Goal: Complete application form

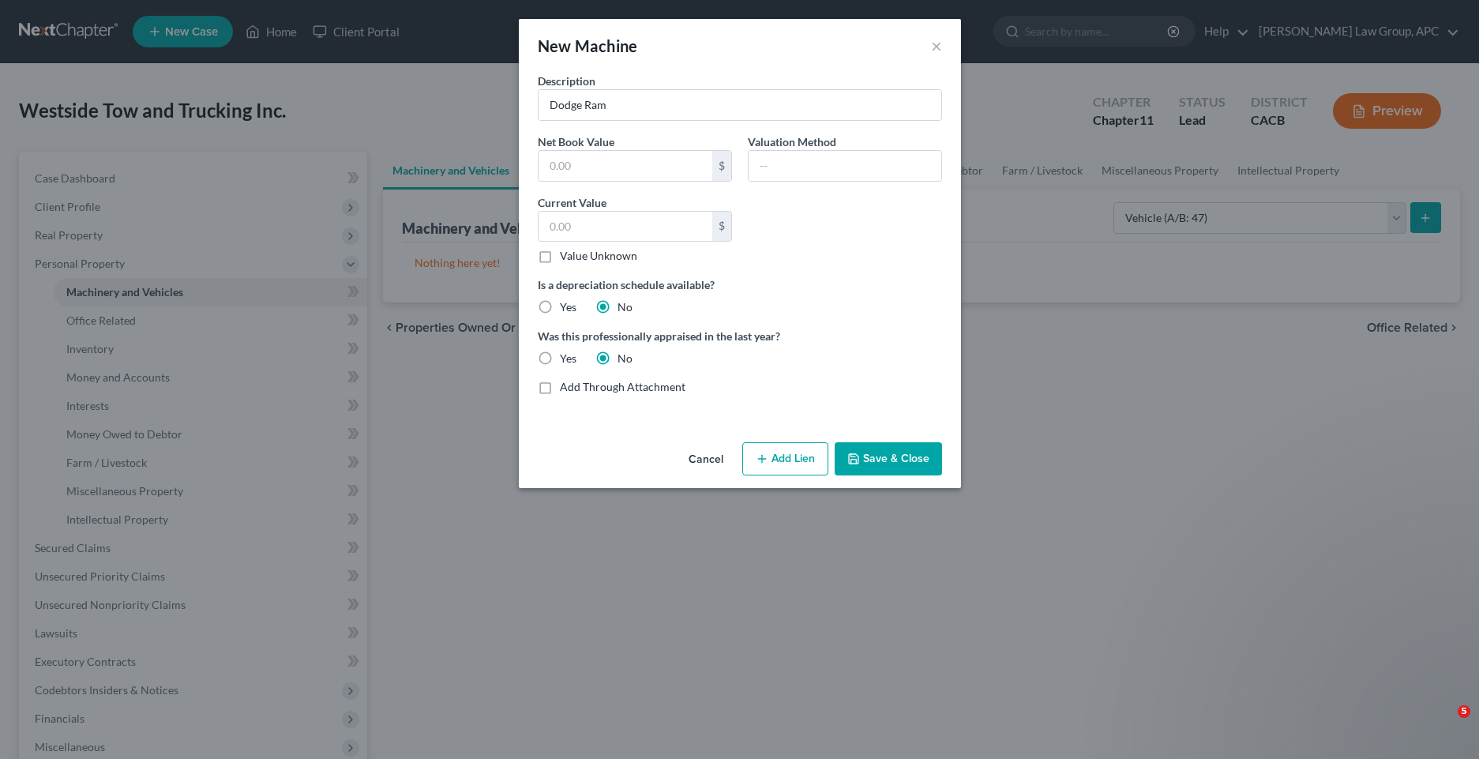
select select "vehicle"
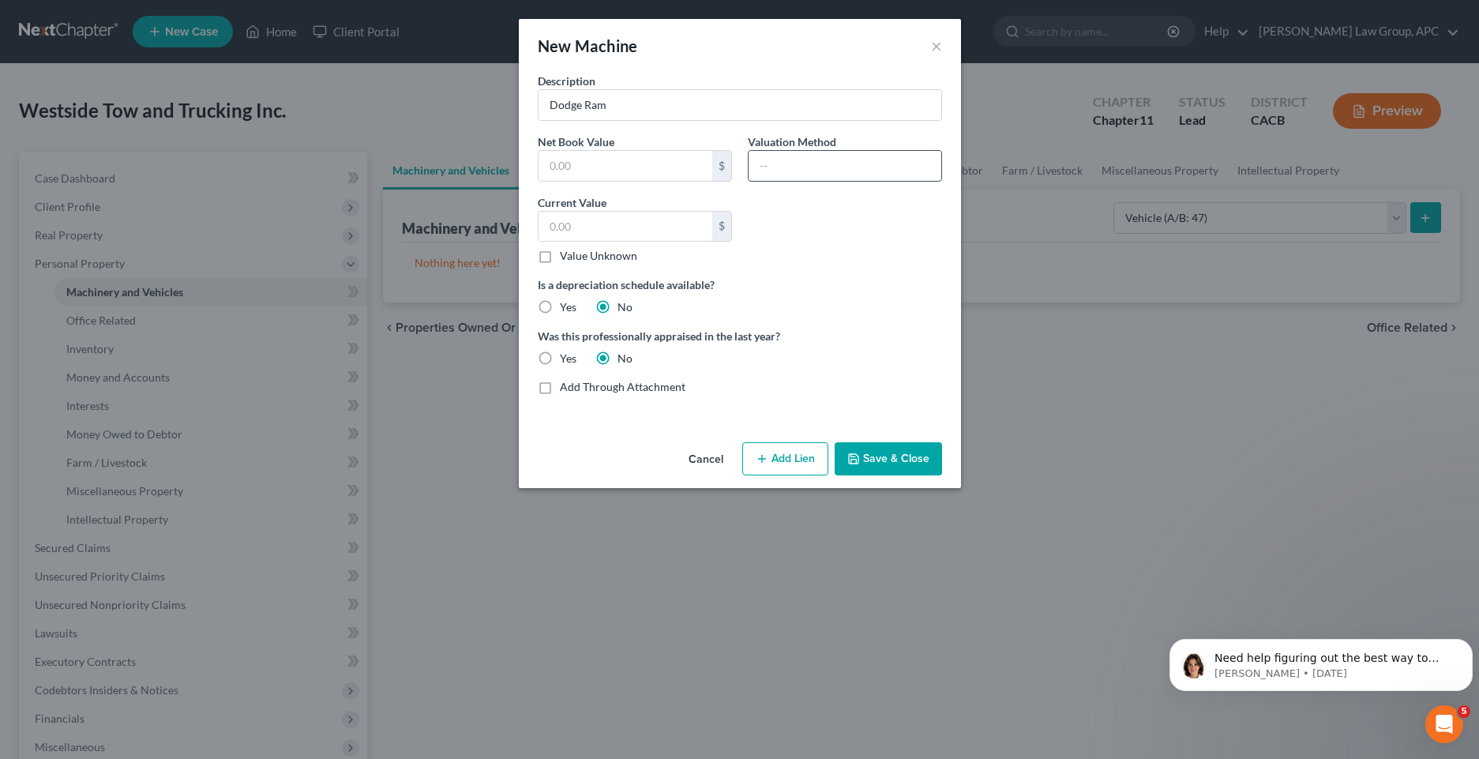
click at [779, 160] on input "text" at bounding box center [845, 166] width 193 height 30
click at [571, 228] on input "text" at bounding box center [626, 227] width 174 height 30
type input "50,000"
click at [867, 462] on button "Save & Close" at bounding box center [888, 458] width 107 height 33
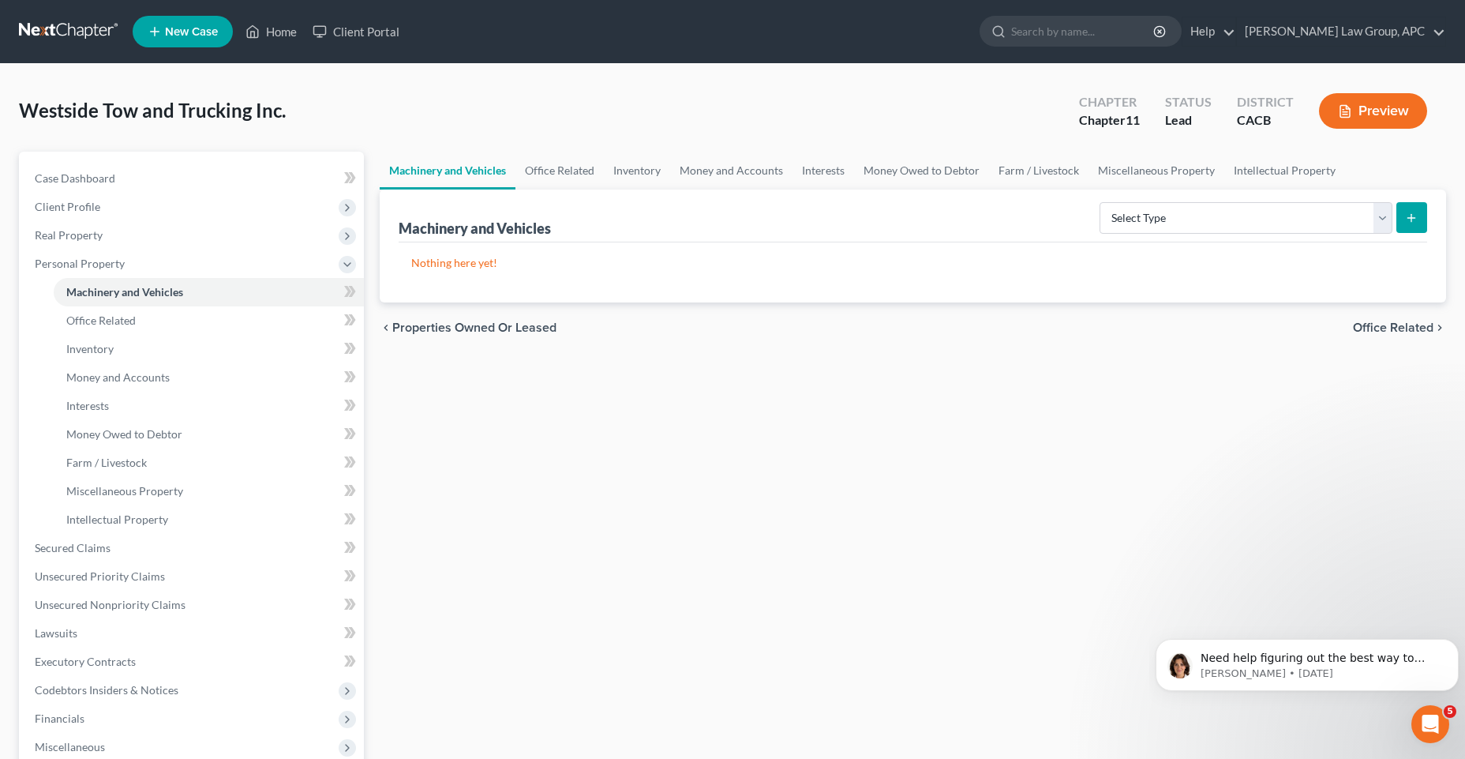
click at [1418, 221] on icon "submit" at bounding box center [1411, 218] width 13 height 13
click at [1275, 226] on select "Select Type Aircraft (A/B: 49) Other Machinery, Fixtures and Equipment (A/B: 50…" at bounding box center [1246, 218] width 293 height 32
select select "vehicle"
click at [1102, 202] on select "Select Type Aircraft (A/B: 49) Other Machinery, Fixtures and Equipment (A/B: 50…" at bounding box center [1246, 218] width 293 height 32
click at [1417, 221] on icon "submit" at bounding box center [1411, 218] width 13 height 13
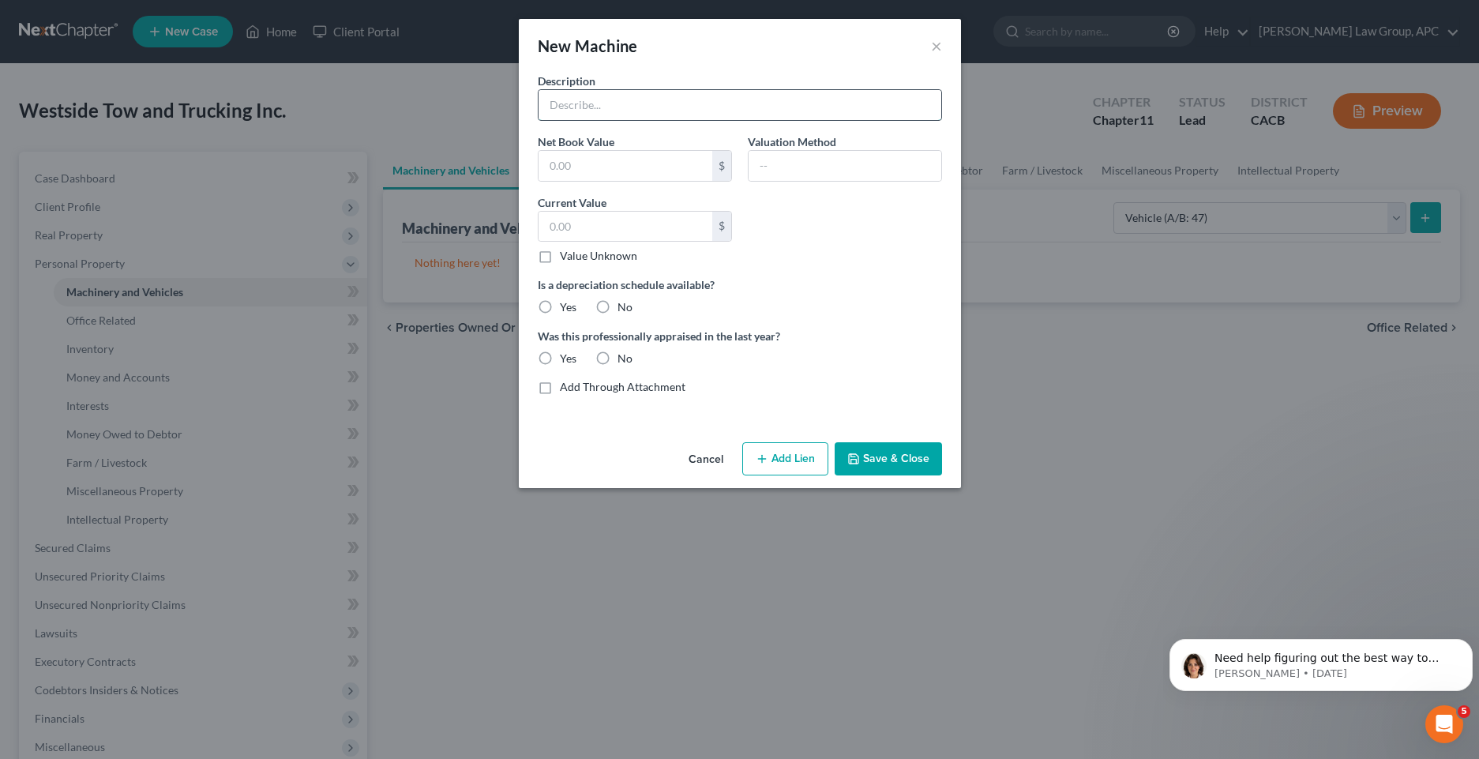
click at [663, 118] on input "text" at bounding box center [740, 105] width 403 height 30
type input "Dodge Ram"
click at [576, 227] on input "text" at bounding box center [626, 227] width 174 height 30
type input "50,000"
click at [617, 305] on label "No" at bounding box center [624, 307] width 15 height 16
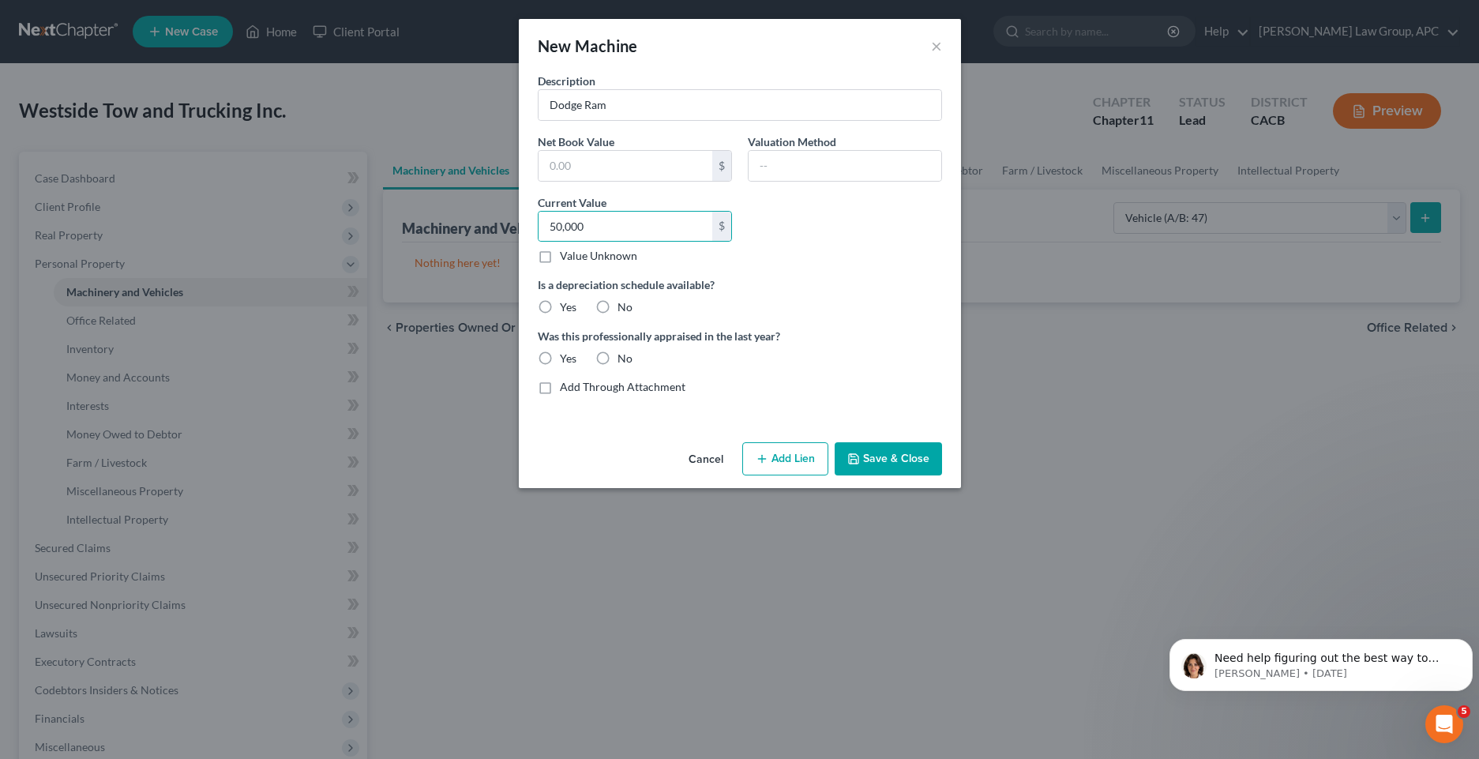
click at [624, 305] on input "No" at bounding box center [629, 304] width 10 height 10
radio input "true"
click at [617, 355] on label "No" at bounding box center [624, 359] width 15 height 16
click at [624, 355] on input "No" at bounding box center [629, 356] width 10 height 10
radio input "true"
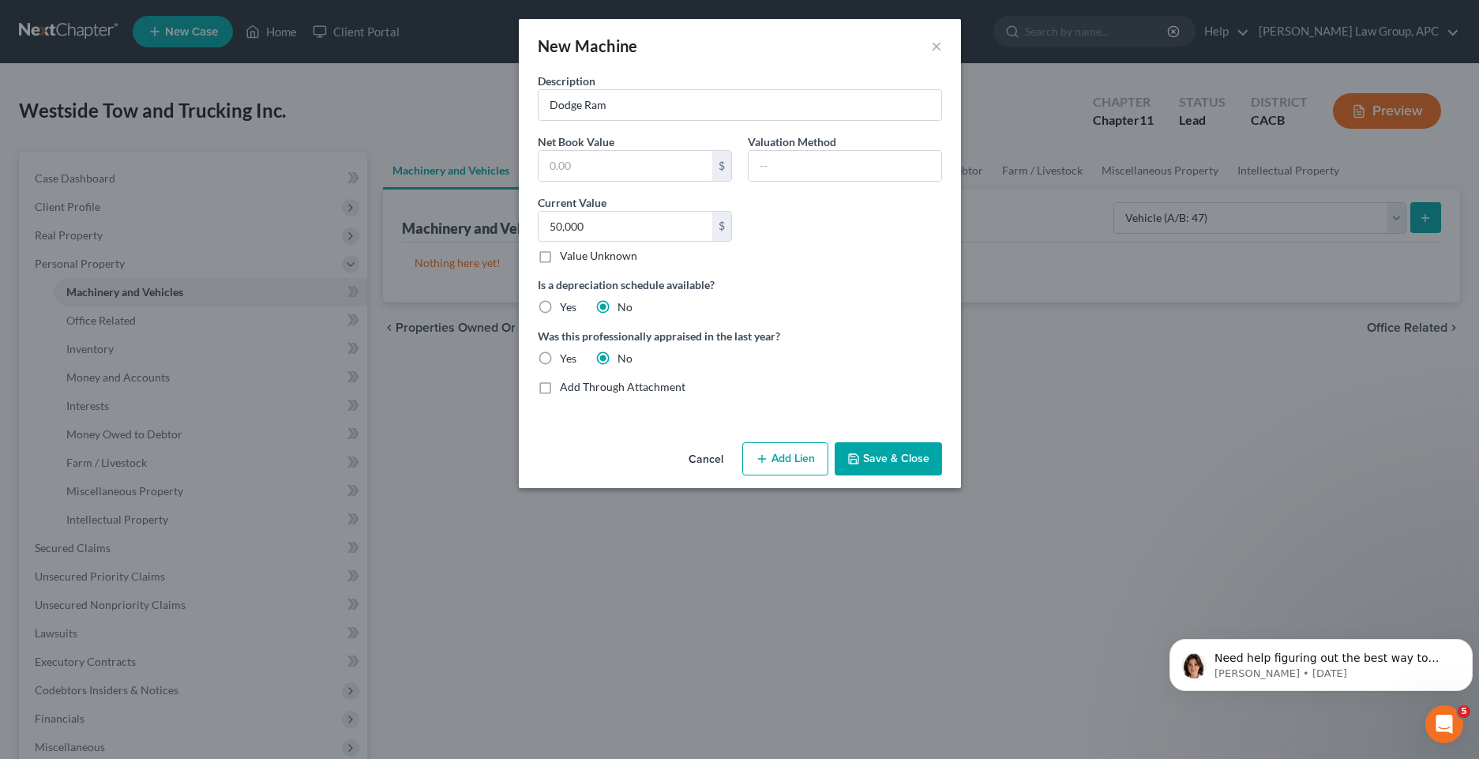
click at [560, 305] on label "Yes" at bounding box center [568, 307] width 17 height 16
click at [566, 305] on input "Yes" at bounding box center [571, 304] width 10 height 10
radio input "true"
radio input "false"
click at [908, 467] on button "Save & Close" at bounding box center [888, 458] width 107 height 33
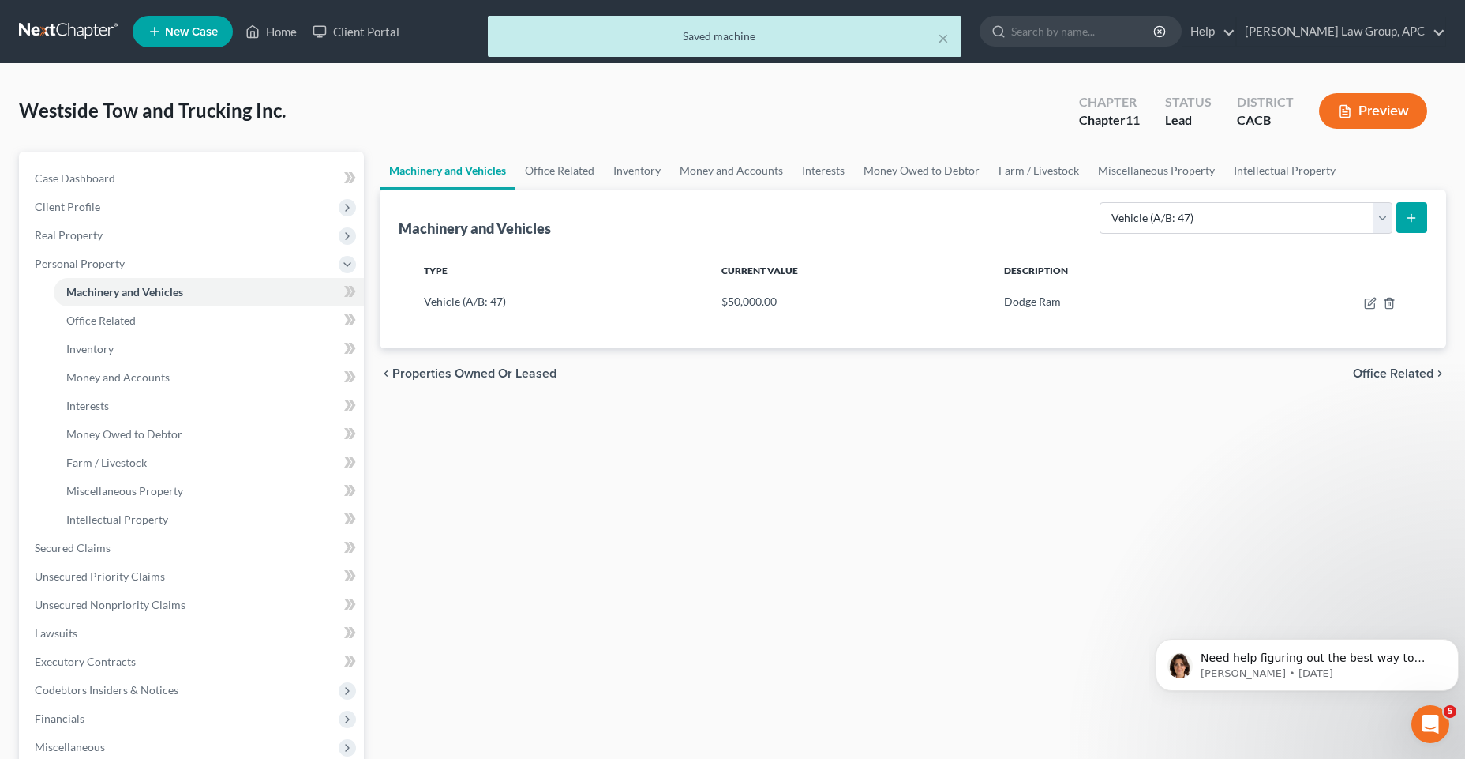
click at [1407, 217] on icon "submit" at bounding box center [1411, 218] width 13 height 13
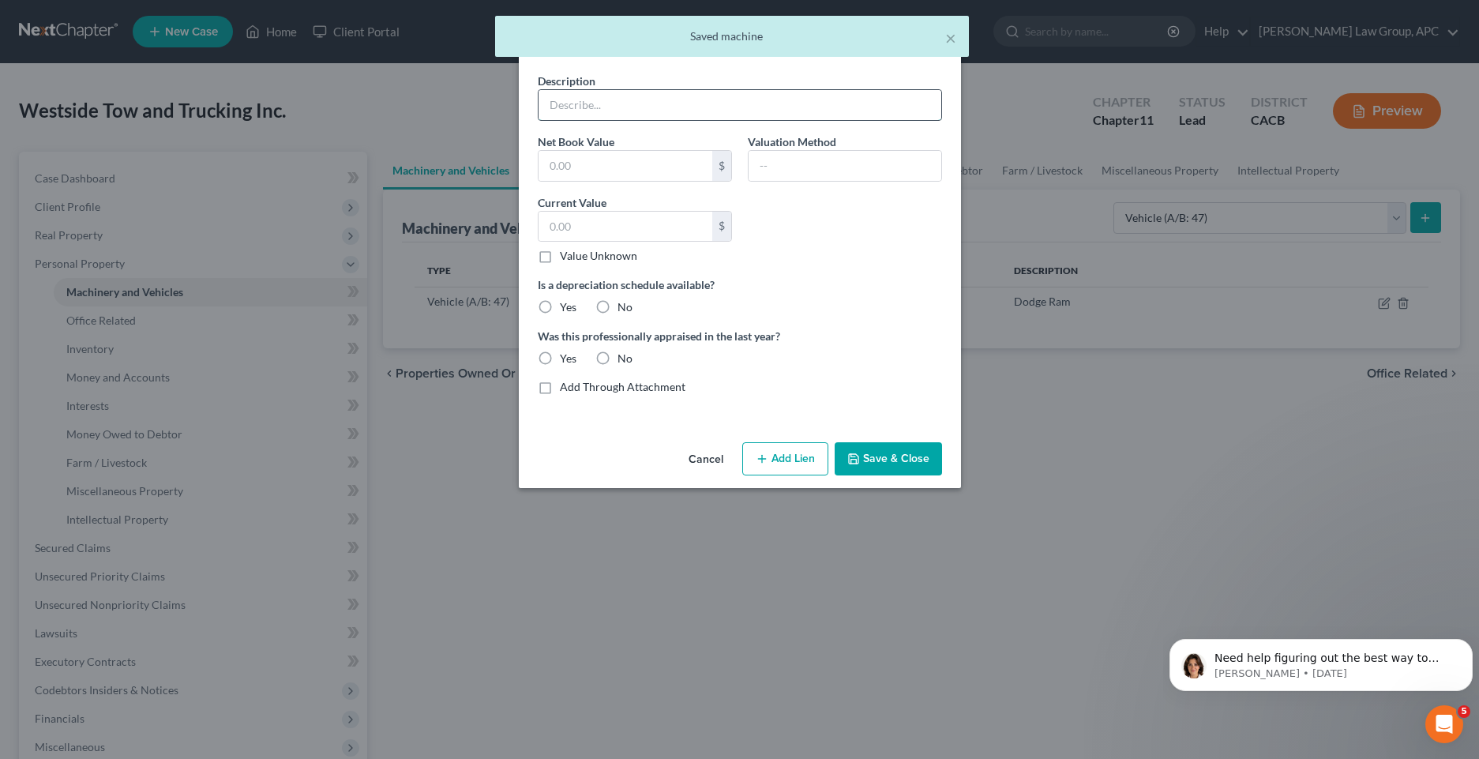
click at [662, 109] on input "text" at bounding box center [740, 105] width 403 height 30
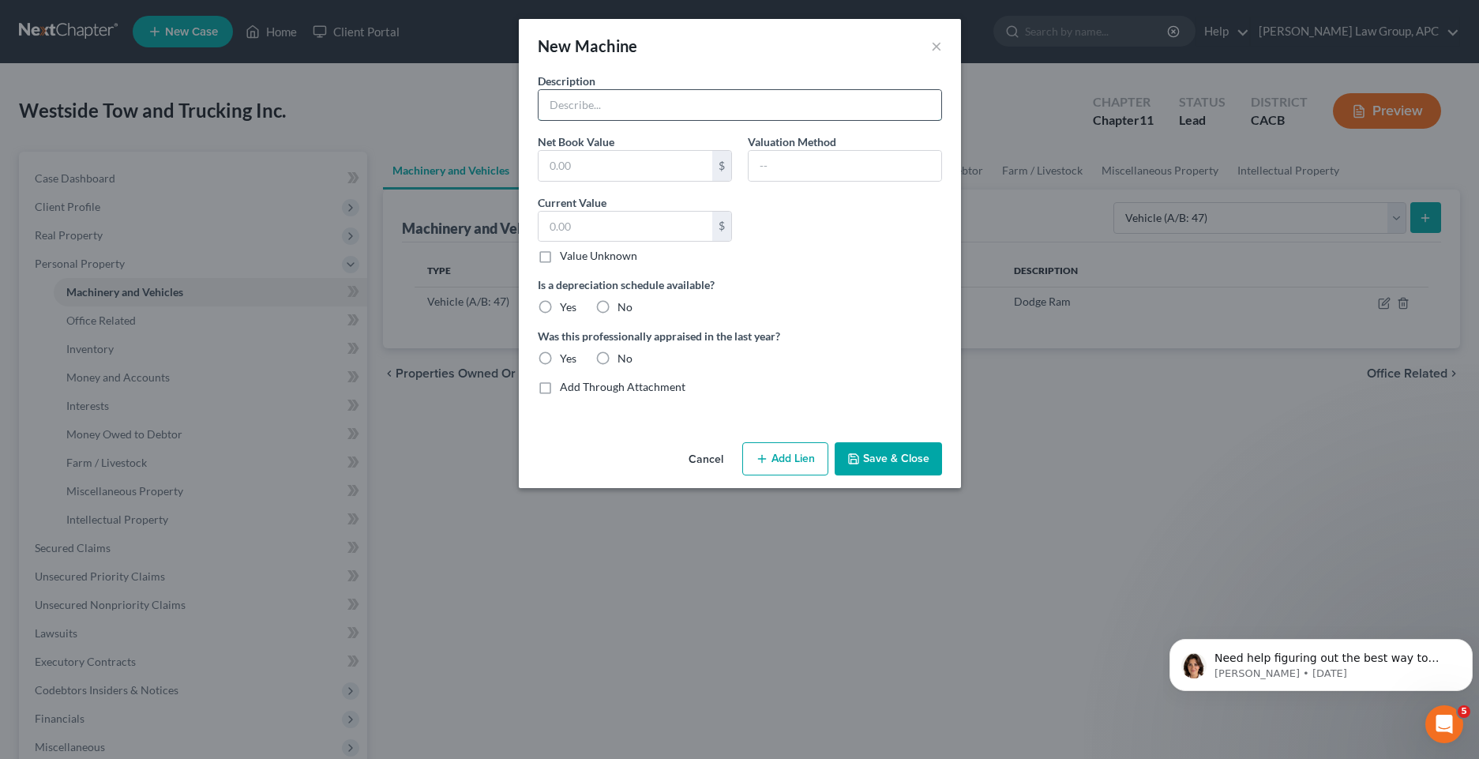
paste input "2022 Freightliner Truck 120,000"
type input "2022 Freightliner Truck 120,000"
click at [606, 166] on input "text" at bounding box center [626, 166] width 174 height 30
click at [587, 220] on input "text" at bounding box center [626, 227] width 174 height 30
type input "70,000"
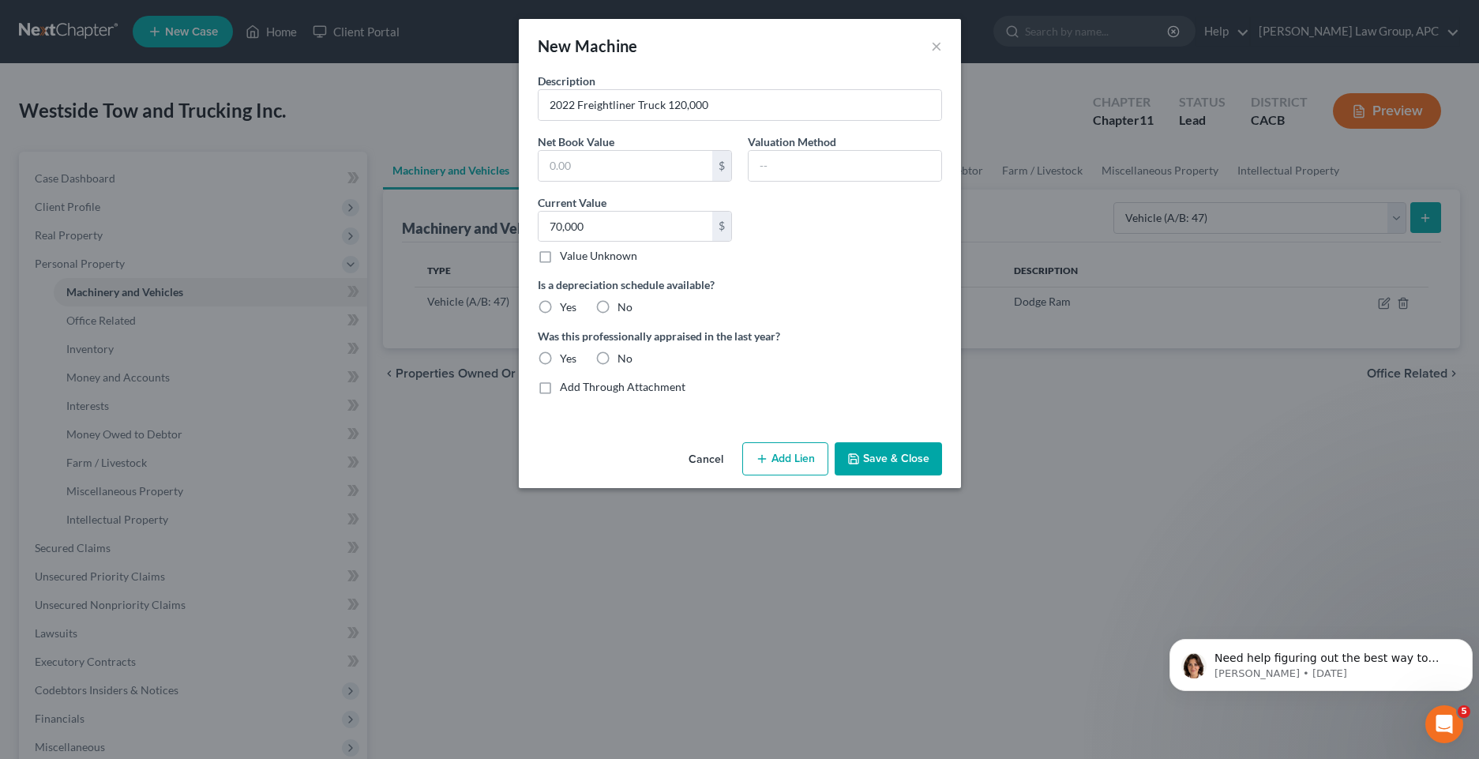
click at [617, 311] on label "No" at bounding box center [624, 307] width 15 height 16
click at [624, 310] on input "No" at bounding box center [629, 304] width 10 height 10
radio input "true"
click at [560, 307] on label "Yes" at bounding box center [568, 307] width 17 height 16
click at [566, 307] on input "Yes" at bounding box center [571, 304] width 10 height 10
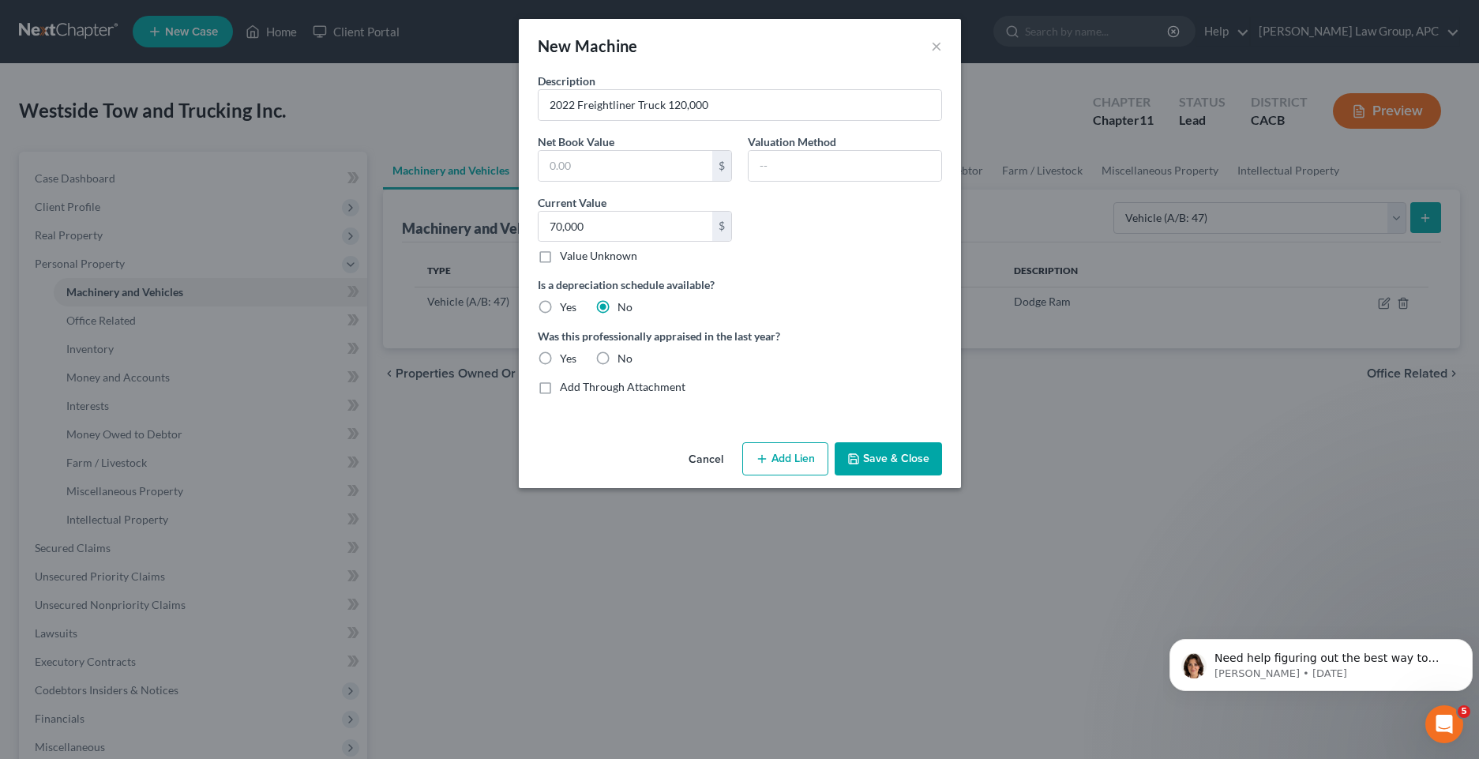
radio input "true"
radio input "false"
click at [617, 361] on label "No" at bounding box center [624, 359] width 15 height 16
click at [624, 361] on input "No" at bounding box center [629, 356] width 10 height 10
radio input "true"
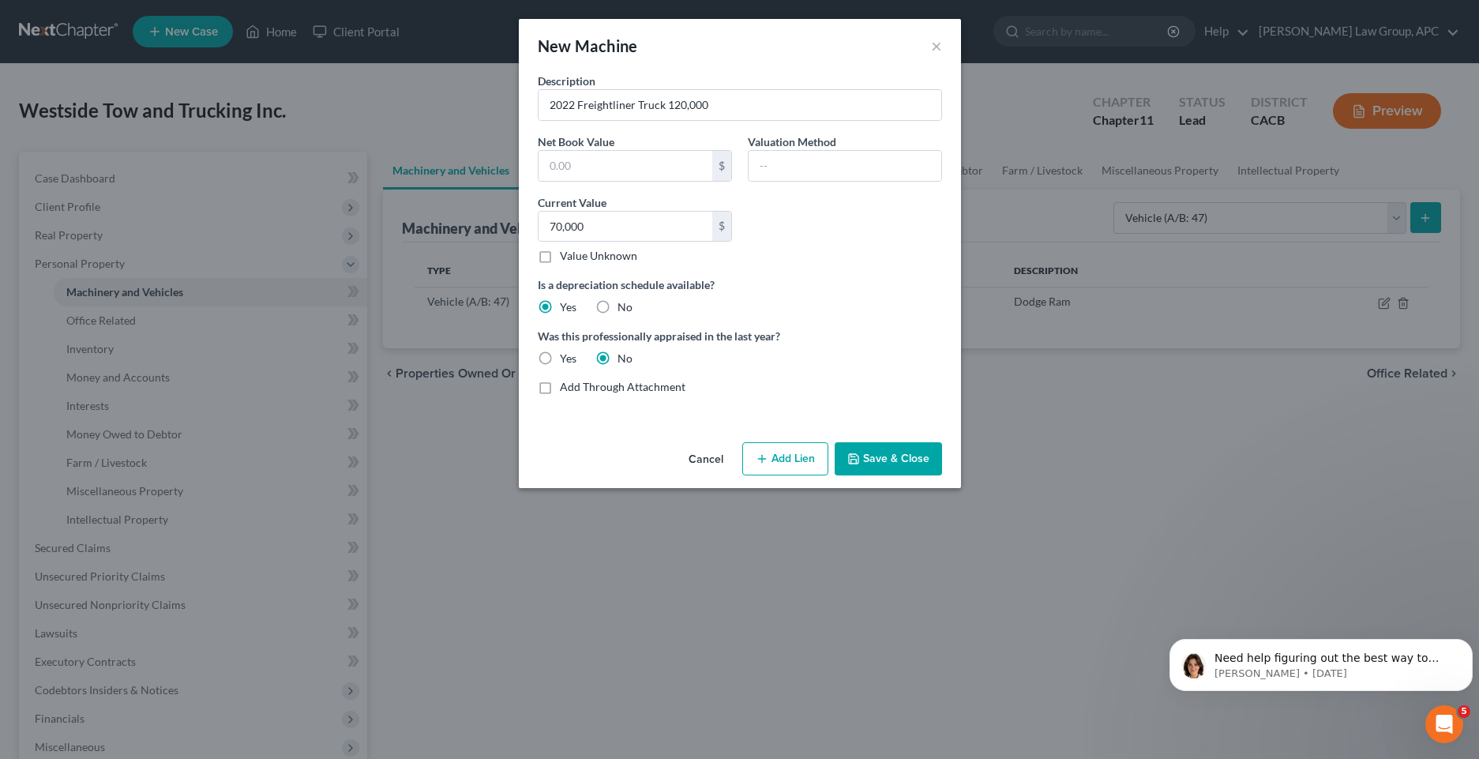
click at [882, 466] on button "Save & Close" at bounding box center [888, 458] width 107 height 33
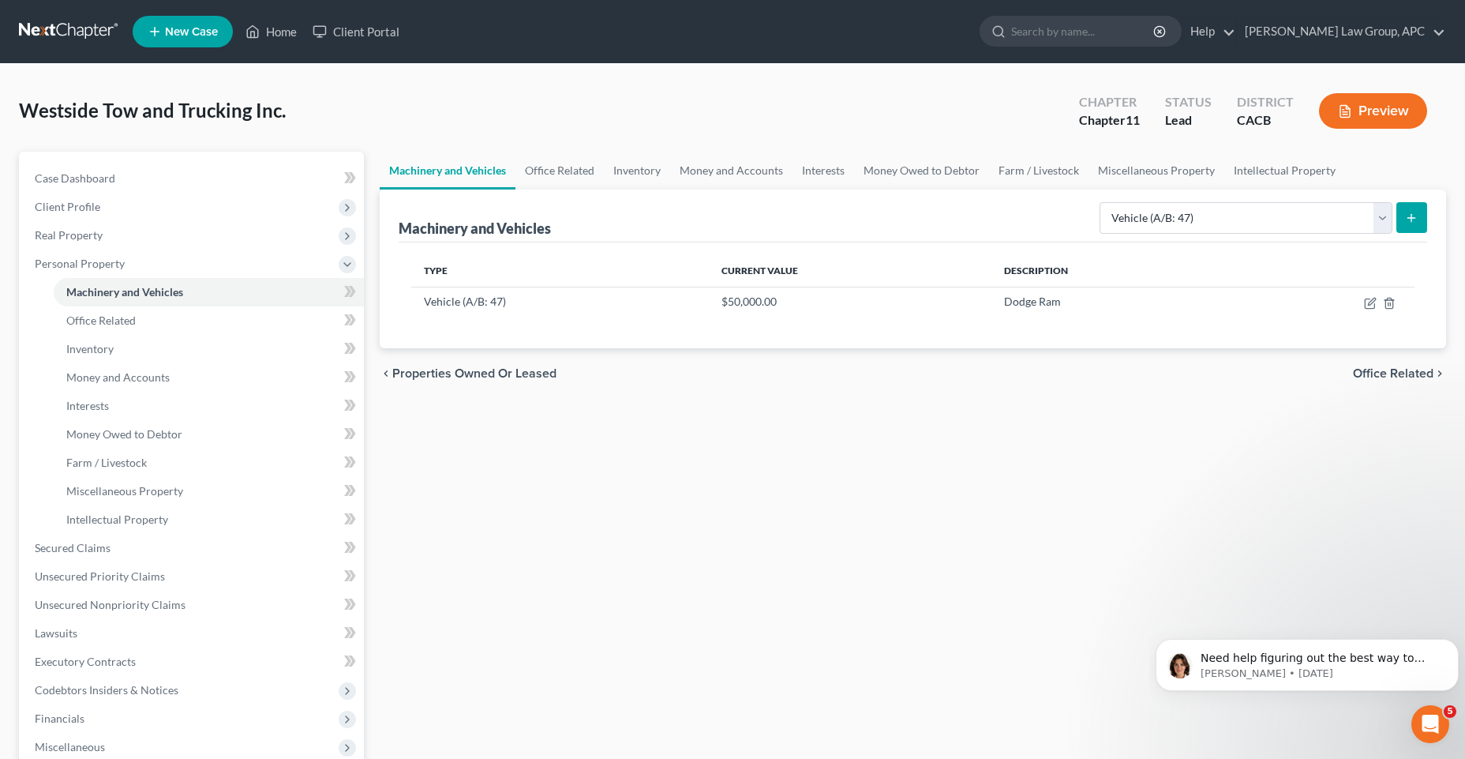
click at [1415, 220] on icon "submit" at bounding box center [1411, 218] width 13 height 13
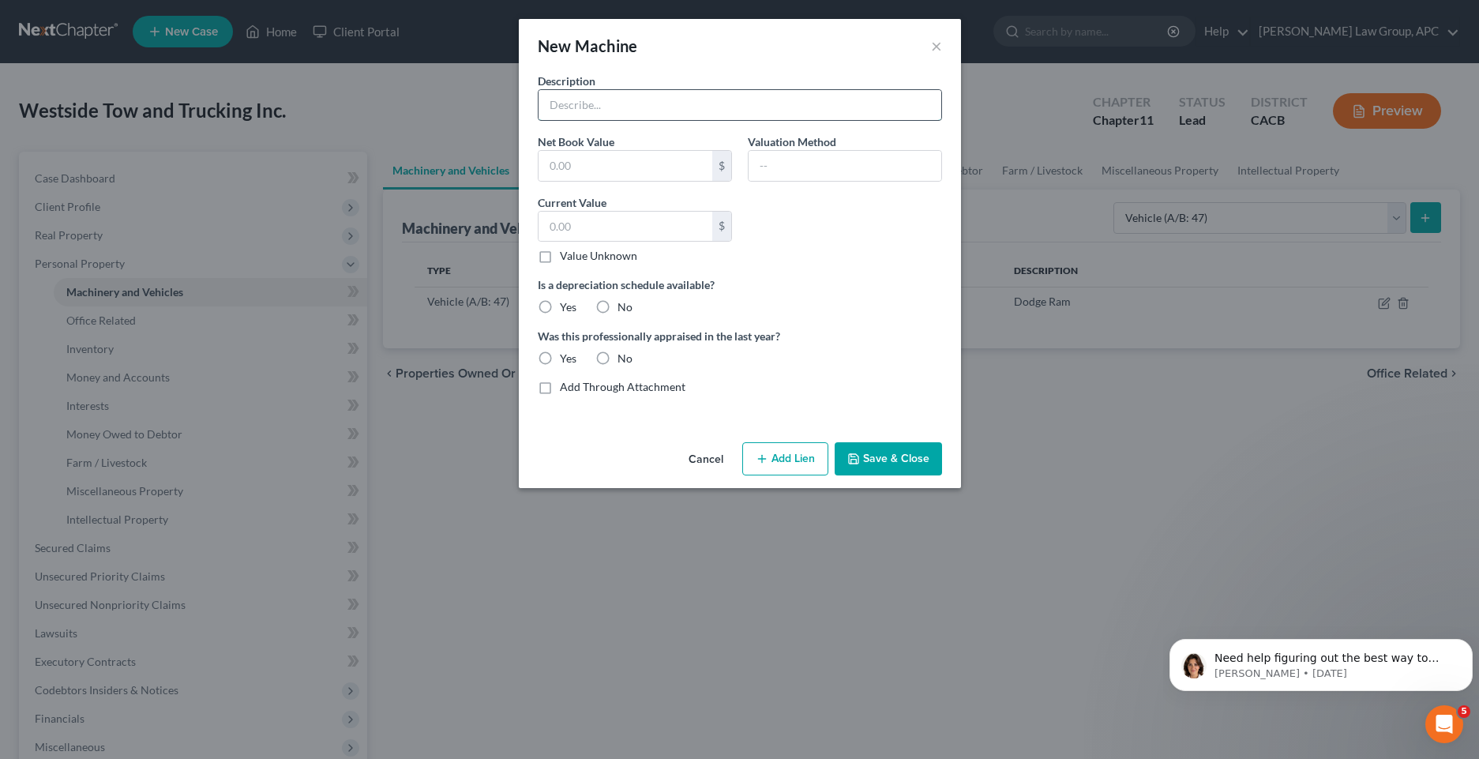
click at [700, 110] on input "text" at bounding box center [740, 105] width 403 height 30
paste input "2022 Freightliner Truck 120,000"
type input "2022 Freightliner Truck 120,000"
click at [580, 228] on input "text" at bounding box center [626, 227] width 174 height 30
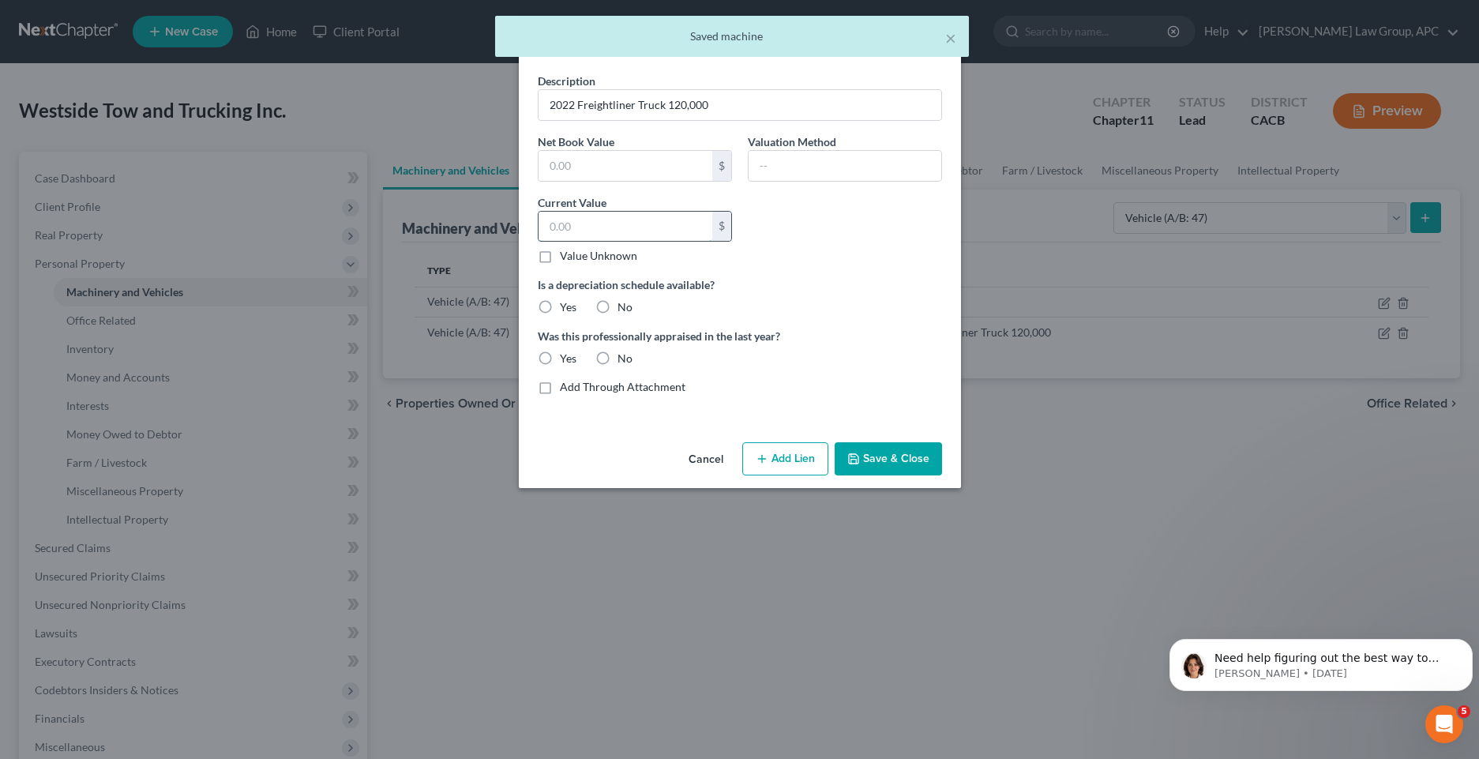
type input "7"
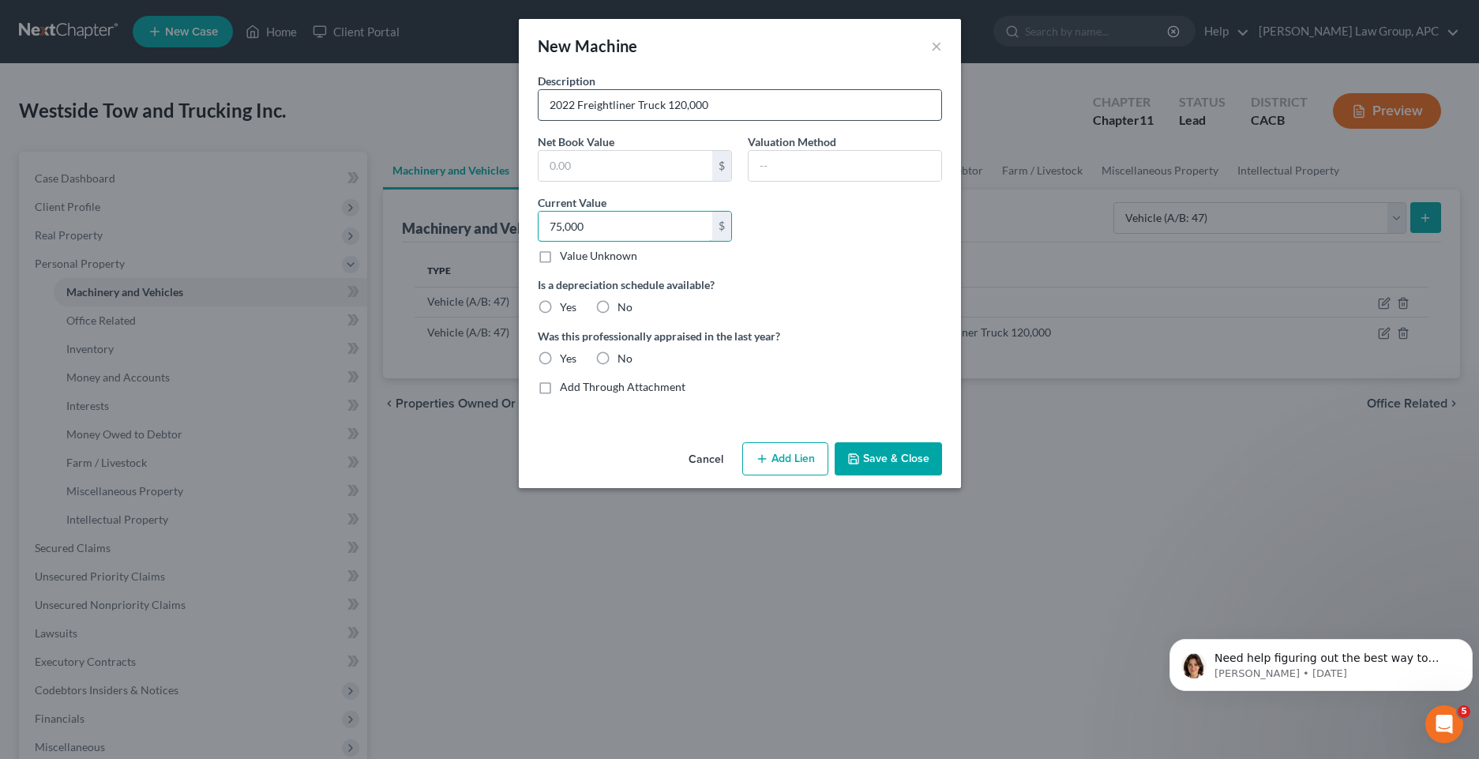
type input "75,000"
click at [673, 101] on input "2022 Freightliner Truck 120,000" at bounding box center [740, 105] width 403 height 30
type input "2022 Freightliner Truck 110,000"
click at [560, 307] on label "Yes" at bounding box center [568, 307] width 17 height 16
click at [566, 307] on input "Yes" at bounding box center [571, 304] width 10 height 10
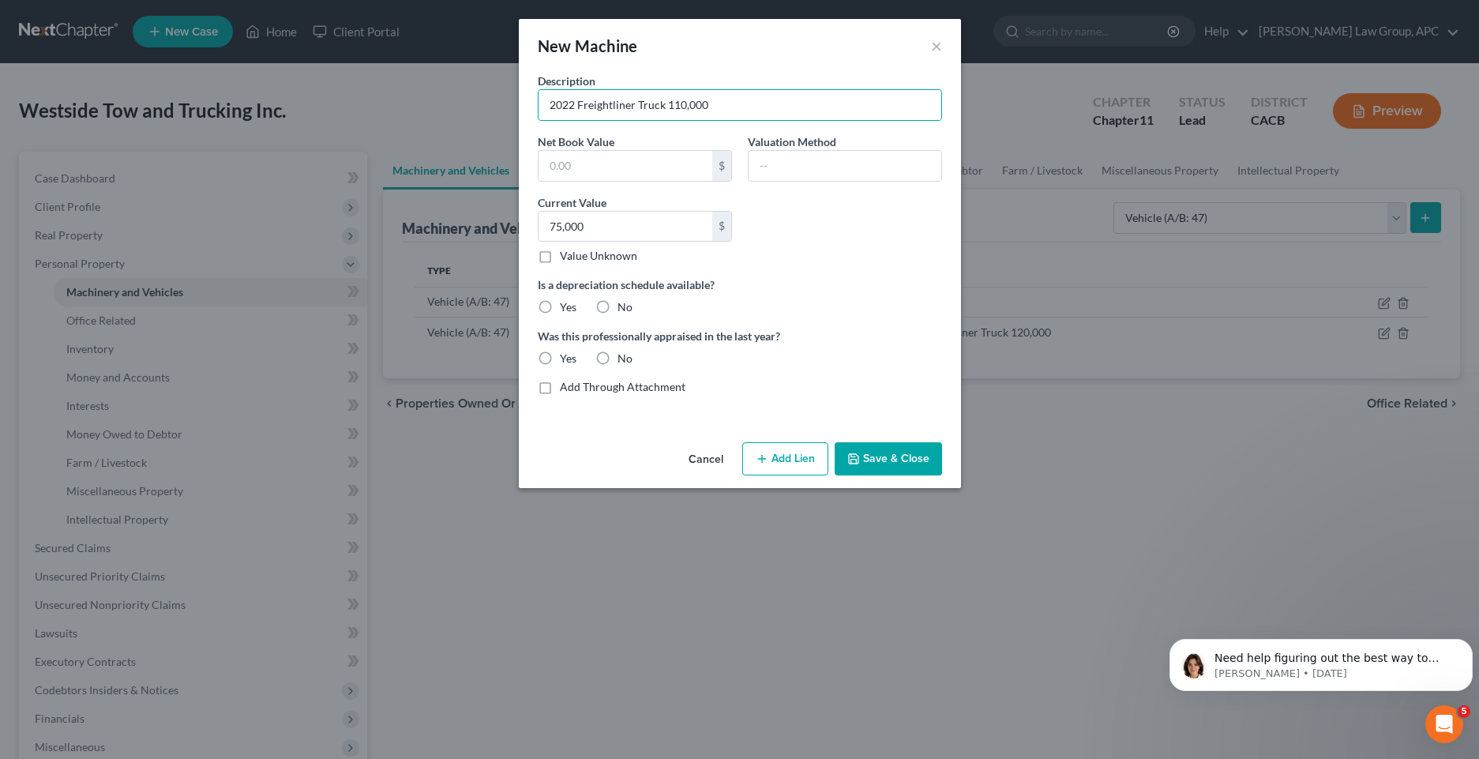
radio input "true"
click at [617, 358] on label "No" at bounding box center [624, 359] width 15 height 16
click at [624, 358] on input "No" at bounding box center [629, 356] width 10 height 10
radio input "true"
click at [896, 464] on button "Save & Close" at bounding box center [888, 458] width 107 height 33
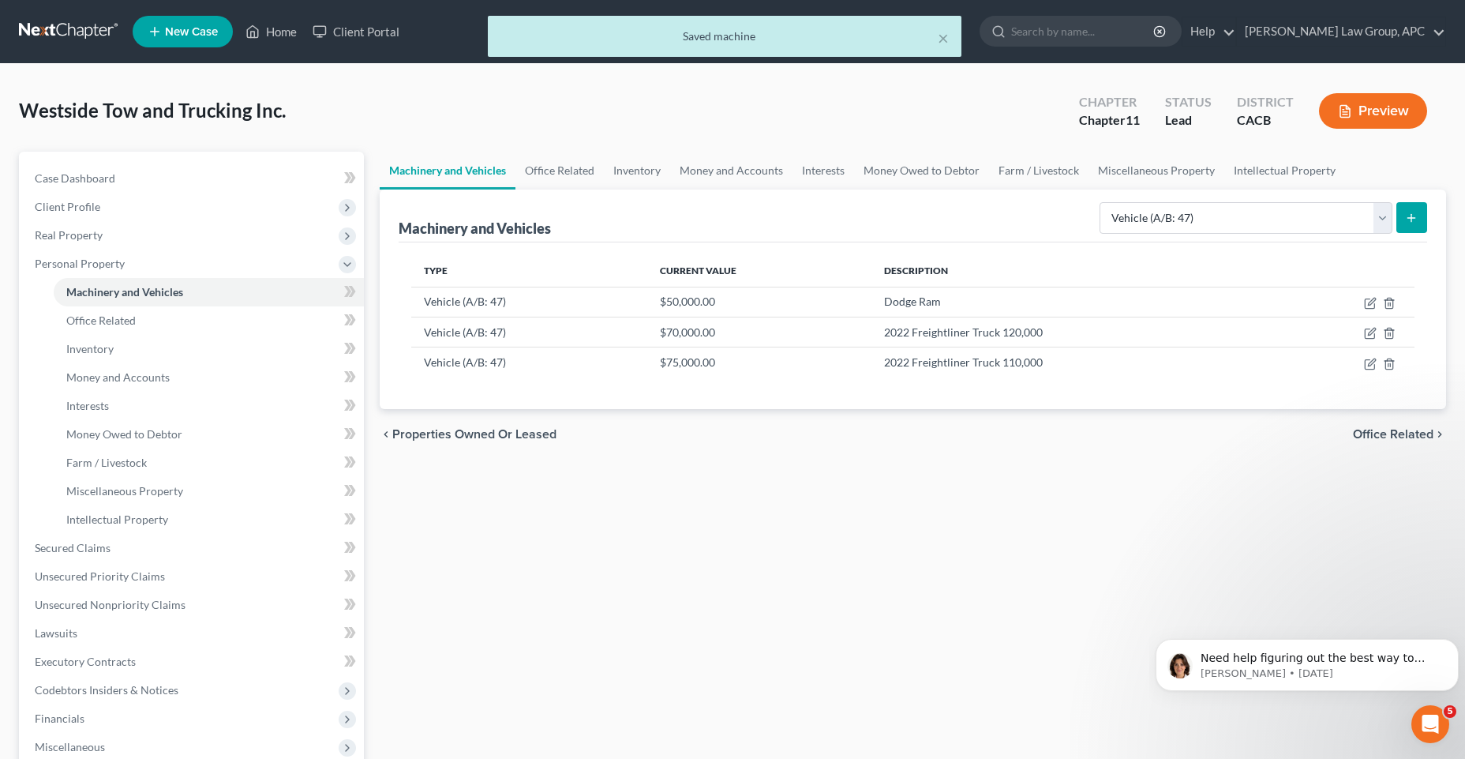
click at [1409, 214] on icon "submit" at bounding box center [1411, 218] width 13 height 13
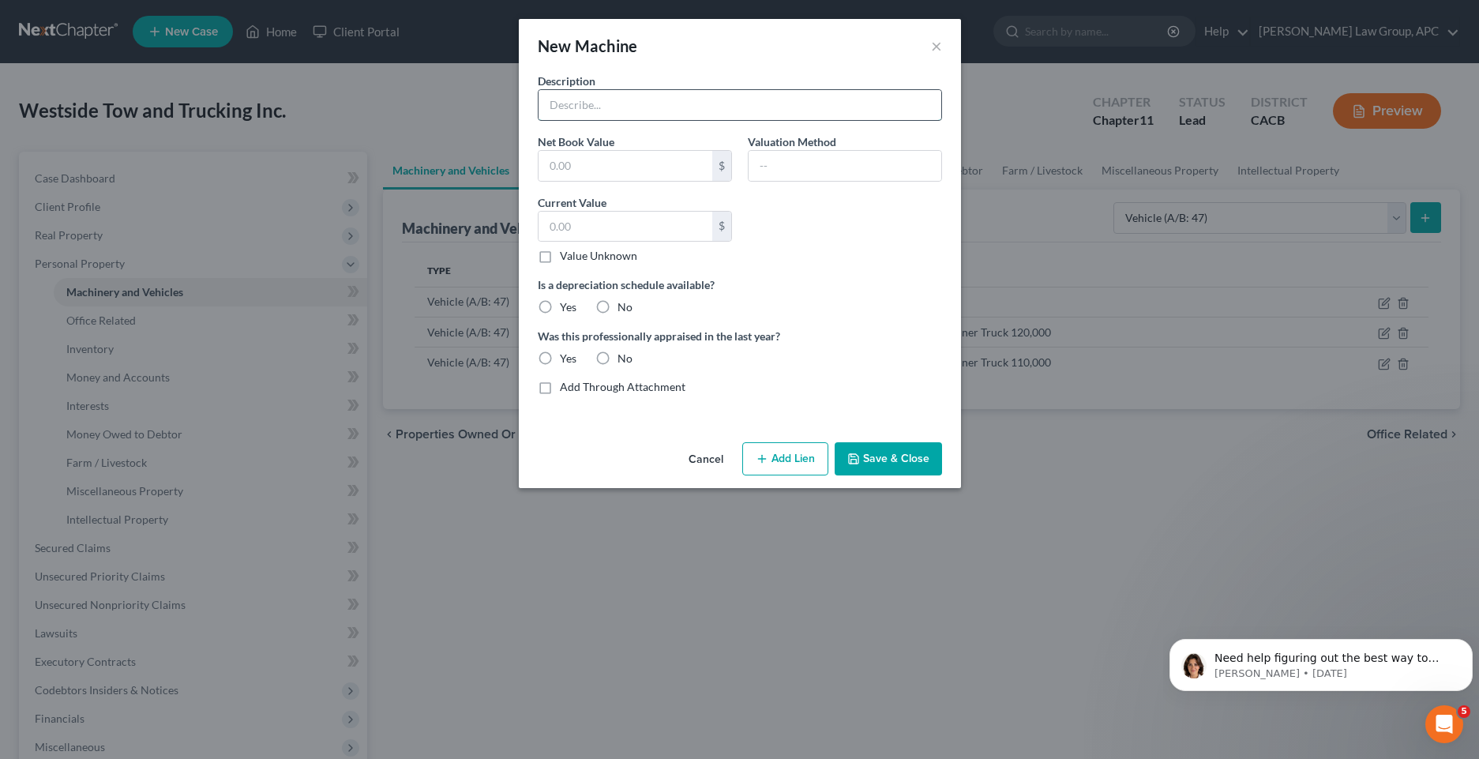
click at [621, 103] on input "text" at bounding box center [740, 105] width 403 height 30
paste input "2023 BMW X5 25,000 miles"
type input "2023 BMW X5 25,000 miles"
click at [647, 231] on input "text" at bounding box center [626, 227] width 174 height 30
type input "36,000"
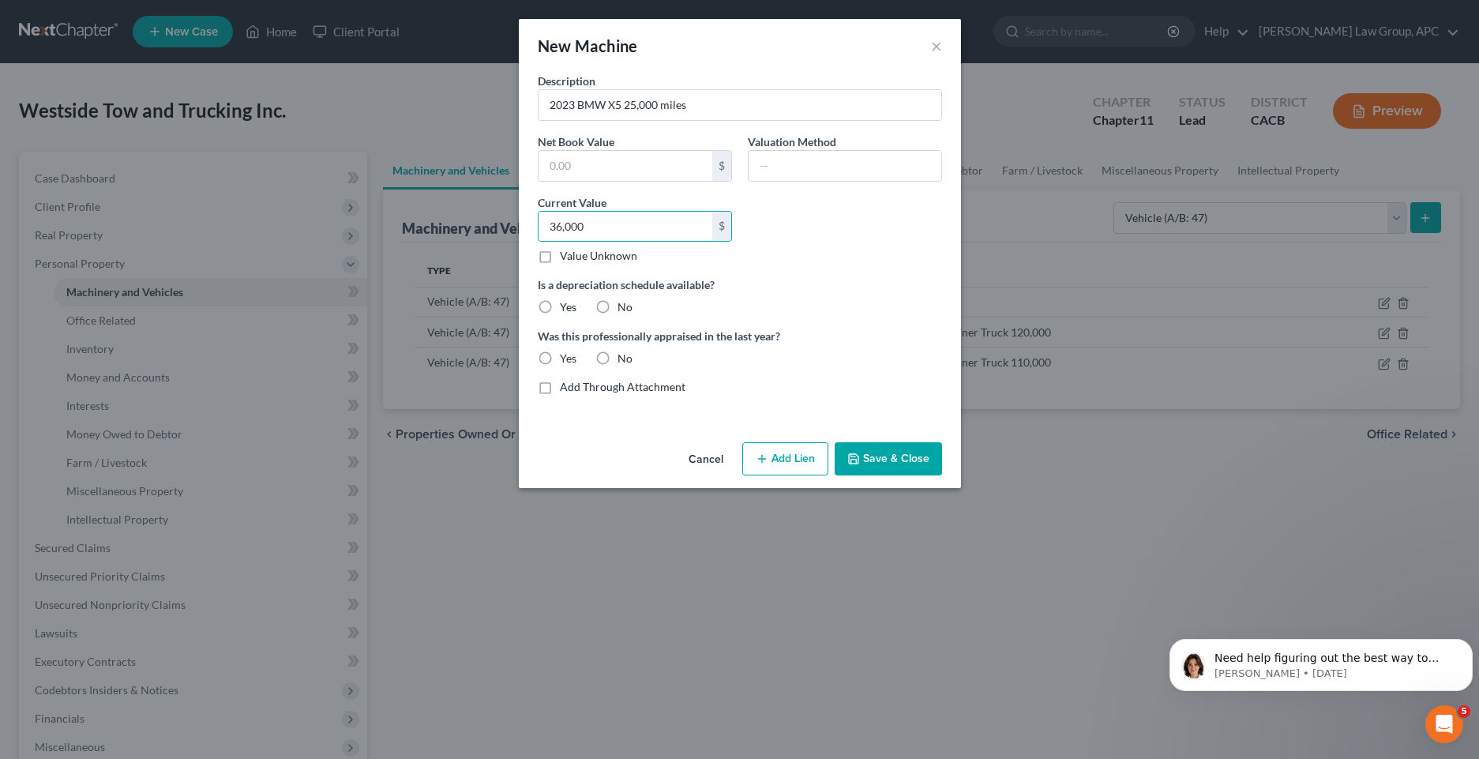
click at [560, 306] on label "Yes" at bounding box center [568, 307] width 17 height 16
click at [566, 306] on input "Yes" at bounding box center [571, 304] width 10 height 10
radio input "true"
click at [617, 358] on label "No" at bounding box center [624, 359] width 15 height 16
click at [624, 358] on input "No" at bounding box center [629, 356] width 10 height 10
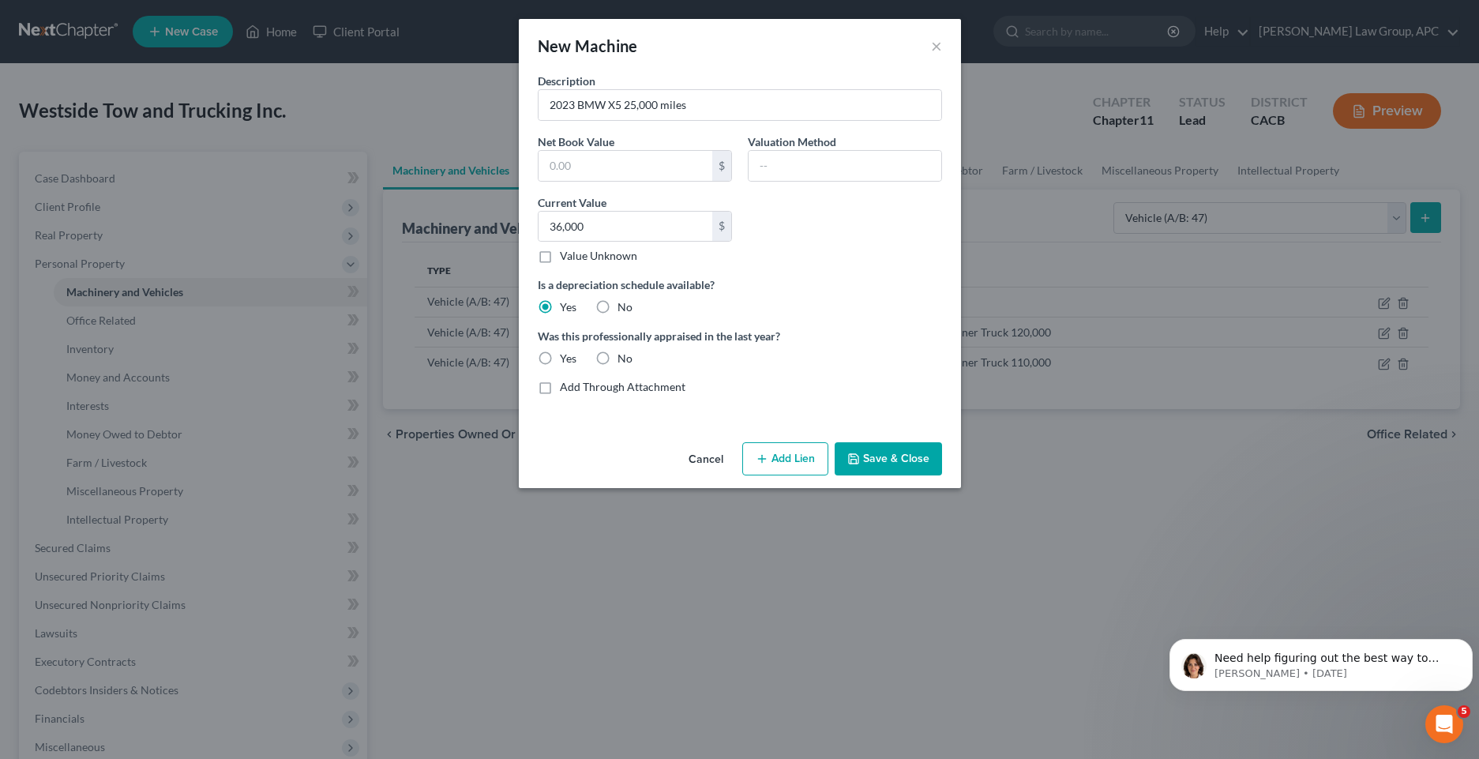
radio input "true"
click at [910, 460] on button "Save & Close" at bounding box center [888, 458] width 107 height 33
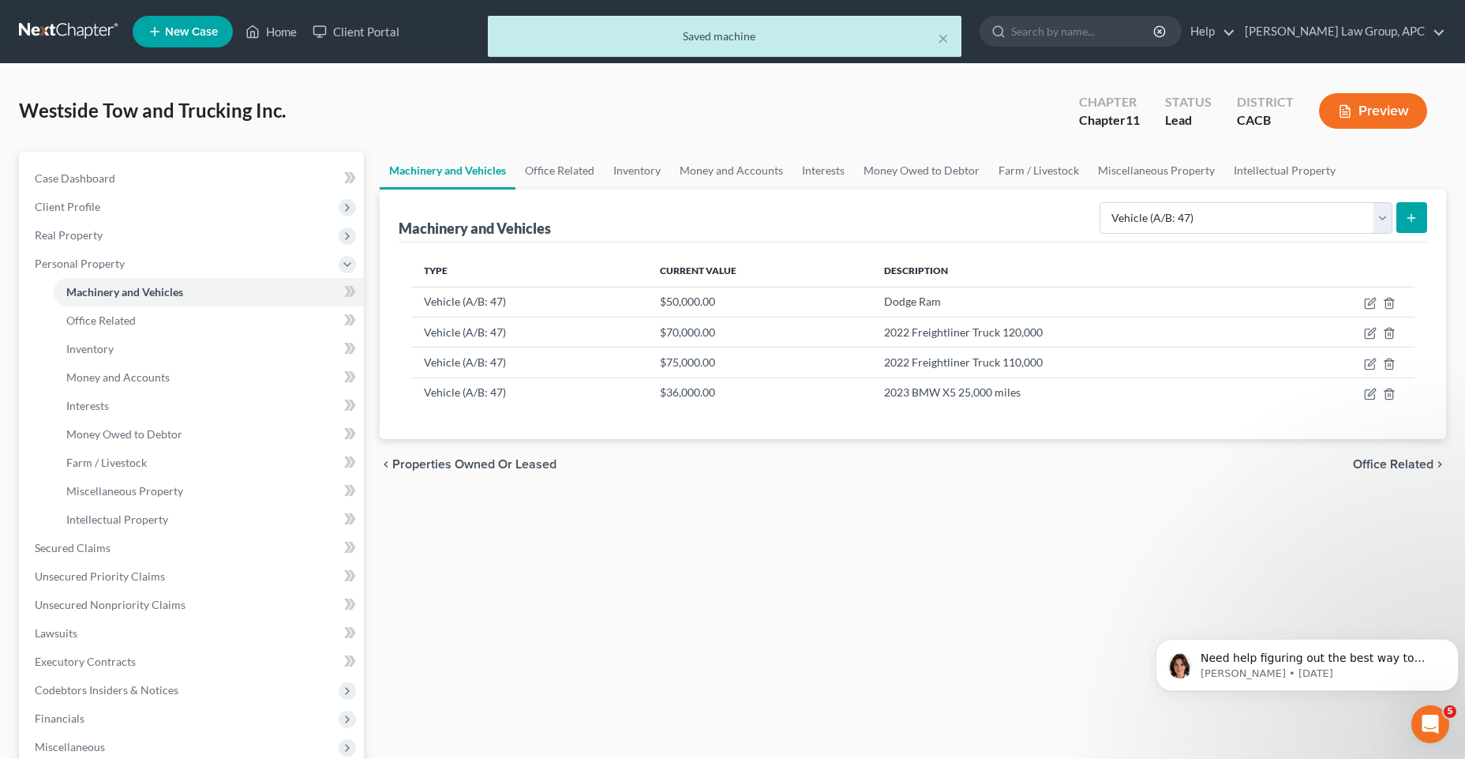
click at [1413, 217] on icon "submit" at bounding box center [1411, 218] width 13 height 13
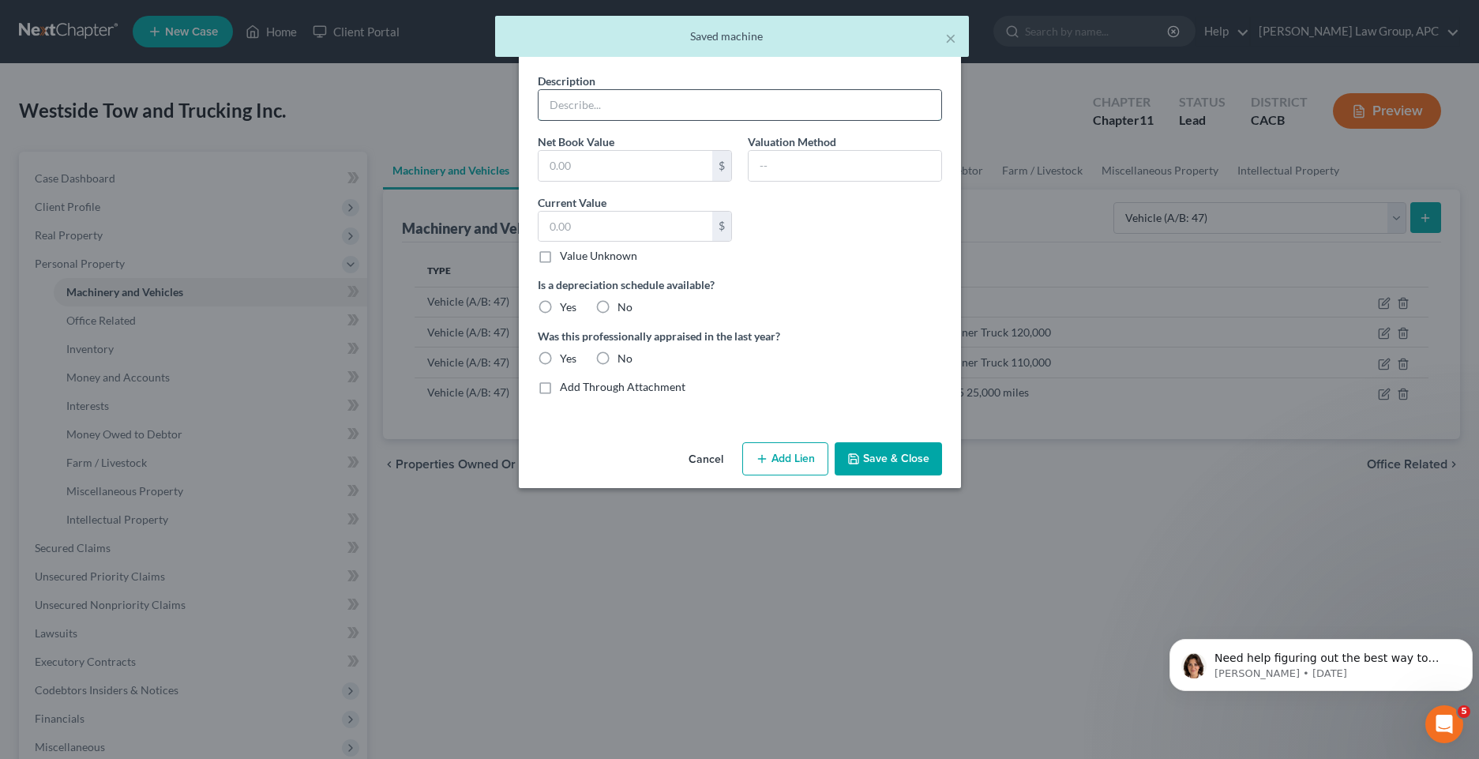
click at [610, 103] on input "text" at bounding box center [740, 105] width 403 height 30
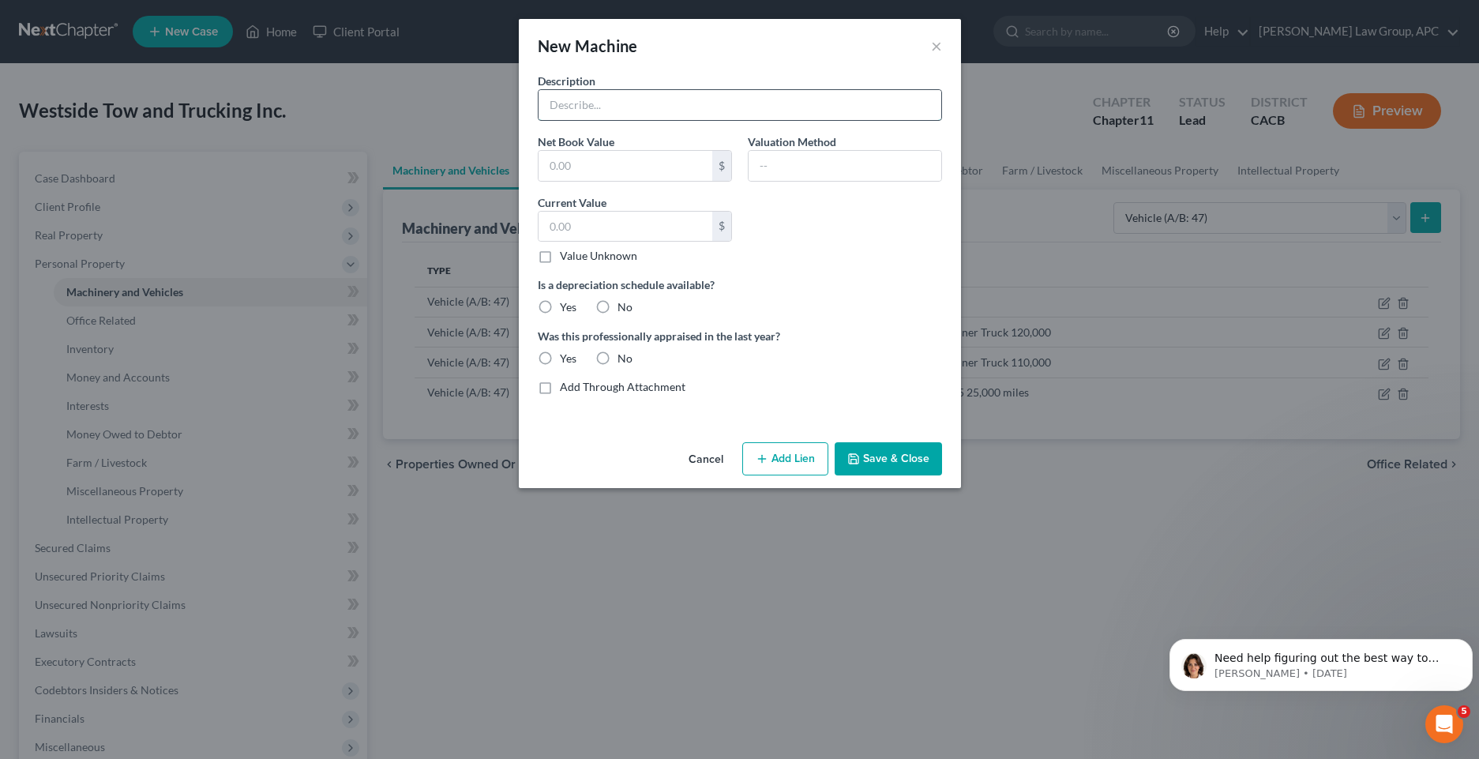
type input "2023 BMW X5 25,000 miles"
click at [560, 308] on label "Yes" at bounding box center [568, 307] width 17 height 16
click at [566, 308] on input "Yes" at bounding box center [571, 304] width 10 height 10
radio input "true"
click at [617, 365] on label "No" at bounding box center [624, 359] width 15 height 16
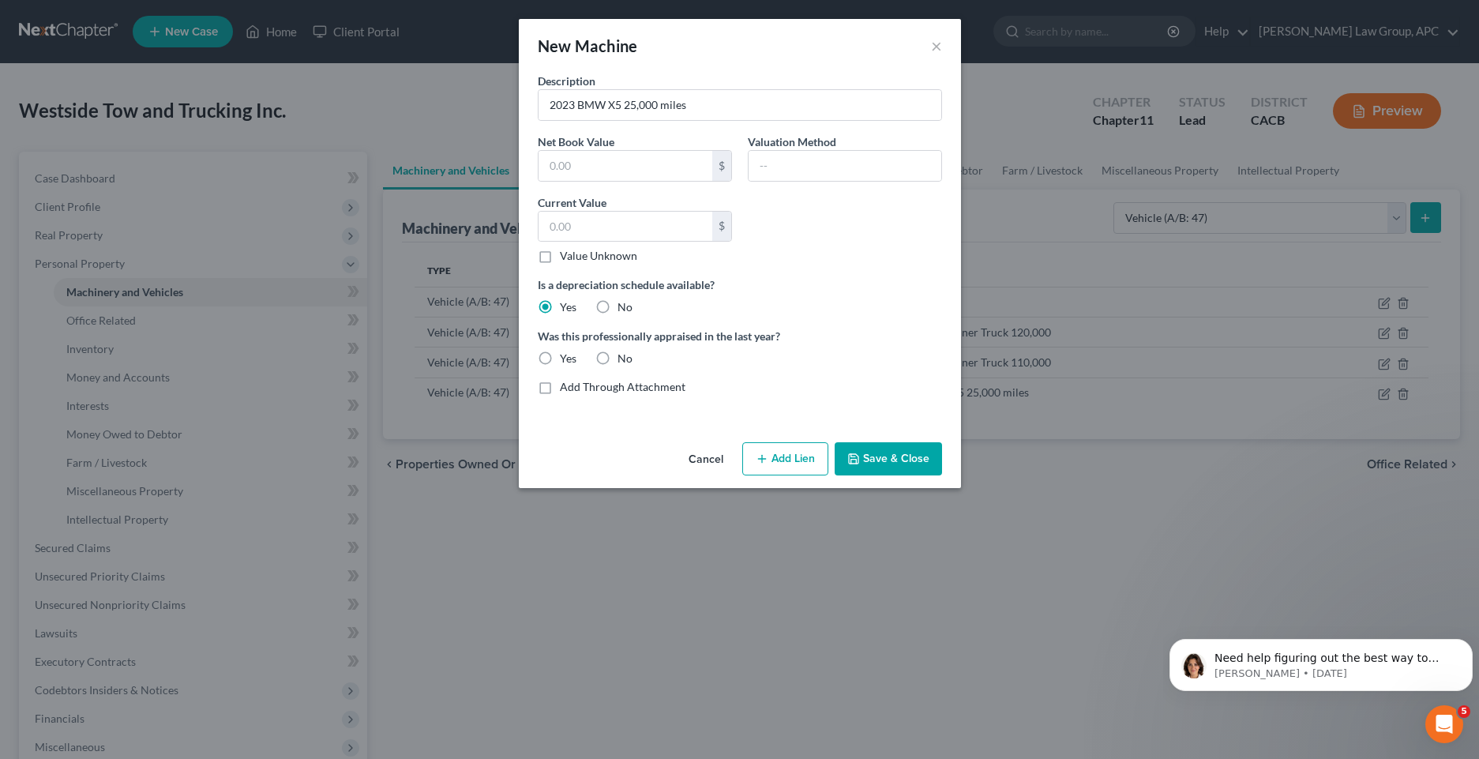
click at [624, 361] on input "No" at bounding box center [629, 356] width 10 height 10
radio input "true"
click at [605, 233] on input "text" at bounding box center [626, 227] width 174 height 30
type input "42,000"
click at [632, 103] on input "2023 BMW X5 25,000 miles" at bounding box center [740, 105] width 403 height 30
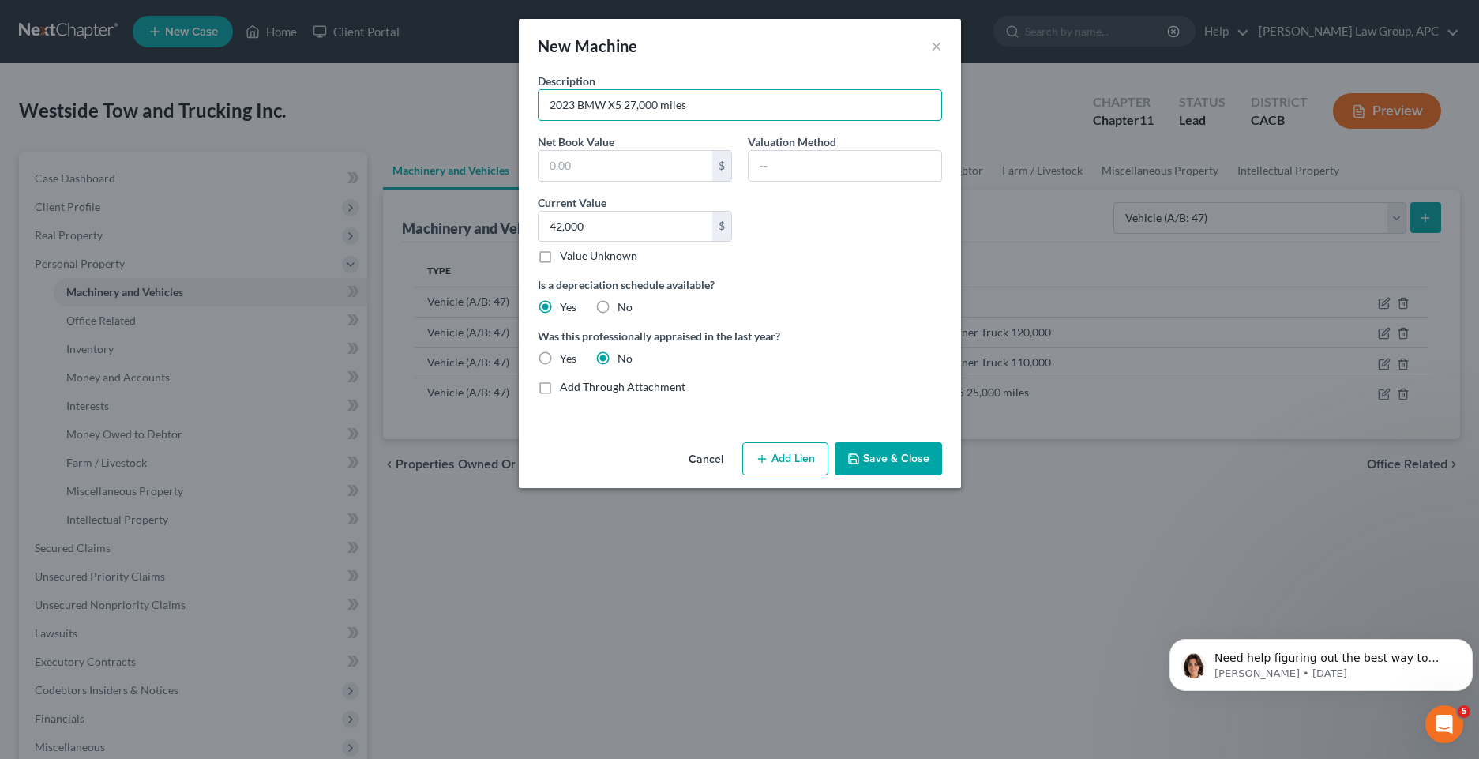
type input "2023 BMW X5 27,000 miles"
click at [880, 448] on button "Save & Close" at bounding box center [888, 458] width 107 height 33
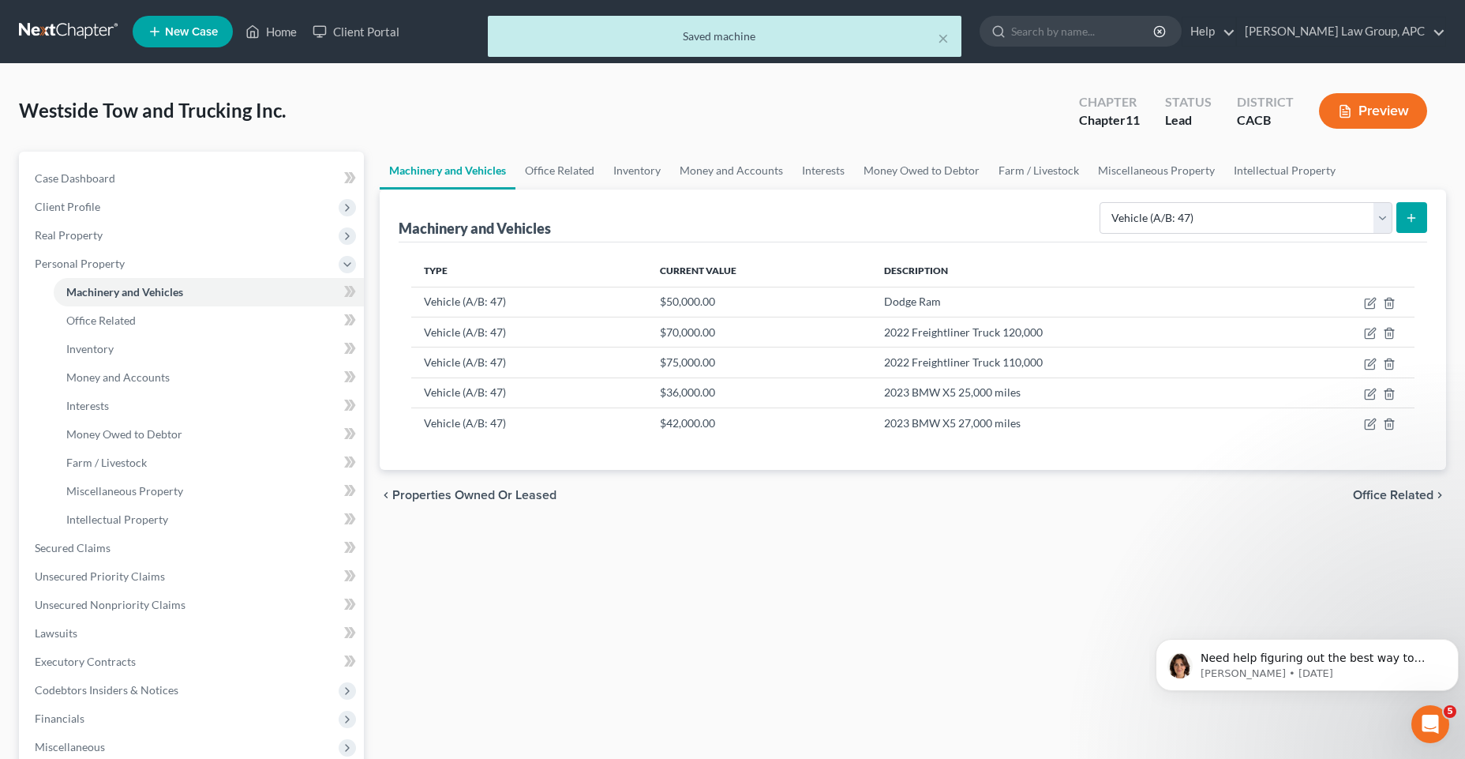
click at [1412, 219] on line "submit" at bounding box center [1412, 217] width 0 height 7
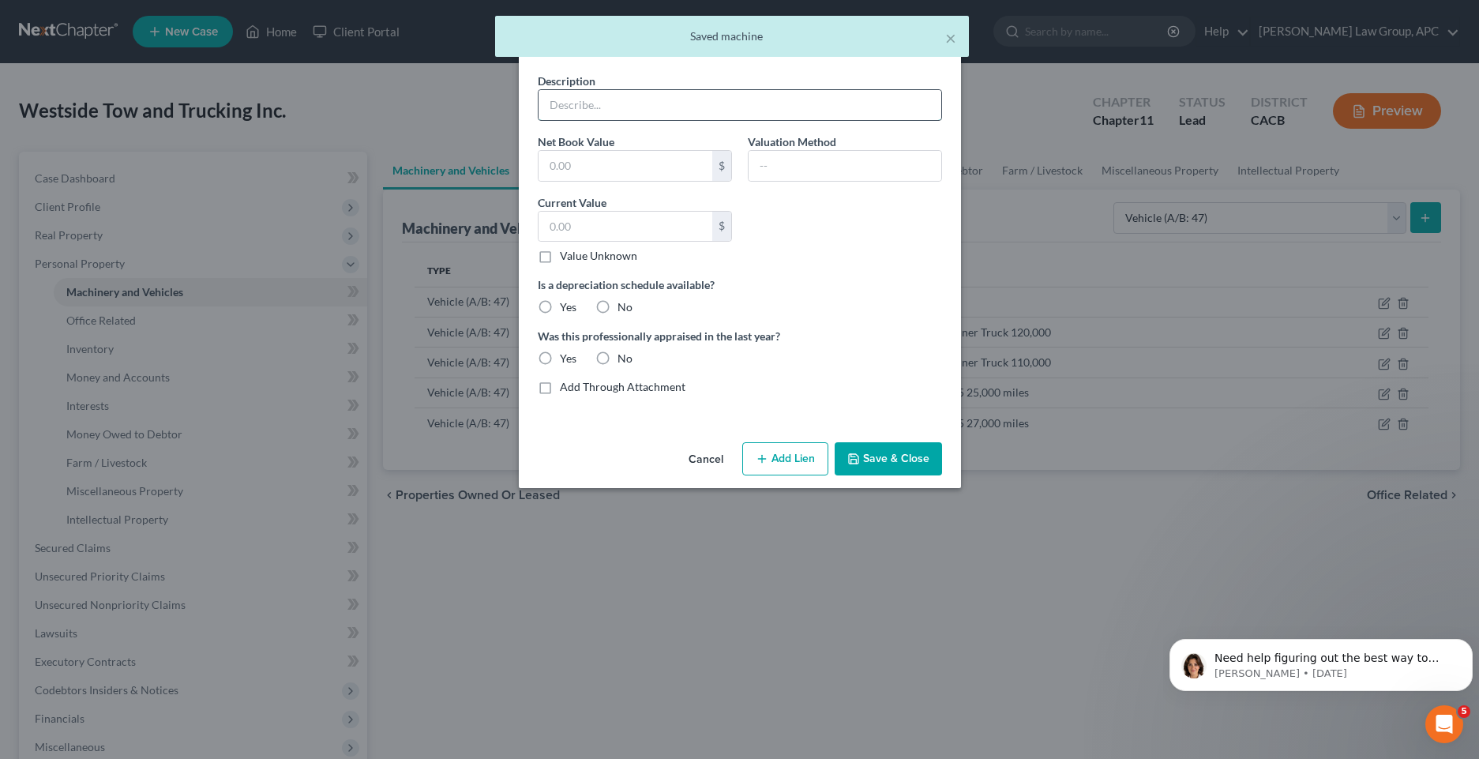
click at [616, 106] on input "text" at bounding box center [740, 105] width 403 height 30
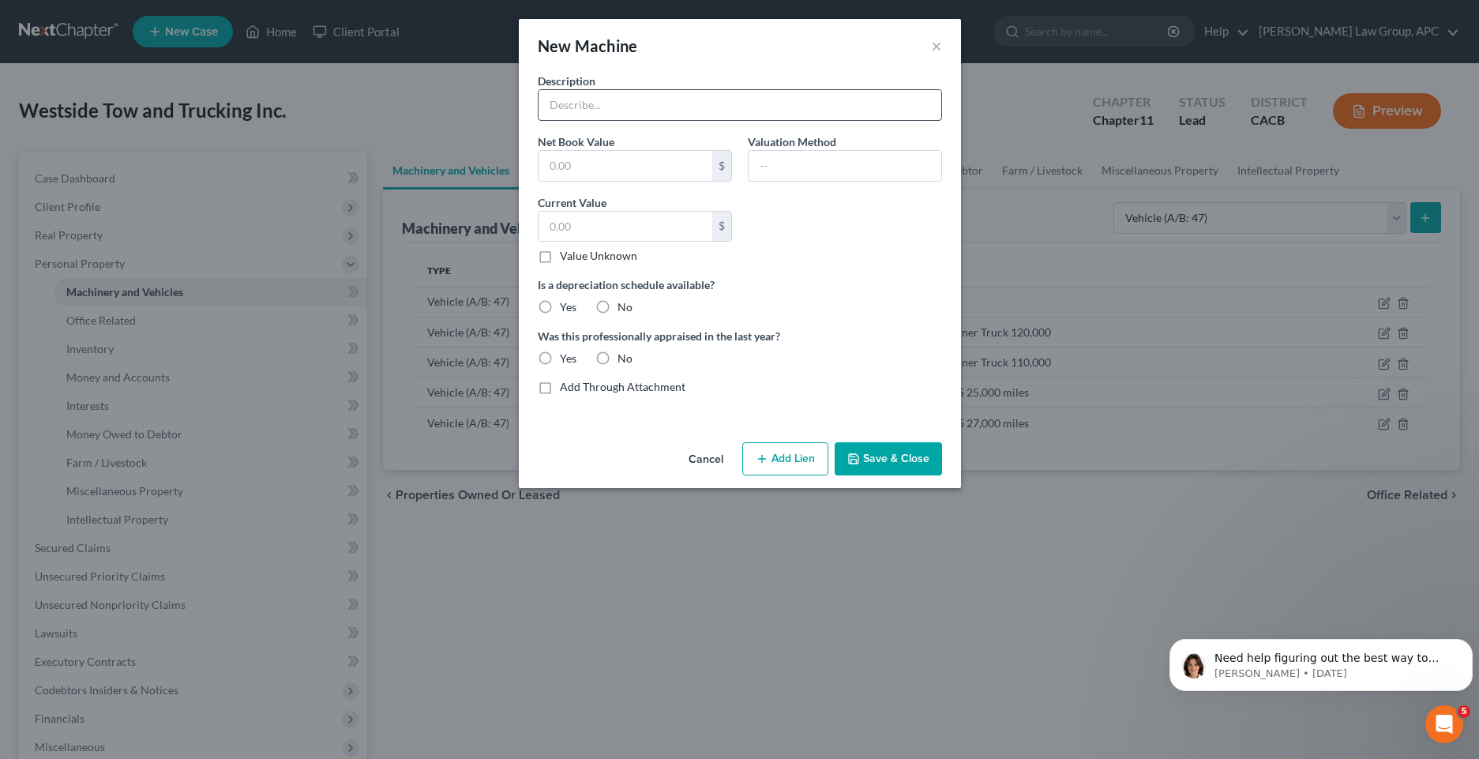
paste input "2023 BMW X5 25,000 miles"
click at [616, 106] on input "2023 BMW X5 25,000 miles" at bounding box center [740, 105] width 403 height 30
type input "2023 BMW X7 25,000 miles"
click at [591, 215] on input "text" at bounding box center [626, 227] width 174 height 30
type input "63,000"
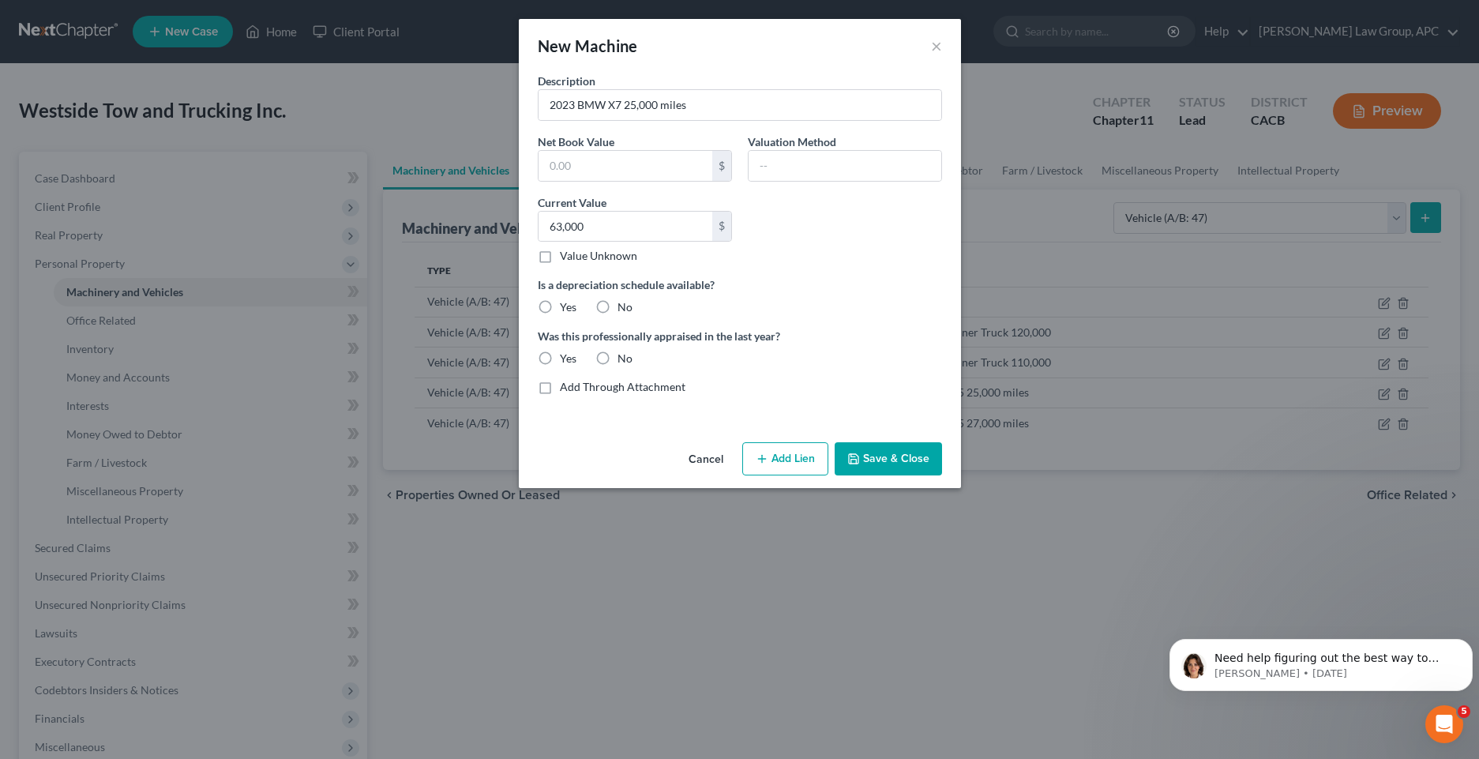
click at [560, 308] on label "Yes" at bounding box center [568, 307] width 17 height 16
click at [566, 308] on input "Yes" at bounding box center [571, 304] width 10 height 10
radio input "true"
drag, startPoint x: 603, startPoint y: 358, endPoint x: 680, endPoint y: 396, distance: 85.8
click at [617, 359] on label "No" at bounding box center [624, 359] width 15 height 16
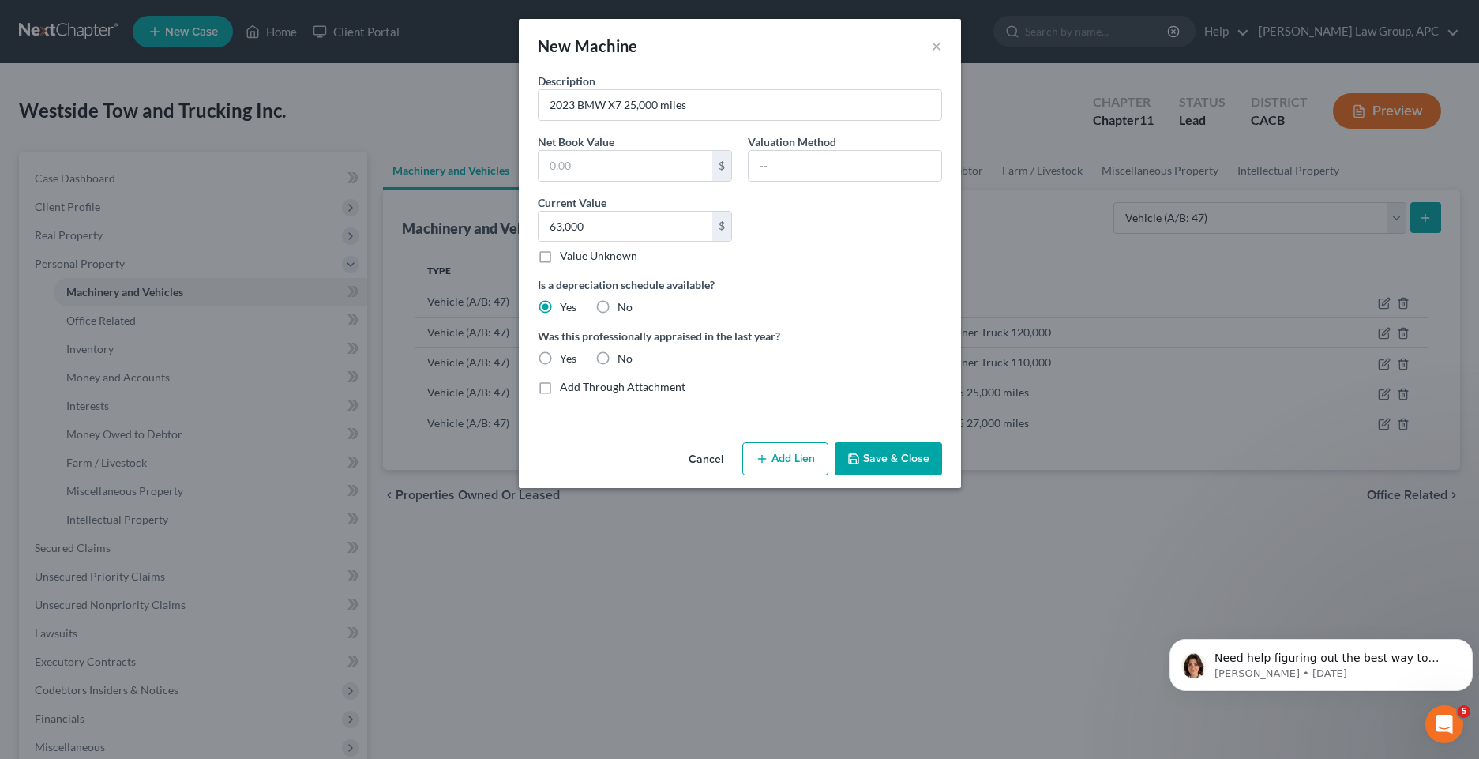
click at [624, 359] on input "No" at bounding box center [629, 356] width 10 height 10
radio input "true"
click at [892, 460] on button "Save & Close" at bounding box center [888, 458] width 107 height 33
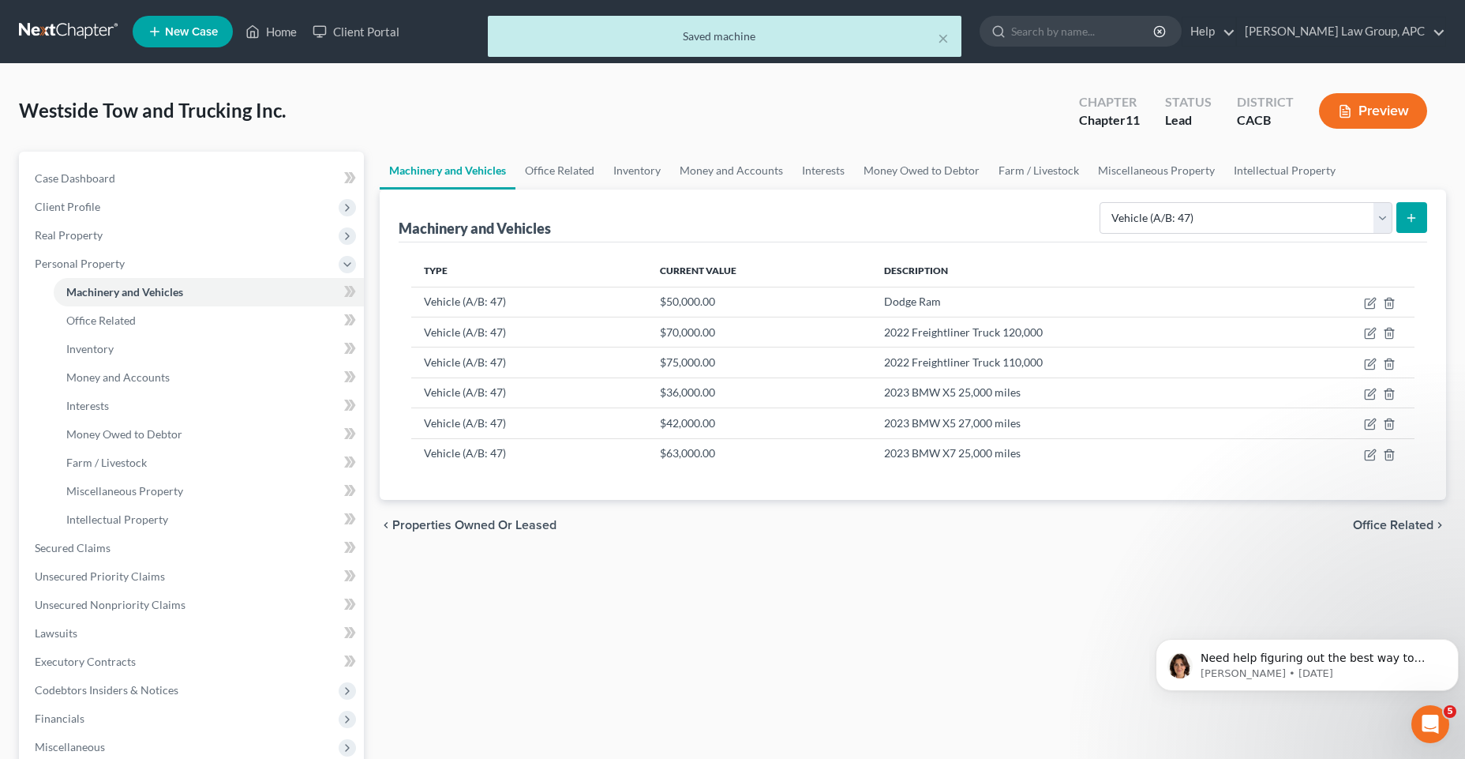
click at [1409, 220] on icon "submit" at bounding box center [1411, 218] width 13 height 13
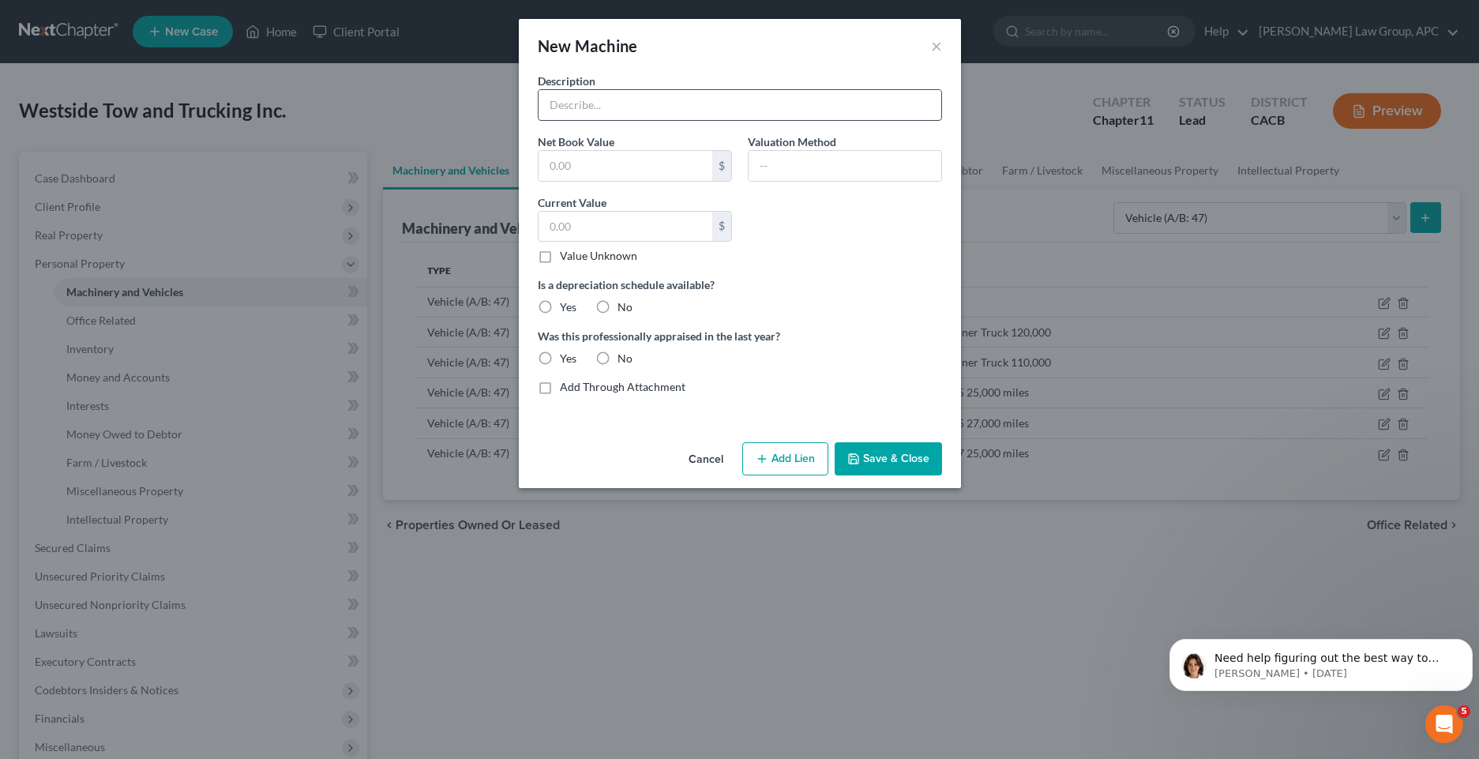
click at [681, 94] on input "text" at bounding box center [740, 105] width 403 height 30
paste input "[PERSON_NAME] Trailer- only trailer"
type input "[PERSON_NAME] Trailer- only trailer"
click at [560, 305] on label "Yes" at bounding box center [568, 307] width 17 height 16
click at [566, 305] on input "Yes" at bounding box center [571, 304] width 10 height 10
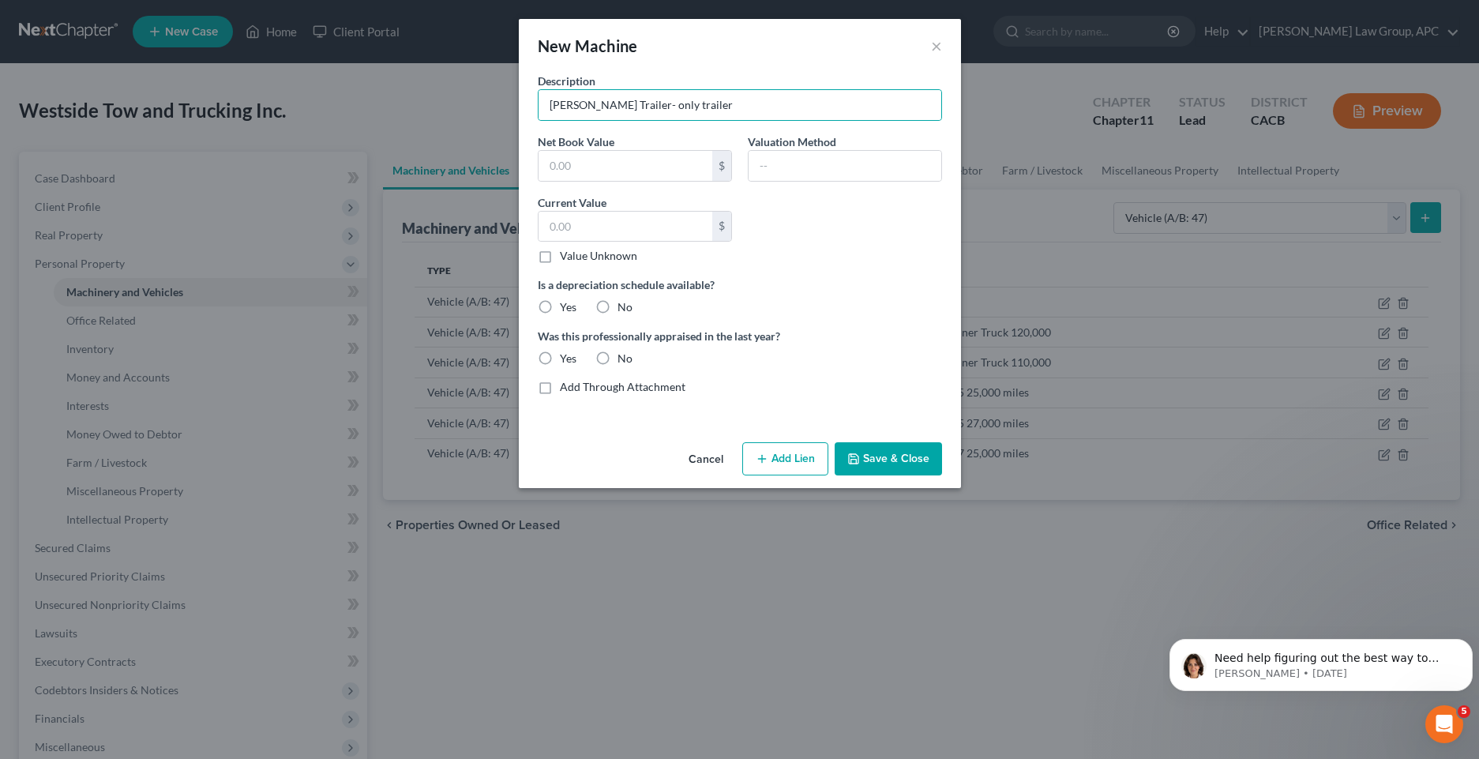
radio input "true"
click at [617, 357] on label "No" at bounding box center [624, 359] width 15 height 16
click at [624, 357] on input "No" at bounding box center [629, 356] width 10 height 10
radio input "true"
click at [617, 228] on input "text" at bounding box center [626, 227] width 174 height 30
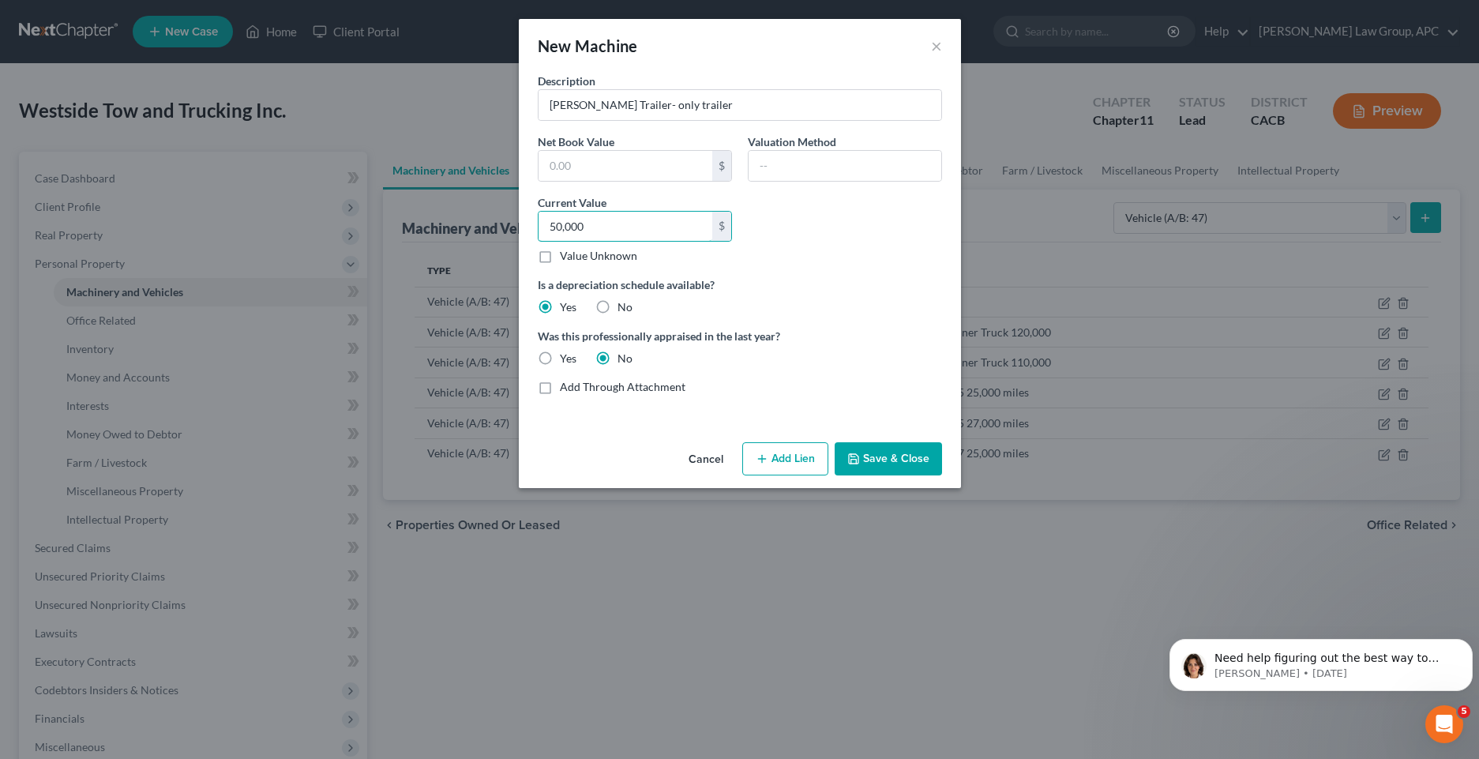
type input "50,000"
click at [907, 450] on button "Save & Close" at bounding box center [888, 458] width 107 height 33
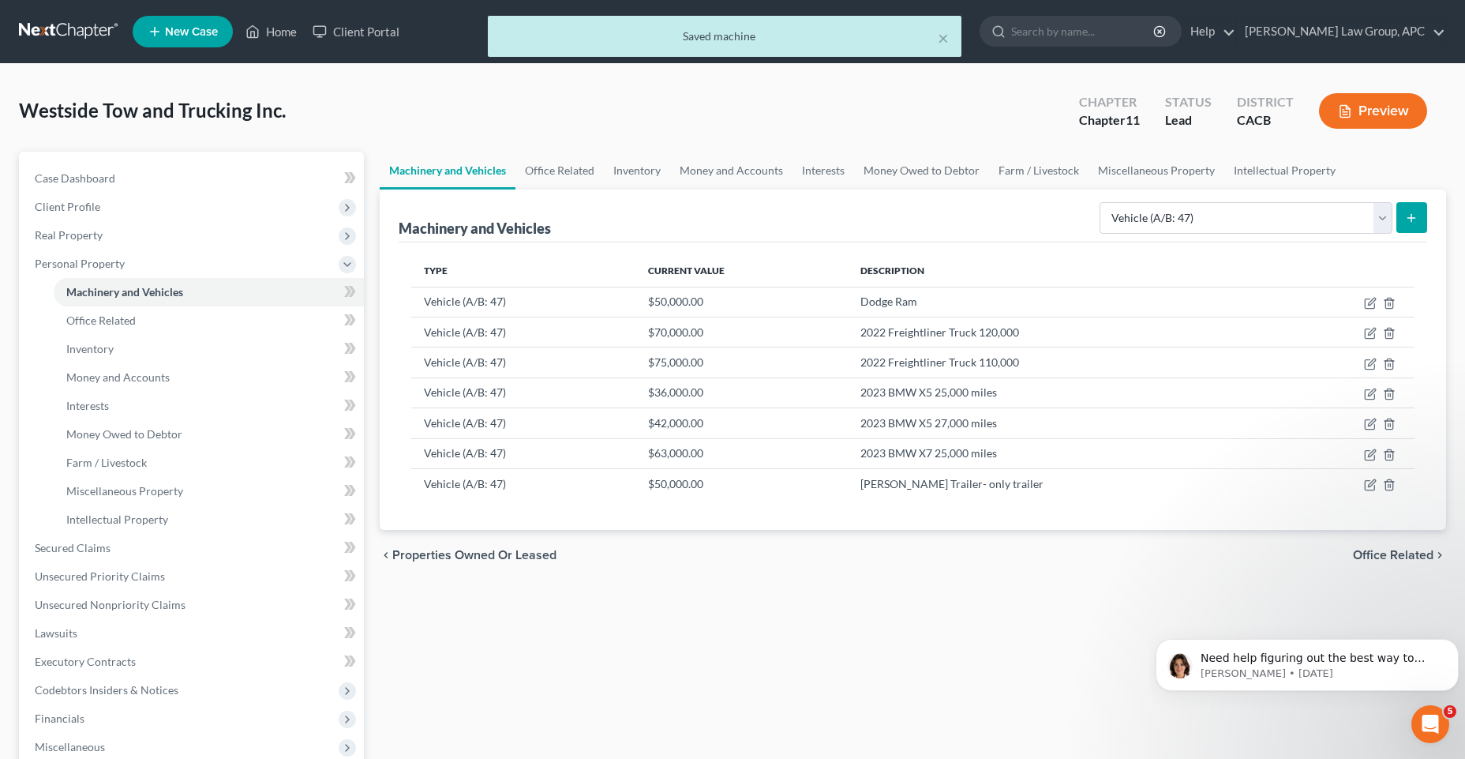
click at [1404, 212] on button "submit" at bounding box center [1412, 217] width 31 height 31
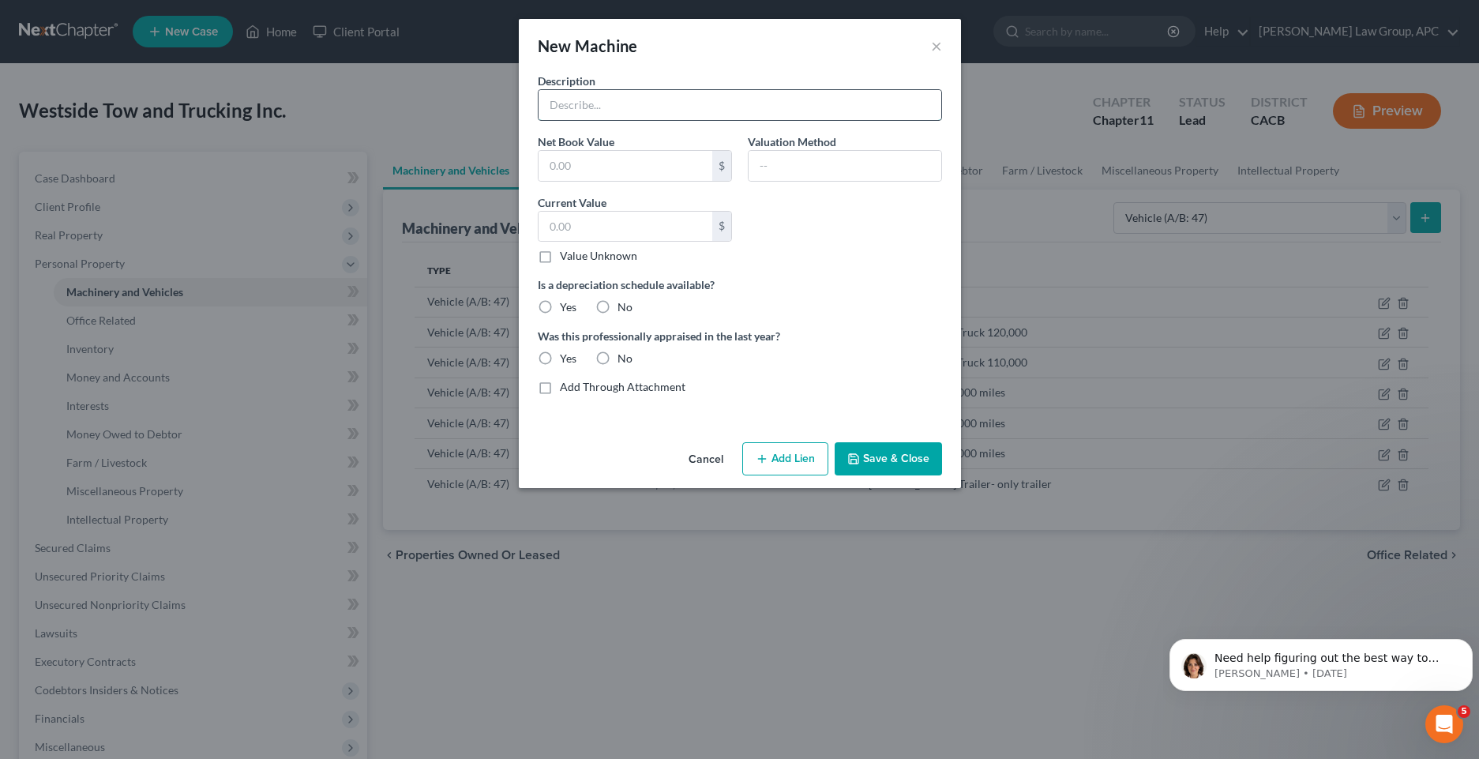
click at [632, 108] on input "text" at bounding box center [740, 105] width 403 height 30
paste input "2019 Peterbuilt 400,000 miles"
type input "2019 Peterbuilt 400,000 miles"
click at [560, 257] on label "Value Unknown" at bounding box center [598, 256] width 77 height 16
click at [566, 257] on input "Value Unknown" at bounding box center [571, 253] width 10 height 10
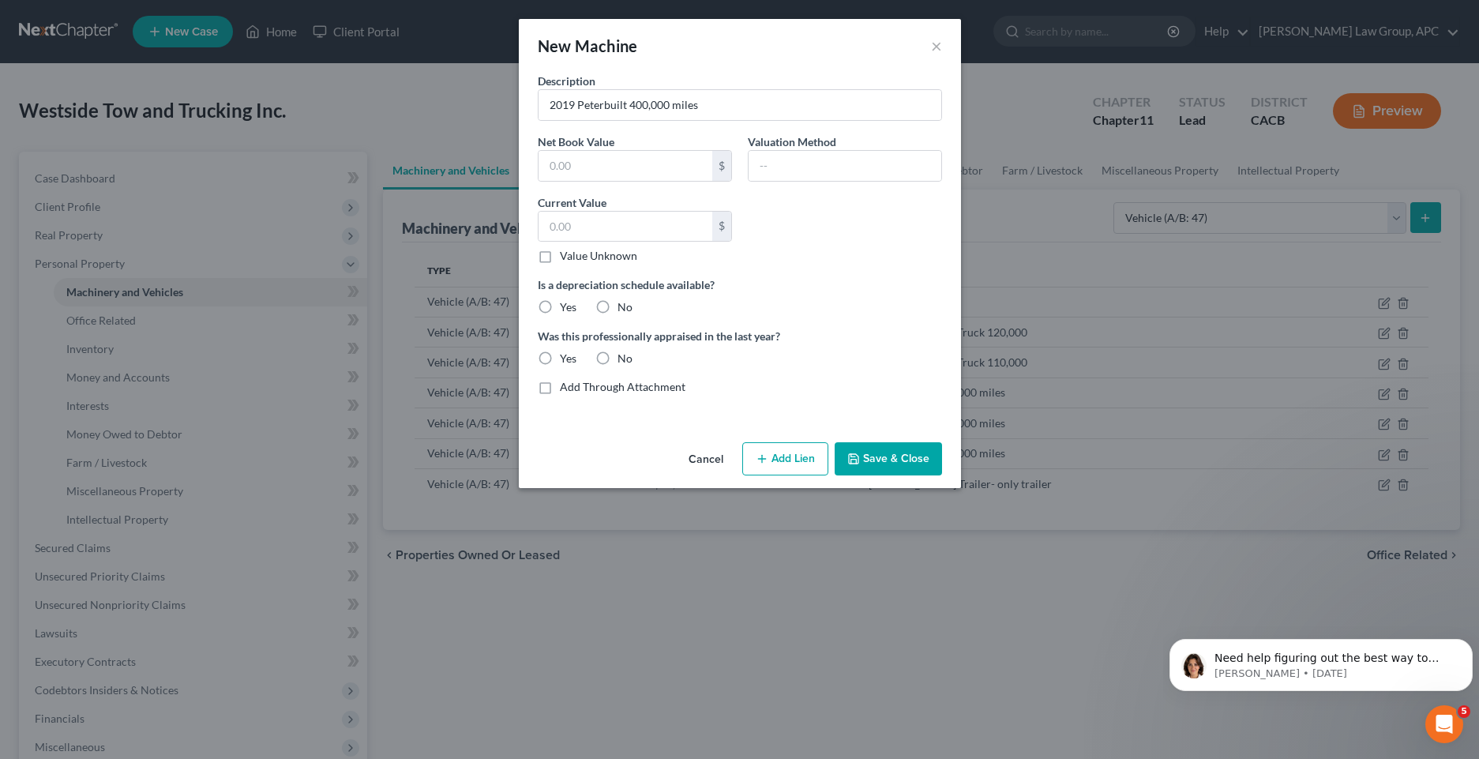
checkbox input "true"
type input "0.00"
click at [560, 306] on label "Yes" at bounding box center [568, 307] width 17 height 16
click at [566, 306] on input "Yes" at bounding box center [571, 304] width 10 height 10
radio input "true"
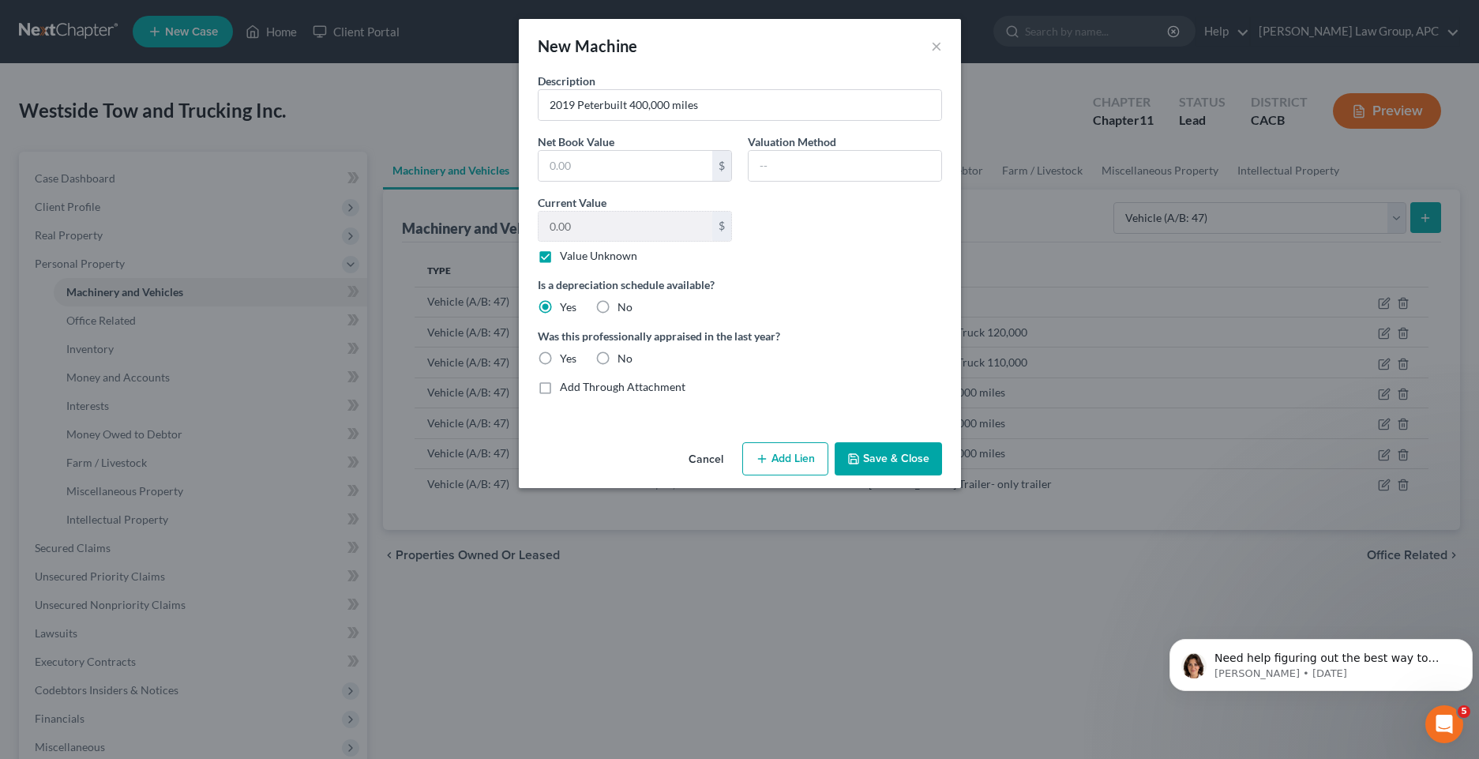
click at [617, 361] on label "No" at bounding box center [624, 359] width 15 height 16
click at [624, 361] on input "No" at bounding box center [629, 356] width 10 height 10
radio input "true"
click at [880, 460] on button "Save & Close" at bounding box center [888, 458] width 107 height 33
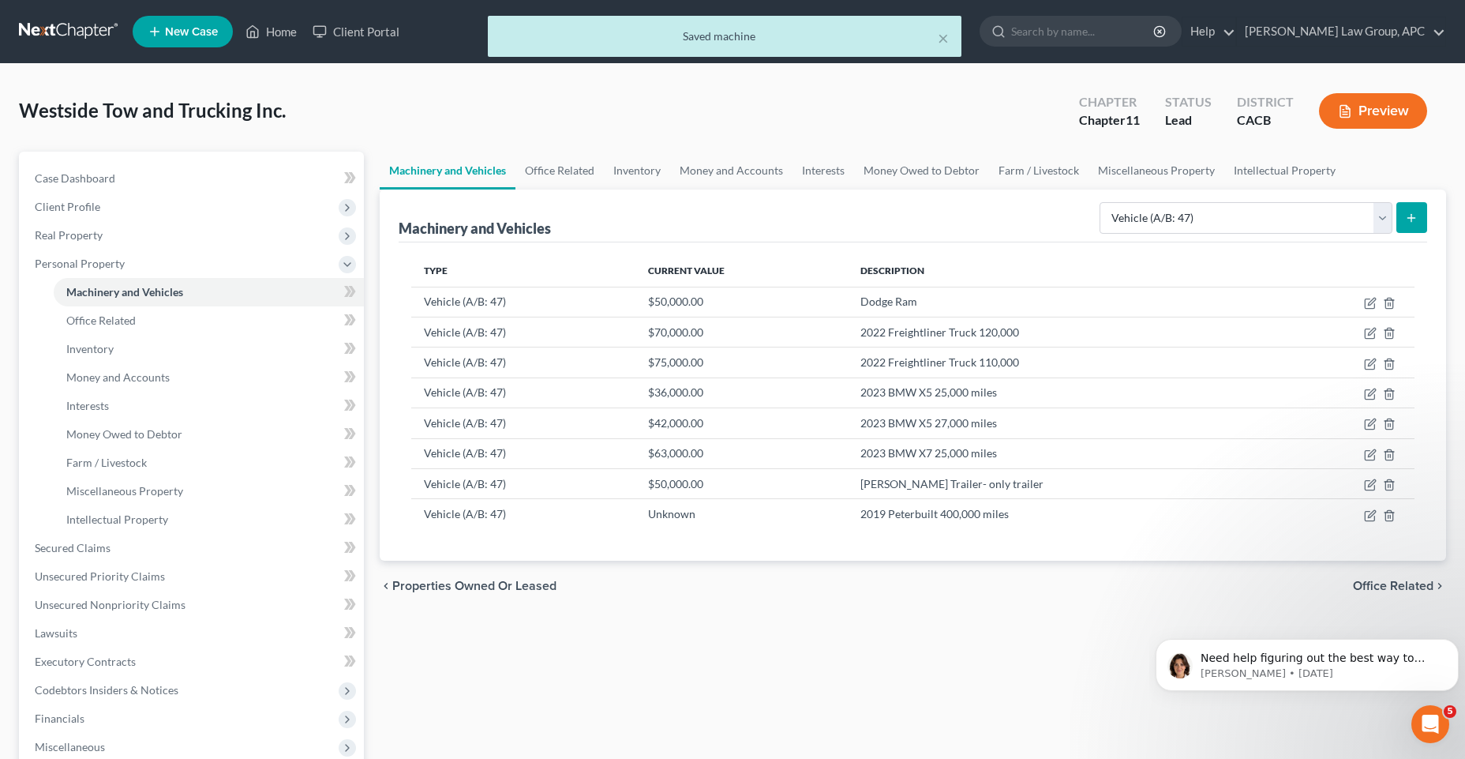
click at [1411, 225] on button "submit" at bounding box center [1412, 217] width 31 height 31
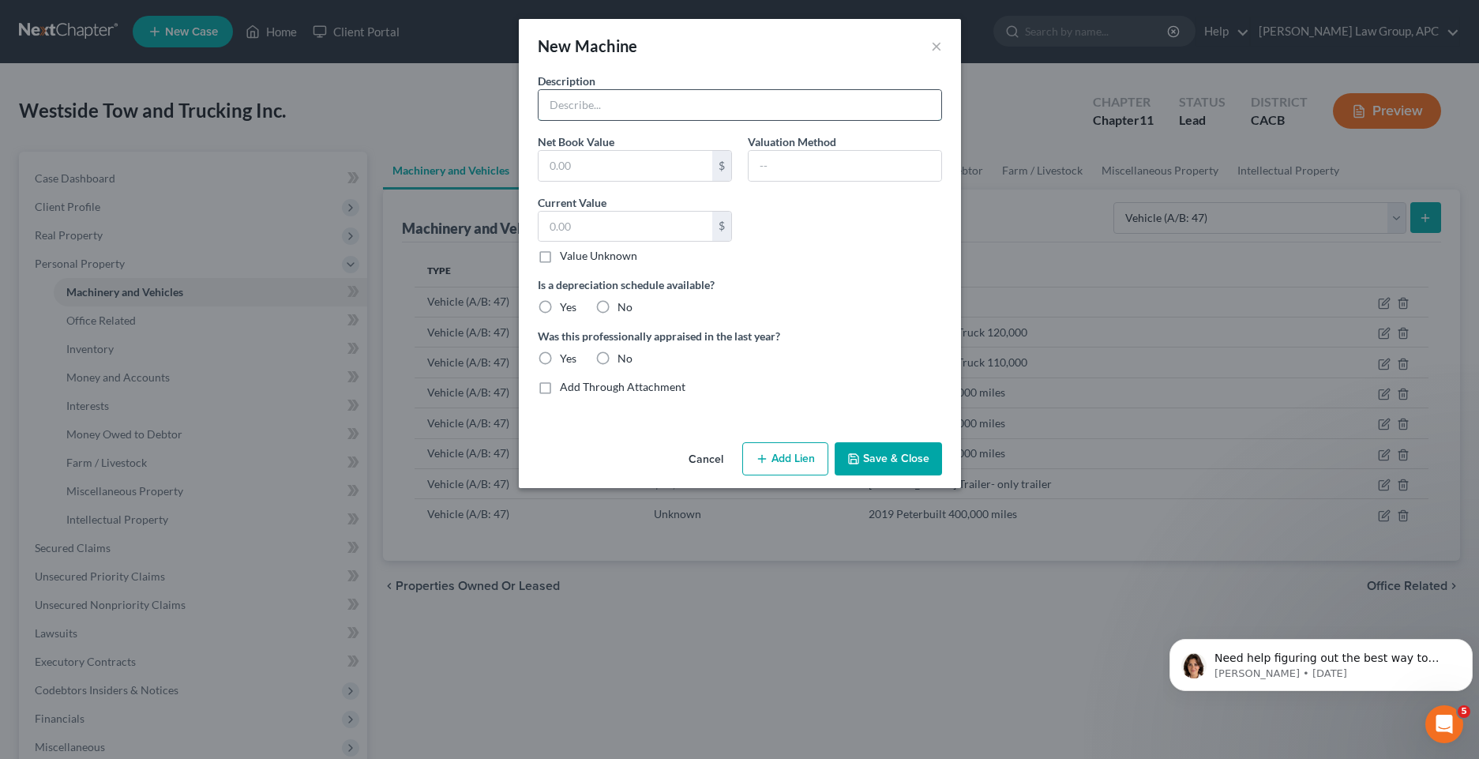
click at [578, 112] on input "text" at bounding box center [740, 105] width 403 height 30
paste input "2019 Peterbuilt 490,000 miles"
type input "2019 Peterbuilt 490,000 miles"
click at [858, 343] on label "Was this professionally appraised in the last year?" at bounding box center [740, 336] width 404 height 17
click at [560, 257] on label "Value Unknown" at bounding box center [598, 256] width 77 height 16
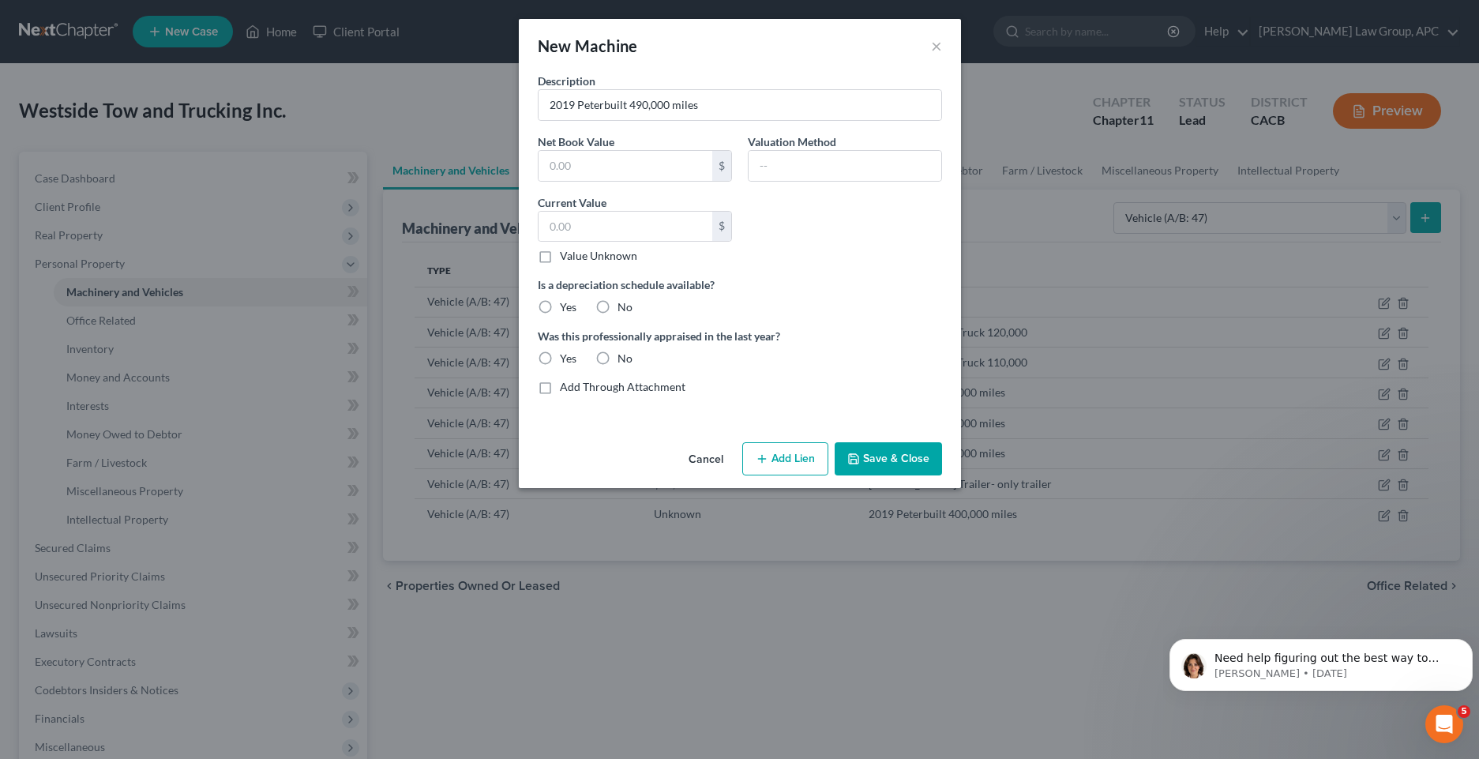
click at [566, 257] on input "Value Unknown" at bounding box center [571, 253] width 10 height 10
checkbox input "true"
type input "0.00"
click at [560, 309] on label "Yes" at bounding box center [568, 307] width 17 height 16
click at [566, 309] on input "Yes" at bounding box center [571, 304] width 10 height 10
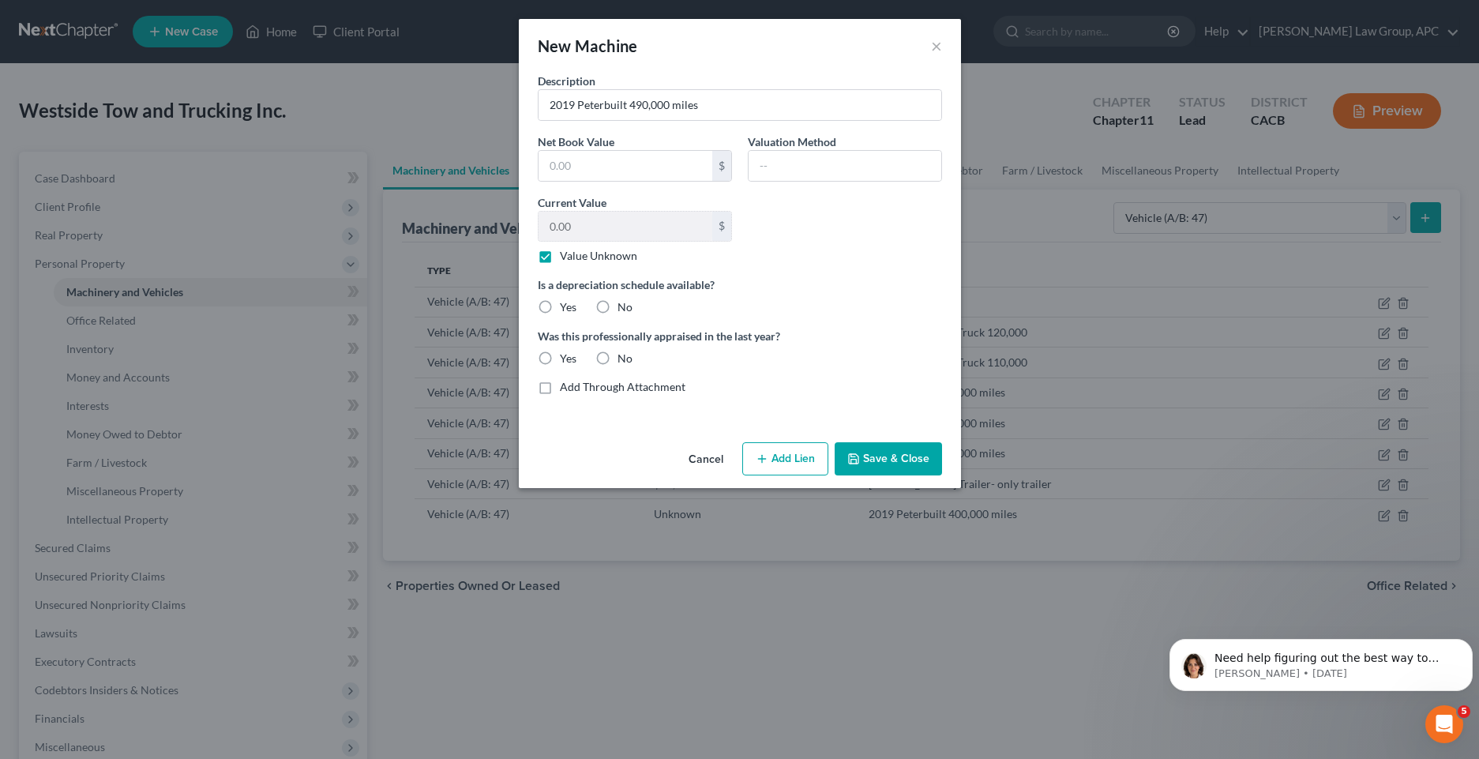
radio input "true"
click at [617, 355] on label "No" at bounding box center [624, 359] width 15 height 16
click at [624, 355] on input "No" at bounding box center [629, 356] width 10 height 10
radio input "true"
click at [869, 456] on button "Save & Close" at bounding box center [888, 458] width 107 height 33
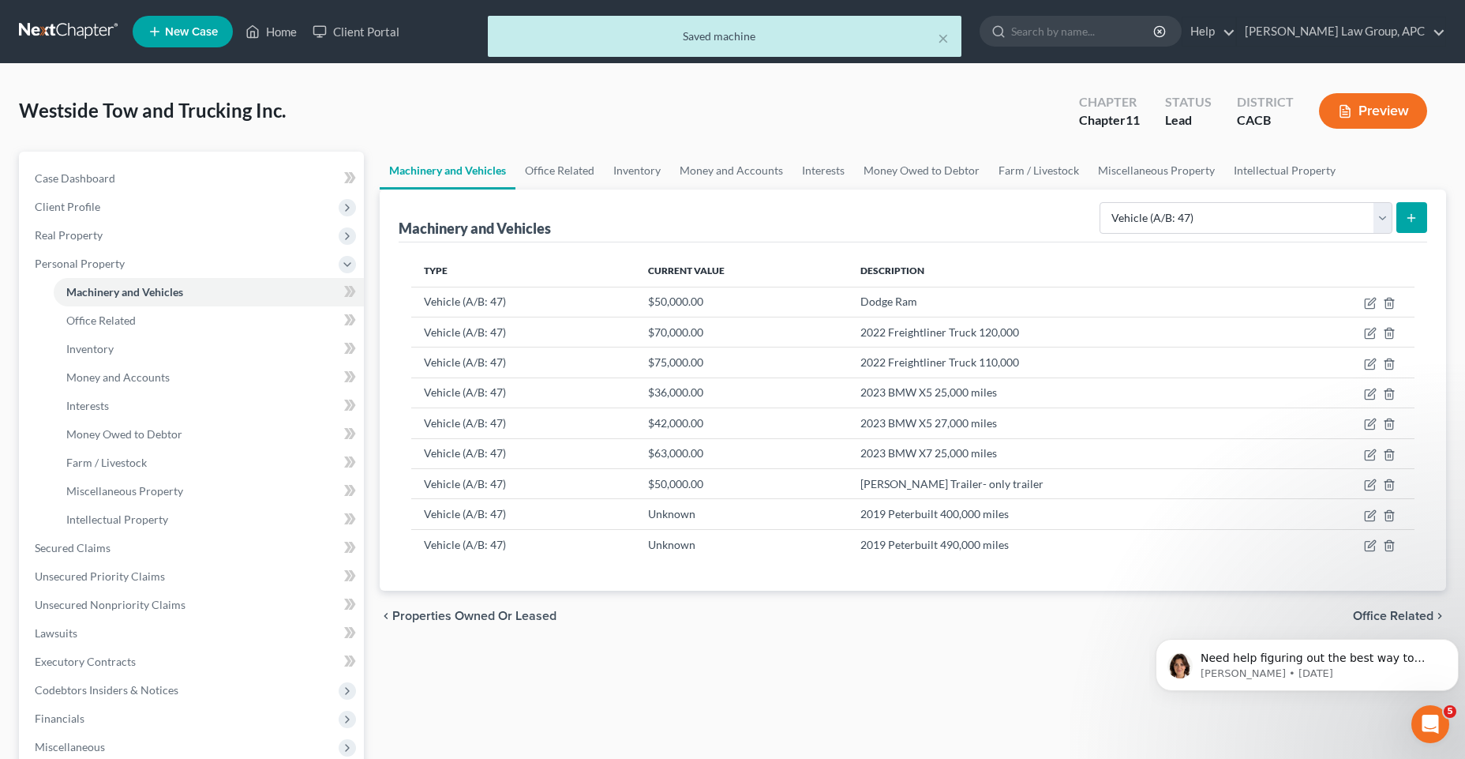
click at [1416, 219] on icon "submit" at bounding box center [1411, 218] width 13 height 13
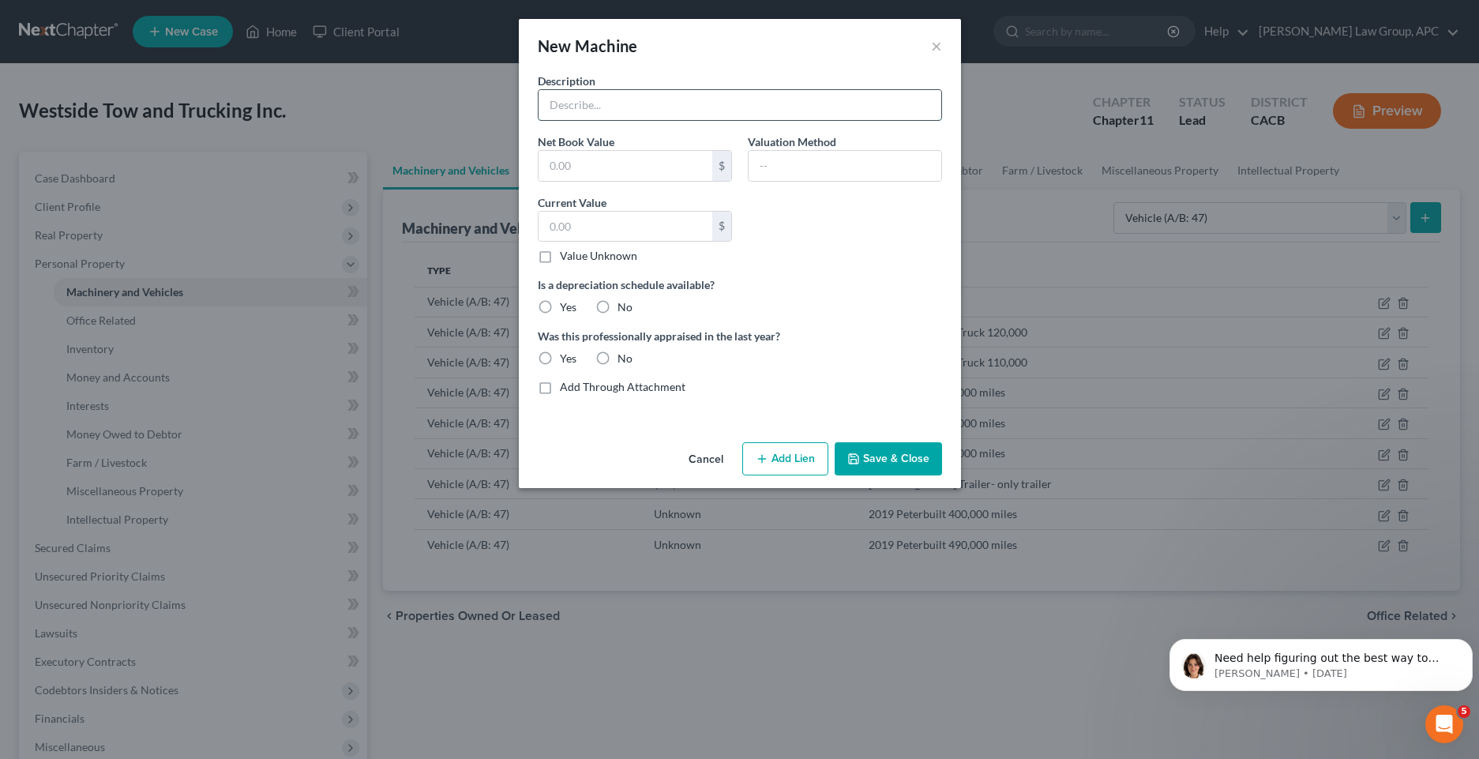
click at [670, 114] on input "text" at bounding box center [740, 105] width 403 height 30
paste input "2020 Peterbuilt 500,000 miles"
type input "2020 Peterbuilt 500,000 miles"
click at [560, 262] on label "Value Unknown" at bounding box center [598, 256] width 77 height 16
click at [566, 258] on input "Value Unknown" at bounding box center [571, 253] width 10 height 10
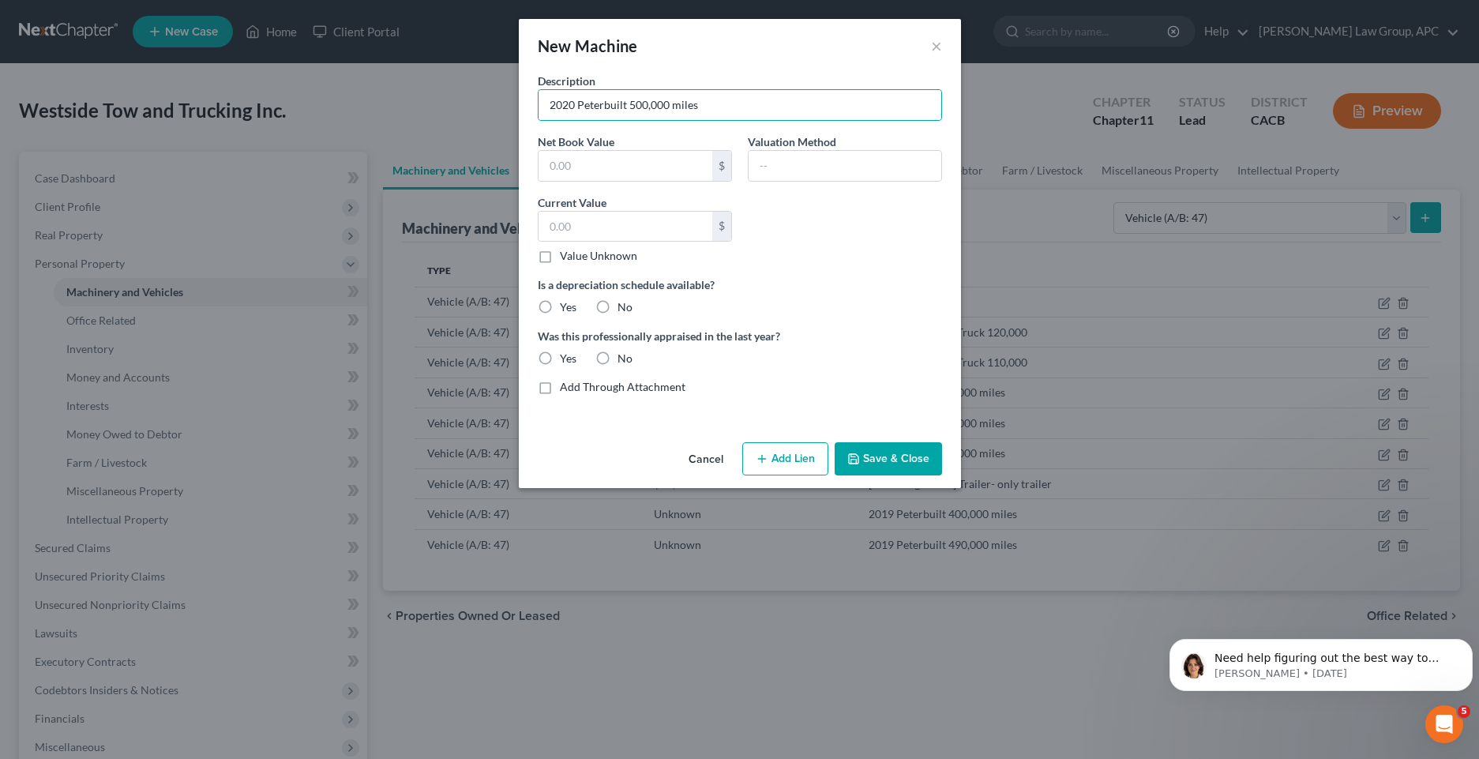
checkbox input "true"
type input "0.00"
click at [617, 306] on label "No" at bounding box center [624, 307] width 15 height 16
click at [624, 306] on input "No" at bounding box center [629, 304] width 10 height 10
radio input "true"
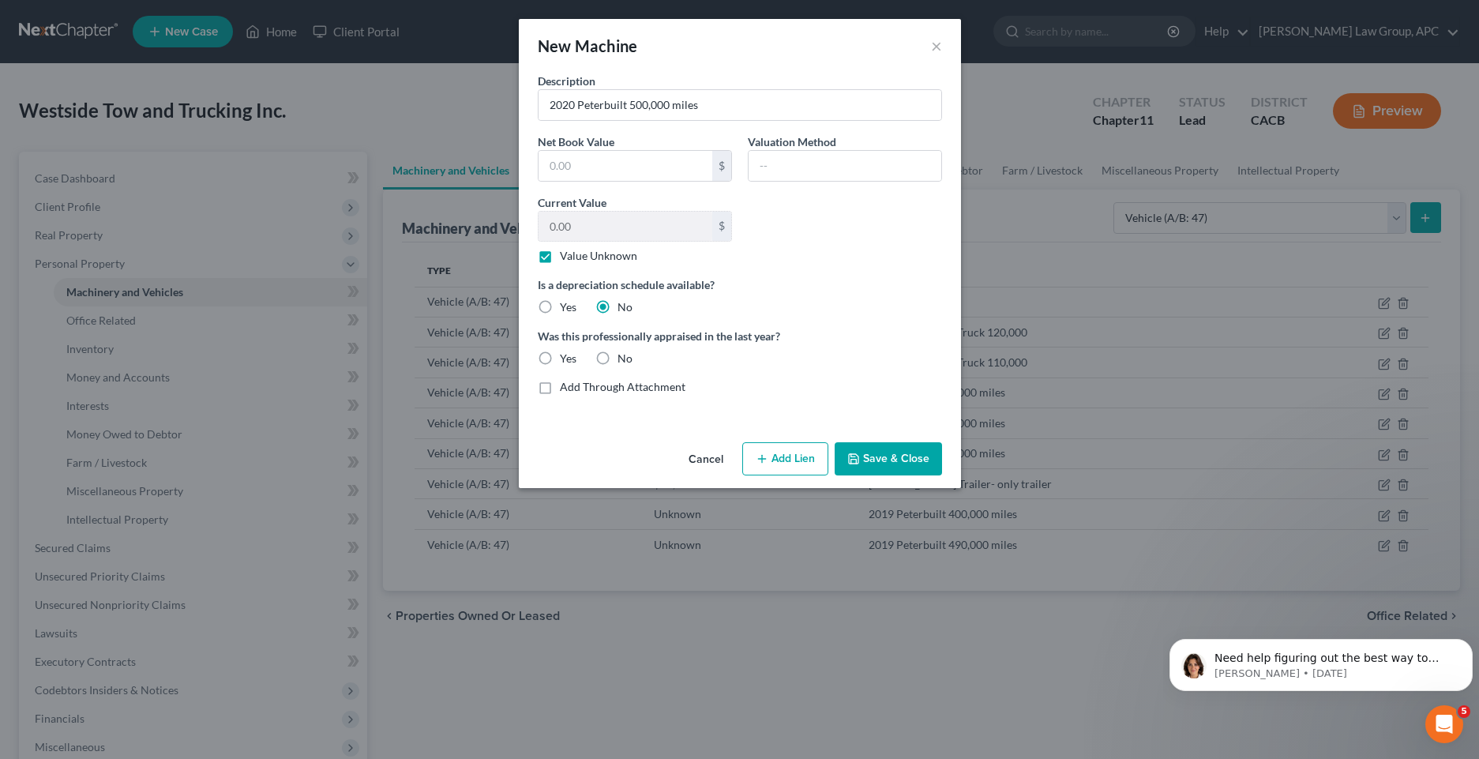
click at [560, 360] on label "Yes" at bounding box center [568, 359] width 17 height 16
click at [566, 360] on input "Yes" at bounding box center [571, 356] width 10 height 10
radio input "true"
click at [617, 355] on label "No" at bounding box center [624, 359] width 15 height 16
click at [624, 355] on input "No" at bounding box center [629, 356] width 10 height 10
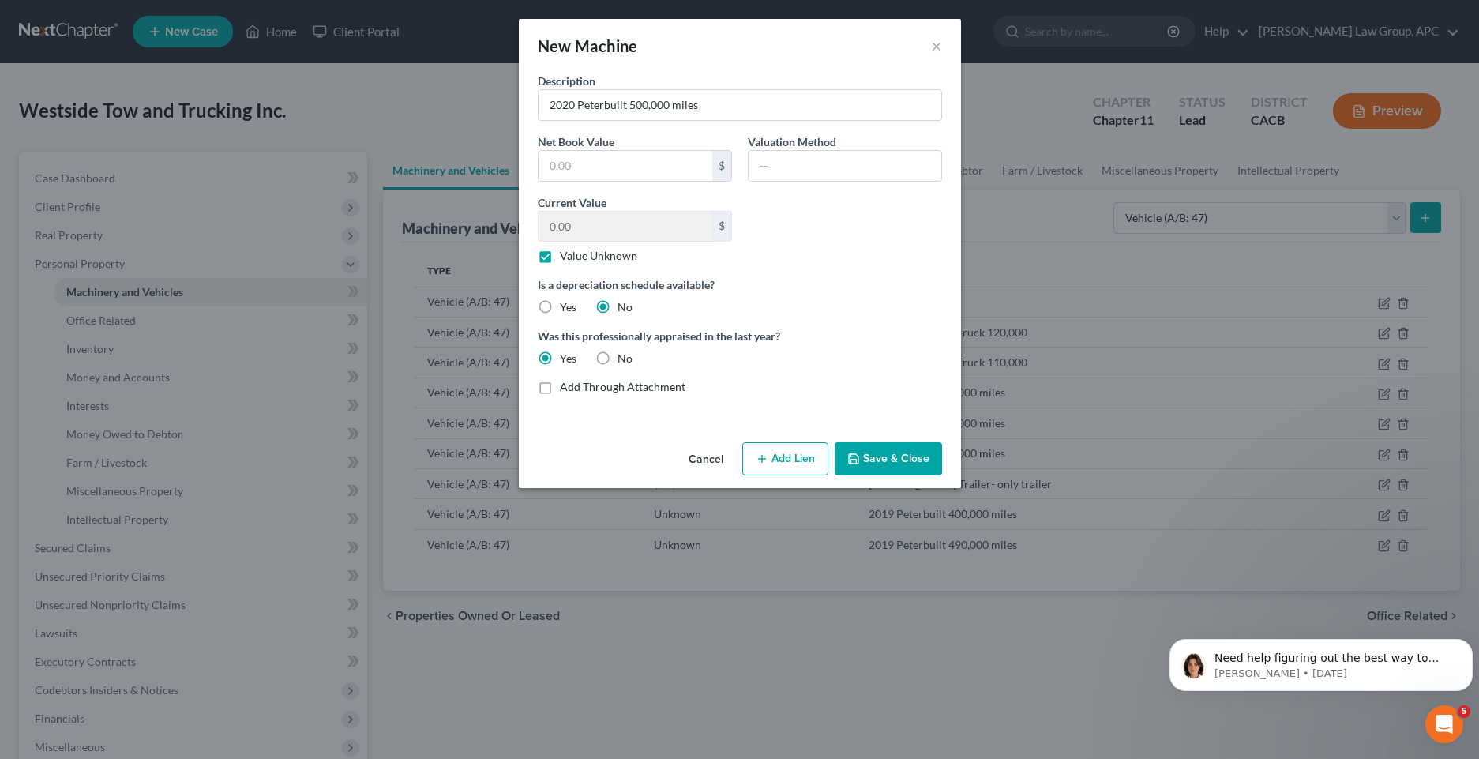
radio input "true"
radio input "false"
click at [560, 306] on label "Yes" at bounding box center [568, 307] width 17 height 16
click at [566, 306] on input "Yes" at bounding box center [571, 304] width 10 height 10
radio input "true"
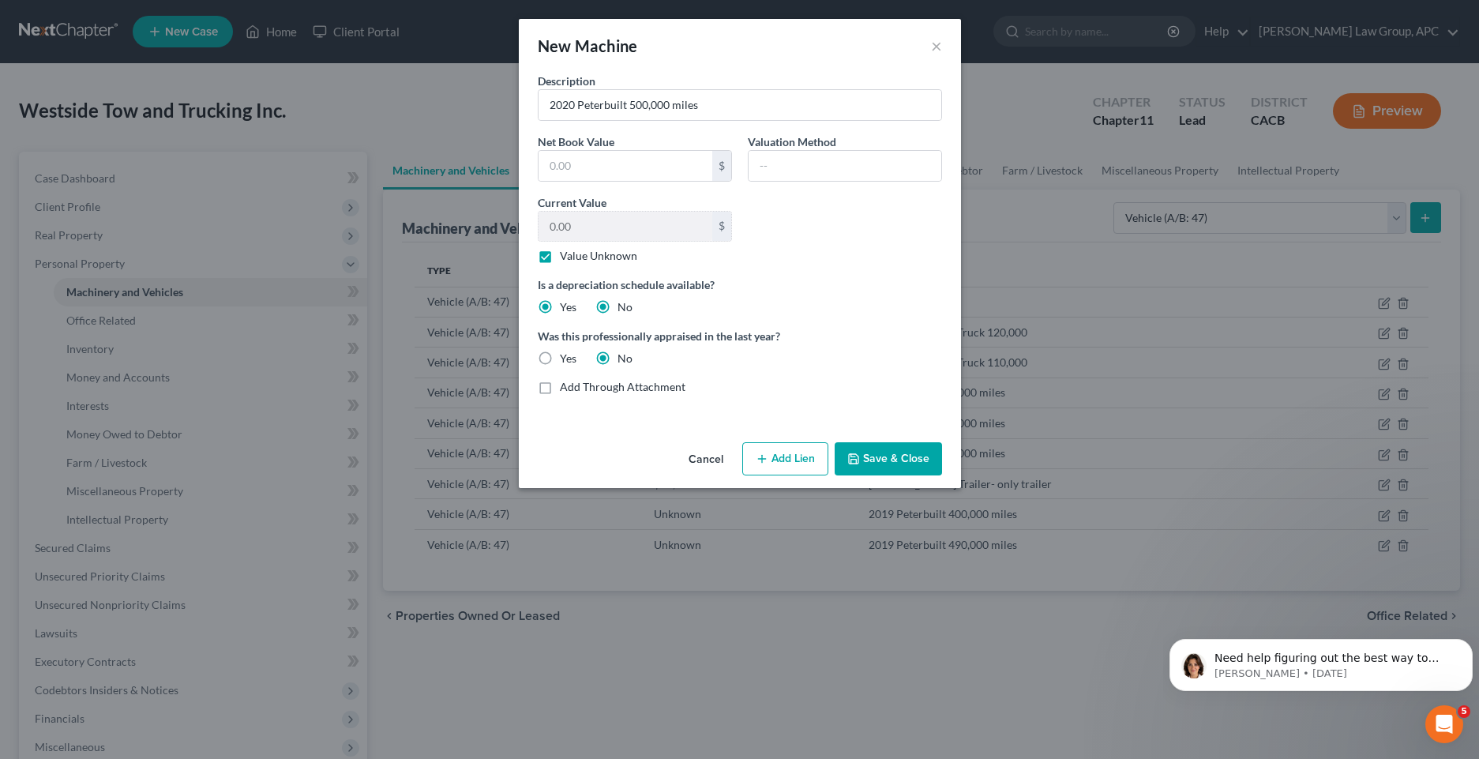
radio input "false"
click at [921, 456] on button "Save & Close" at bounding box center [888, 458] width 107 height 33
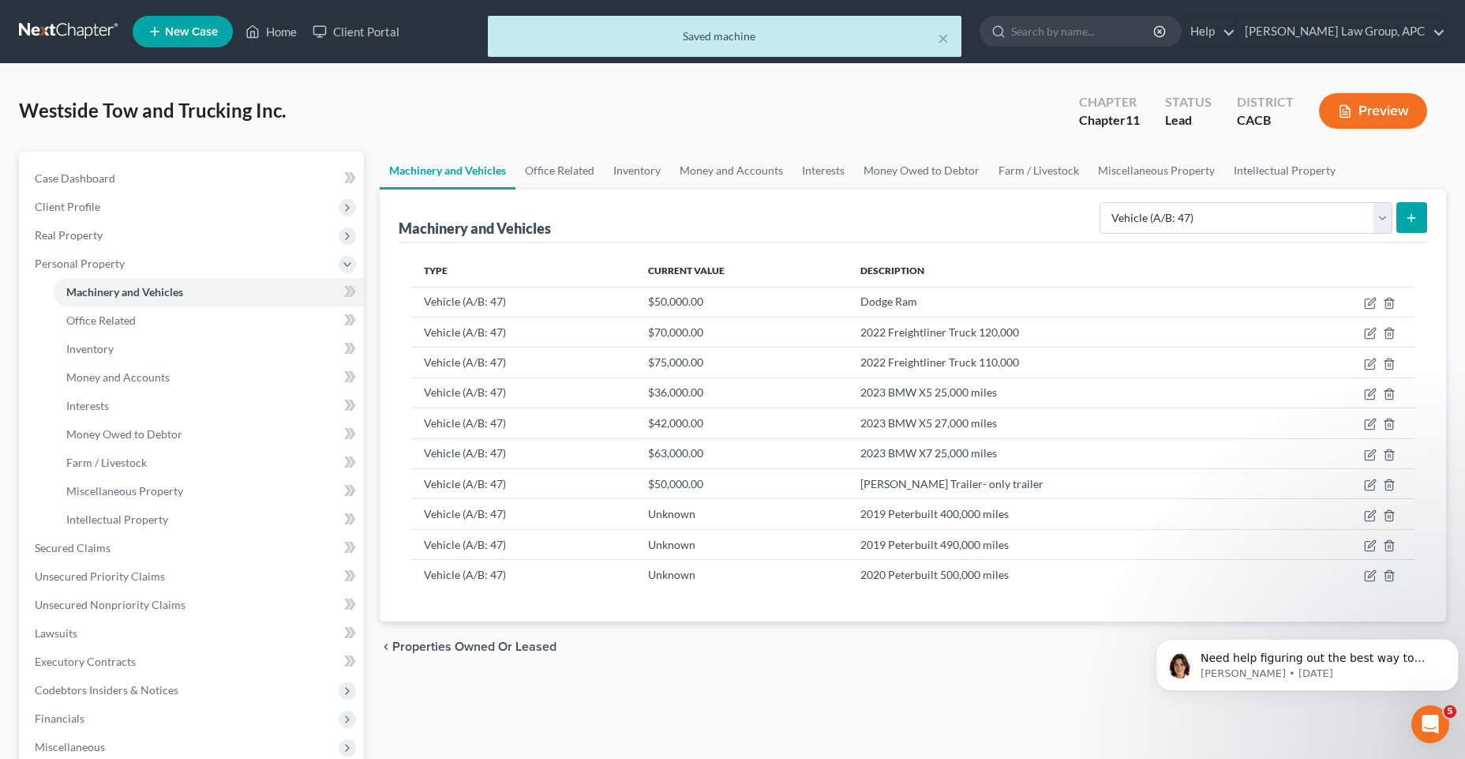
click at [1420, 224] on button "submit" at bounding box center [1412, 217] width 31 height 31
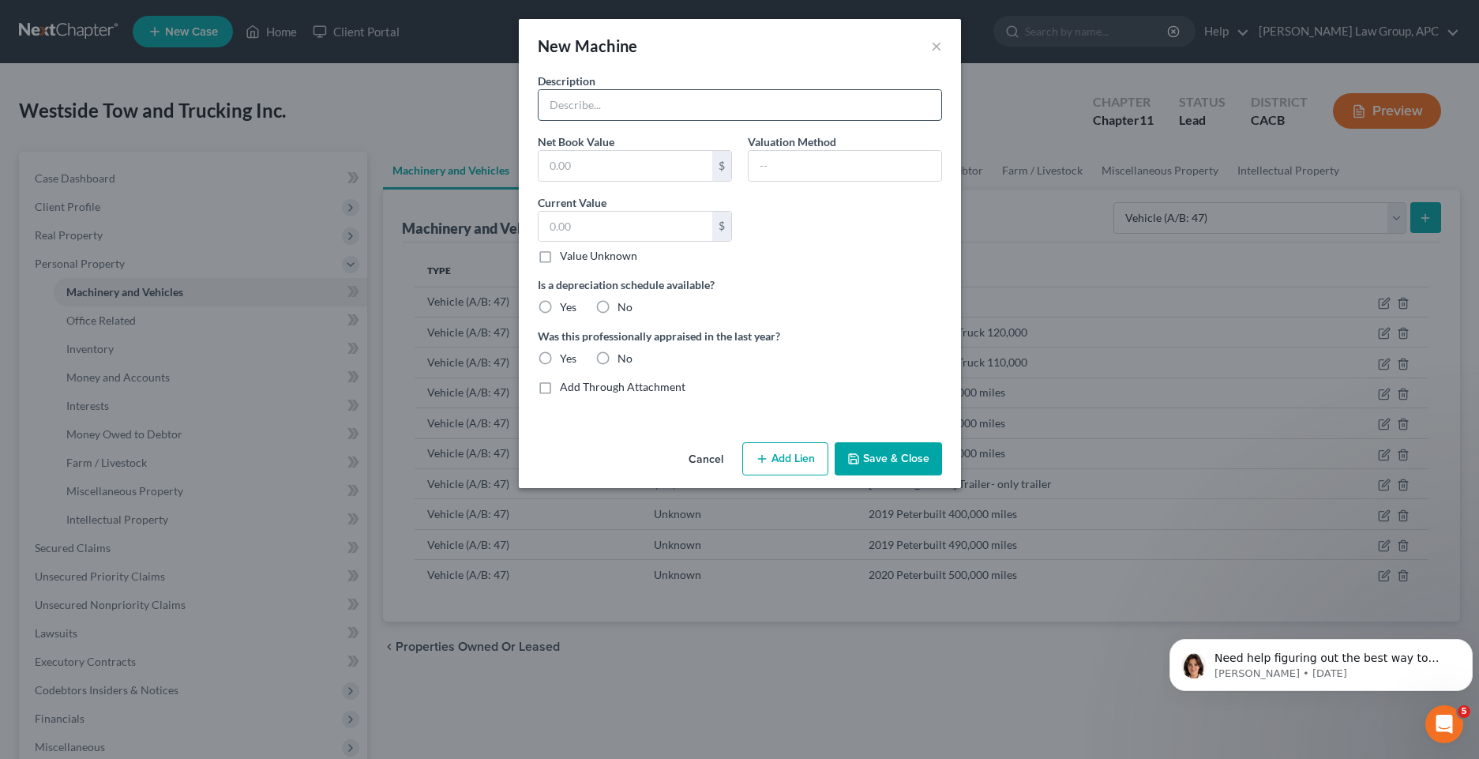
click at [583, 114] on input "text" at bounding box center [740, 105] width 403 height 30
paste input "2020 Peterbuilt 400,000 miles"
type input "2020 Peterbuilt 400,000 miles"
click at [560, 257] on label "Value Unknown" at bounding box center [598, 256] width 77 height 16
click at [566, 257] on input "Value Unknown" at bounding box center [571, 253] width 10 height 10
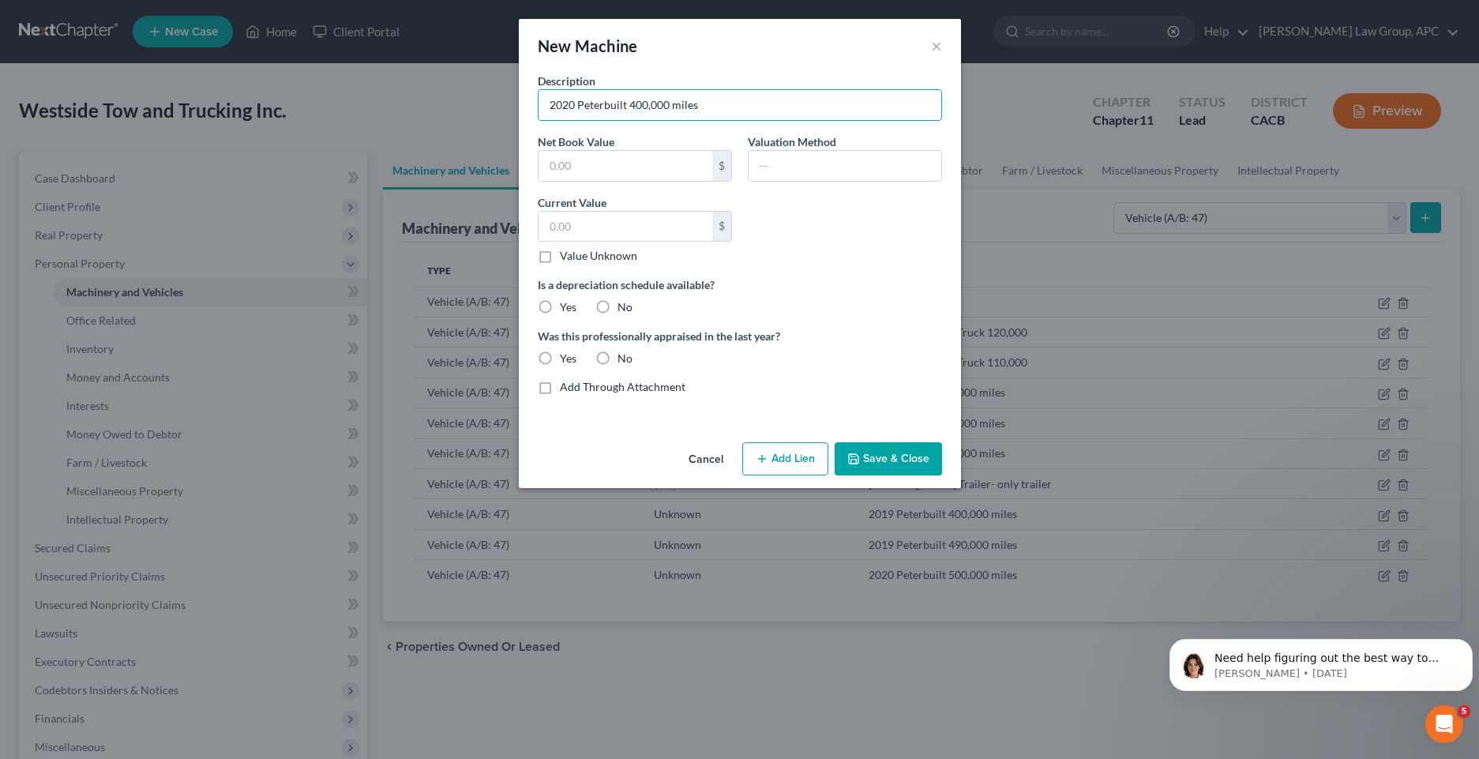
checkbox input "true"
type input "0.00"
click at [560, 308] on label "Yes" at bounding box center [568, 307] width 17 height 16
click at [566, 308] on input "Yes" at bounding box center [571, 304] width 10 height 10
radio input "true"
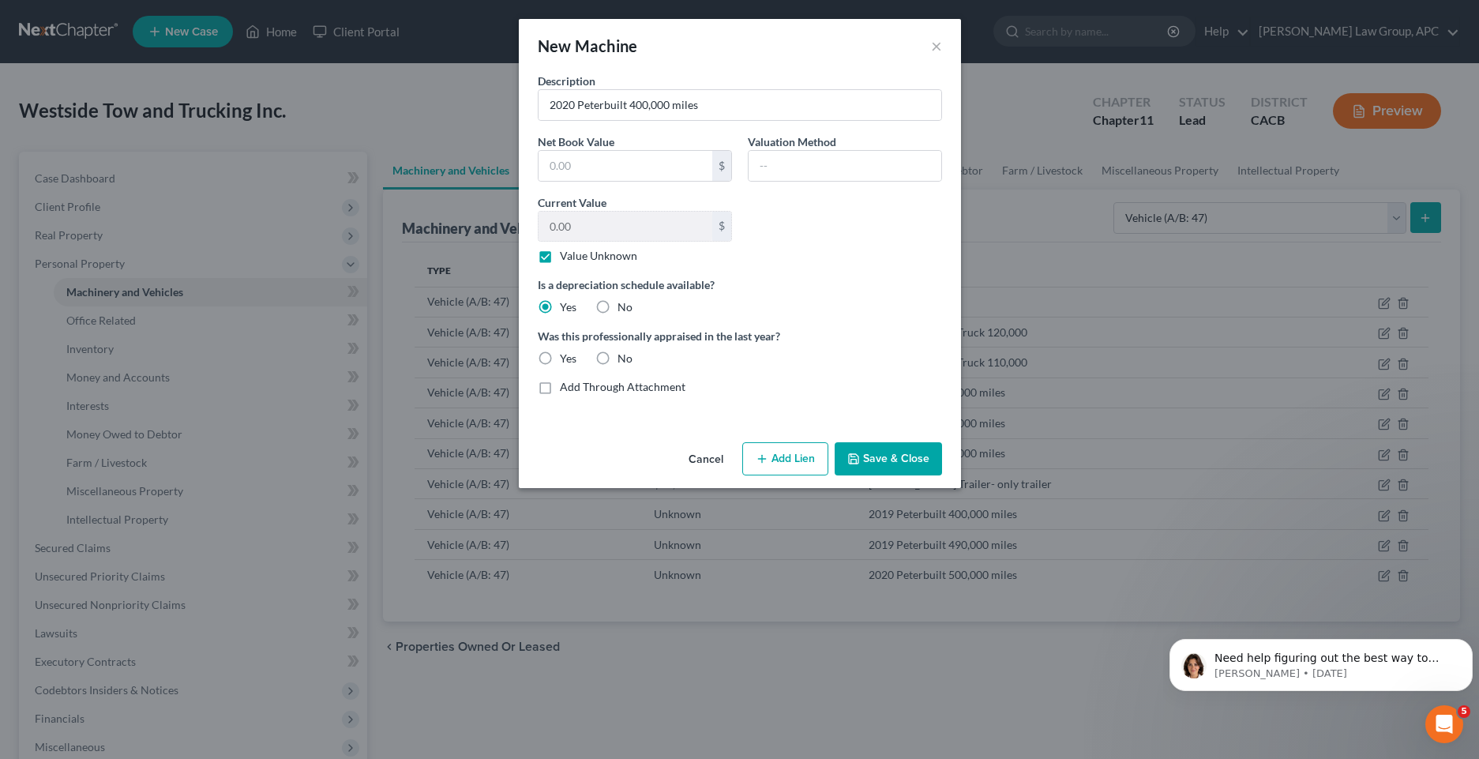
click at [617, 358] on label "No" at bounding box center [624, 359] width 15 height 16
click at [624, 358] on input "No" at bounding box center [629, 356] width 10 height 10
radio input "true"
click at [898, 468] on button "Save & Close" at bounding box center [888, 458] width 107 height 33
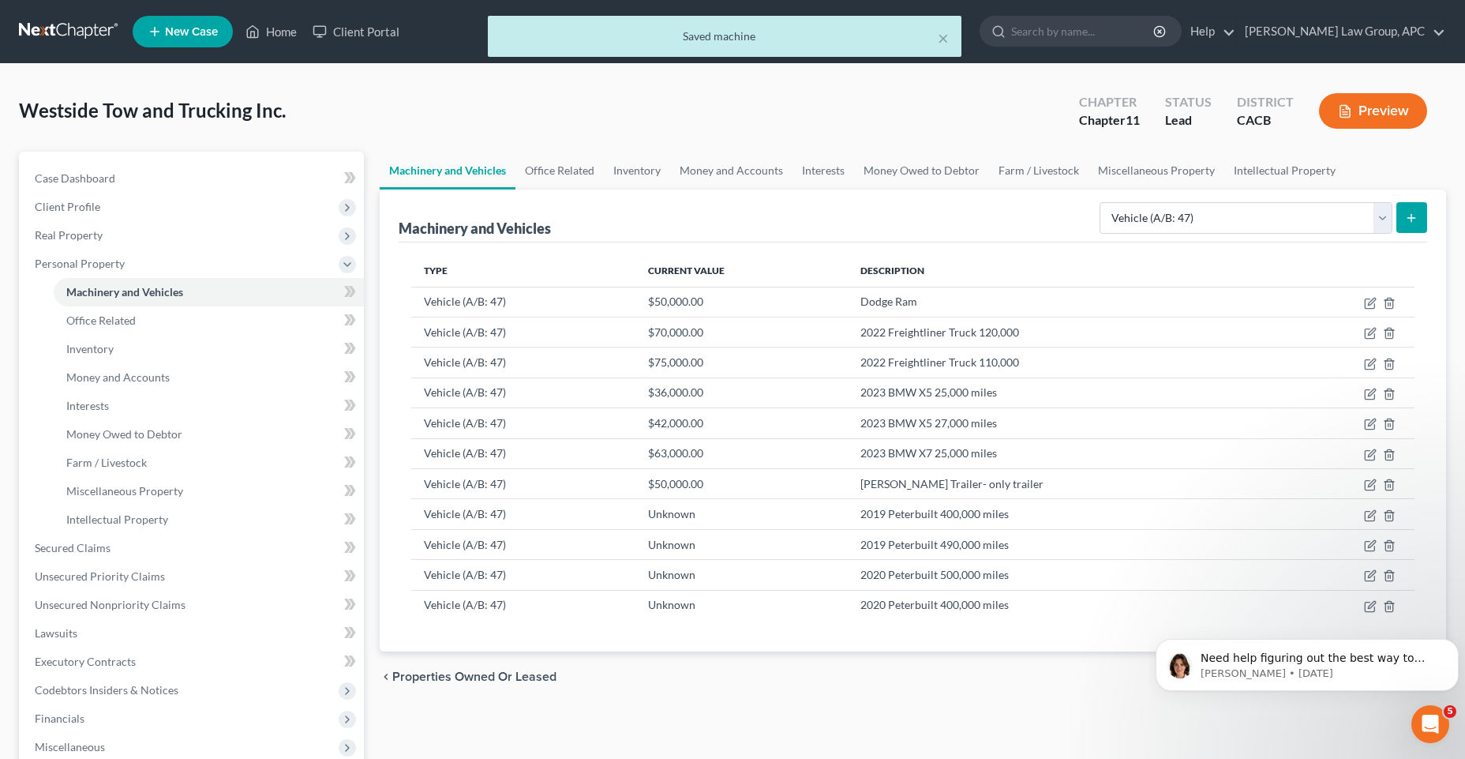
click at [1414, 223] on icon "submit" at bounding box center [1411, 218] width 13 height 13
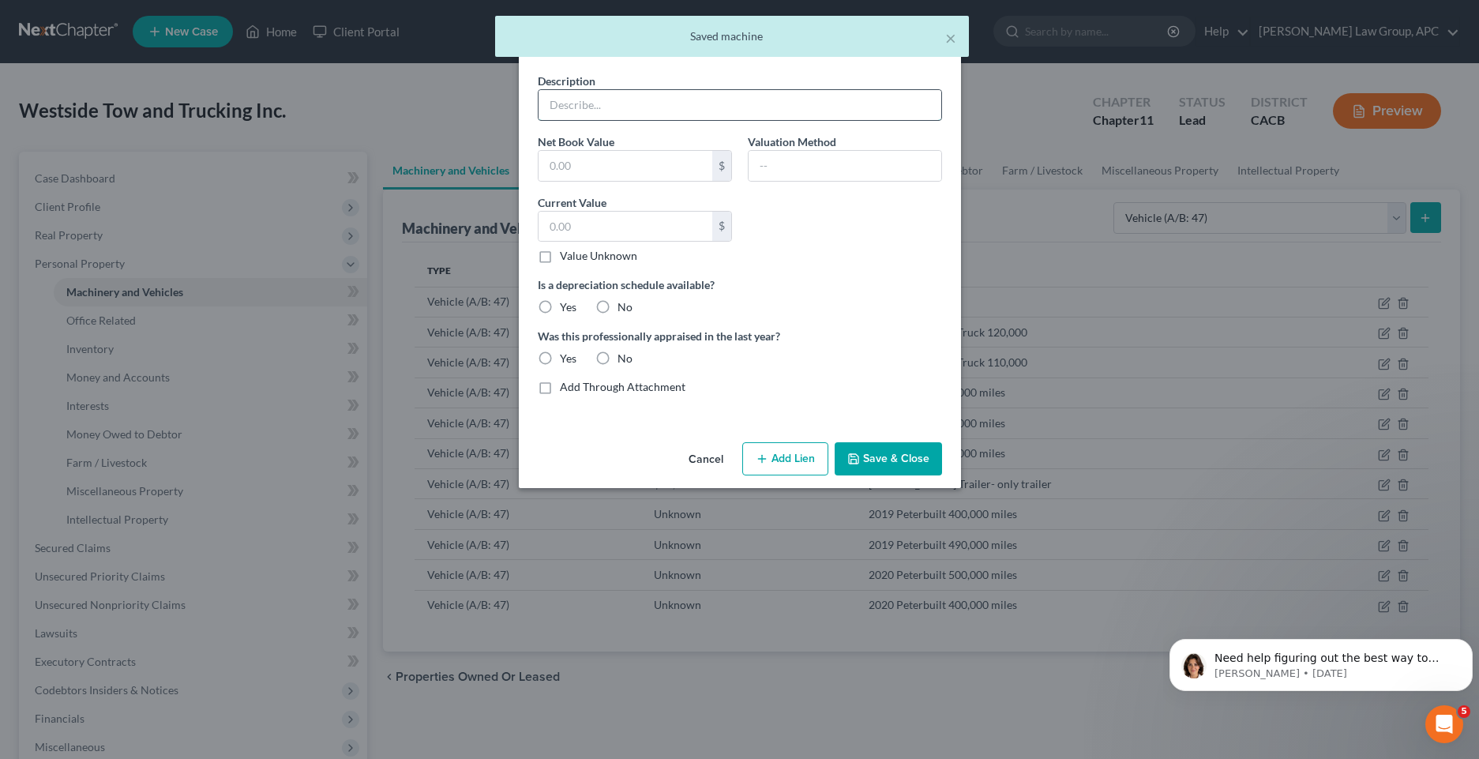
click at [583, 104] on input "text" at bounding box center [740, 105] width 403 height 30
paste input "2020 Peterbuilt 400,000 miles"
click at [632, 107] on input "2020 Peterbuilt 400,000 miles" at bounding box center [740, 105] width 403 height 30
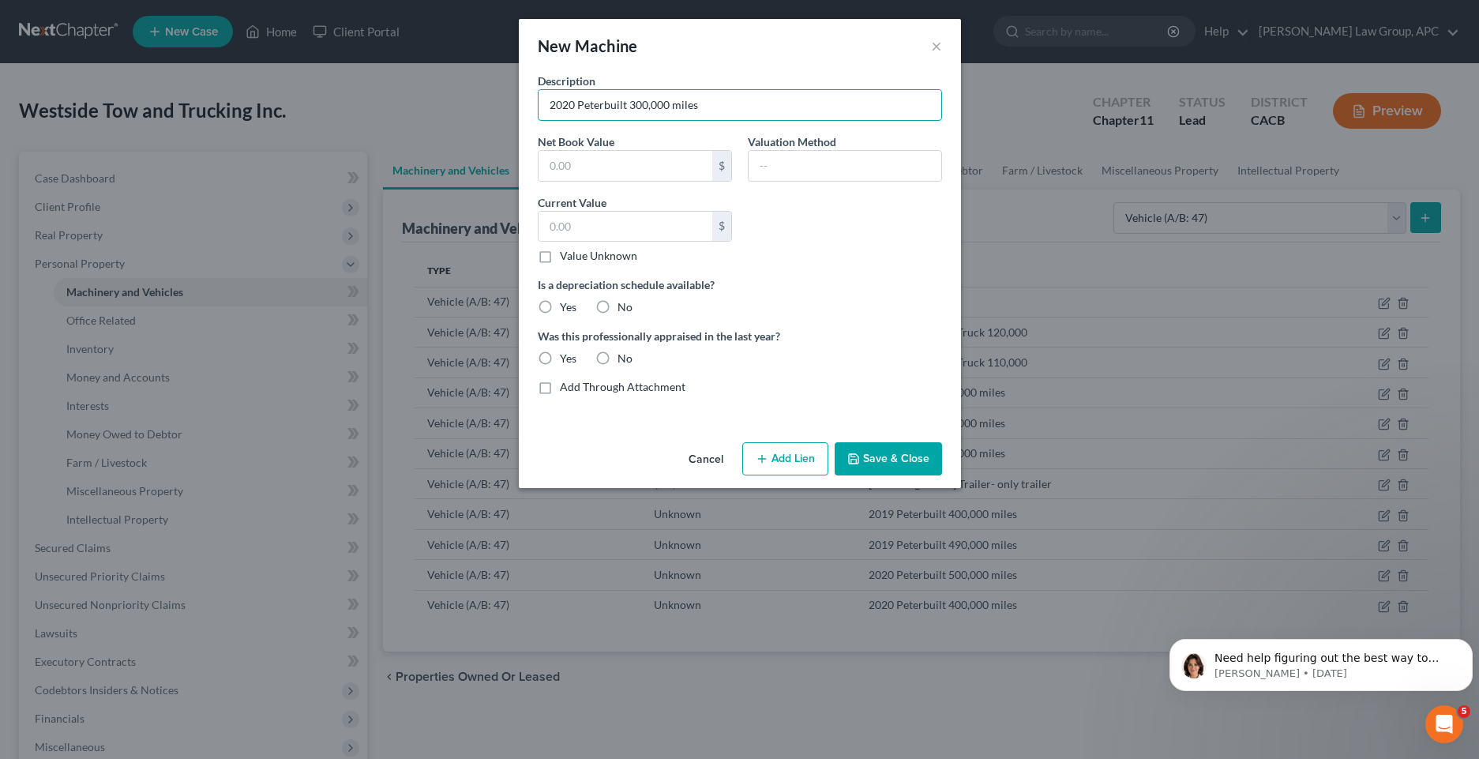
type input "2020 Peterbuilt 300,000 miles"
click at [560, 258] on label "Value Unknown" at bounding box center [598, 256] width 77 height 16
click at [566, 258] on input "Value Unknown" at bounding box center [571, 253] width 10 height 10
checkbox input "true"
type input "0.00"
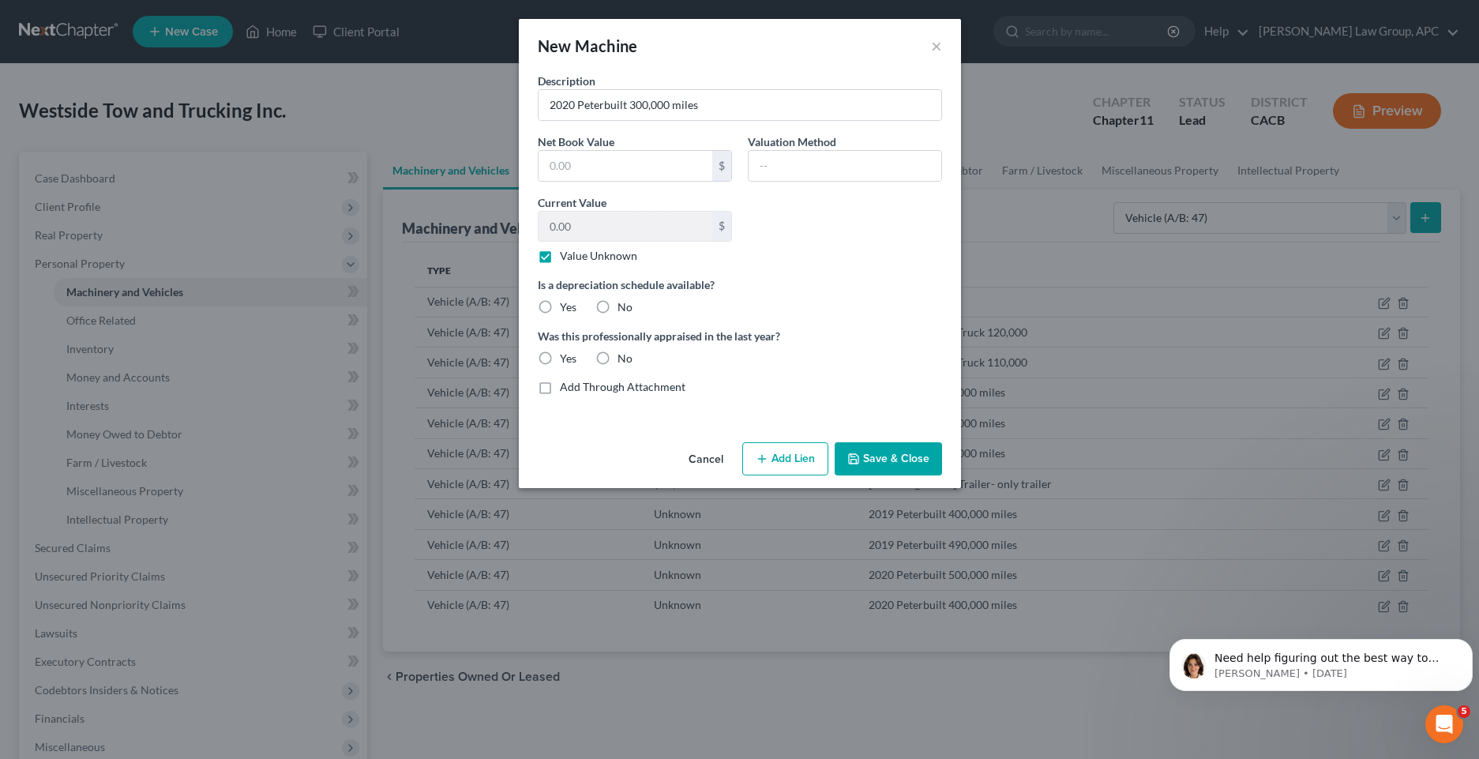
click at [617, 304] on label "No" at bounding box center [624, 307] width 15 height 16
click at [624, 304] on input "No" at bounding box center [629, 304] width 10 height 10
radio input "true"
click at [560, 360] on label "Yes" at bounding box center [568, 359] width 17 height 16
click at [566, 360] on input "Yes" at bounding box center [571, 356] width 10 height 10
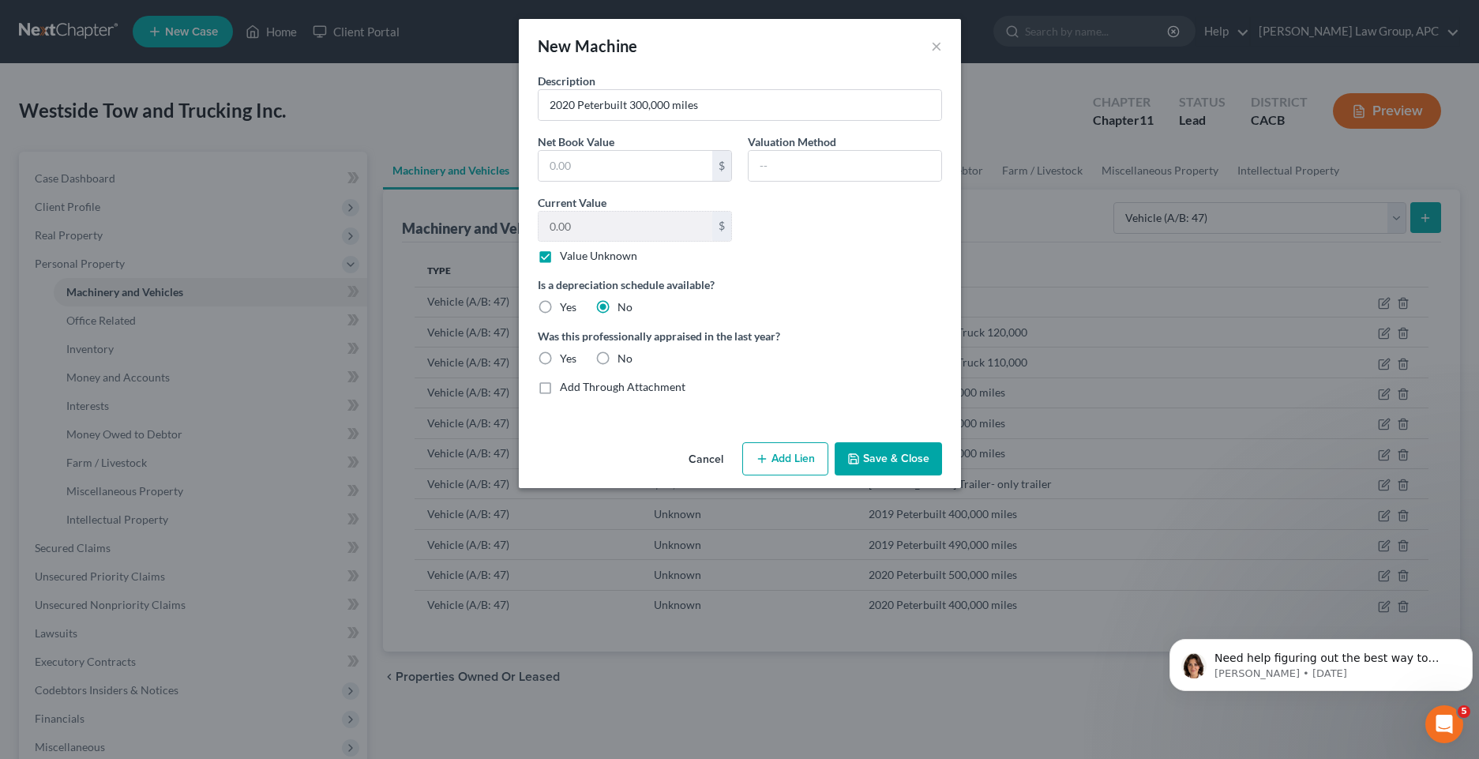
radio input "true"
click at [870, 456] on button "Save & Close" at bounding box center [888, 458] width 107 height 33
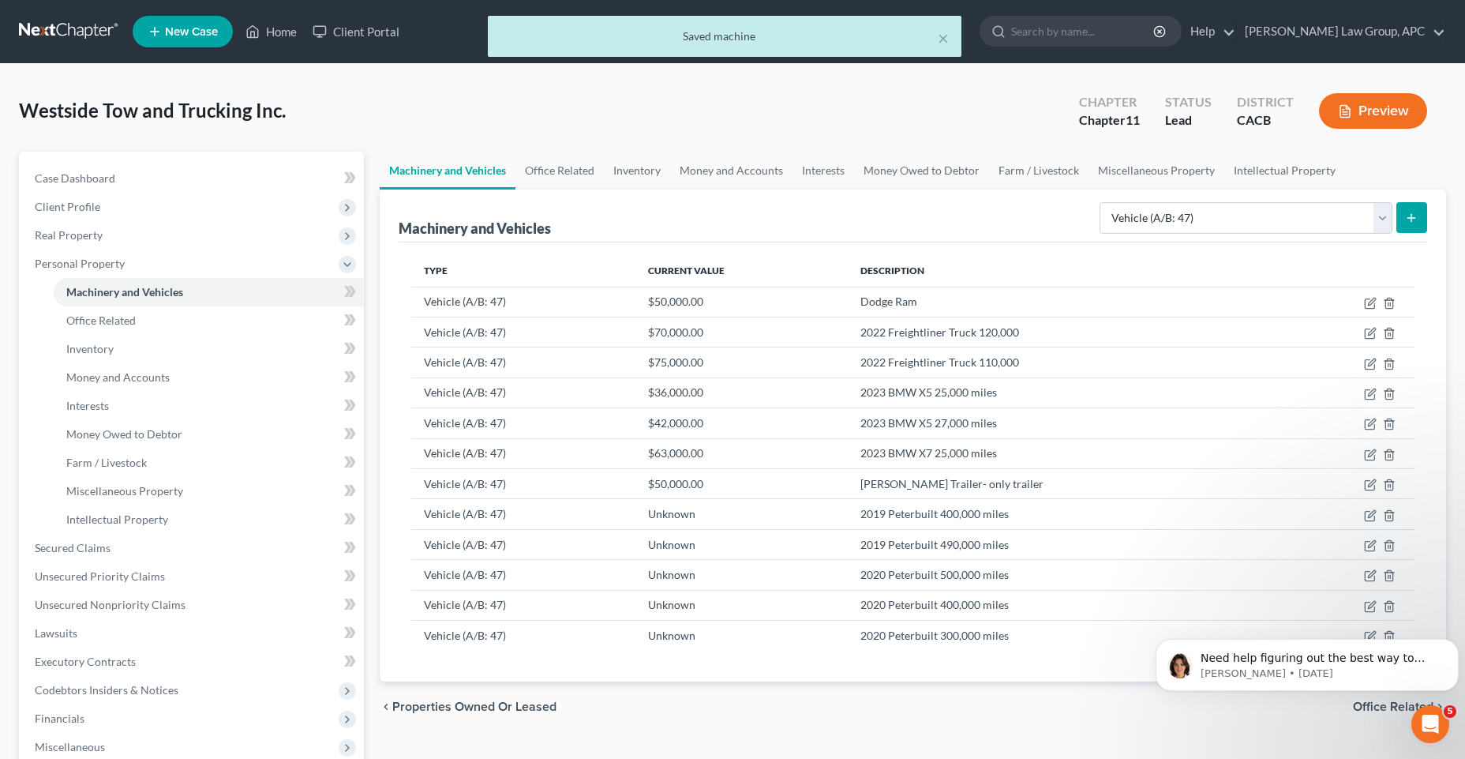
click at [1404, 220] on button "submit" at bounding box center [1412, 217] width 31 height 31
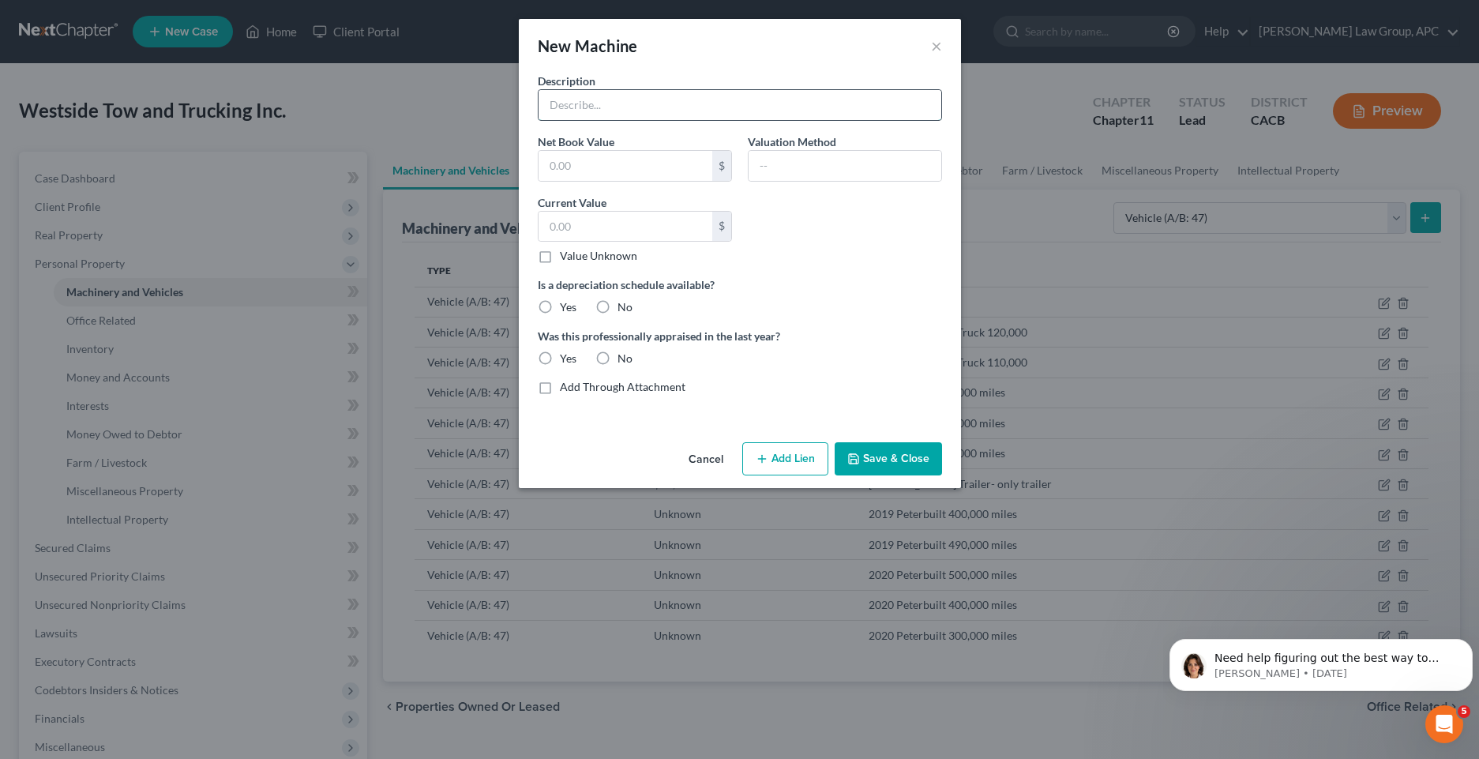
click at [558, 103] on input "text" at bounding box center [740, 105] width 403 height 30
paste input "2023 Peterbuilt 300,000 miles"
type input "2023 Peterbuilt 300,000 miles"
click at [560, 262] on label "Value Unknown" at bounding box center [598, 256] width 77 height 16
click at [566, 258] on input "Value Unknown" at bounding box center [571, 253] width 10 height 10
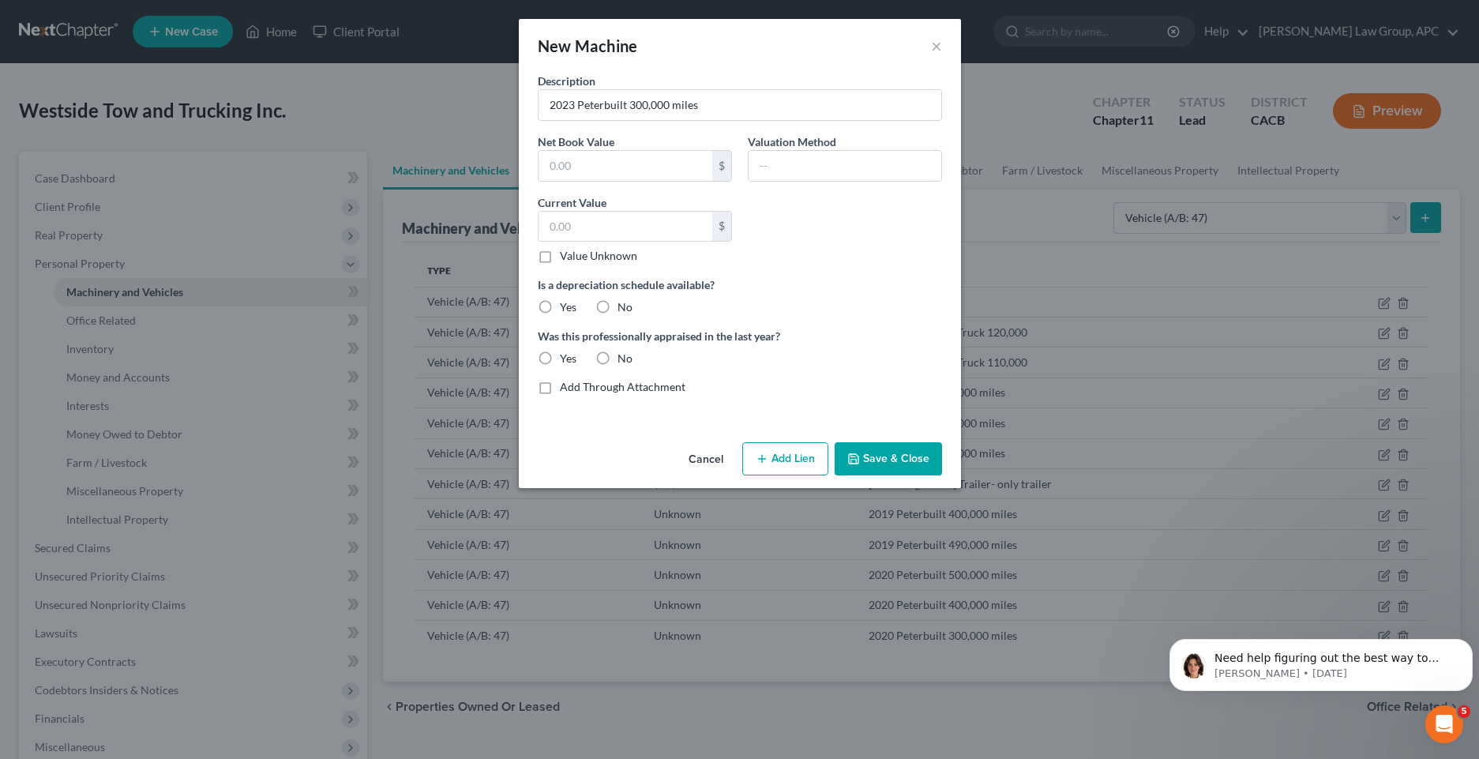
checkbox input "true"
type input "0.00"
click at [560, 309] on label "Yes" at bounding box center [568, 307] width 17 height 16
click at [566, 309] on input "Yes" at bounding box center [571, 304] width 10 height 10
radio input "true"
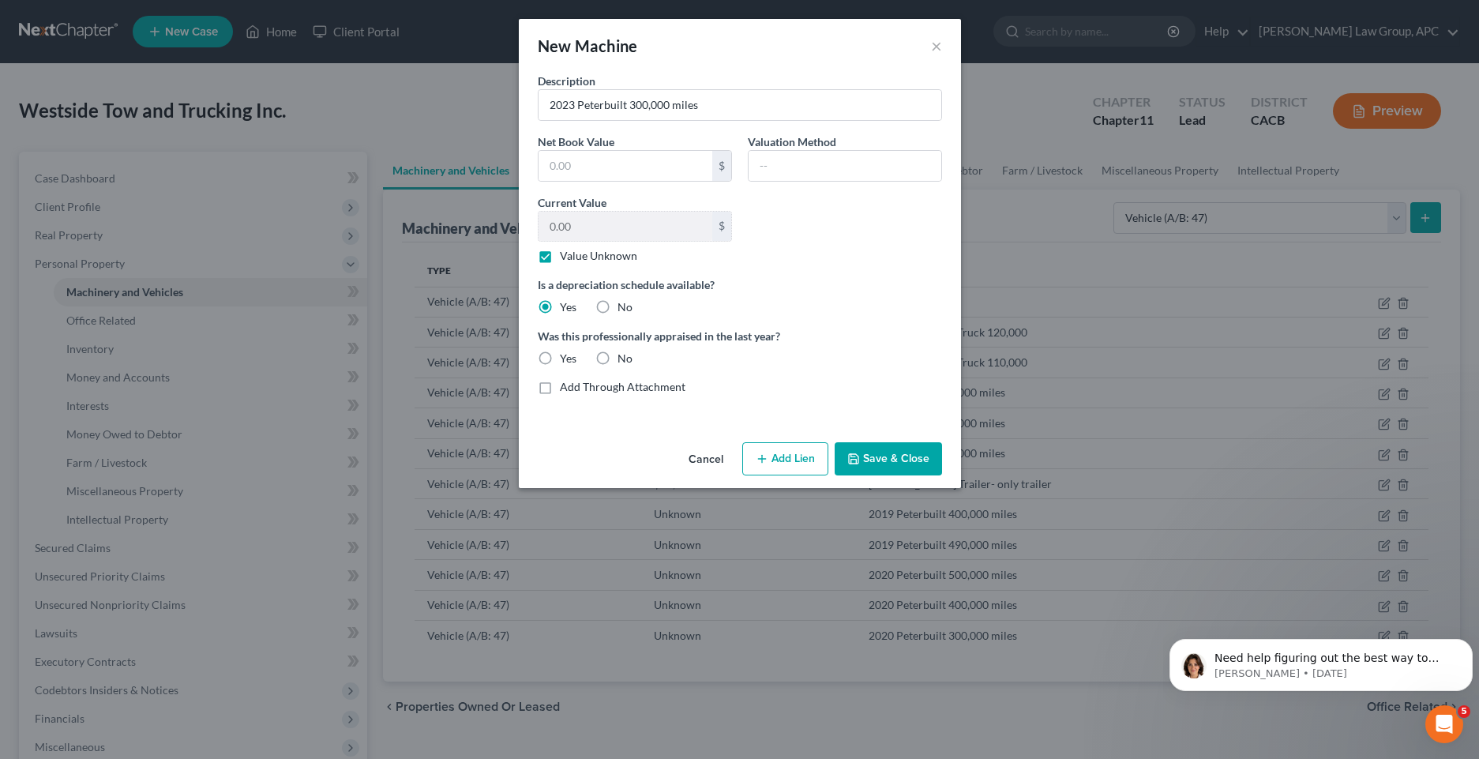
click at [617, 357] on label "No" at bounding box center [624, 359] width 15 height 16
click at [624, 357] on input "No" at bounding box center [629, 356] width 10 height 10
radio input "true"
click at [906, 467] on button "Save & Close" at bounding box center [888, 458] width 107 height 33
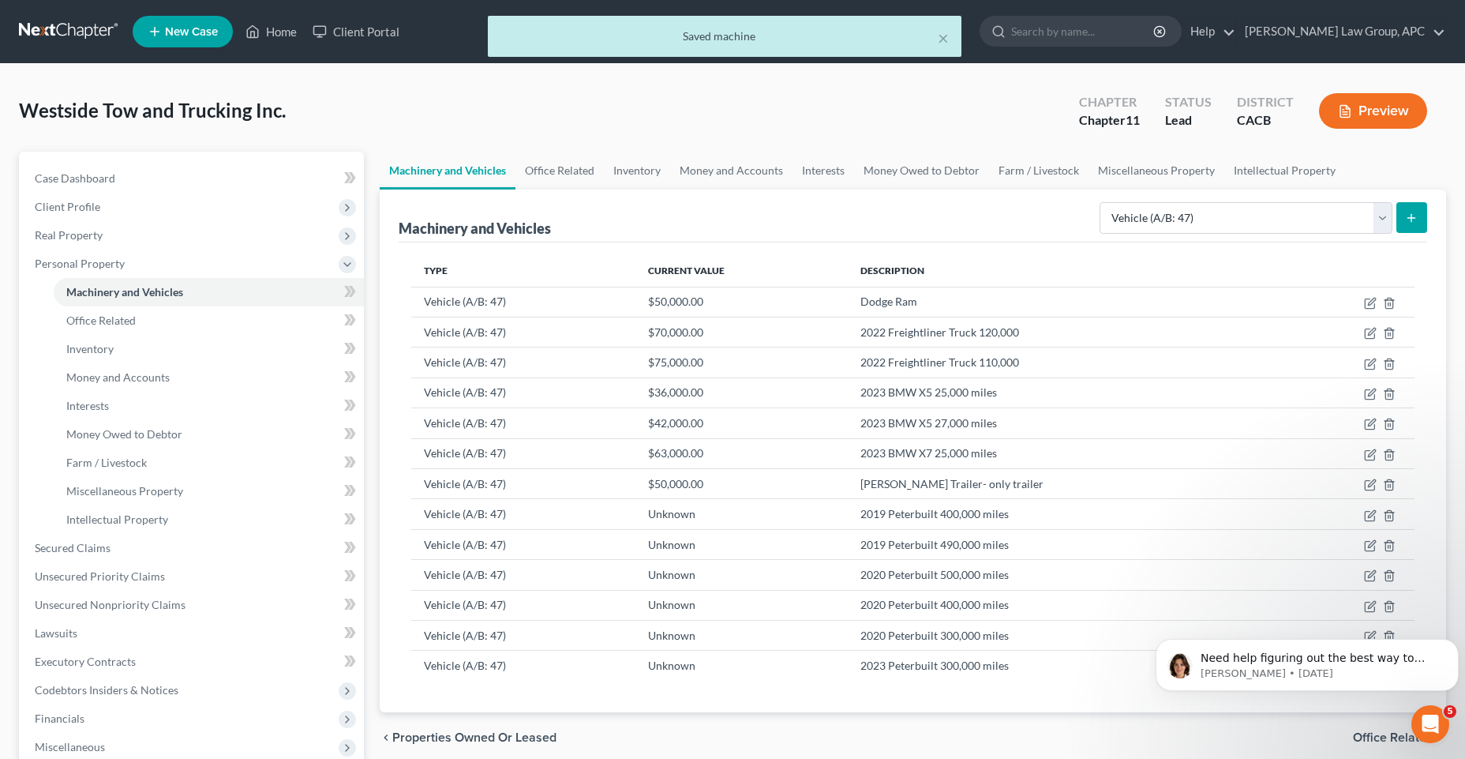
click at [1412, 220] on line "submit" at bounding box center [1412, 217] width 0 height 7
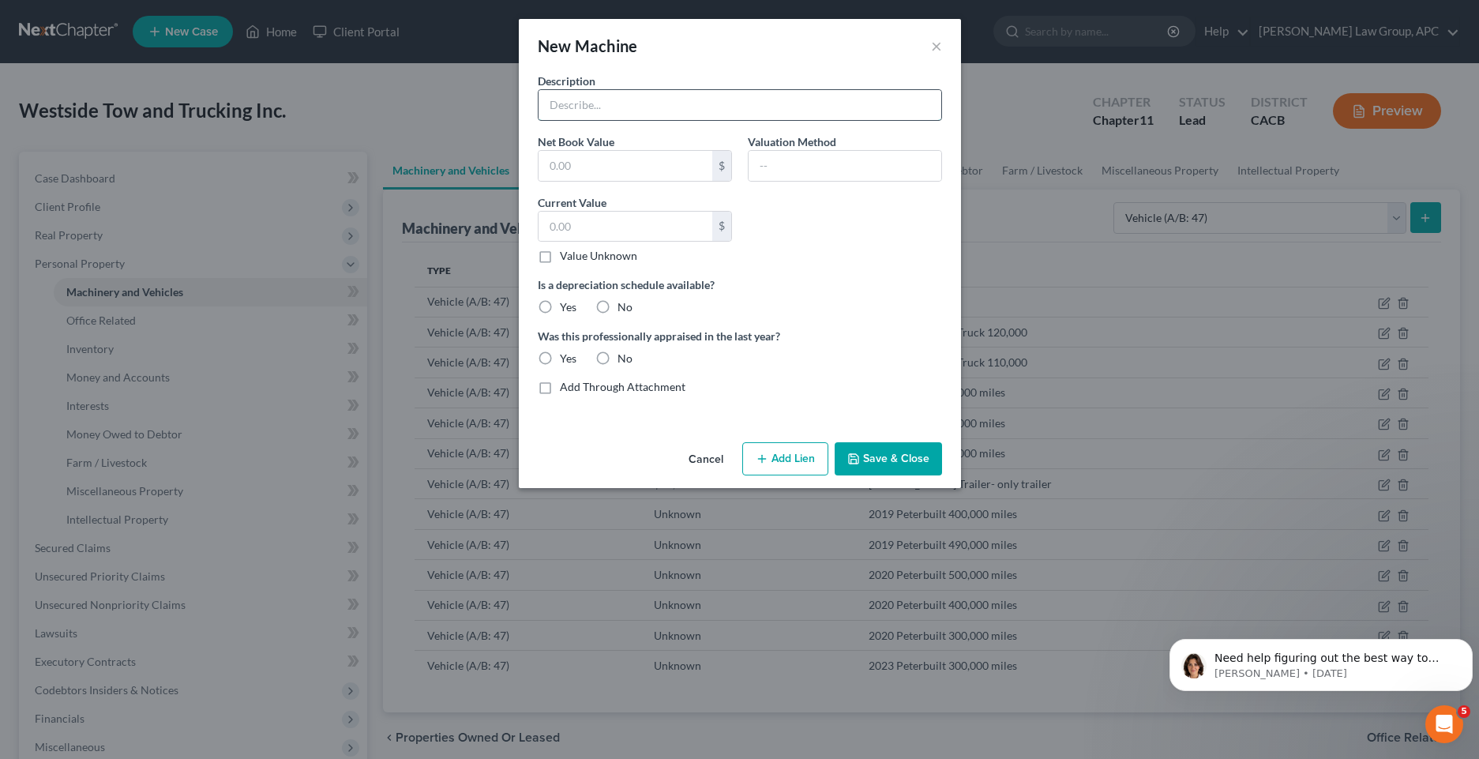
click at [599, 98] on input "text" at bounding box center [740, 105] width 403 height 30
paste input "2019 Peterbuilt 420,000 miles"
type input "2019 Peterbuilt 420,000 miles"
click at [560, 258] on label "Value Unknown" at bounding box center [598, 256] width 77 height 16
click at [566, 258] on input "Value Unknown" at bounding box center [571, 253] width 10 height 10
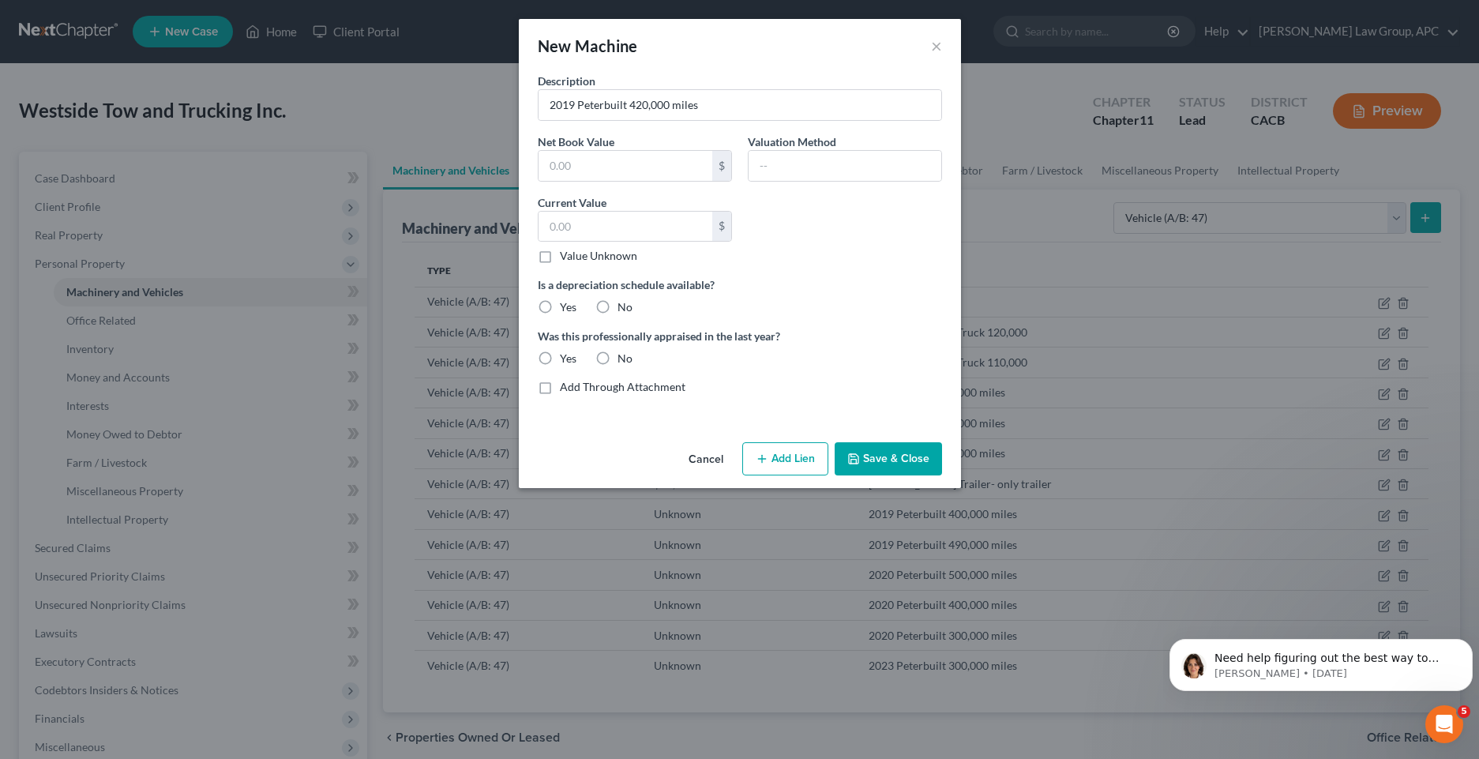
checkbox input "true"
type input "0.00"
click at [560, 306] on label "Yes" at bounding box center [568, 307] width 17 height 16
click at [566, 306] on input "Yes" at bounding box center [571, 304] width 10 height 10
radio input "true"
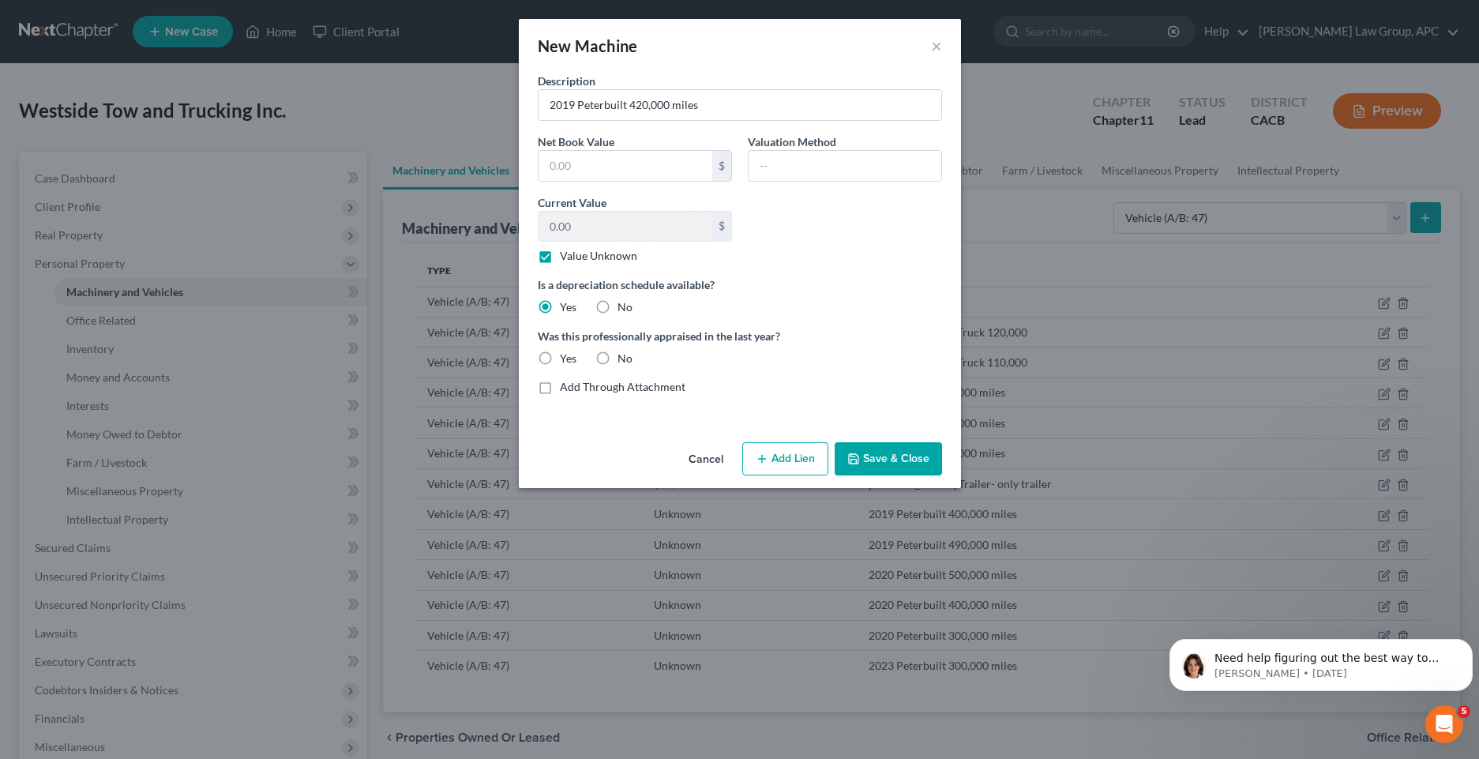
click at [617, 352] on label "No" at bounding box center [624, 359] width 15 height 16
click at [624, 352] on input "No" at bounding box center [629, 356] width 10 height 10
radio input "true"
click at [896, 464] on button "Save & Close" at bounding box center [888, 458] width 107 height 33
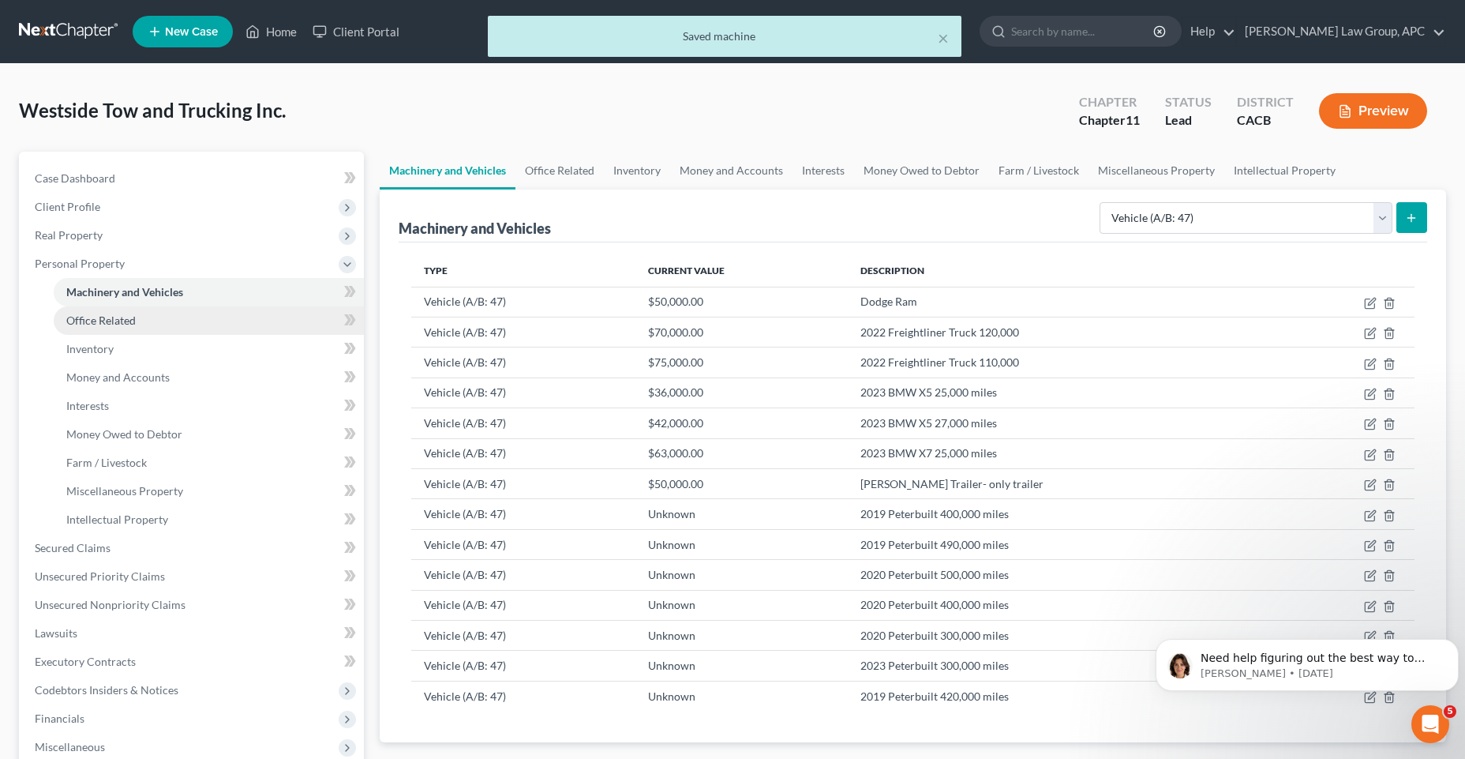
click at [146, 318] on link "Office Related" at bounding box center [209, 320] width 310 height 28
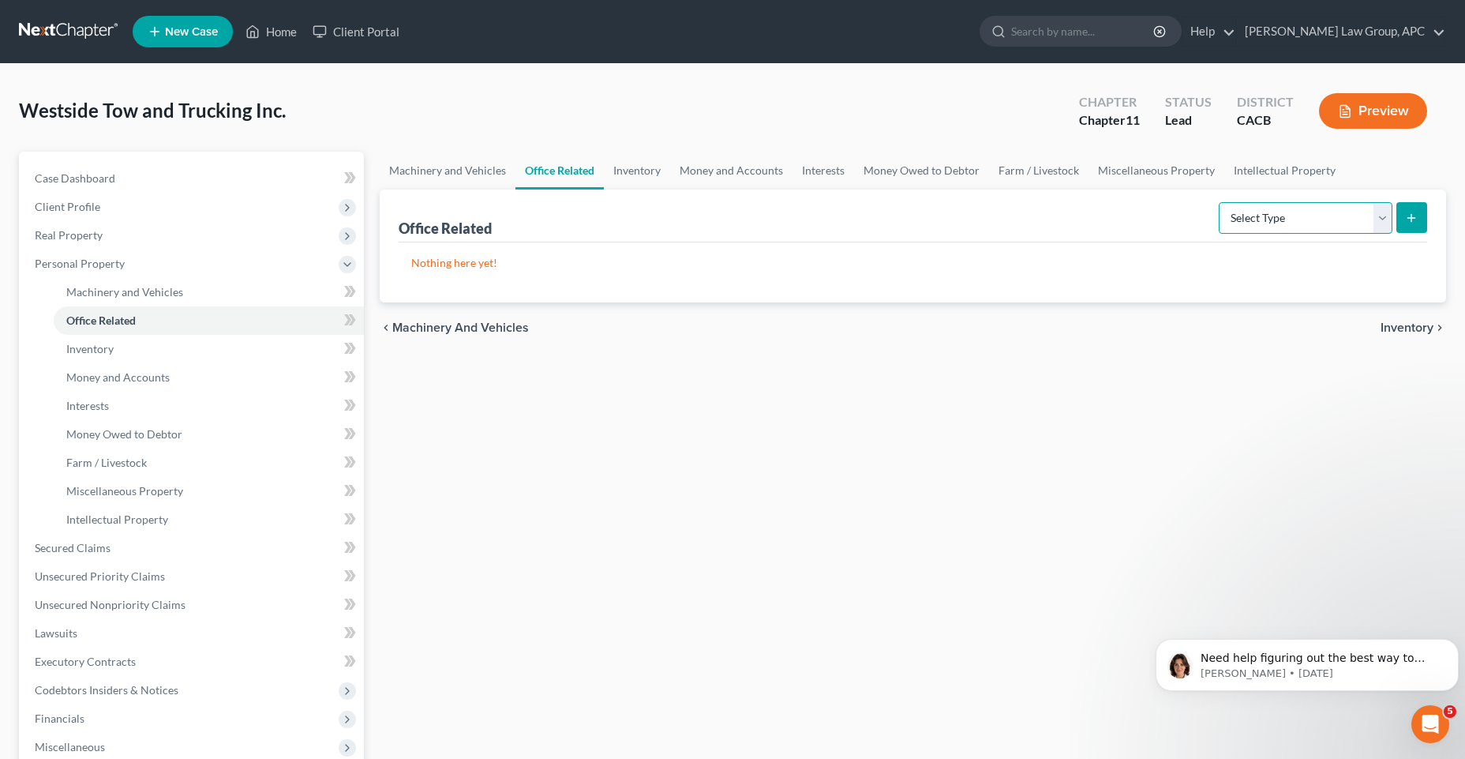
click at [1379, 216] on select "Select Type Collectibles (A/B: 42) Office Equipment (A/B: 41) Office Fixtures (…" at bounding box center [1306, 218] width 174 height 32
select select "furniture"
click at [1220, 202] on select "Select Type Collectibles (A/B: 42) Office Equipment (A/B: 41) Office Fixtures (…" at bounding box center [1306, 218] width 174 height 32
click at [1409, 223] on icon "submit" at bounding box center [1411, 218] width 13 height 13
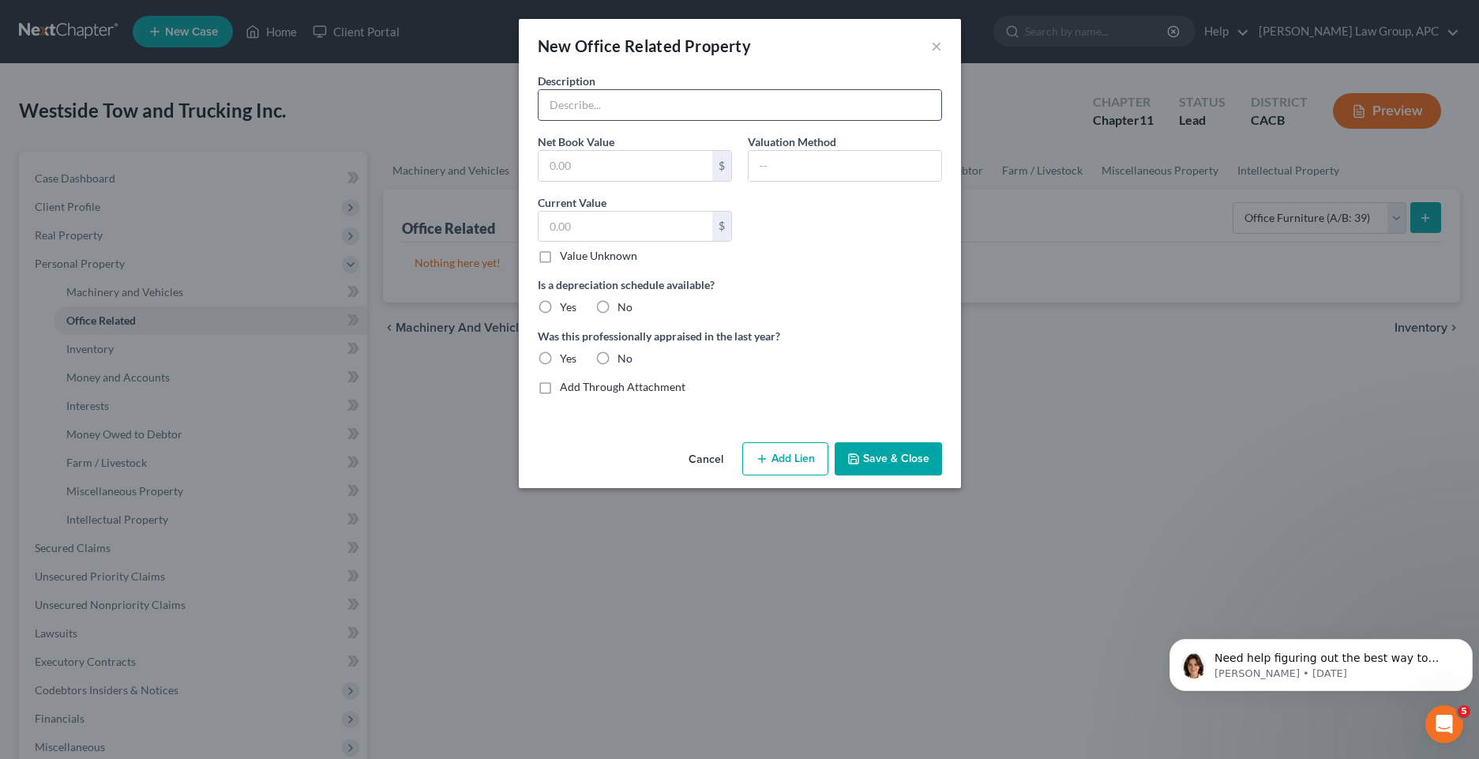
click at [591, 107] on input "text" at bounding box center [740, 105] width 403 height 30
type input "M"
type input "Office desk, chairs, and computers"
click at [631, 214] on input "text" at bounding box center [626, 227] width 174 height 30
type input "3,000"
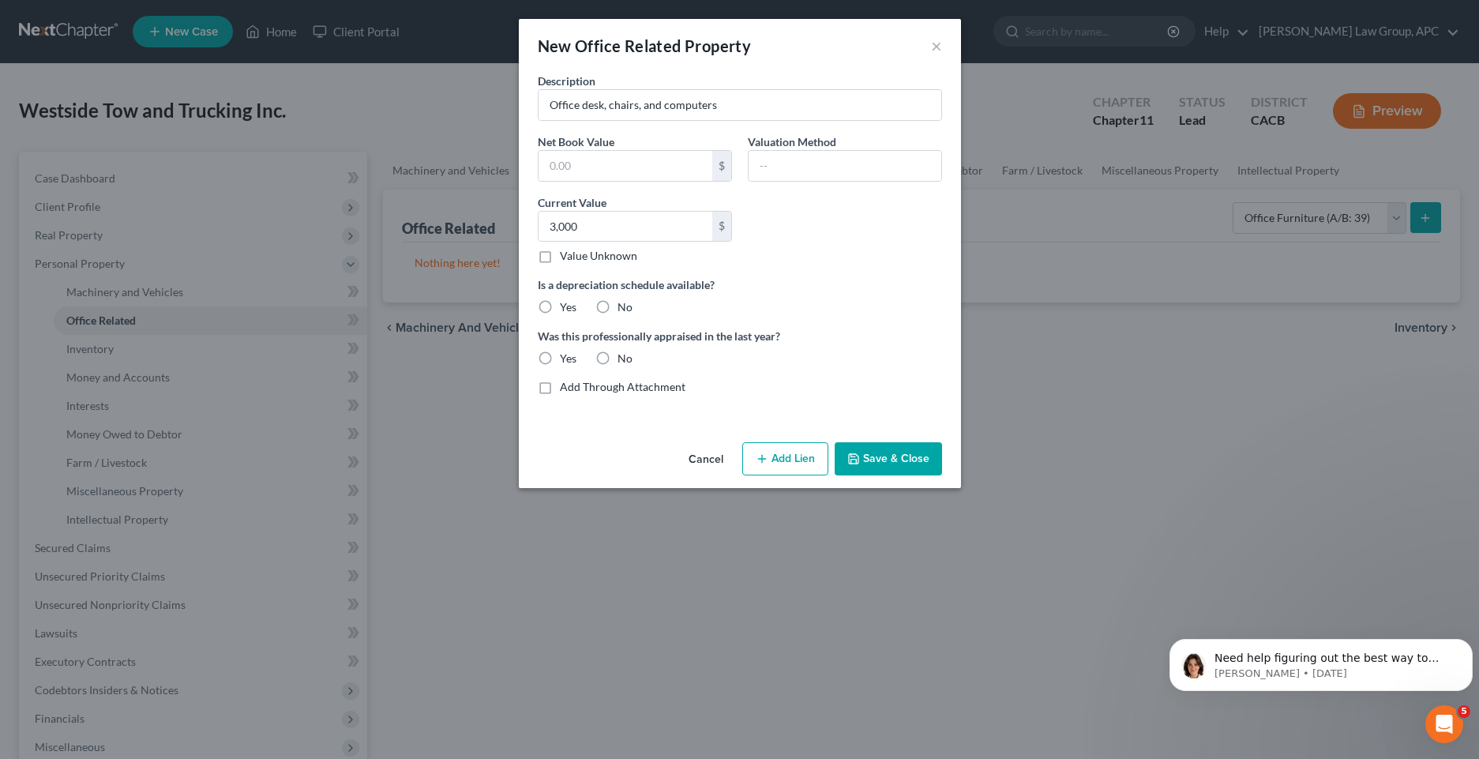
click at [560, 310] on label "Yes" at bounding box center [568, 307] width 17 height 16
click at [566, 310] on input "Yes" at bounding box center [571, 304] width 10 height 10
radio input "true"
click at [617, 359] on label "No" at bounding box center [624, 359] width 15 height 16
click at [624, 359] on input "No" at bounding box center [629, 356] width 10 height 10
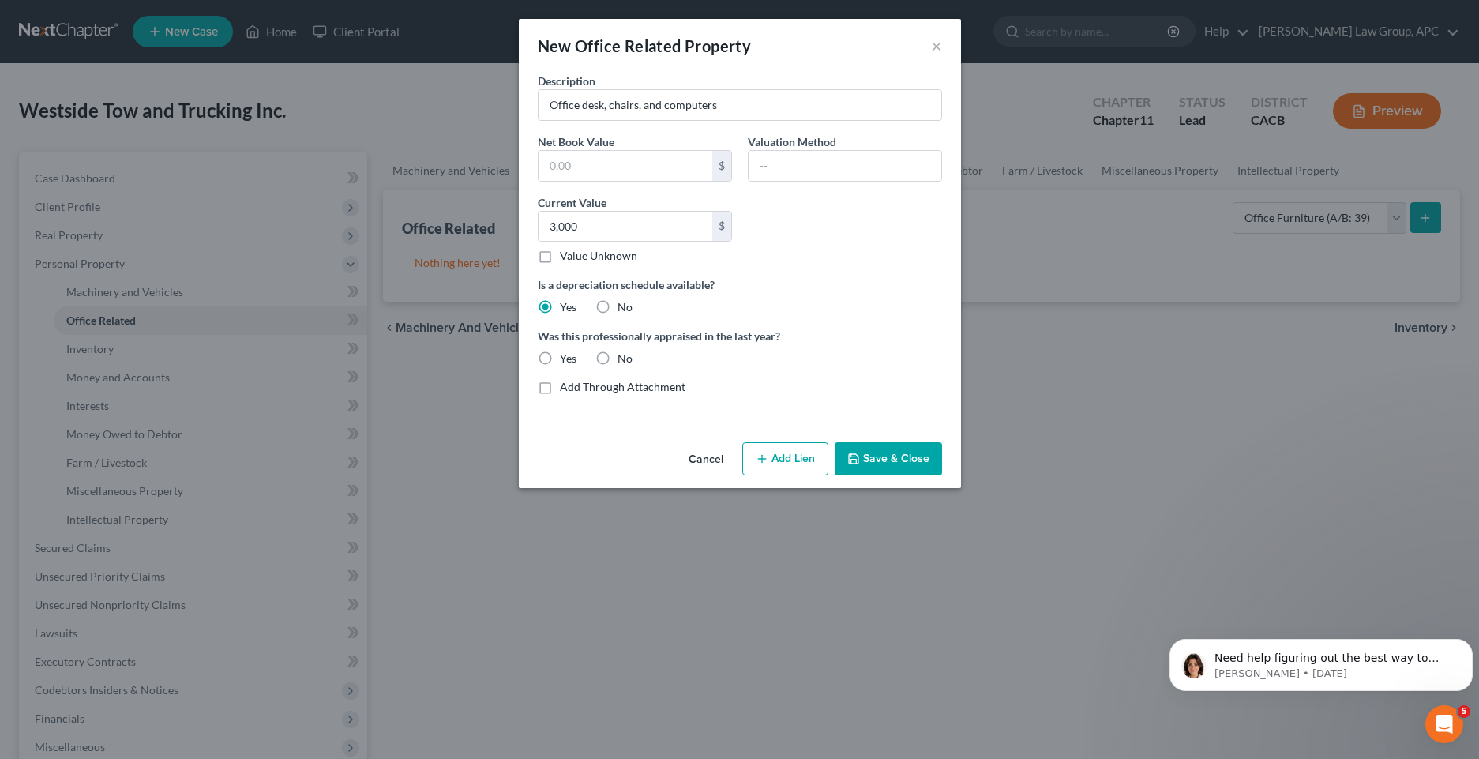
radio input "true"
click at [895, 465] on button "Save & Close" at bounding box center [888, 458] width 107 height 33
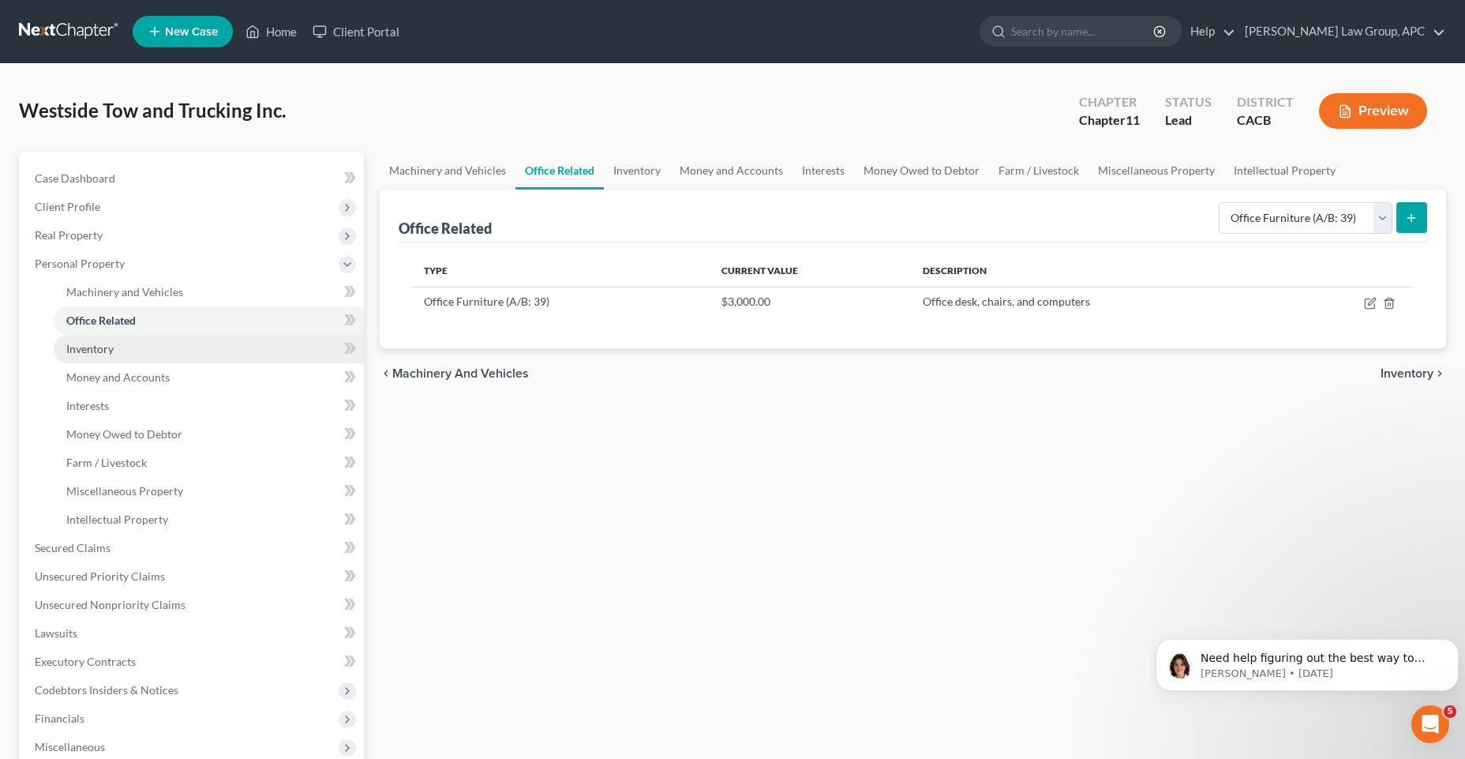
click at [151, 352] on link "Inventory" at bounding box center [209, 349] width 310 height 28
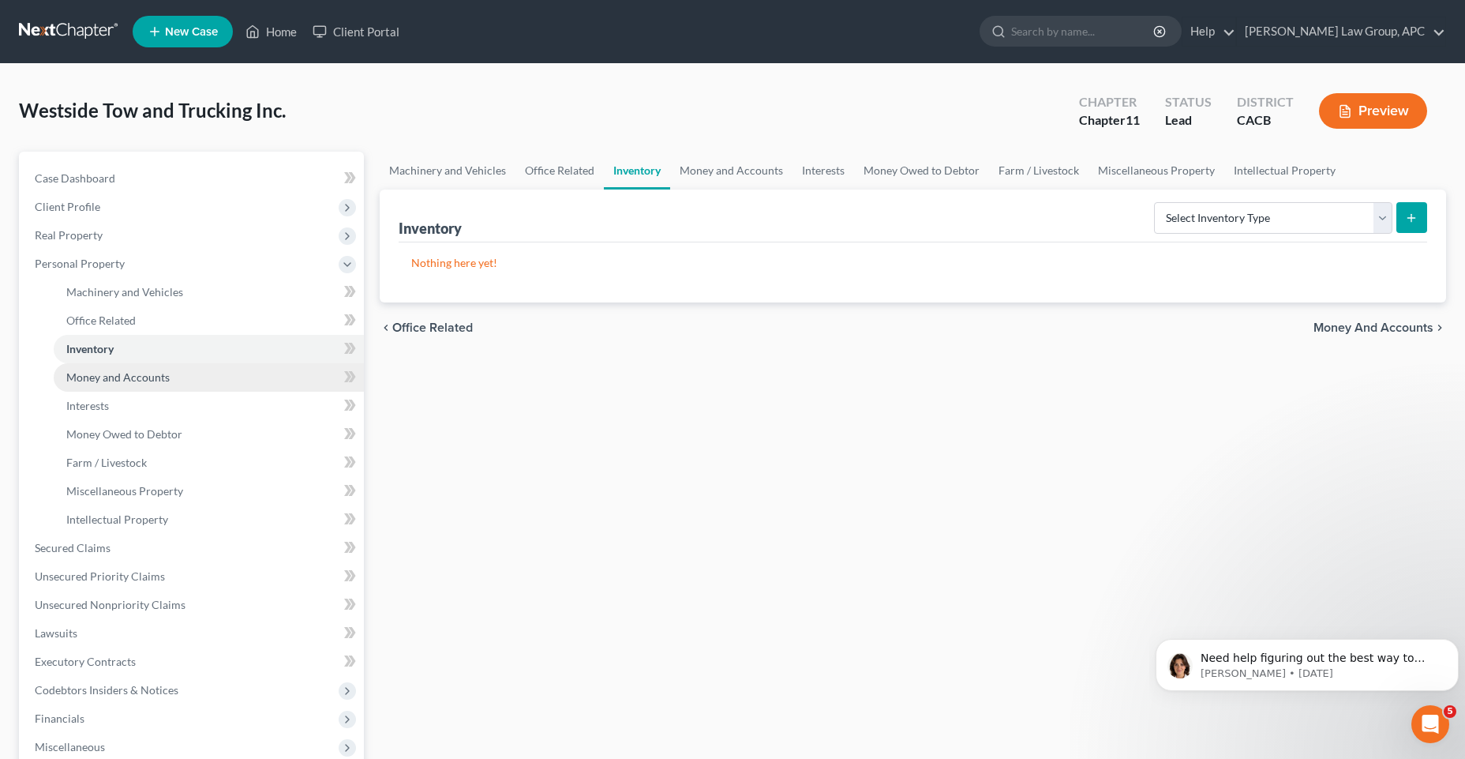
click at [146, 377] on span "Money and Accounts" at bounding box center [117, 376] width 103 height 13
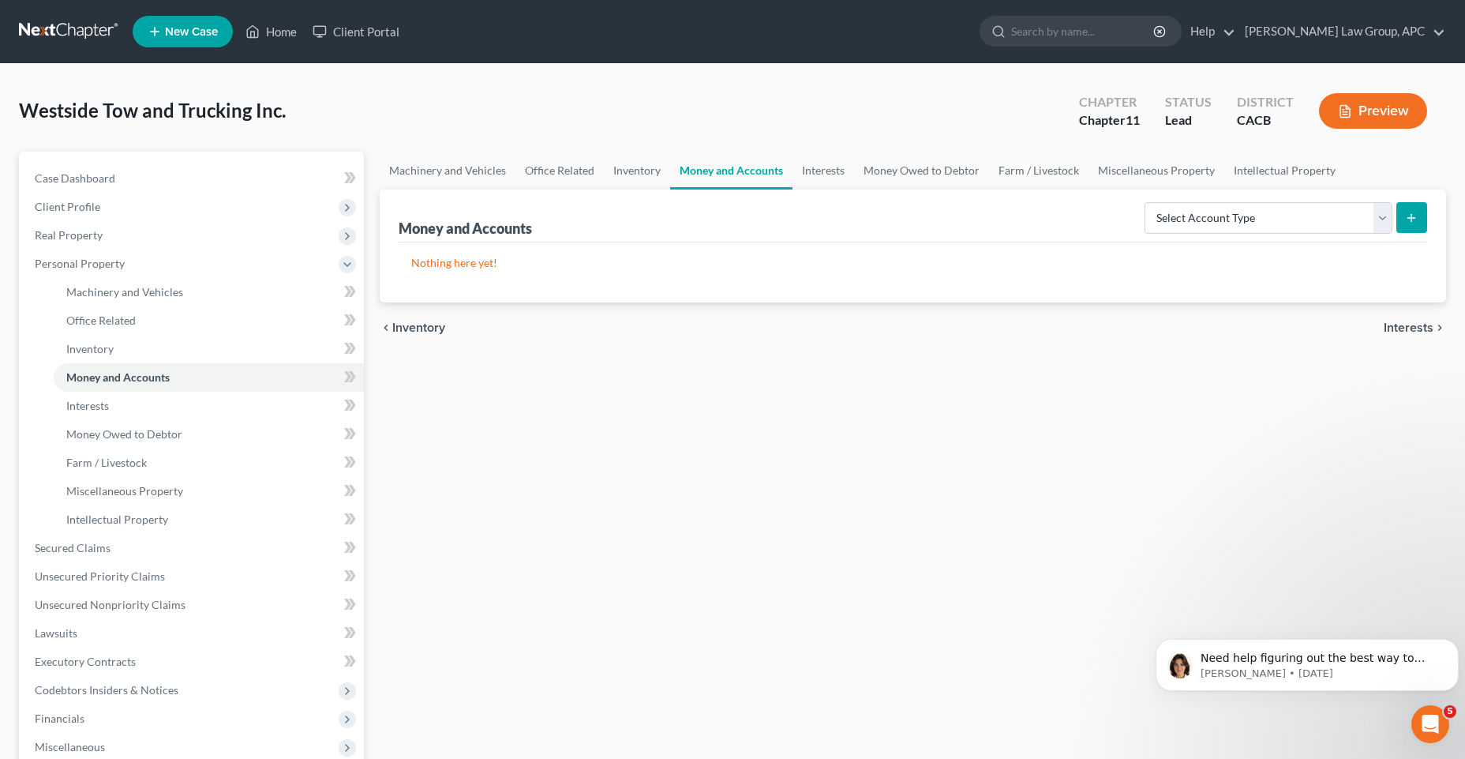
click at [1412, 219] on line "submit" at bounding box center [1412, 217] width 0 height 7
click at [1312, 222] on select "Select Account Type Brokerage (A/B: 3, SOFA: 18) Cash on Hand (A/B: 2) Certific…" at bounding box center [1269, 218] width 248 height 32
select select "checking"
click at [1146, 202] on select "Select Account Type Brokerage (A/B: 3, SOFA: 18) Cash on Hand (A/B: 2) Certific…" at bounding box center [1269, 218] width 248 height 32
click at [1416, 220] on icon "submit" at bounding box center [1411, 218] width 13 height 13
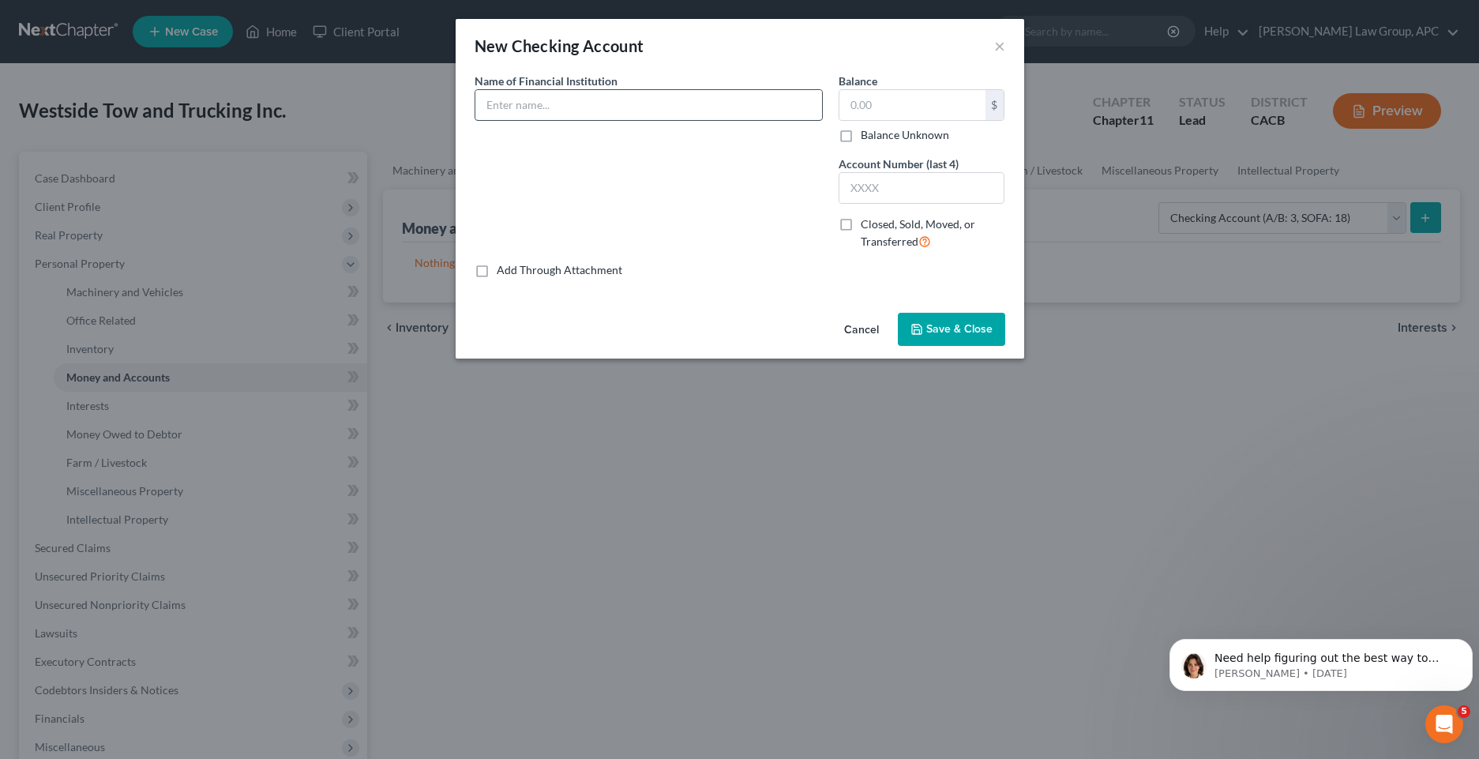
click at [564, 101] on input "text" at bounding box center [648, 105] width 347 height 30
type input "Bank of America Checking Account"
click at [863, 107] on input "text" at bounding box center [912, 105] width 146 height 30
type input "0"
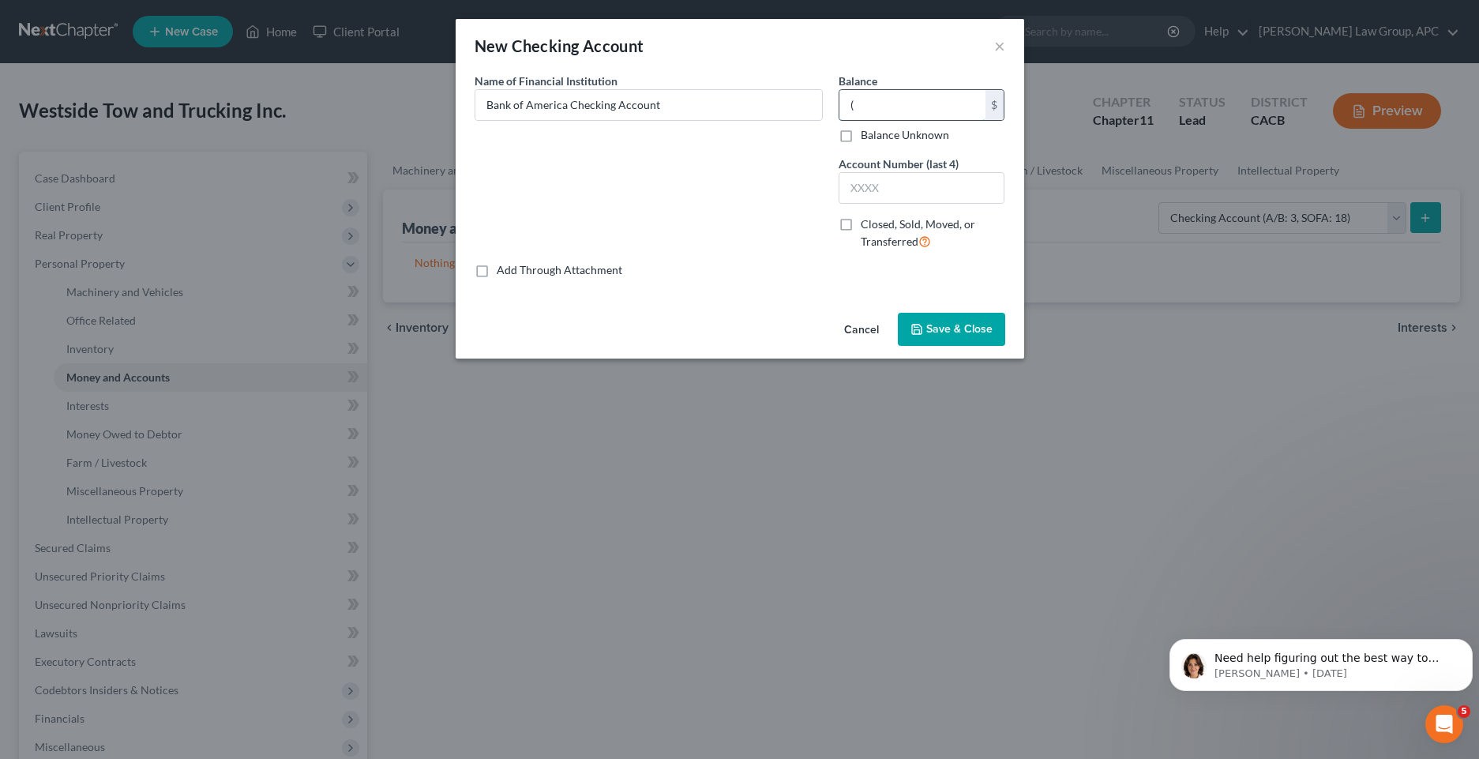
type input "0"
type input "0.00"
click at [856, 178] on input "text" at bounding box center [921, 188] width 165 height 30
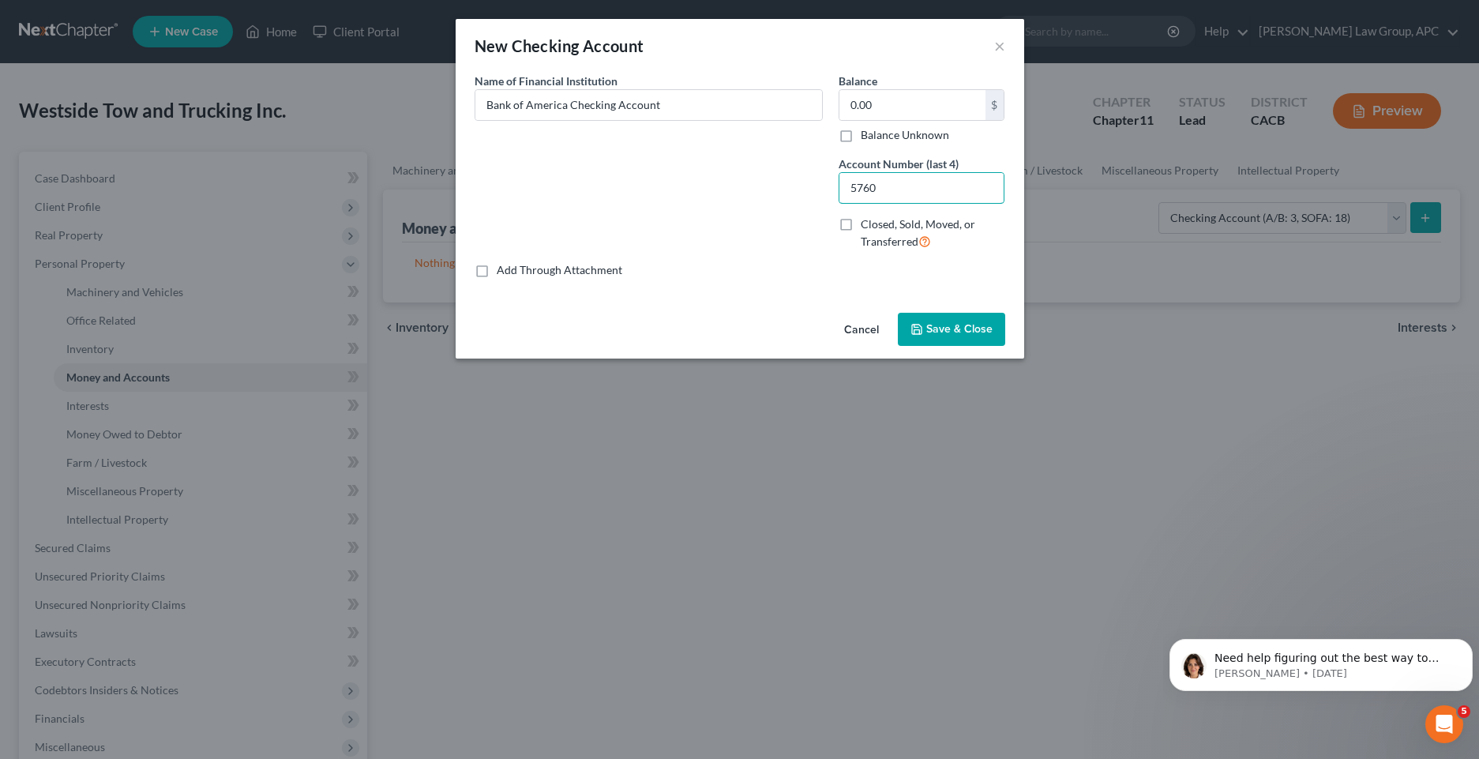
type input "5760"
click at [930, 327] on span "Save & Close" at bounding box center [959, 328] width 66 height 13
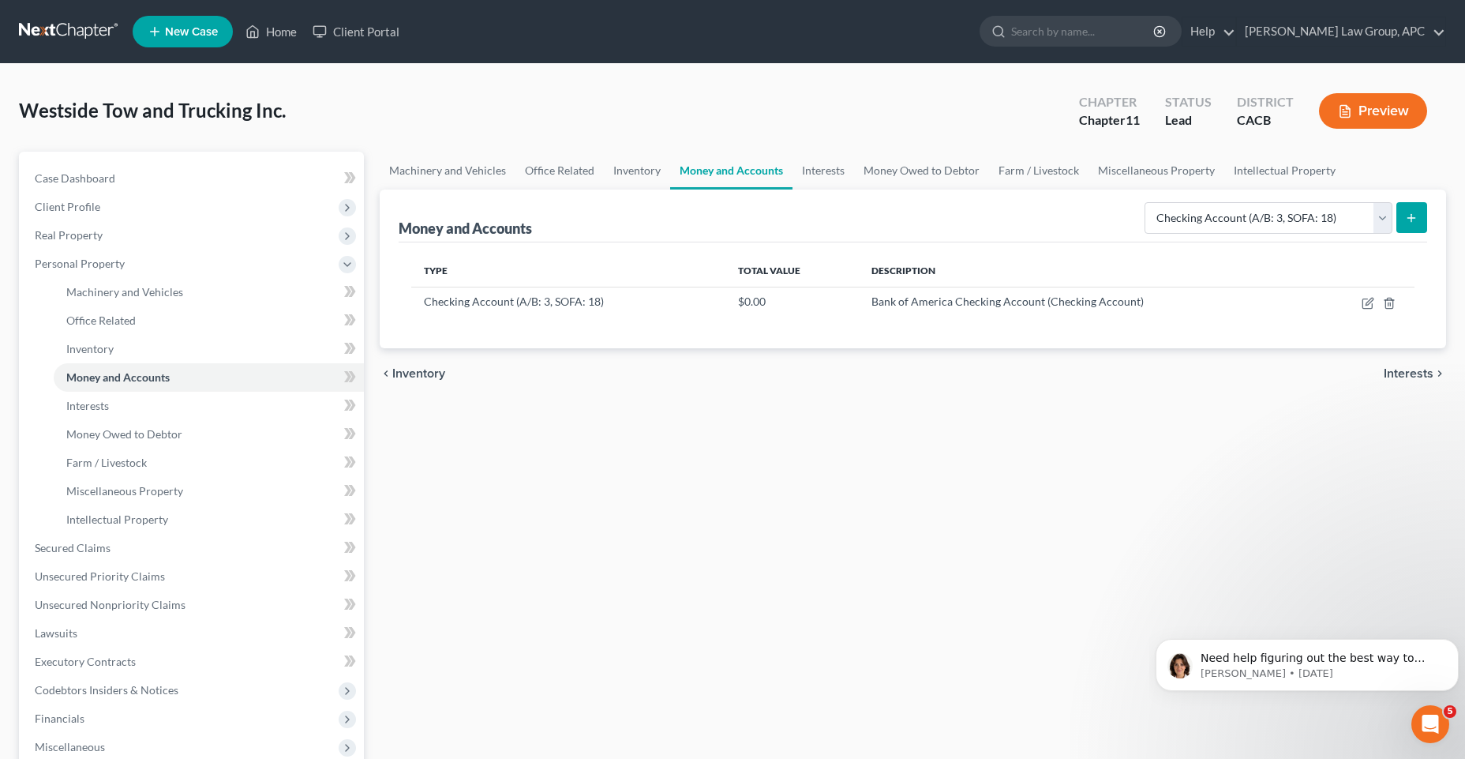
click at [1411, 223] on icon "submit" at bounding box center [1411, 218] width 13 height 13
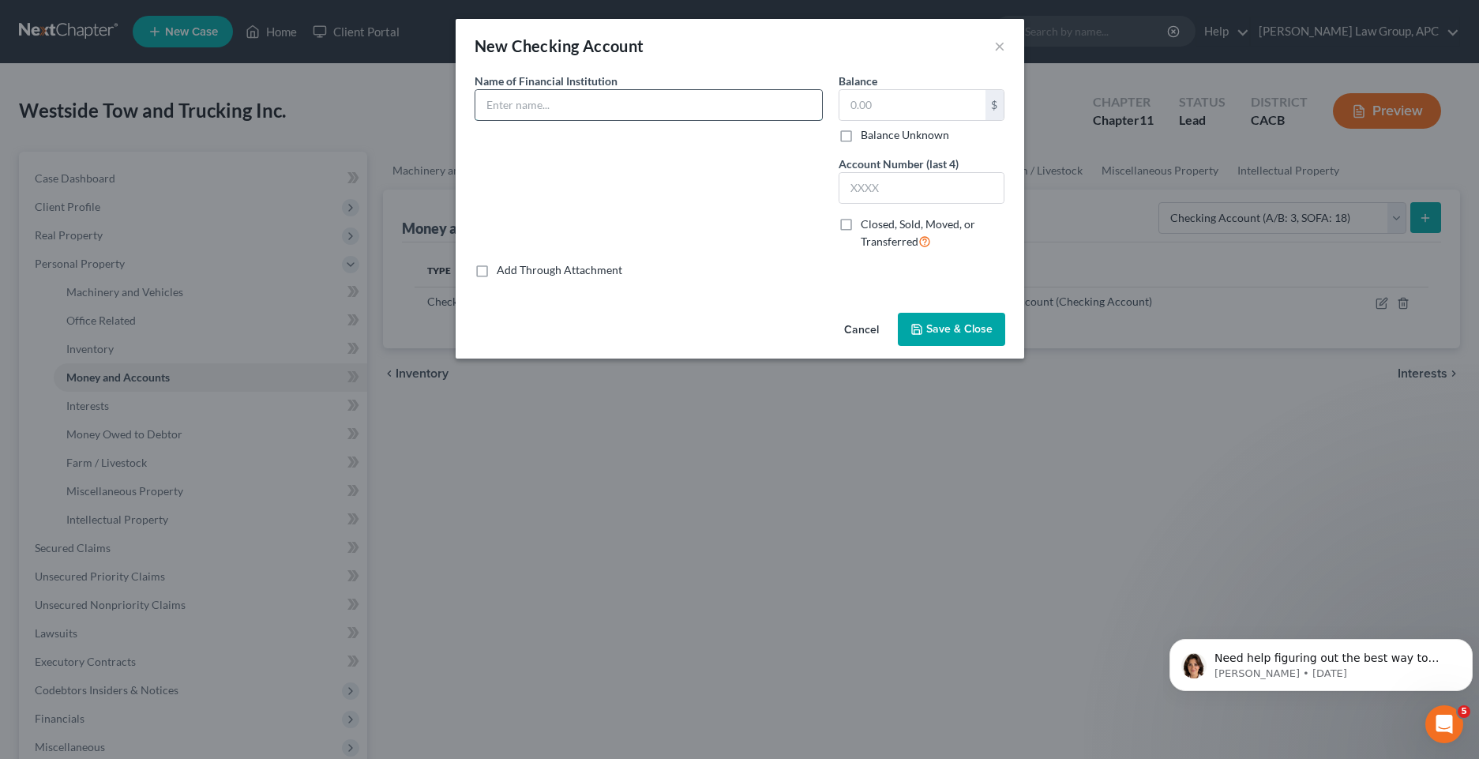
click at [640, 105] on input "text" at bounding box center [648, 105] width 347 height 30
type input "Chase Bank"
click at [878, 101] on input "text" at bounding box center [912, 105] width 146 height 30
type input "25,000"
click at [862, 190] on input "text" at bounding box center [921, 188] width 165 height 30
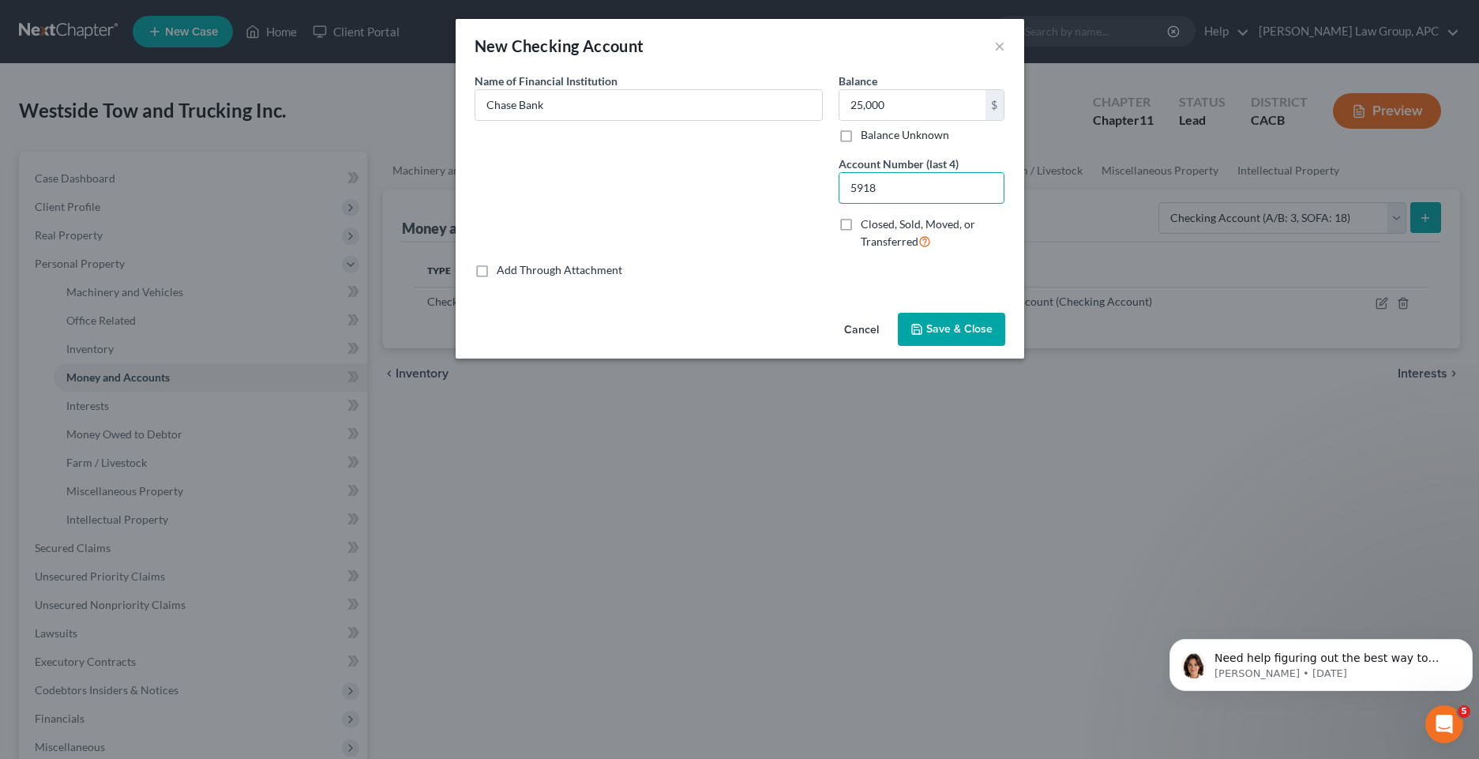
type input "5918"
click at [940, 337] on button "Save & Close" at bounding box center [951, 329] width 107 height 33
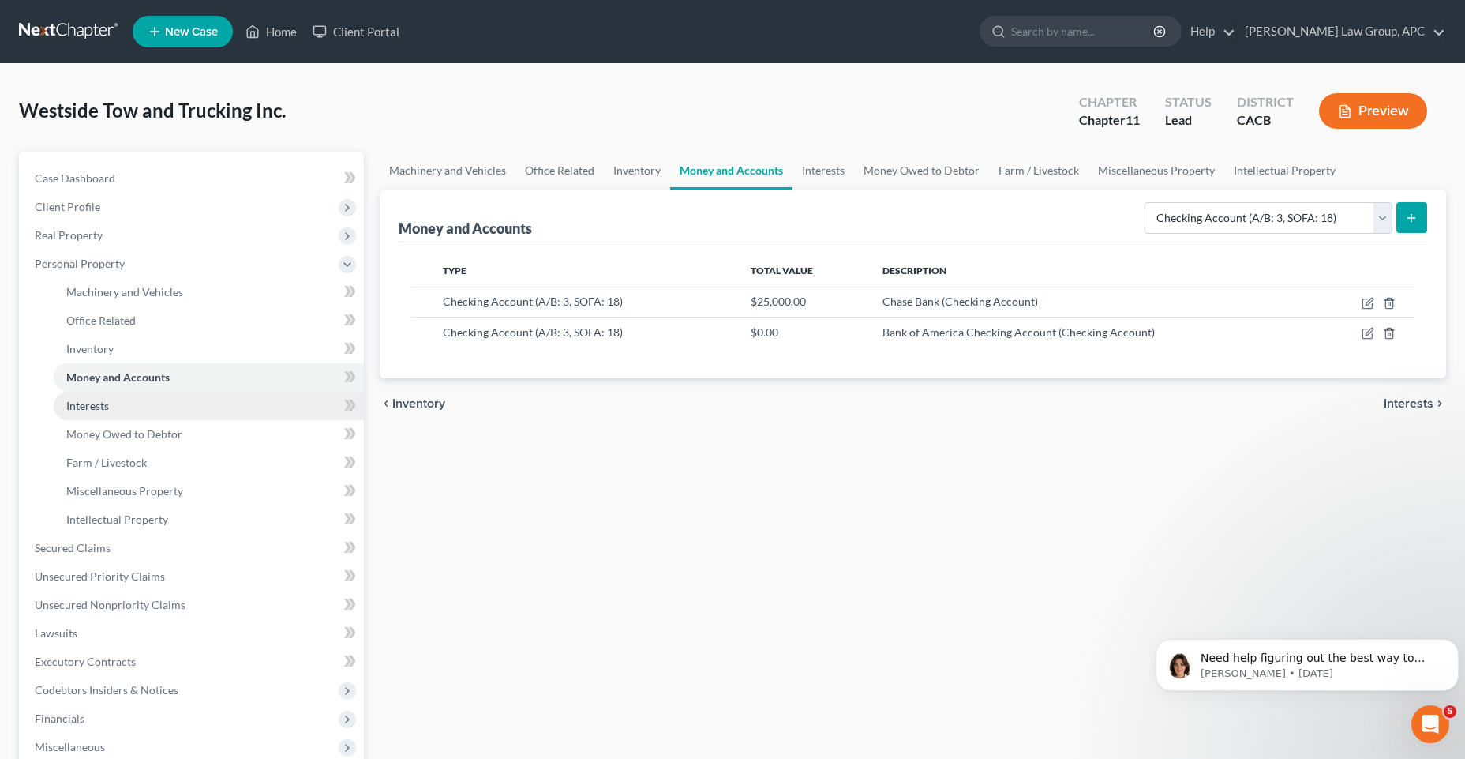
click at [133, 414] on link "Interests" at bounding box center [209, 406] width 310 height 28
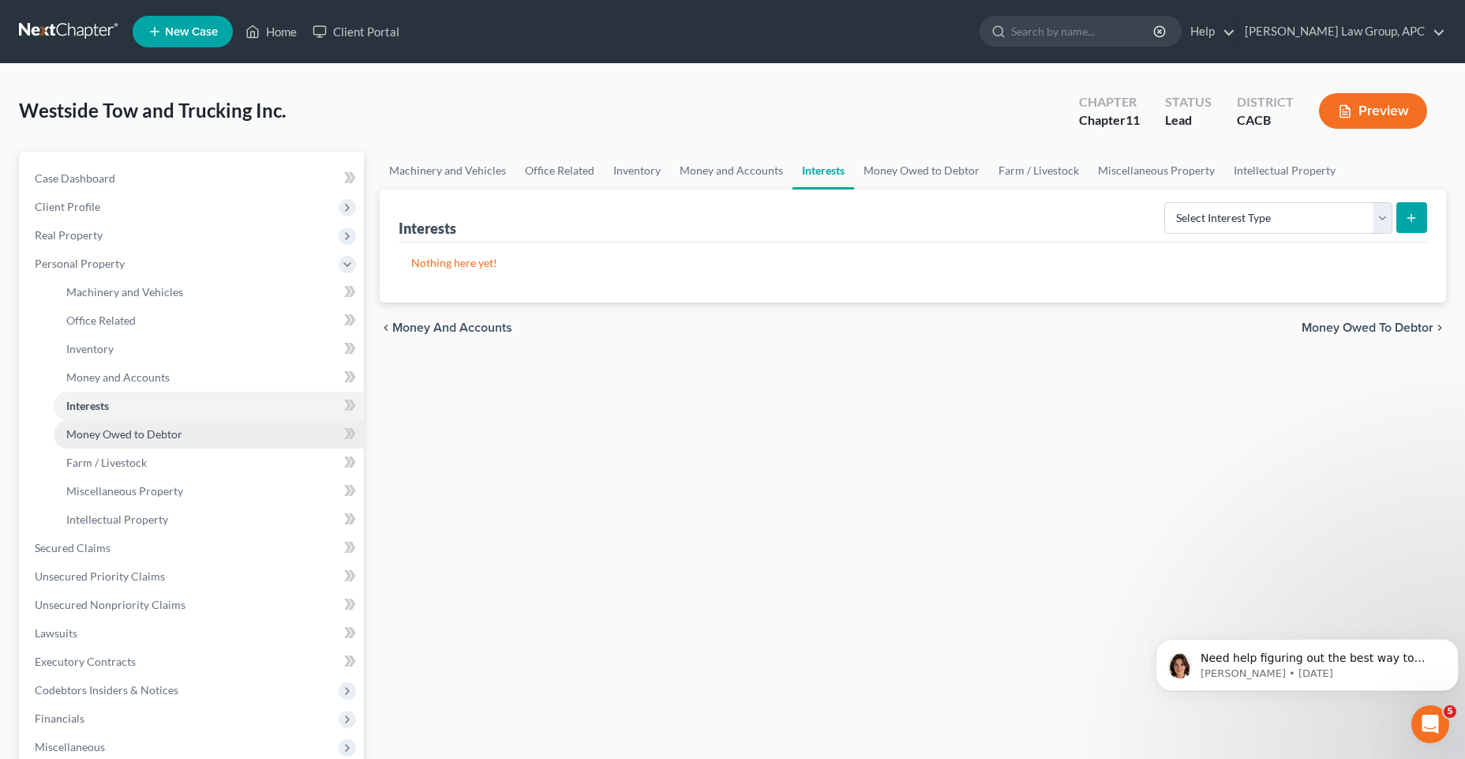
click at [161, 437] on span "Money Owed to Debtor" at bounding box center [124, 433] width 116 height 13
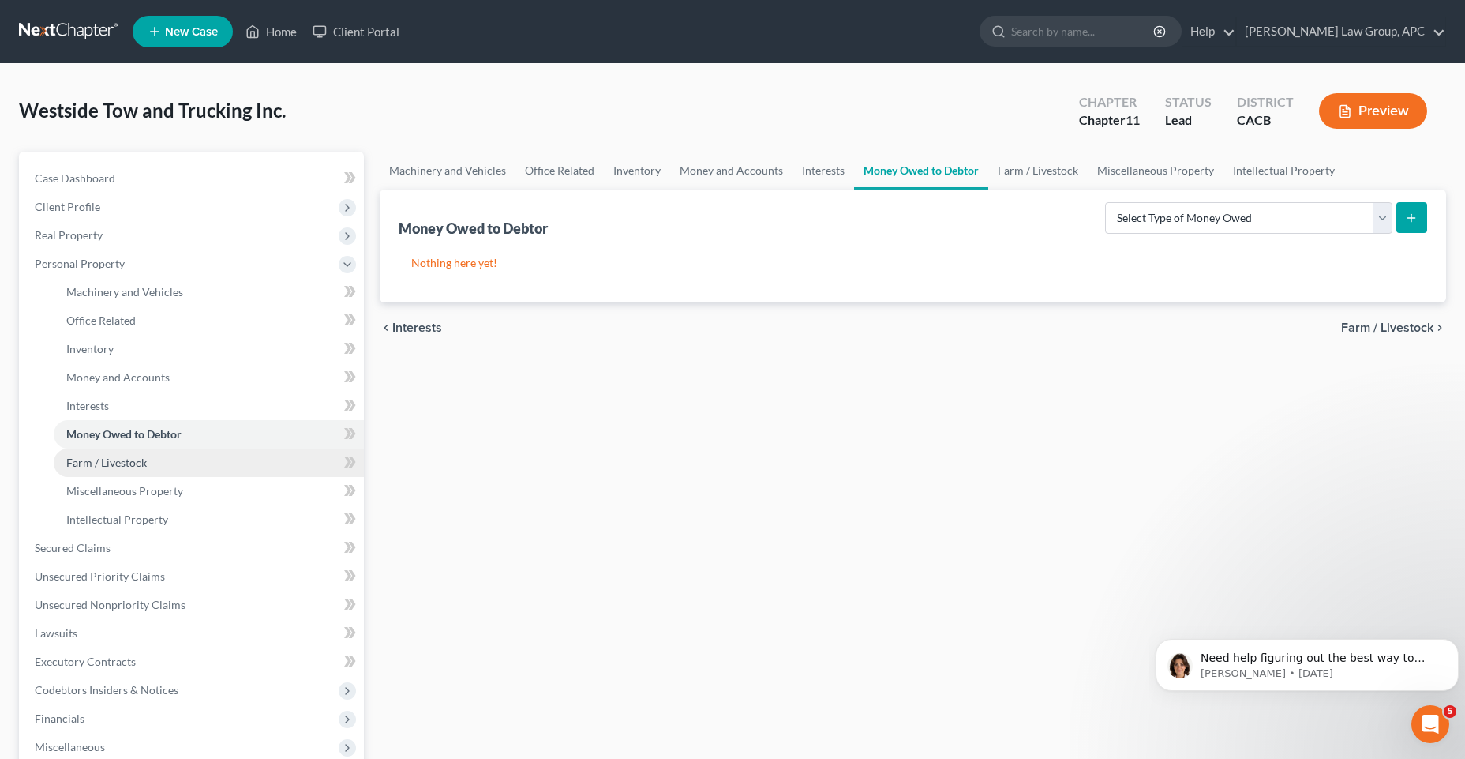
click at [161, 461] on link "Farm / Livestock" at bounding box center [209, 462] width 310 height 28
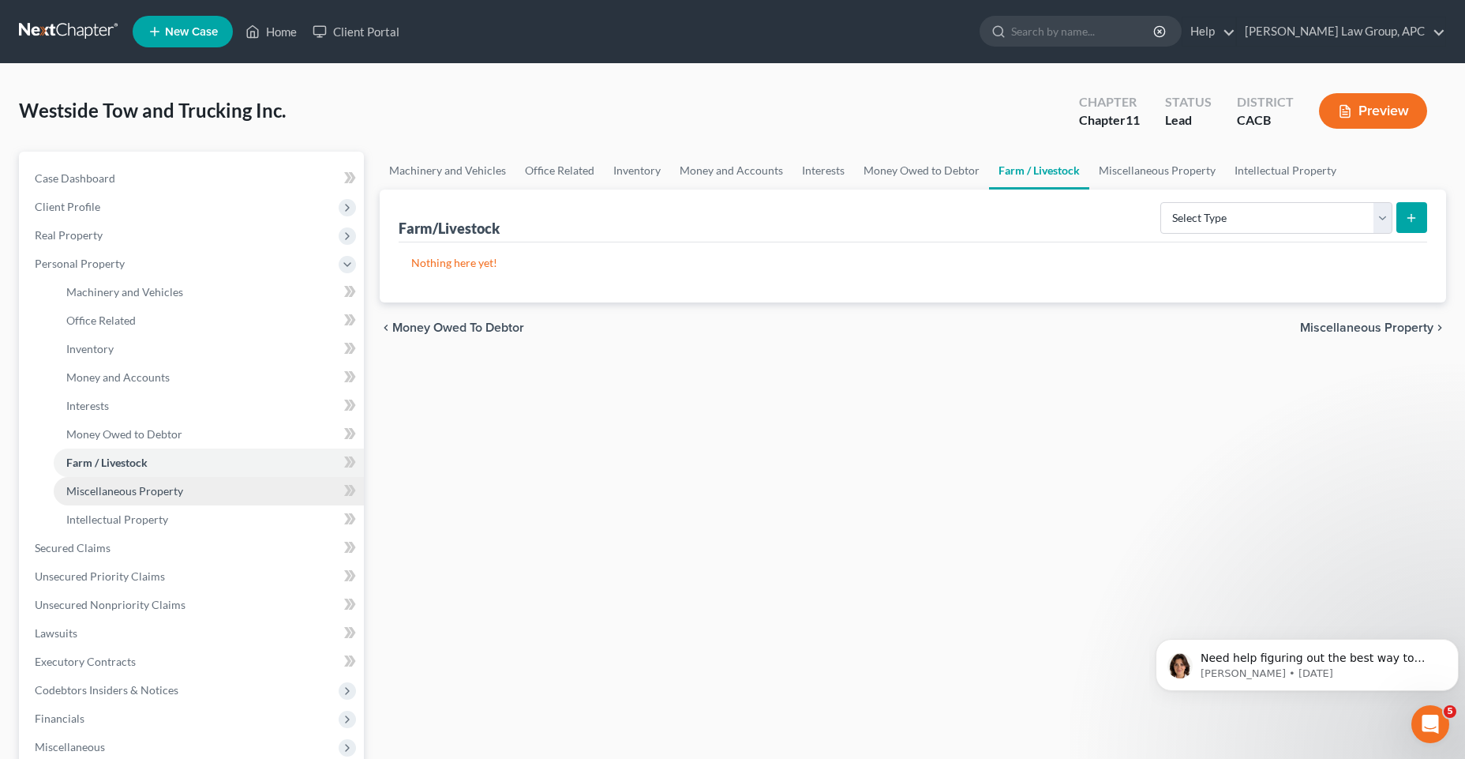
click at [163, 487] on span "Miscellaneous Property" at bounding box center [124, 490] width 117 height 13
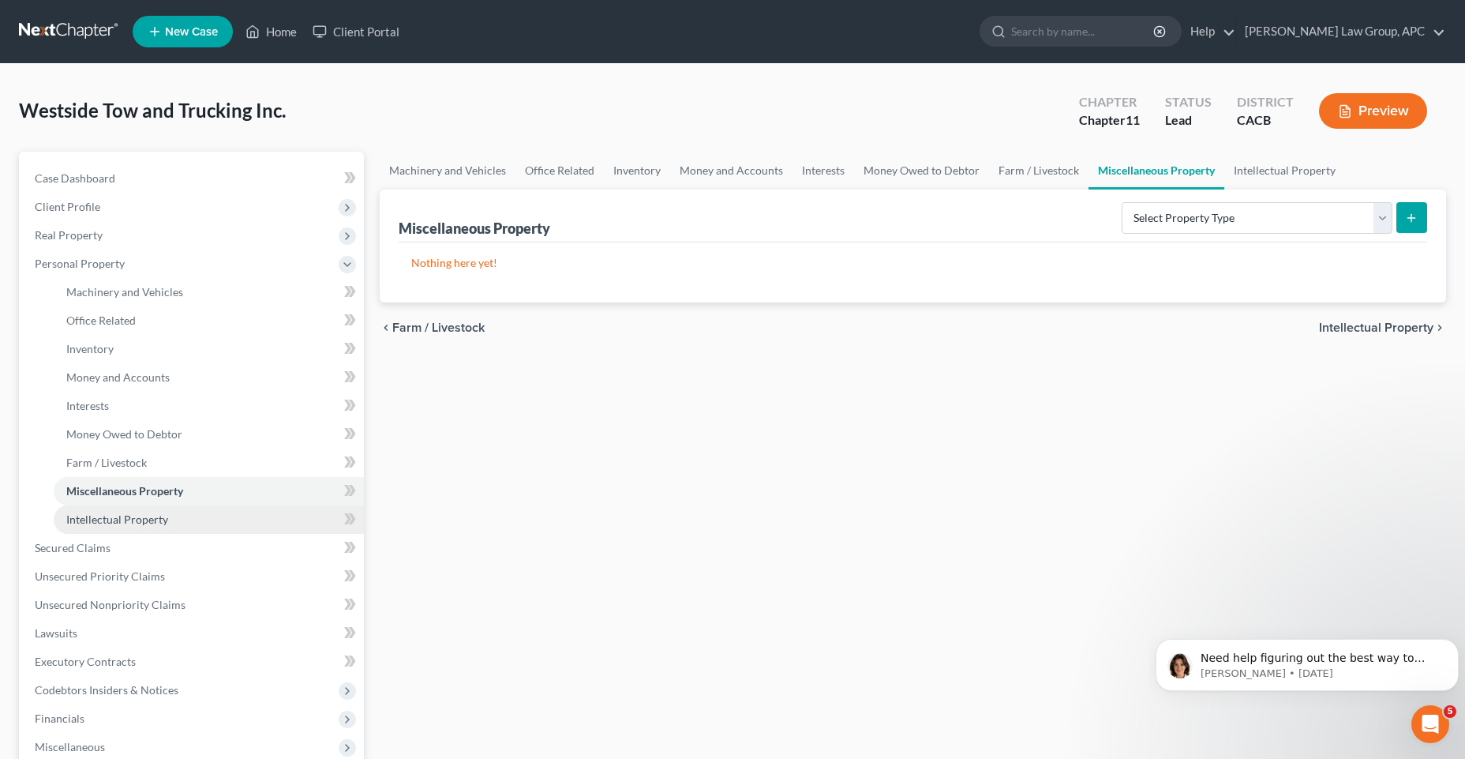
click at [156, 515] on span "Intellectual Property" at bounding box center [117, 518] width 102 height 13
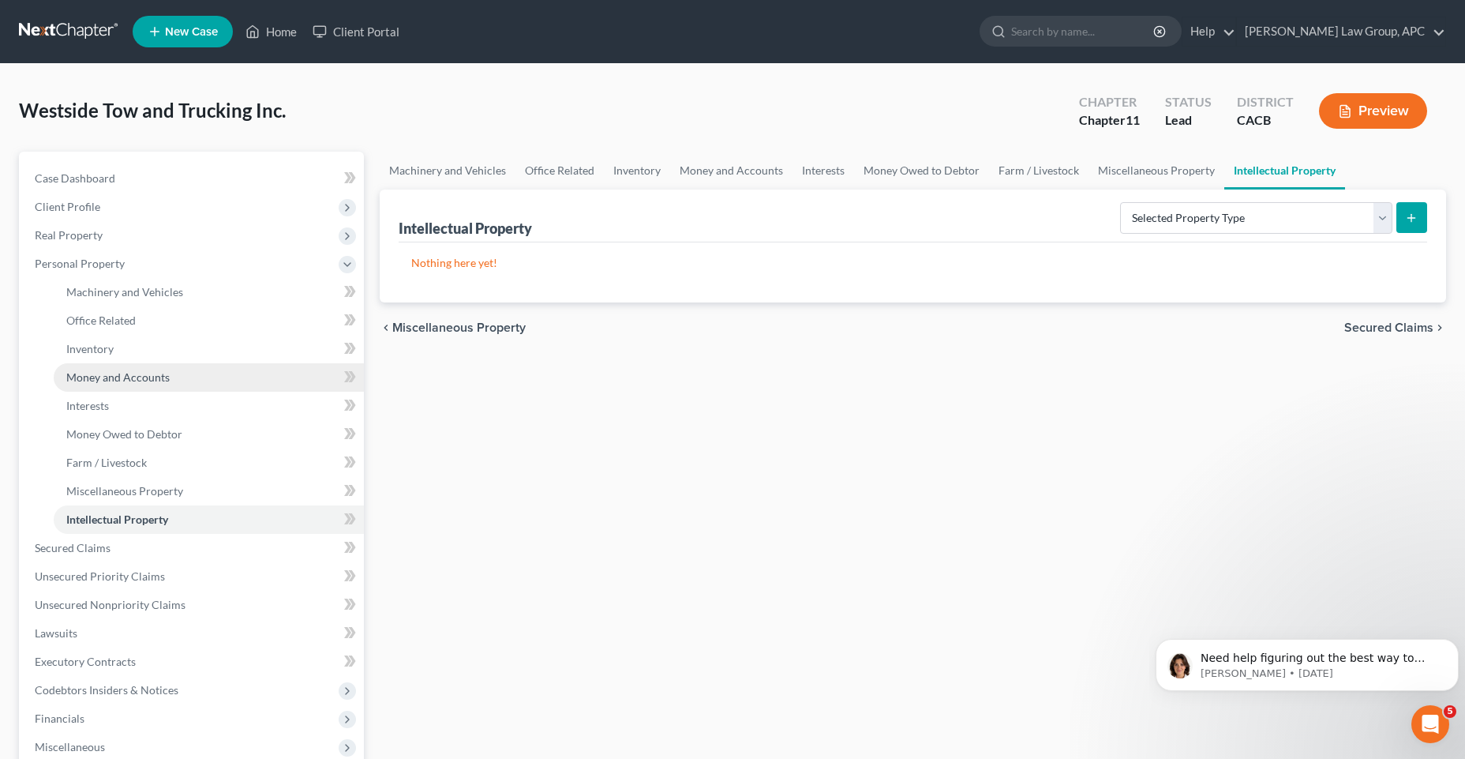
click at [144, 372] on span "Money and Accounts" at bounding box center [117, 376] width 103 height 13
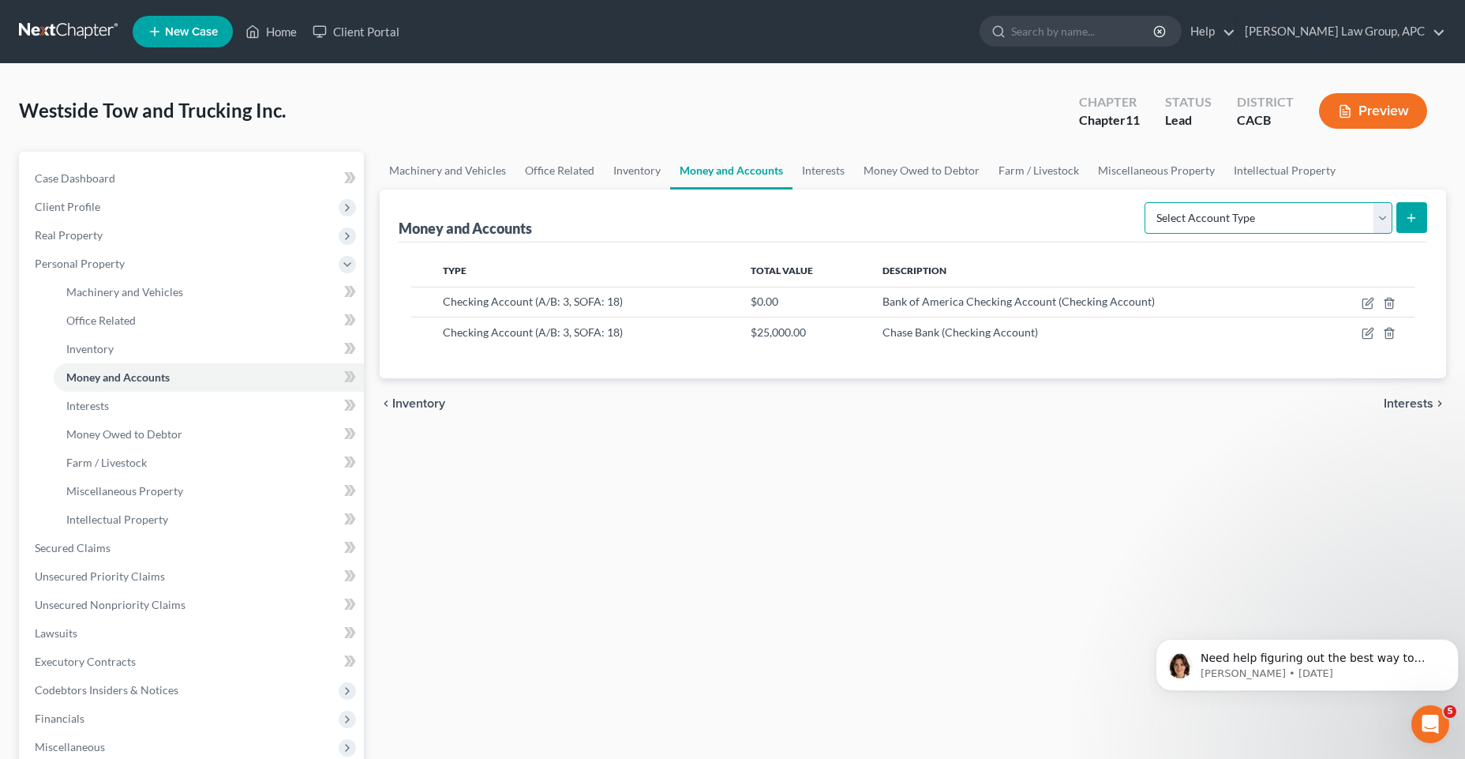
click at [1383, 224] on select "Select Account Type Brokerage (A/B: 3, SOFA: 18) Cash on Hand (A/B: 2) Certific…" at bounding box center [1269, 218] width 248 height 32
click at [650, 167] on link "Inventory" at bounding box center [637, 171] width 66 height 38
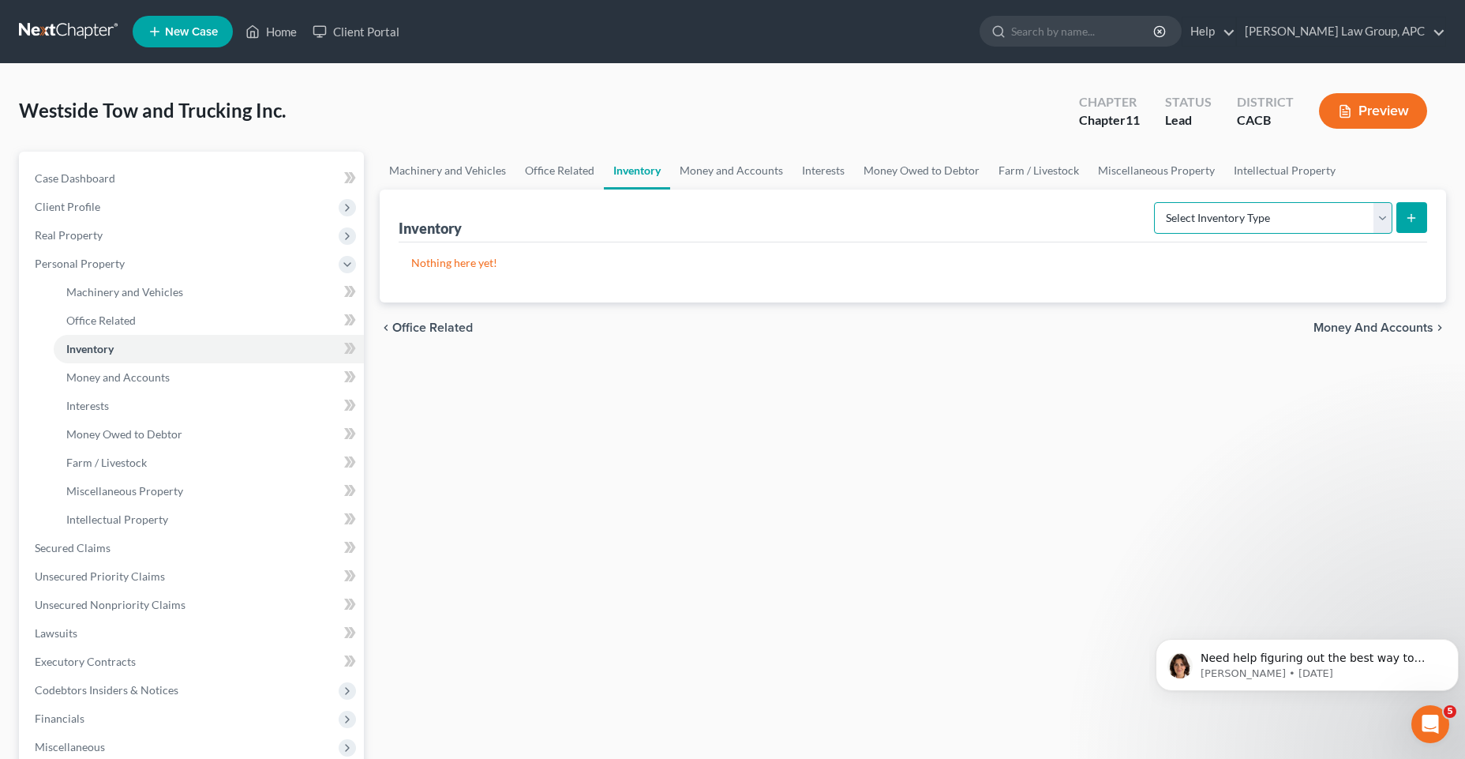
click at [1380, 225] on select "Select Inventory Type Finished Goods (A/B: 21) Other Inventory or Supplies (A/B…" at bounding box center [1273, 218] width 238 height 32
click at [554, 173] on link "Office Related" at bounding box center [560, 171] width 88 height 38
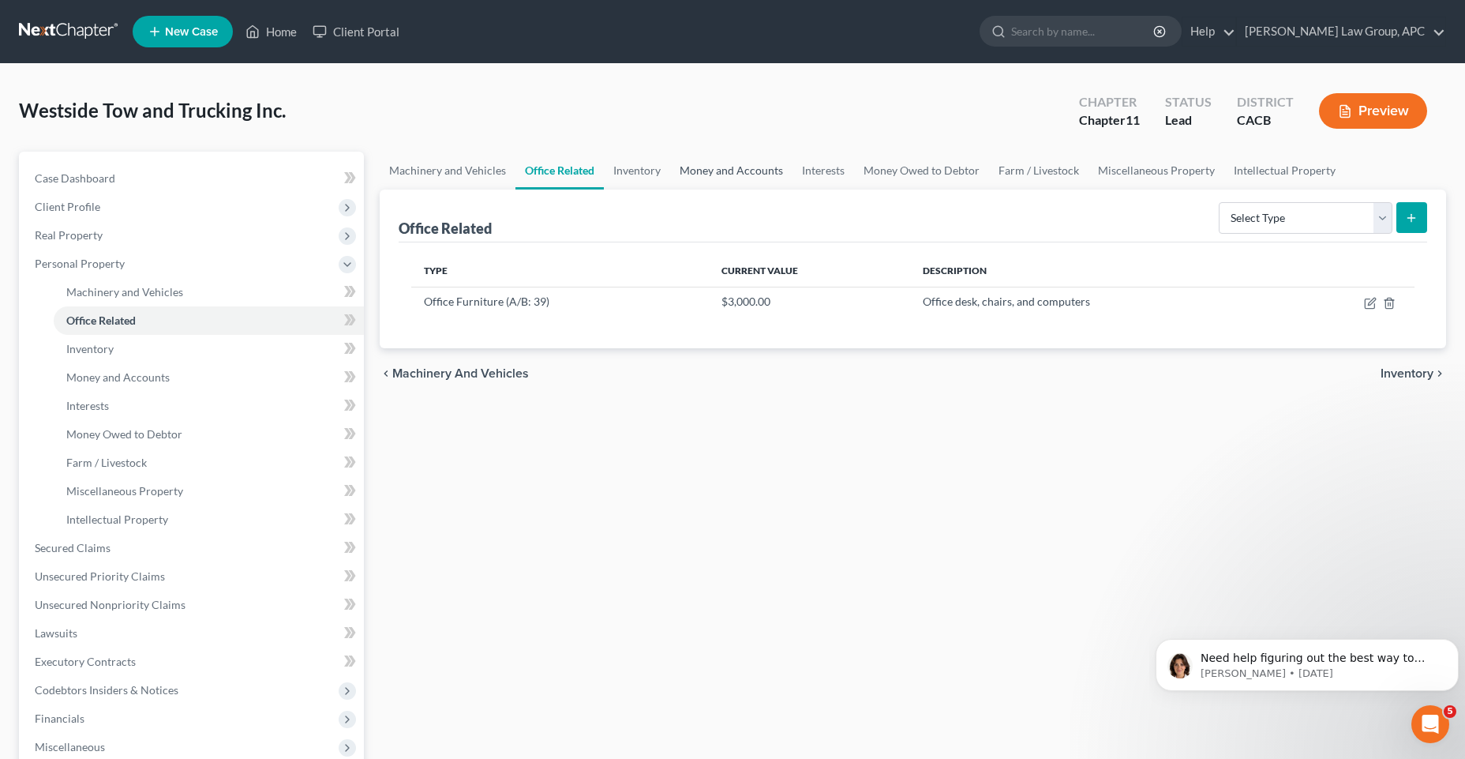
click at [690, 168] on link "Money and Accounts" at bounding box center [731, 171] width 122 height 38
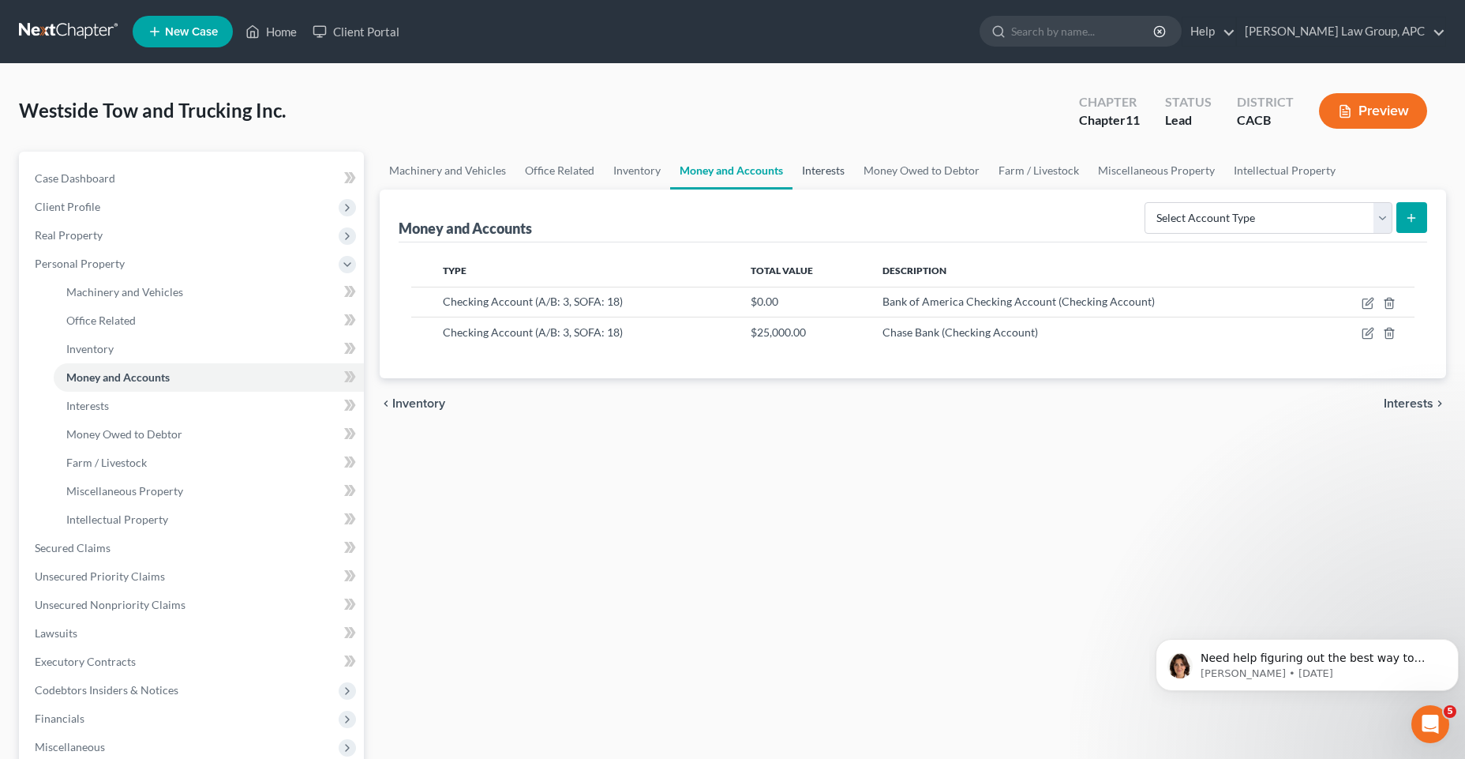
click at [831, 167] on link "Interests" at bounding box center [824, 171] width 62 height 38
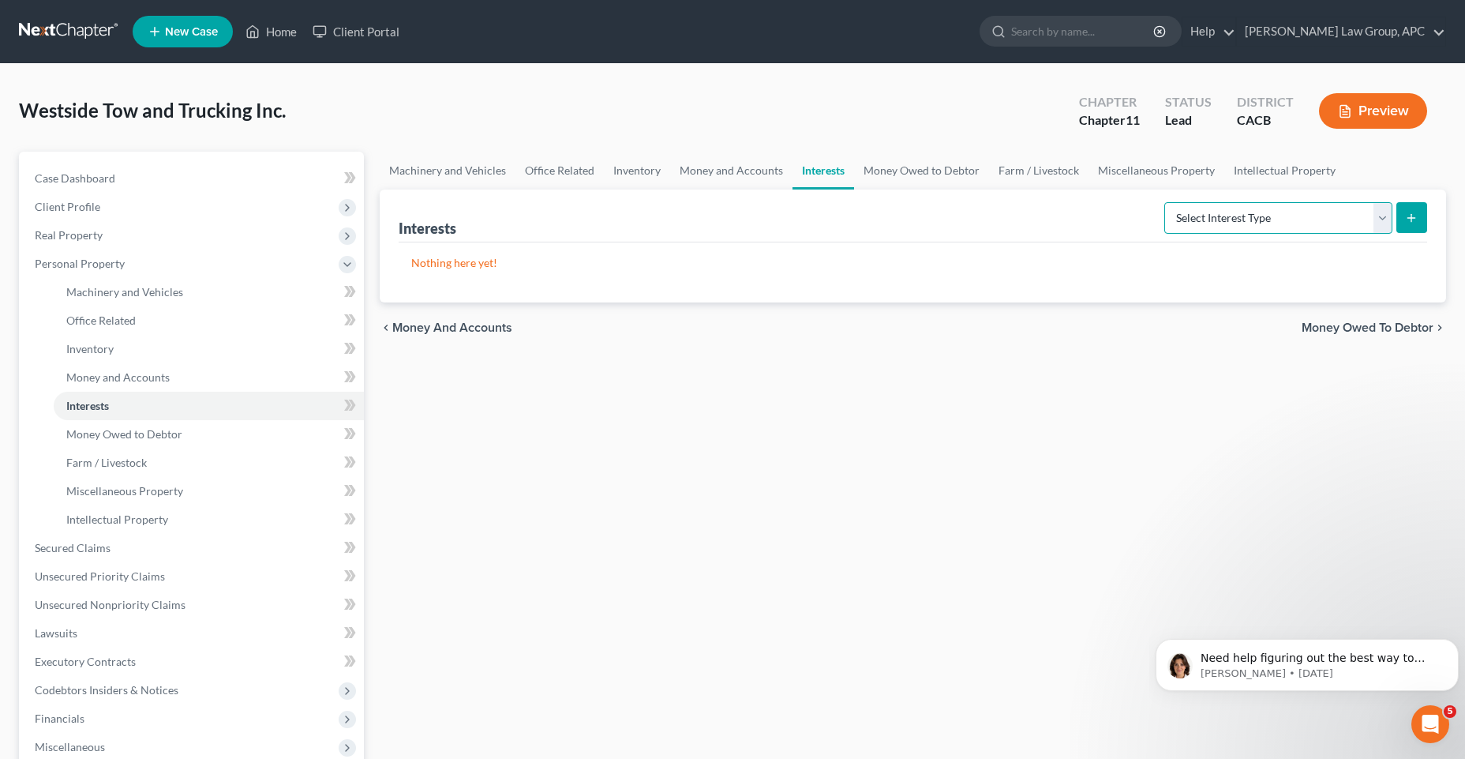
click at [1382, 216] on select "Select Interest Type Bond (A/B: 16) Incorporated Business (A/B: 15) Insurance P…" at bounding box center [1279, 218] width 228 height 32
click at [906, 171] on link "Money Owed to Debtor" at bounding box center [921, 171] width 135 height 38
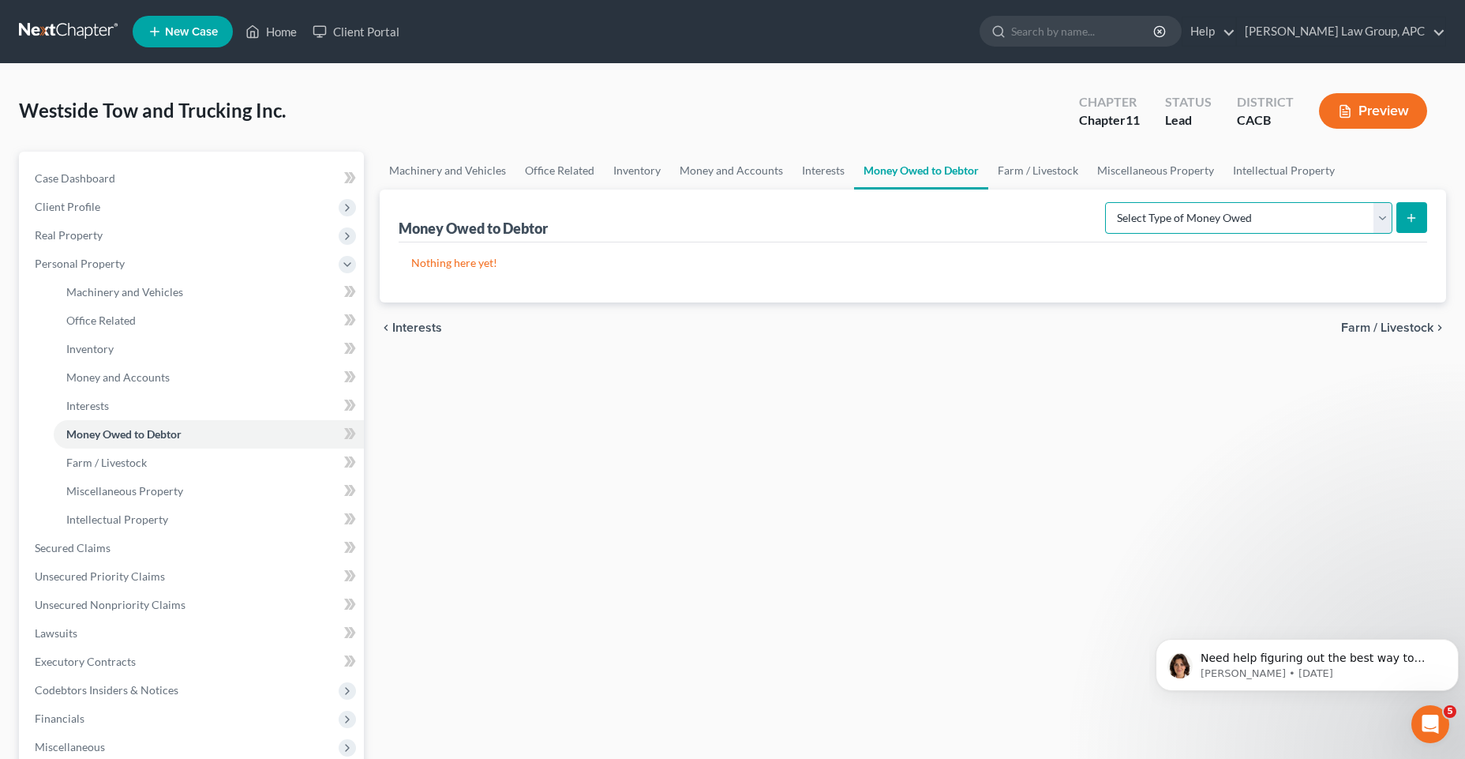
click at [1380, 226] on select "Select Type of Money Owed Accounts Receivable (A/B: 11) Causes of Action Agains…" at bounding box center [1248, 218] width 287 height 32
select select "accounts_receivable"
click at [1109, 202] on select "Select Type of Money Owed Accounts Receivable (A/B: 11) Causes of Action Agains…" at bounding box center [1248, 218] width 287 height 32
click at [1409, 220] on icon "submit" at bounding box center [1411, 218] width 13 height 13
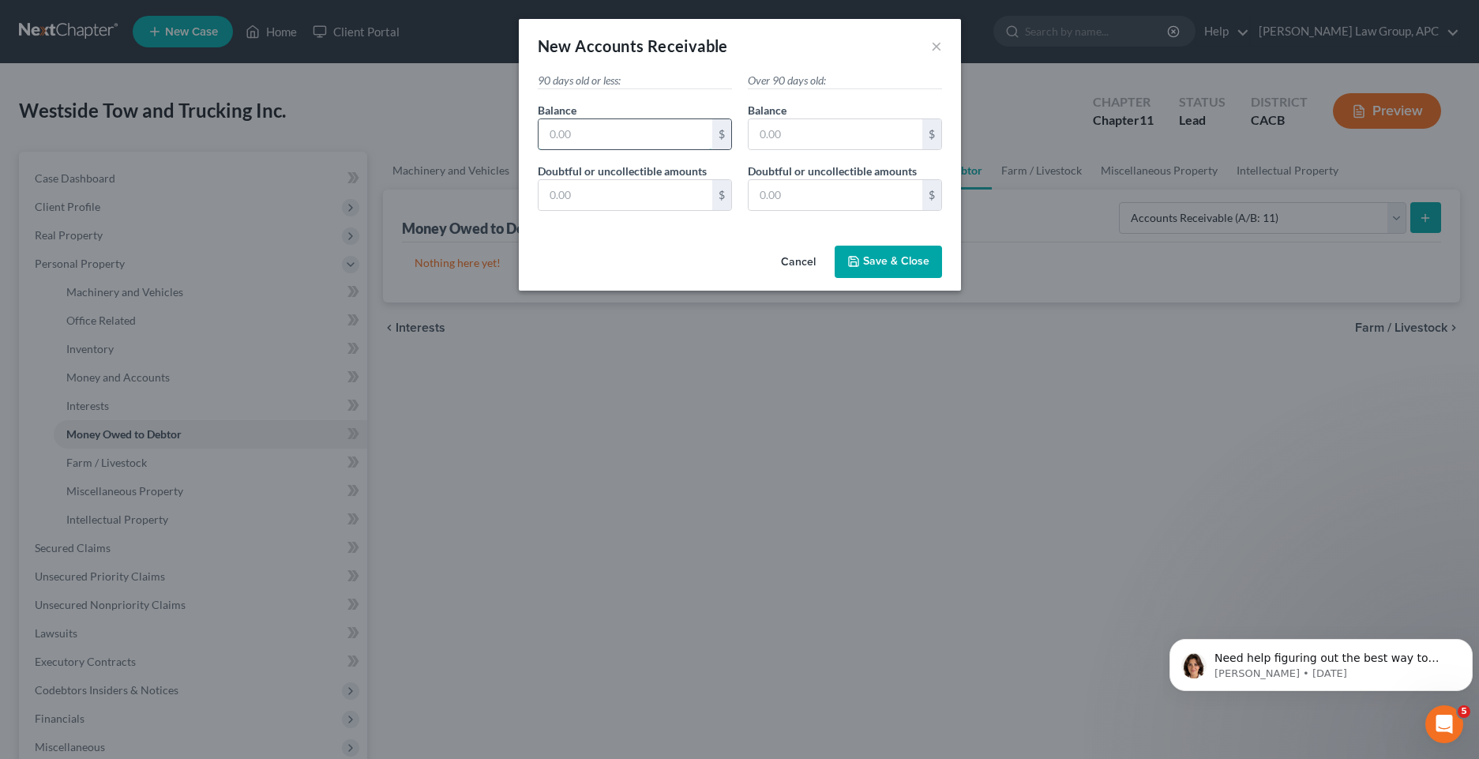
click at [662, 138] on input "text" at bounding box center [626, 134] width 174 height 30
click at [659, 201] on input "text" at bounding box center [626, 195] width 174 height 30
click at [651, 138] on input "text" at bounding box center [626, 134] width 174 height 30
type input "100,000"
click at [835, 133] on input "text" at bounding box center [836, 134] width 174 height 30
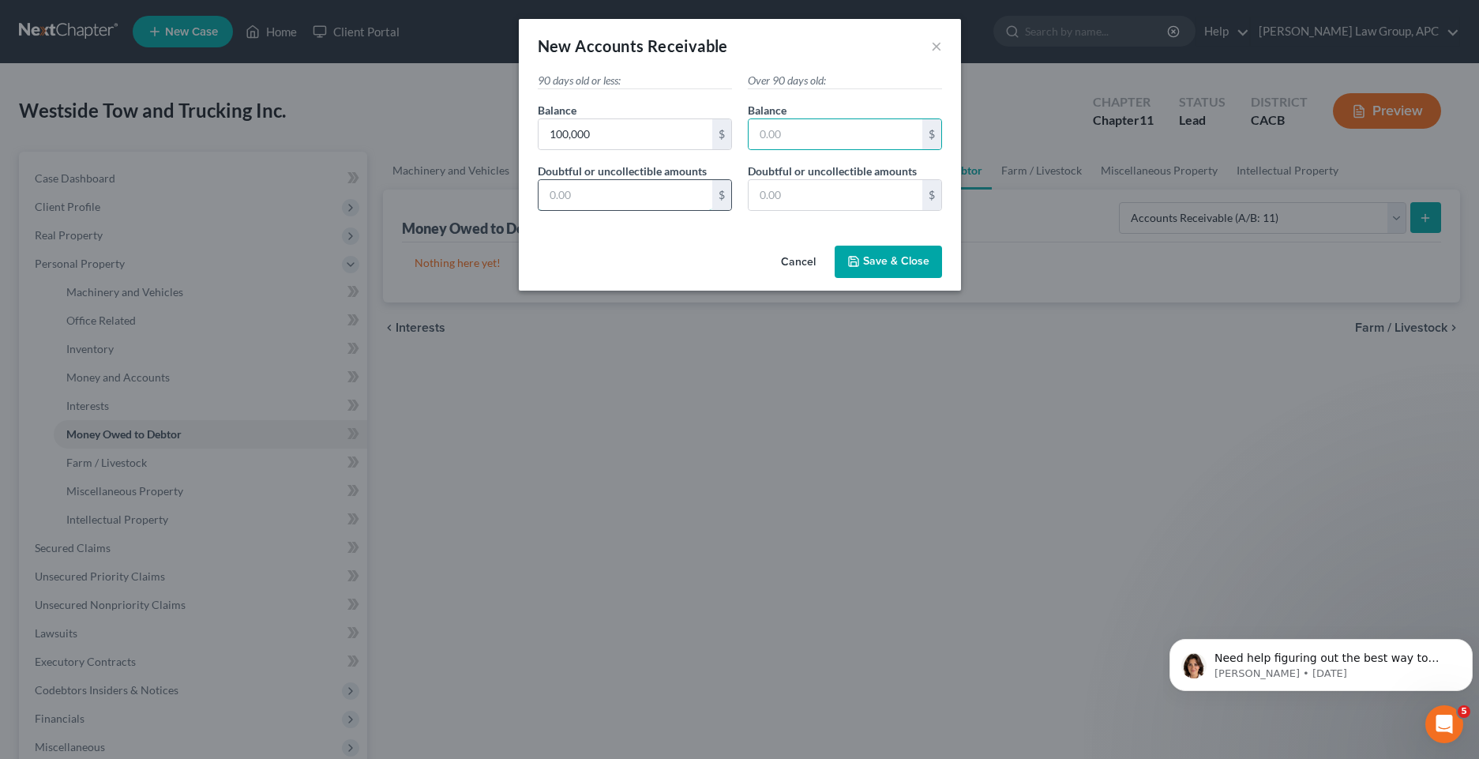
click at [625, 197] on input "text" at bounding box center [626, 195] width 174 height 30
click at [847, 257] on button "Save & Close" at bounding box center [888, 262] width 107 height 33
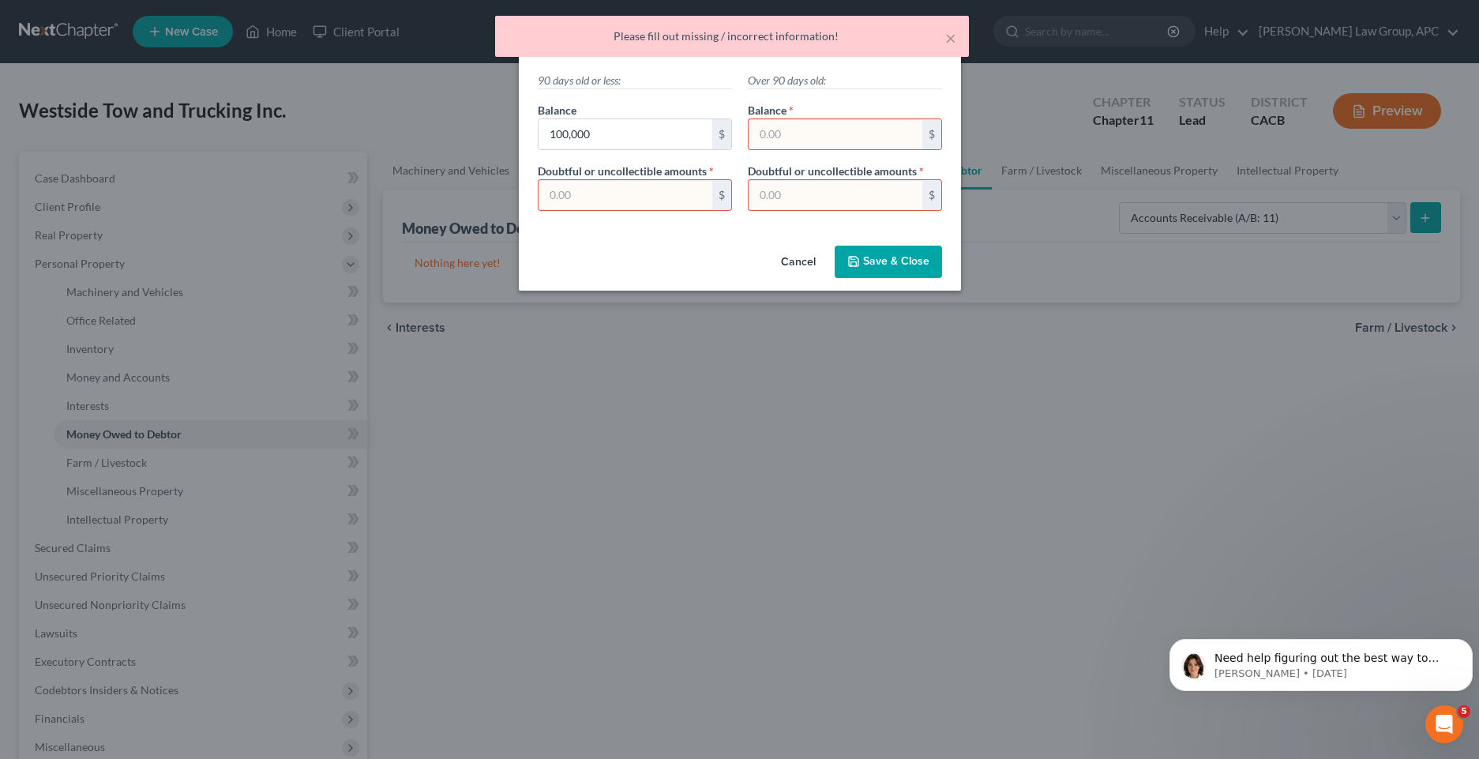
click at [797, 138] on input "text" at bounding box center [836, 134] width 174 height 30
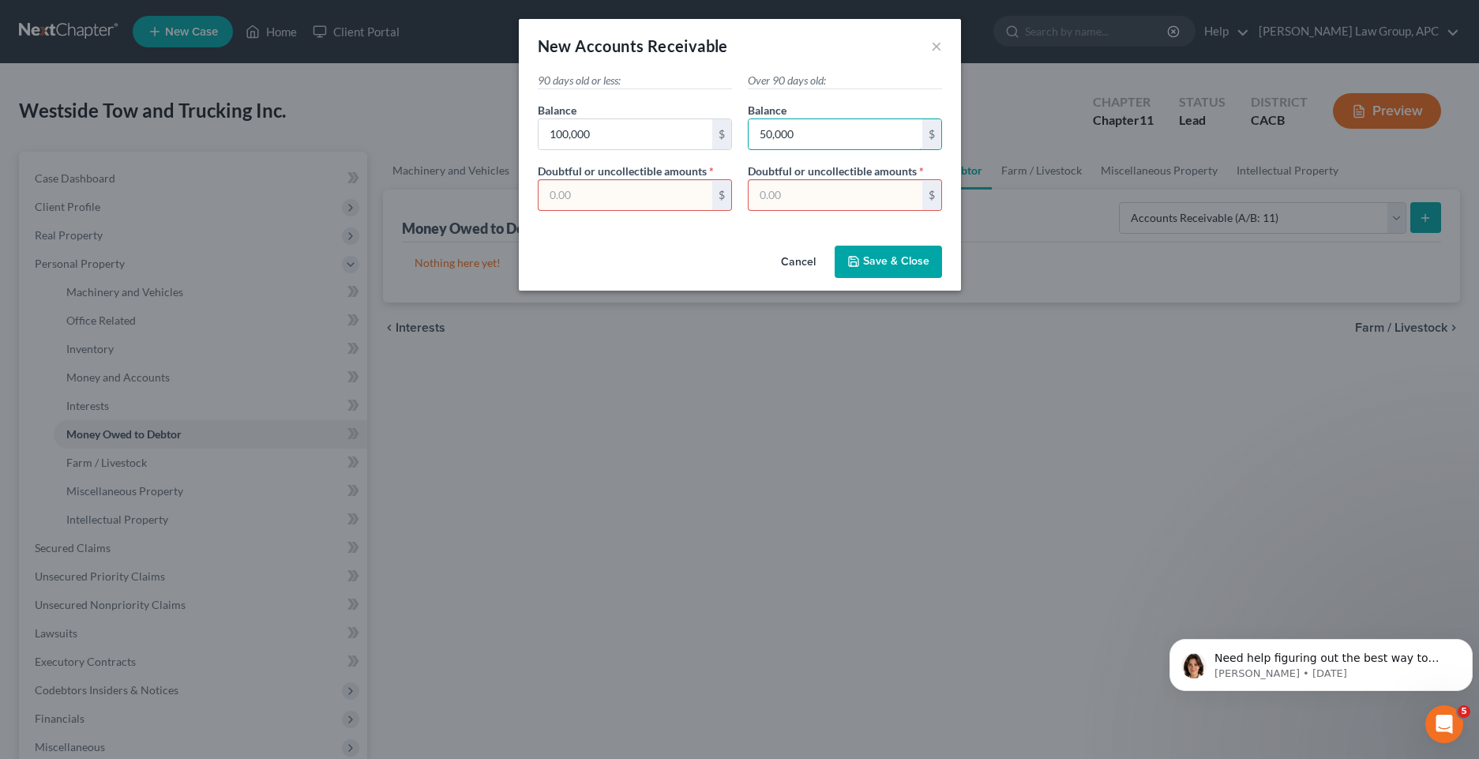
type input "50,000"
click at [809, 193] on input "text" at bounding box center [836, 195] width 174 height 30
type input "0.00"
click at [578, 206] on input "text" at bounding box center [626, 195] width 174 height 30
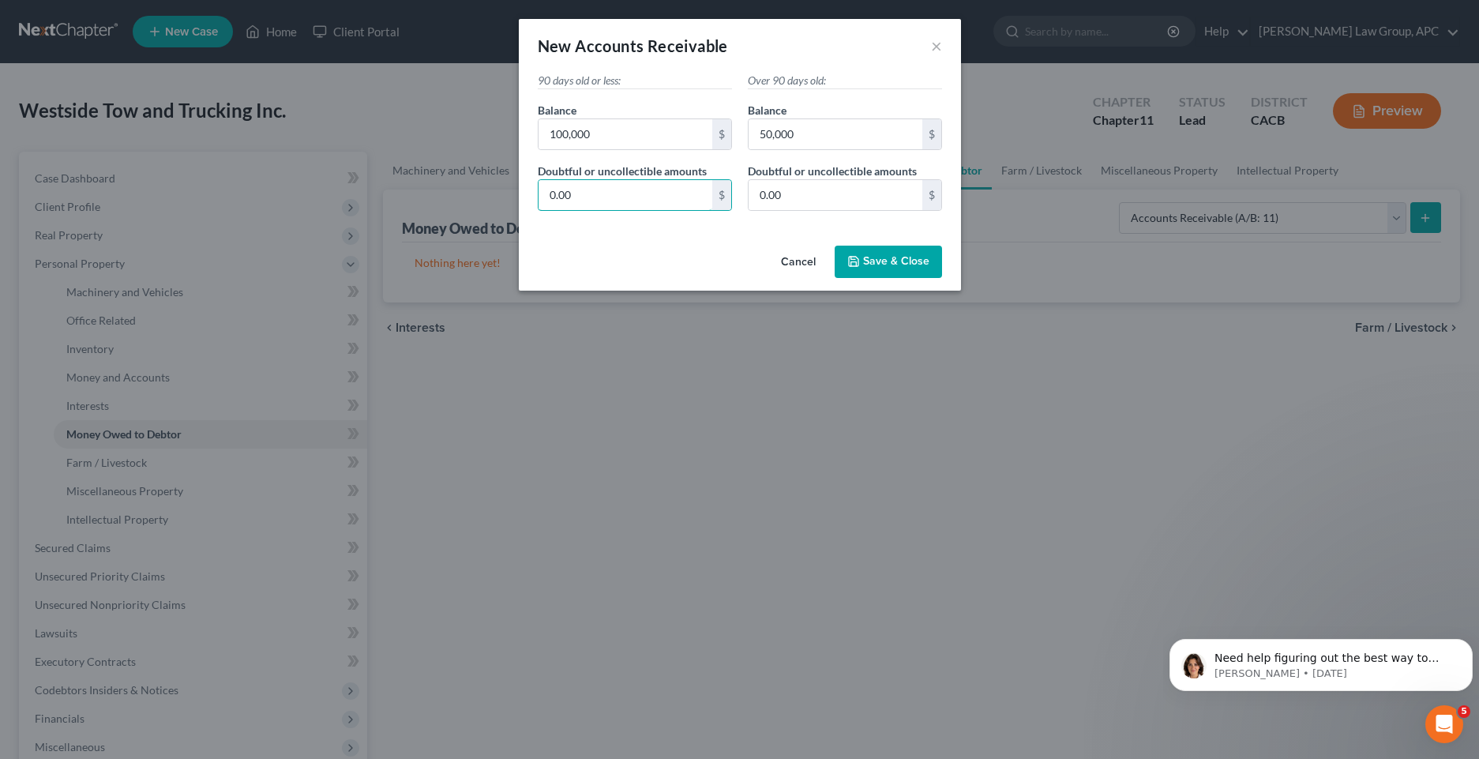
type input "0.00"
click at [934, 252] on button "Save & Close" at bounding box center [888, 262] width 107 height 33
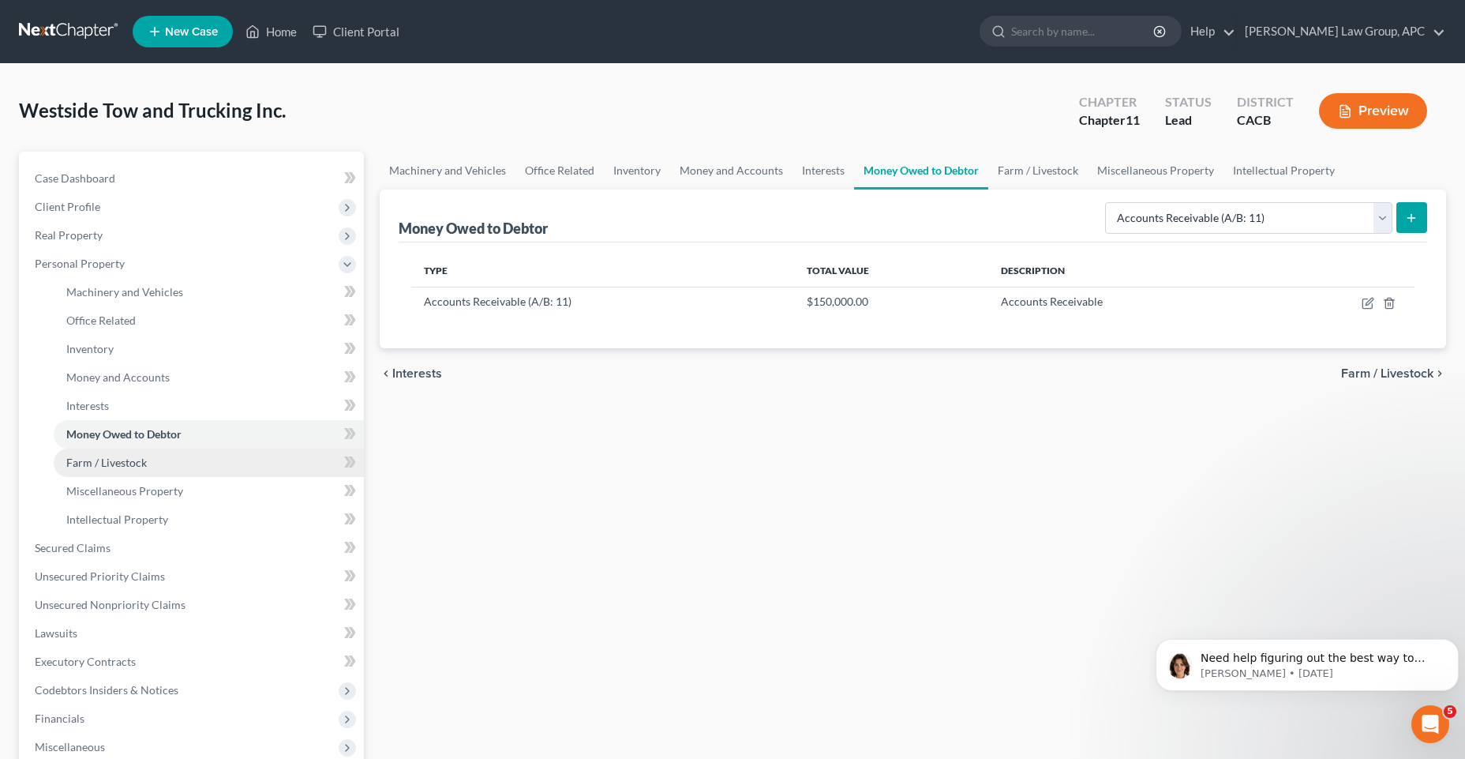
click at [73, 461] on span "Farm / Livestock" at bounding box center [106, 462] width 81 height 13
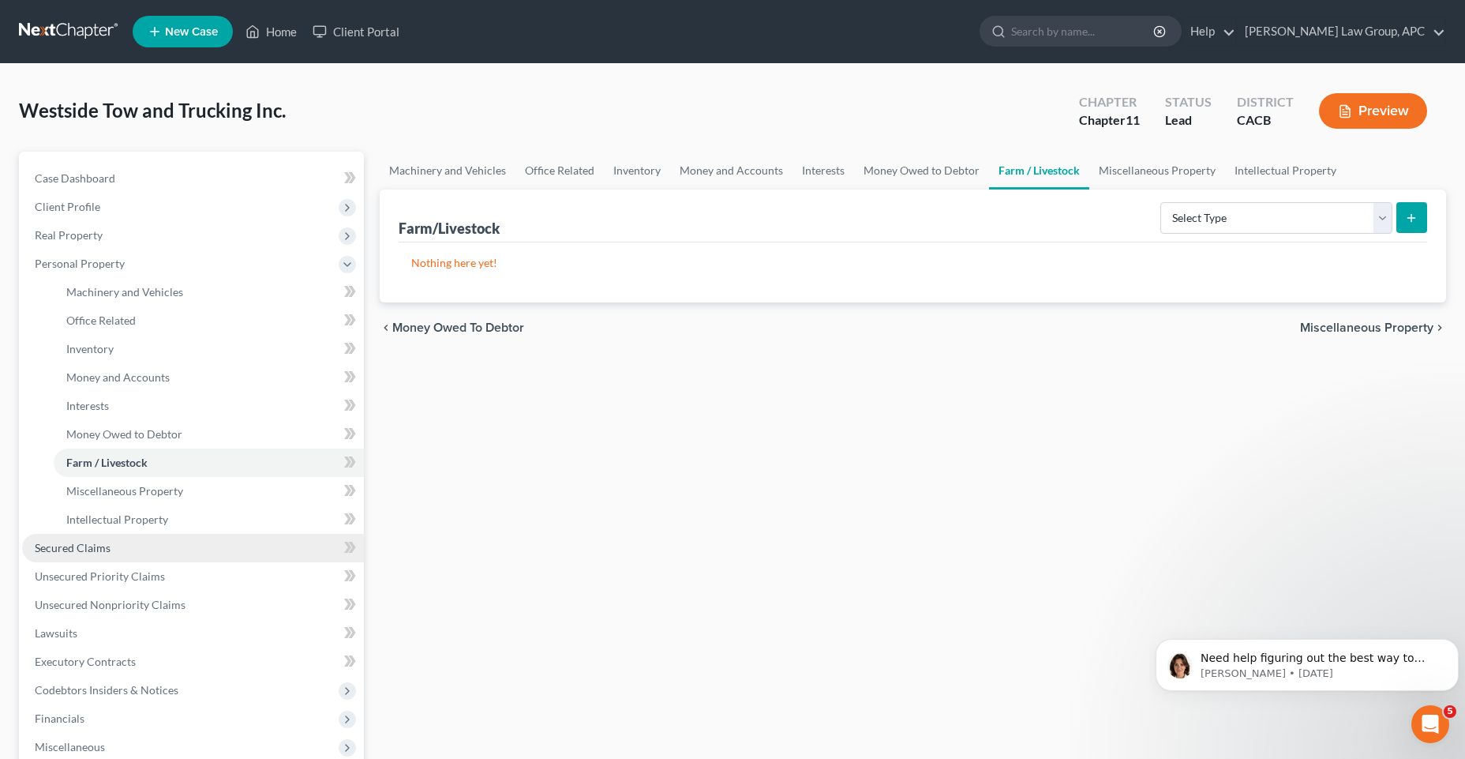
click at [118, 560] on link "Secured Claims" at bounding box center [193, 548] width 342 height 28
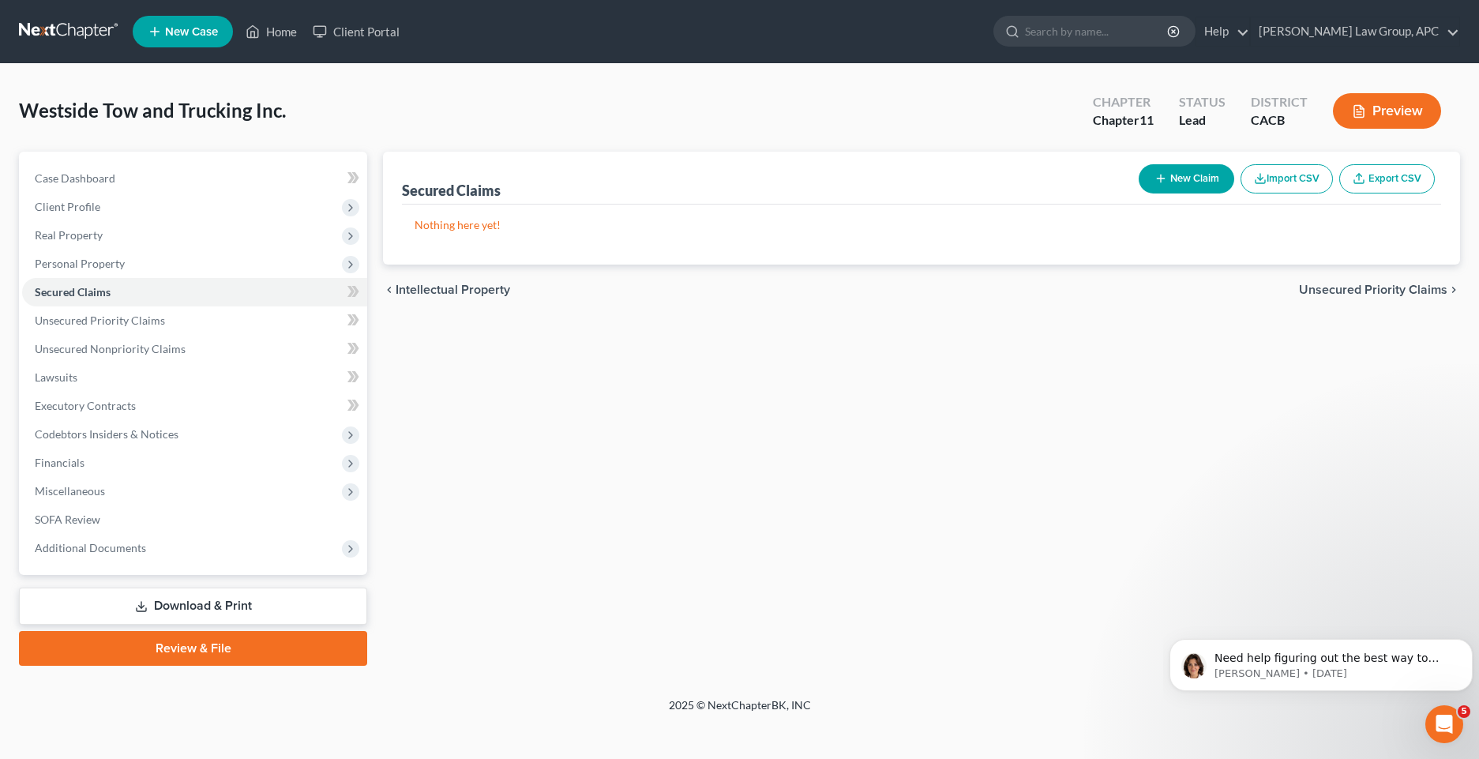
click at [1250, 181] on button "Import CSV" at bounding box center [1286, 178] width 92 height 29
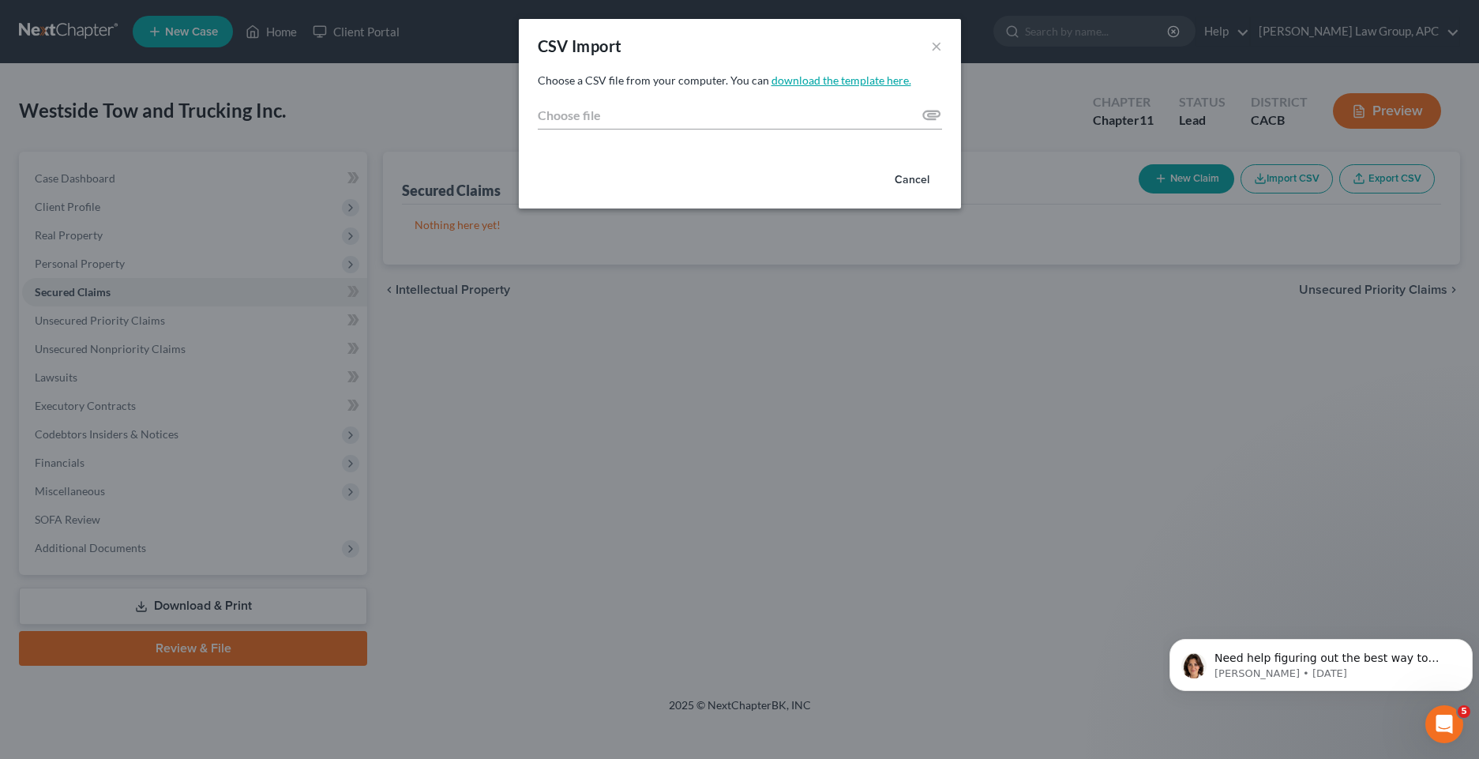
click at [797, 77] on link "download the template here." at bounding box center [841, 79] width 140 height 13
click at [1316, 184] on div "CSV Import × Choose a CSV file from your computer. You can download the templat…" at bounding box center [739, 379] width 1479 height 759
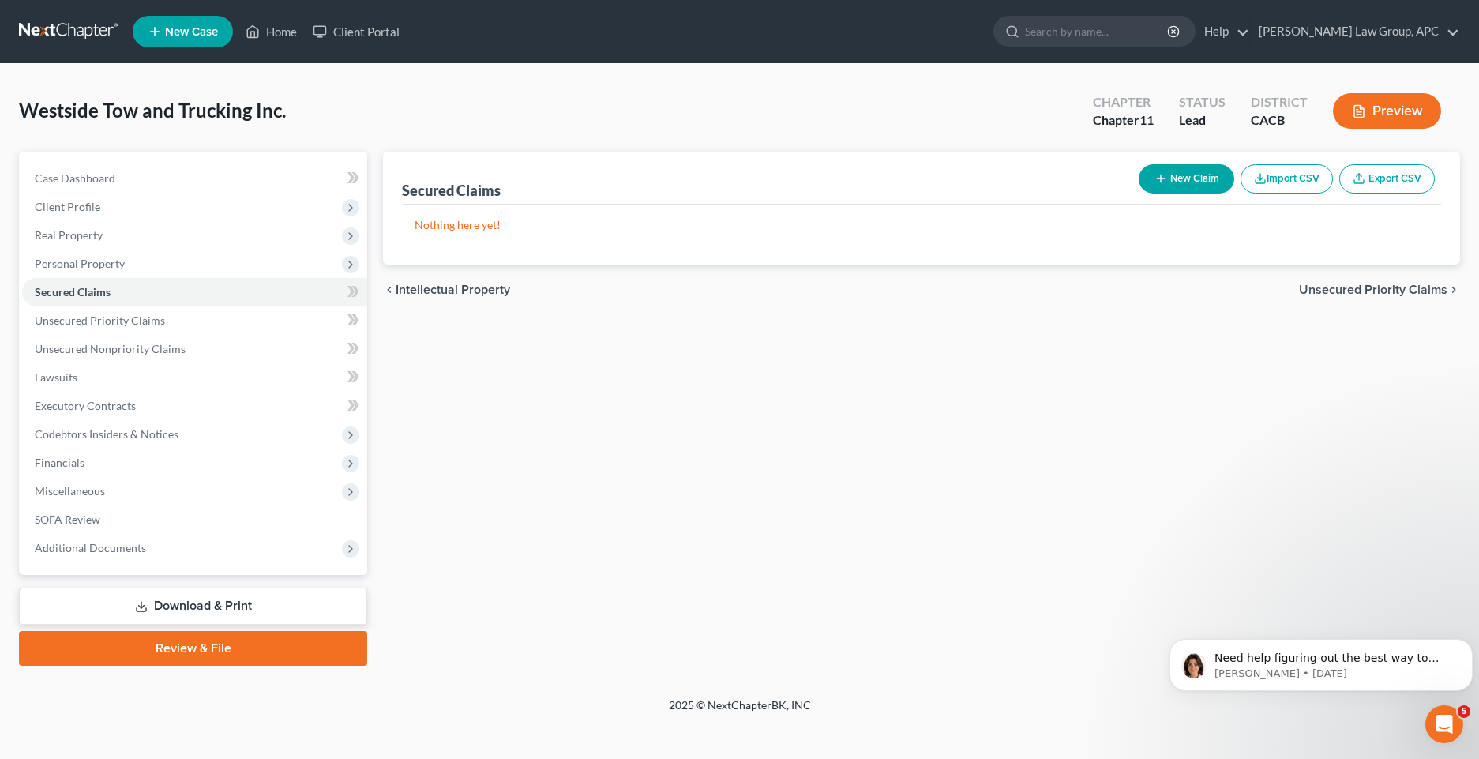
click at [1304, 180] on button "Import CSV" at bounding box center [1286, 178] width 92 height 29
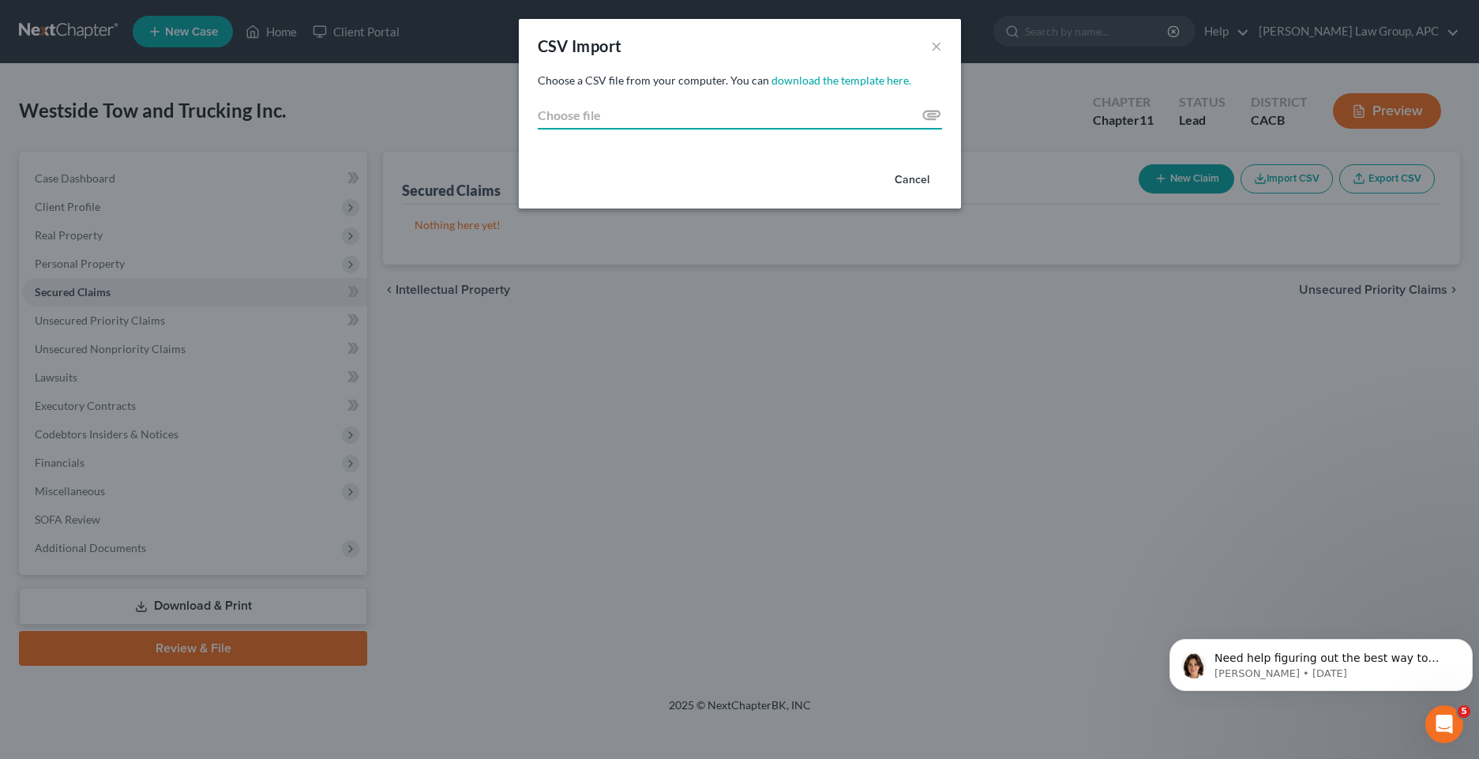
click at [933, 114] on input "Choose file" at bounding box center [740, 115] width 404 height 28
type input "C:\fakepath\Westside Tow Business Debt Schedule [DATE] .xlsx"
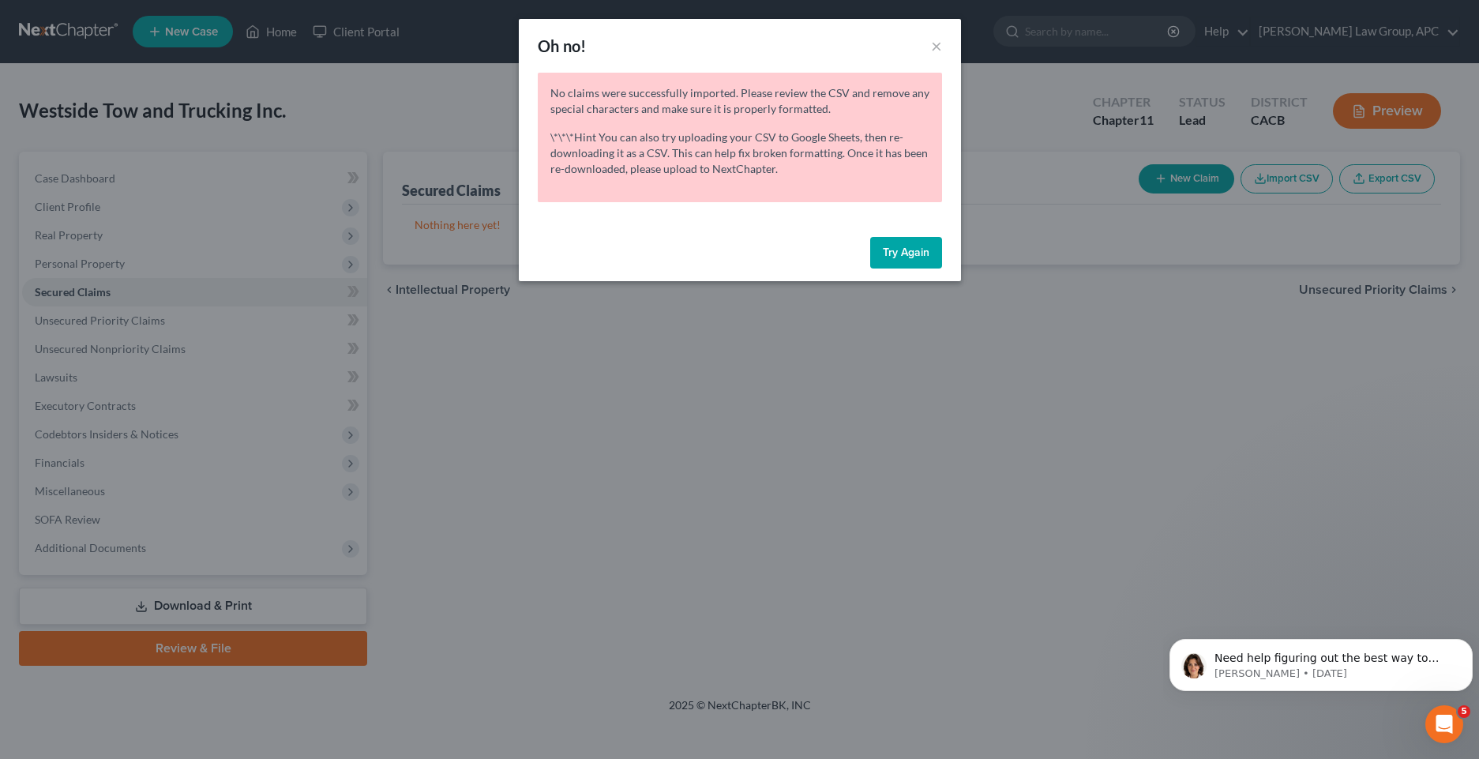
click at [906, 265] on button "Try Again" at bounding box center [906, 253] width 72 height 32
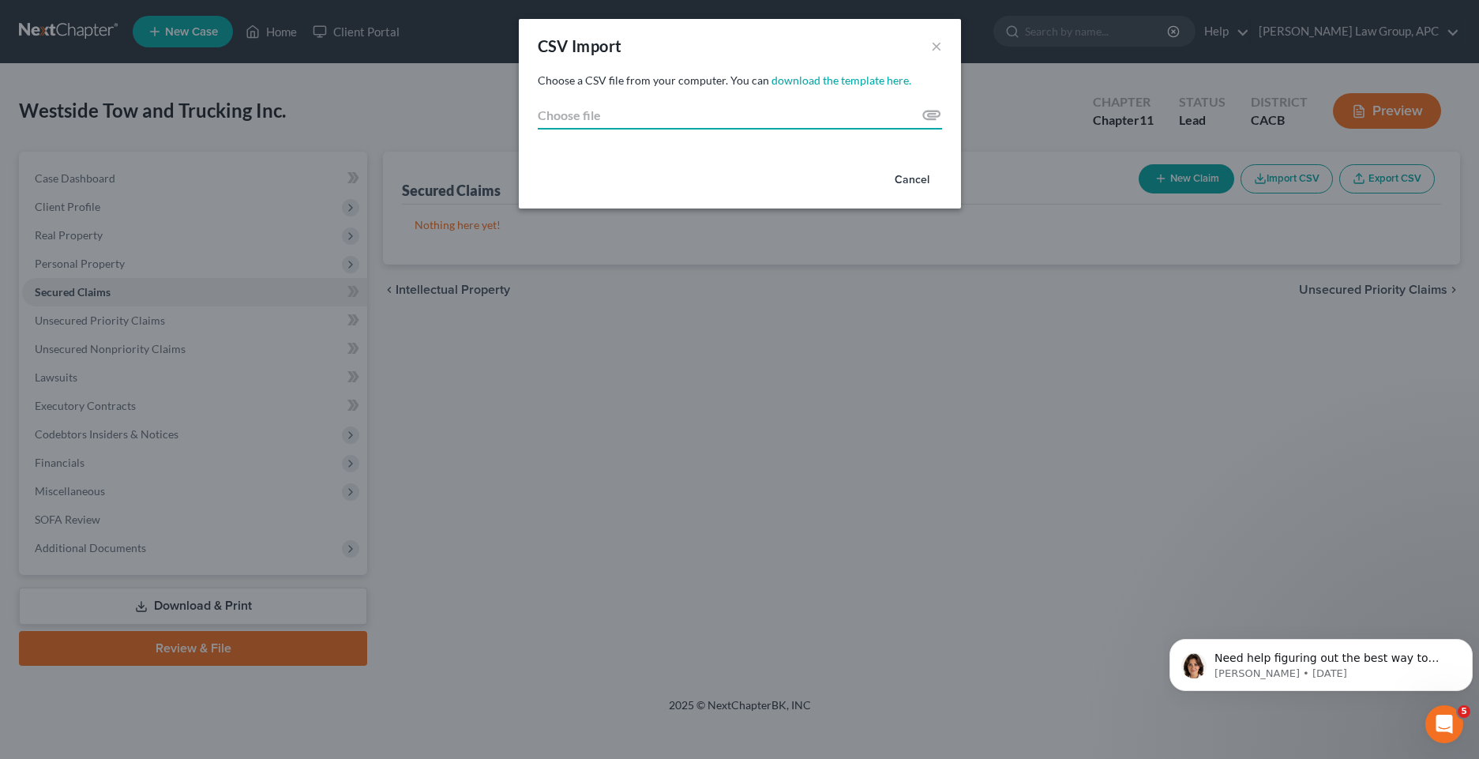
click at [939, 114] on input "Choose file" at bounding box center [740, 115] width 404 height 28
type input "C:\fakepath\Westside Tow Business Debt Schedule [DATE] .xlsx"
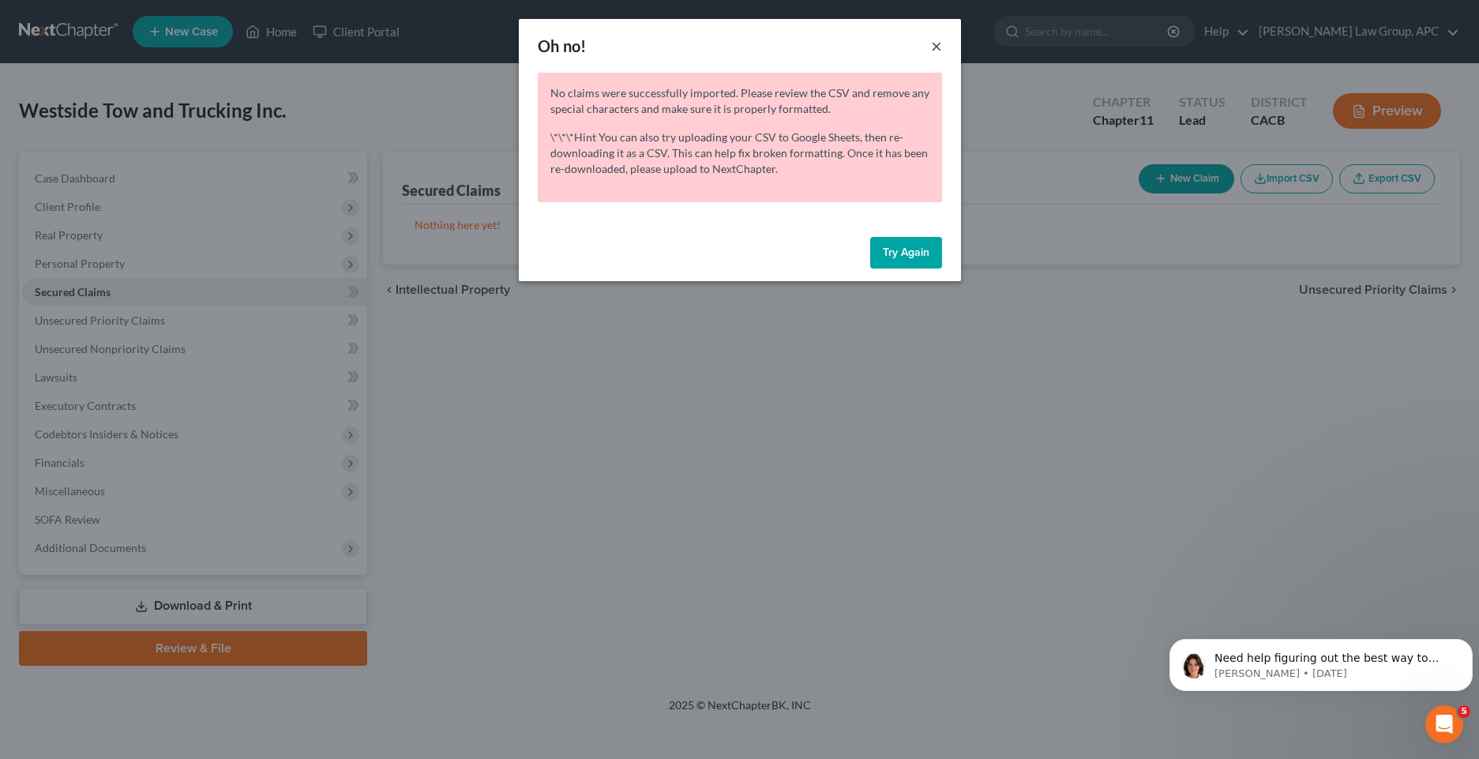
click at [931, 47] on button "×" at bounding box center [936, 45] width 11 height 19
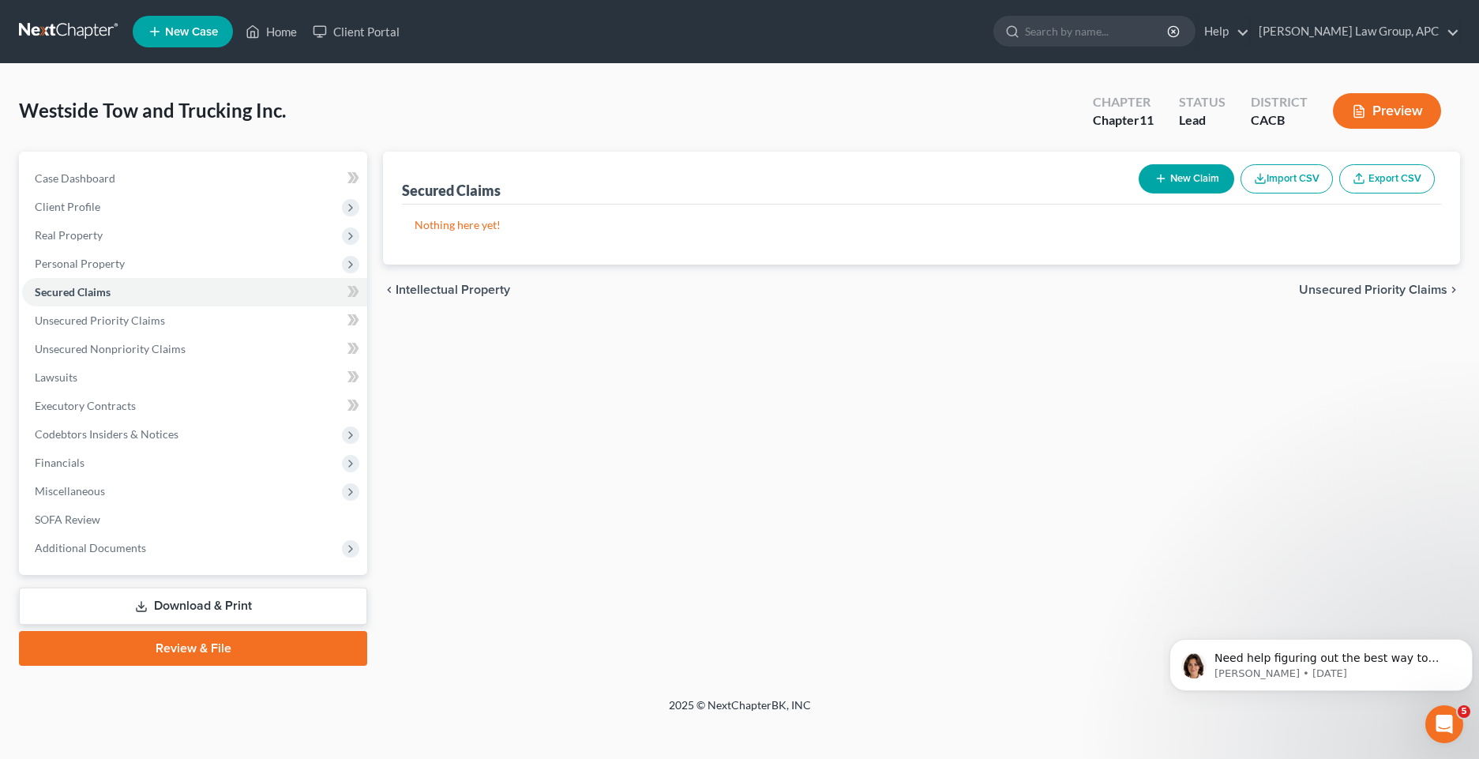
click at [1458, 445] on div "Secured Claims New Claim Import CSV Export CSV Nothing here yet! Previous 1 Nex…" at bounding box center [921, 409] width 1093 height 514
click at [1266, 182] on button "Import CSV" at bounding box center [1286, 178] width 92 height 29
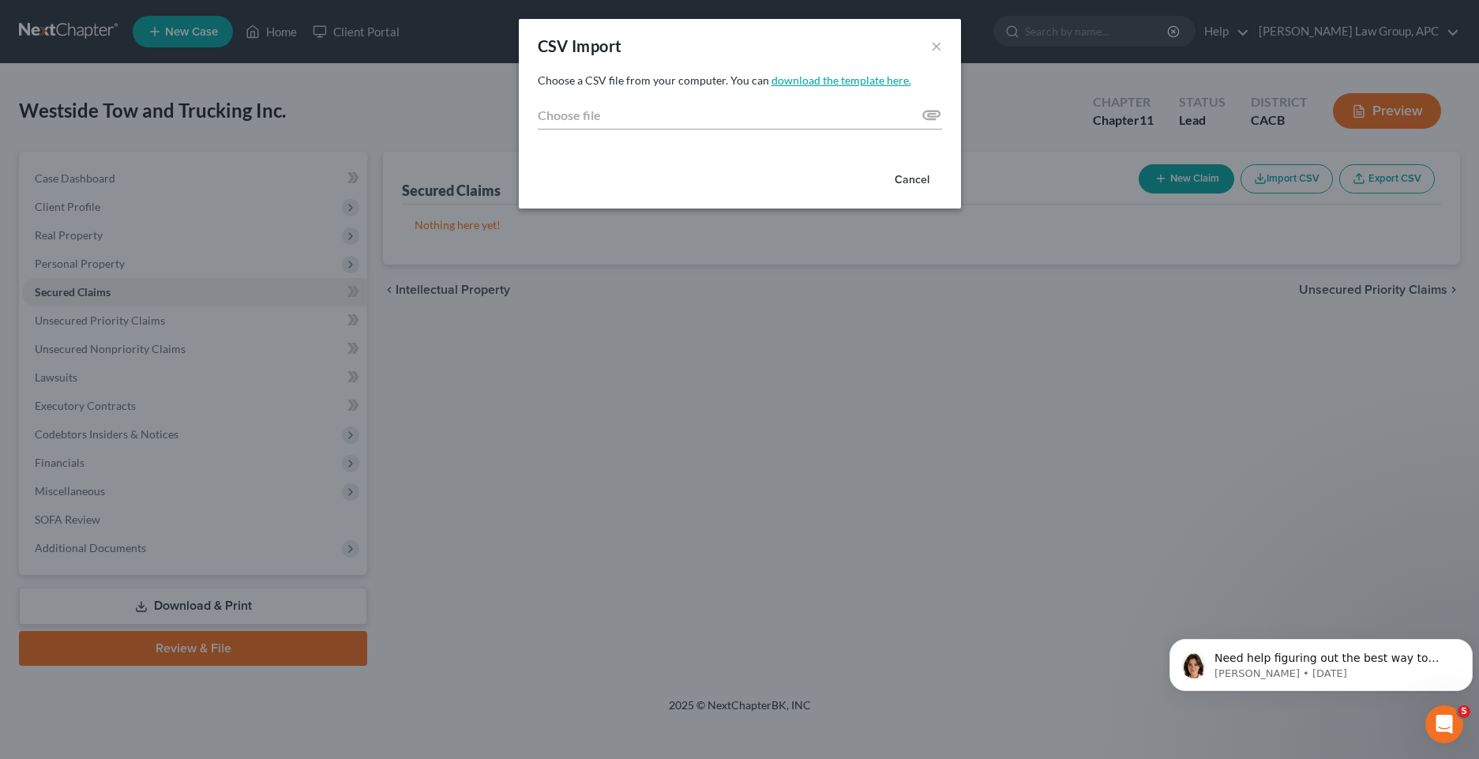
click at [803, 78] on link "download the template here." at bounding box center [841, 79] width 140 height 13
click at [931, 117] on input "Choose file" at bounding box center [740, 115] width 404 height 28
type input "C:\fakepath\Creditor_Import_Template_Chapter_11 (1).csv"
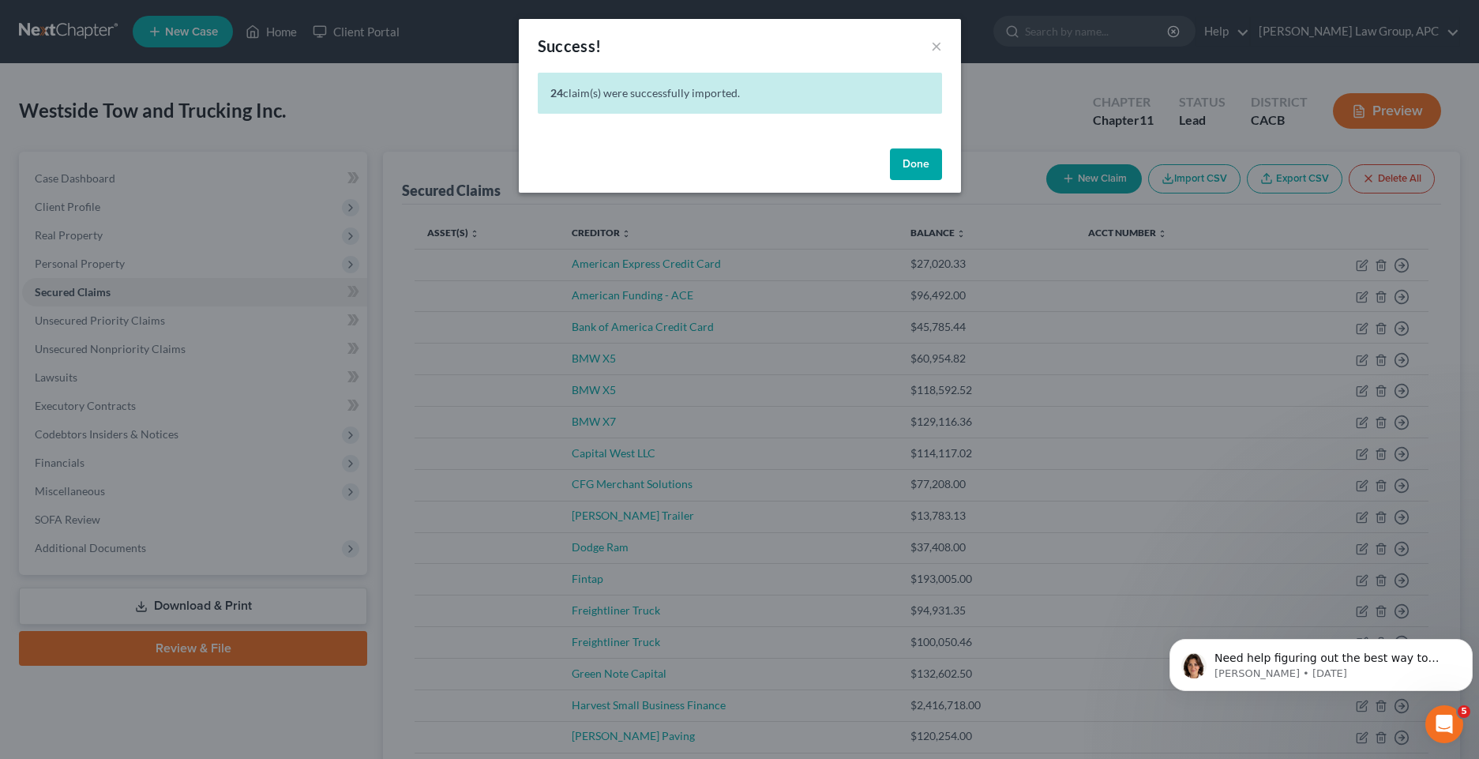
click at [915, 155] on button "Done" at bounding box center [916, 164] width 52 height 32
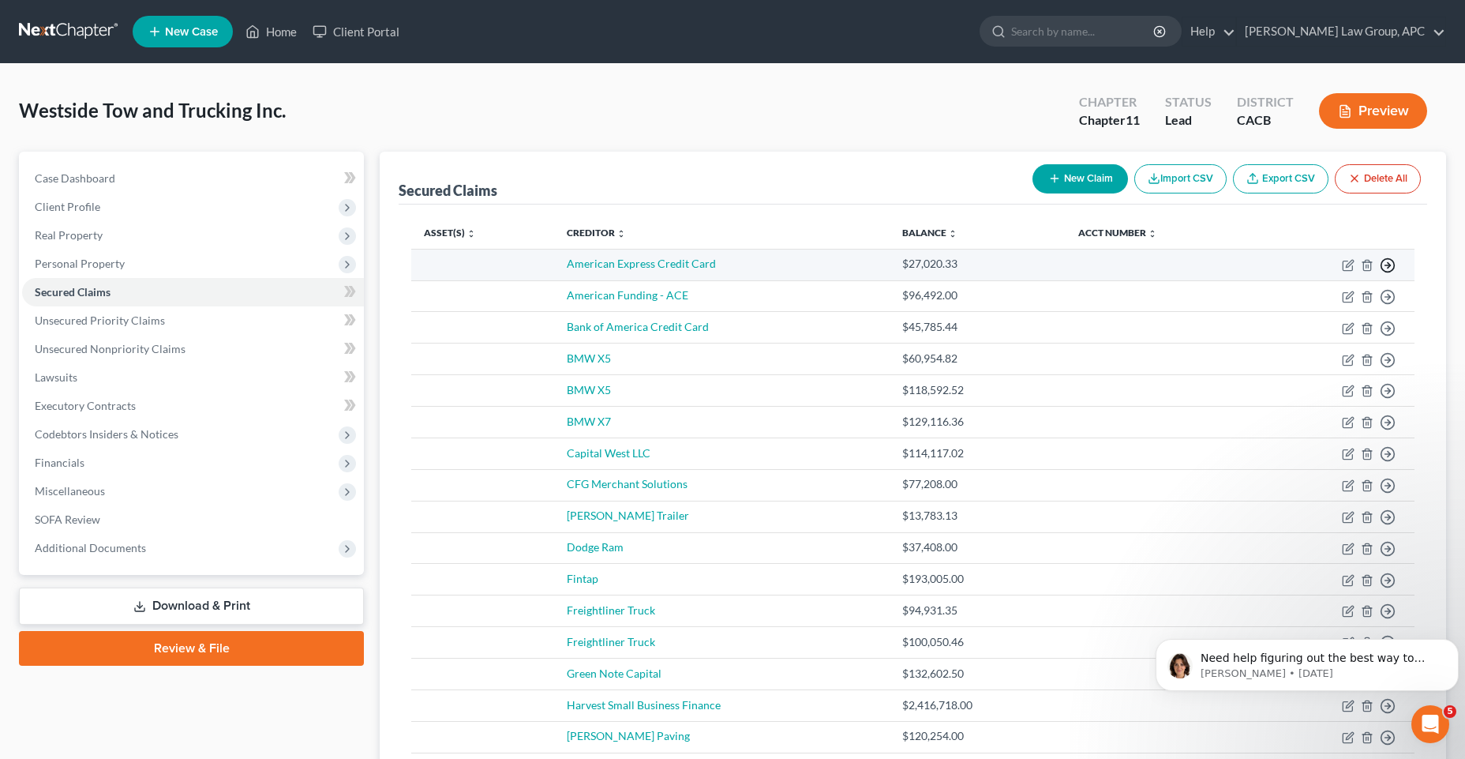
click at [1390, 265] on line "button" at bounding box center [1389, 265] width 6 height 0
click at [1316, 306] on link "Move to F" at bounding box center [1316, 303] width 132 height 27
click at [1389, 261] on icon "button" at bounding box center [1388, 265] width 16 height 16
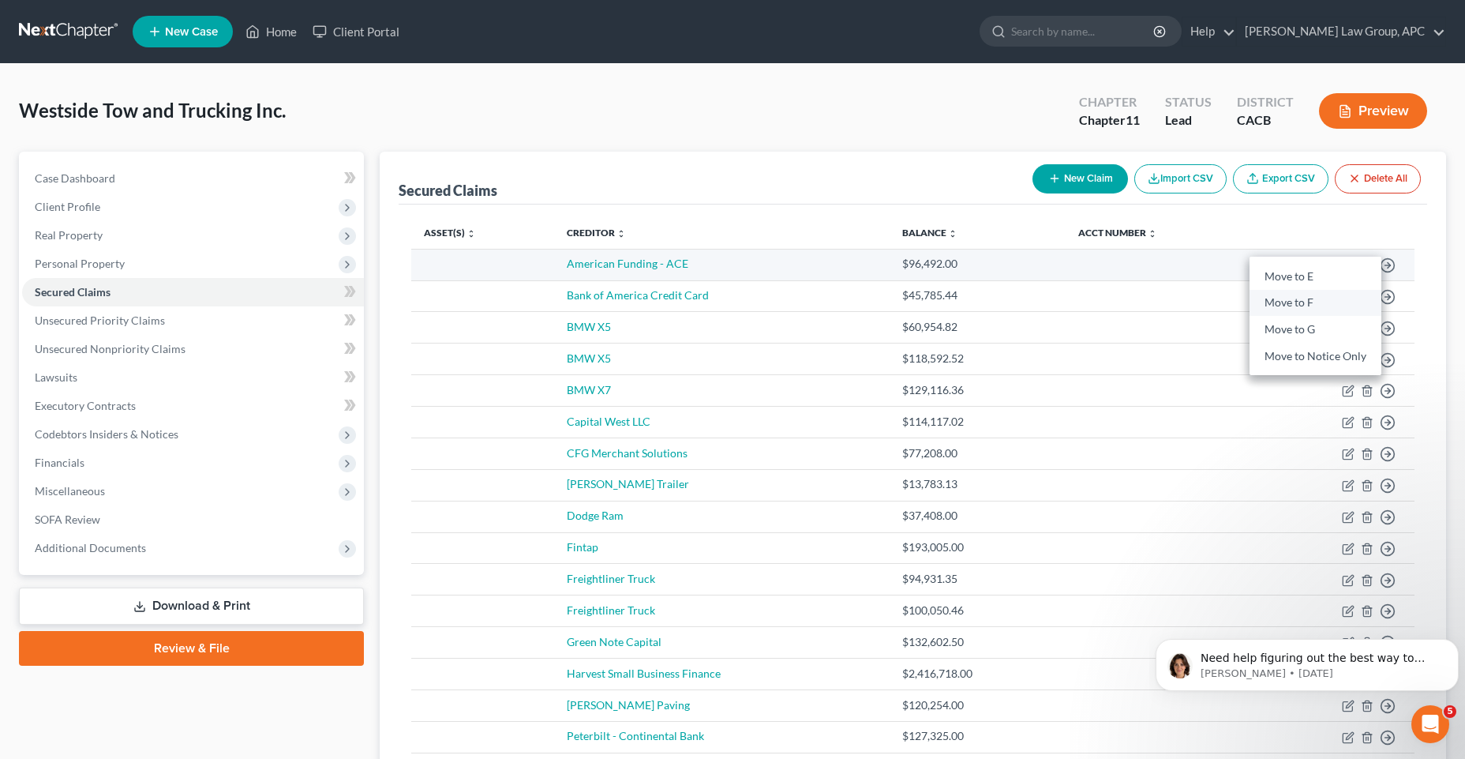
click at [1304, 298] on link "Move to F" at bounding box center [1316, 303] width 132 height 27
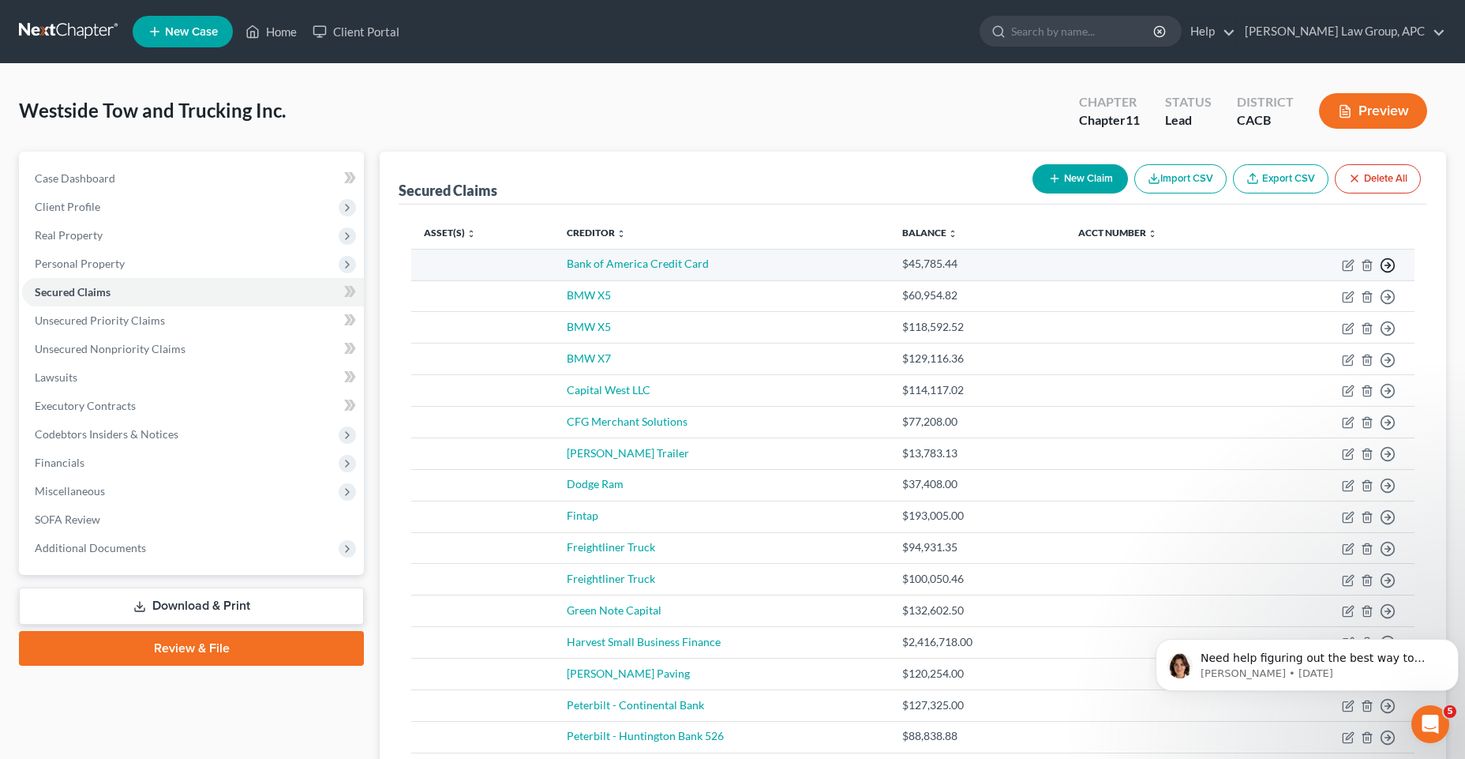
click at [1394, 266] on icon "button" at bounding box center [1388, 265] width 16 height 16
click at [1322, 300] on link "Move to F" at bounding box center [1316, 303] width 132 height 27
click at [448, 257] on td at bounding box center [482, 265] width 143 height 32
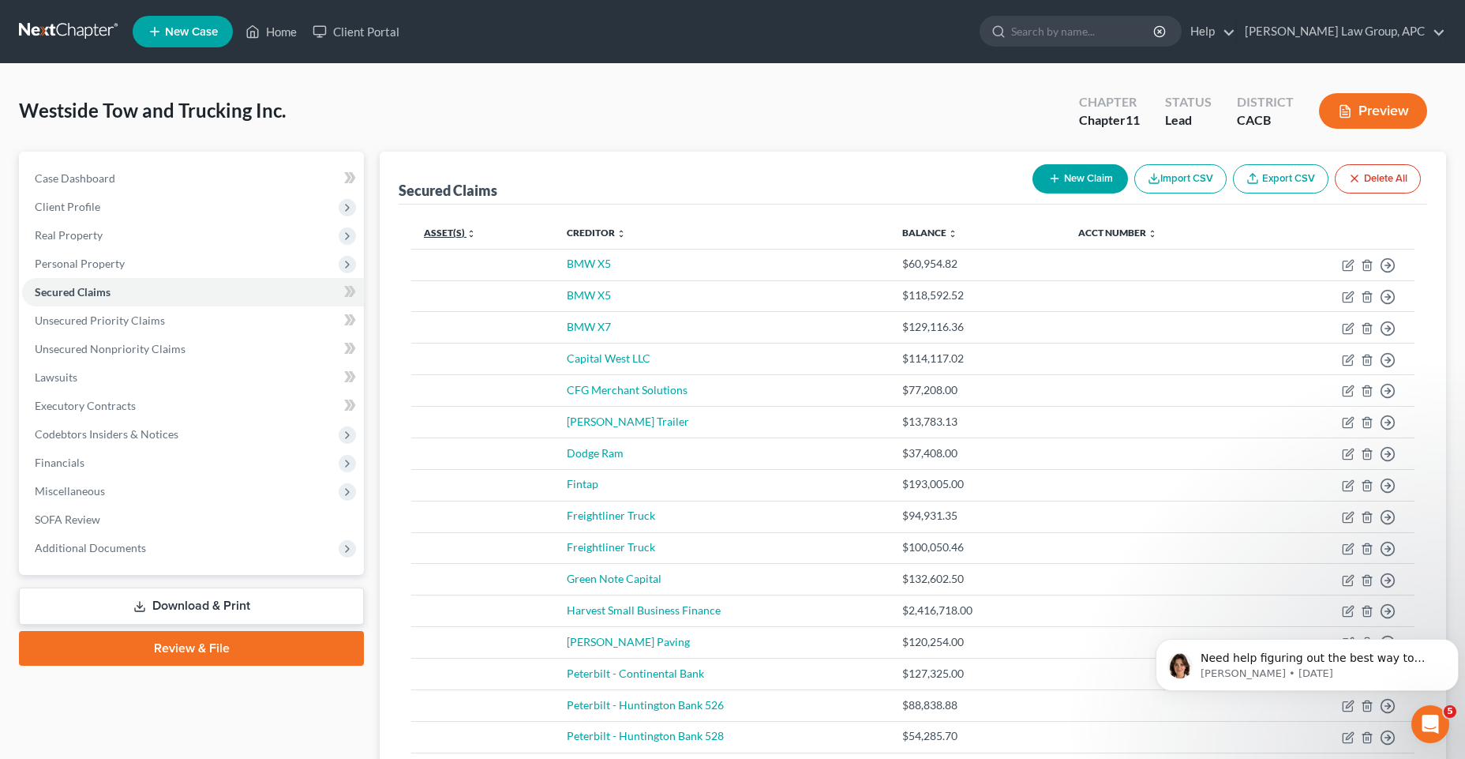
click at [445, 235] on link "Asset(s) expand_more expand_less unfold_more" at bounding box center [450, 233] width 52 height 12
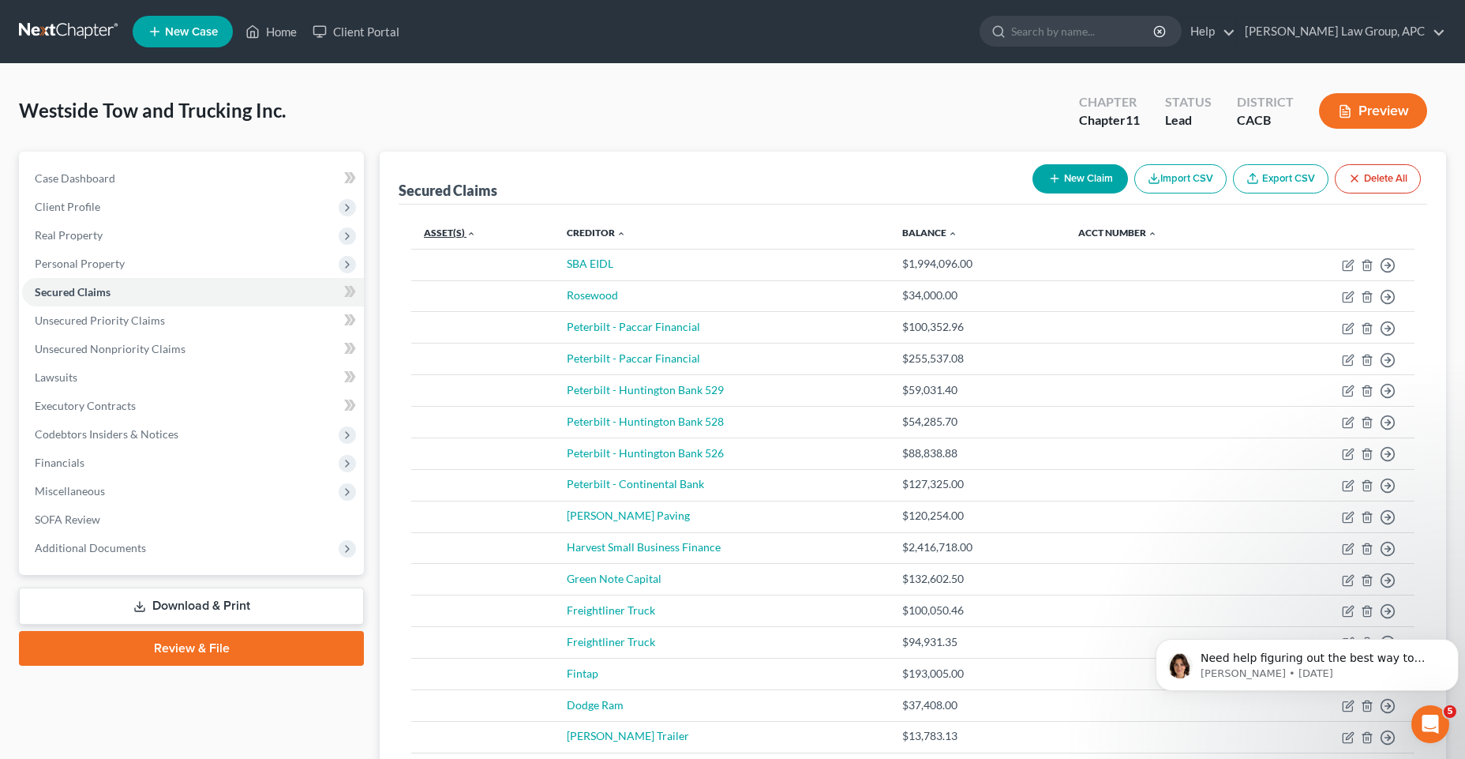
click at [445, 235] on link "Asset(s) expand_more expand_less unfold_more" at bounding box center [450, 233] width 52 height 12
click at [459, 232] on link "Asset(s) expand_more expand_less unfold_more" at bounding box center [449, 233] width 51 height 12
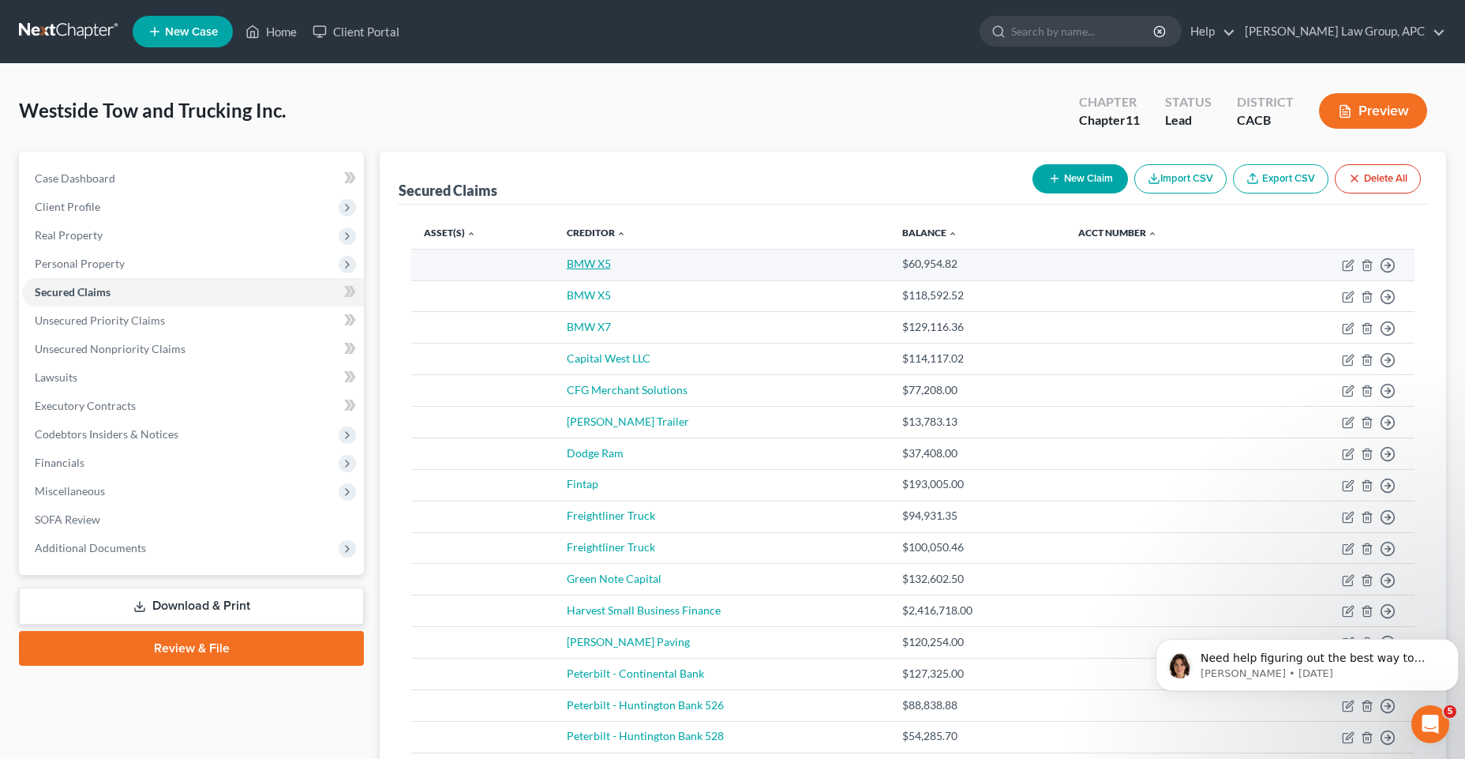
click at [588, 260] on link "BMW X5" at bounding box center [589, 263] width 44 height 13
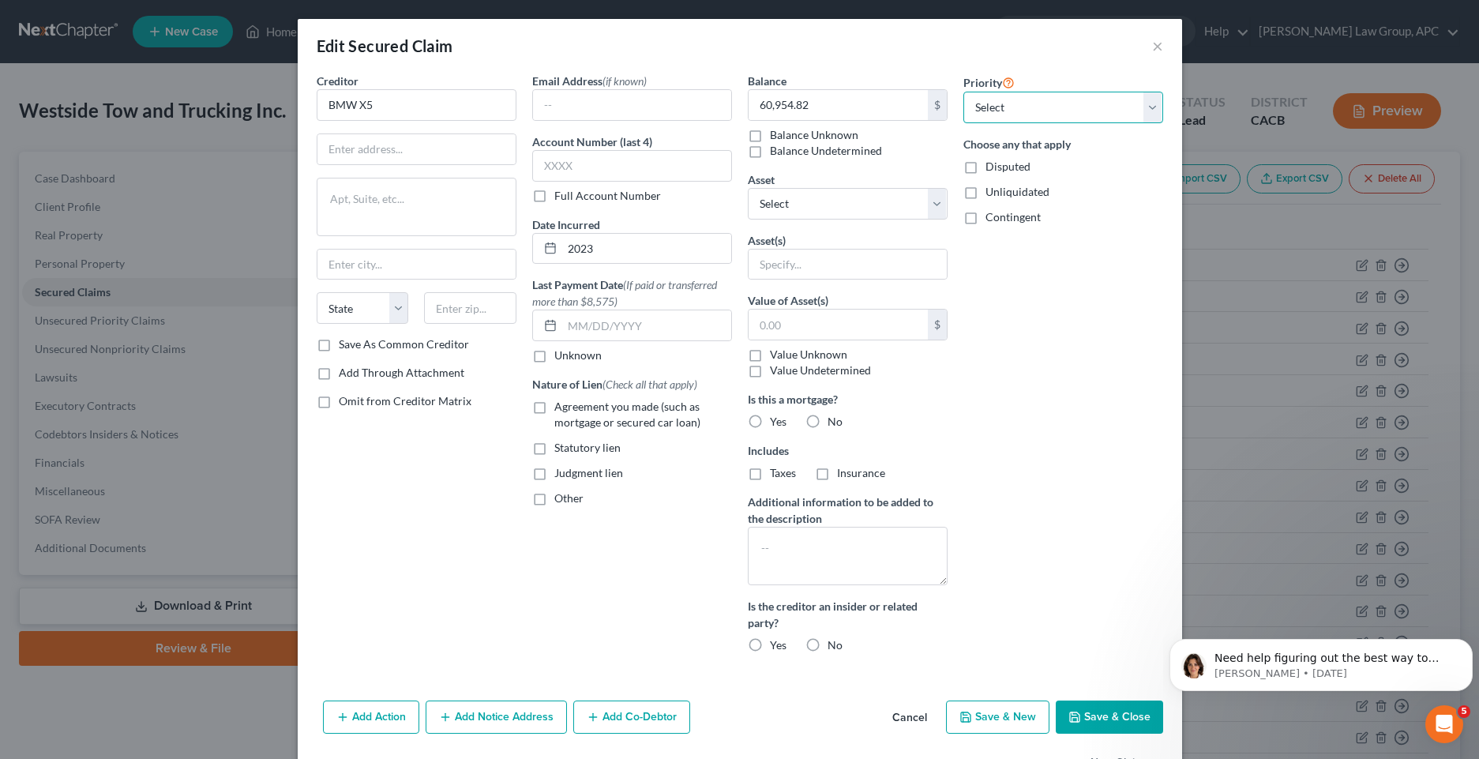
click at [1033, 115] on select "Select 1st 2nd 3rd 4th 5th 6th 7th 8th 9th 10th 11th 12th 13th 14th 15th 16th 1…" at bounding box center [1063, 108] width 200 height 32
click at [1129, 554] on div "Priority Select 1st 2nd 3rd 4th 5th 6th 7th 8th 9th 10th 11th 12th 13th 14th 15…" at bounding box center [1063, 369] width 216 height 593
click at [554, 411] on label "Agreement you made (such as mortgage or secured car loan)" at bounding box center [643, 415] width 178 height 32
click at [561, 409] on input "Agreement you made (such as mortgage or secured car loan)" at bounding box center [566, 404] width 10 height 10
checkbox input "true"
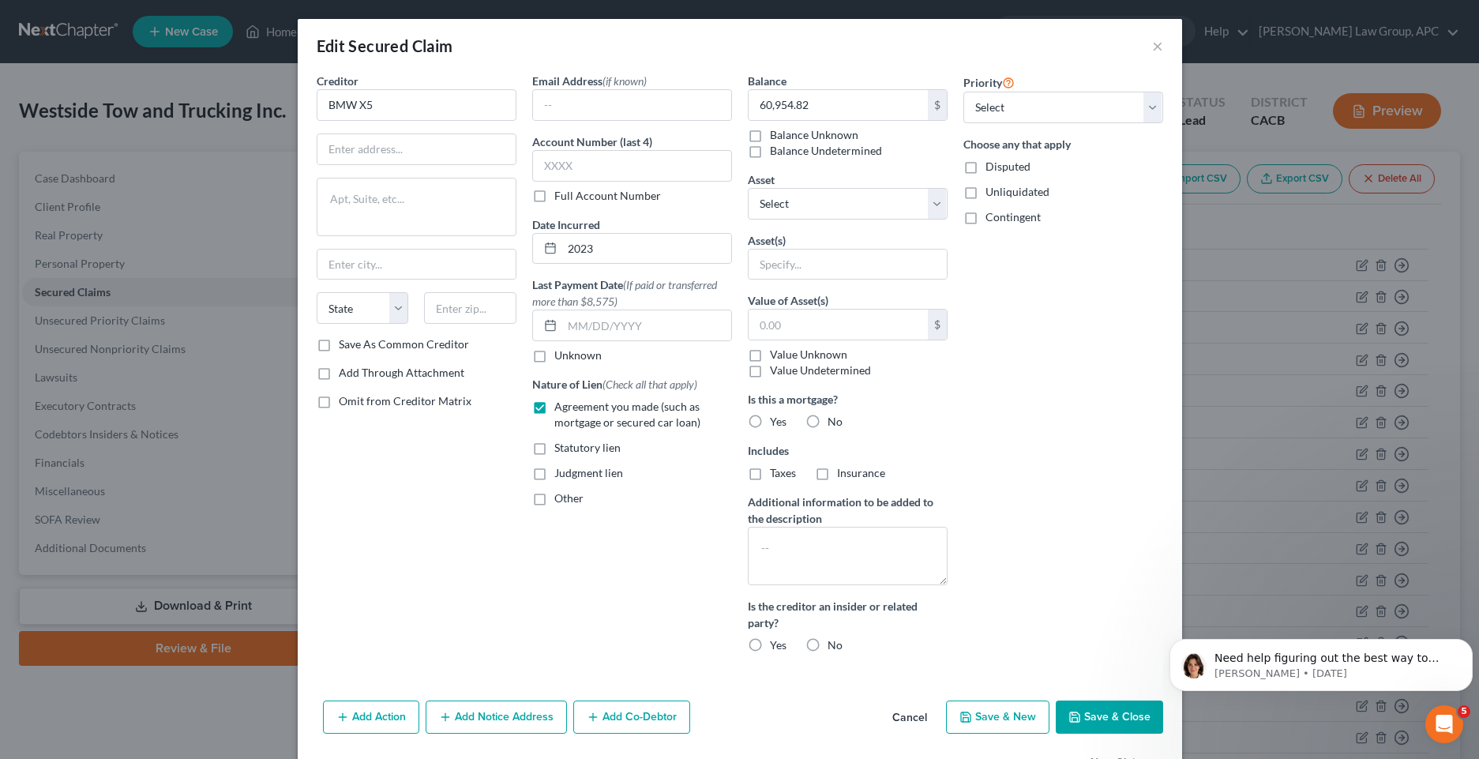
click at [827, 424] on label "No" at bounding box center [834, 422] width 15 height 16
click at [834, 424] on input "No" at bounding box center [839, 419] width 10 height 10
radio input "true"
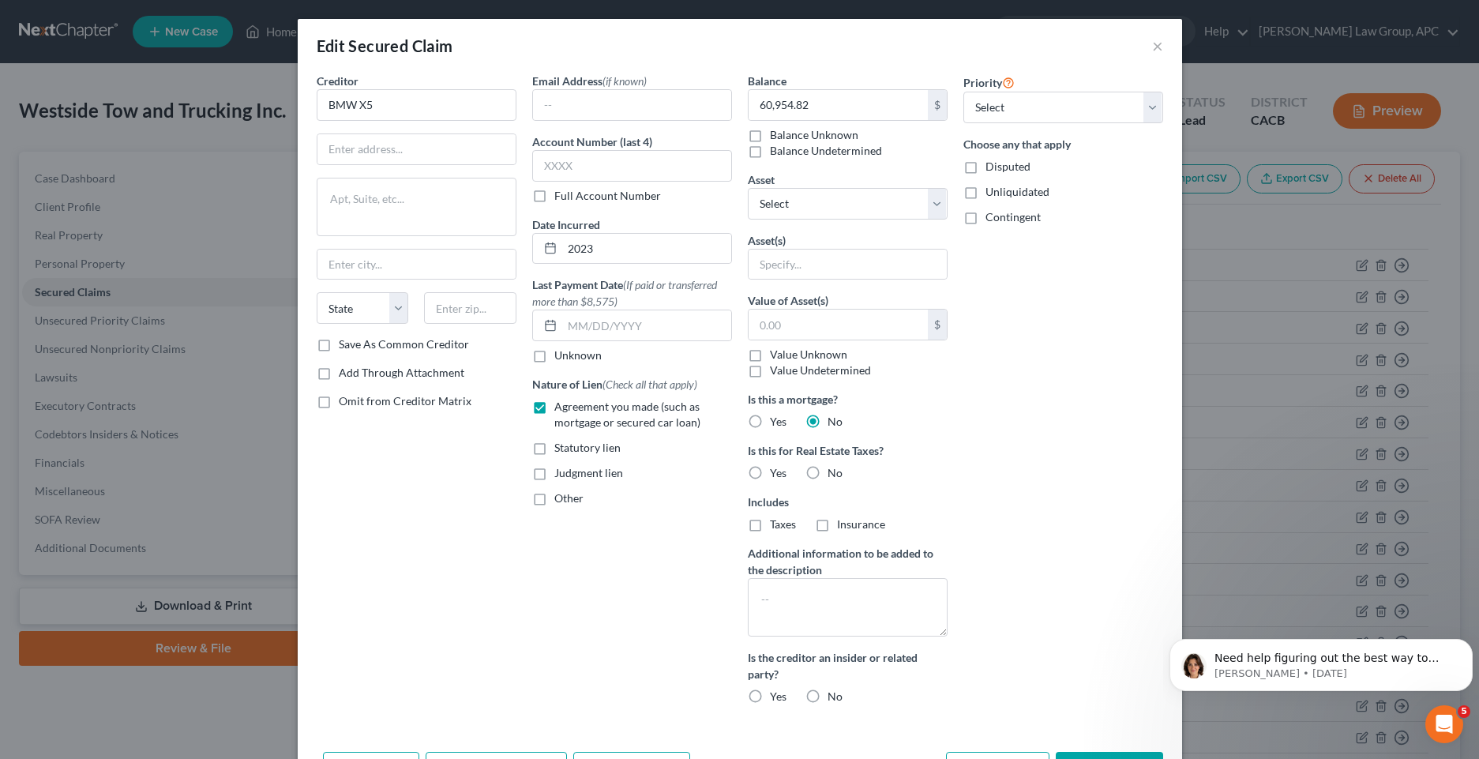
click at [827, 473] on label "No" at bounding box center [834, 473] width 15 height 16
click at [834, 473] on input "No" at bounding box center [839, 470] width 10 height 10
radio input "true"
click at [827, 695] on label "No" at bounding box center [834, 697] width 15 height 16
click at [834, 695] on input "No" at bounding box center [839, 694] width 10 height 10
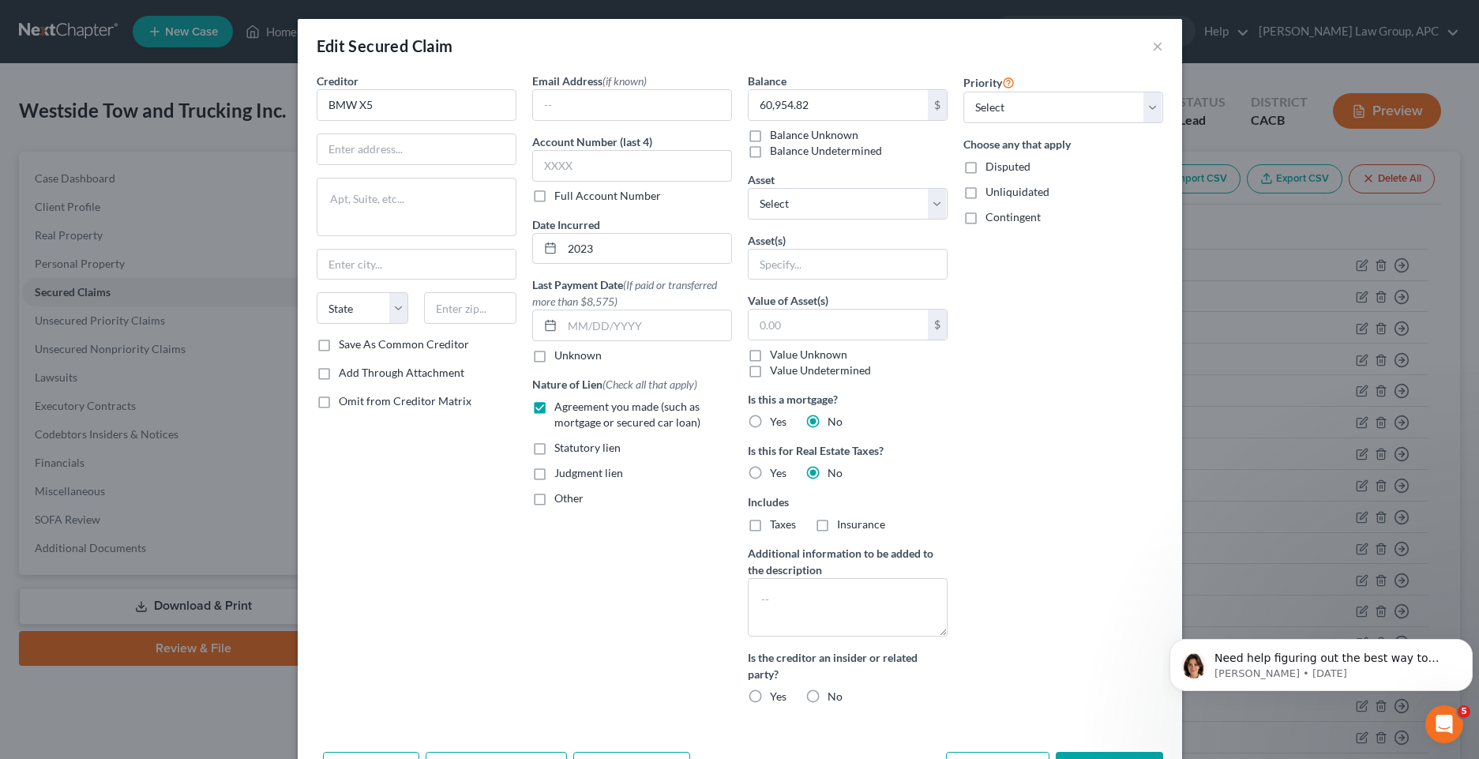
radio input "true"
click at [987, 114] on select "Select 1st 2nd 3rd 4th 5th 6th 7th 8th 9th 10th 11th 12th 13th 14th 15th 16th 1…" at bounding box center [1063, 108] width 200 height 32
click at [792, 212] on select "Select Other Multiple Assets [STREET_ADDRESS] - $2800000.0 Dodge Ram - $50000.0…" at bounding box center [848, 204] width 200 height 32
click at [1112, 308] on div "Priority Select 1st 2nd 3rd 4th 5th 6th 7th 8th 9th 10th 11th 12th 13th 14th 15…" at bounding box center [1063, 395] width 216 height 644
click at [818, 207] on select "Select Other Multiple Assets [STREET_ADDRESS] - $2800000.0 Dodge Ram - $50000.0…" at bounding box center [848, 204] width 200 height 32
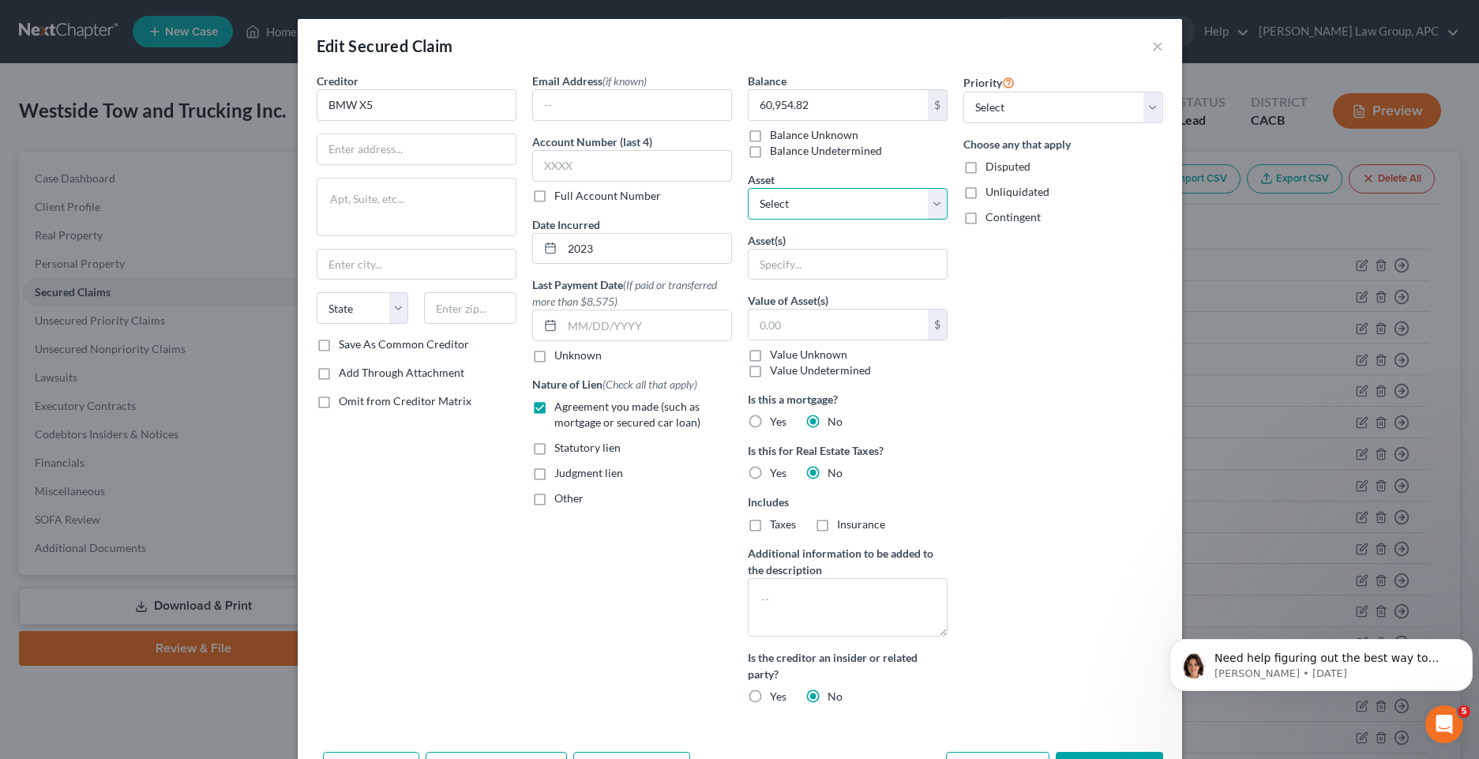
select select "11"
click at [748, 188] on select "Select Other Multiple Assets [STREET_ADDRESS] - $2800000.0 Dodge Ram - $50000.0…" at bounding box center [848, 204] width 200 height 32
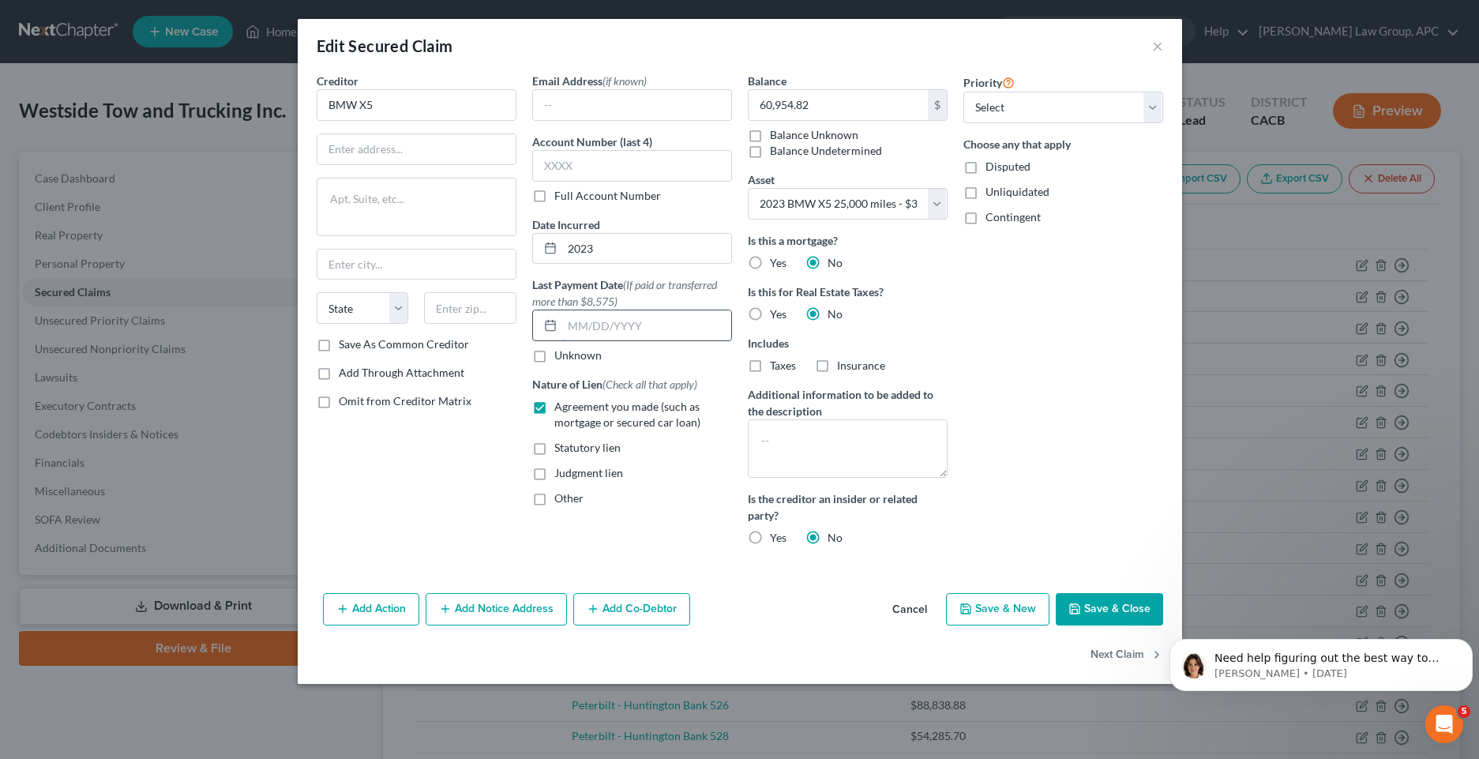
click at [576, 328] on input "text" at bounding box center [646, 325] width 169 height 30
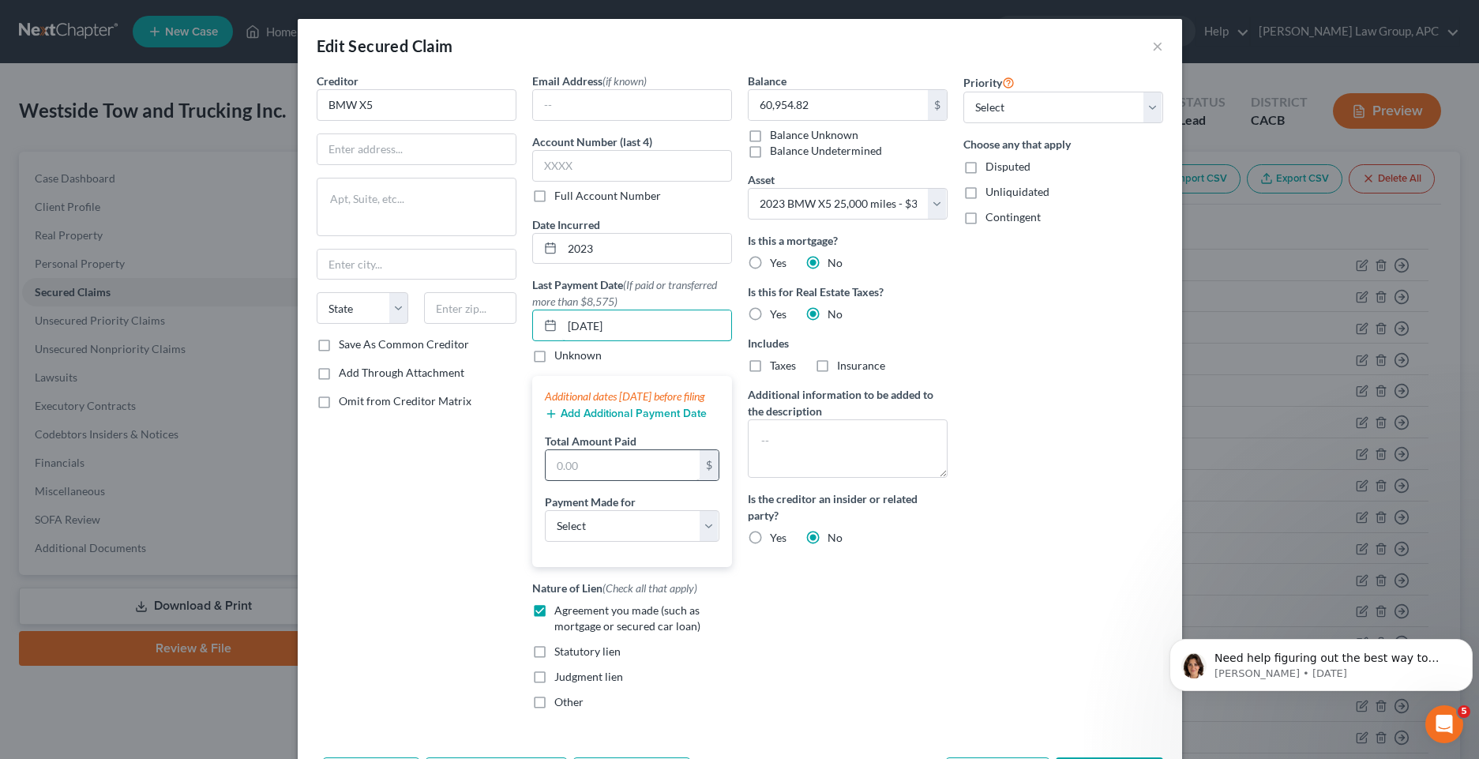
type input "[DATE]"
click at [669, 480] on input "text" at bounding box center [623, 465] width 154 height 30
click at [588, 537] on select "Select Car Credit Card Loan Repayment Mortgage Other Suppliers Or Vendors" at bounding box center [632, 526] width 175 height 32
select select "0"
click at [545, 525] on select "Select Car Credit Card Loan Repayment Mortgage Other Suppliers Or Vendors" at bounding box center [632, 526] width 175 height 32
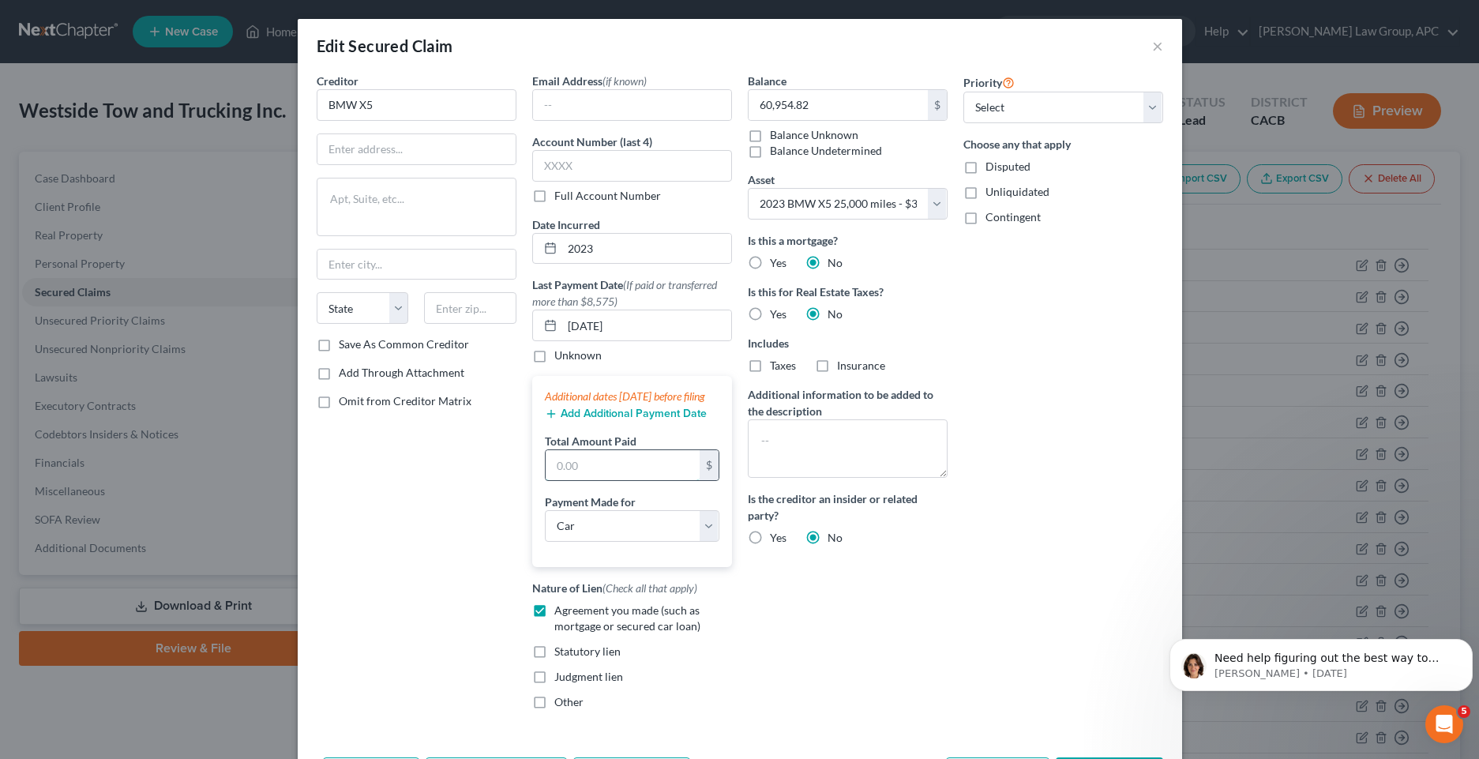
click at [561, 475] on input "text" at bounding box center [623, 465] width 154 height 30
click at [554, 357] on label "Unknown" at bounding box center [577, 355] width 47 height 16
click at [561, 357] on input "Unknown" at bounding box center [566, 352] width 10 height 10
click at [554, 354] on label "Unknown" at bounding box center [577, 355] width 47 height 16
click at [561, 354] on input "Unknown" at bounding box center [566, 352] width 10 height 10
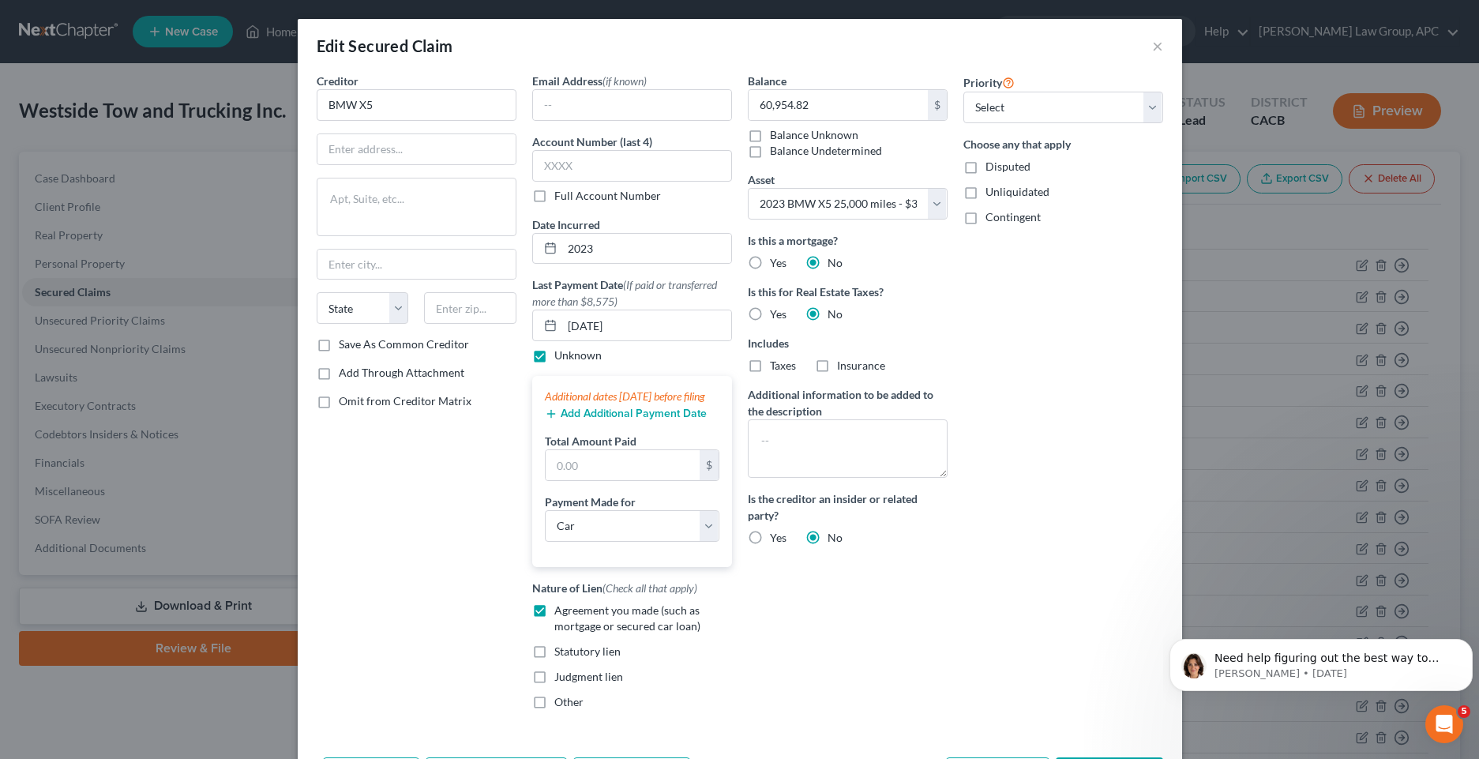
checkbox input "false"
click at [1019, 110] on select "Select 1st 2nd 3rd 4th 5th 6th 7th 8th 9th 10th 11th 12th 13th 14th 15th 16th 1…" at bounding box center [1063, 108] width 200 height 32
click at [610, 100] on input "text" at bounding box center [632, 105] width 198 height 30
click at [764, 54] on div "Edit Secured Claim ×" at bounding box center [740, 46] width 884 height 54
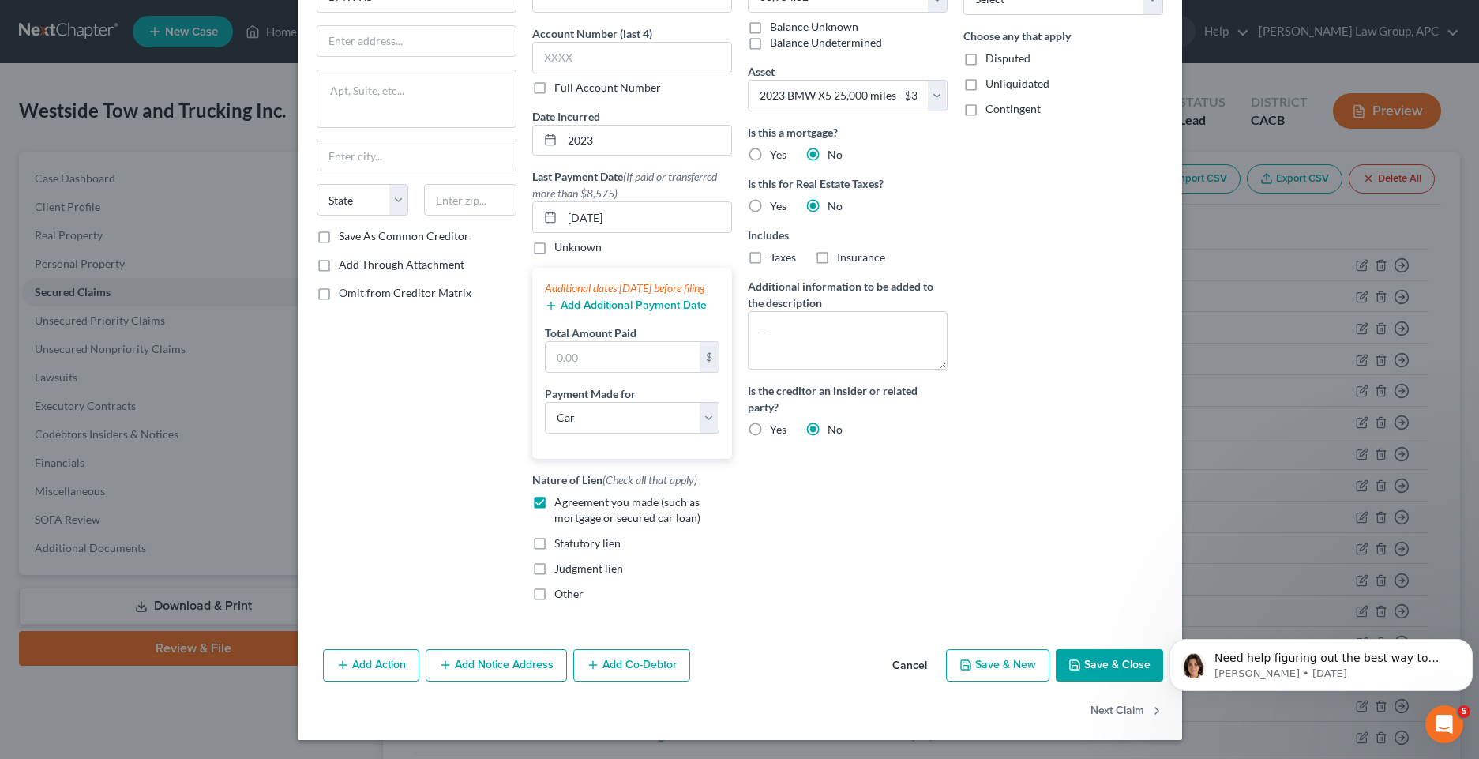
scroll to position [124, 0]
click at [807, 472] on div "Balance 60,954.82 $ Balance Unknown Balance Undetermined 60,954.82 $ Balance Un…" at bounding box center [848, 289] width 216 height 650
click at [1098, 668] on button "Save & Close" at bounding box center [1109, 665] width 107 height 33
select select
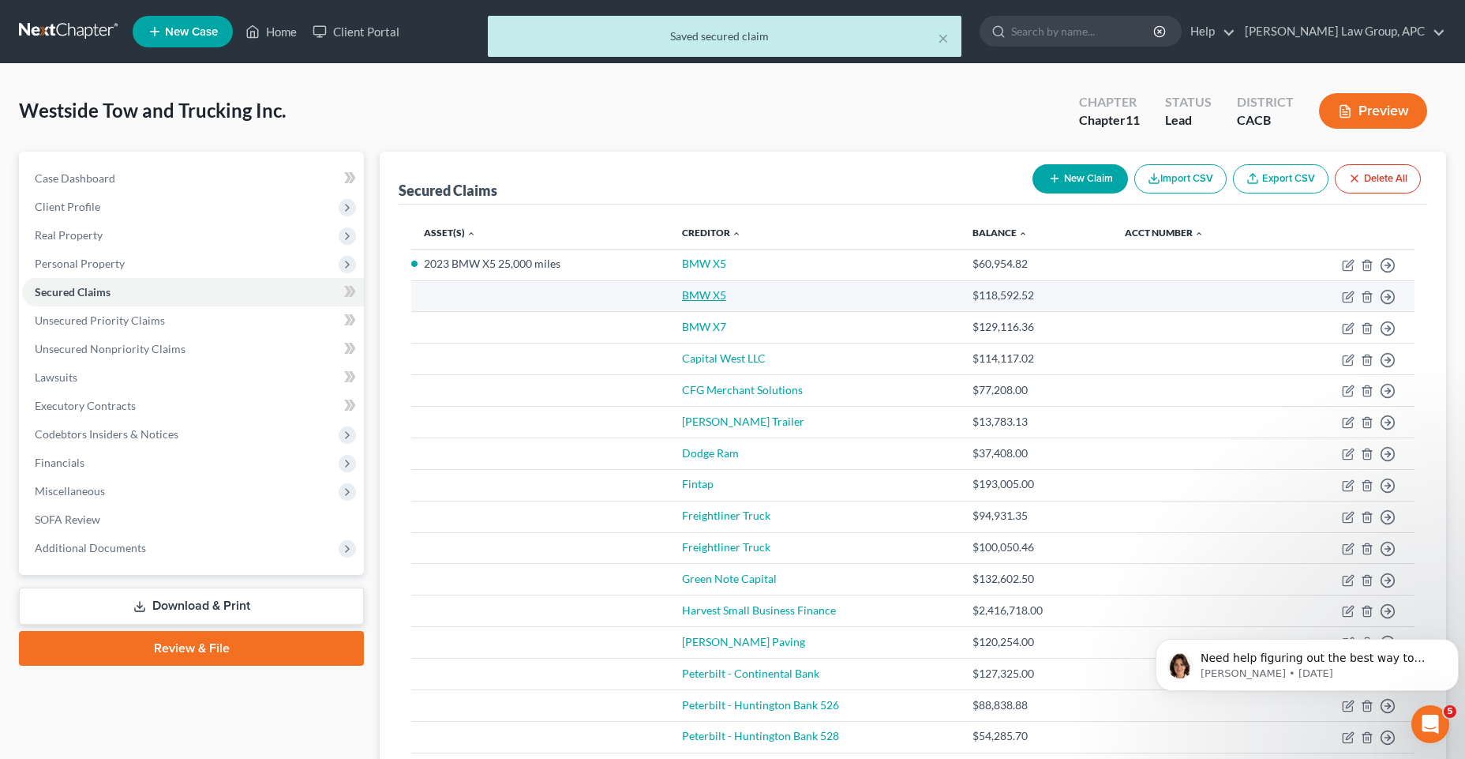
click at [712, 292] on link "BMW X5" at bounding box center [704, 294] width 44 height 13
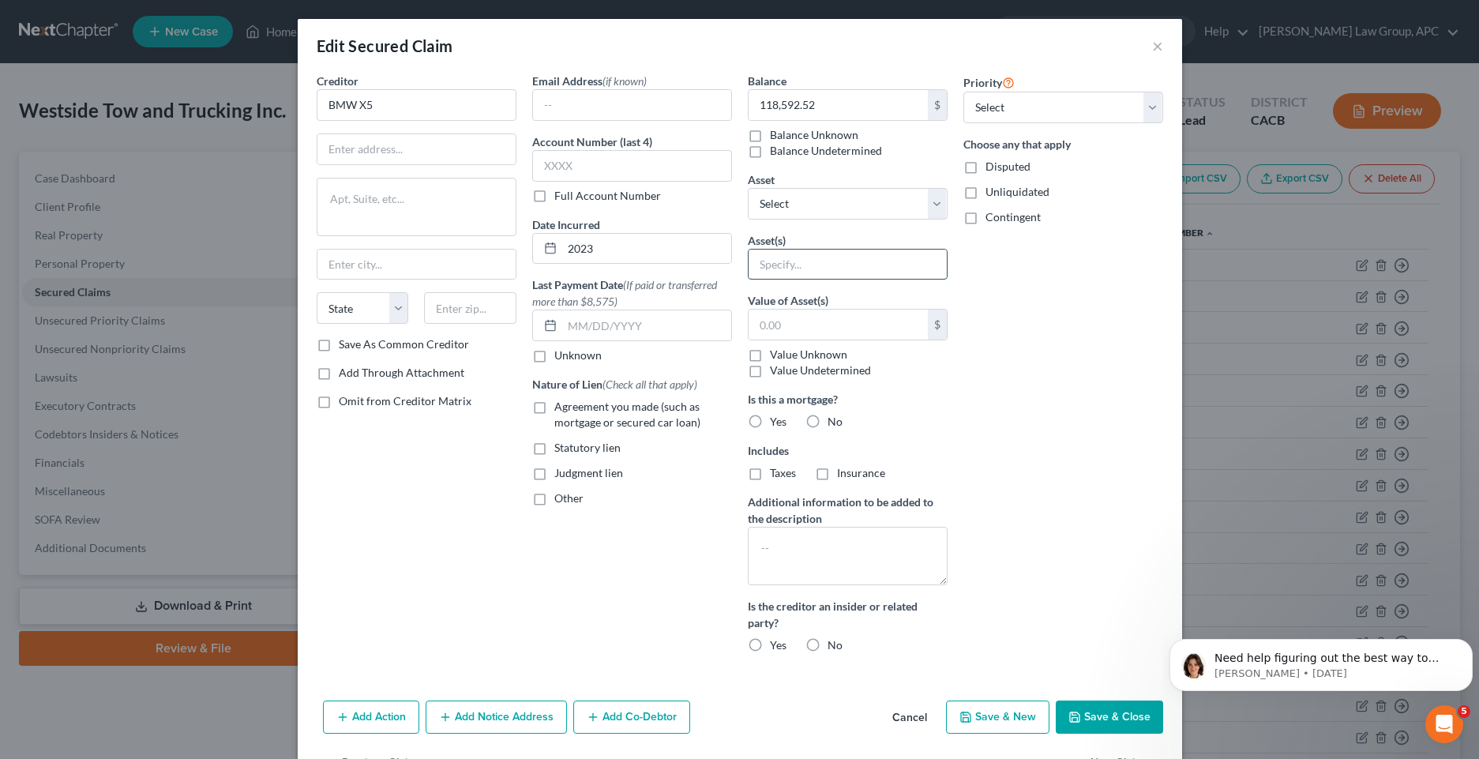
click at [900, 268] on input "text" at bounding box center [848, 265] width 198 height 30
click at [929, 216] on select "Select Other Multiple Assets [STREET_ADDRESS] - $2800000.0 Dodge Ram - $50000.0…" at bounding box center [848, 204] width 200 height 32
select select "12"
click at [748, 188] on select "Select Other Multiple Assets [STREET_ADDRESS] - $2800000.0 Dodge Ram - $50000.0…" at bounding box center [848, 204] width 200 height 32
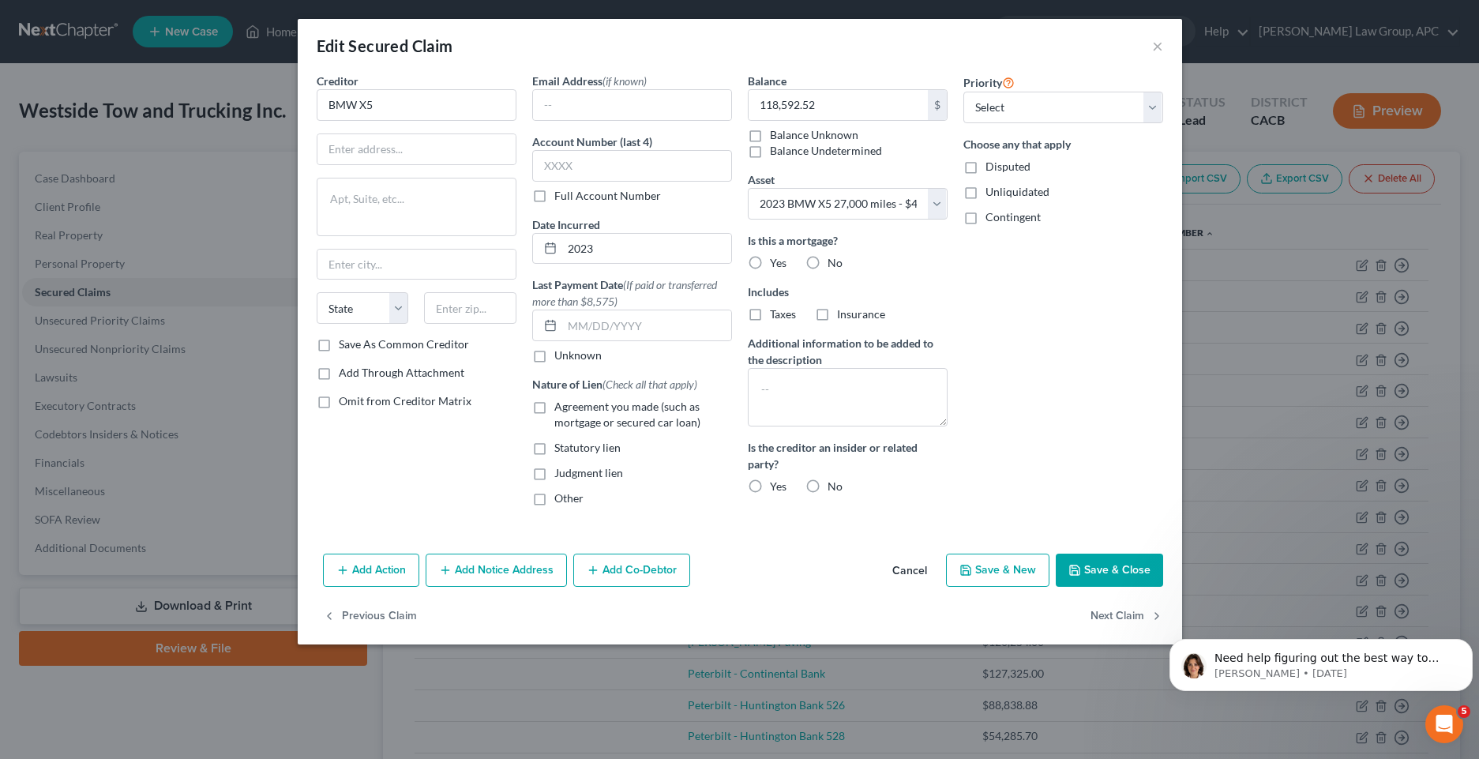
click at [827, 268] on label "No" at bounding box center [834, 263] width 15 height 16
click at [834, 265] on input "No" at bounding box center [839, 260] width 10 height 10
radio input "true"
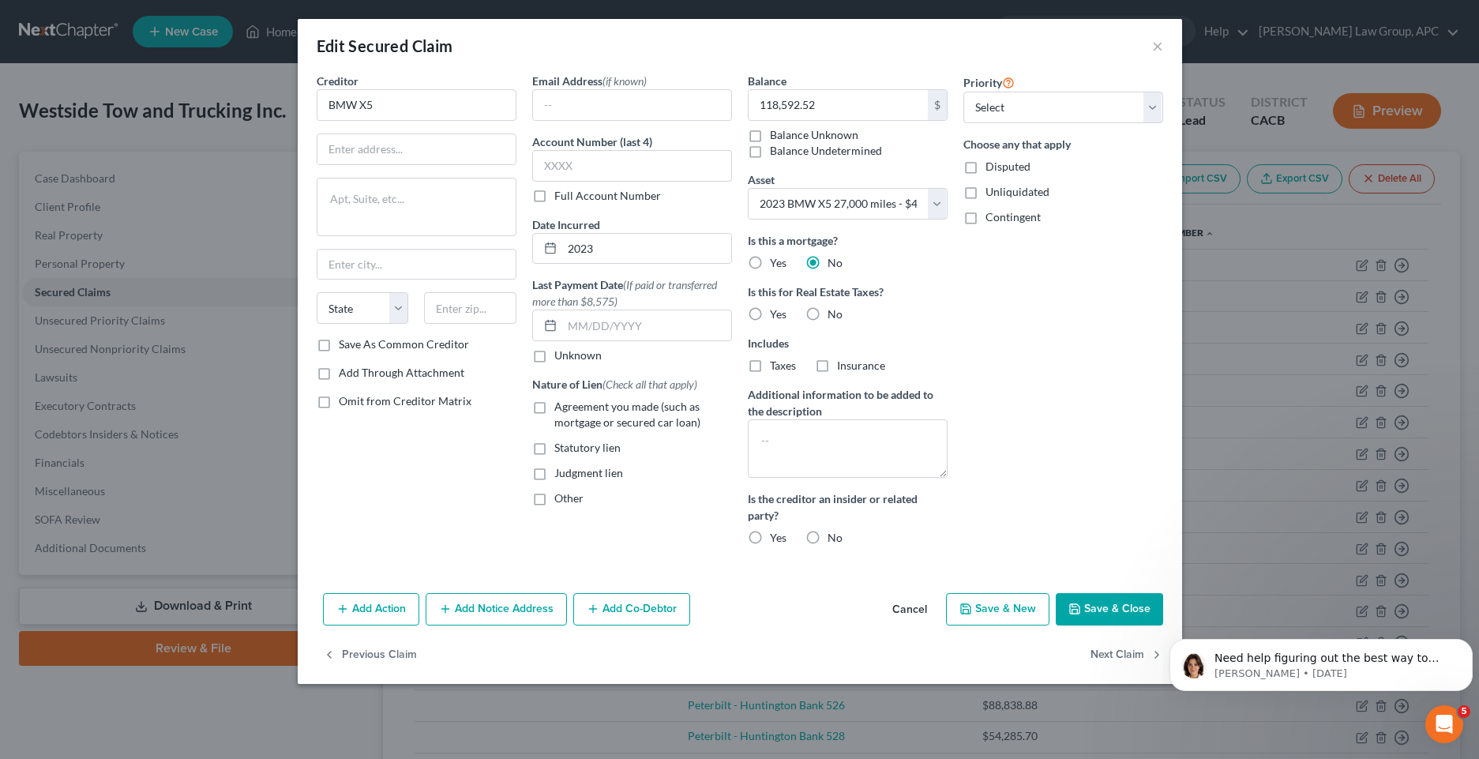
click at [827, 316] on label "No" at bounding box center [834, 314] width 15 height 16
click at [834, 316] on input "No" at bounding box center [839, 311] width 10 height 10
radio input "true"
click at [568, 330] on input "text" at bounding box center [646, 325] width 169 height 30
type input "[DATE]"
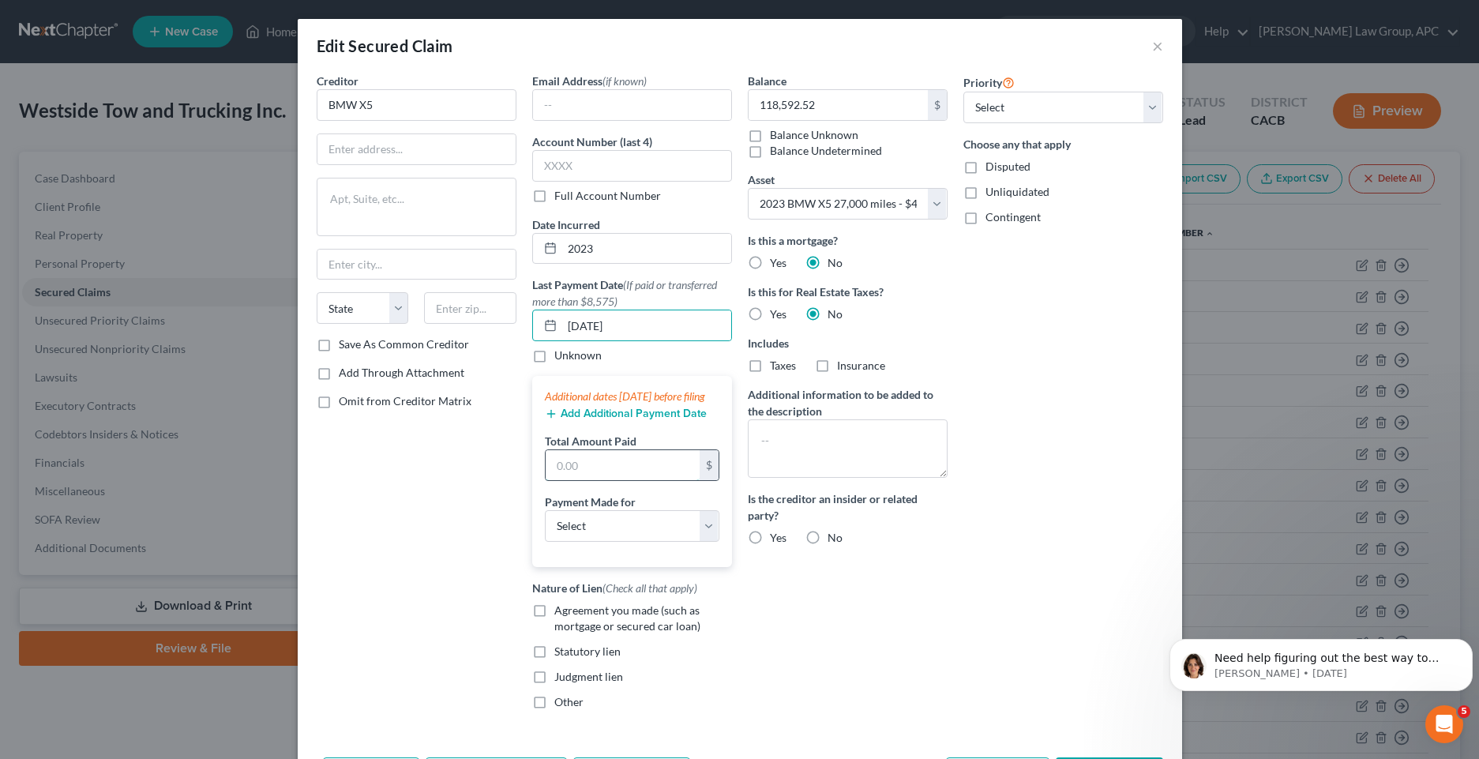
click at [587, 476] on input "text" at bounding box center [623, 465] width 154 height 30
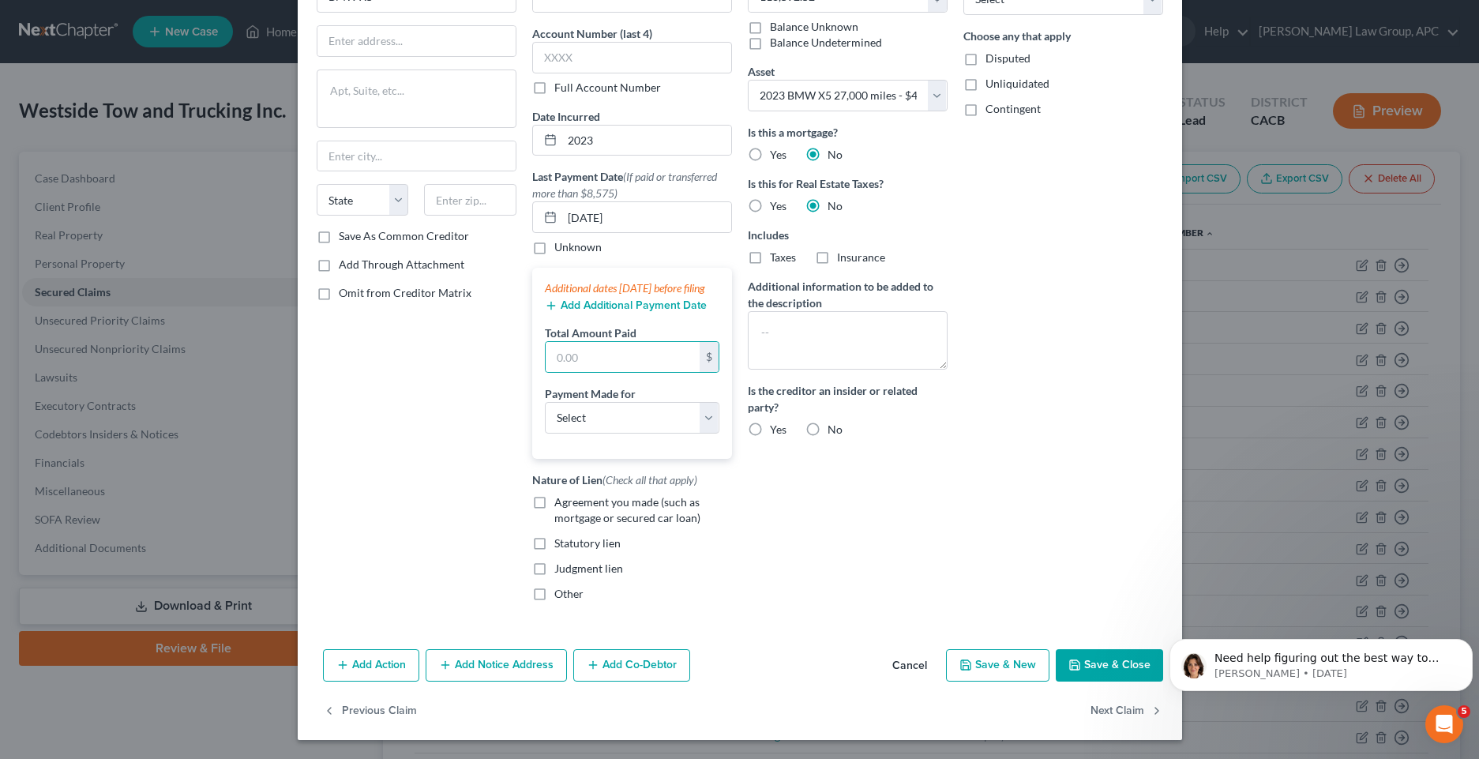
click at [554, 506] on label "Agreement you made (such as mortgage or secured car loan)" at bounding box center [643, 510] width 178 height 32
click at [561, 505] on input "Agreement you made (such as mortgage or secured car loan)" at bounding box center [566, 499] width 10 height 10
checkbox input "true"
click at [1100, 676] on button "Save & Close" at bounding box center [1109, 665] width 107 height 33
select select
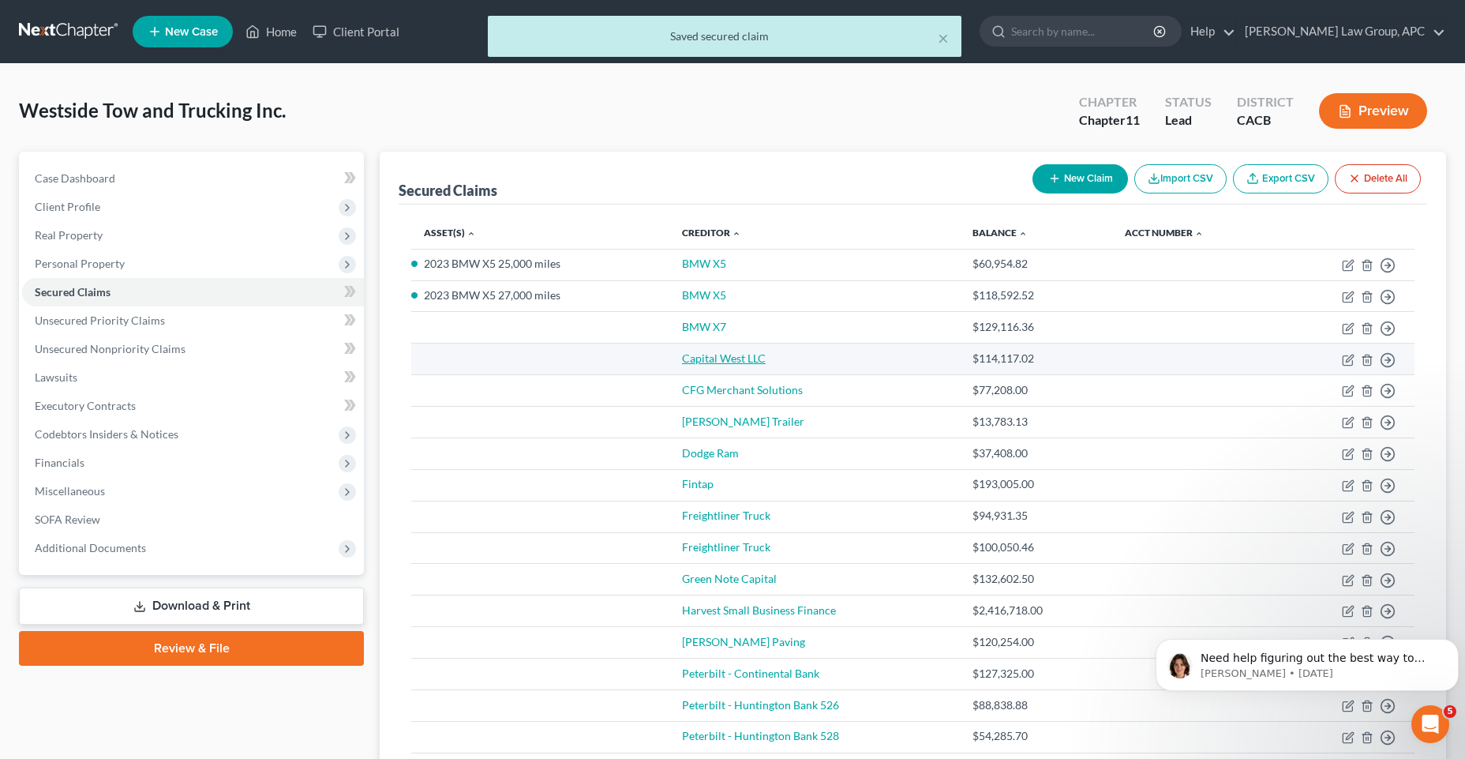
click at [710, 359] on link "Capital West LLC" at bounding box center [724, 357] width 84 height 13
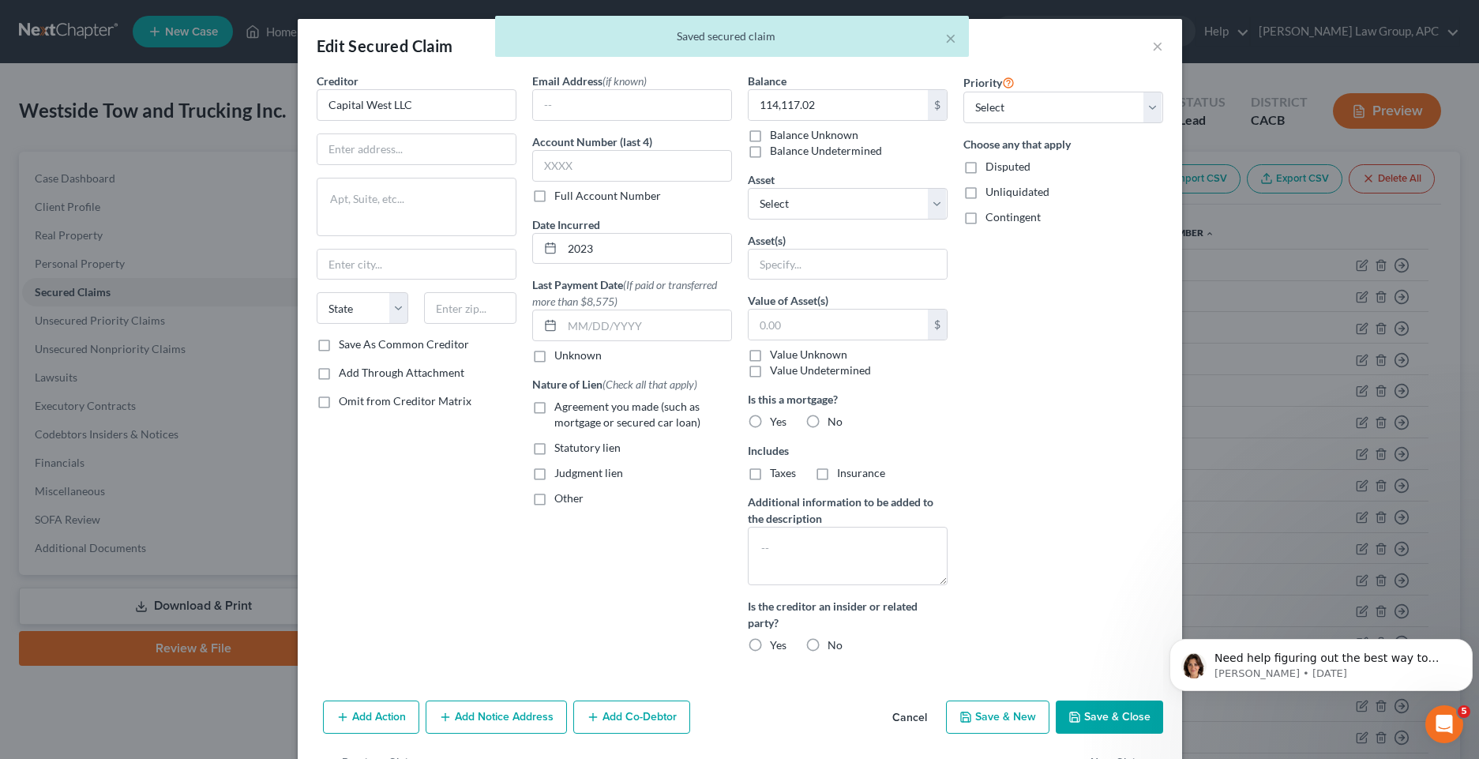
click at [985, 173] on label "Disputed" at bounding box center [1007, 167] width 45 height 16
click at [992, 169] on input "Disputed" at bounding box center [997, 164] width 10 height 10
checkbox input "true"
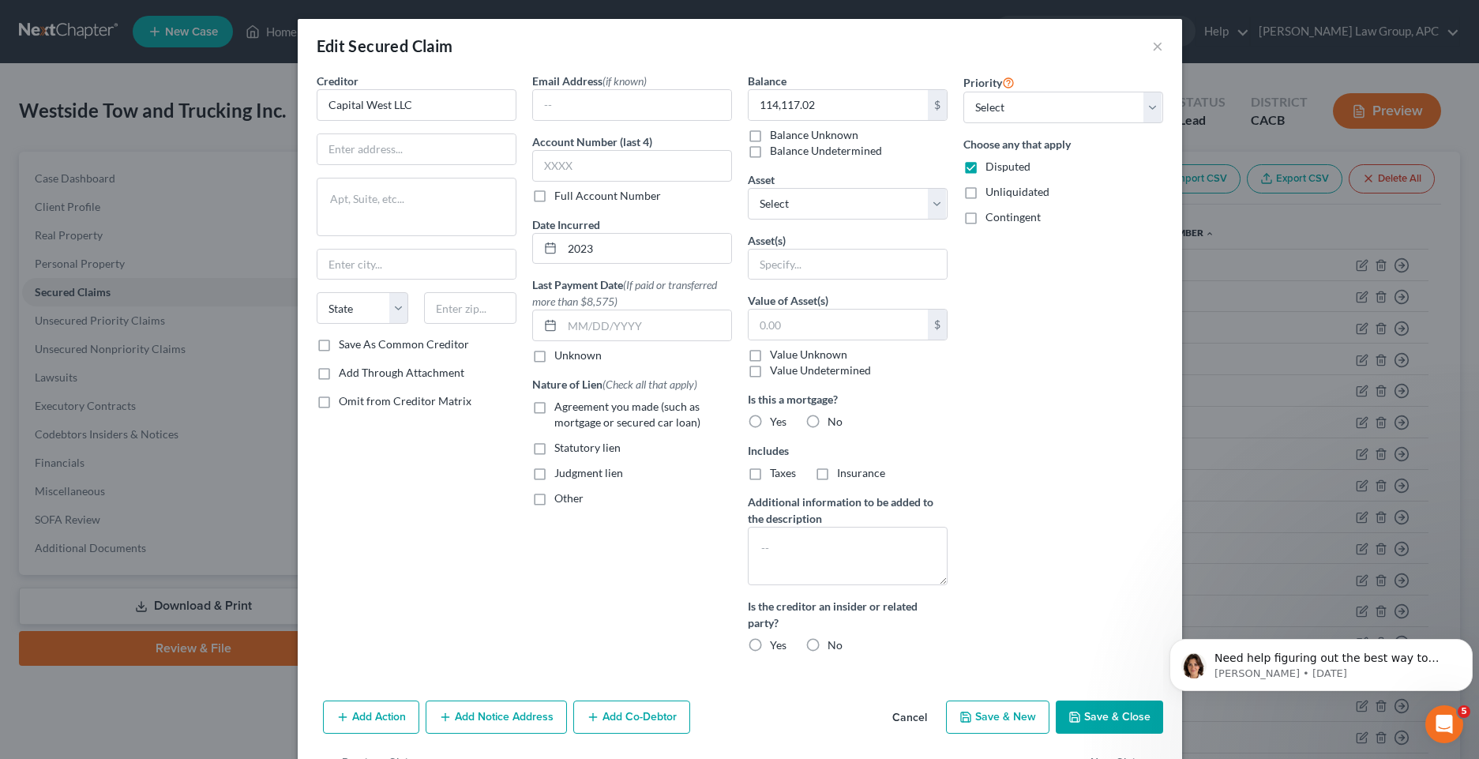
click at [554, 410] on label "Agreement you made (such as mortgage or secured car loan)" at bounding box center [643, 415] width 178 height 32
click at [561, 409] on input "Agreement you made (such as mortgage or secured car loan)" at bounding box center [566, 404] width 10 height 10
click at [554, 402] on label "Agreement you made (such as mortgage or secured car loan)" at bounding box center [643, 415] width 178 height 32
click at [561, 402] on input "Agreement you made (such as mortgage or secured car loan)" at bounding box center [566, 404] width 10 height 10
checkbox input "false"
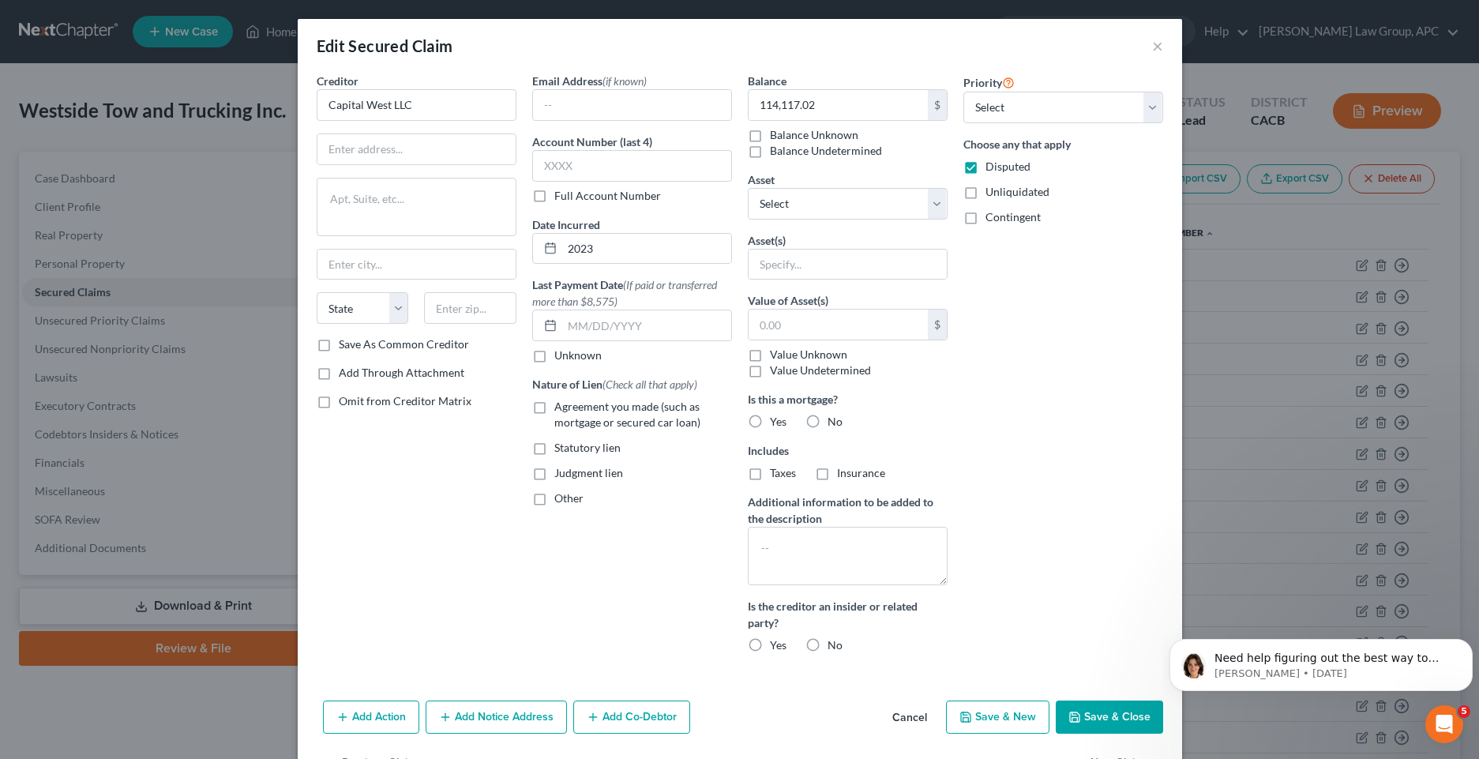
click at [554, 500] on label "Other" at bounding box center [568, 498] width 29 height 16
click at [561, 500] on input "Other" at bounding box center [566, 495] width 10 height 10
checkbox input "true"
click at [827, 417] on label "No" at bounding box center [834, 422] width 15 height 16
click at [834, 417] on input "No" at bounding box center [839, 419] width 10 height 10
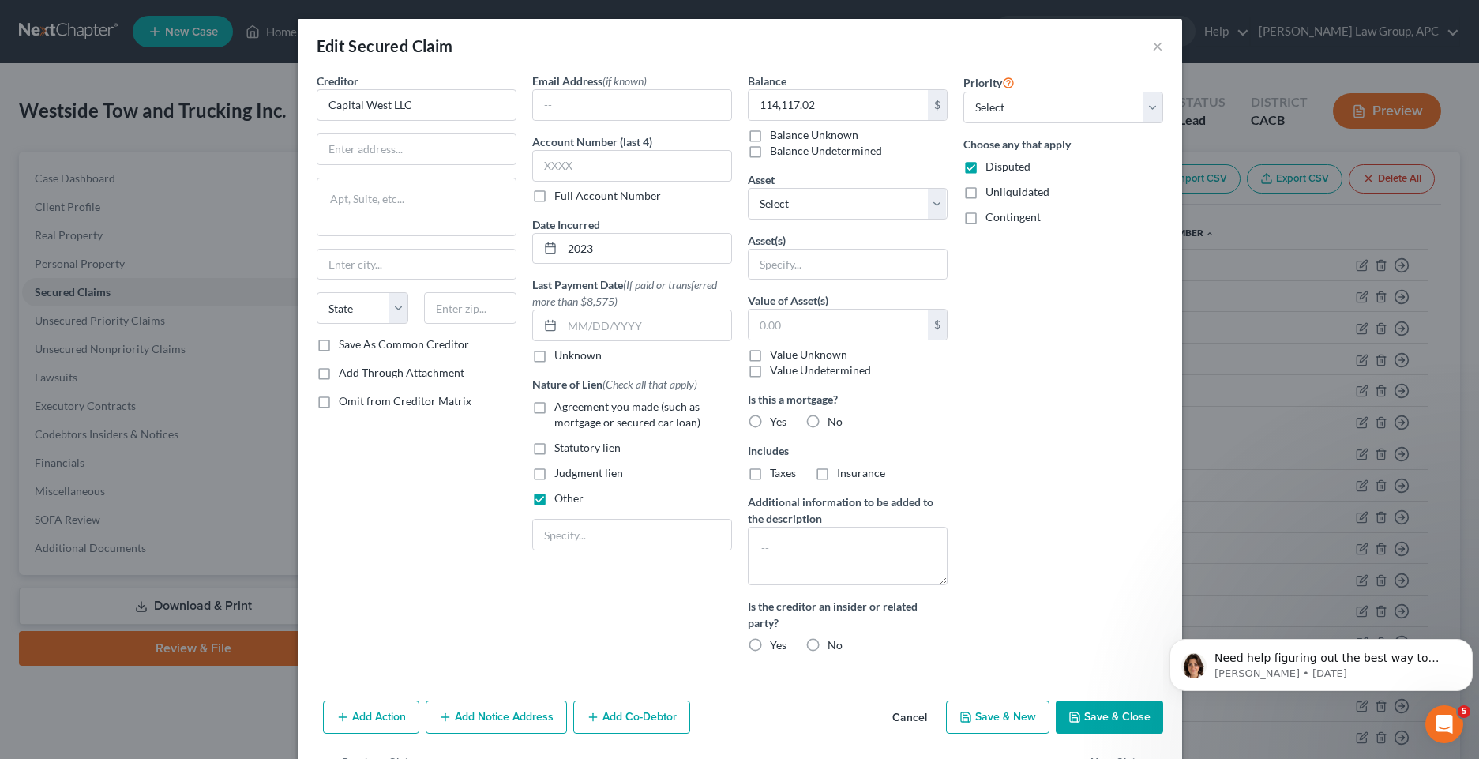
radio input "true"
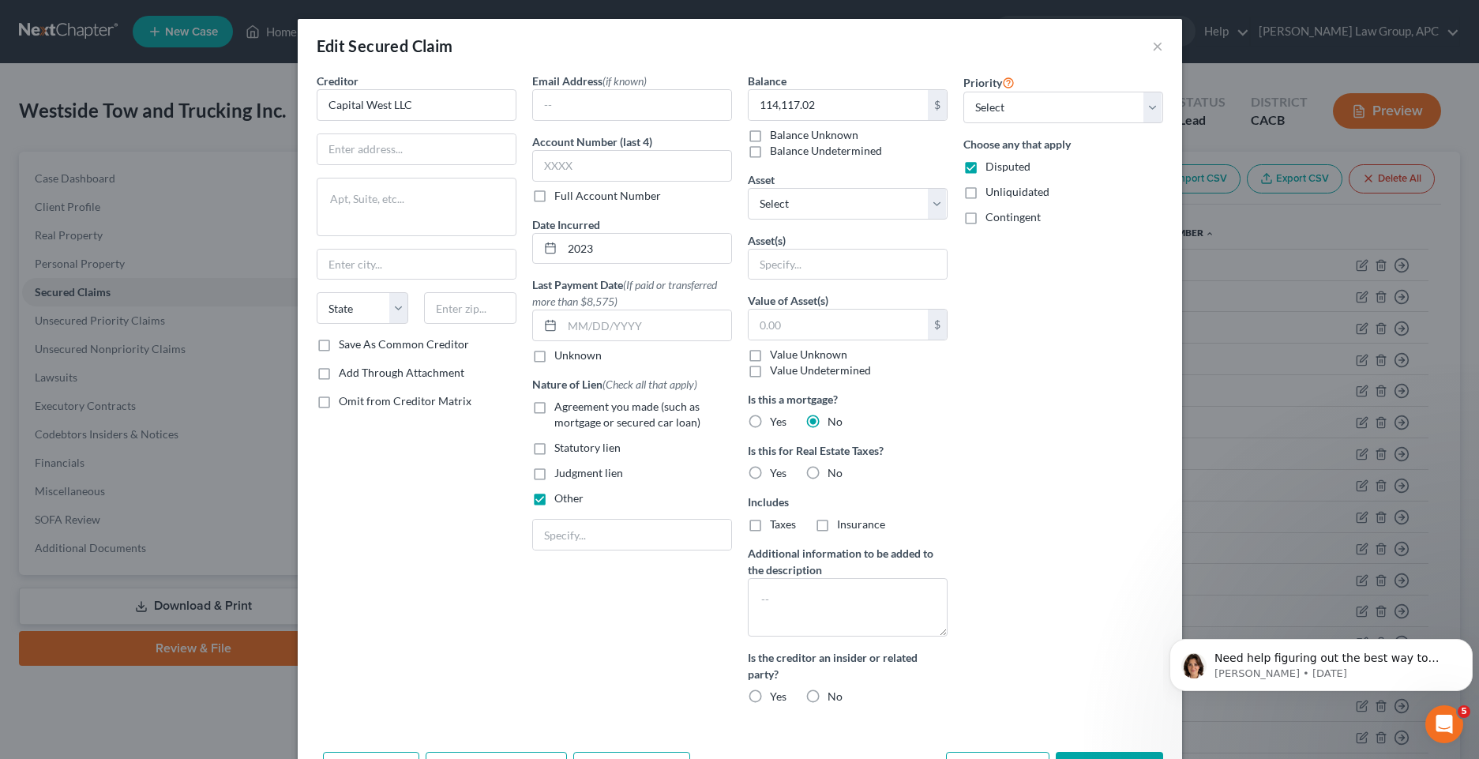
click at [827, 472] on label "No" at bounding box center [834, 473] width 15 height 16
click at [834, 472] on input "No" at bounding box center [839, 470] width 10 height 10
radio input "true"
click at [819, 693] on div "No" at bounding box center [823, 697] width 37 height 16
click at [827, 696] on label "No" at bounding box center [834, 697] width 15 height 16
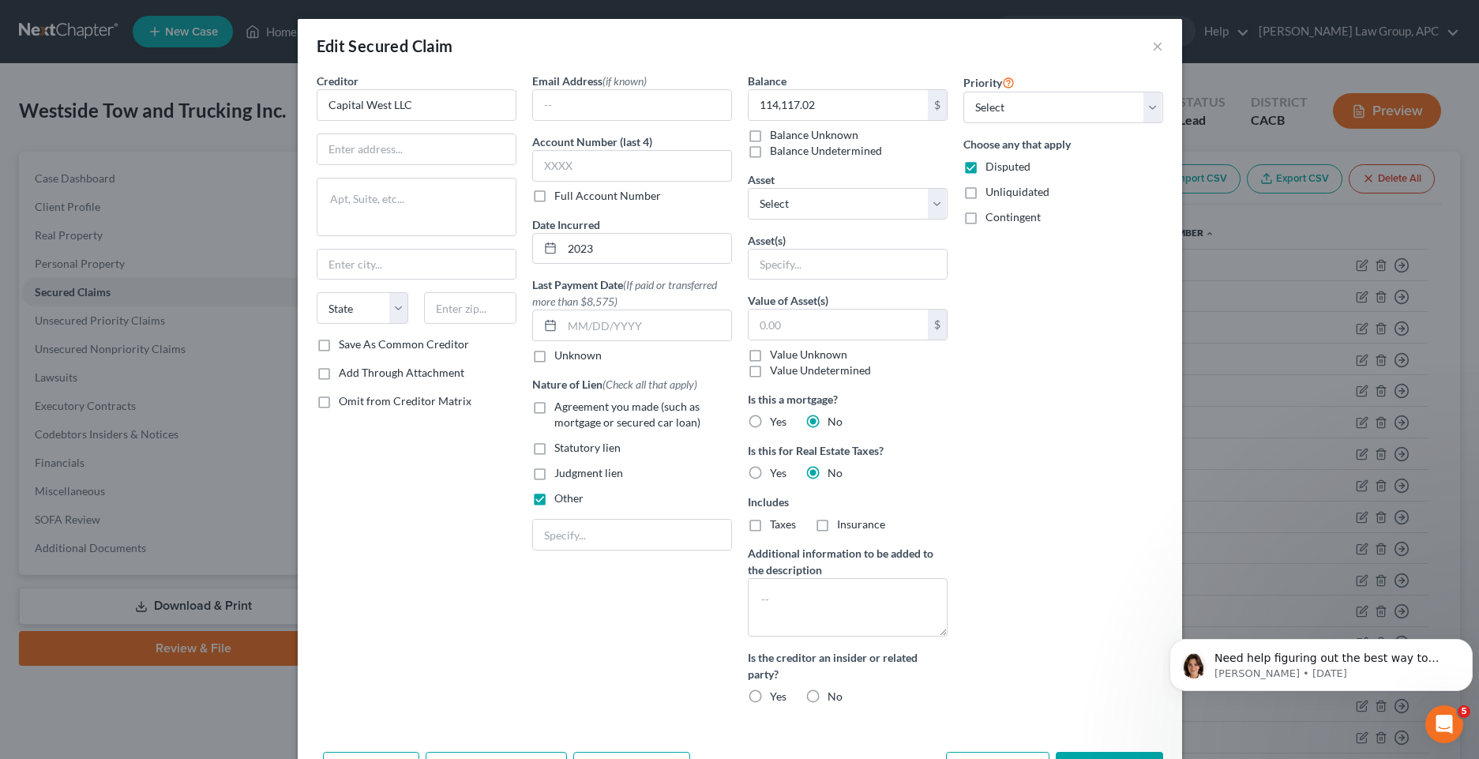
click at [834, 696] on input "No" at bounding box center [839, 694] width 10 height 10
radio input "true"
click at [1152, 44] on button "×" at bounding box center [1157, 45] width 11 height 19
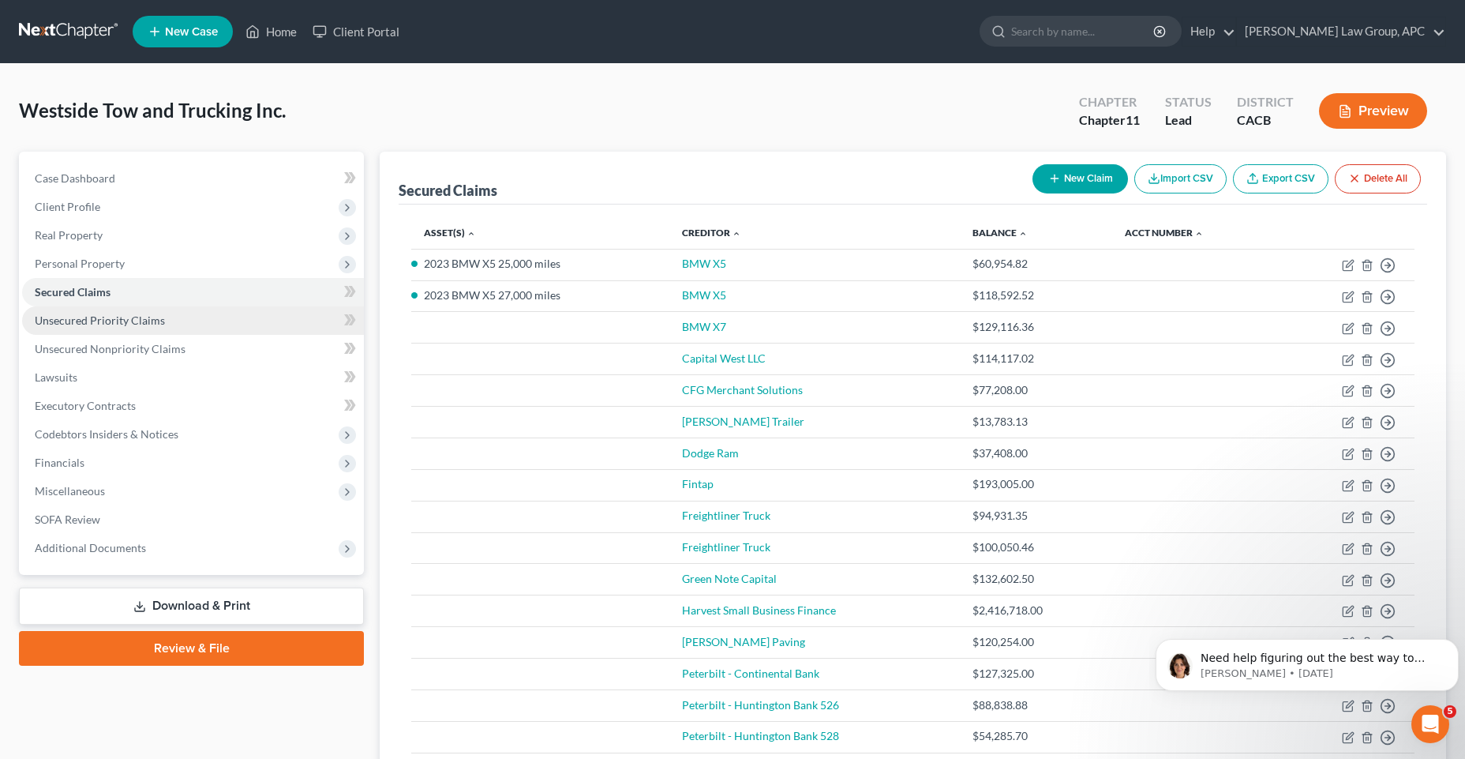
click at [216, 321] on link "Unsecured Priority Claims" at bounding box center [193, 320] width 342 height 28
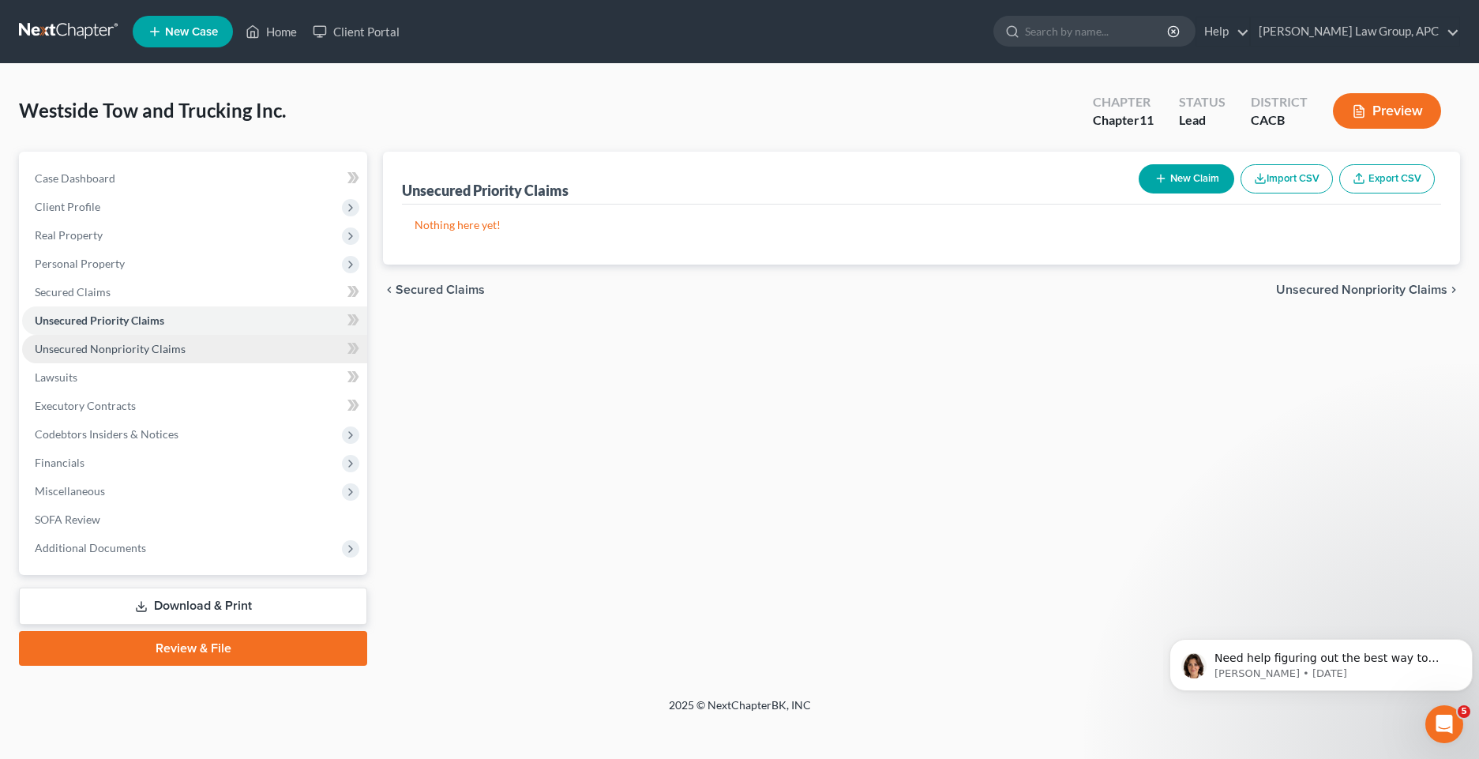
click at [218, 341] on link "Unsecured Nonpriority Claims" at bounding box center [194, 349] width 345 height 28
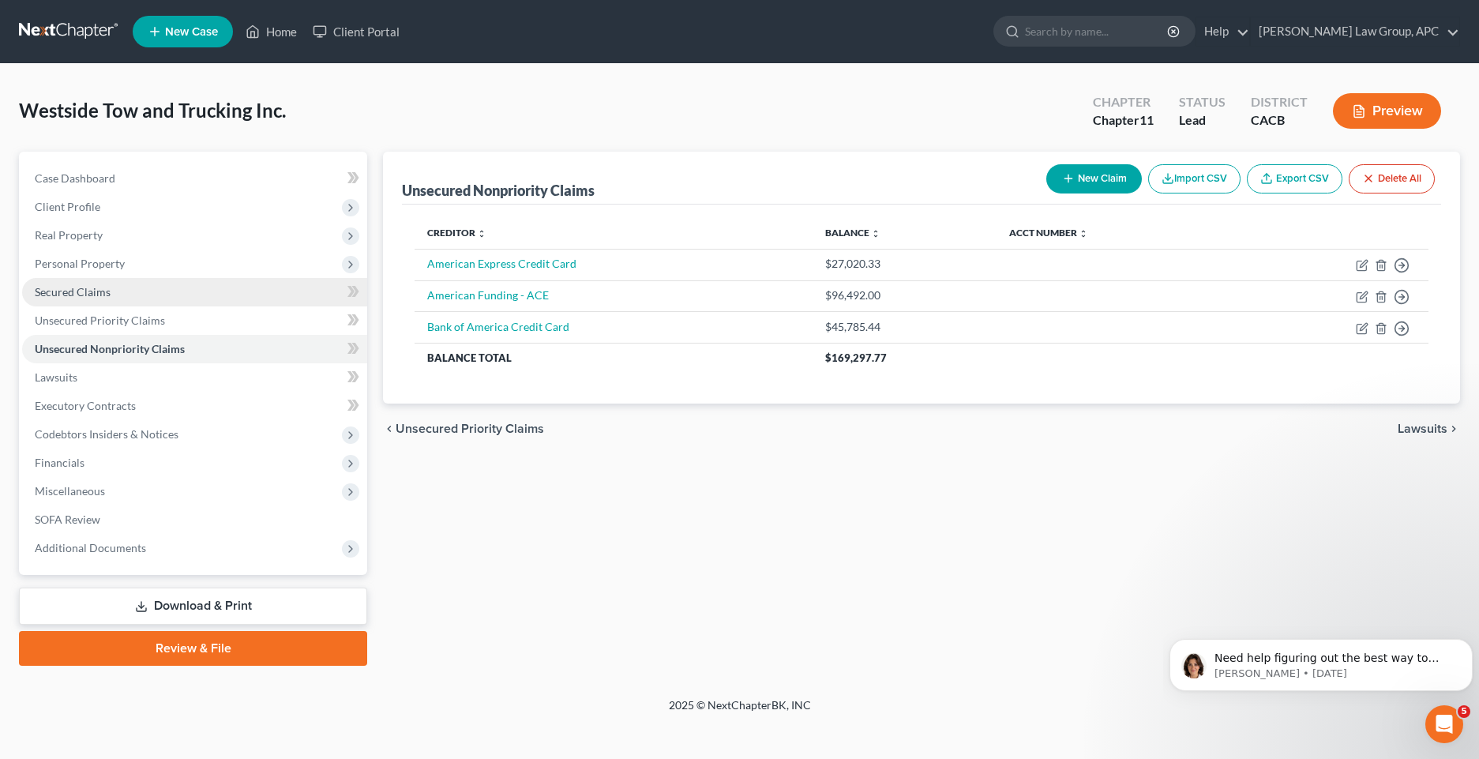
click at [186, 283] on link "Secured Claims" at bounding box center [194, 292] width 345 height 28
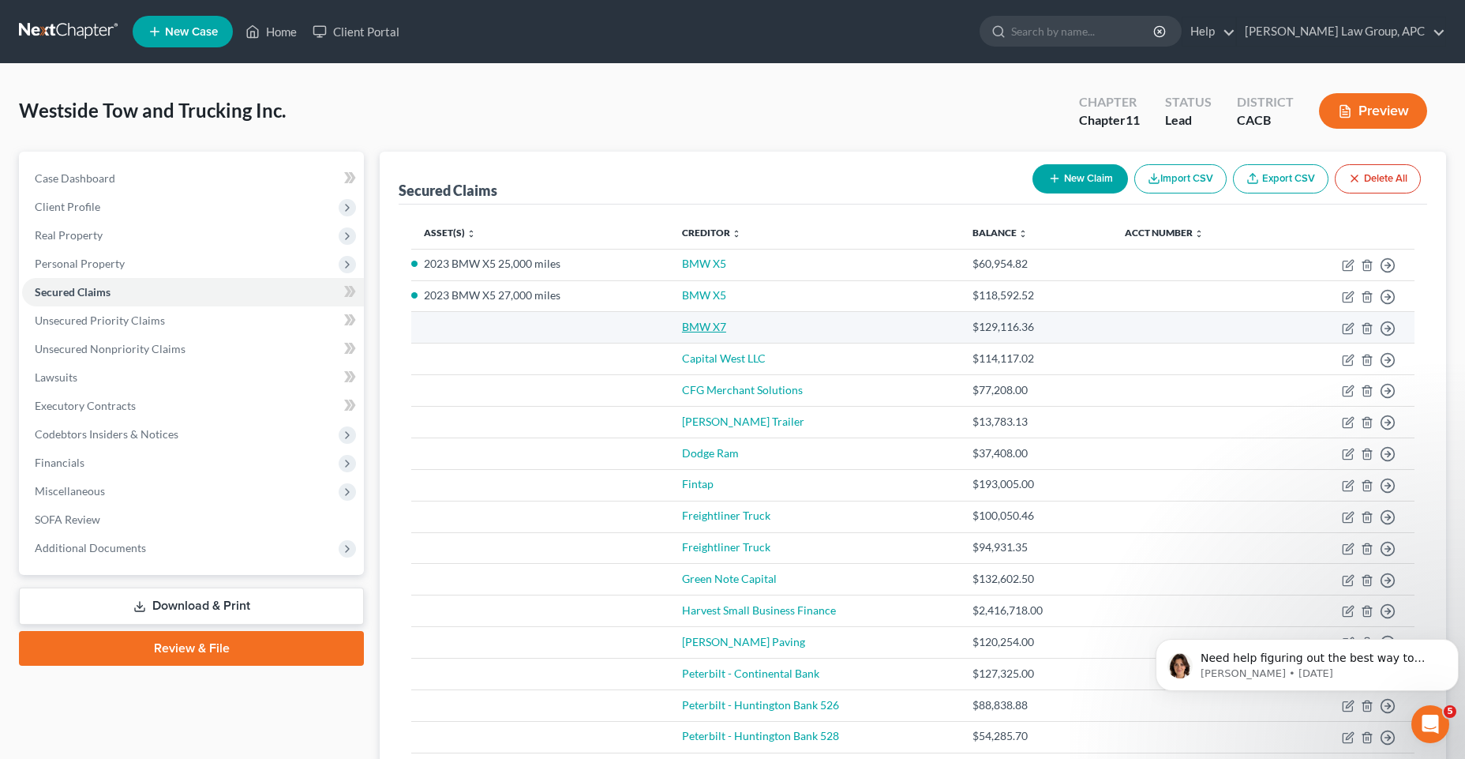
click at [703, 331] on link "BMW X7" at bounding box center [704, 326] width 44 height 13
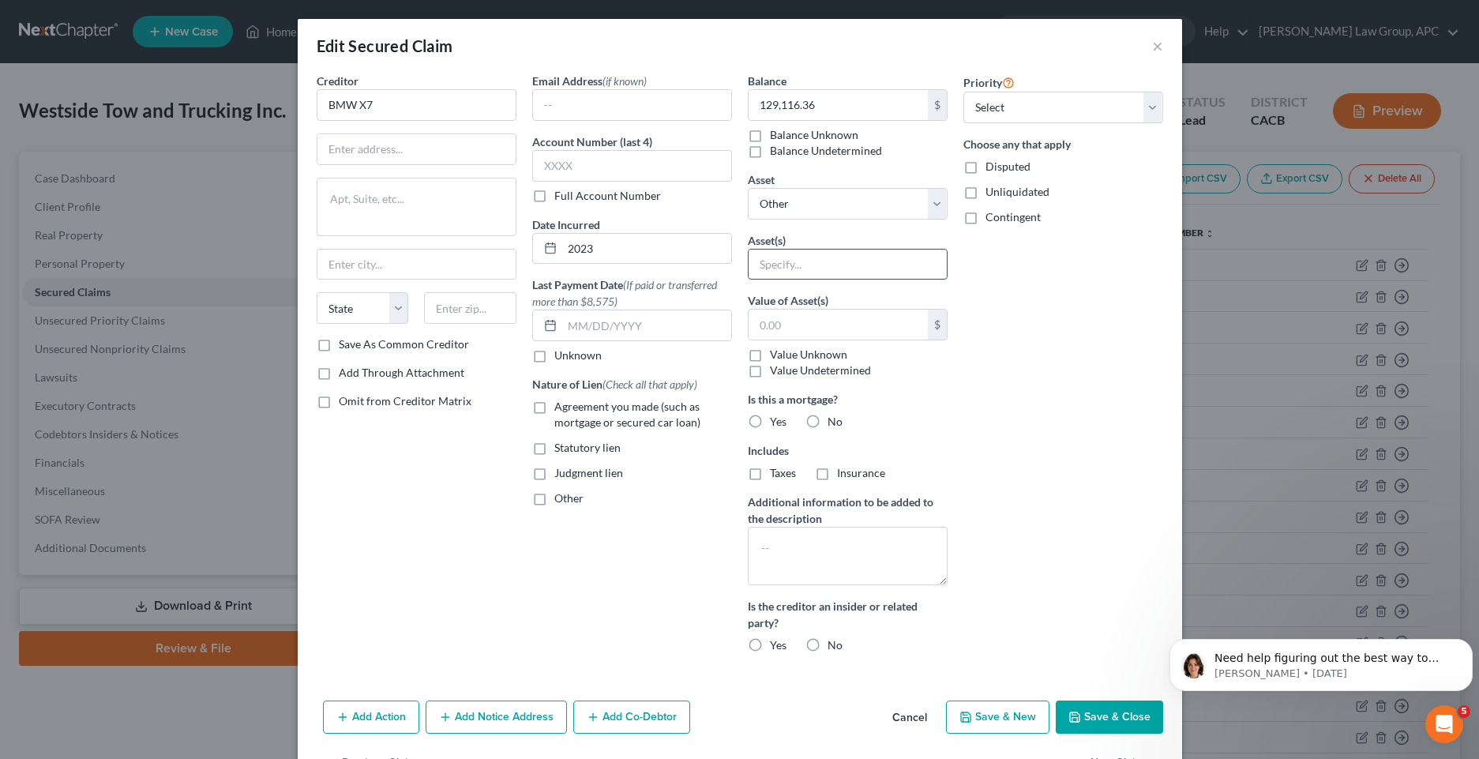
click at [820, 265] on input "text" at bounding box center [848, 265] width 198 height 30
click at [932, 202] on select "Select Other Multiple Assets [STREET_ADDRESS] - $2800000.0 Dodge Ram - $50000.0…" at bounding box center [848, 204] width 200 height 32
select select "13"
click at [748, 188] on select "Select Other Multiple Assets [STREET_ADDRESS] - $2800000.0 Dodge Ram - $50000.0…" at bounding box center [848, 204] width 200 height 32
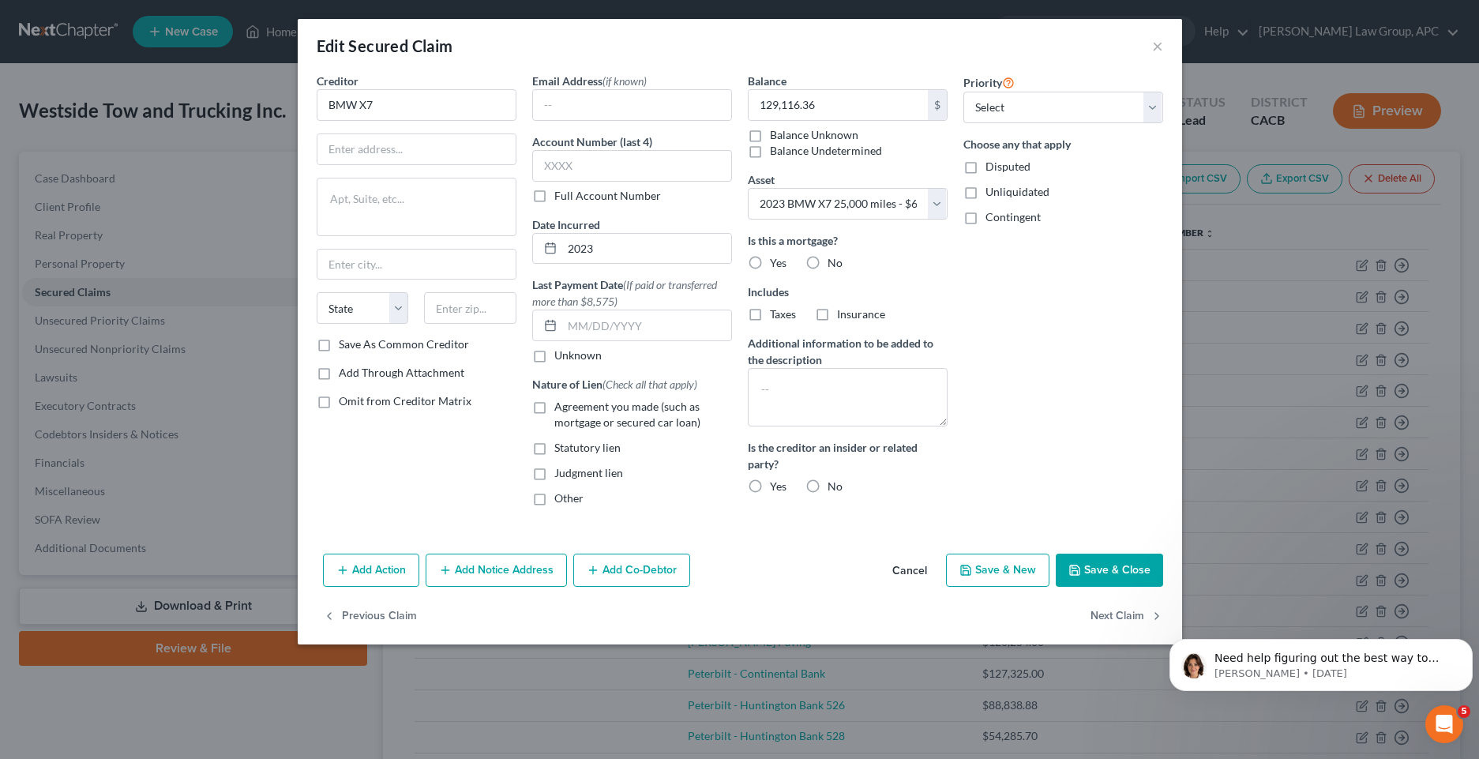
click at [827, 484] on label "No" at bounding box center [834, 486] width 15 height 16
click at [834, 484] on input "No" at bounding box center [839, 483] width 10 height 10
radio input "true"
click at [827, 261] on label "No" at bounding box center [834, 263] width 15 height 16
click at [834, 261] on input "No" at bounding box center [839, 260] width 10 height 10
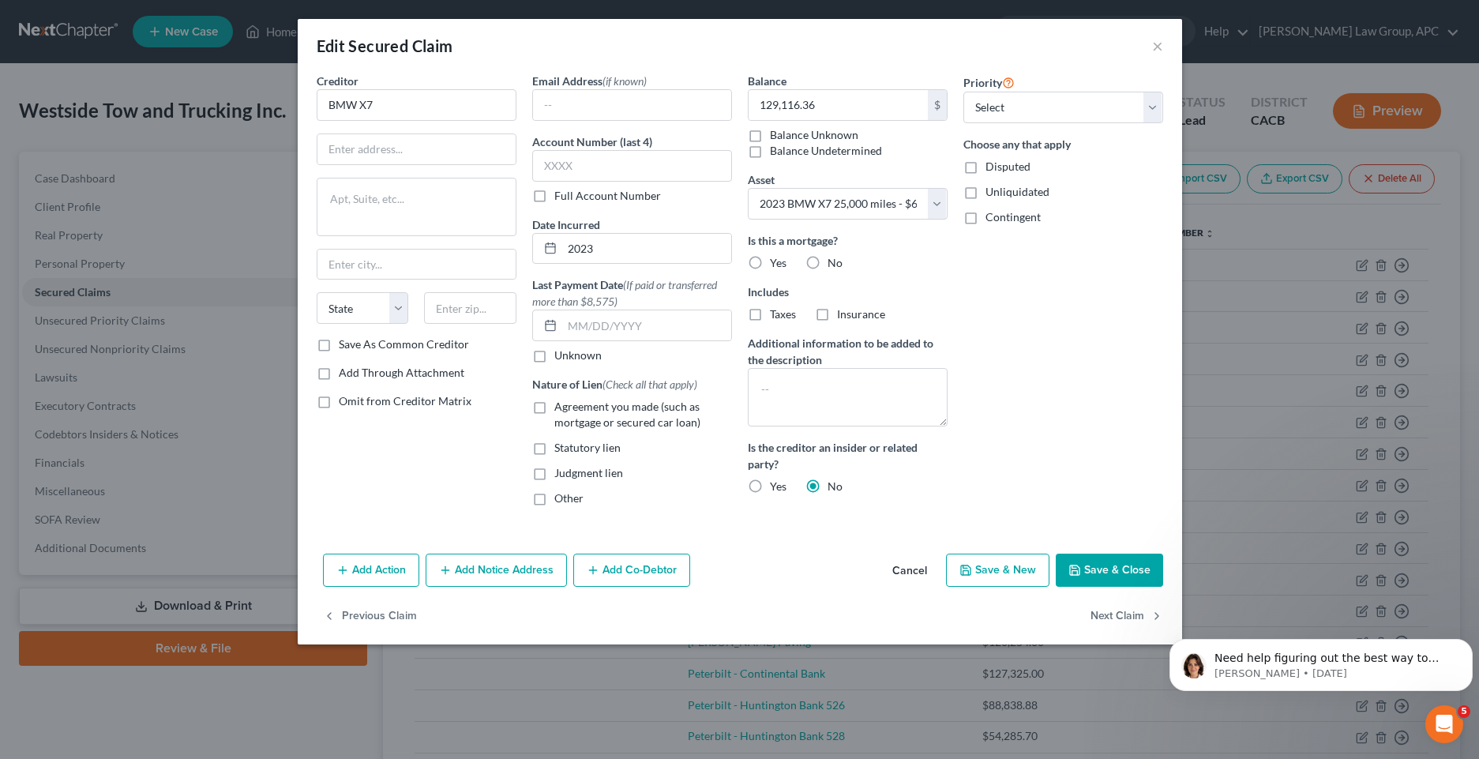
radio input "true"
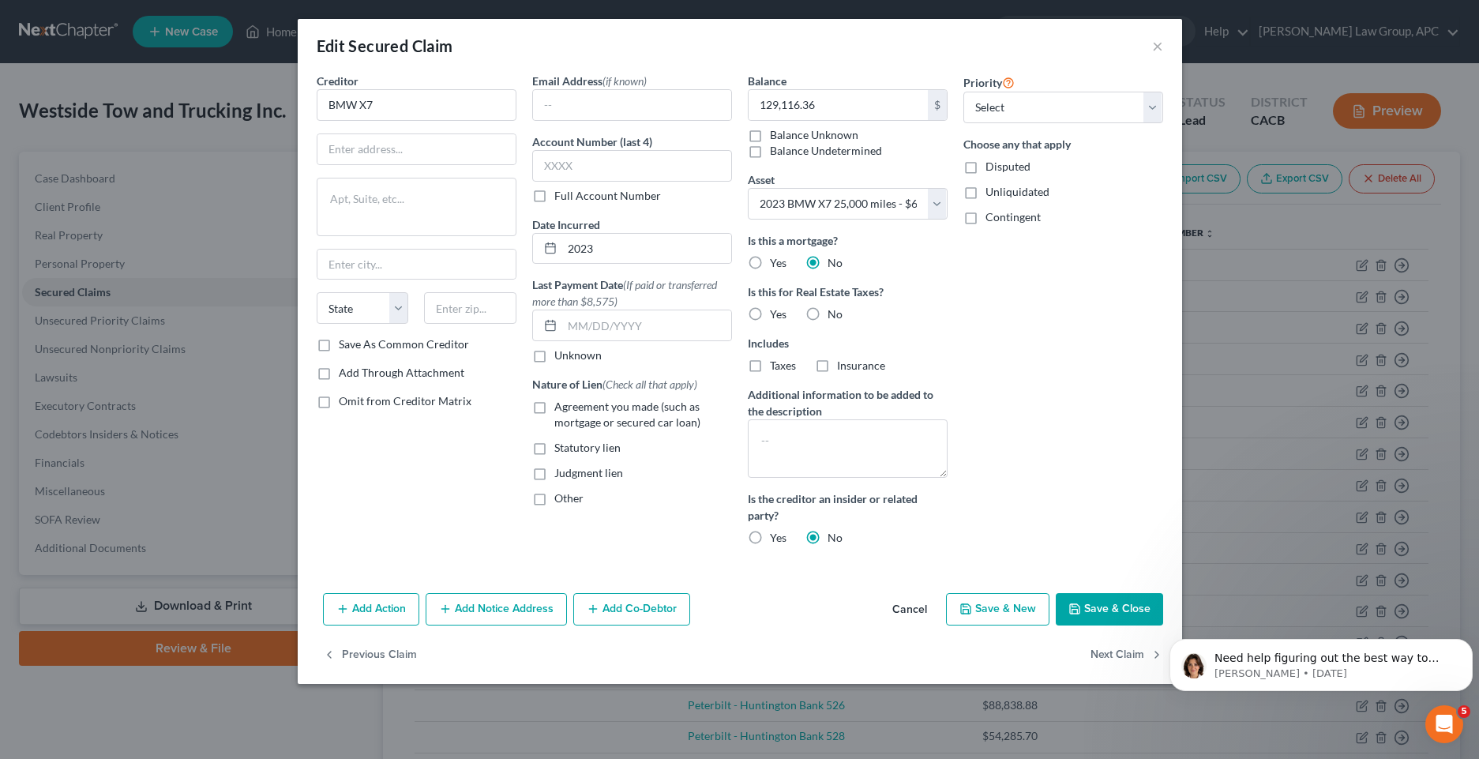
click at [554, 411] on label "Agreement you made (such as mortgage or secured car loan)" at bounding box center [643, 415] width 178 height 32
click at [561, 409] on input "Agreement you made (such as mortgage or secured car loan)" at bounding box center [566, 404] width 10 height 10
checkbox input "true"
click at [1093, 612] on button "Save & Close" at bounding box center [1109, 609] width 107 height 33
select select
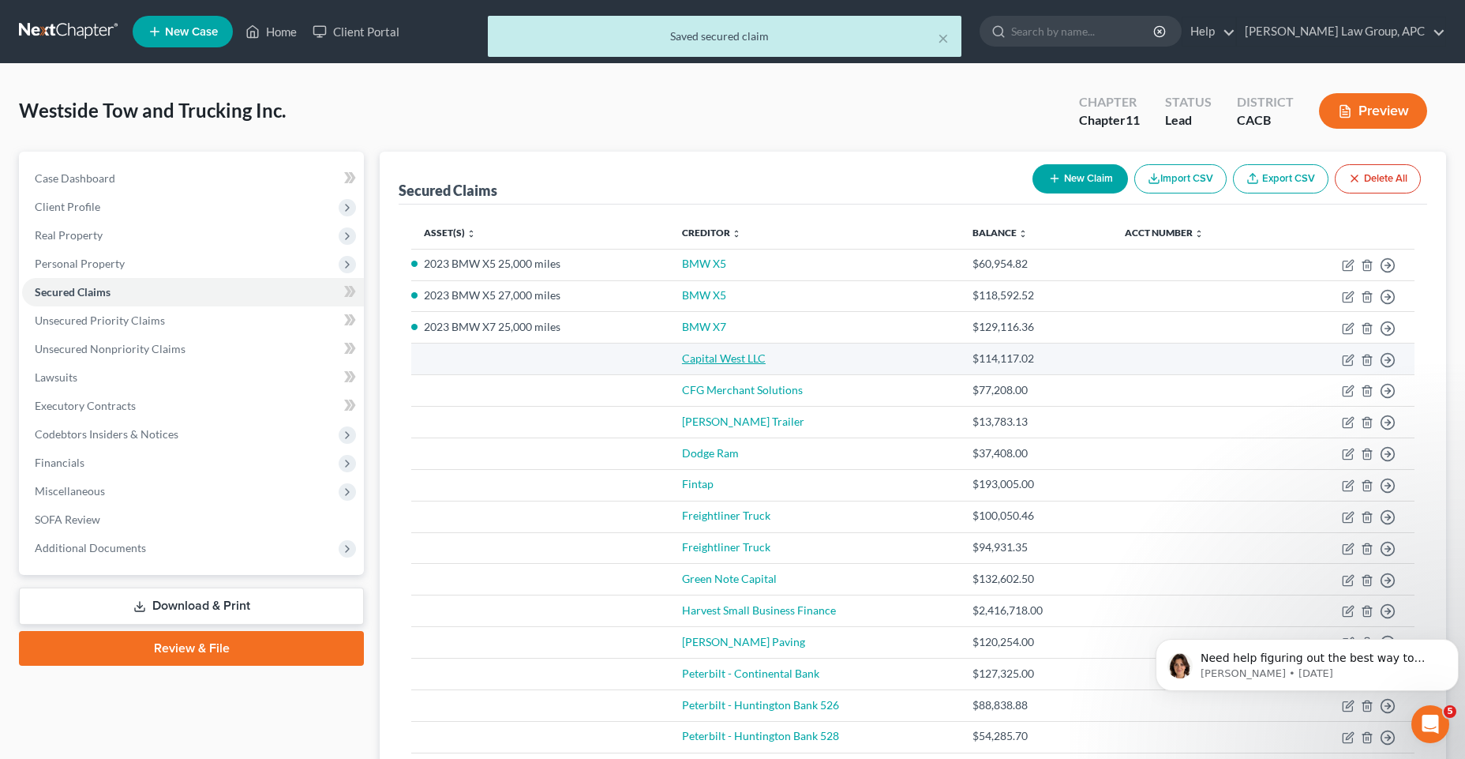
click at [723, 358] on link "Capital West LLC" at bounding box center [724, 357] width 84 height 13
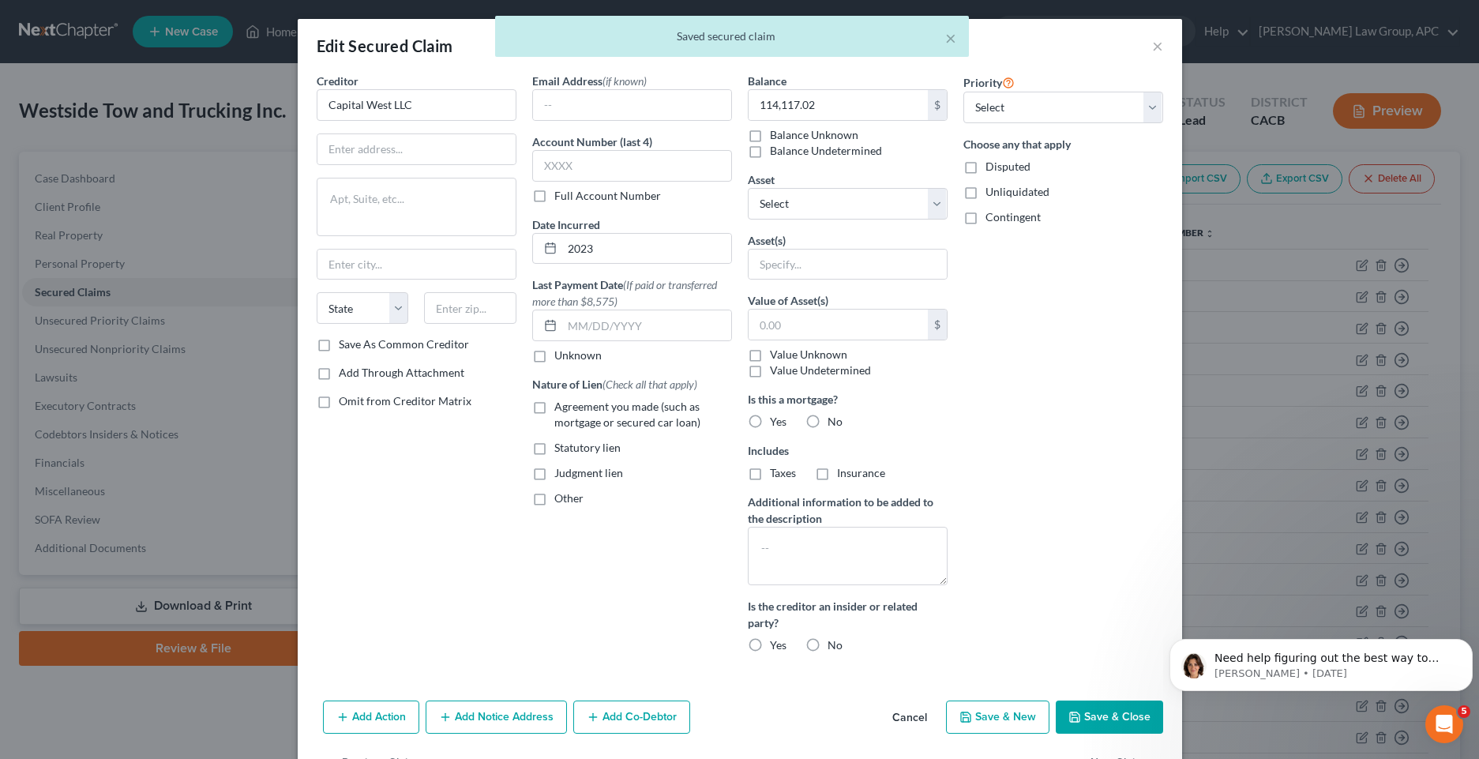
click at [985, 164] on label "Disputed" at bounding box center [1007, 167] width 45 height 16
click at [992, 164] on input "Disputed" at bounding box center [997, 164] width 10 height 10
checkbox input "true"
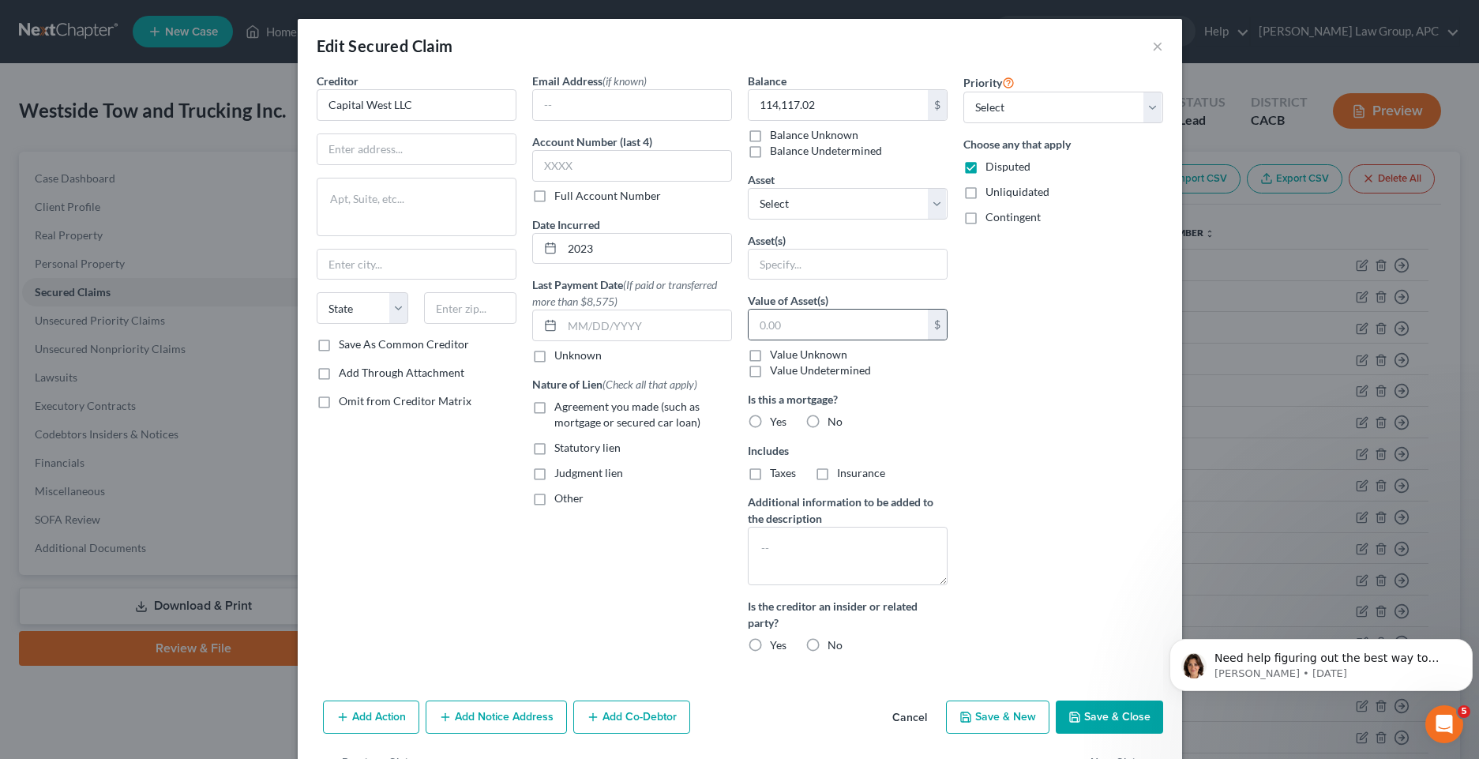
click at [929, 330] on div "$" at bounding box center [937, 325] width 19 height 30
click at [923, 208] on select "Select Other Multiple Assets [STREET_ADDRESS] - $2800000.0 Dodge Ram - $50000.0…" at bounding box center [848, 204] width 200 height 32
click at [1094, 343] on div "Priority Select 1st 2nd 3rd 4th 5th 6th 7th 8th 9th 10th 11th 12th 13th 14th 15…" at bounding box center [1063, 369] width 216 height 593
click at [1110, 723] on button "Save & Close" at bounding box center [1109, 716] width 107 height 33
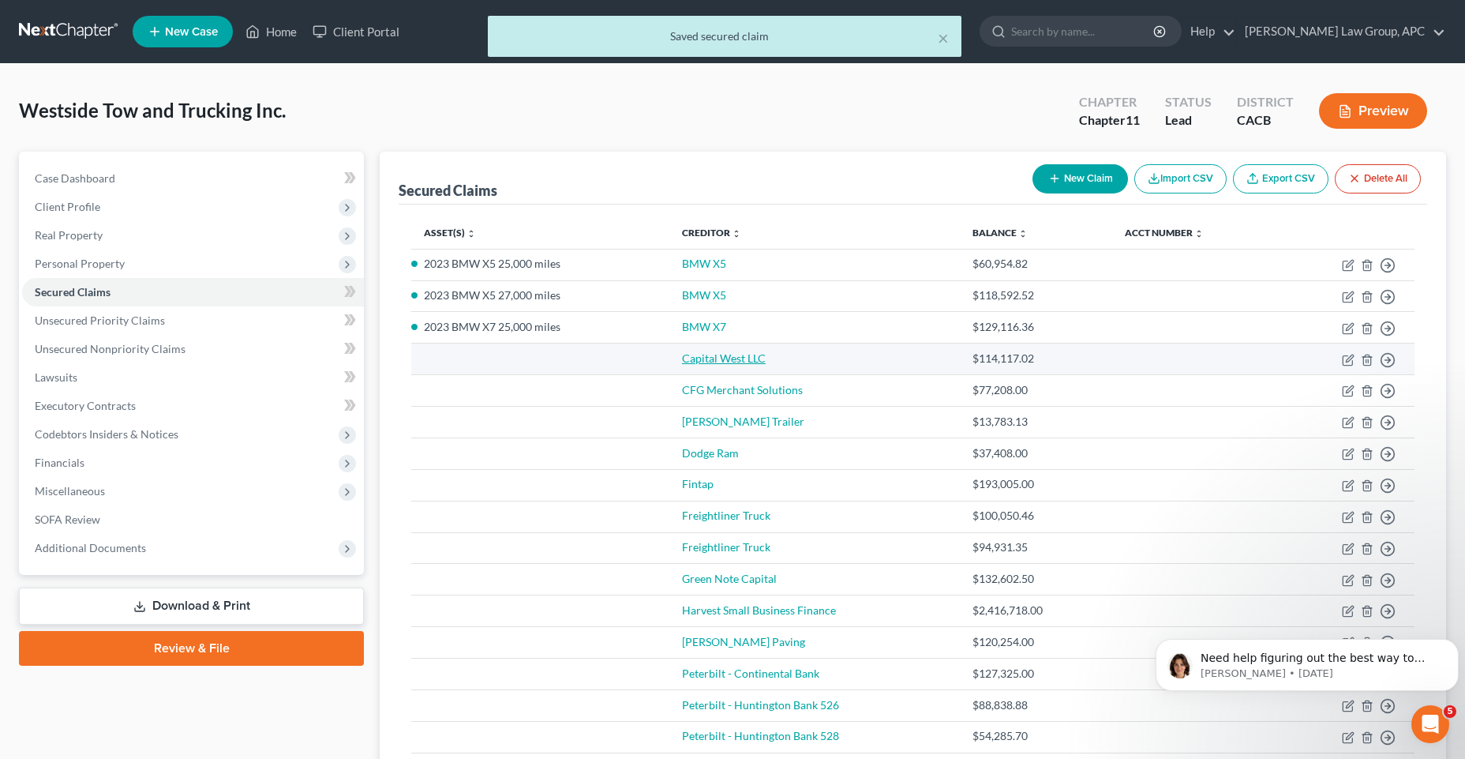
click at [749, 356] on link "Capital West LLC" at bounding box center [724, 357] width 84 height 13
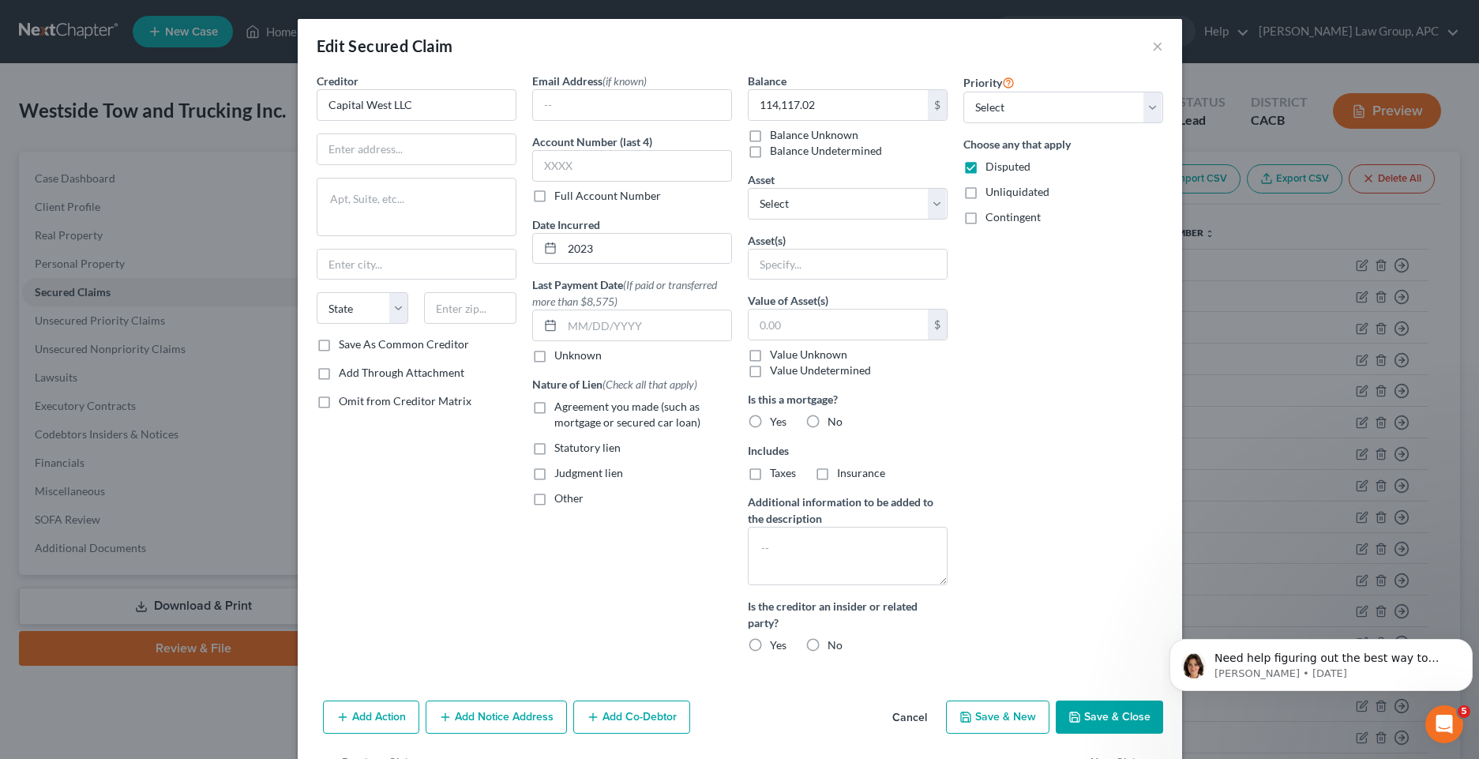
click at [1101, 711] on button "Save & Close" at bounding box center [1109, 716] width 107 height 33
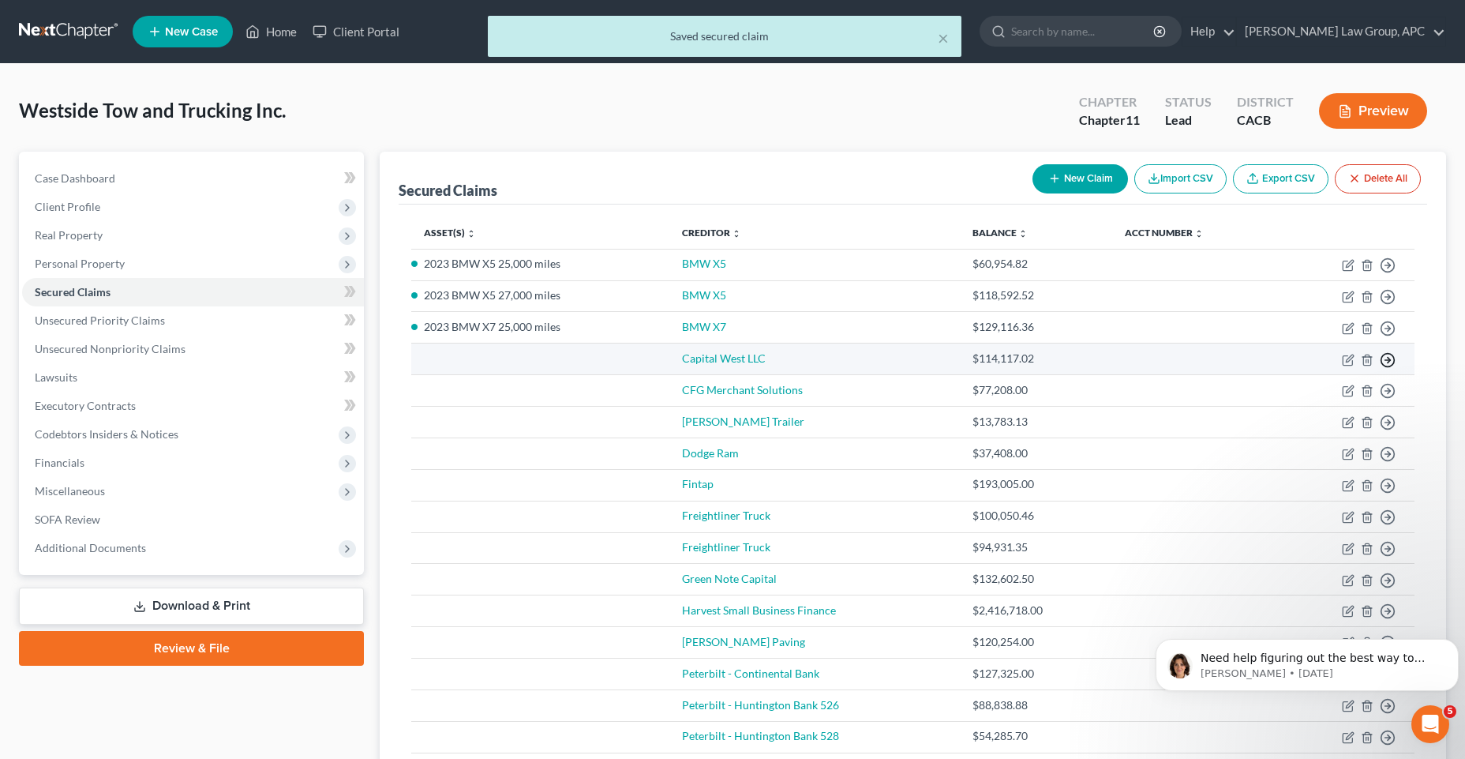
click at [1387, 362] on icon "button" at bounding box center [1388, 360] width 16 height 16
click at [1278, 399] on link "Move to F" at bounding box center [1316, 398] width 132 height 27
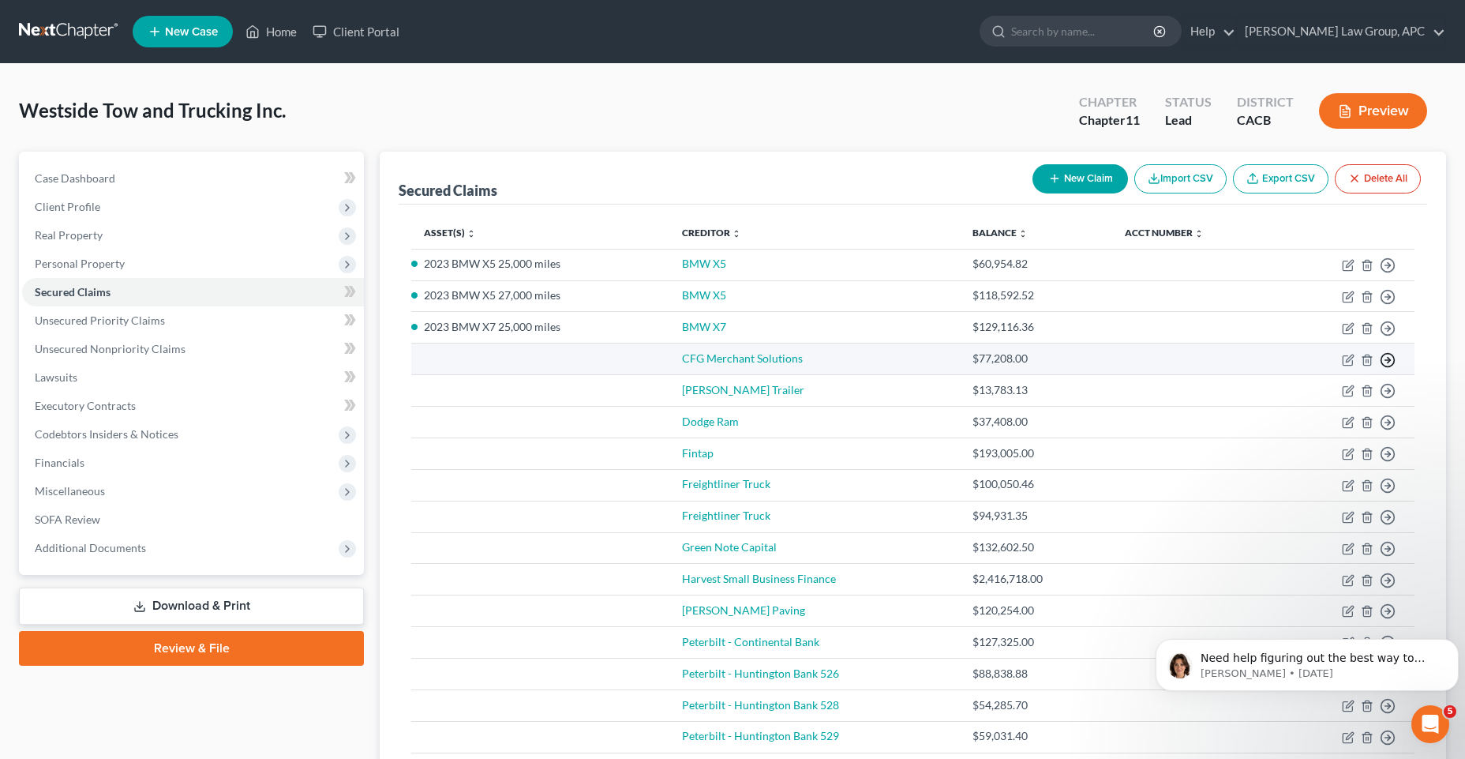
click at [1387, 363] on icon "button" at bounding box center [1388, 360] width 16 height 16
click at [1315, 402] on link "Move to F" at bounding box center [1316, 398] width 132 height 27
click at [722, 358] on link "[PERSON_NAME] Trailer" at bounding box center [743, 357] width 122 height 13
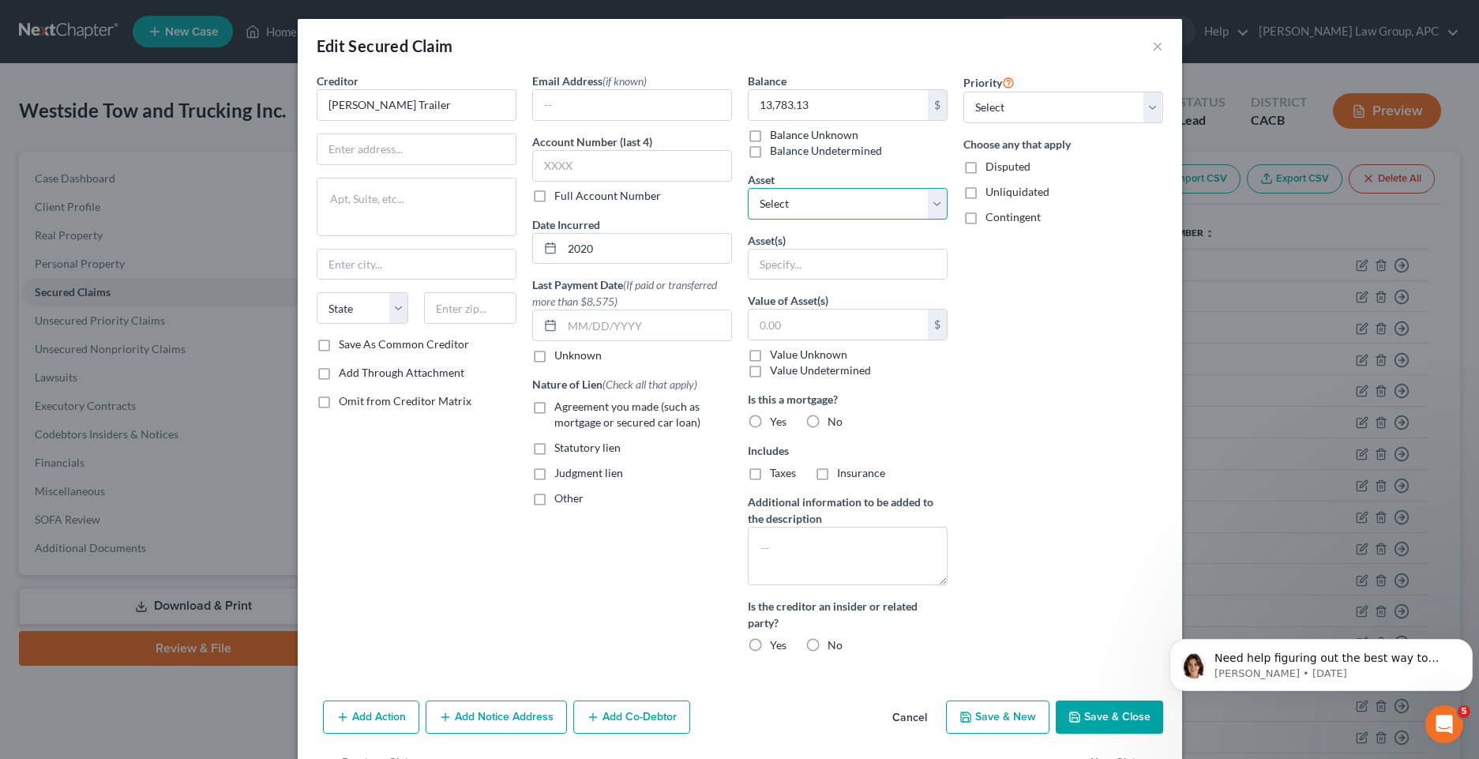
click at [925, 208] on select "Select Other Multiple Assets [STREET_ADDRESS] - $2800000.0 Dodge Ram - $50000.0…" at bounding box center [848, 204] width 200 height 32
select select "15"
click at [748, 188] on select "Select Other Multiple Assets [STREET_ADDRESS] - $2800000.0 Dodge Ram - $50000.0…" at bounding box center [848, 204] width 200 height 32
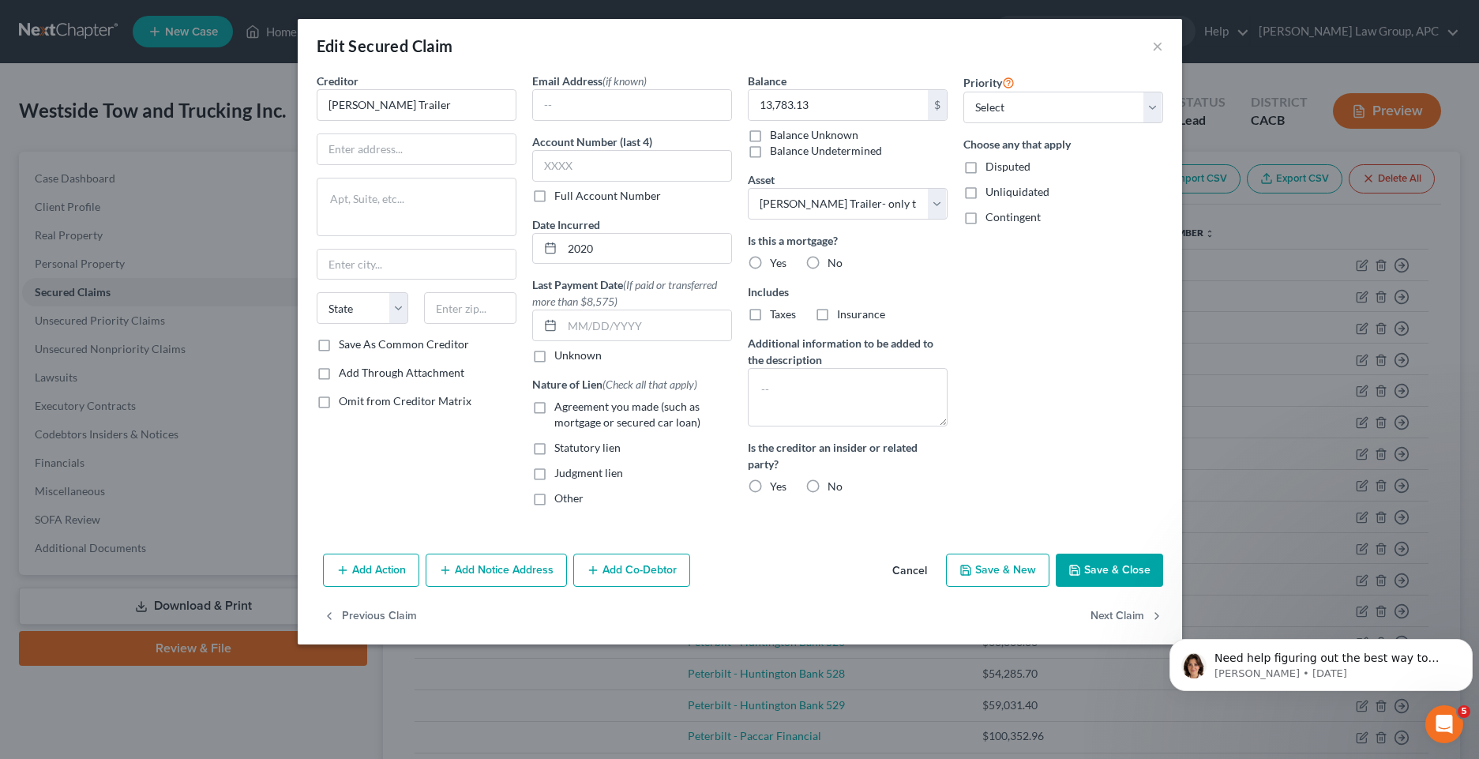
drag, startPoint x: 809, startPoint y: 486, endPoint x: 813, endPoint y: 476, distance: 11.3
click at [827, 486] on label "No" at bounding box center [834, 486] width 15 height 16
click at [834, 486] on input "No" at bounding box center [839, 483] width 10 height 10
radio input "true"
click at [827, 258] on label "No" at bounding box center [834, 263] width 15 height 16
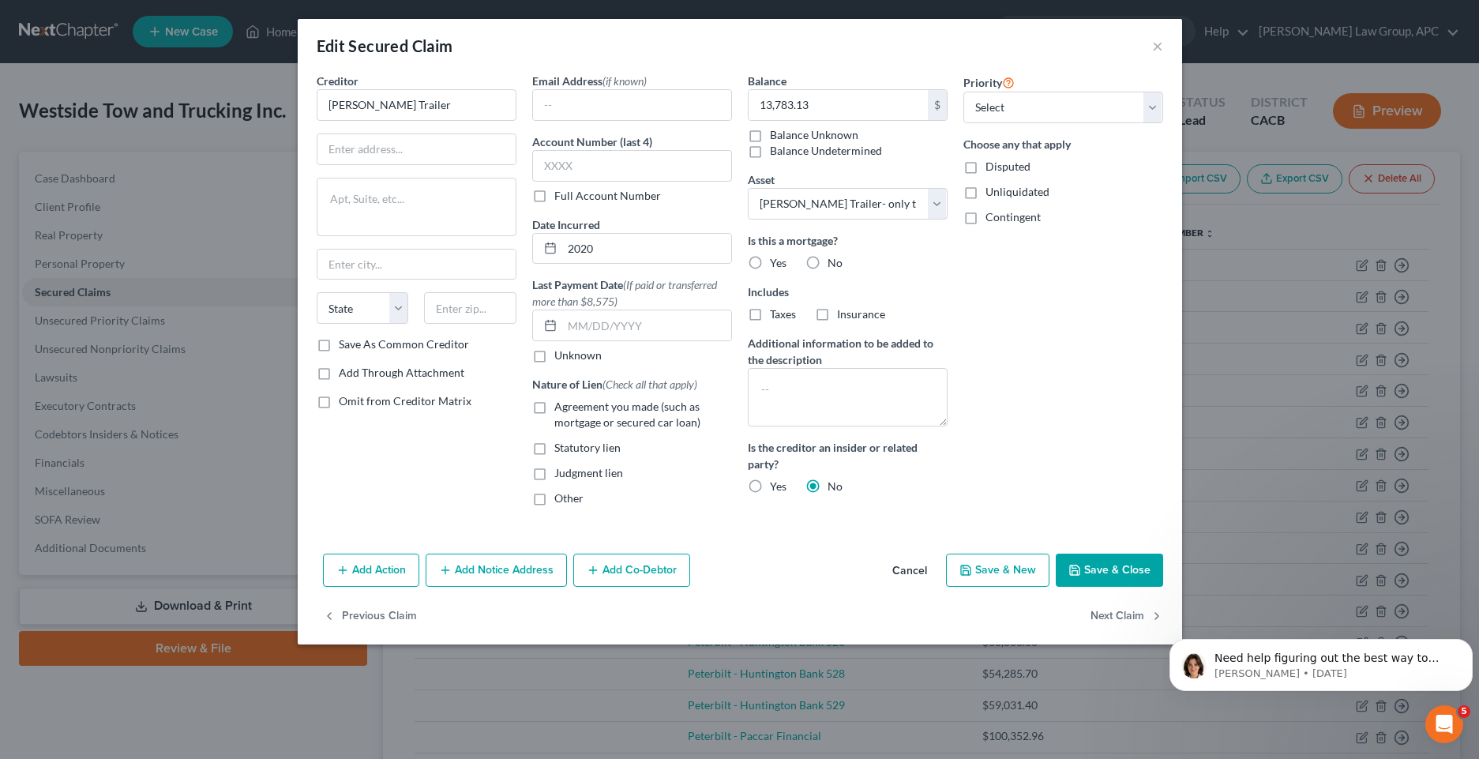
click at [834, 258] on input "No" at bounding box center [839, 260] width 10 height 10
radio input "true"
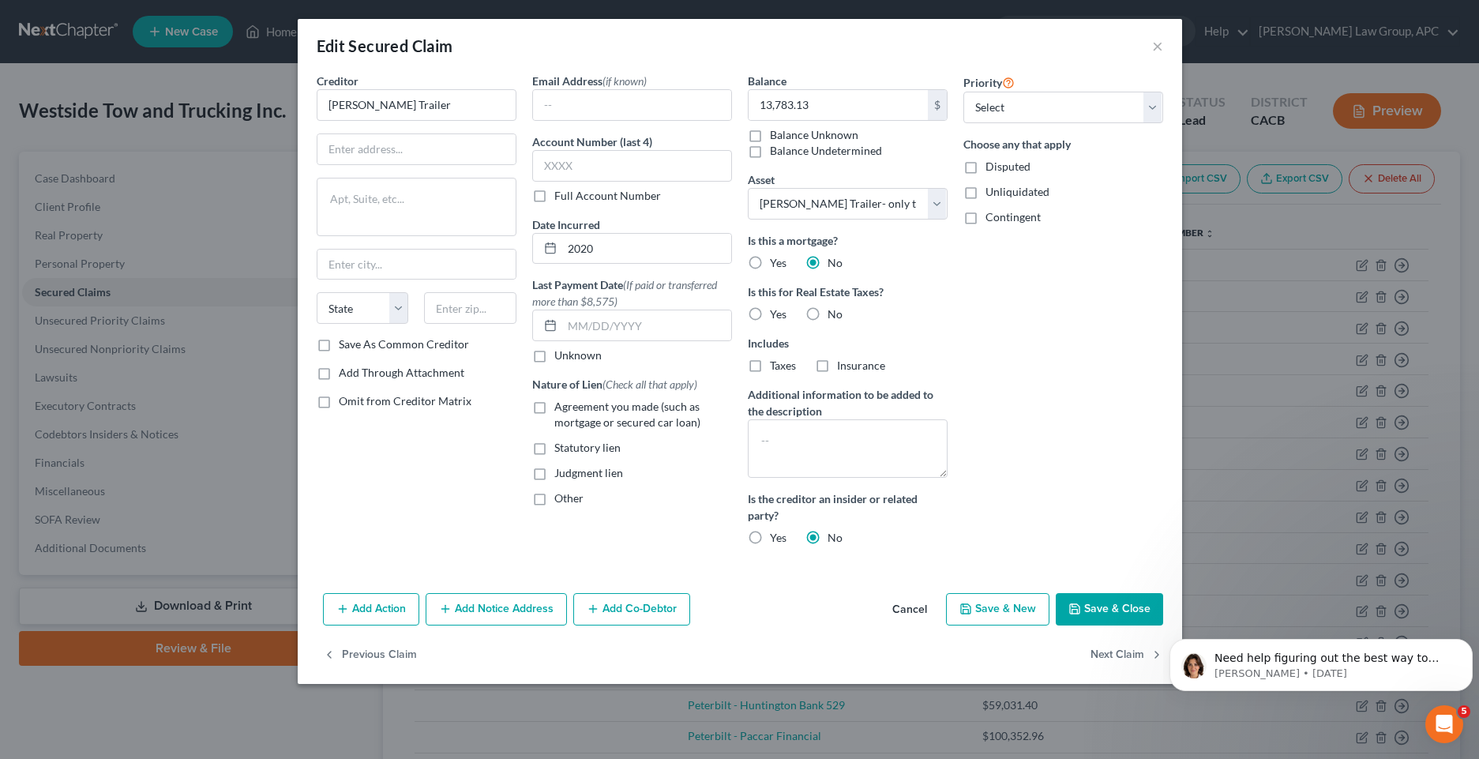
click at [827, 308] on label "No" at bounding box center [834, 314] width 15 height 16
click at [834, 308] on input "No" at bounding box center [839, 311] width 10 height 10
radio input "true"
click at [554, 407] on label "Agreement you made (such as mortgage or secured car loan)" at bounding box center [643, 415] width 178 height 32
click at [561, 407] on input "Agreement you made (such as mortgage or secured car loan)" at bounding box center [566, 404] width 10 height 10
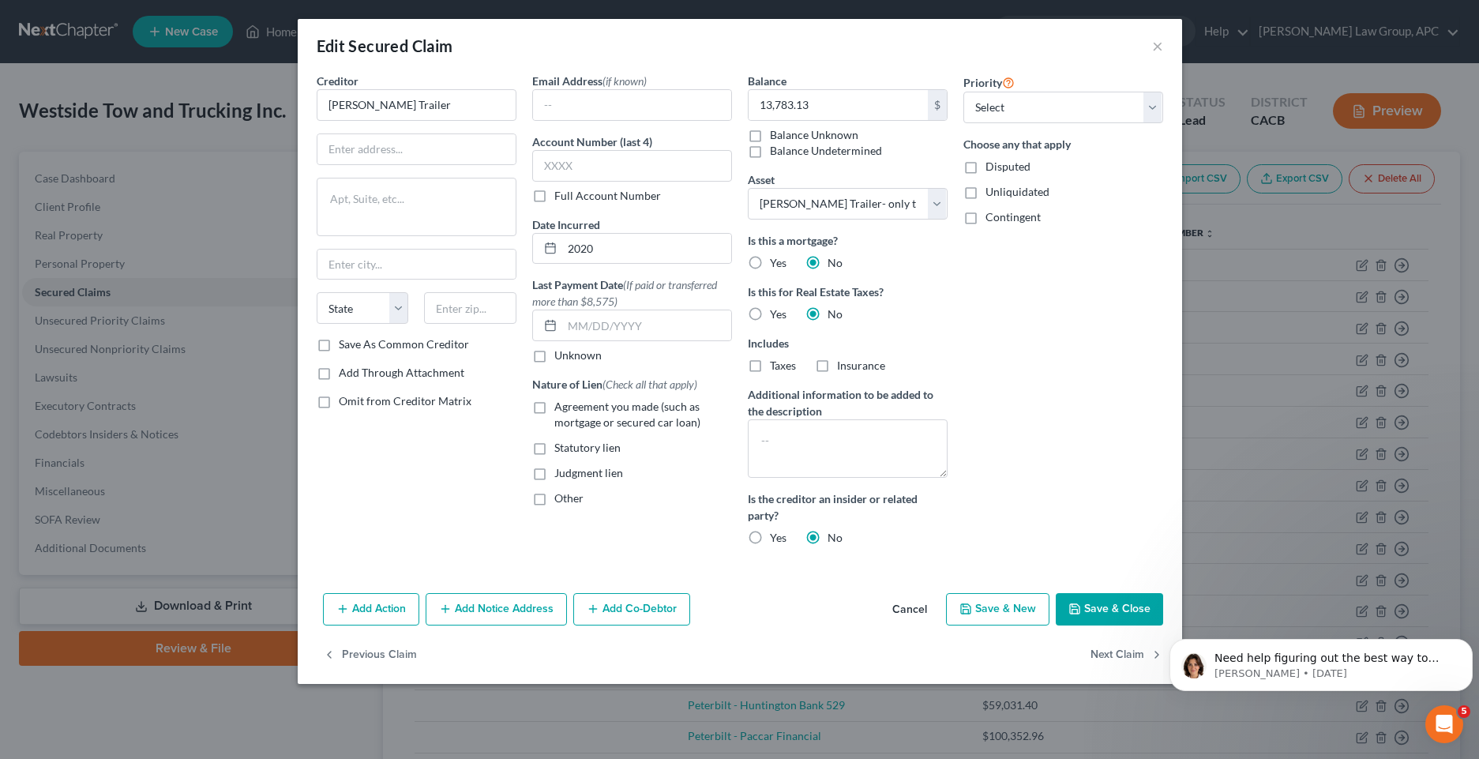
checkbox input "true"
click at [1107, 610] on button "Save & Close" at bounding box center [1109, 609] width 107 height 33
select select
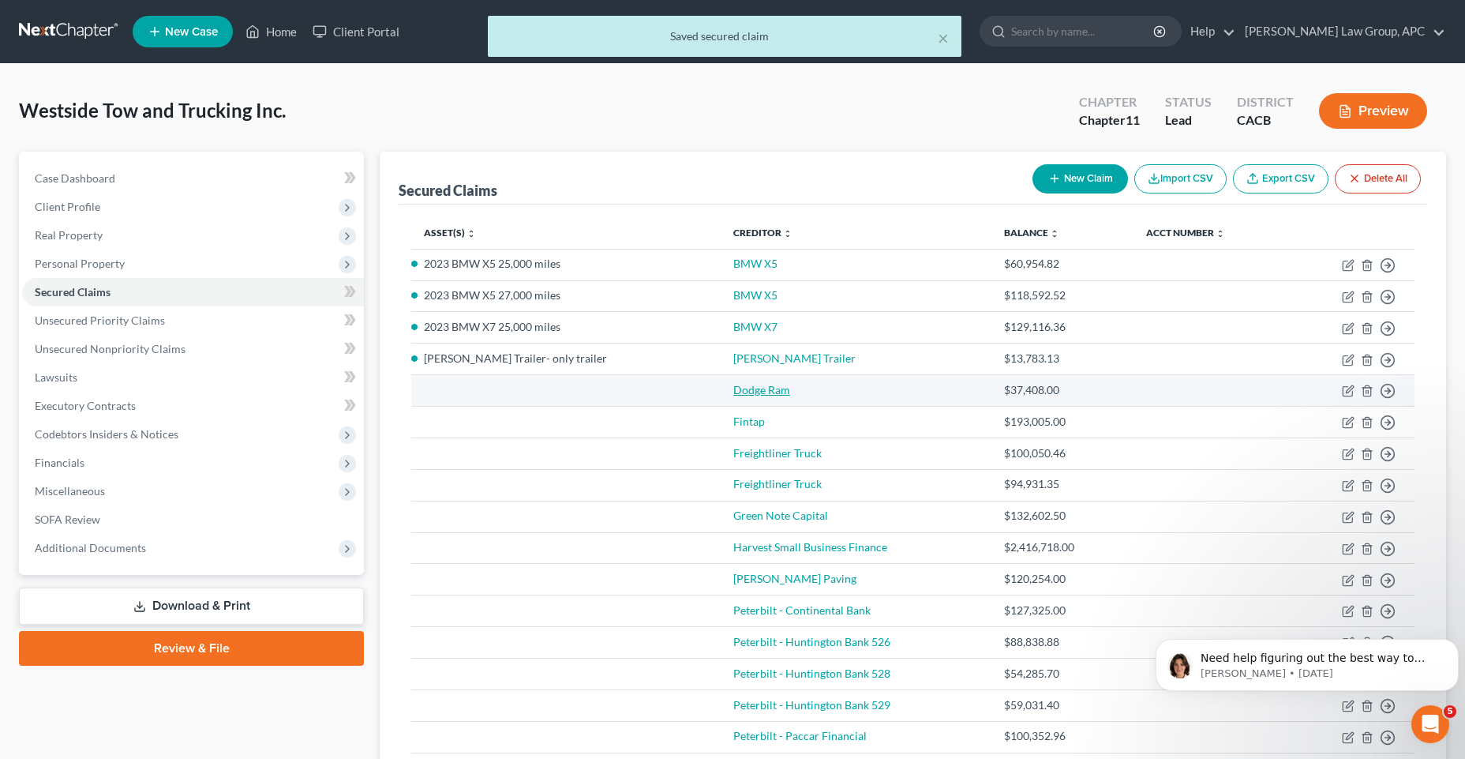
click at [734, 390] on link "Dodge Ram" at bounding box center [762, 389] width 57 height 13
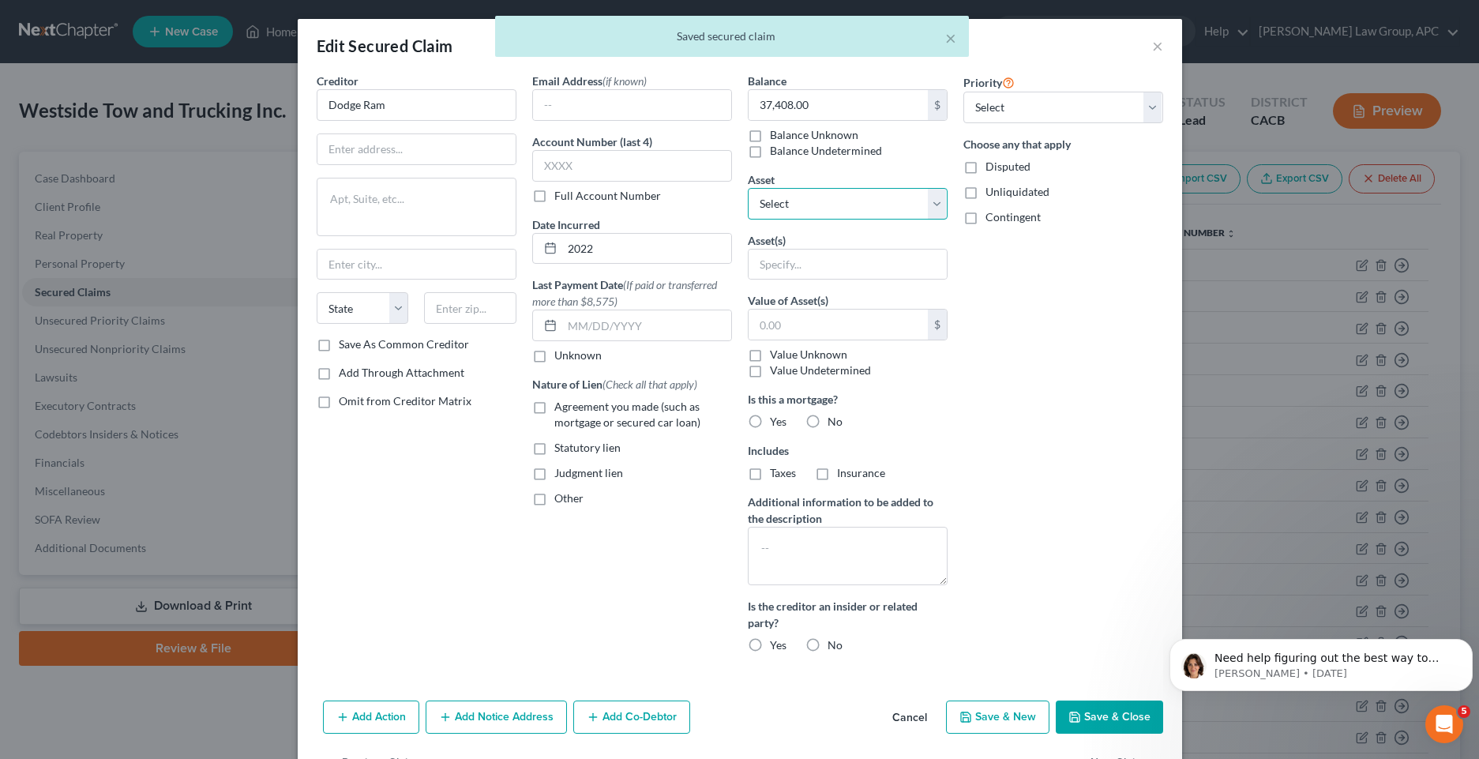
click at [928, 208] on select "Select Other Multiple Assets [STREET_ADDRESS] - $2800000.0 Dodge Ram - $50000.0…" at bounding box center [848, 204] width 200 height 32
select select "3"
click at [748, 188] on select "Select Other Multiple Assets [STREET_ADDRESS] - $2800000.0 Dodge Ram - $50000.0…" at bounding box center [848, 204] width 200 height 32
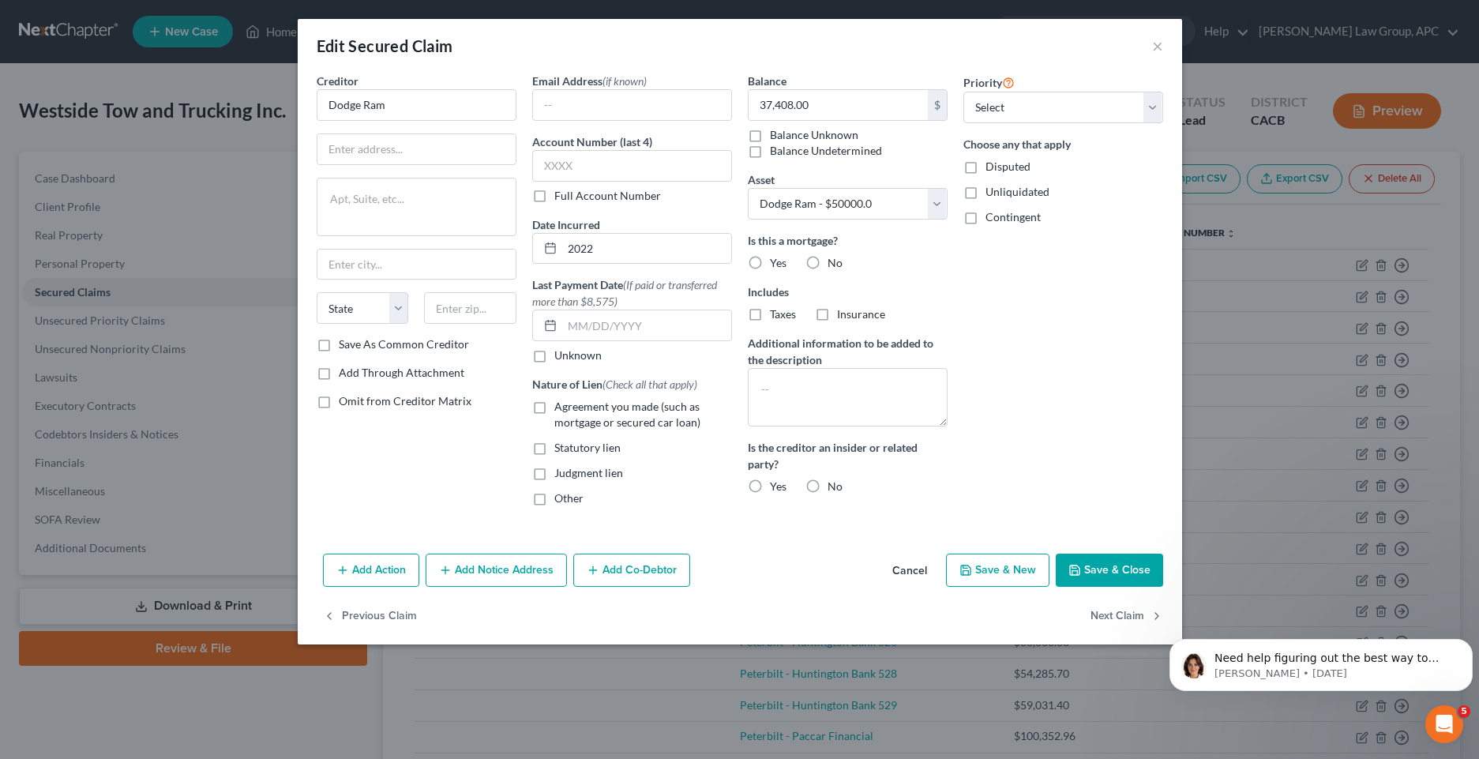
click at [827, 262] on label "No" at bounding box center [834, 263] width 15 height 16
click at [834, 262] on input "No" at bounding box center [839, 260] width 10 height 10
radio input "true"
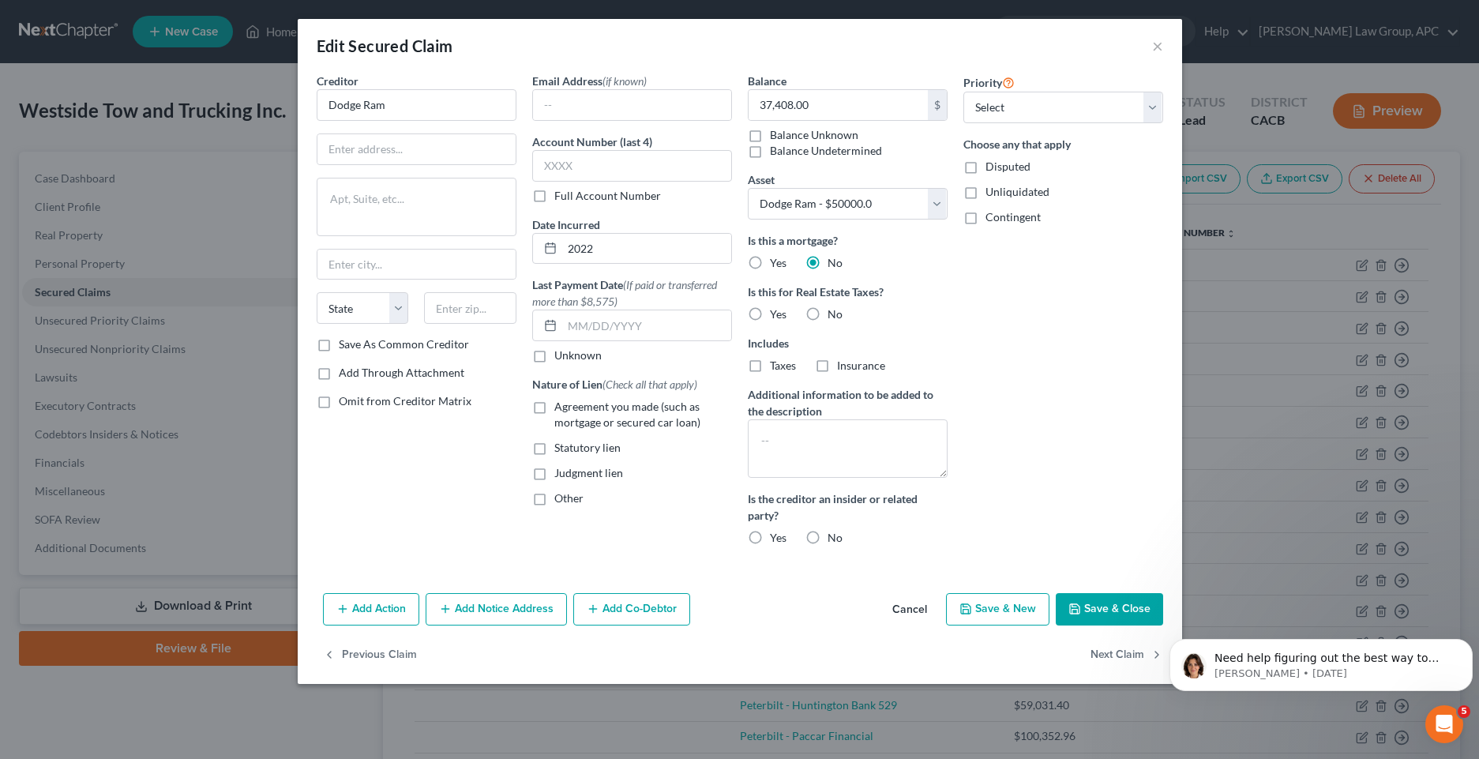
click at [827, 313] on label "No" at bounding box center [834, 314] width 15 height 16
click at [834, 313] on input "No" at bounding box center [839, 311] width 10 height 10
radio input "true"
click at [827, 542] on label "No" at bounding box center [834, 538] width 15 height 16
click at [834, 540] on input "No" at bounding box center [839, 535] width 10 height 10
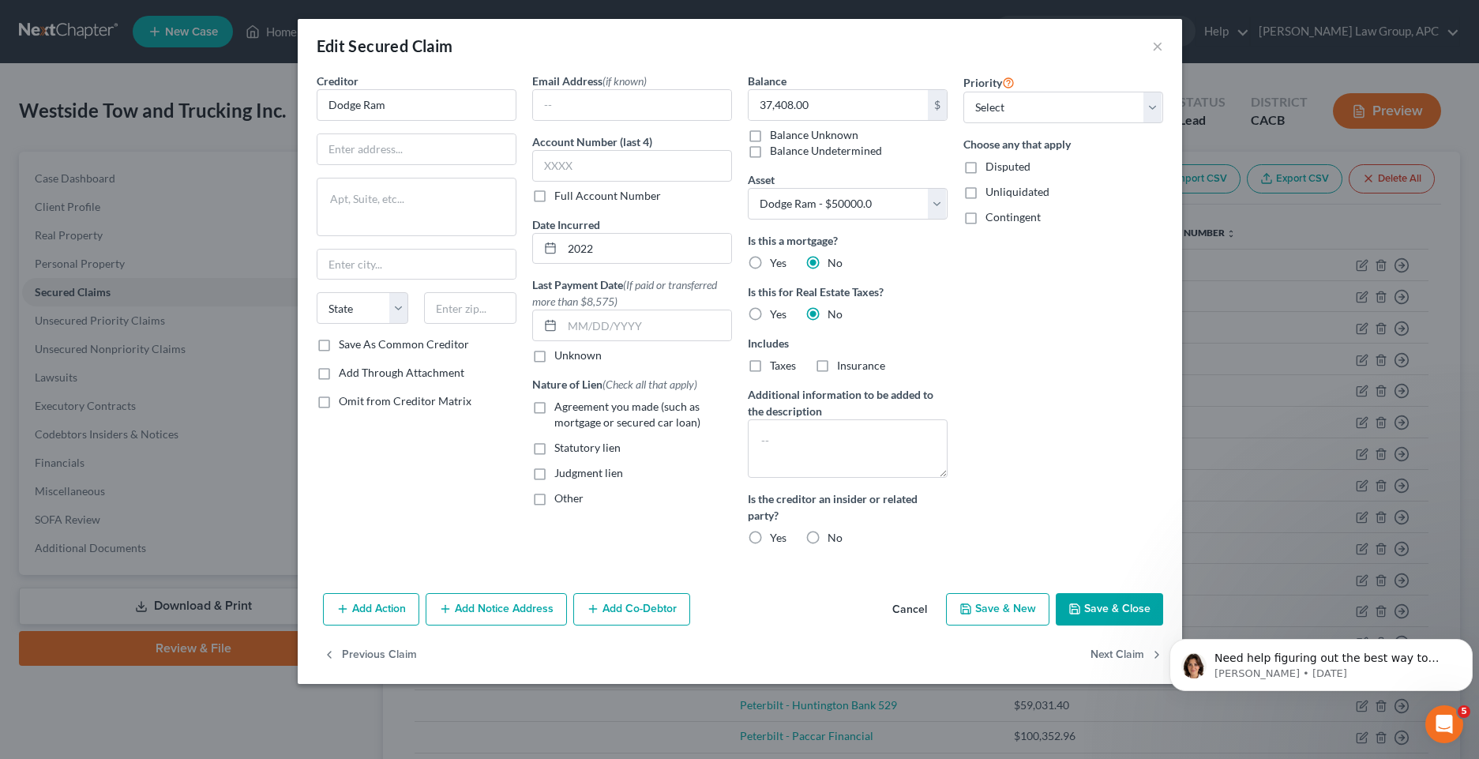
radio input "true"
click at [1101, 607] on button "Save & Close" at bounding box center [1109, 609] width 107 height 33
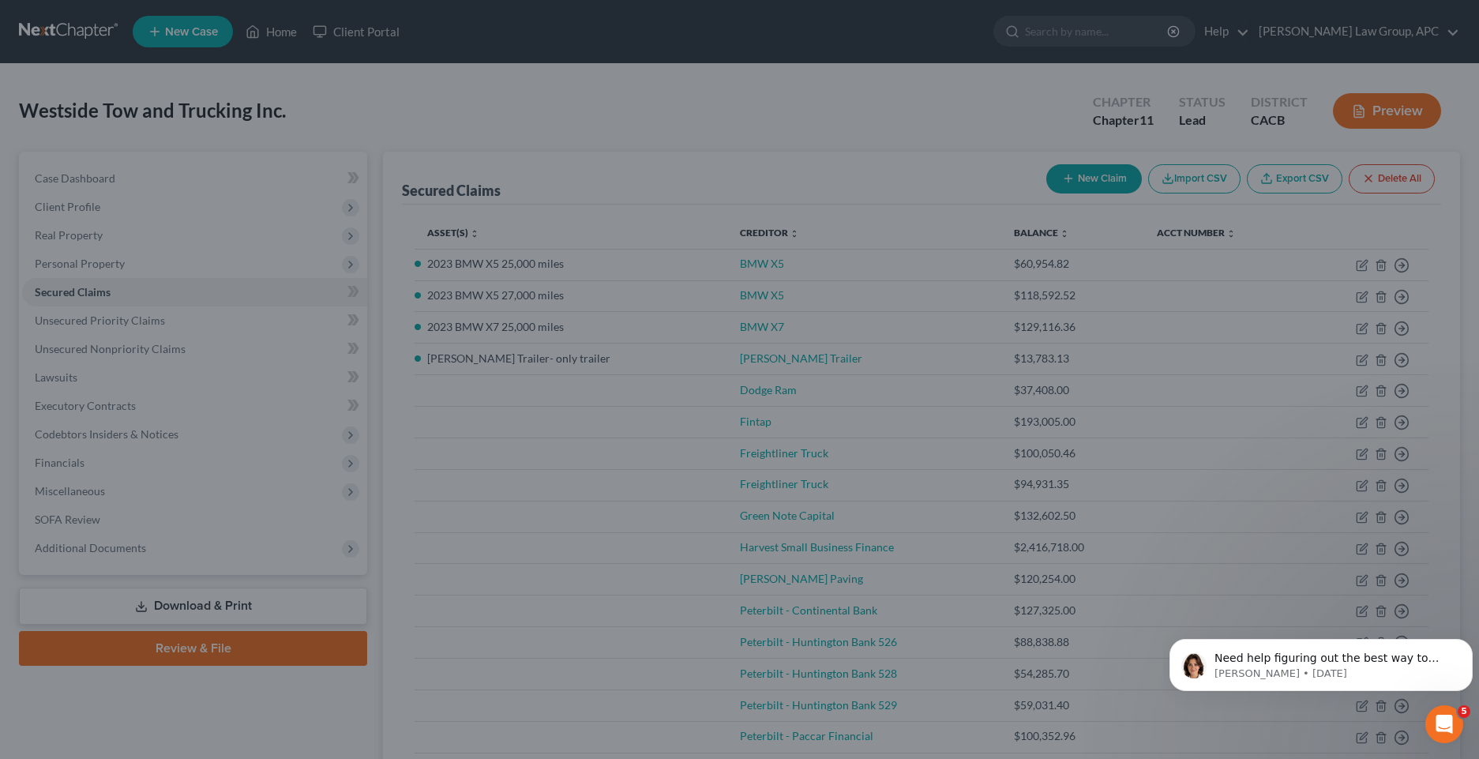
select select "3"
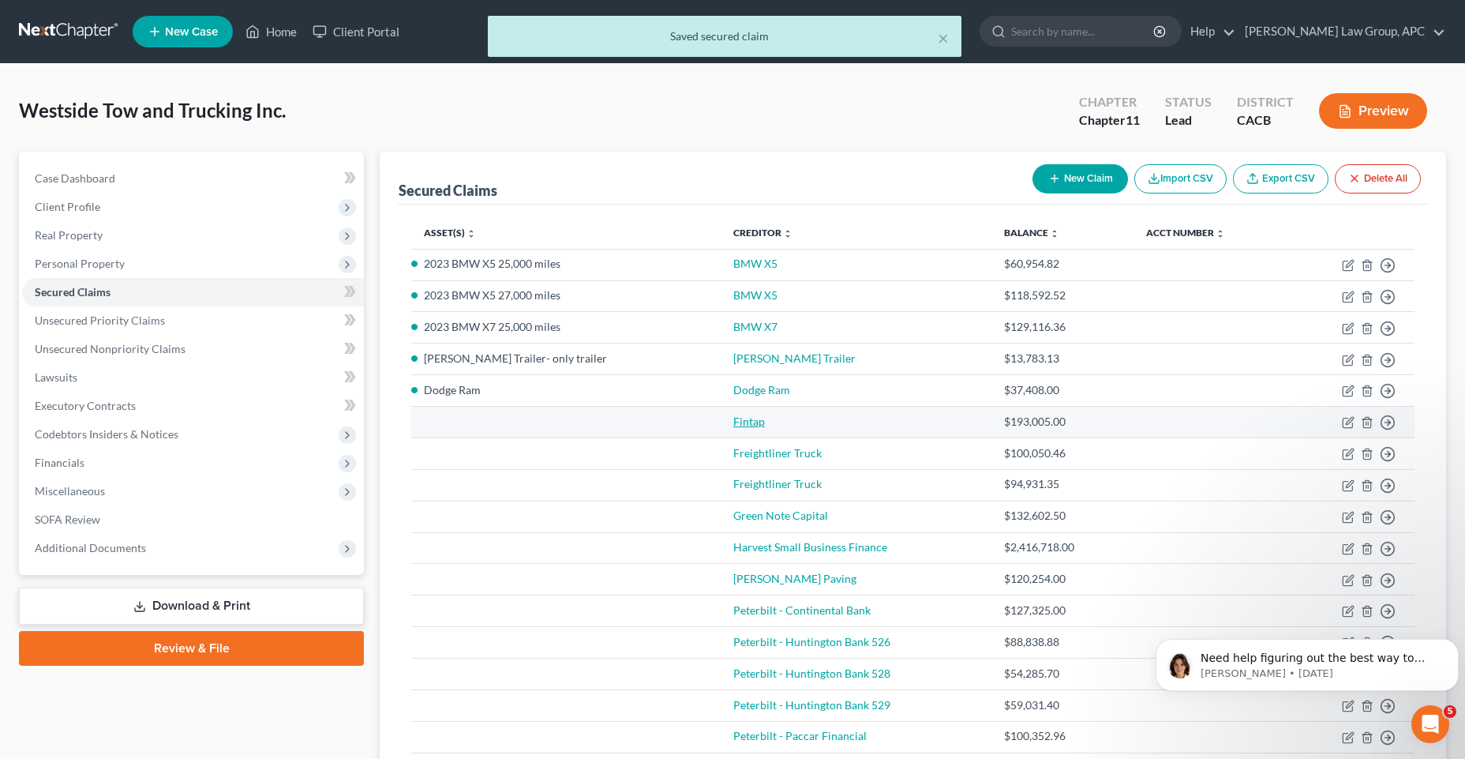
click at [734, 427] on link "Fintap" at bounding box center [750, 421] width 32 height 13
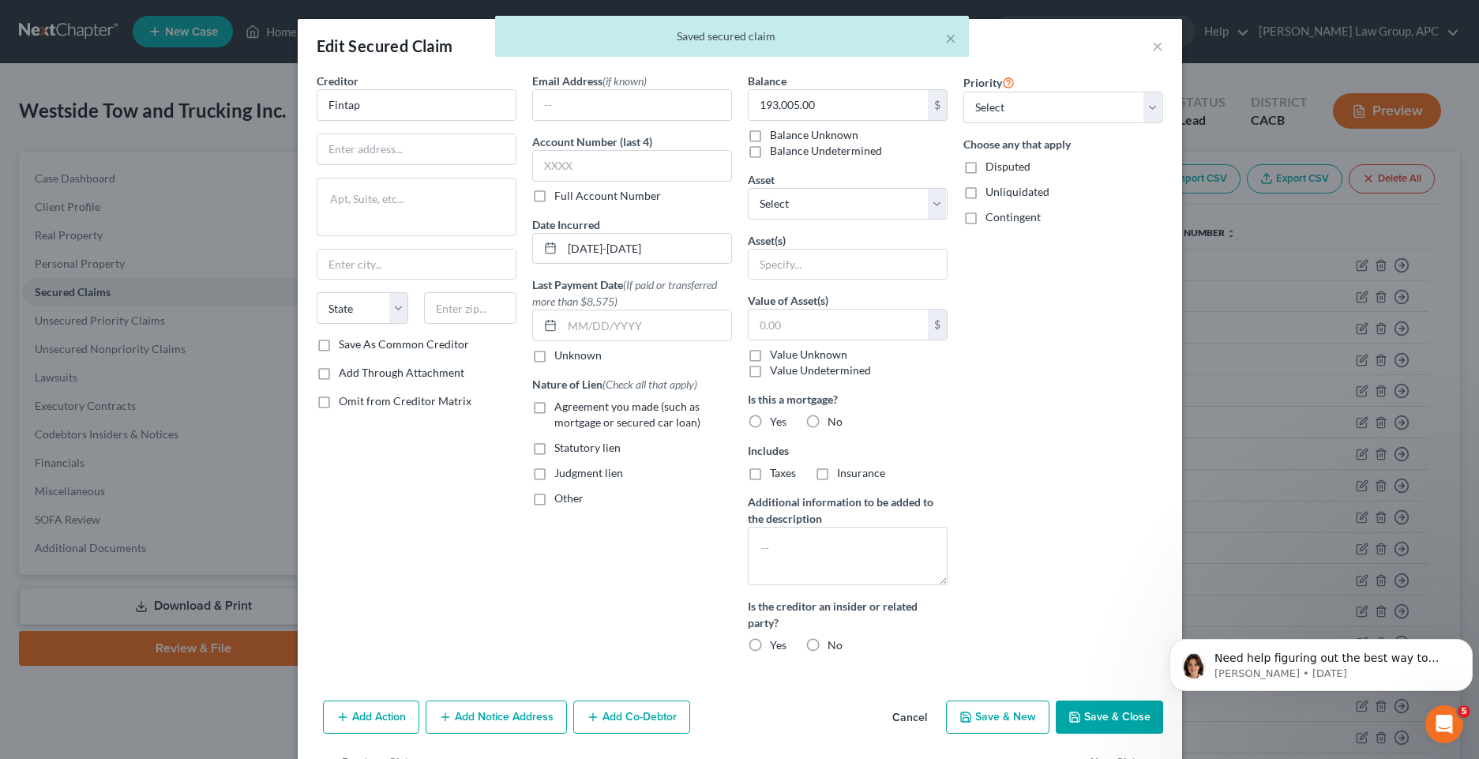
click at [985, 165] on label "Disputed" at bounding box center [1007, 167] width 45 height 16
click at [992, 165] on input "Disputed" at bounding box center [997, 164] width 10 height 10
checkbox input "true"
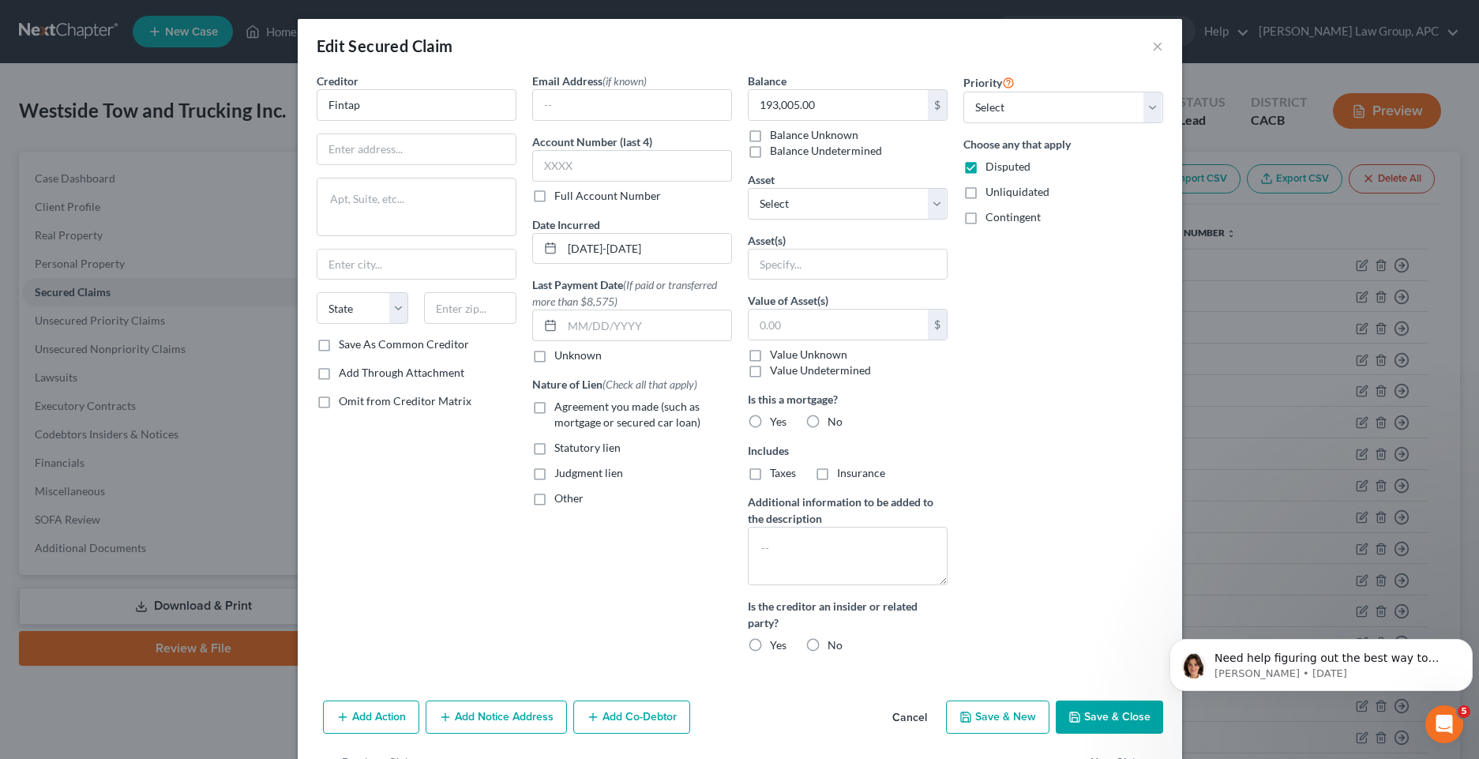
click at [770, 416] on label "Yes" at bounding box center [778, 422] width 17 height 16
click at [776, 416] on input "Yes" at bounding box center [781, 419] width 10 height 10
radio input "true"
click at [827, 416] on label "No" at bounding box center [834, 422] width 15 height 16
click at [834, 416] on input "No" at bounding box center [839, 419] width 10 height 10
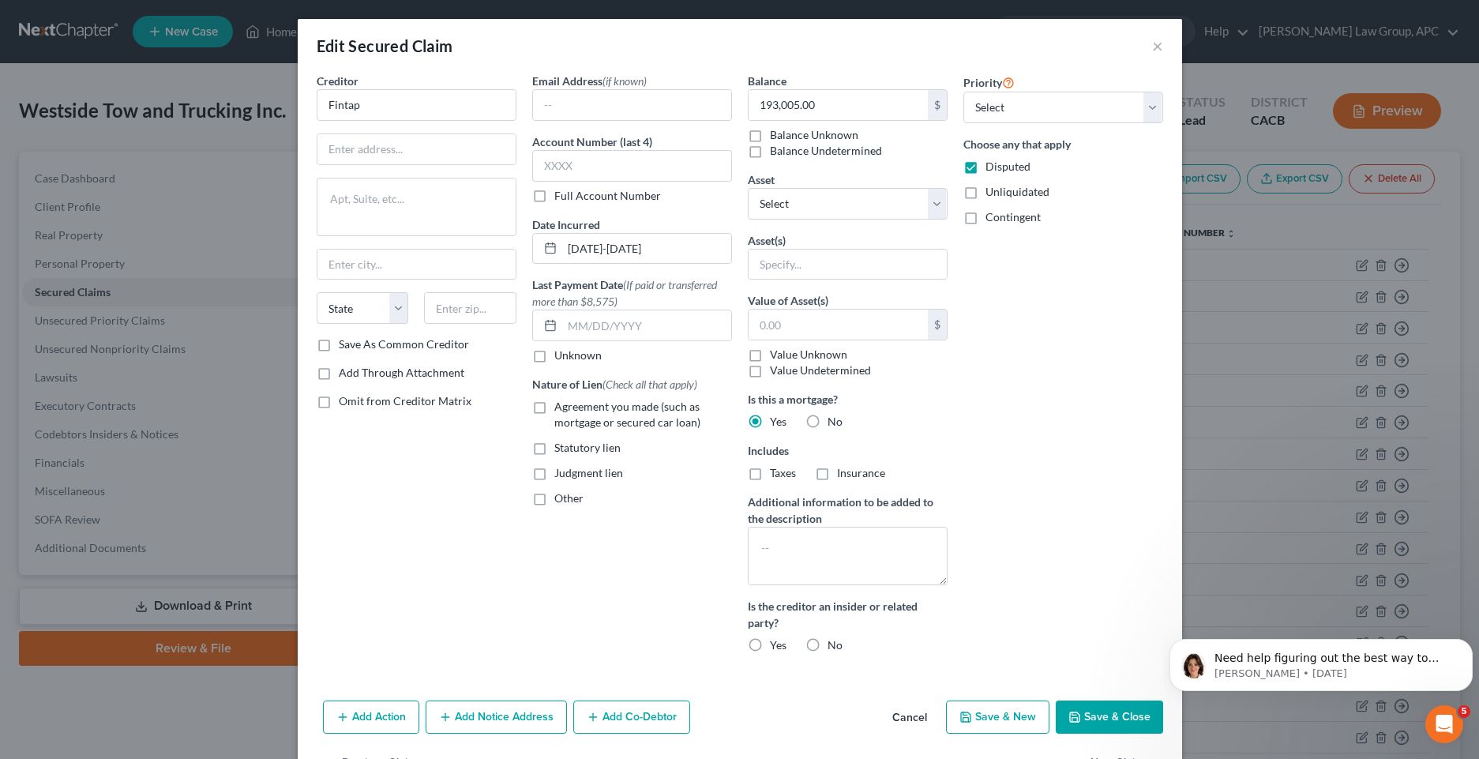
radio input "true"
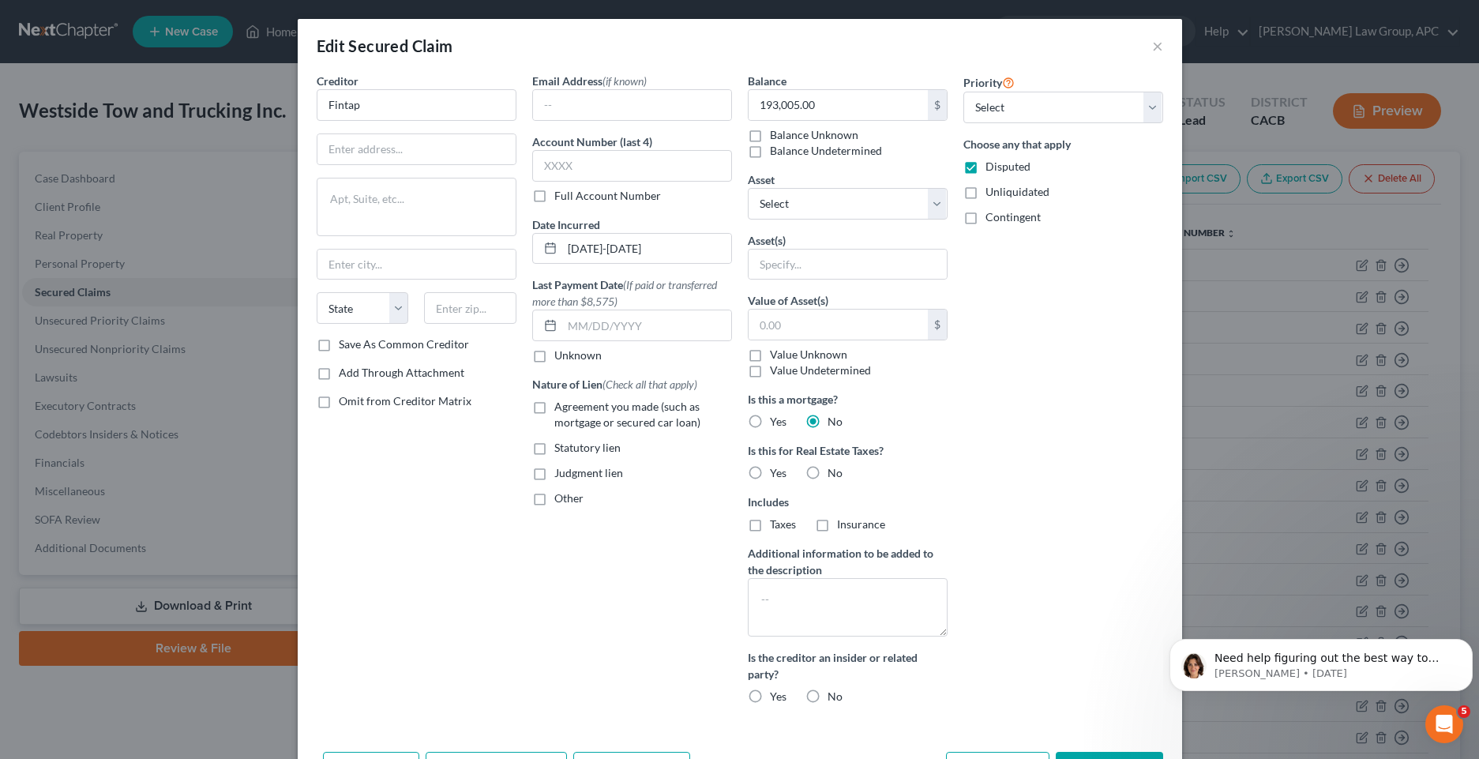
click at [827, 472] on label "No" at bounding box center [834, 473] width 15 height 16
click at [834, 472] on input "No" at bounding box center [839, 470] width 10 height 10
radio input "true"
click at [827, 689] on label "No" at bounding box center [834, 697] width 15 height 16
click at [834, 689] on input "No" at bounding box center [839, 694] width 10 height 10
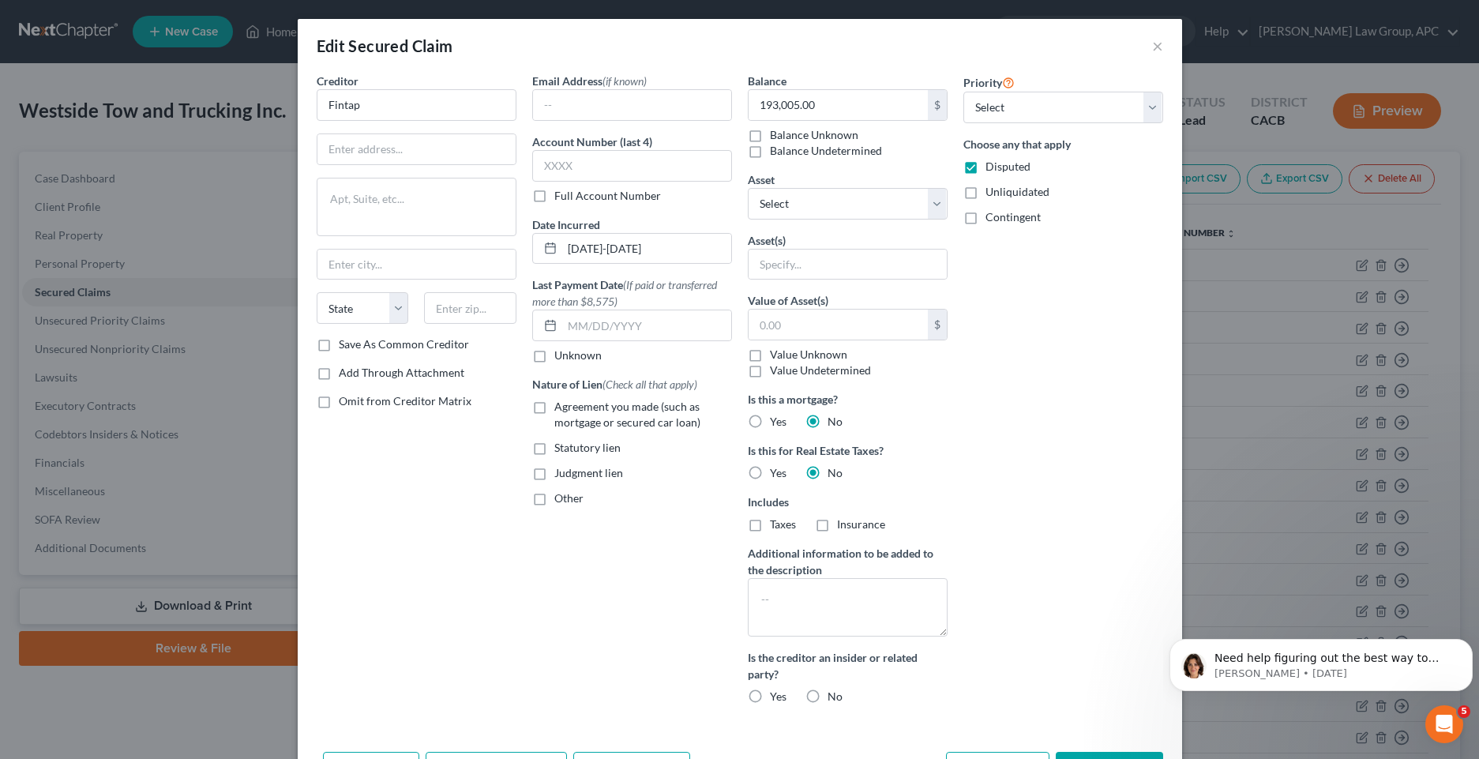
radio input "true"
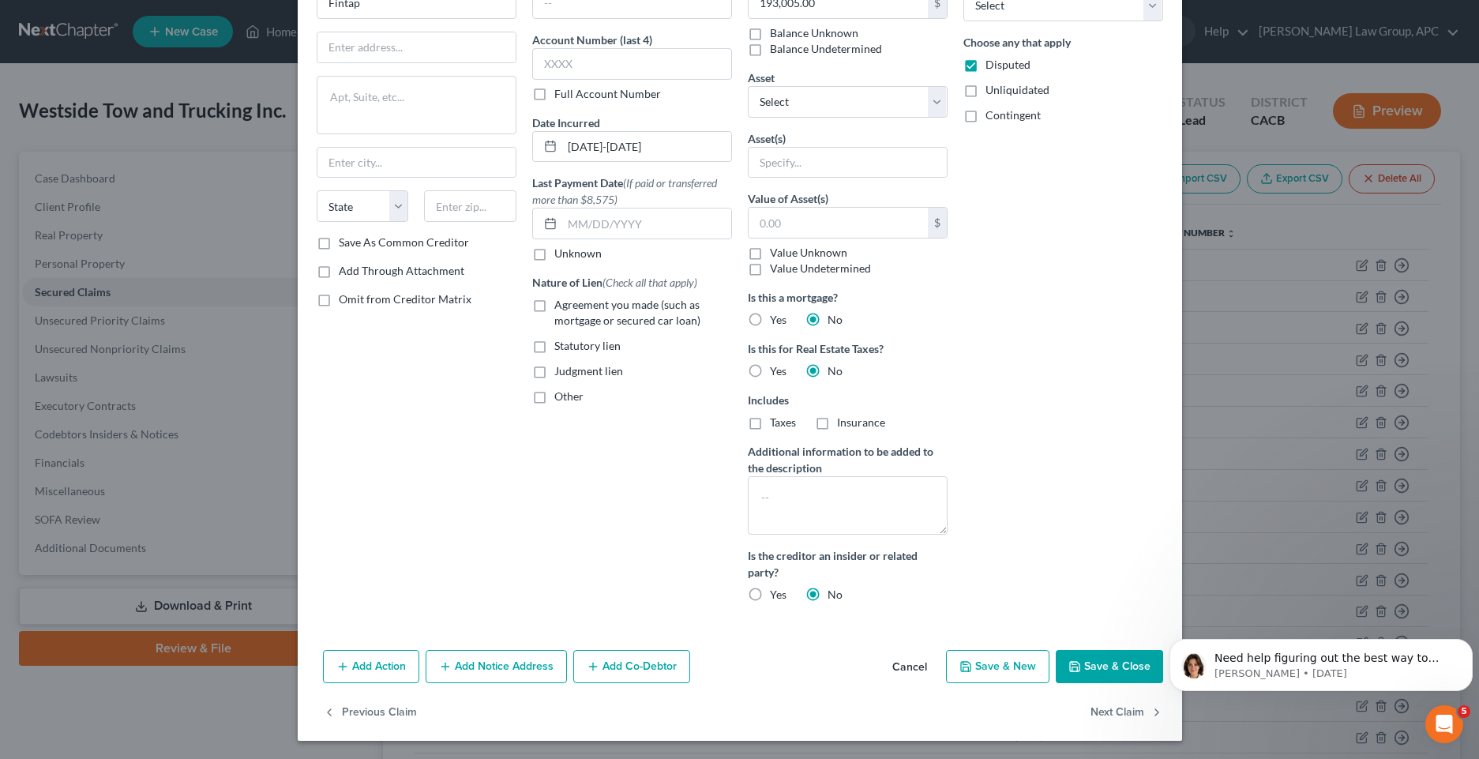
scroll to position [103, 0]
click at [1088, 659] on button "Save & Close" at bounding box center [1109, 665] width 107 height 33
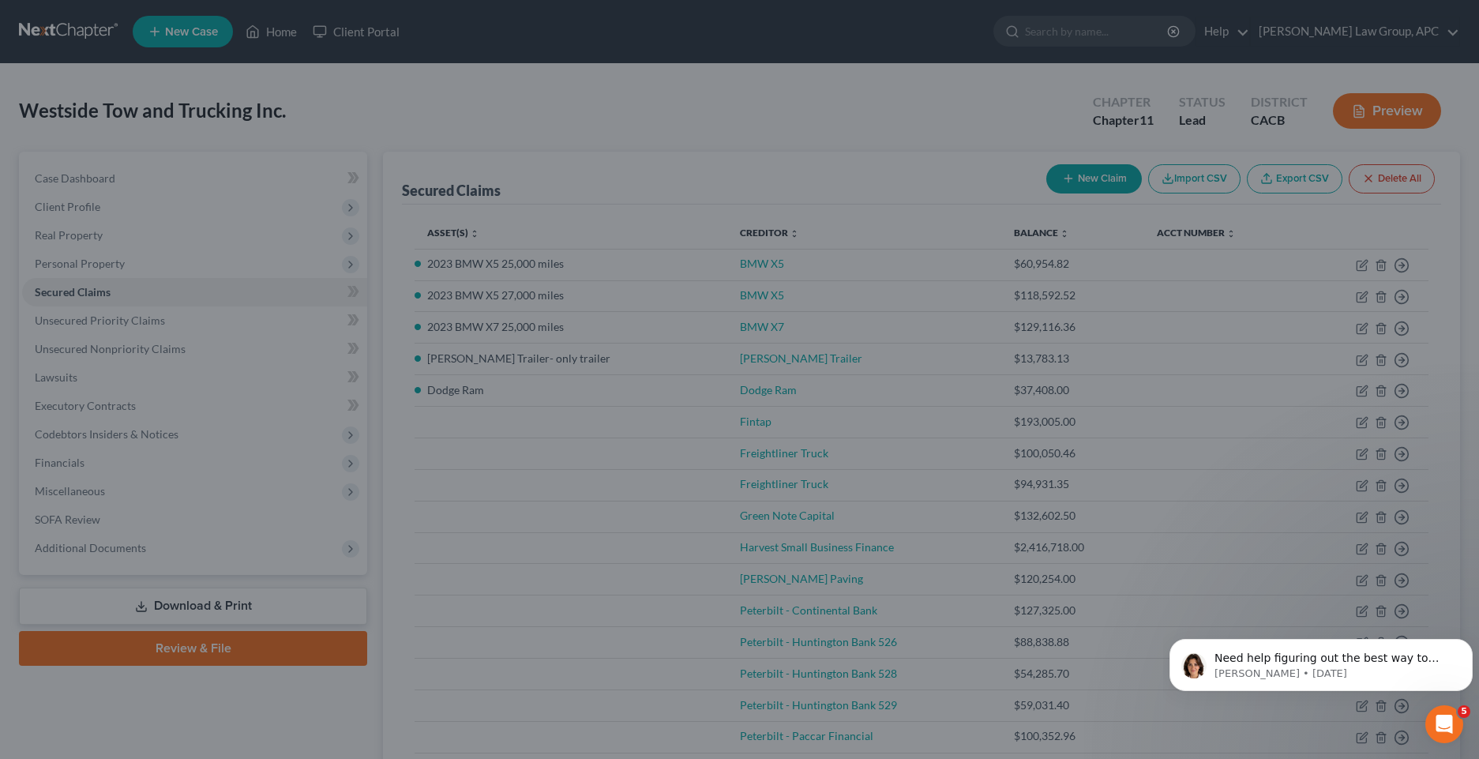
scroll to position [0, 0]
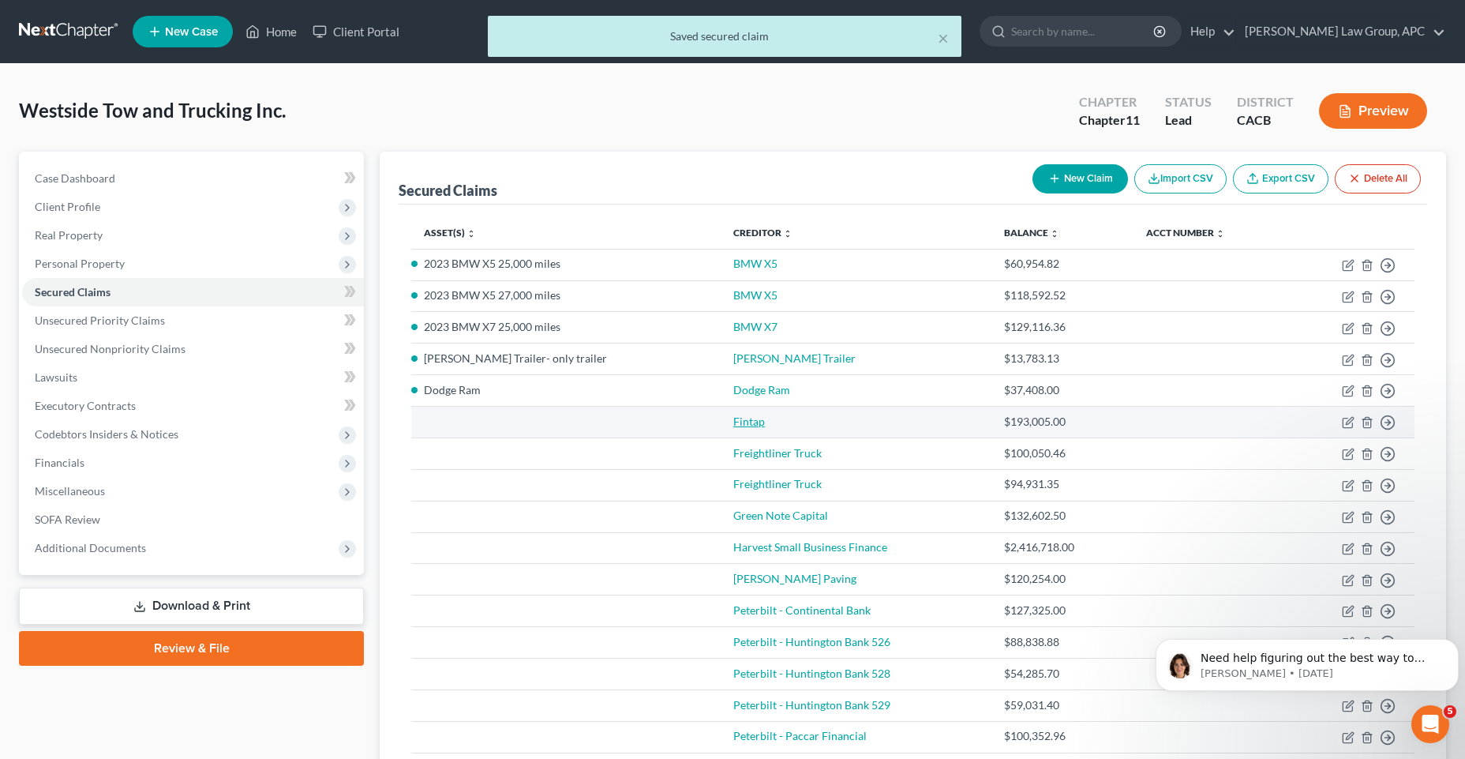
click at [734, 425] on link "Fintap" at bounding box center [750, 421] width 32 height 13
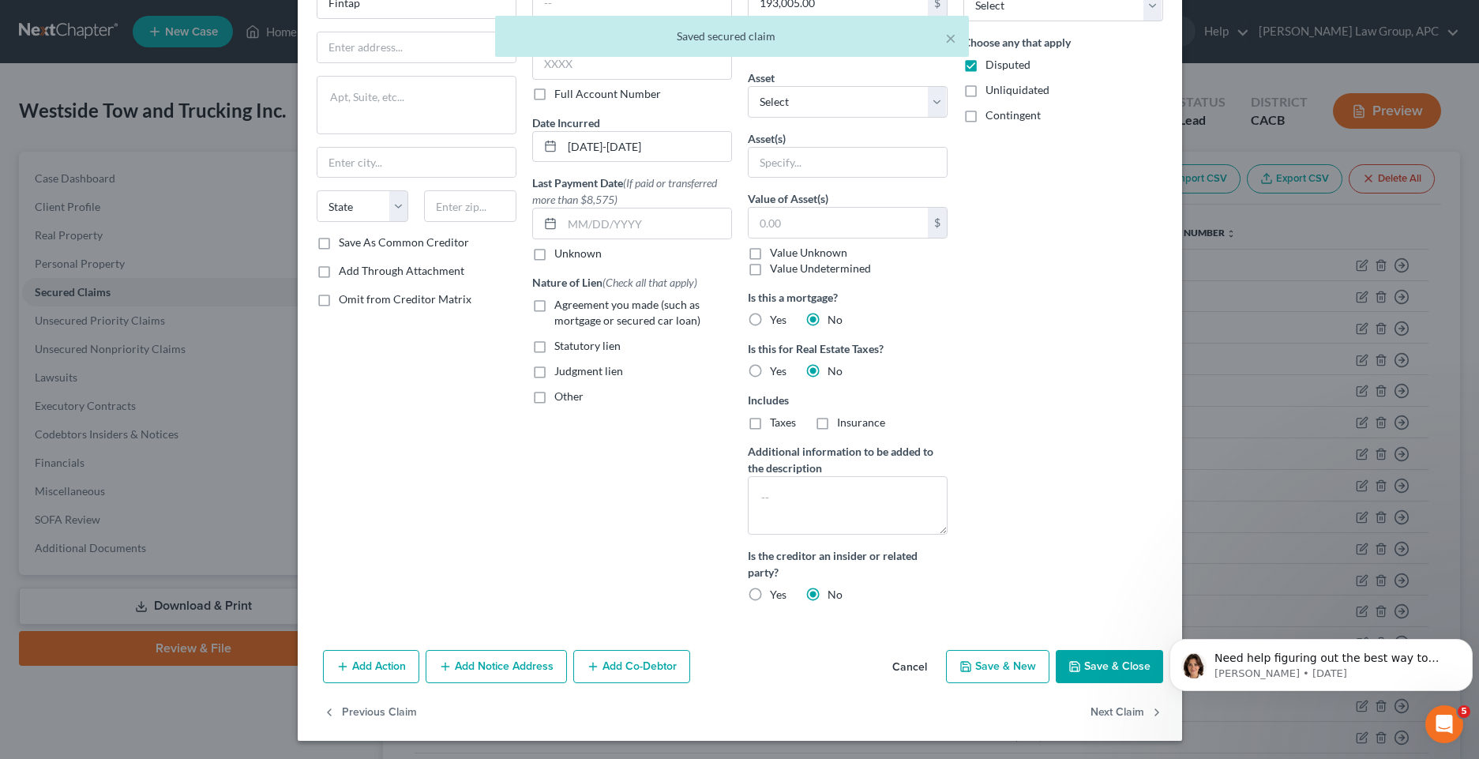
scroll to position [103, 0]
click at [1111, 671] on button "Save & Close" at bounding box center [1109, 665] width 107 height 33
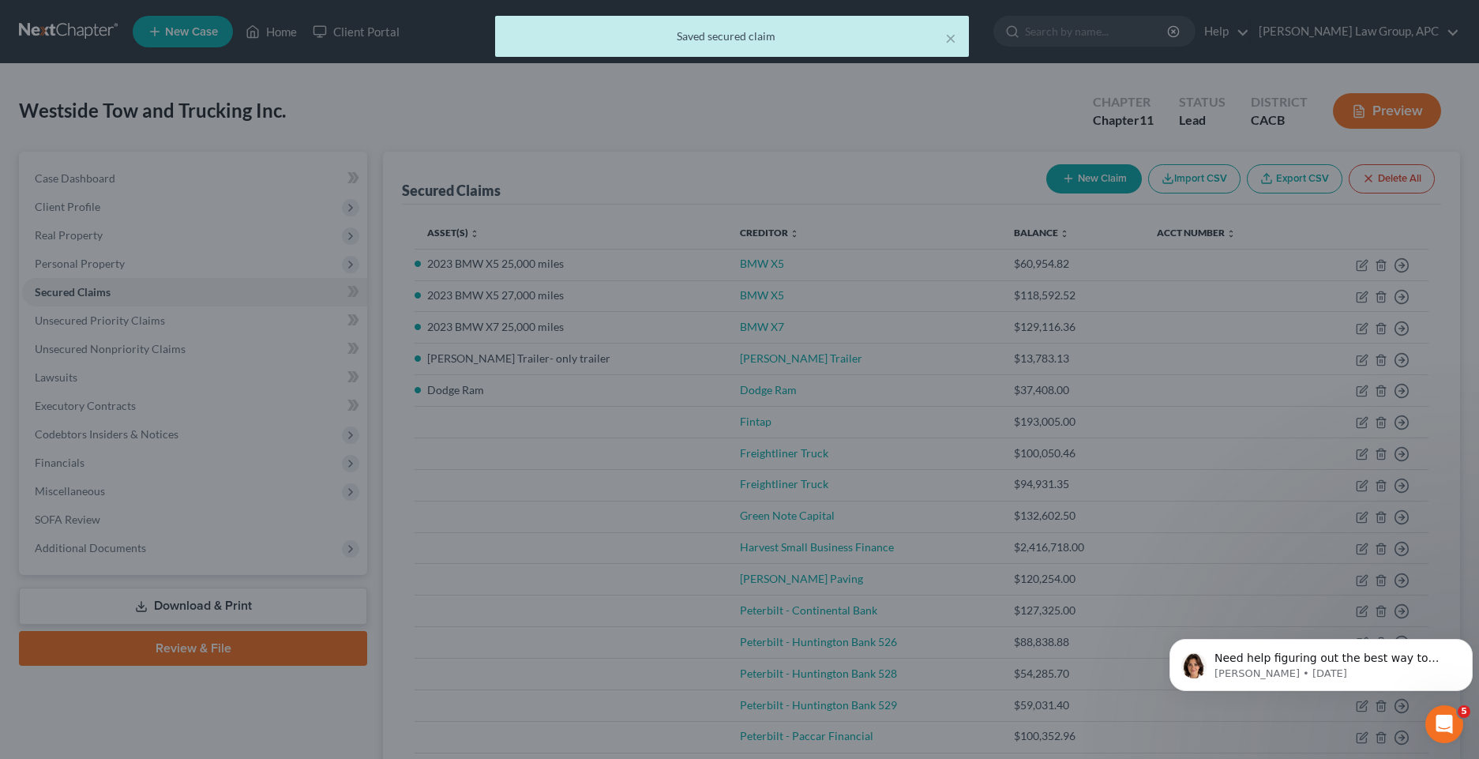
scroll to position [0, 0]
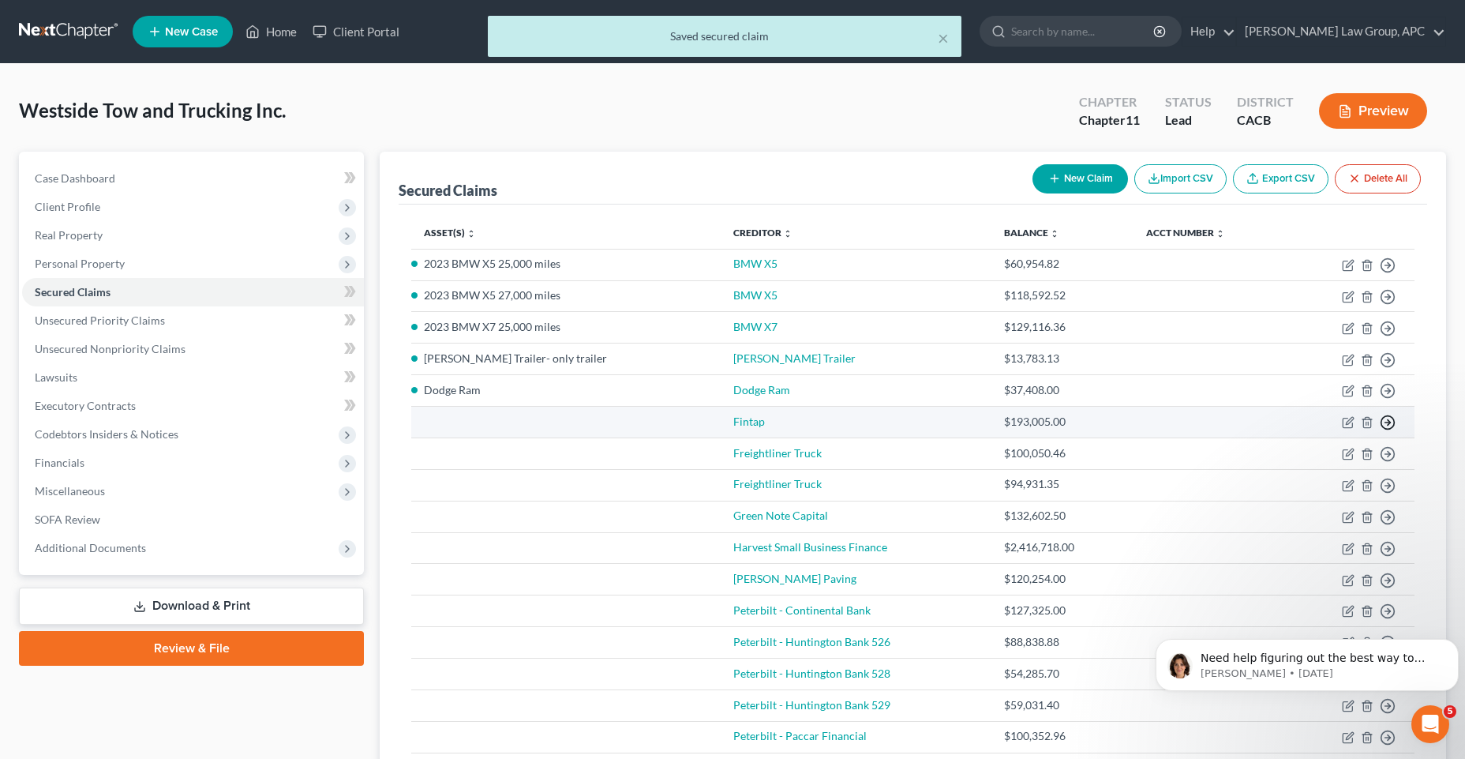
click at [1388, 424] on icon "button" at bounding box center [1388, 423] width 16 height 16
click at [1308, 460] on link "Move to F" at bounding box center [1316, 460] width 132 height 27
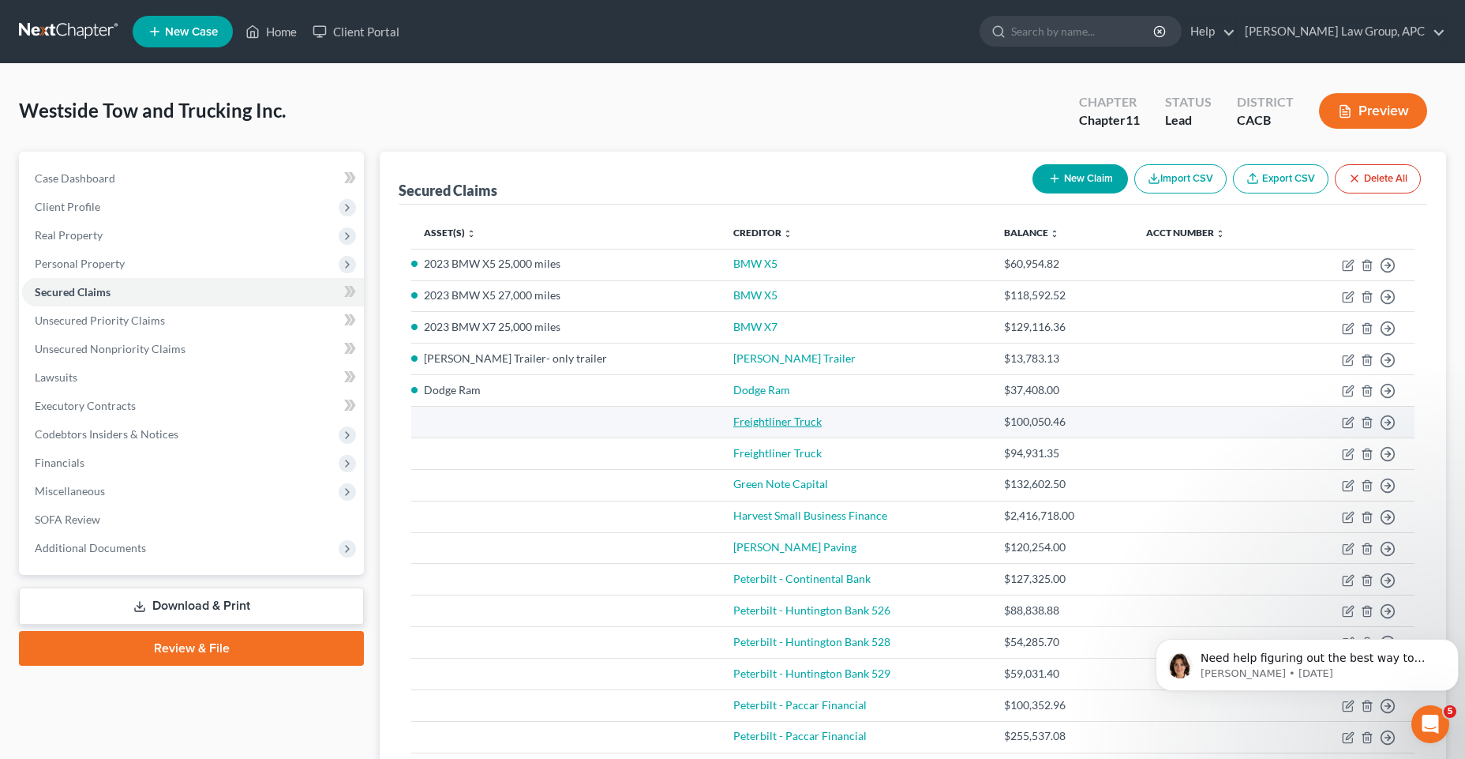
click at [734, 425] on link "Freightliner Truck" at bounding box center [778, 421] width 88 height 13
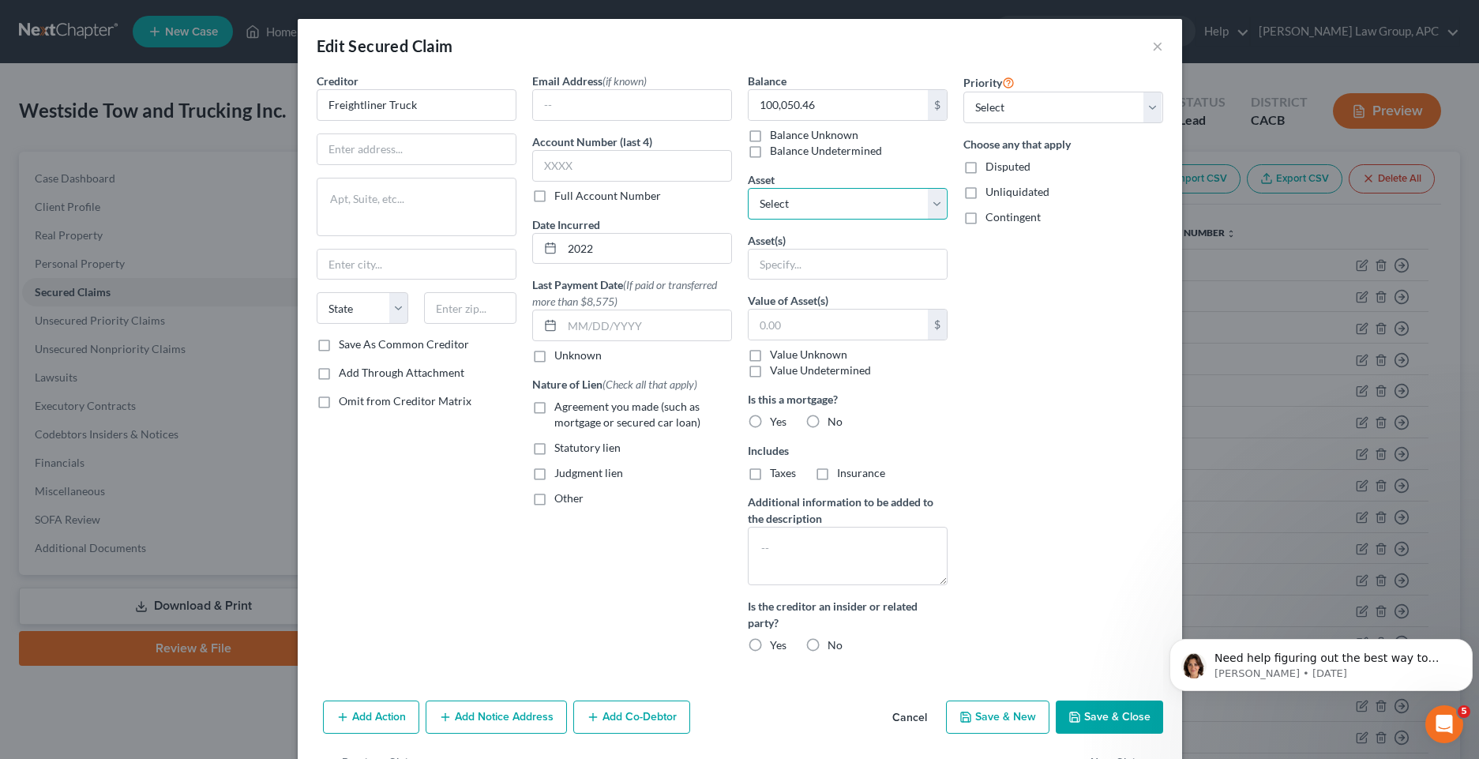
click at [927, 217] on select "Select Other Multiple Assets [STREET_ADDRESS] - $2800000.0 Dodge Ram - $50000.0…" at bounding box center [848, 204] width 200 height 32
select select "9"
click at [748, 188] on select "Select Other Multiple Assets [STREET_ADDRESS] - $2800000.0 Dodge Ram - $50000.0…" at bounding box center [848, 204] width 200 height 32
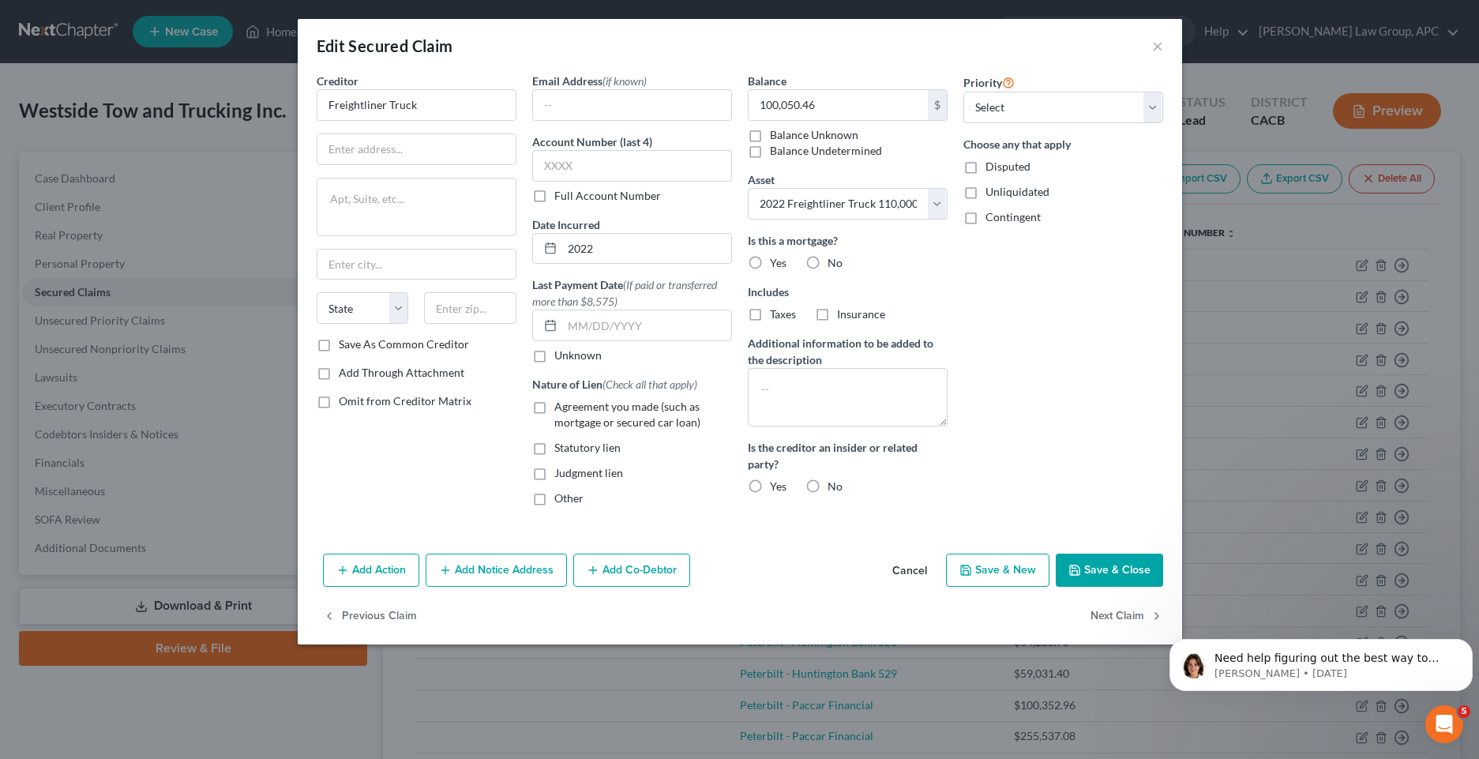
click at [827, 265] on label "No" at bounding box center [834, 263] width 15 height 16
click at [834, 265] on input "No" at bounding box center [839, 260] width 10 height 10
radio input "true"
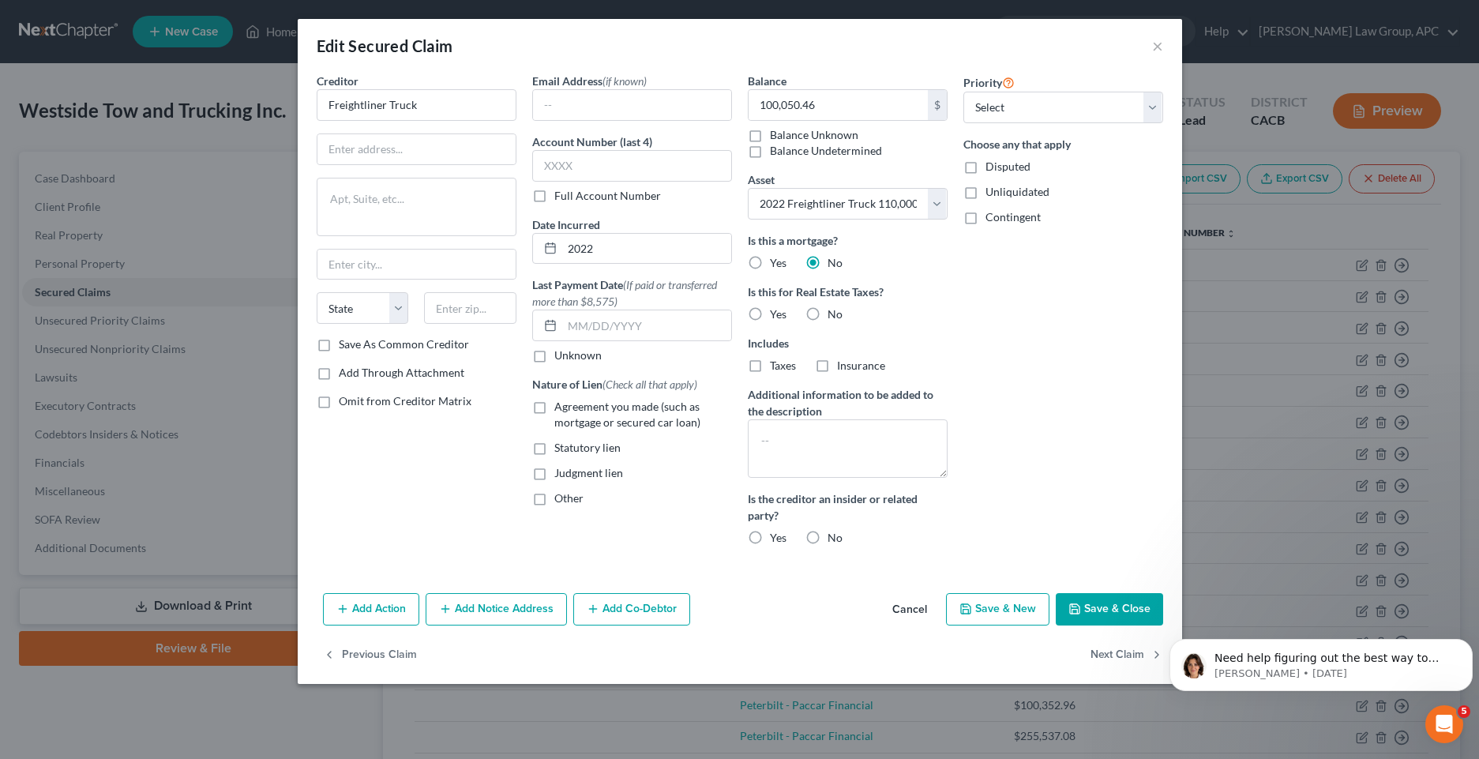
click at [827, 315] on label "No" at bounding box center [834, 314] width 15 height 16
click at [834, 315] on input "No" at bounding box center [839, 311] width 10 height 10
radio input "true"
click at [827, 542] on label "No" at bounding box center [834, 538] width 15 height 16
click at [834, 540] on input "No" at bounding box center [839, 535] width 10 height 10
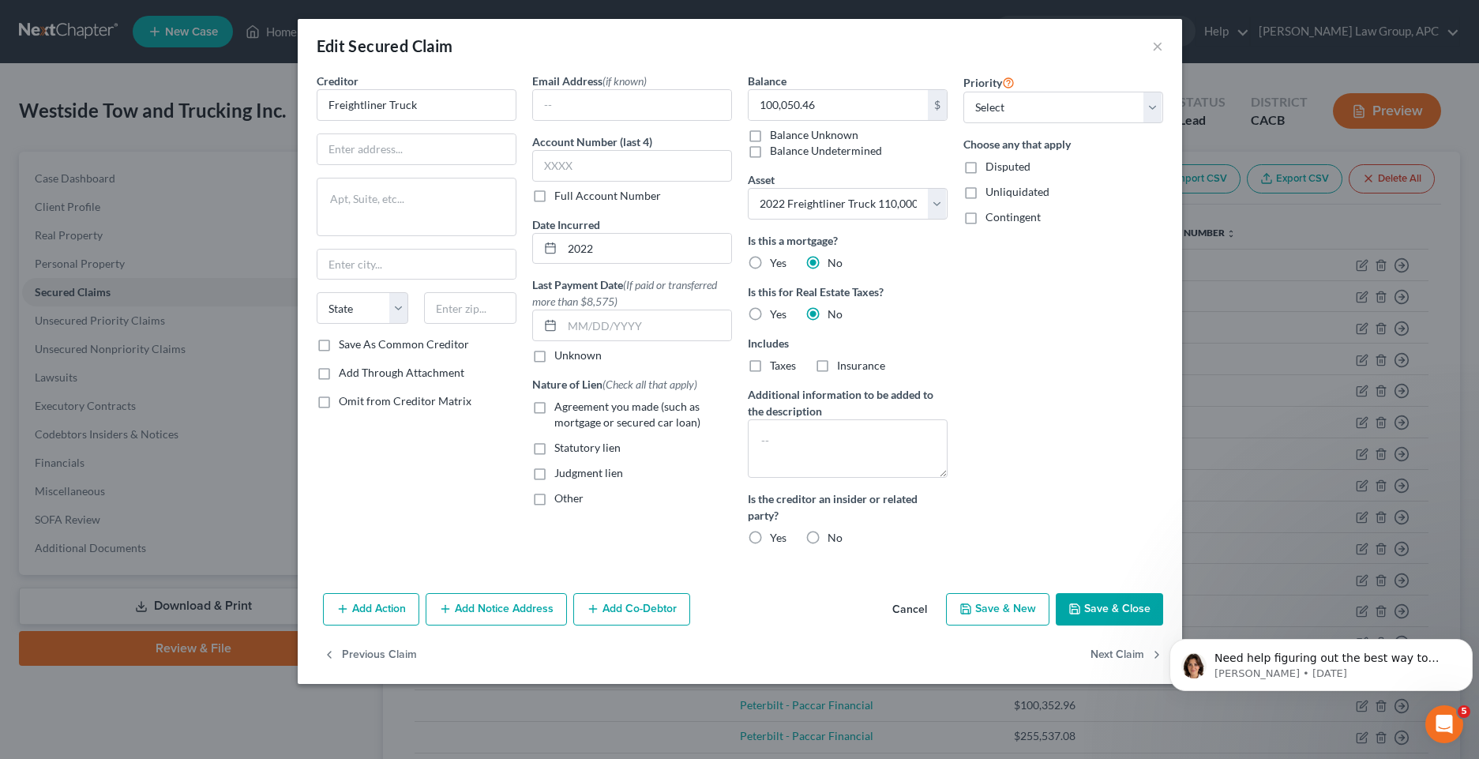
radio input "true"
click at [1094, 602] on button "Save & Close" at bounding box center [1109, 609] width 107 height 33
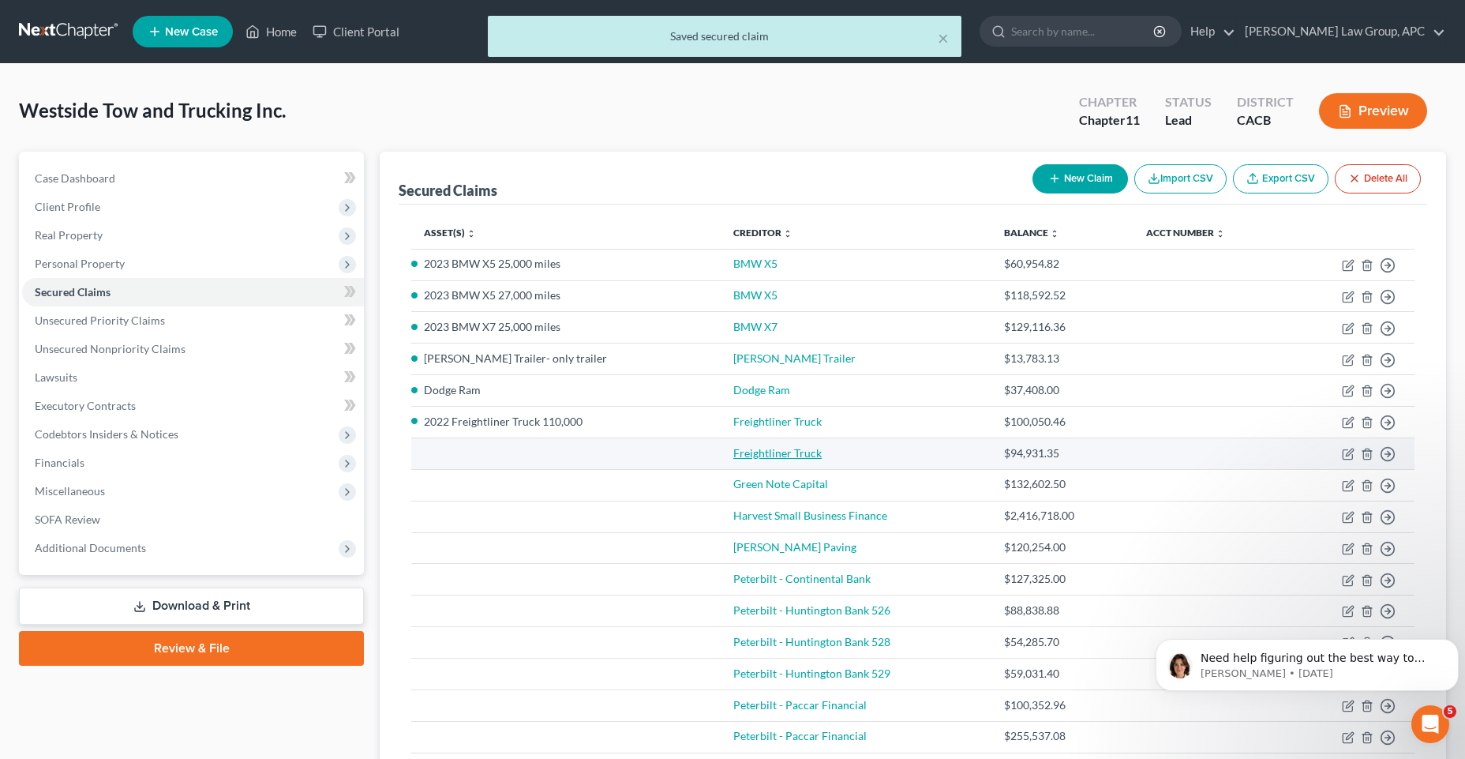
click at [752, 456] on link "Freightliner Truck" at bounding box center [778, 452] width 88 height 13
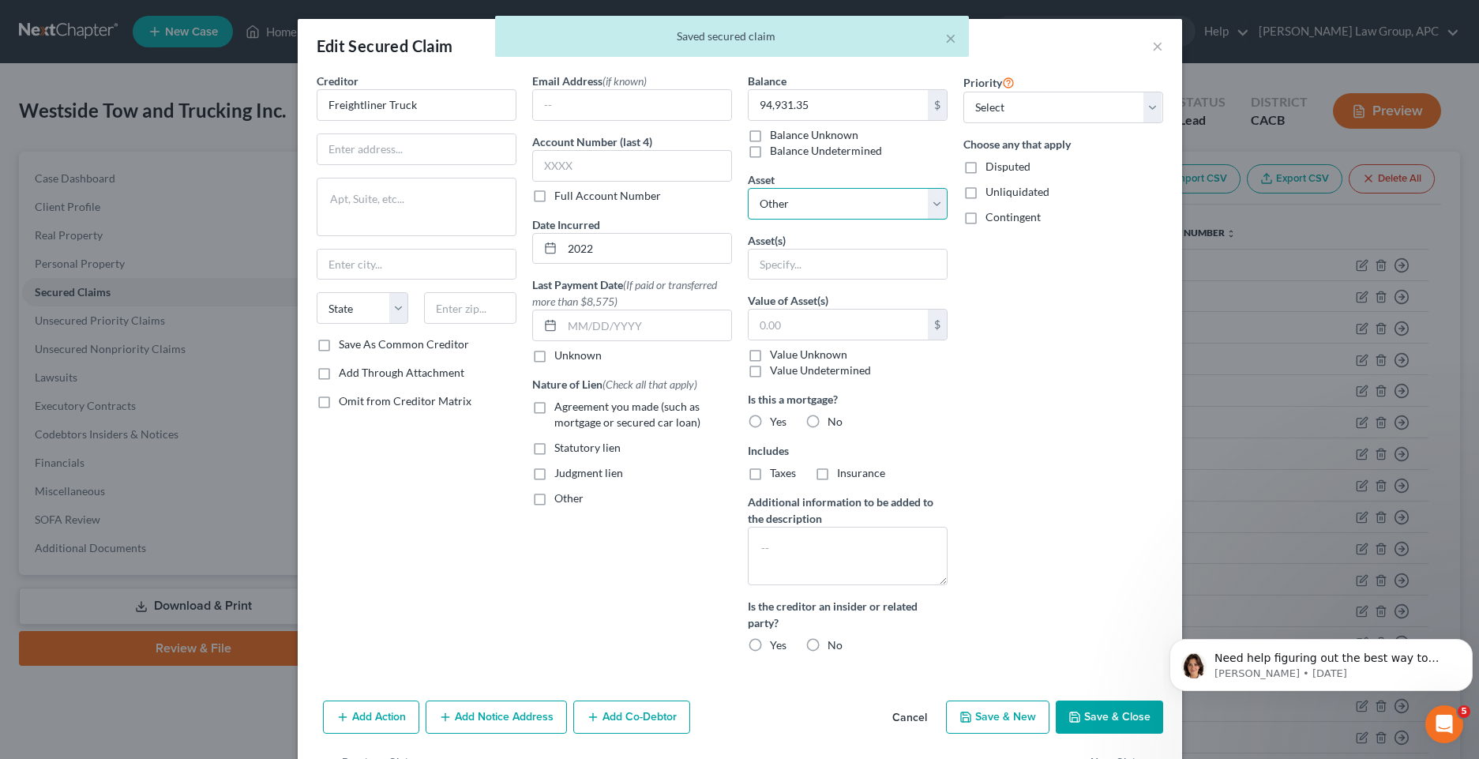
click at [932, 210] on select "Select Other Multiple Assets [STREET_ADDRESS] - $2800000.0 Dodge Ram - $50000.0…" at bounding box center [848, 204] width 200 height 32
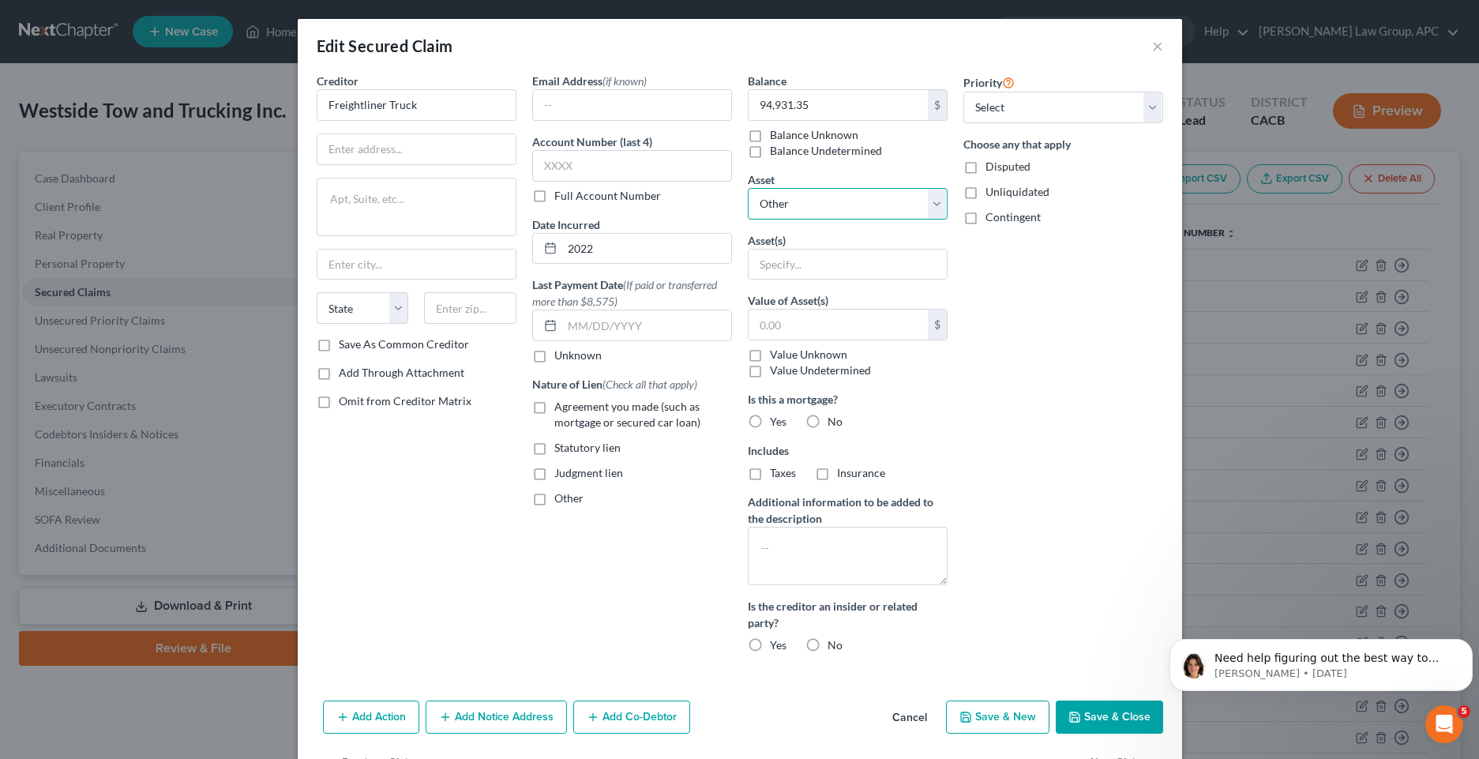
select select "10"
click at [748, 188] on select "Select Other Multiple Assets [STREET_ADDRESS] - $2800000.0 Dodge Ram - $50000.0…" at bounding box center [848, 204] width 200 height 32
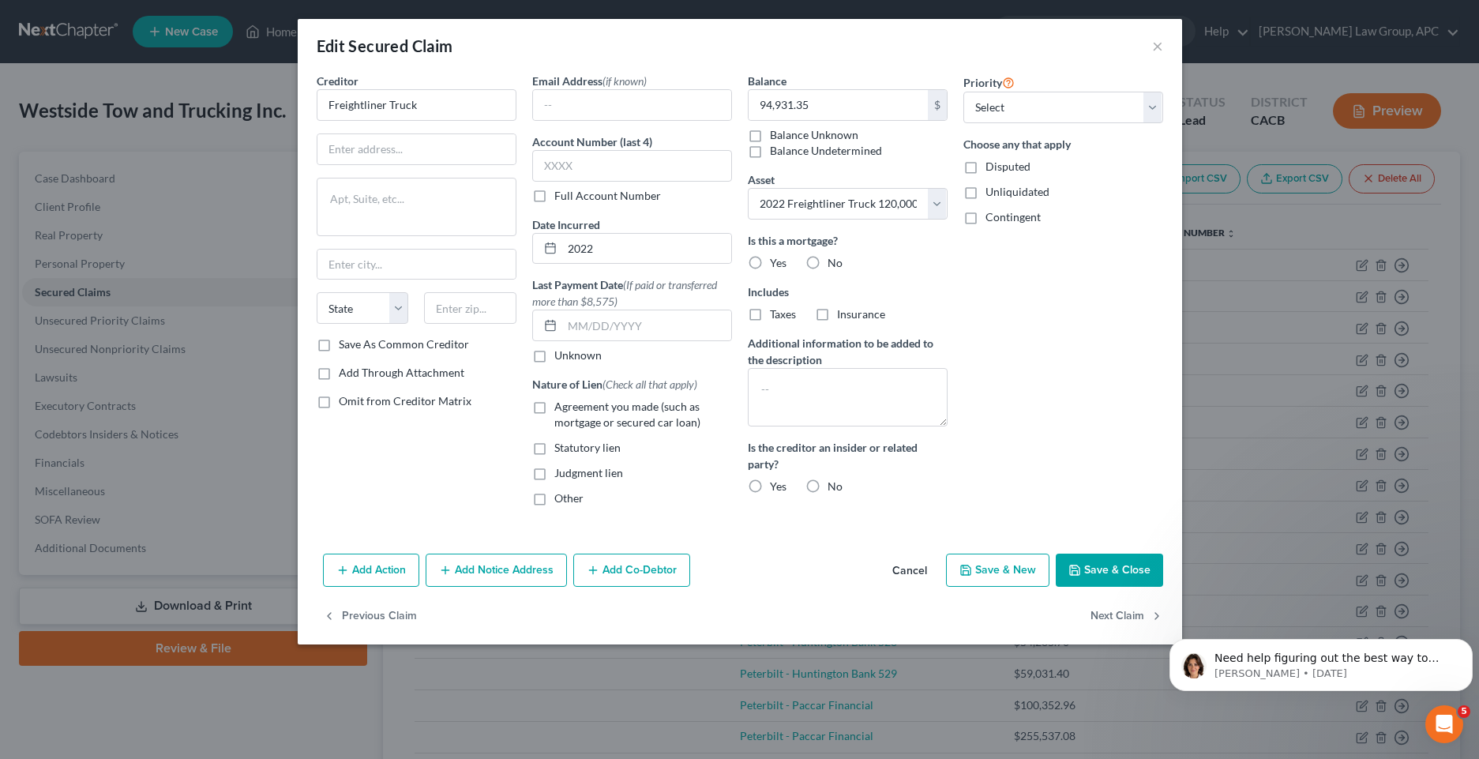
click at [827, 263] on label "No" at bounding box center [834, 263] width 15 height 16
click at [834, 263] on input "No" at bounding box center [839, 260] width 10 height 10
radio input "true"
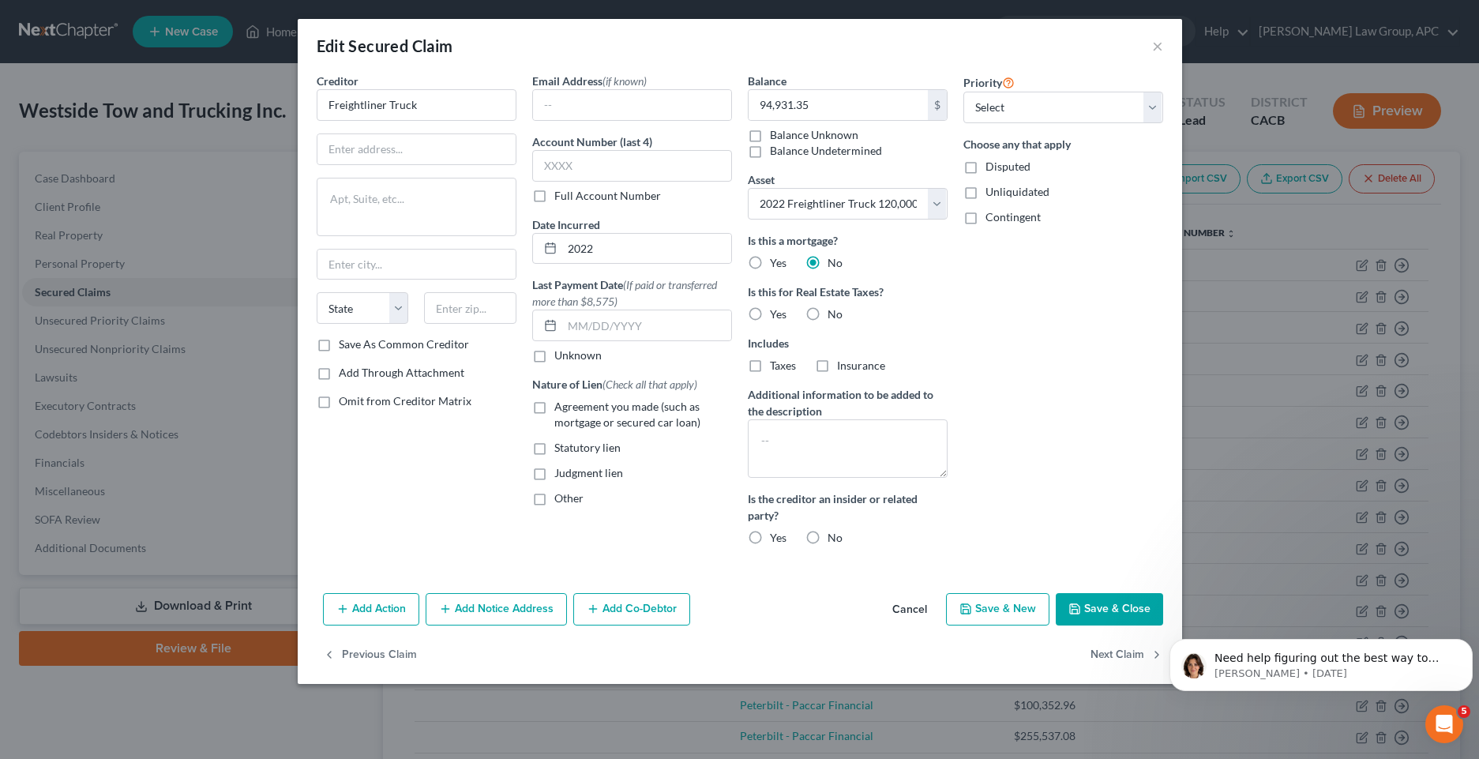
click at [827, 314] on label "No" at bounding box center [834, 314] width 15 height 16
click at [834, 314] on input "No" at bounding box center [839, 311] width 10 height 10
radio input "true"
click at [827, 535] on label "No" at bounding box center [834, 538] width 15 height 16
click at [834, 535] on input "No" at bounding box center [839, 535] width 10 height 10
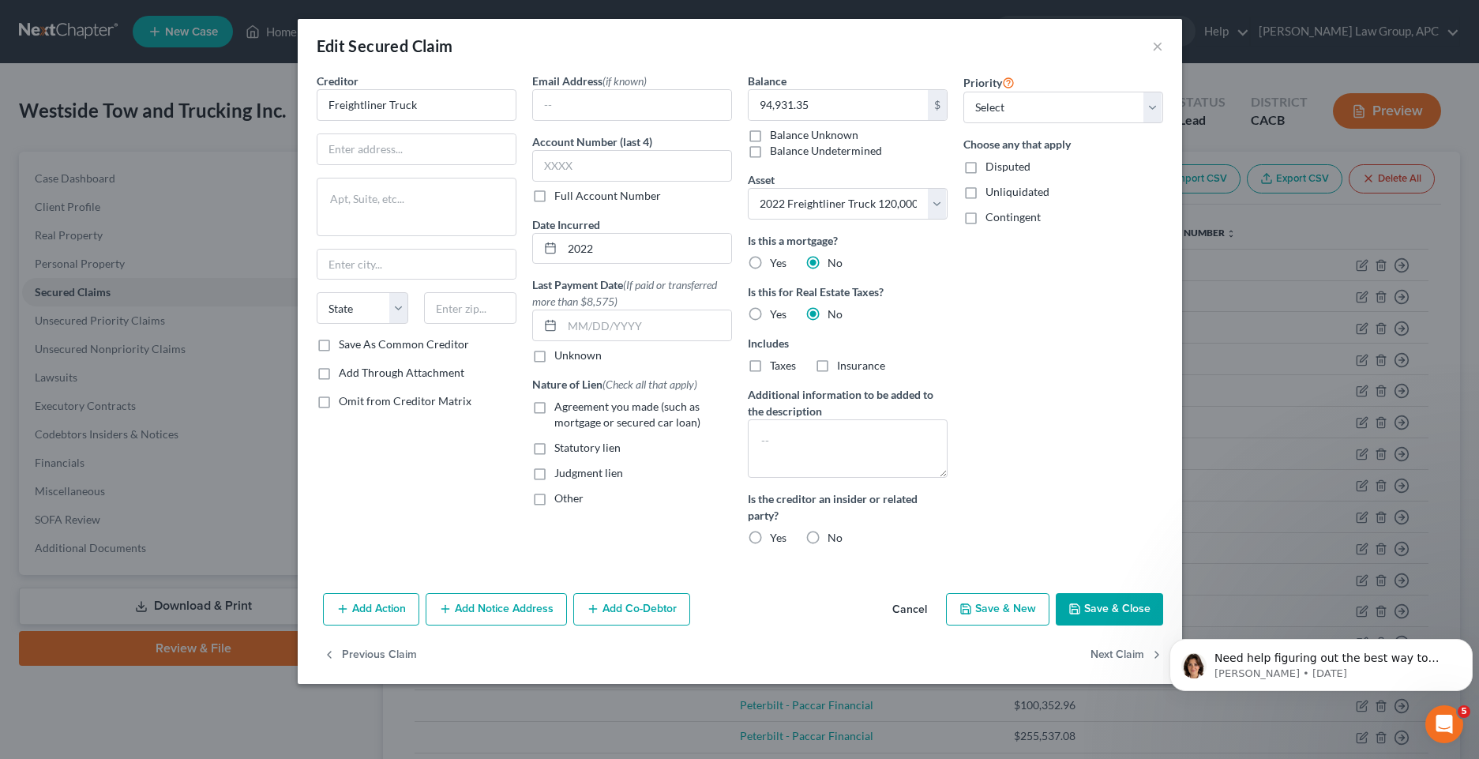
radio input "true"
click at [1113, 607] on button "Save & Close" at bounding box center [1109, 609] width 107 height 33
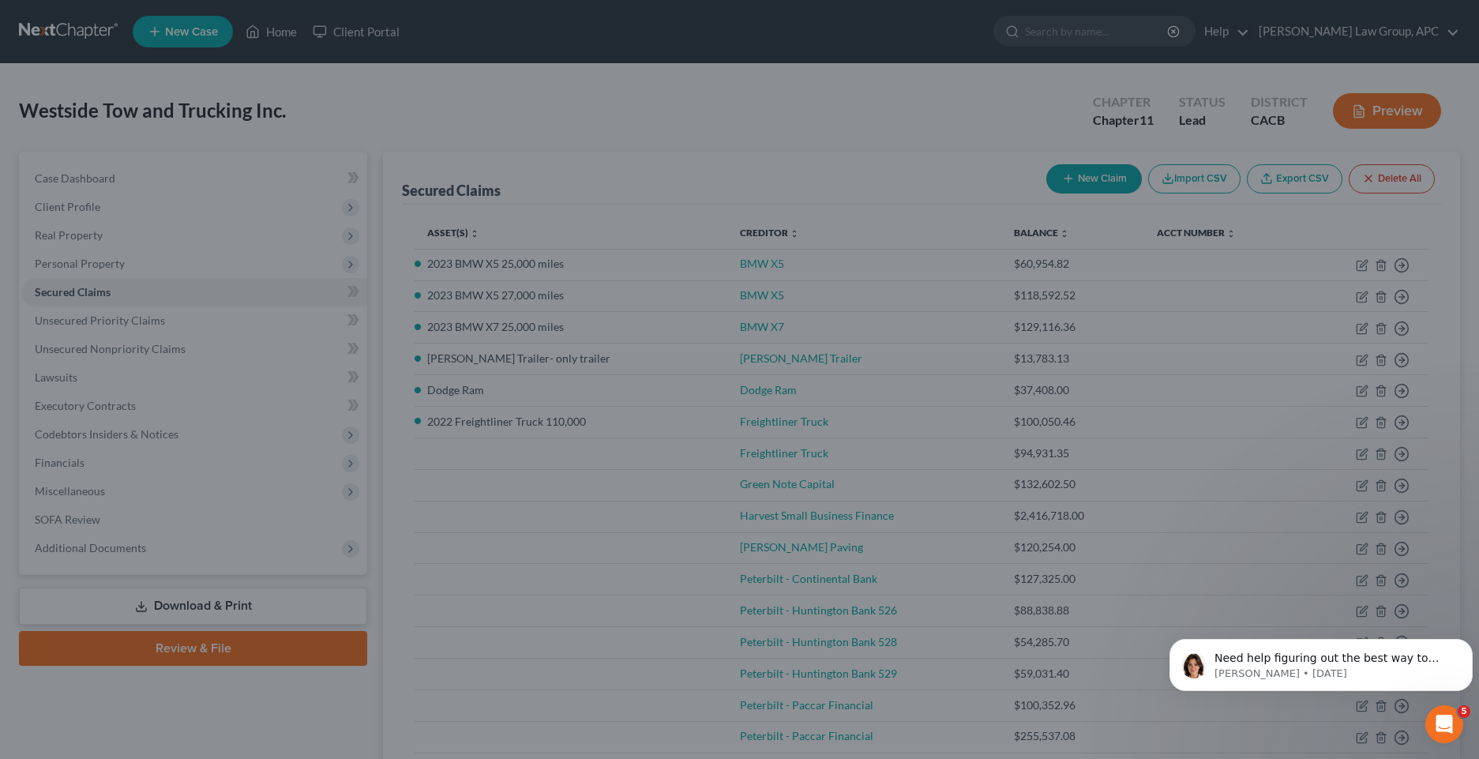
select select "10"
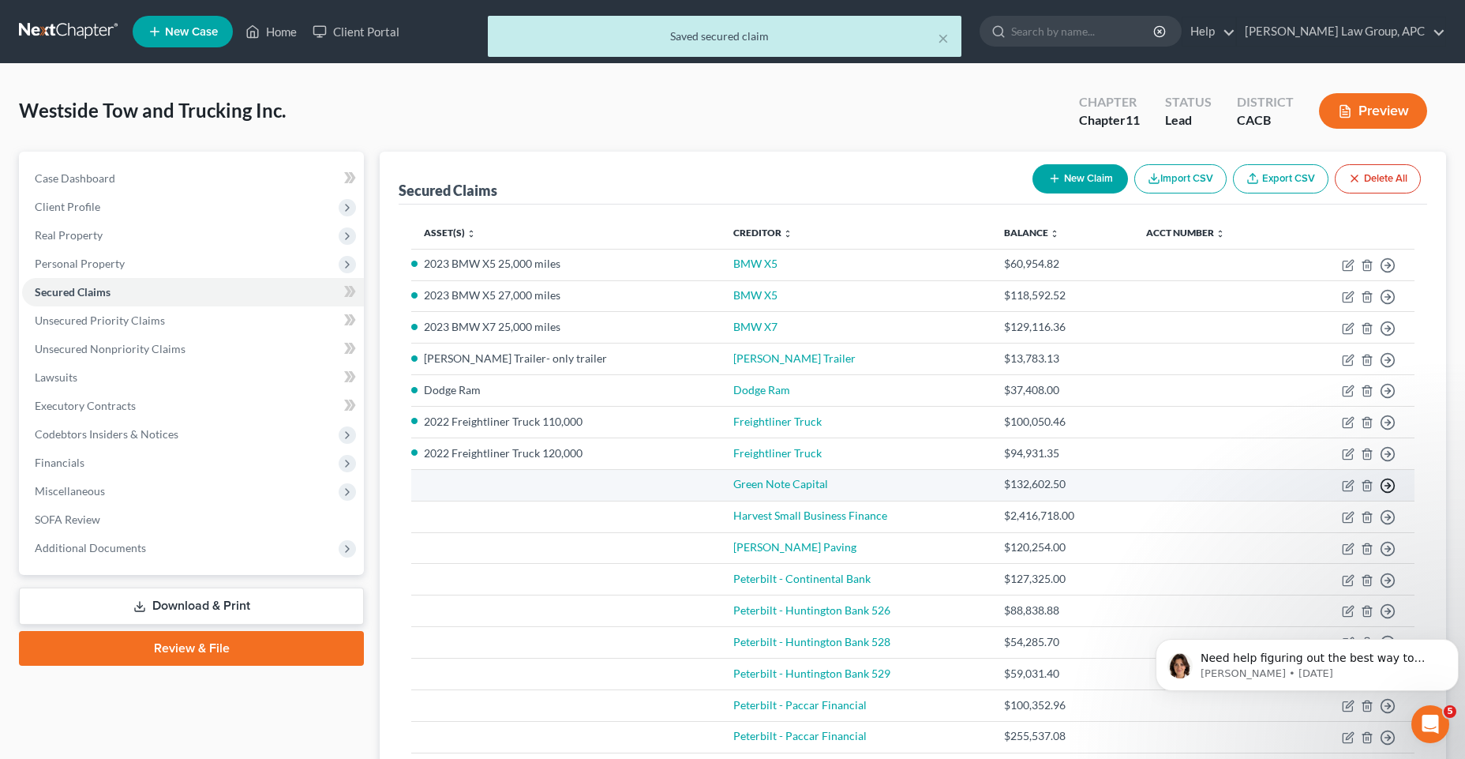
click at [1386, 488] on icon "button" at bounding box center [1388, 486] width 16 height 16
click at [792, 485] on link "Green Note Capital" at bounding box center [781, 483] width 95 height 13
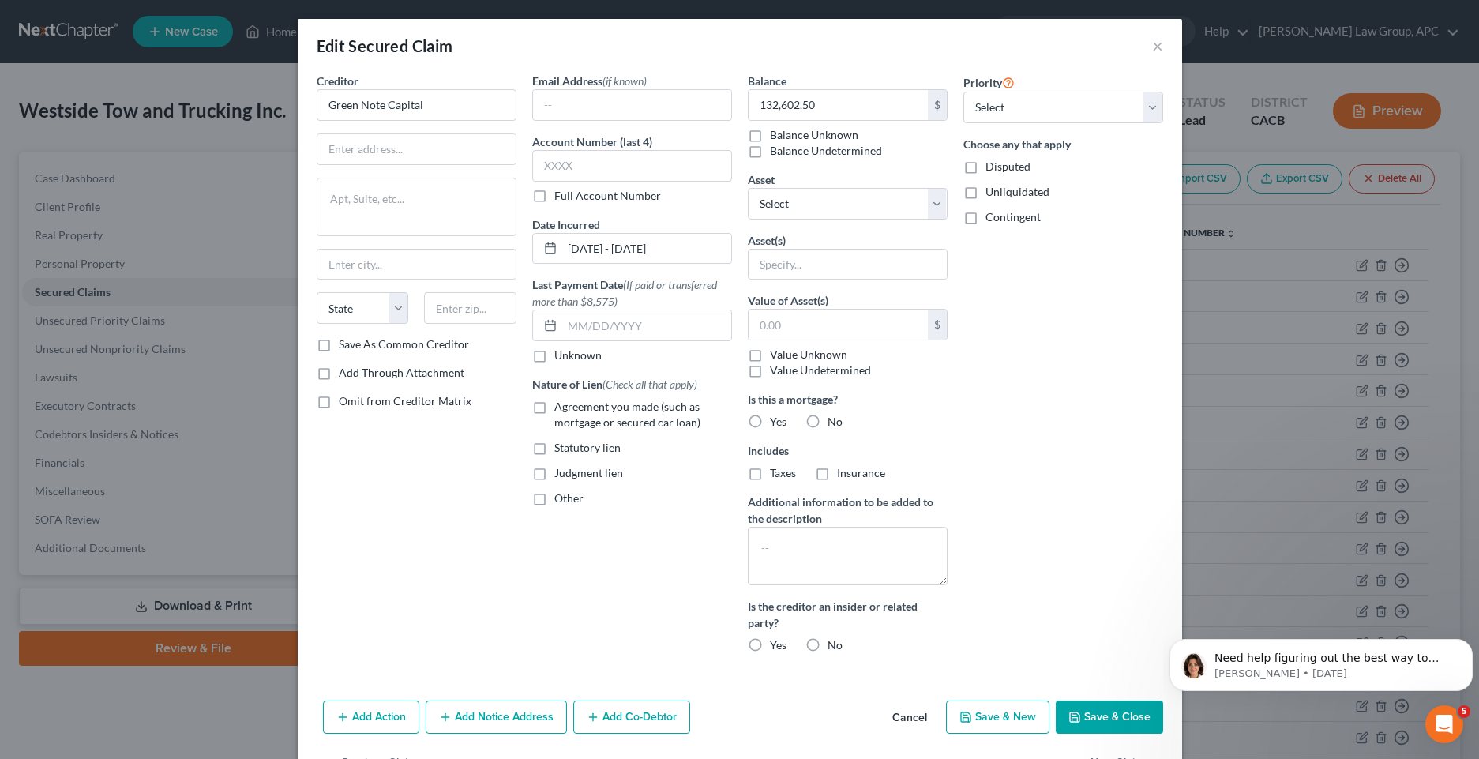
drag, startPoint x: 959, startPoint y: 170, endPoint x: 959, endPoint y: 182, distance: 11.9
click at [985, 170] on label "Disputed" at bounding box center [1007, 167] width 45 height 16
click at [992, 169] on input "Disputed" at bounding box center [997, 164] width 10 height 10
checkbox input "true"
click at [827, 422] on label "No" at bounding box center [834, 422] width 15 height 16
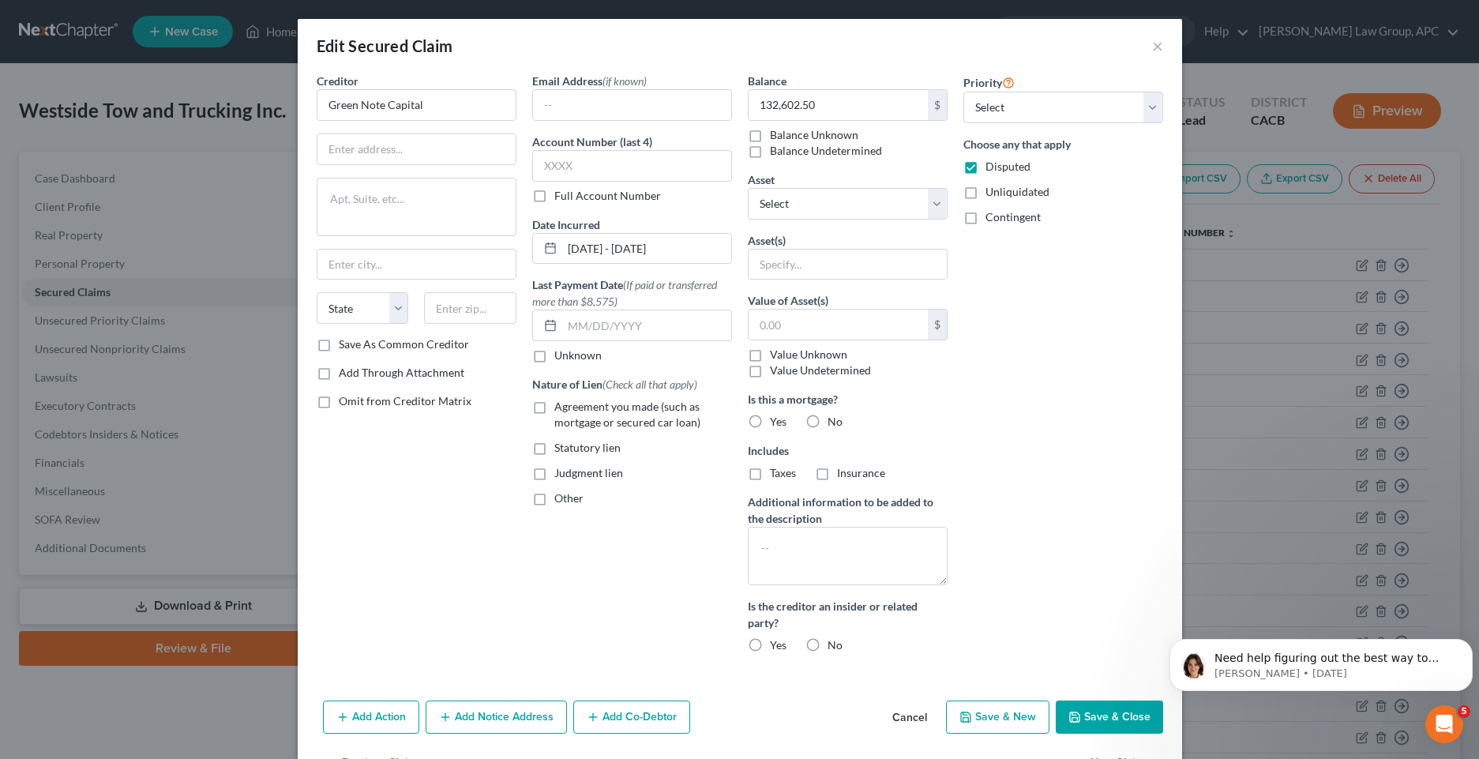
click at [834, 422] on input "No" at bounding box center [839, 419] width 10 height 10
radio input "true"
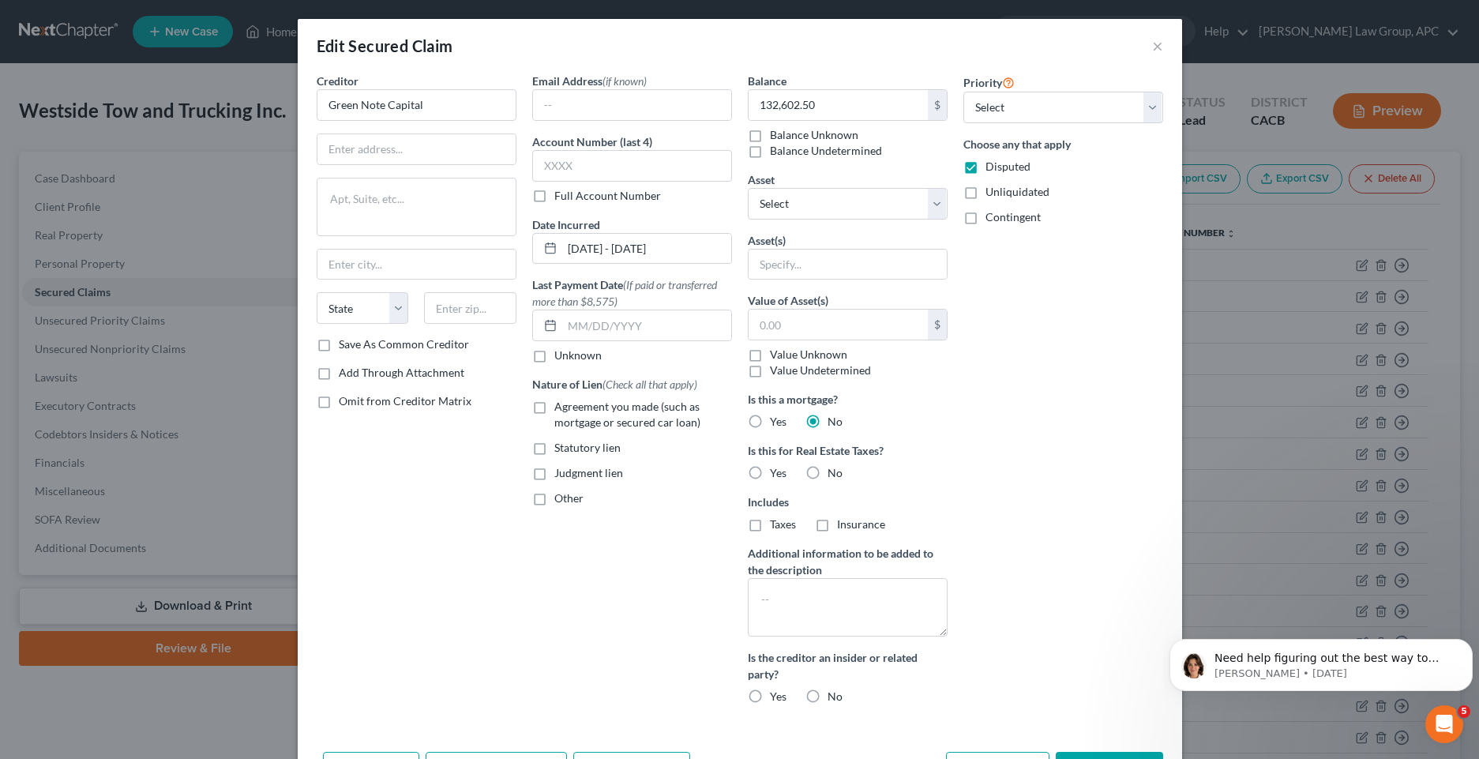
click at [827, 476] on label "No" at bounding box center [834, 473] width 15 height 16
click at [834, 475] on input "No" at bounding box center [839, 470] width 10 height 10
radio input "true"
click at [827, 696] on label "No" at bounding box center [834, 697] width 15 height 16
click at [834, 696] on input "No" at bounding box center [839, 694] width 10 height 10
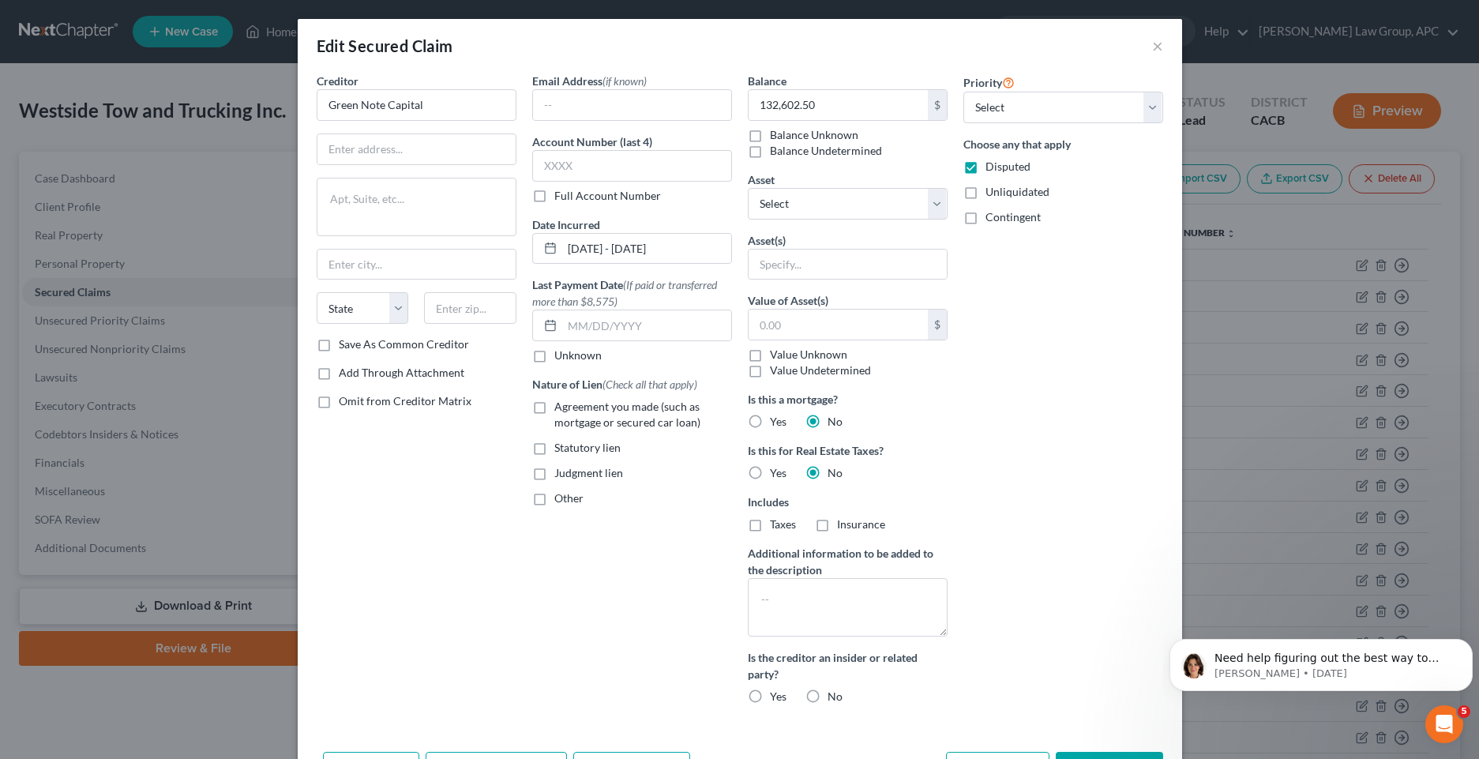
radio input "true"
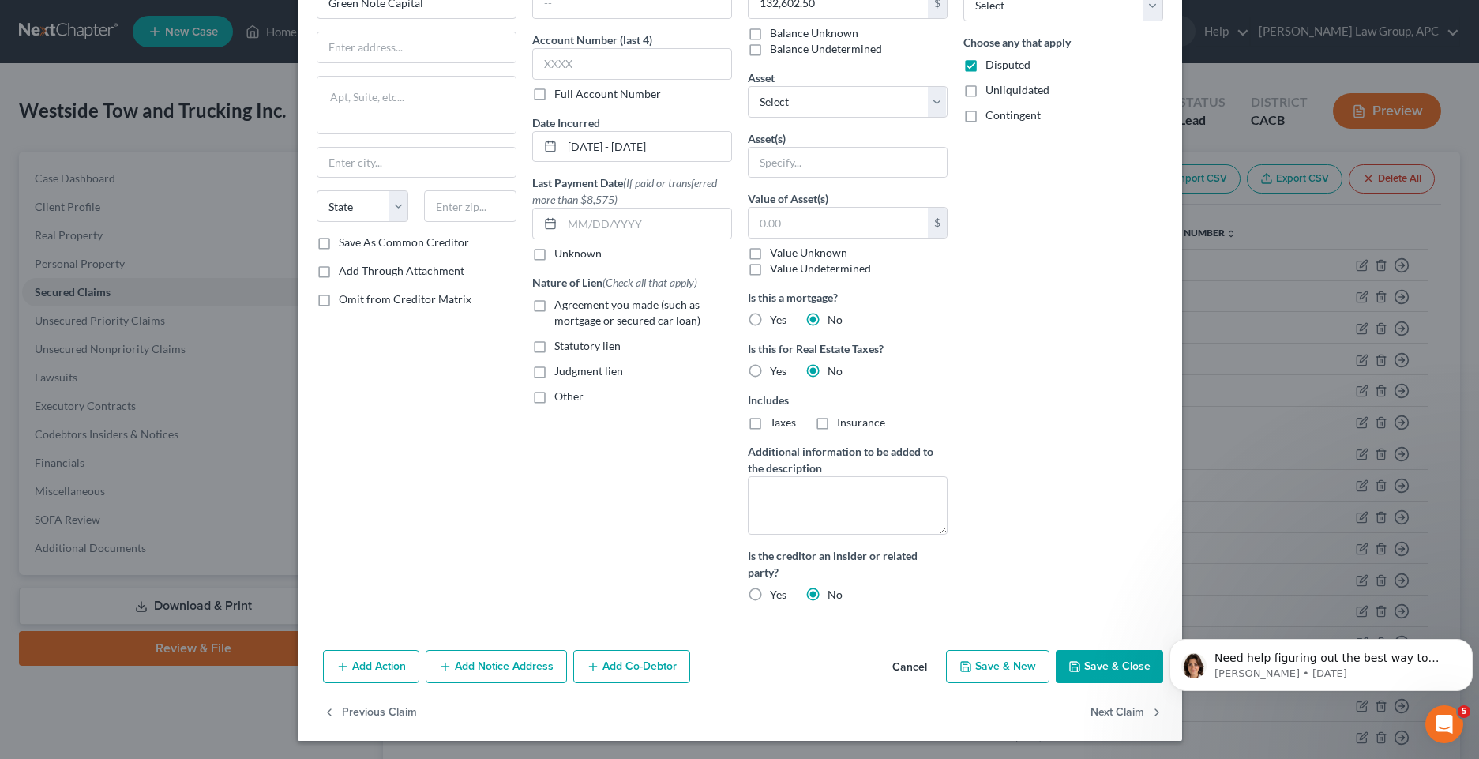
scroll to position [103, 0]
click at [1109, 670] on button "Save & Close" at bounding box center [1109, 665] width 107 height 33
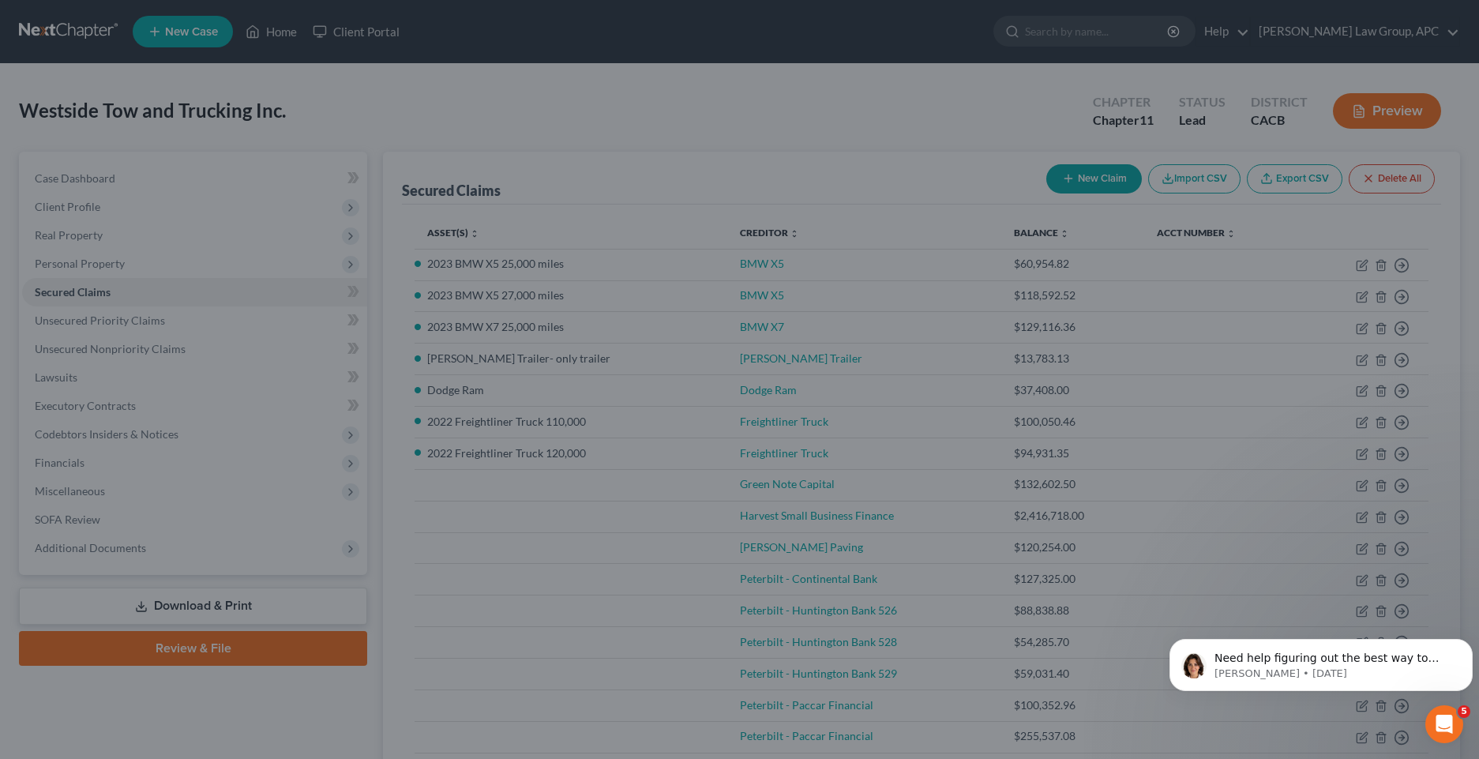
scroll to position [0, 0]
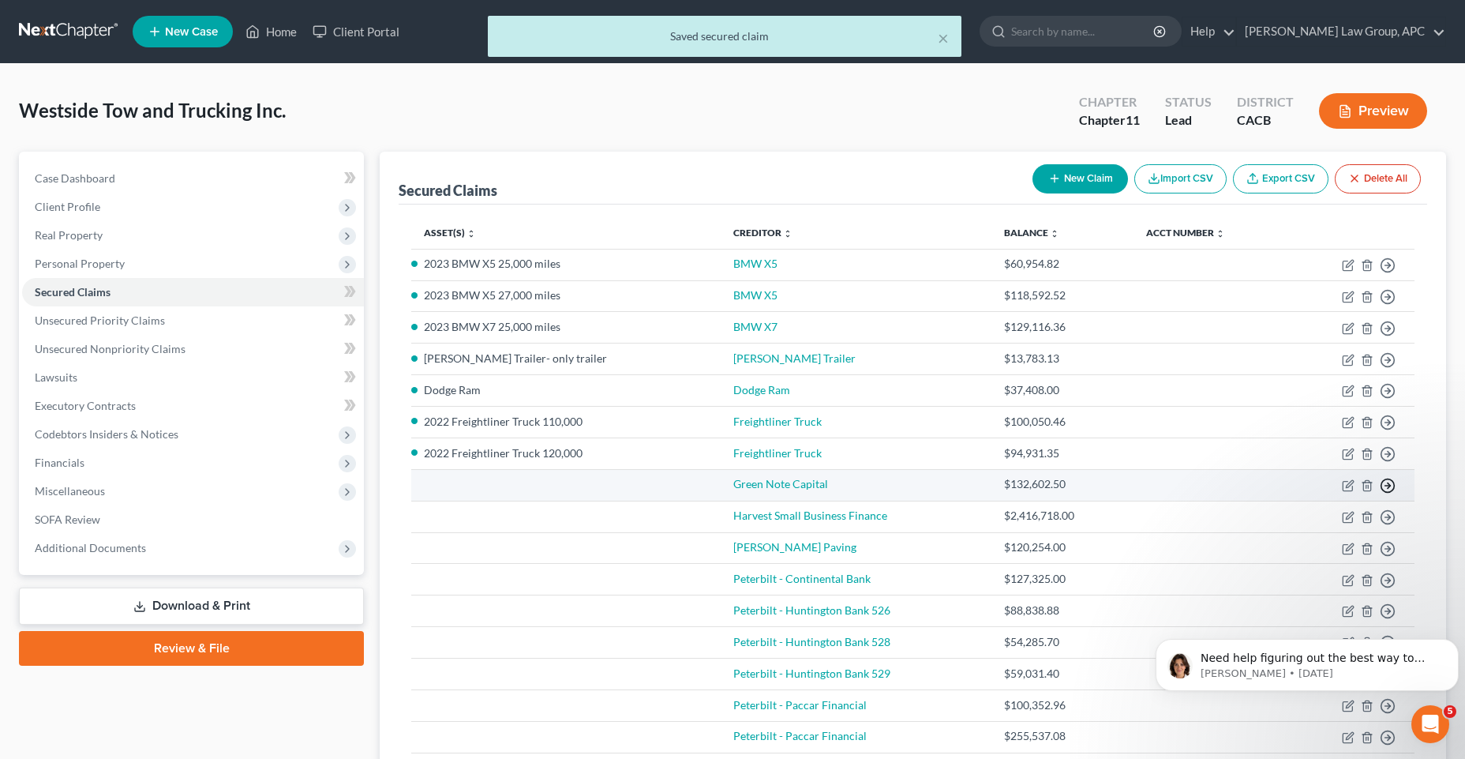
click at [1387, 489] on icon "button" at bounding box center [1388, 486] width 16 height 16
click at [1327, 530] on link "Move to F" at bounding box center [1316, 523] width 132 height 27
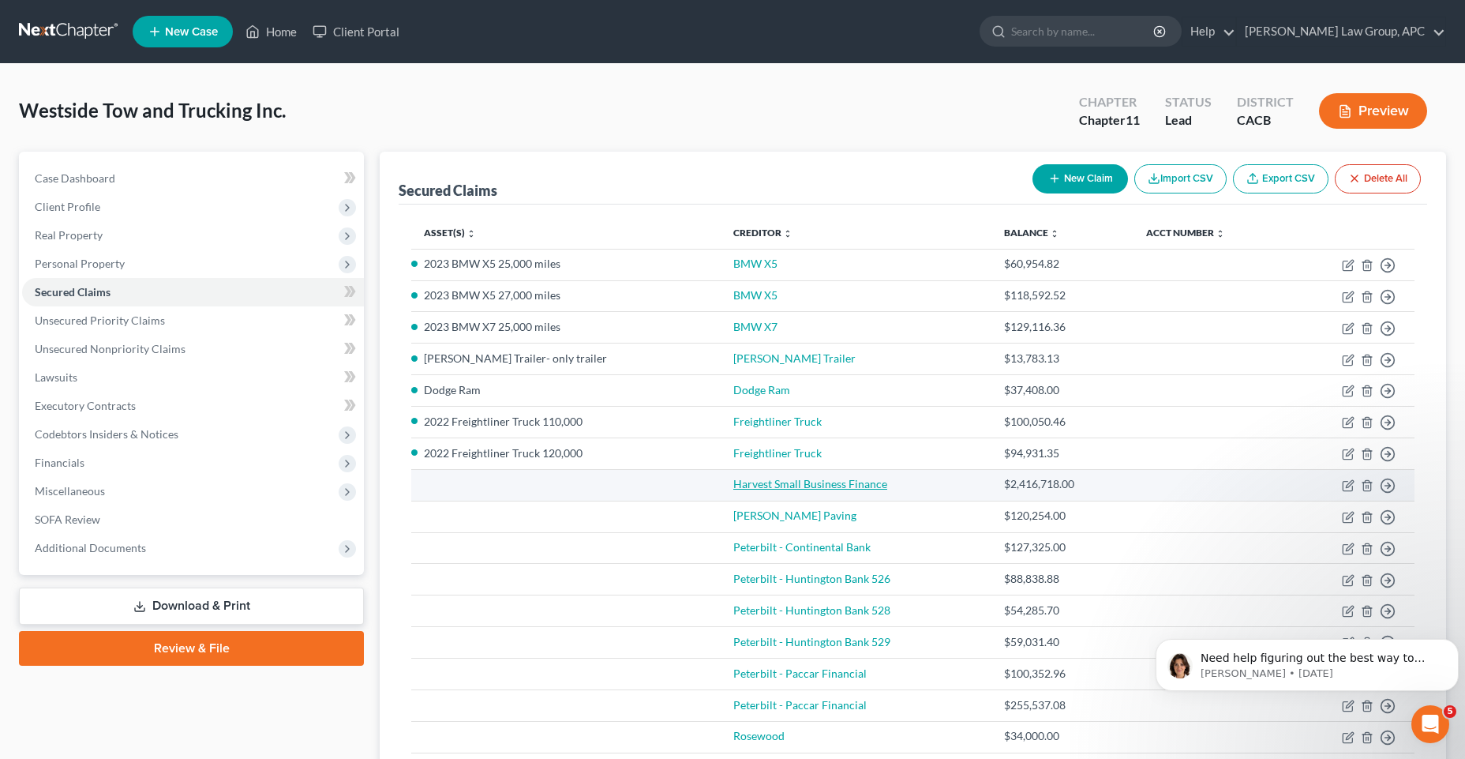
click at [813, 481] on link "Harvest Small Business Finance" at bounding box center [811, 483] width 154 height 13
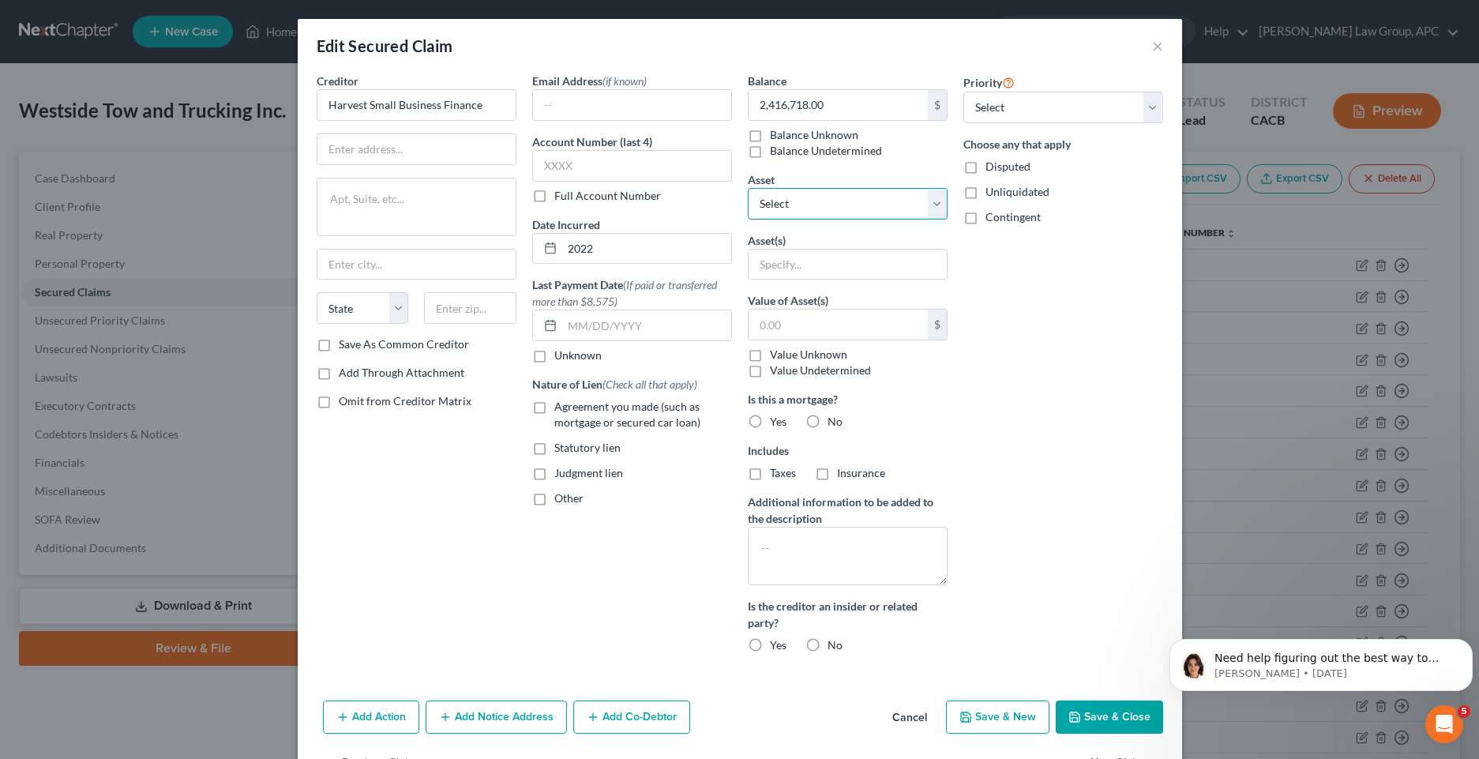
click at [935, 199] on select "Select Other Multiple Assets [STREET_ADDRESS] - $2800000.0 Dodge Ram - $50000.0…" at bounding box center [848, 204] width 200 height 32
select select "2"
click at [748, 188] on select "Select Other Multiple Assets [STREET_ADDRESS] - $2800000.0 Dodge Ram - $50000.0…" at bounding box center [848, 204] width 200 height 32
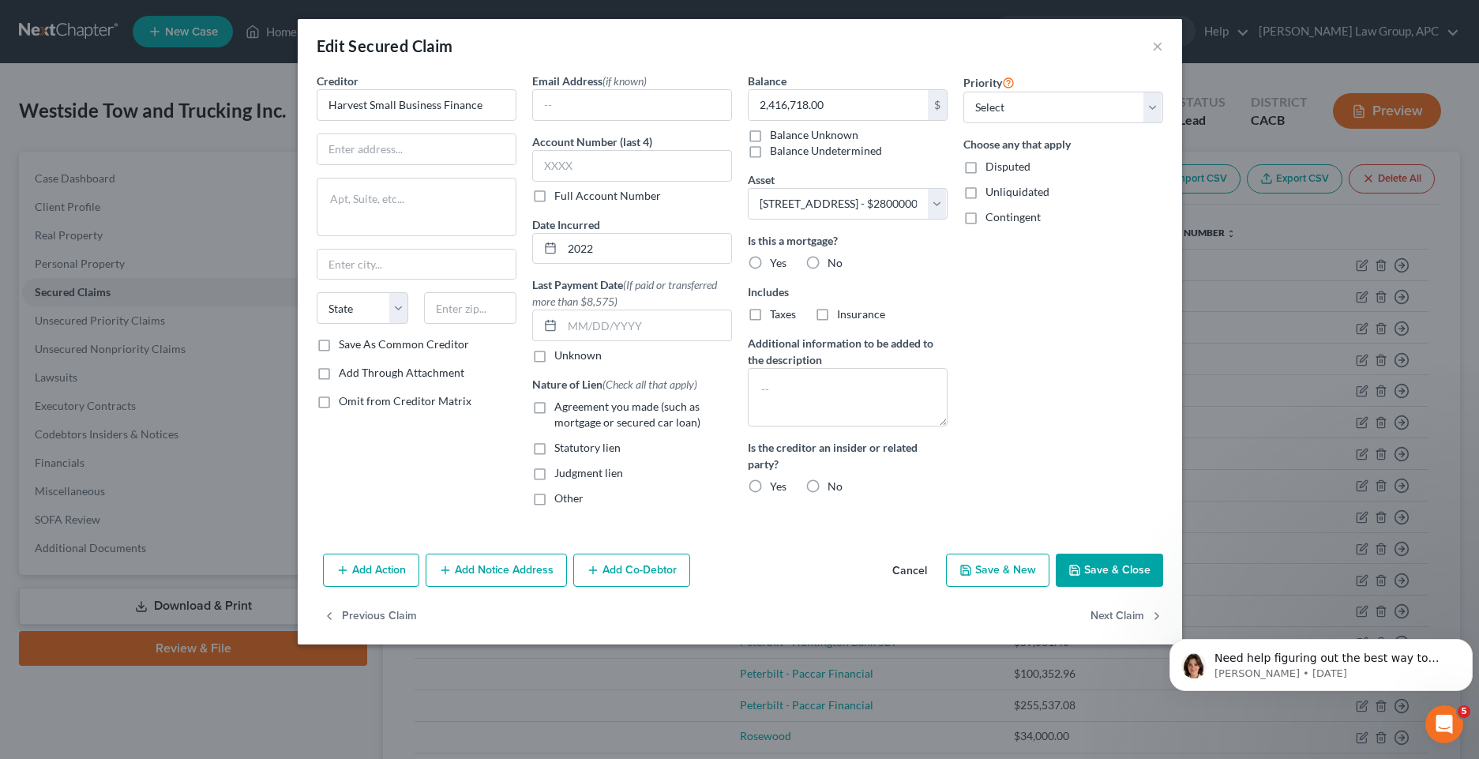
click at [770, 265] on label "Yes" at bounding box center [778, 263] width 17 height 16
click at [776, 265] on input "Yes" at bounding box center [781, 260] width 10 height 10
radio input "true"
click at [770, 320] on label "Taxes" at bounding box center [783, 314] width 26 height 16
click at [776, 317] on input "Taxes" at bounding box center [781, 311] width 10 height 10
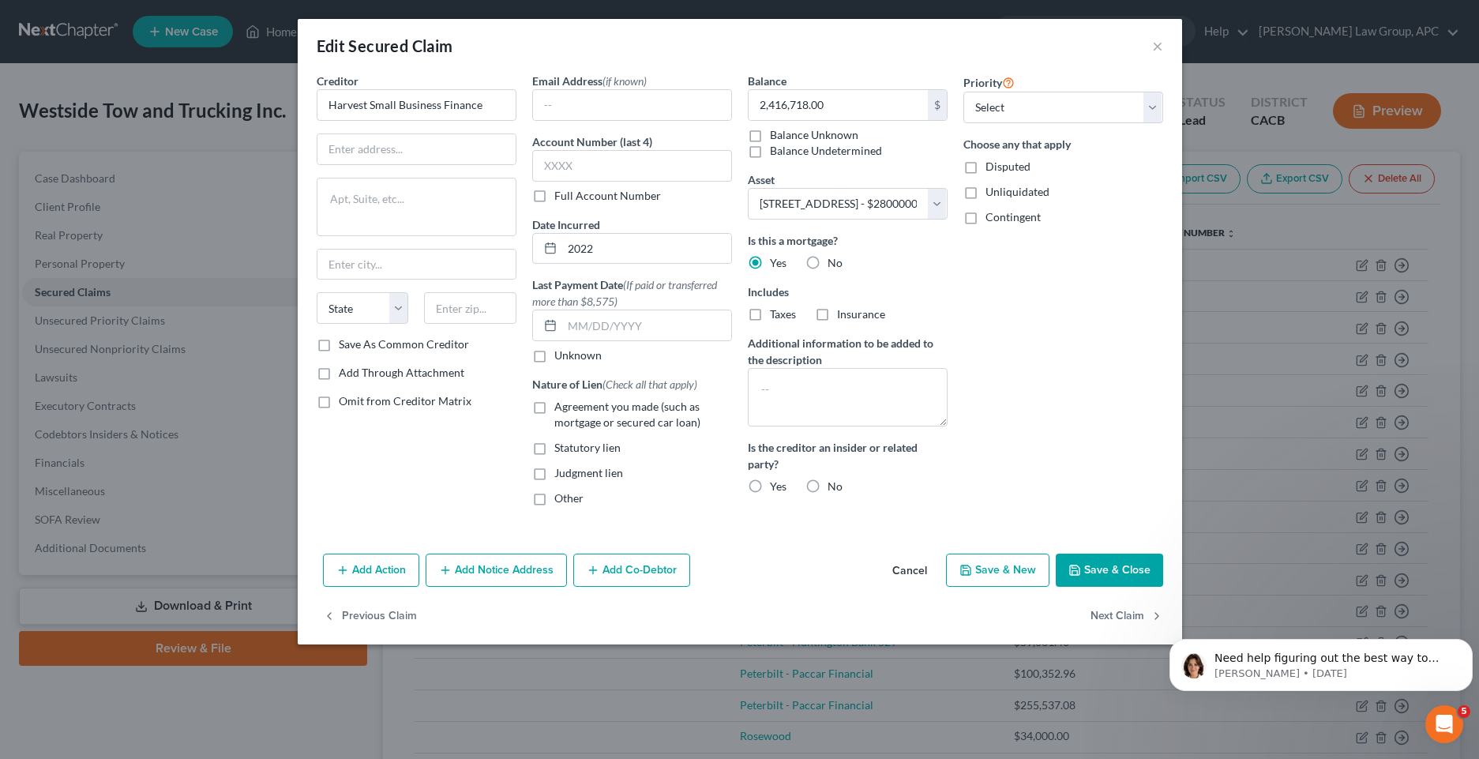
checkbox input "true"
click at [837, 317] on label "Insurance" at bounding box center [861, 314] width 48 height 16
click at [843, 317] on input "Insurance" at bounding box center [848, 311] width 10 height 10
checkbox input "true"
click at [827, 490] on label "No" at bounding box center [834, 486] width 15 height 16
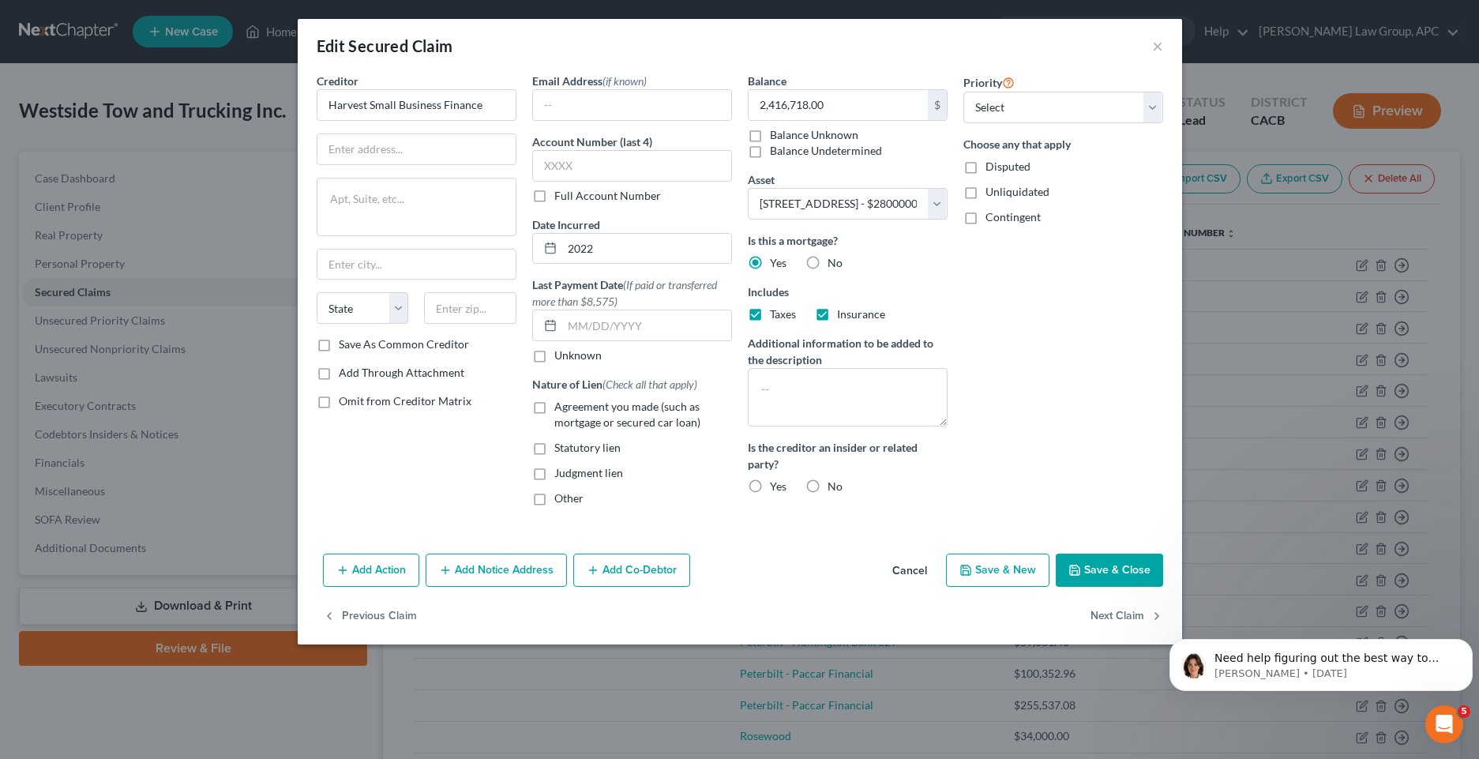
click at [834, 489] on input "No" at bounding box center [839, 483] width 10 height 10
radio input "true"
drag, startPoint x: 972, startPoint y: 205, endPoint x: 971, endPoint y: 222, distance: 17.4
click at [972, 224] on div "Choose any that apply Disputed Unliquidated Contingent" at bounding box center [1063, 180] width 200 height 89
drag, startPoint x: 971, startPoint y: 222, endPoint x: 1083, endPoint y: 283, distance: 127.2
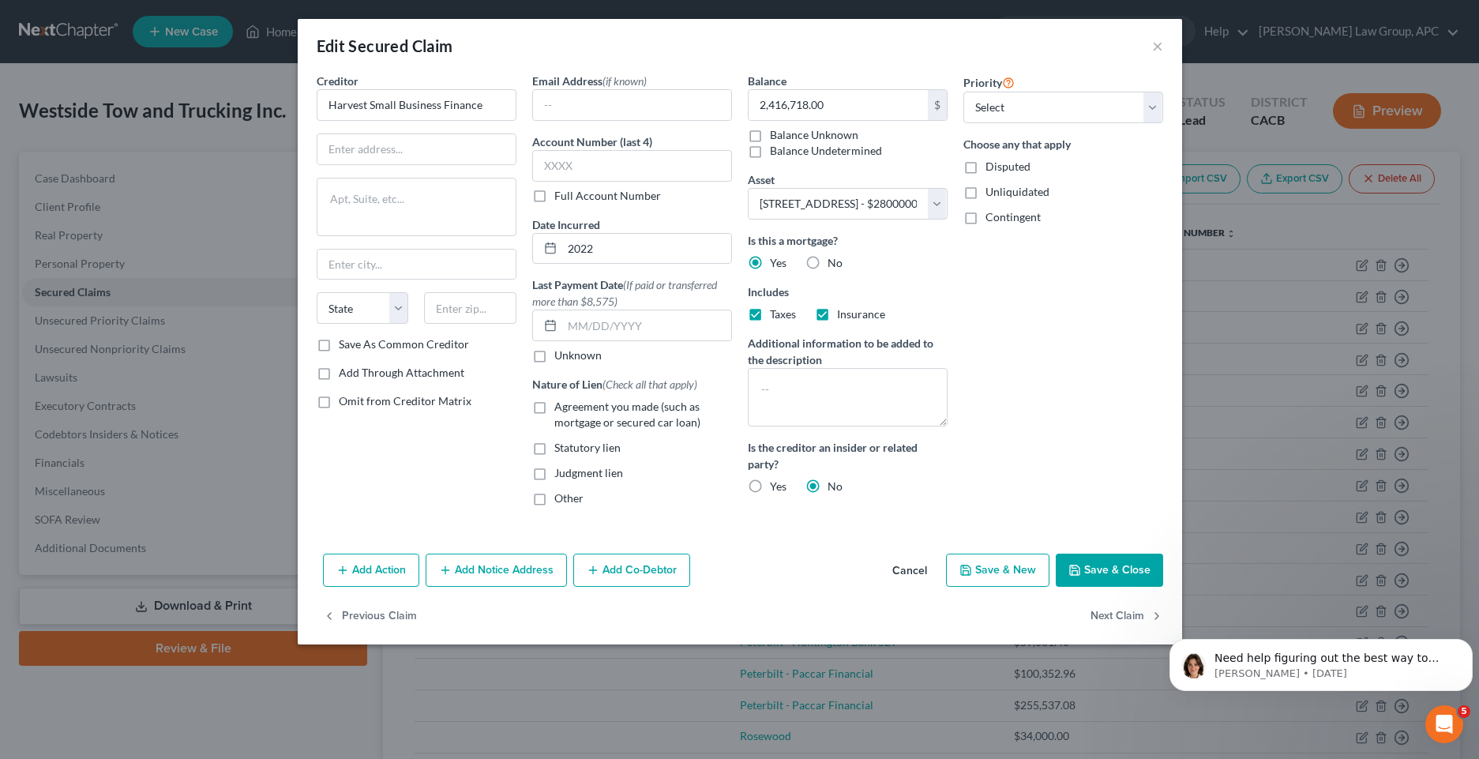
click at [1083, 283] on div "Priority Select 1st 2nd 3rd 4th 5th 6th 7th 8th 9th 10th 11th 12th 13th 14th 15…" at bounding box center [1063, 296] width 216 height 446
click at [1103, 569] on button "Save & Close" at bounding box center [1109, 570] width 107 height 33
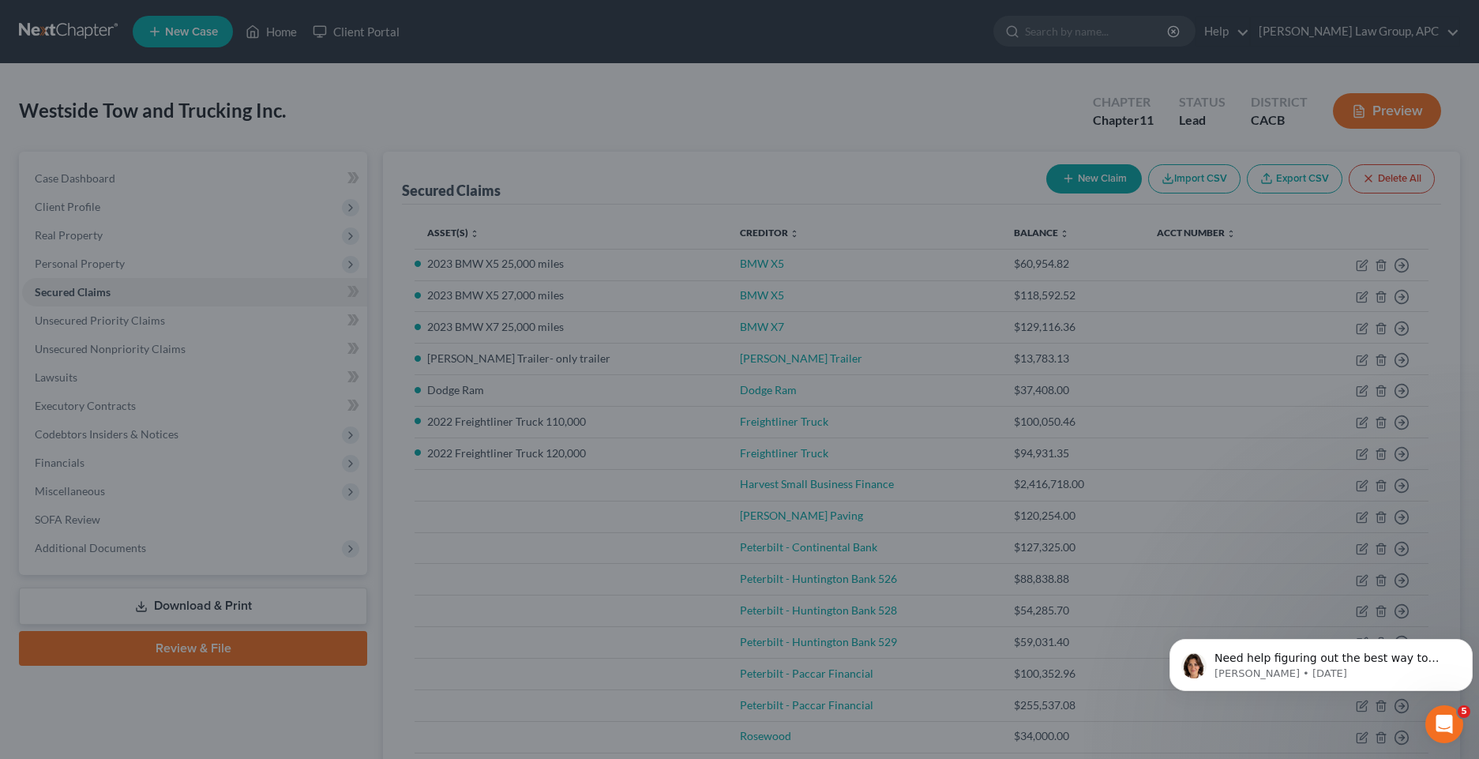
select select "2"
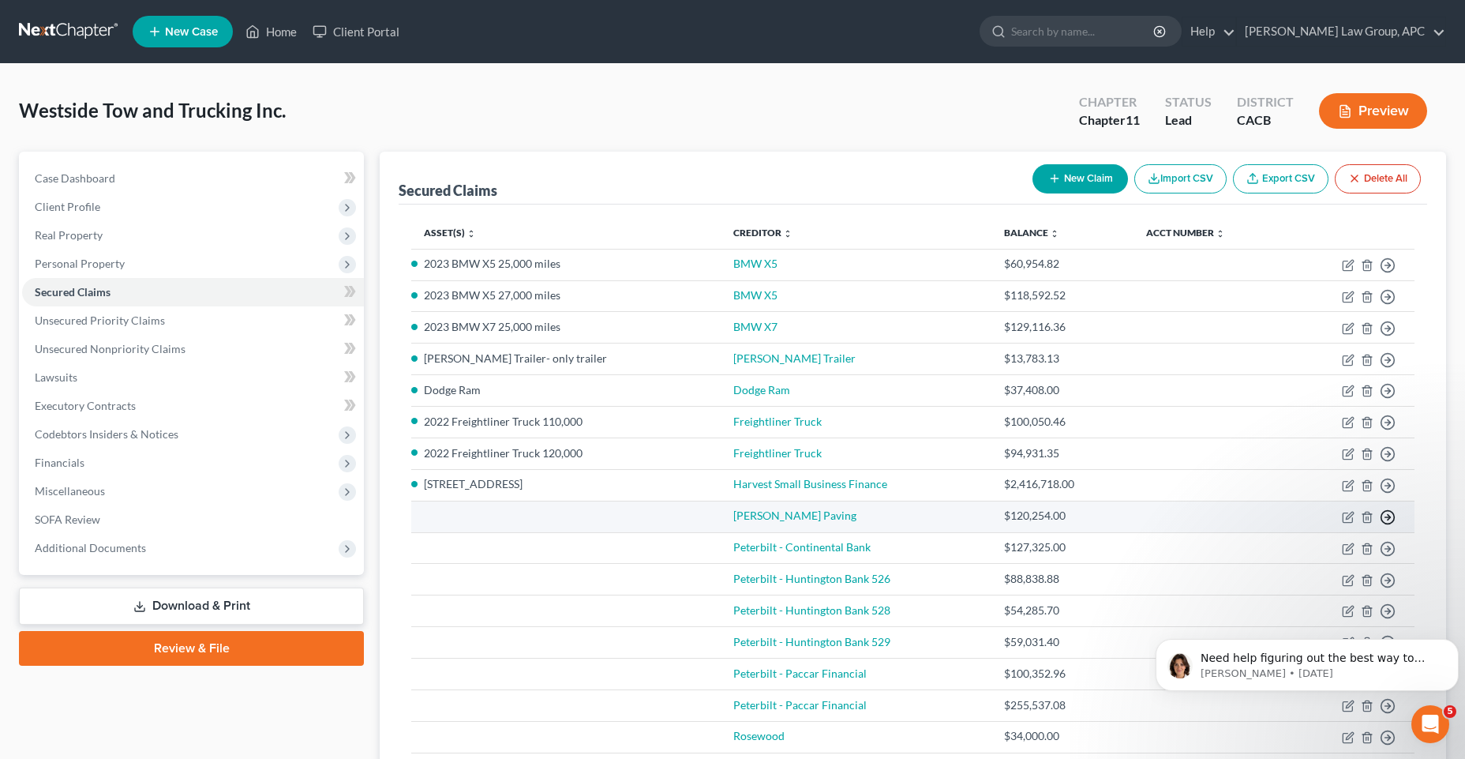
click at [1385, 520] on icon "button" at bounding box center [1388, 517] width 16 height 16
click at [835, 518] on link "[PERSON_NAME] Paving" at bounding box center [795, 514] width 123 height 13
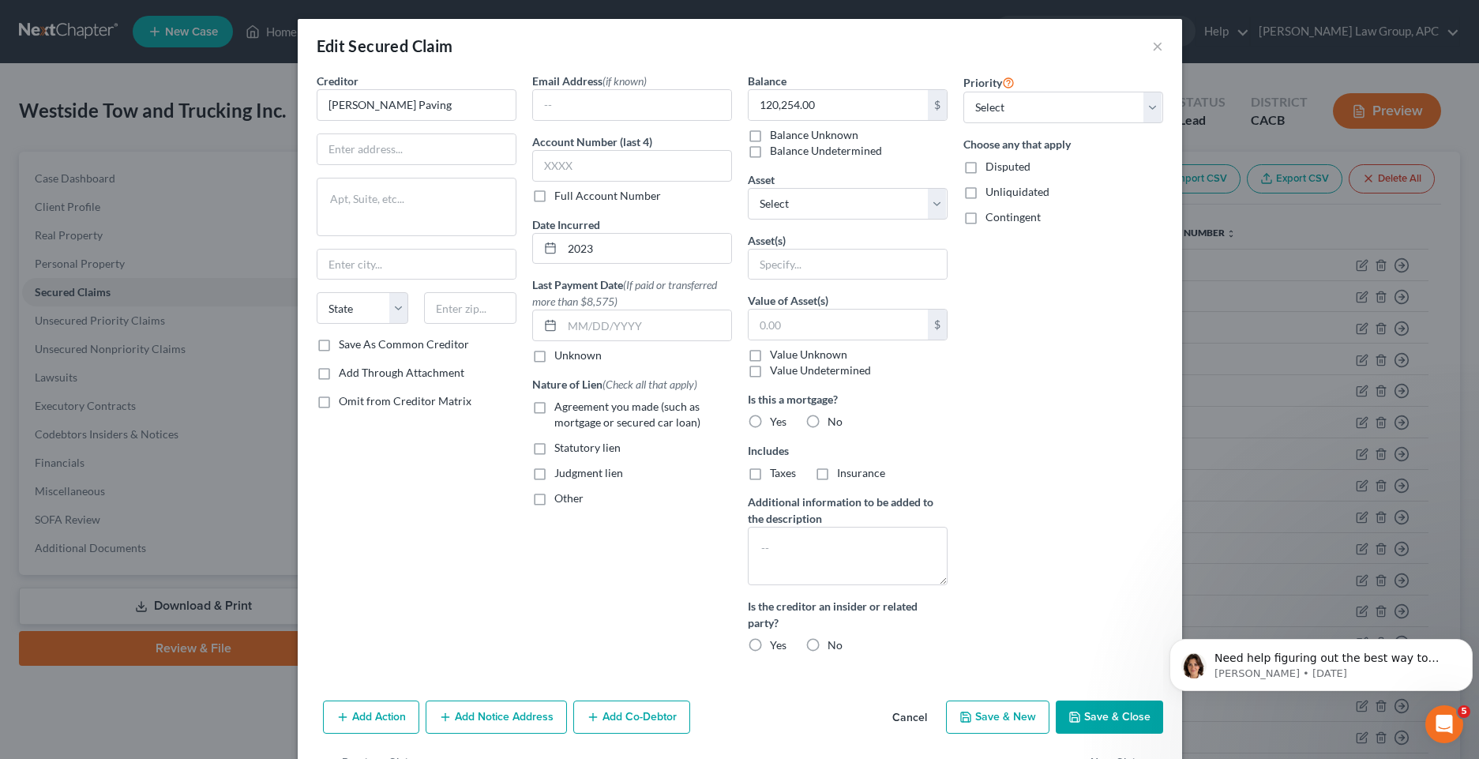
click at [554, 451] on label "Statutory lien" at bounding box center [587, 448] width 66 height 16
click at [561, 450] on input "Statutory lien" at bounding box center [566, 445] width 10 height 10
checkbox input "true"
click at [827, 425] on label "No" at bounding box center [834, 422] width 15 height 16
click at [834, 424] on input "No" at bounding box center [839, 419] width 10 height 10
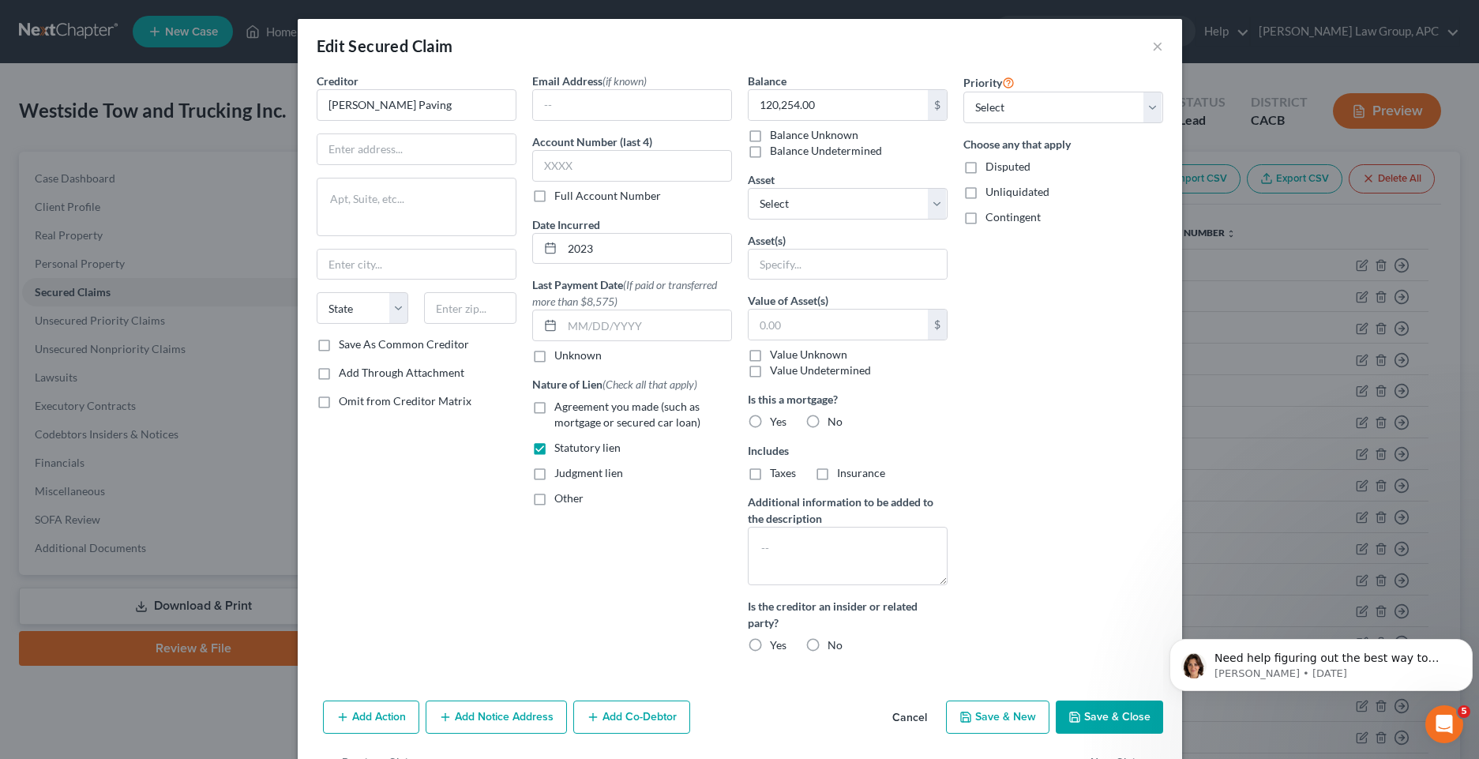
radio input "true"
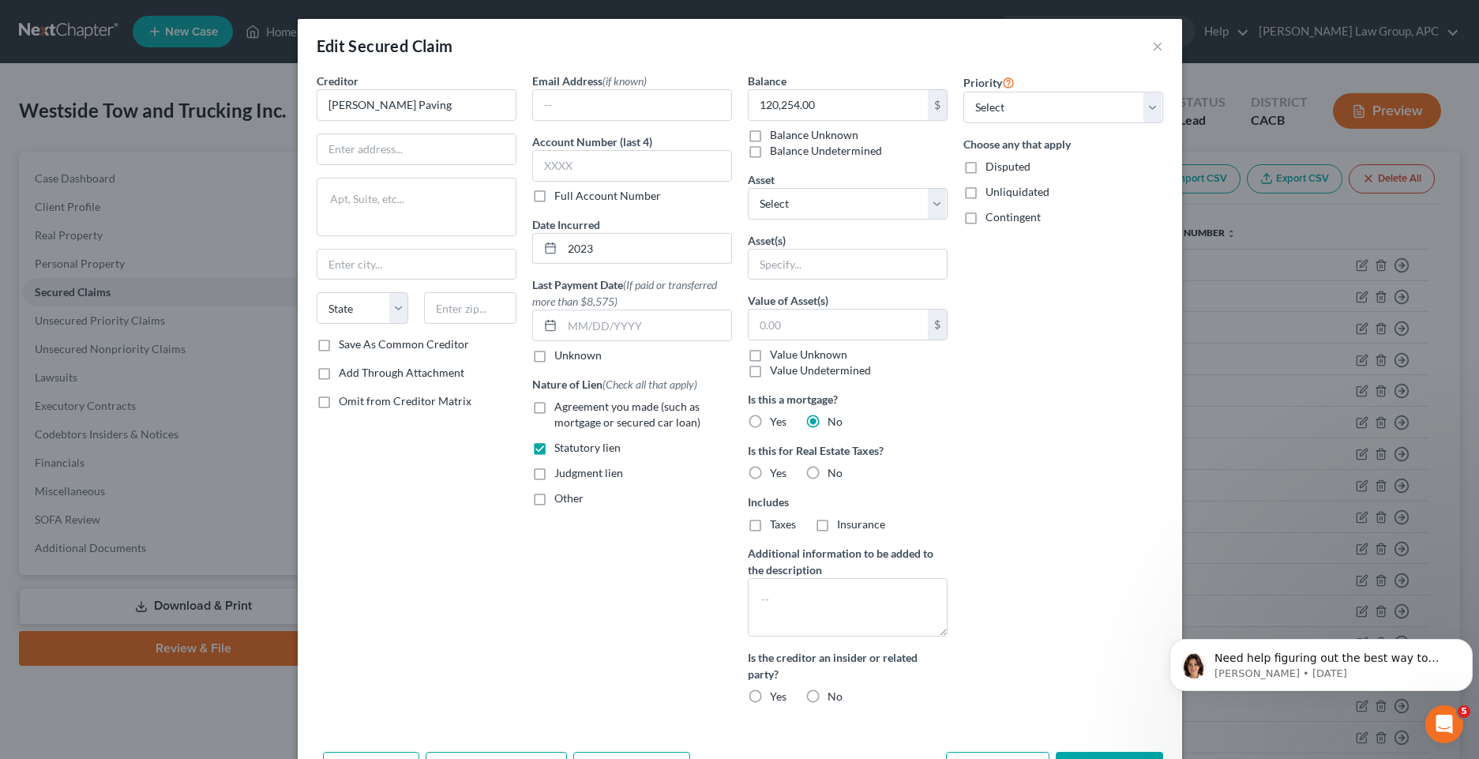
drag, startPoint x: 810, startPoint y: 475, endPoint x: 805, endPoint y: 530, distance: 54.8
click at [827, 475] on label "No" at bounding box center [834, 473] width 15 height 16
click at [834, 475] on input "No" at bounding box center [839, 470] width 10 height 10
radio input "true"
drag, startPoint x: 806, startPoint y: 693, endPoint x: 928, endPoint y: 619, distance: 142.5
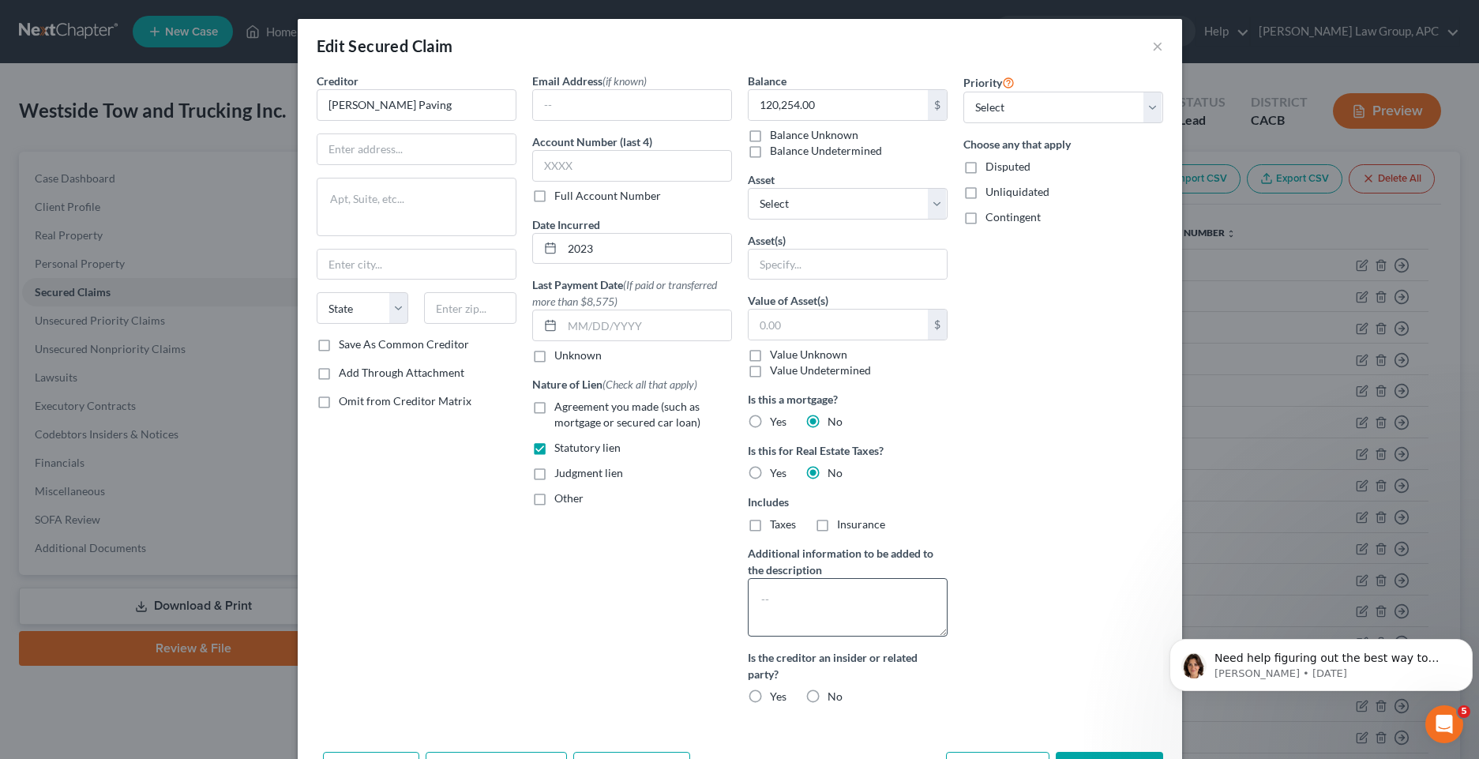
click at [827, 692] on label "No" at bounding box center [834, 697] width 15 height 16
click at [834, 692] on input "No" at bounding box center [839, 694] width 10 height 10
radio input "true"
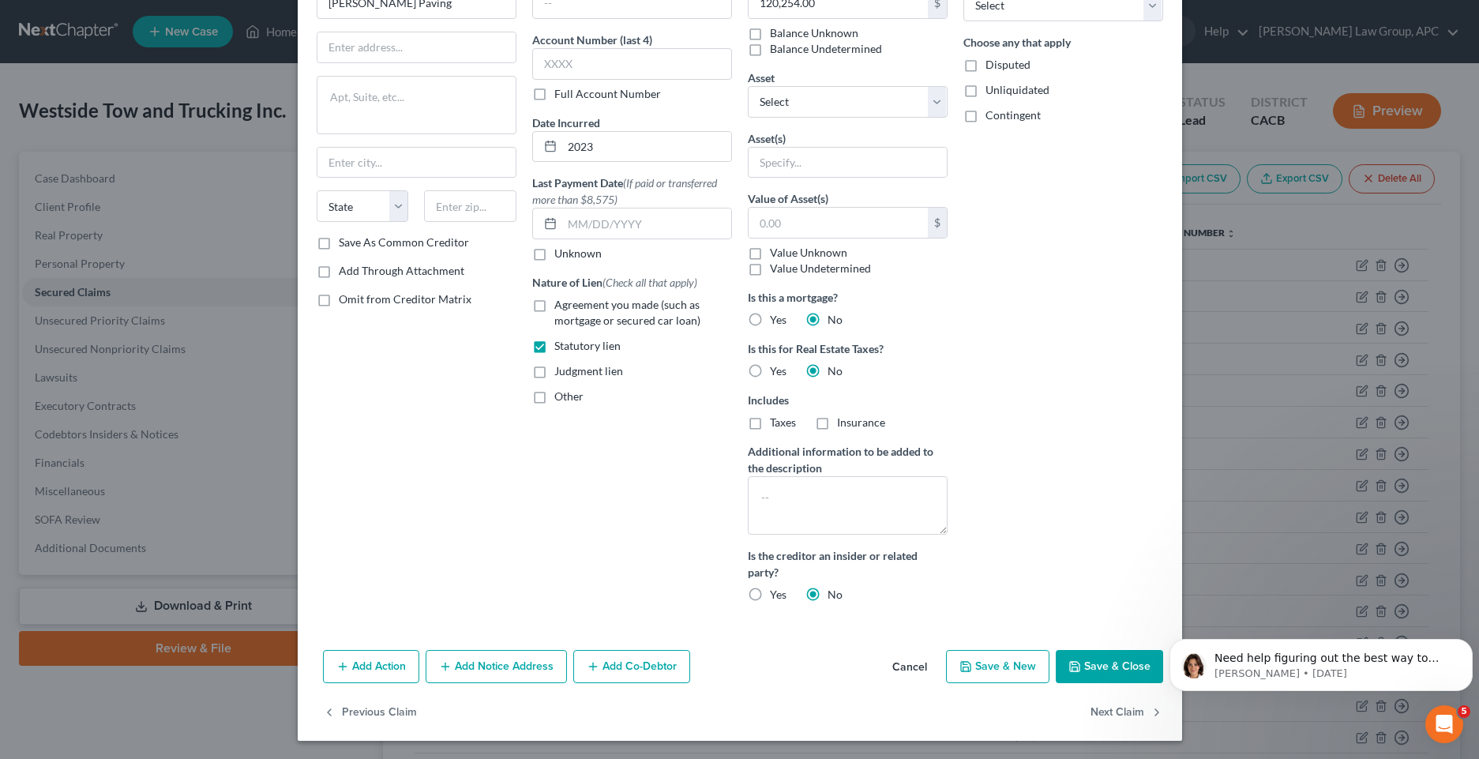
scroll to position [103, 0]
click at [1090, 662] on button "Save & Close" at bounding box center [1109, 665] width 107 height 33
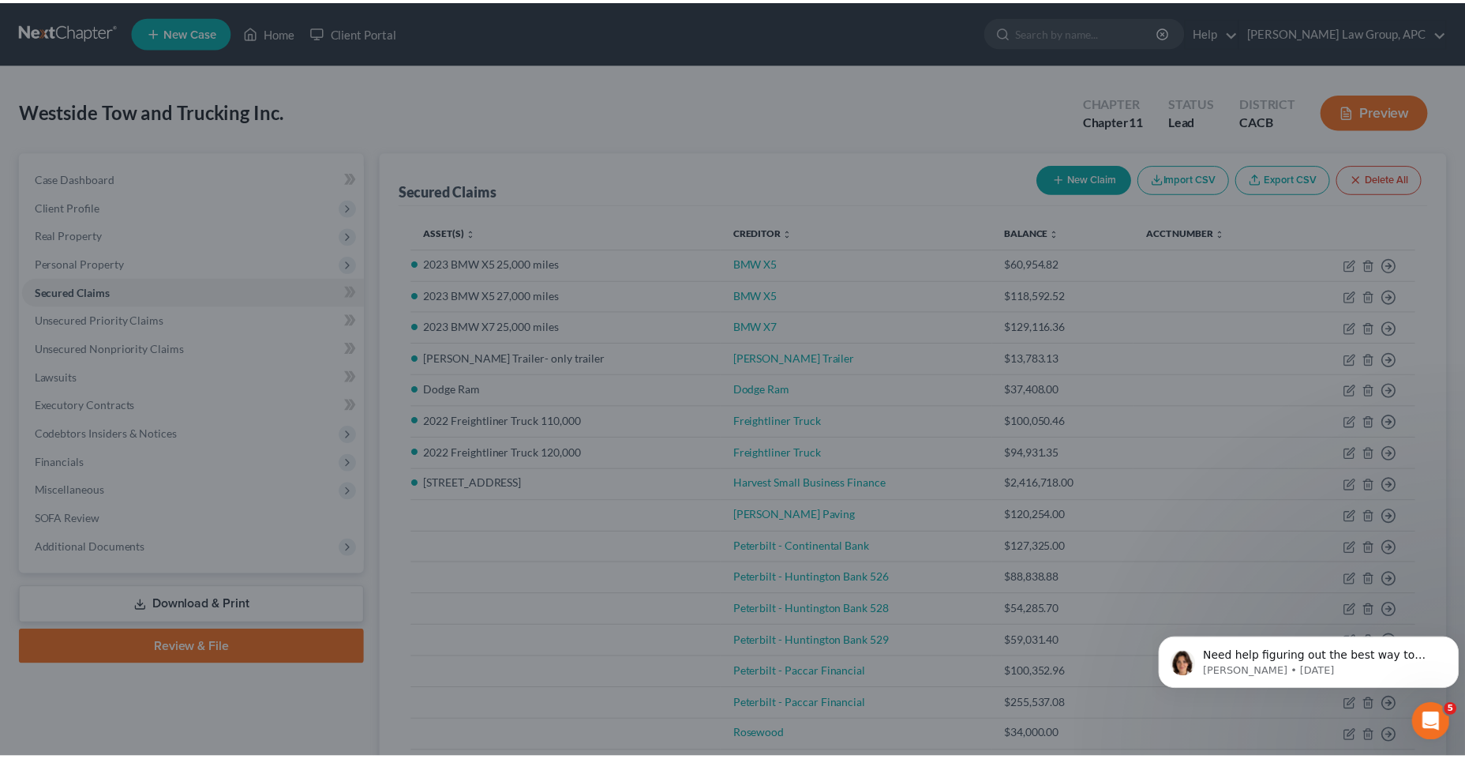
scroll to position [0, 0]
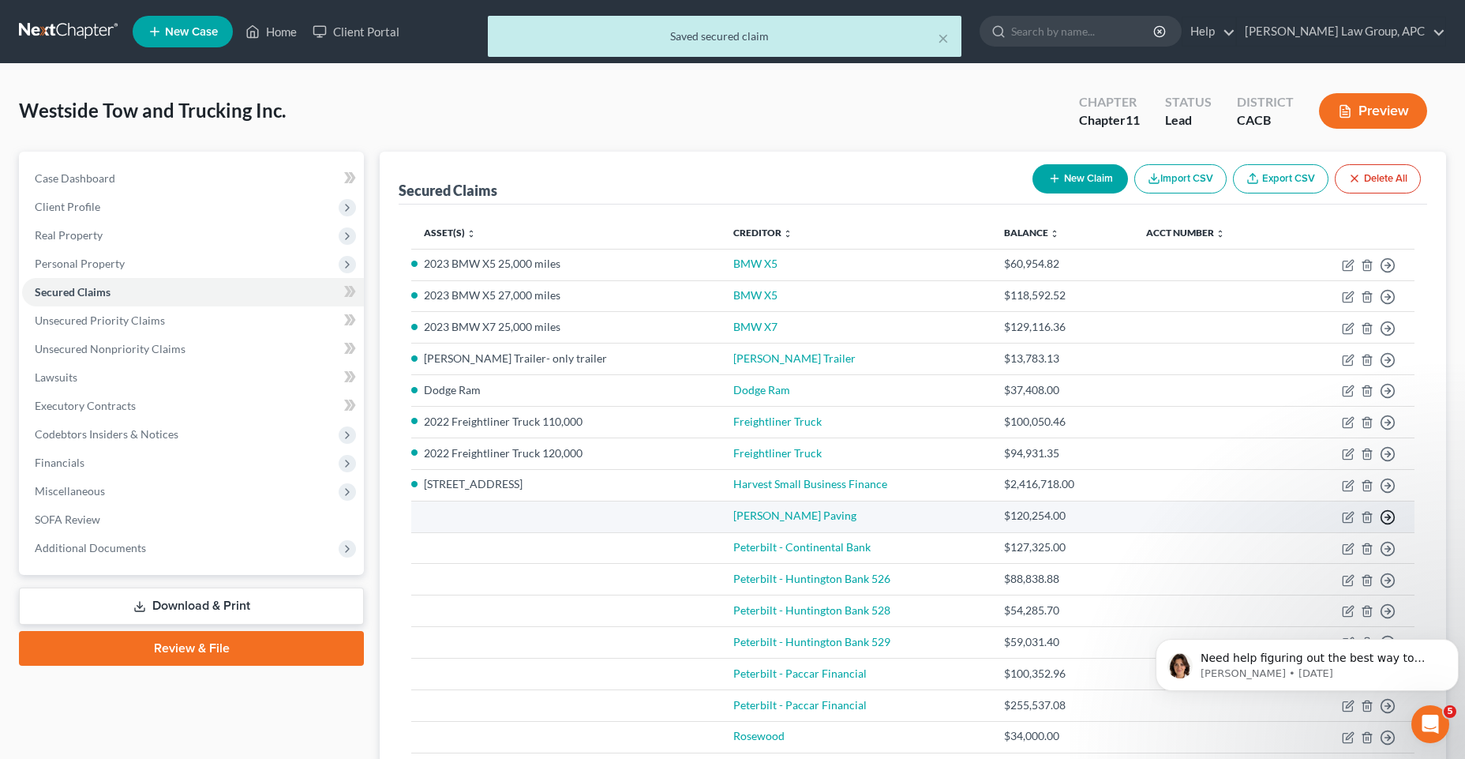
click at [1391, 520] on icon "button" at bounding box center [1388, 517] width 16 height 16
click at [1289, 561] on link "Move to F" at bounding box center [1316, 555] width 132 height 27
click at [837, 516] on link "Peterbilt - Continental Bank" at bounding box center [802, 514] width 137 height 13
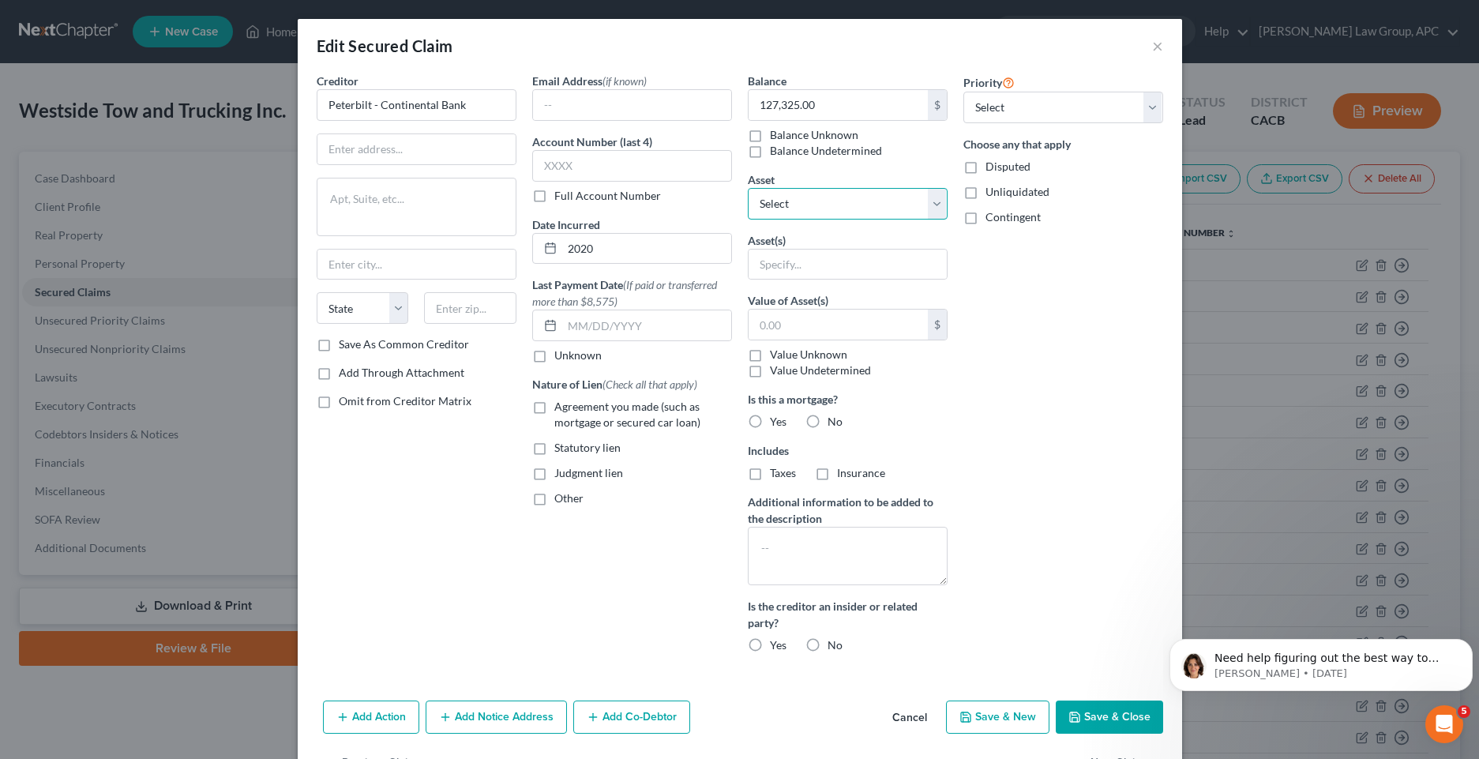
click at [925, 213] on select "Select Other Multiple Assets [STREET_ADDRESS] - $2800000.0 Dodge Ram - $50000.0…" at bounding box center [848, 204] width 200 height 32
select select "4"
click at [748, 188] on select "Select Other Multiple Assets [STREET_ADDRESS] - $2800000.0 Dodge Ram - $50000.0…" at bounding box center [848, 204] width 200 height 32
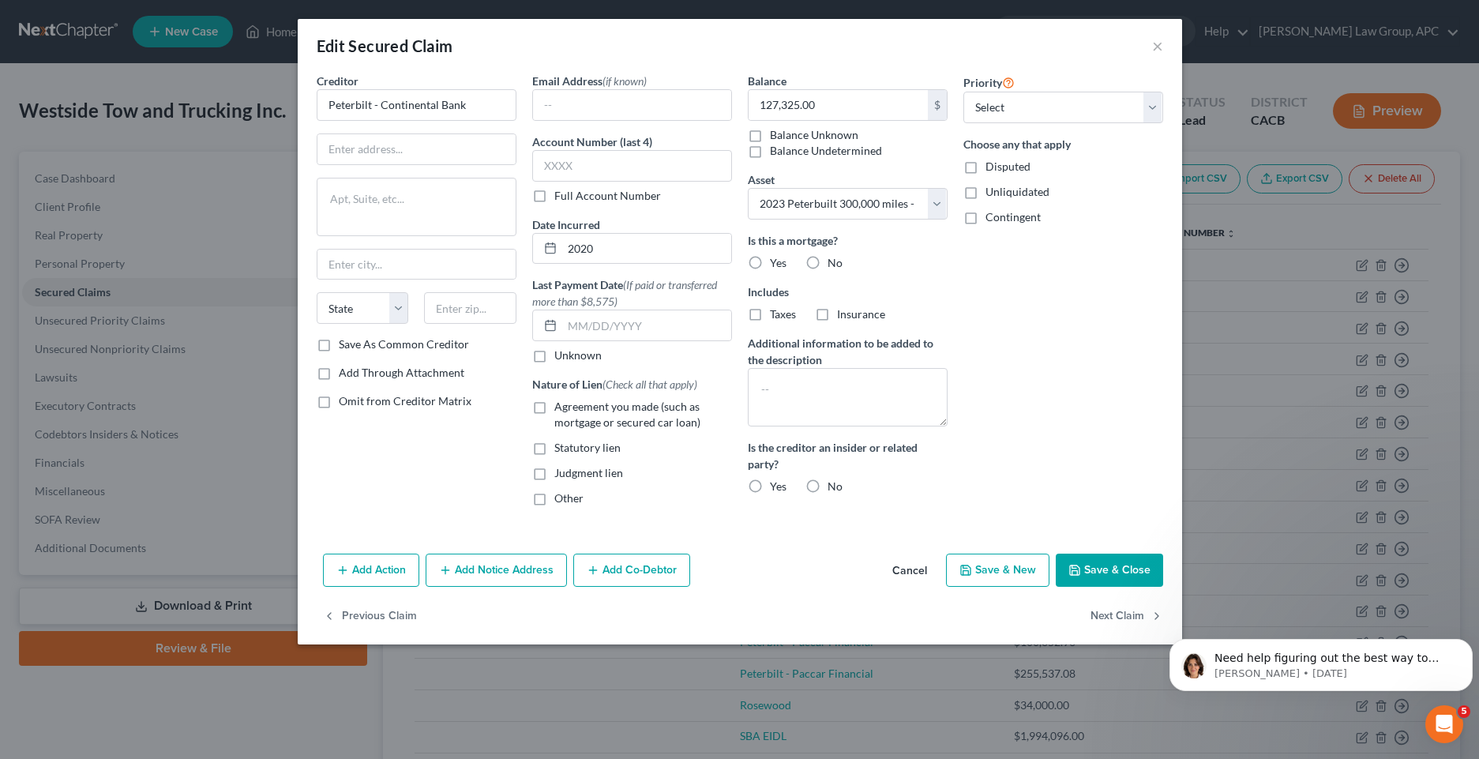
click at [827, 266] on label "No" at bounding box center [834, 263] width 15 height 16
click at [834, 265] on input "No" at bounding box center [839, 260] width 10 height 10
radio input "true"
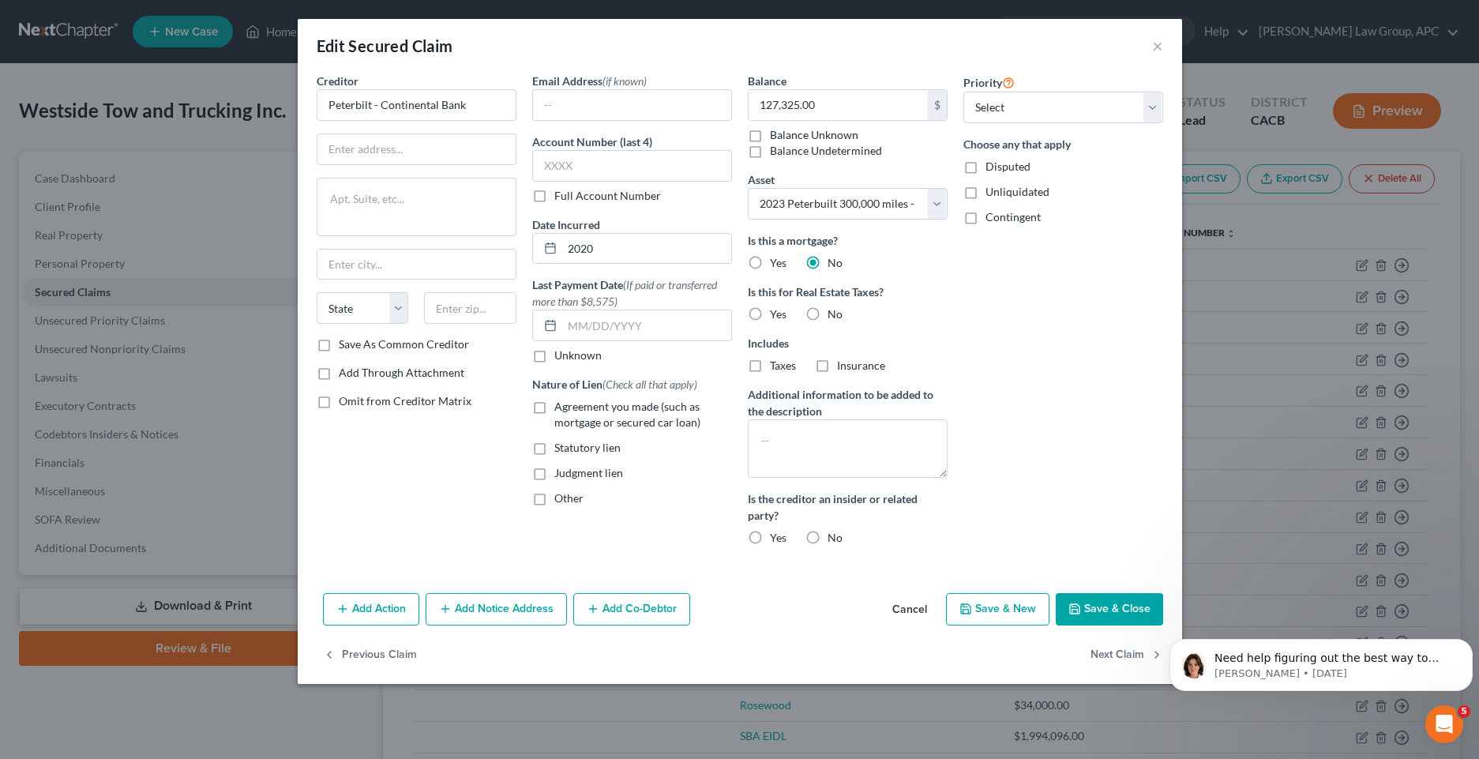
drag, startPoint x: 812, startPoint y: 320, endPoint x: 815, endPoint y: 342, distance: 22.2
click at [827, 319] on label "No" at bounding box center [834, 314] width 15 height 16
click at [834, 317] on input "No" at bounding box center [839, 311] width 10 height 10
radio input "true"
click at [827, 536] on label "No" at bounding box center [834, 538] width 15 height 16
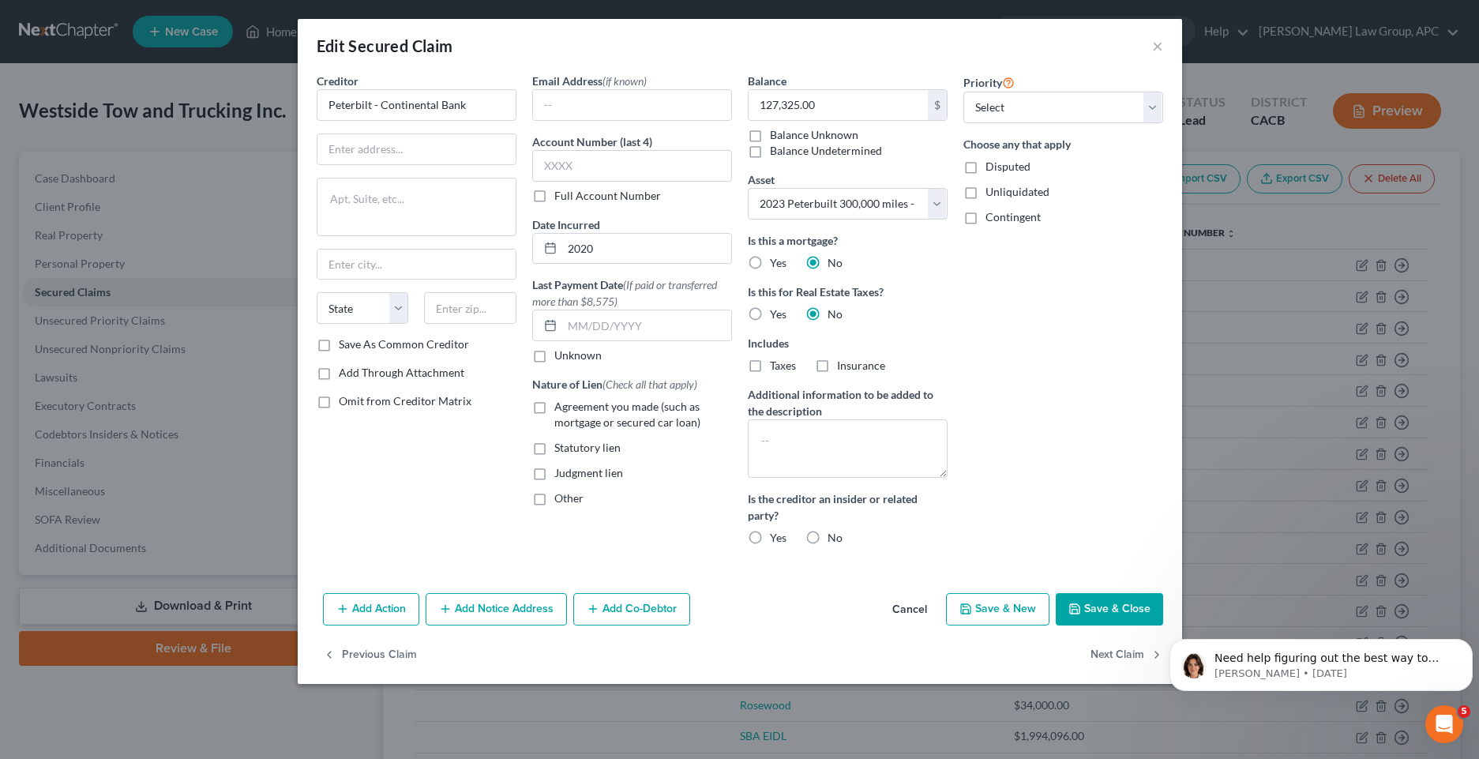
click at [834, 536] on input "No" at bounding box center [839, 535] width 10 height 10
radio input "true"
click at [1091, 606] on button "Save & Close" at bounding box center [1109, 609] width 107 height 33
select select
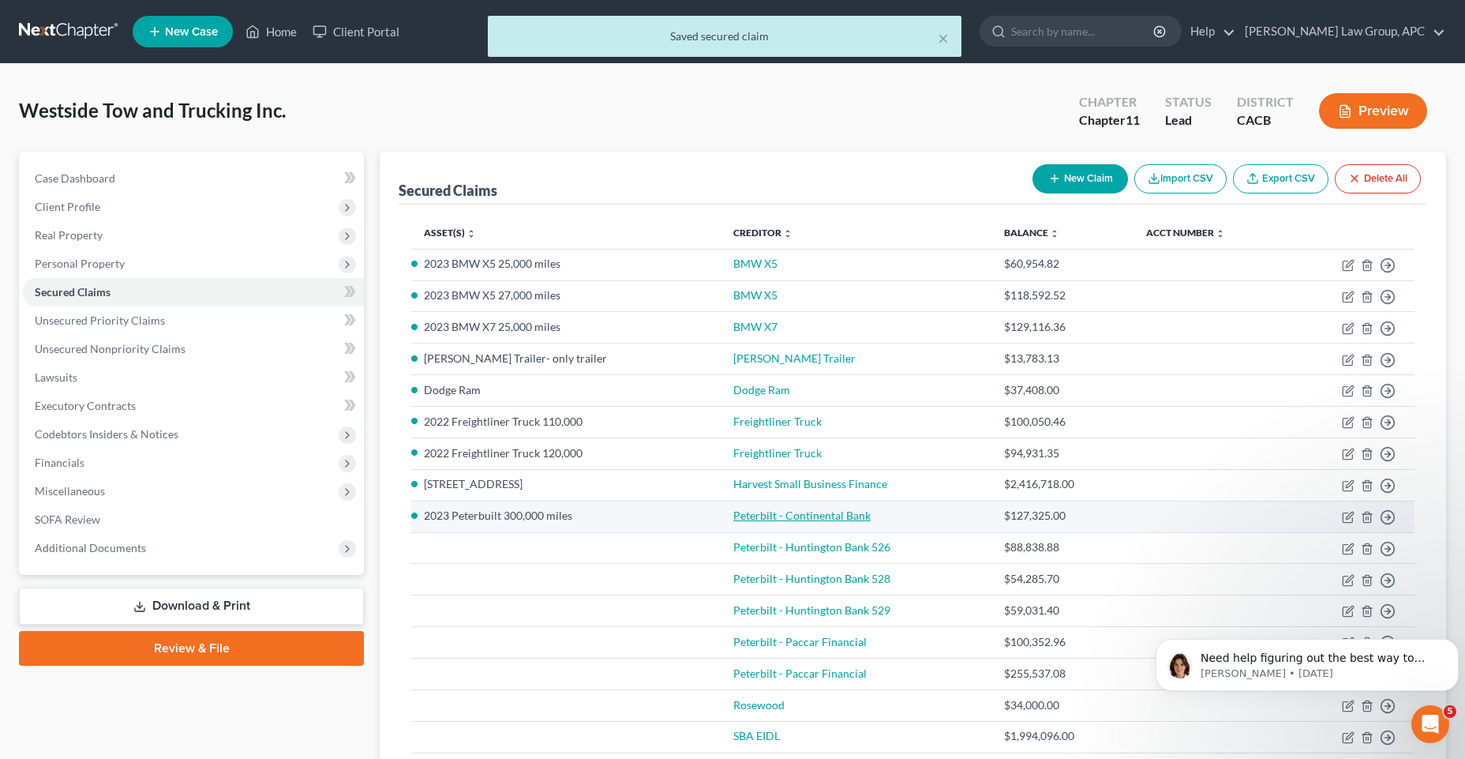
click at [815, 517] on link "Peterbilt - Continental Bank" at bounding box center [802, 514] width 137 height 13
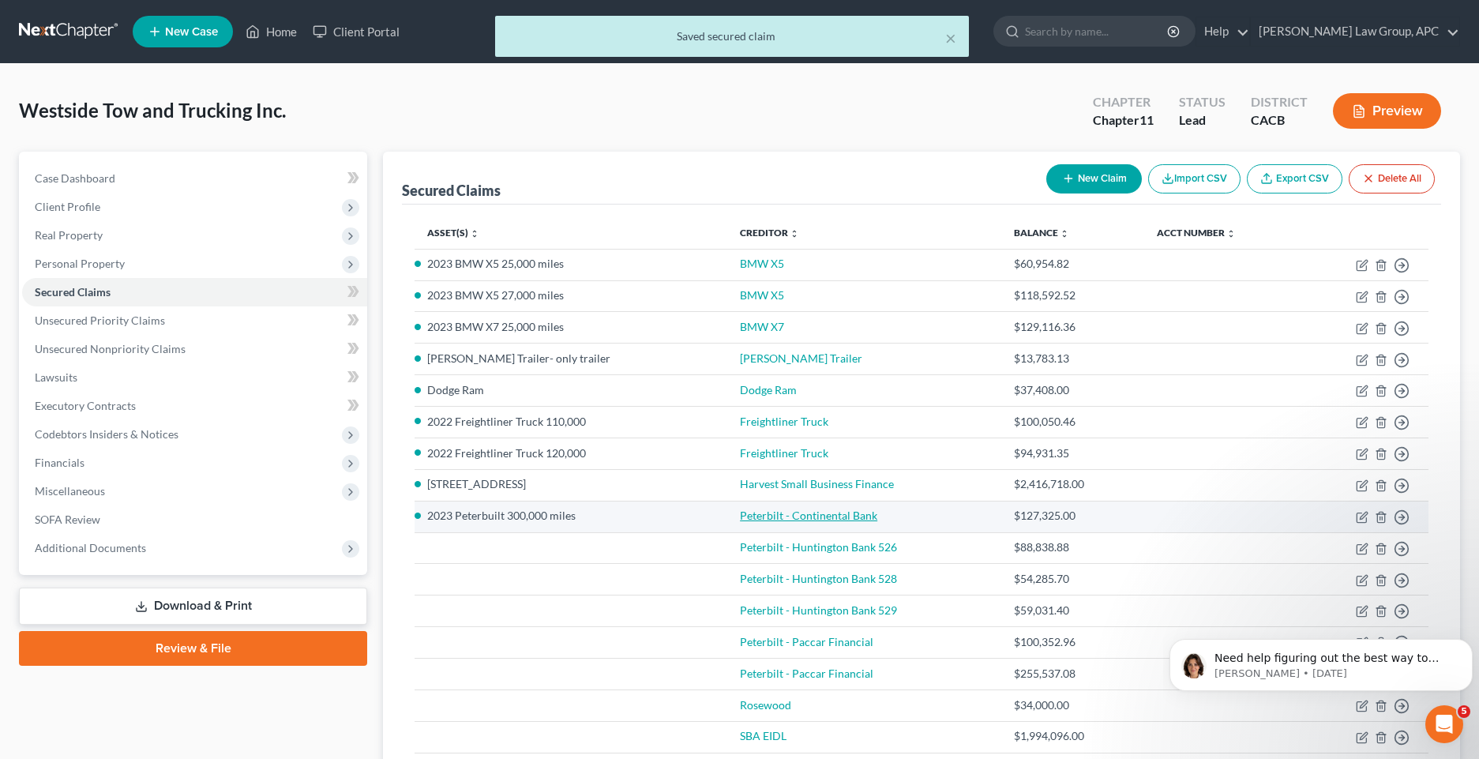
select select "4"
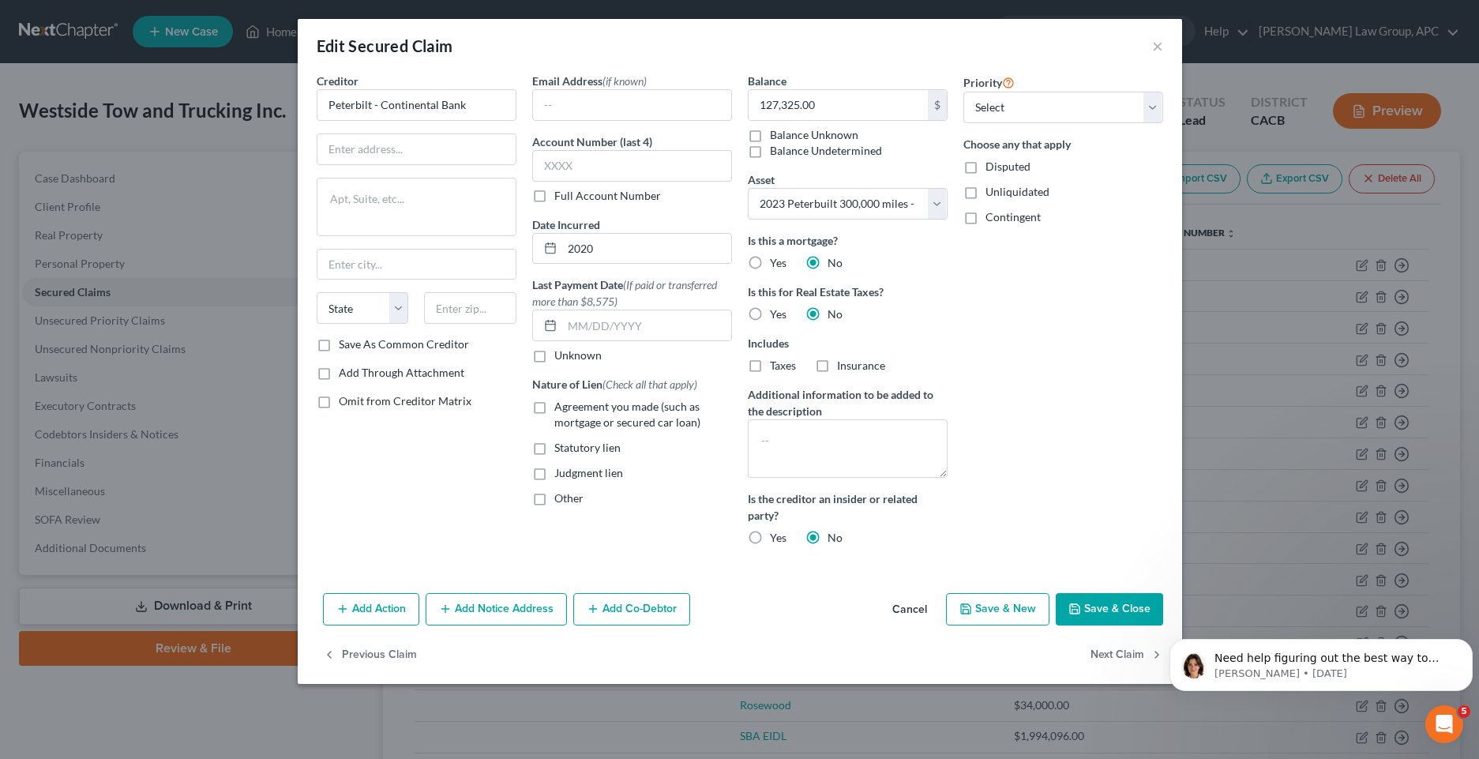
click at [1077, 612] on polyline "button" at bounding box center [1074, 612] width 6 height 4
select select
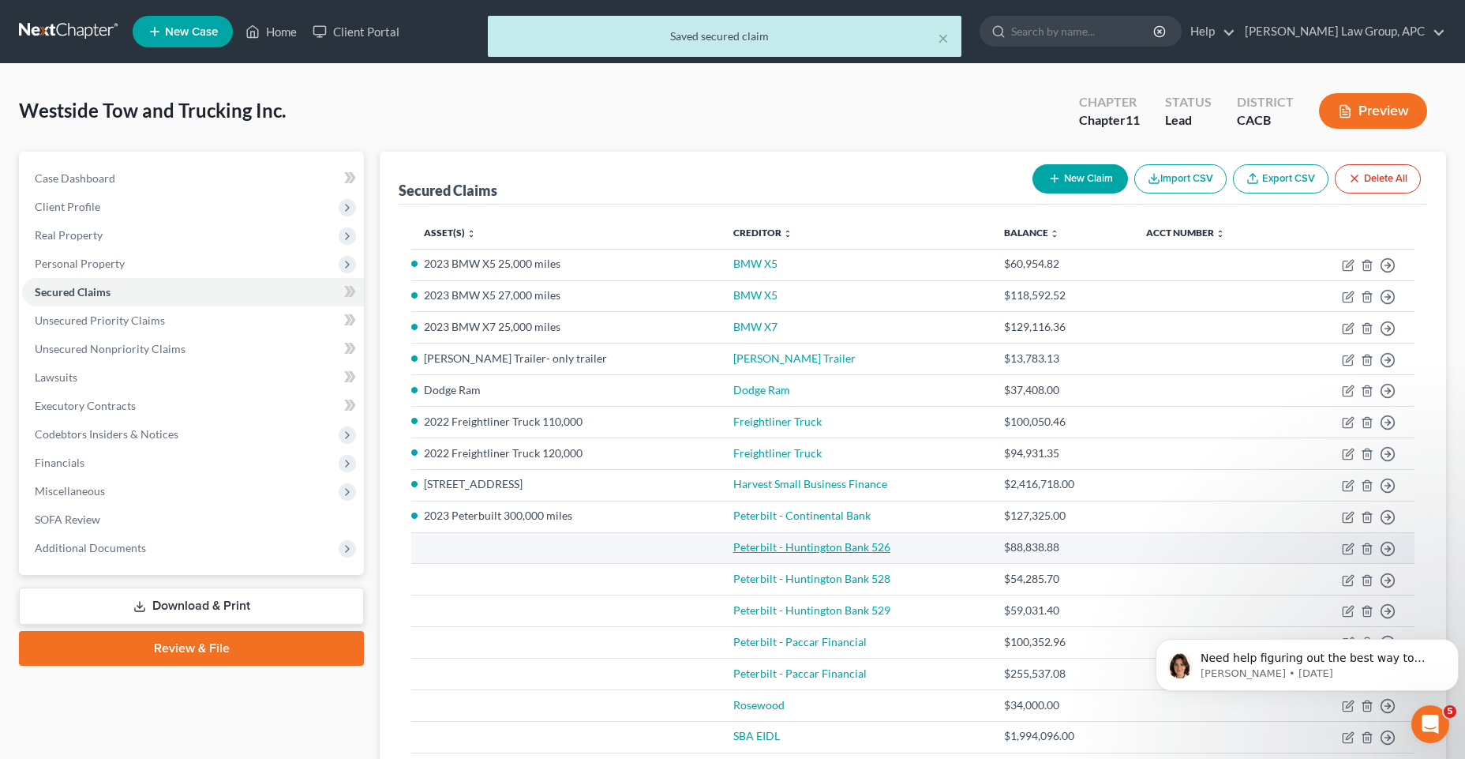
click at [852, 545] on link "Peterbilt - Huntington Bank 526" at bounding box center [812, 546] width 157 height 13
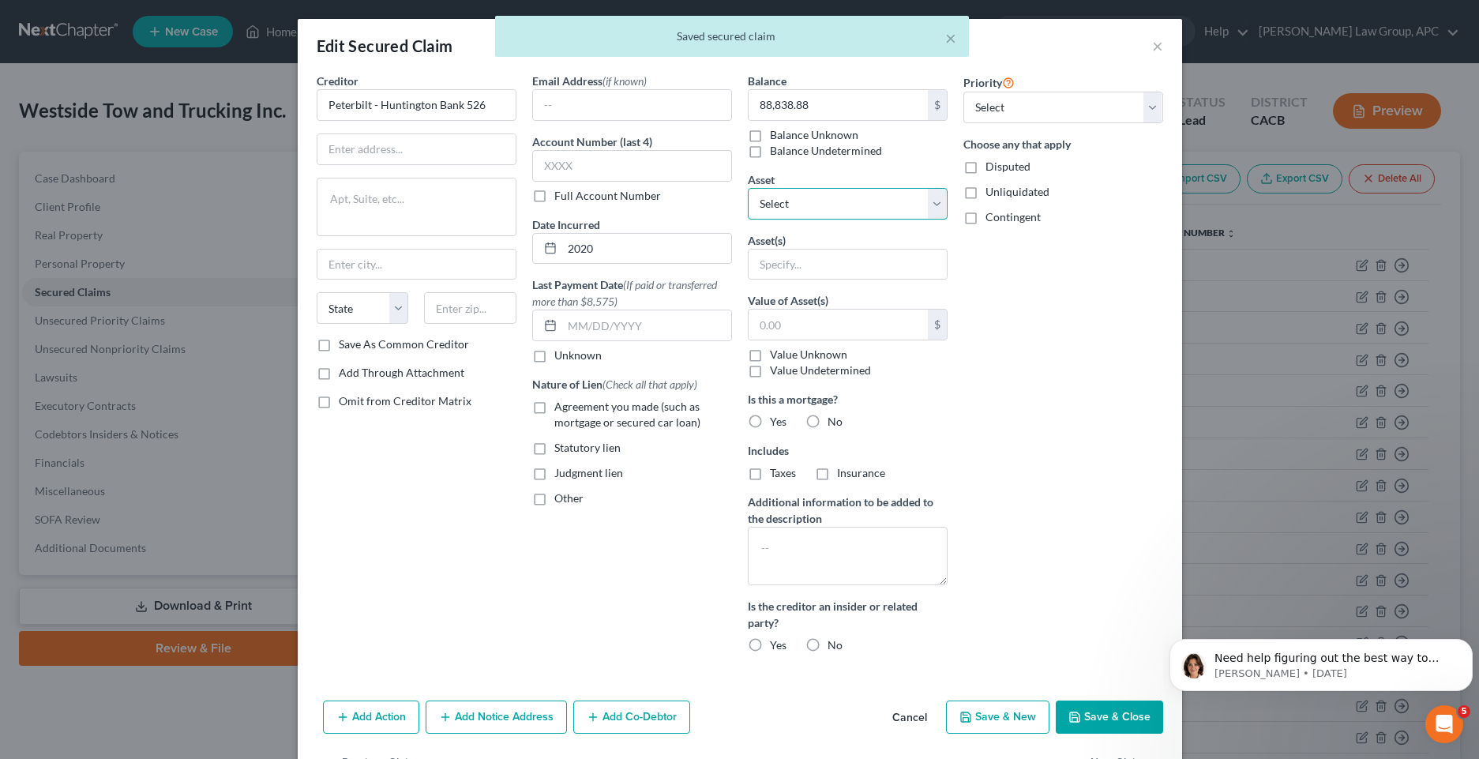
click at [928, 196] on select "Select Other Multiple Assets [STREET_ADDRESS] - $2800000.0 Dodge Ram - $50000.0…" at bounding box center [848, 204] width 200 height 32
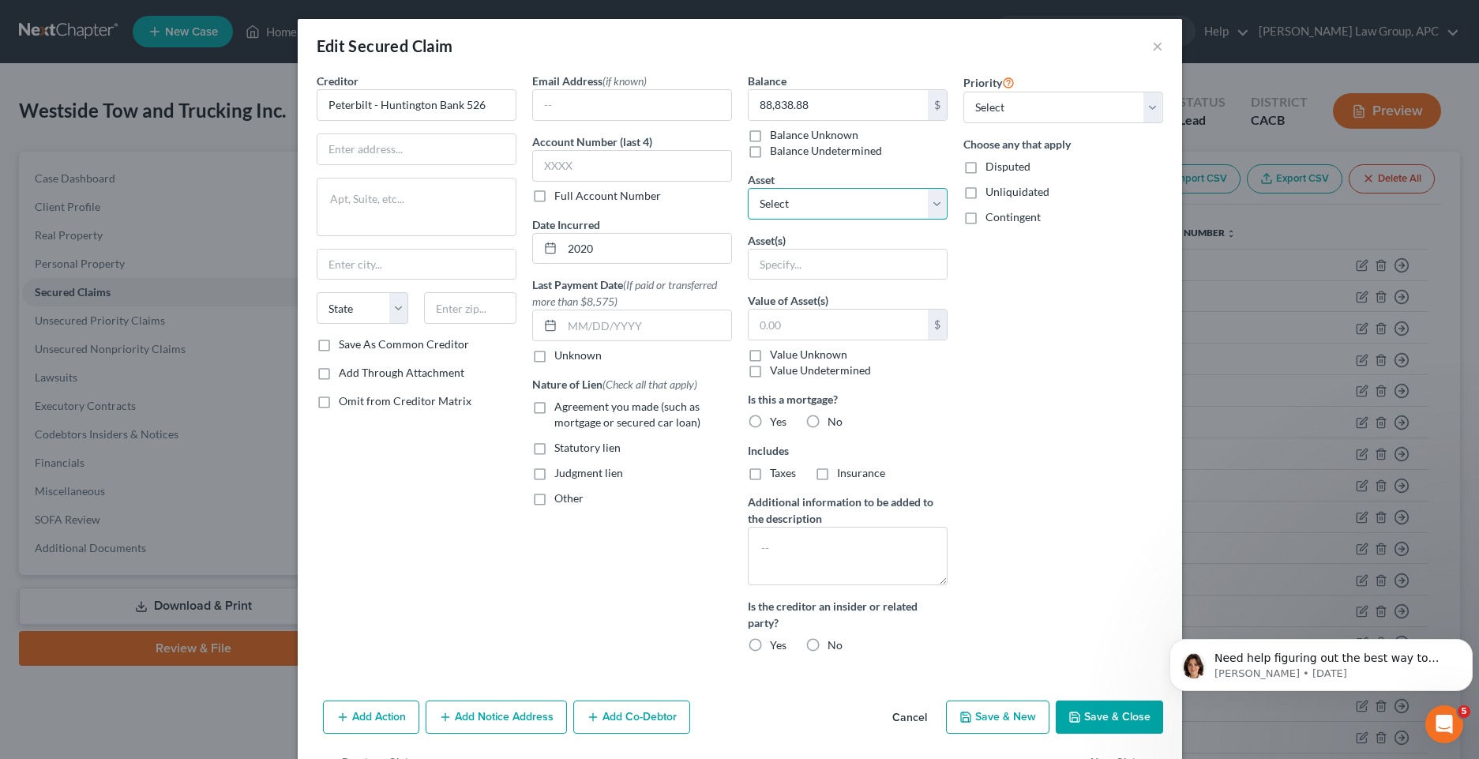
select select "5"
click at [748, 188] on select "Select Other Multiple Assets [STREET_ADDRESS] - $2800000.0 Dodge Ram - $50000.0…" at bounding box center [848, 204] width 200 height 32
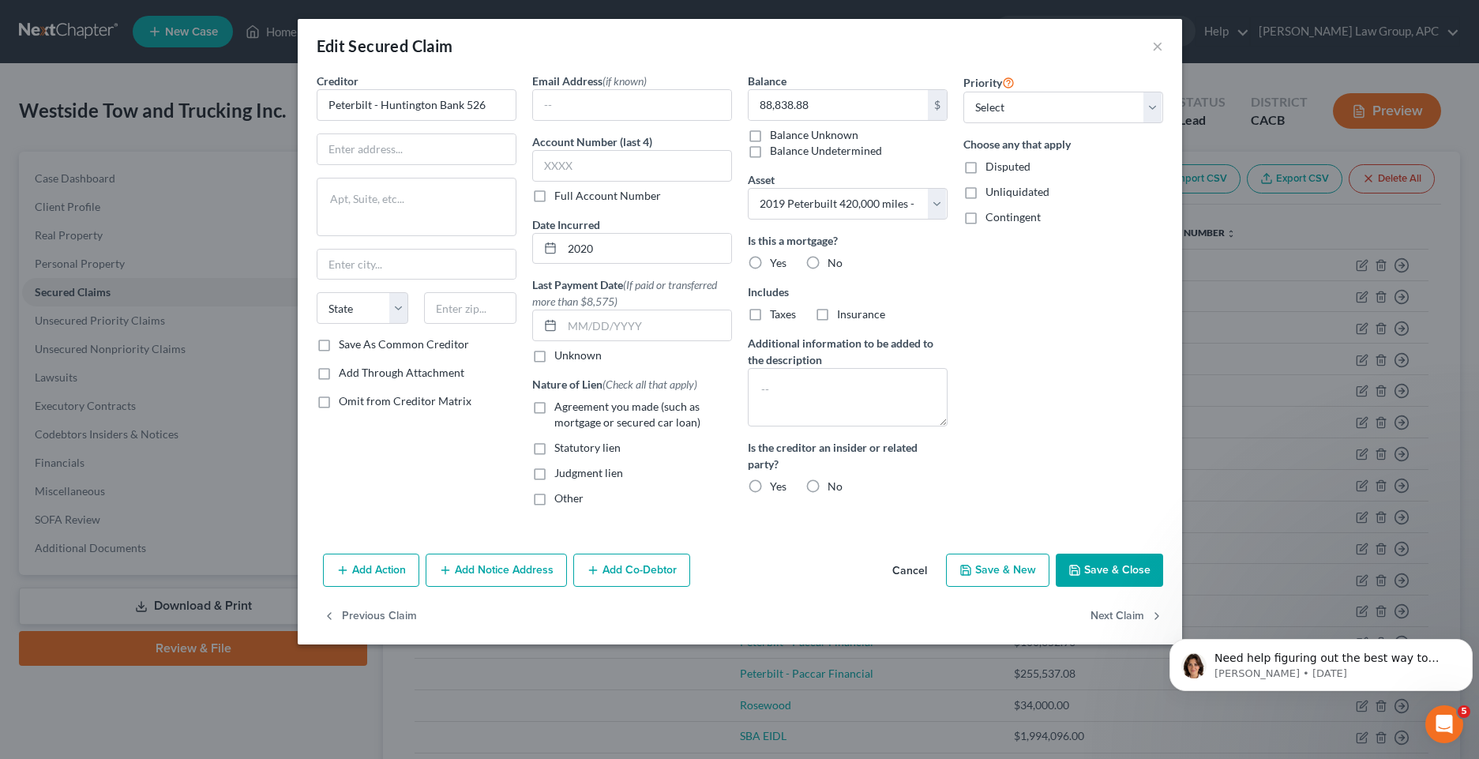
click at [827, 262] on label "No" at bounding box center [834, 263] width 15 height 16
click at [834, 262] on input "No" at bounding box center [839, 260] width 10 height 10
radio input "true"
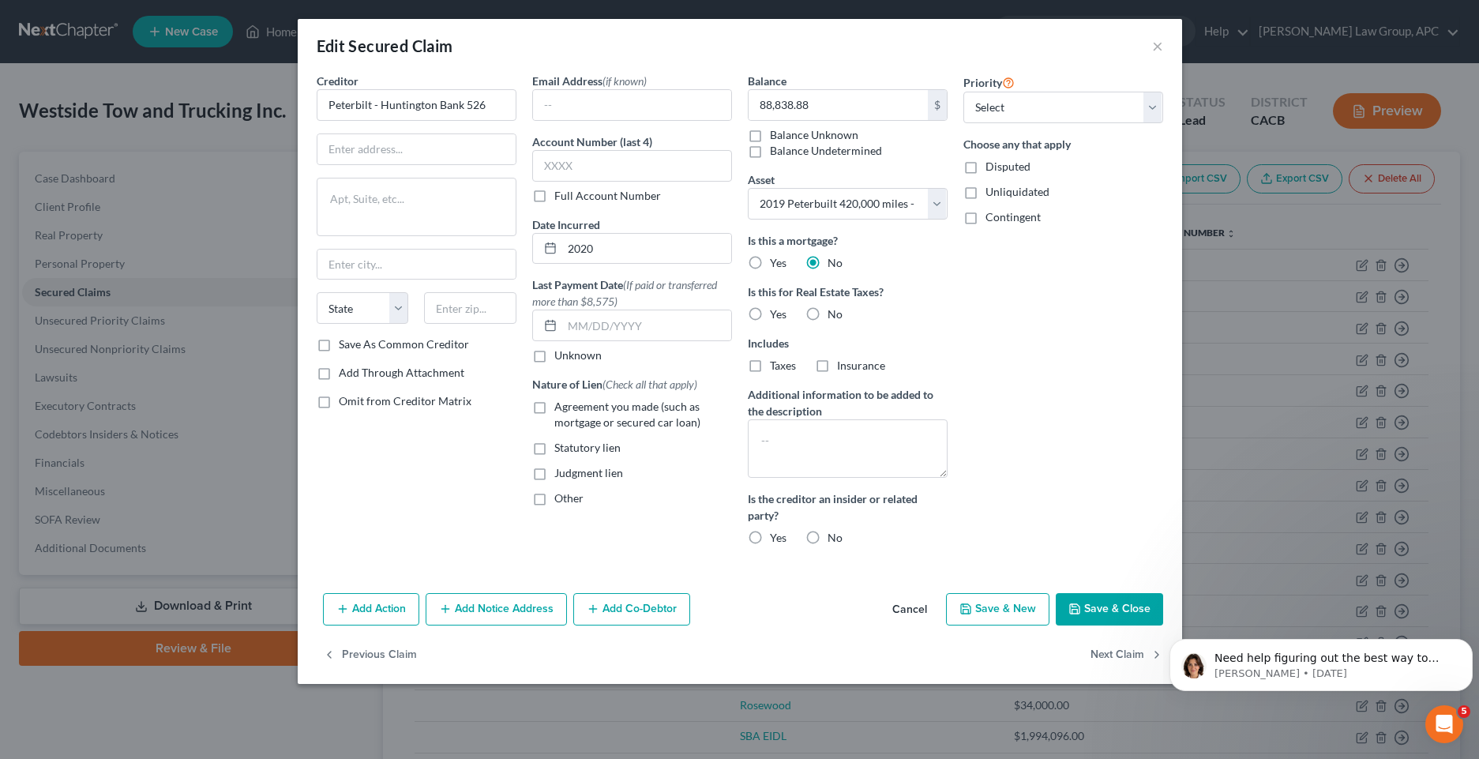
click at [827, 317] on label "No" at bounding box center [834, 314] width 15 height 16
click at [834, 317] on input "No" at bounding box center [839, 311] width 10 height 10
radio input "true"
click at [827, 531] on label "No" at bounding box center [834, 538] width 15 height 16
click at [834, 531] on input "No" at bounding box center [839, 535] width 10 height 10
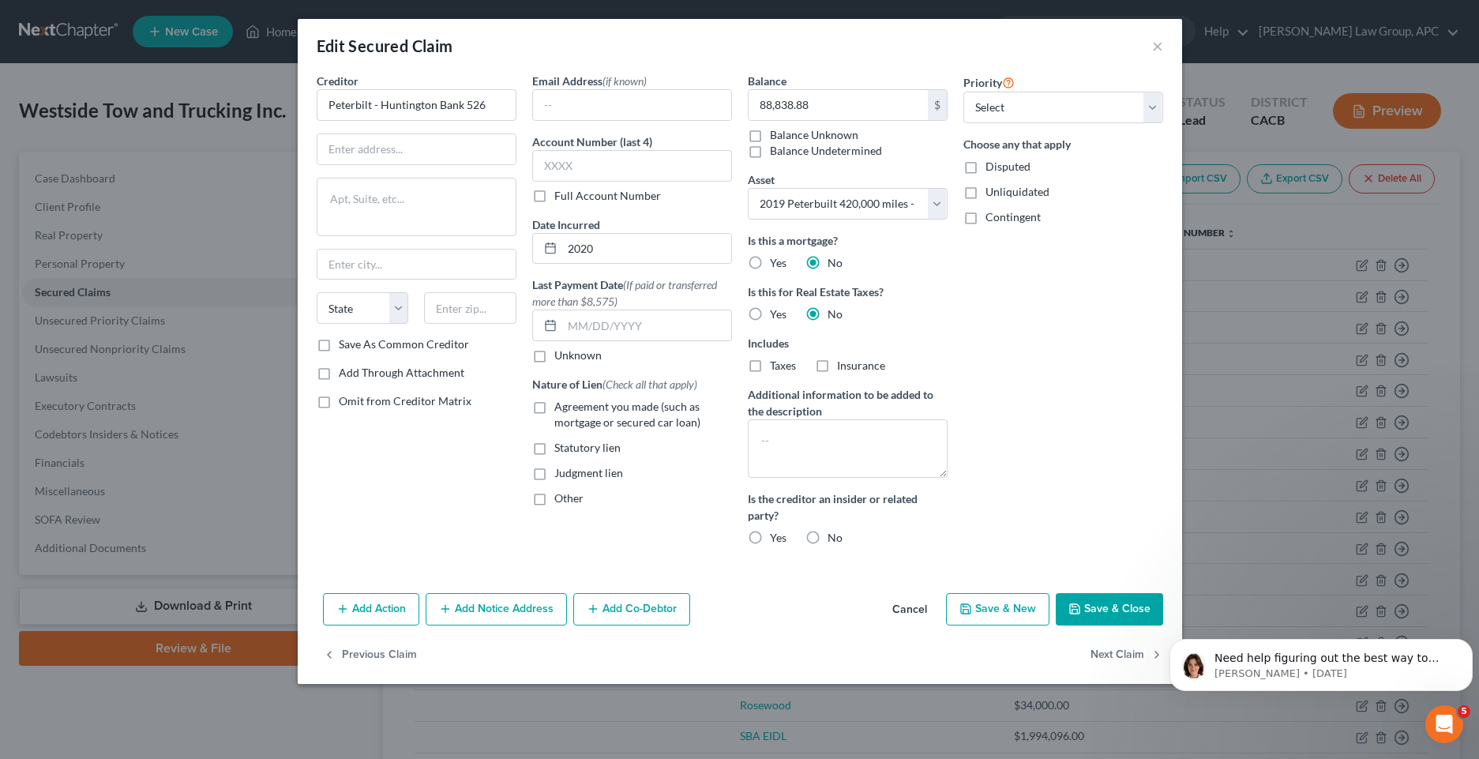
radio input "true"
click at [1124, 605] on button "Save & Close" at bounding box center [1109, 609] width 107 height 33
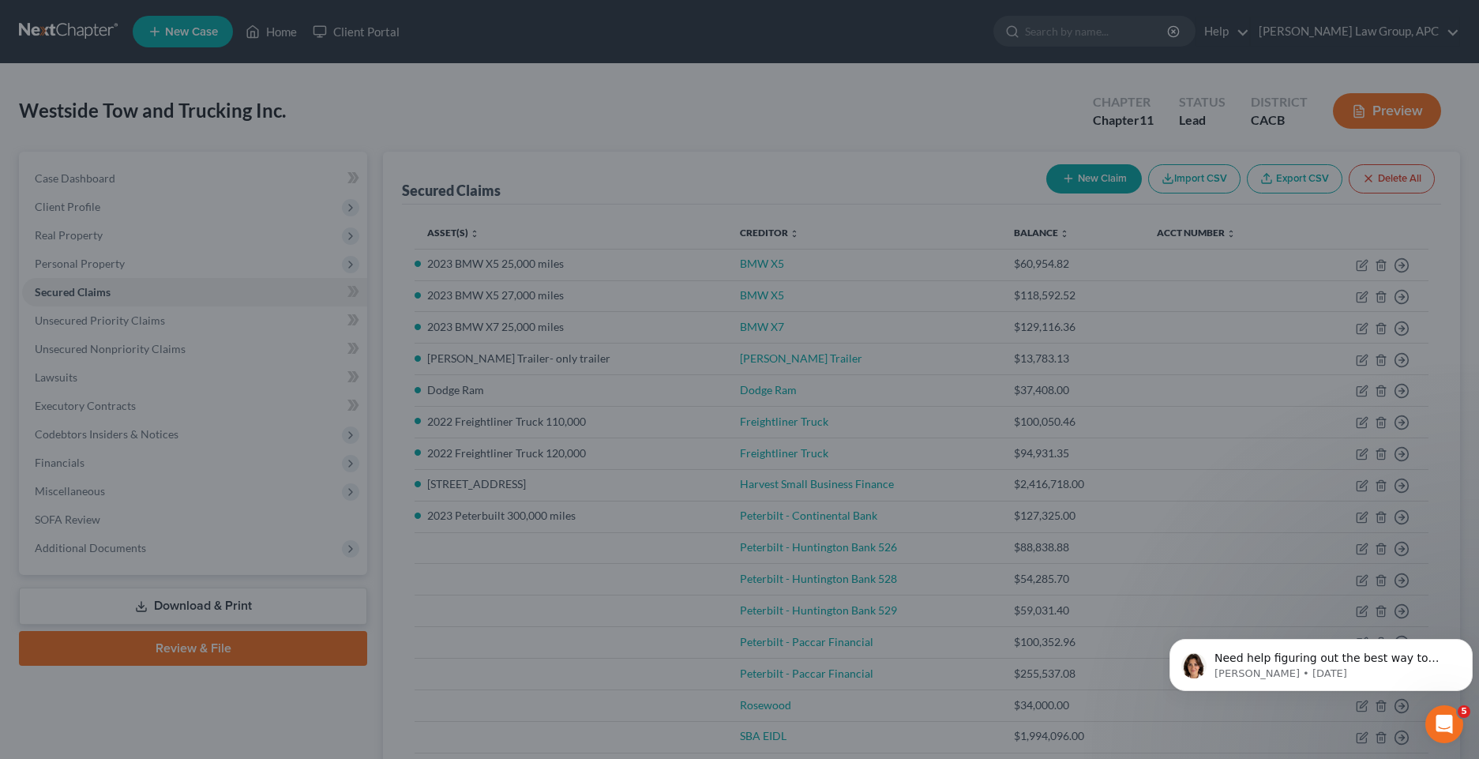
select select "5"
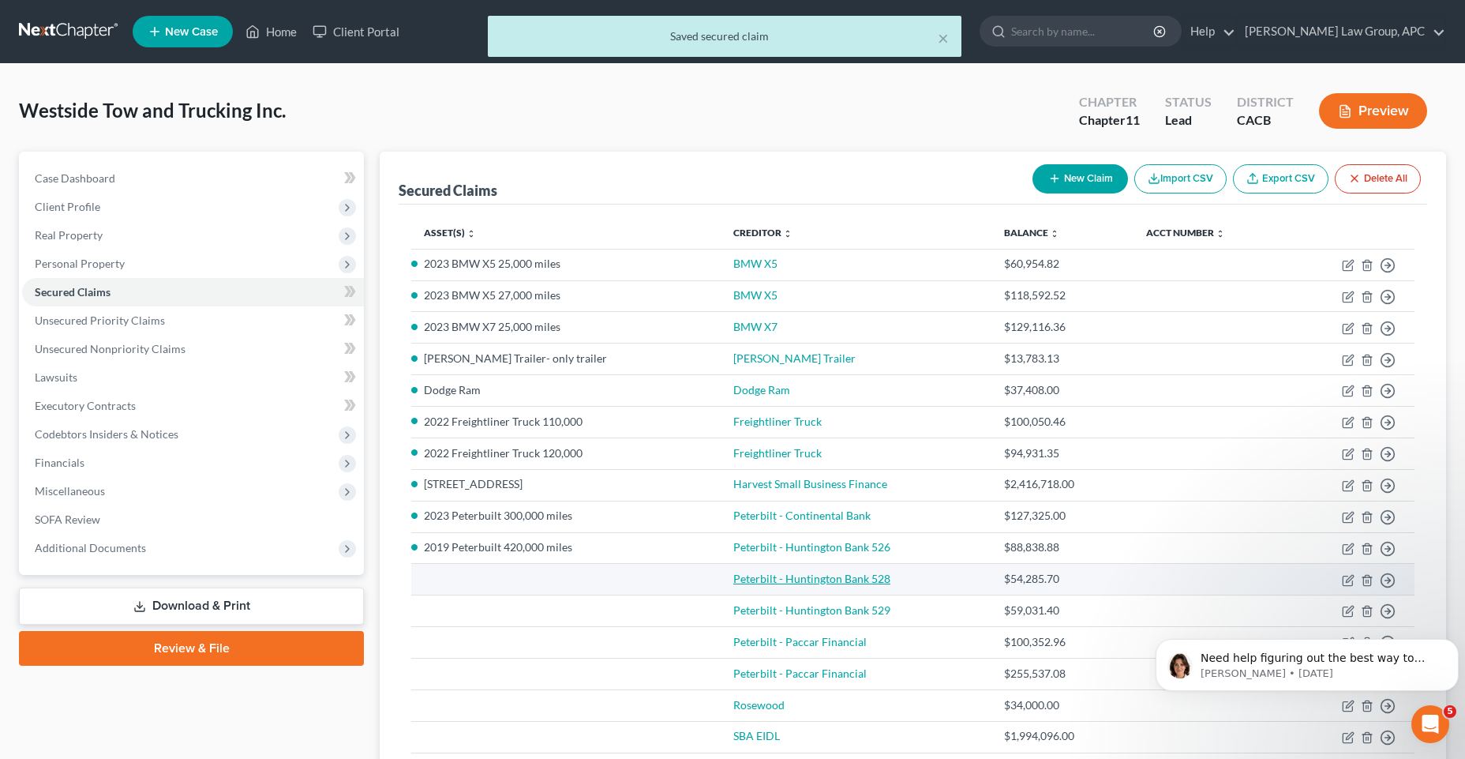
click at [852, 584] on link "Peterbilt - Huntington Bank 528" at bounding box center [812, 578] width 157 height 13
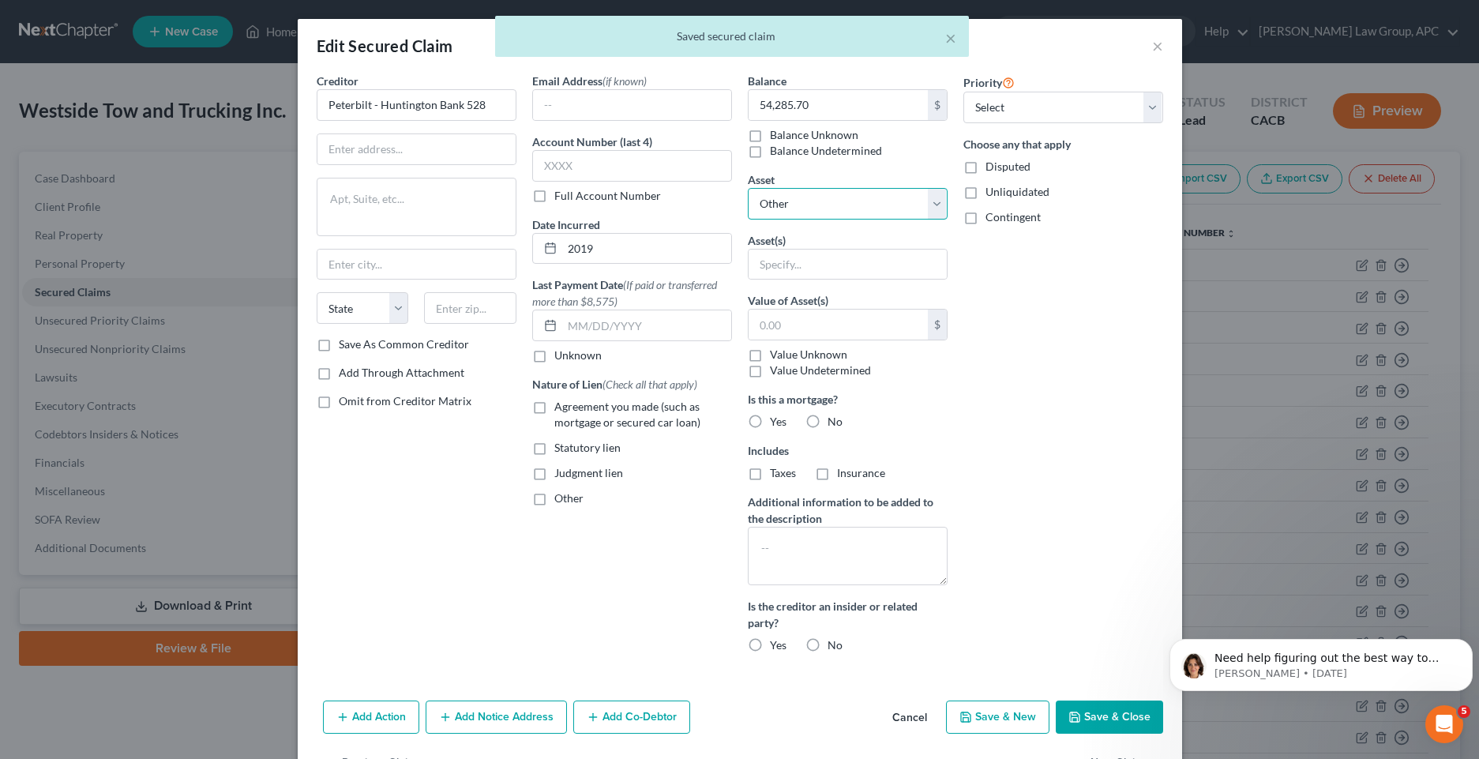
click at [931, 212] on select "Select Other Multiple Assets [STREET_ADDRESS] - $2800000.0 Dodge Ram - $50000.0…" at bounding box center [848, 204] width 200 height 32
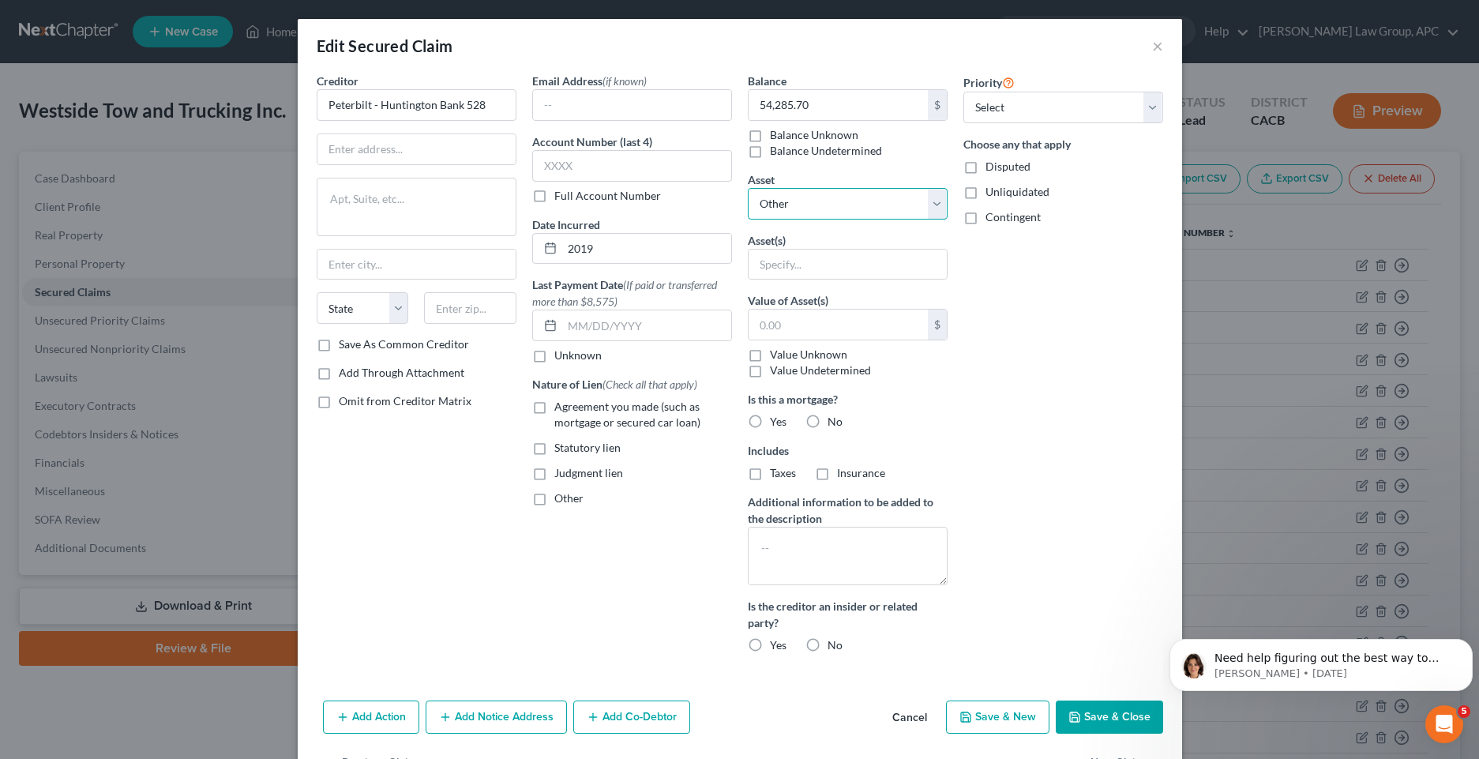
select select "7"
click at [748, 188] on select "Select Other Multiple Assets [STREET_ADDRESS] - $2800000.0 Dodge Ram - $50000.0…" at bounding box center [848, 204] width 200 height 32
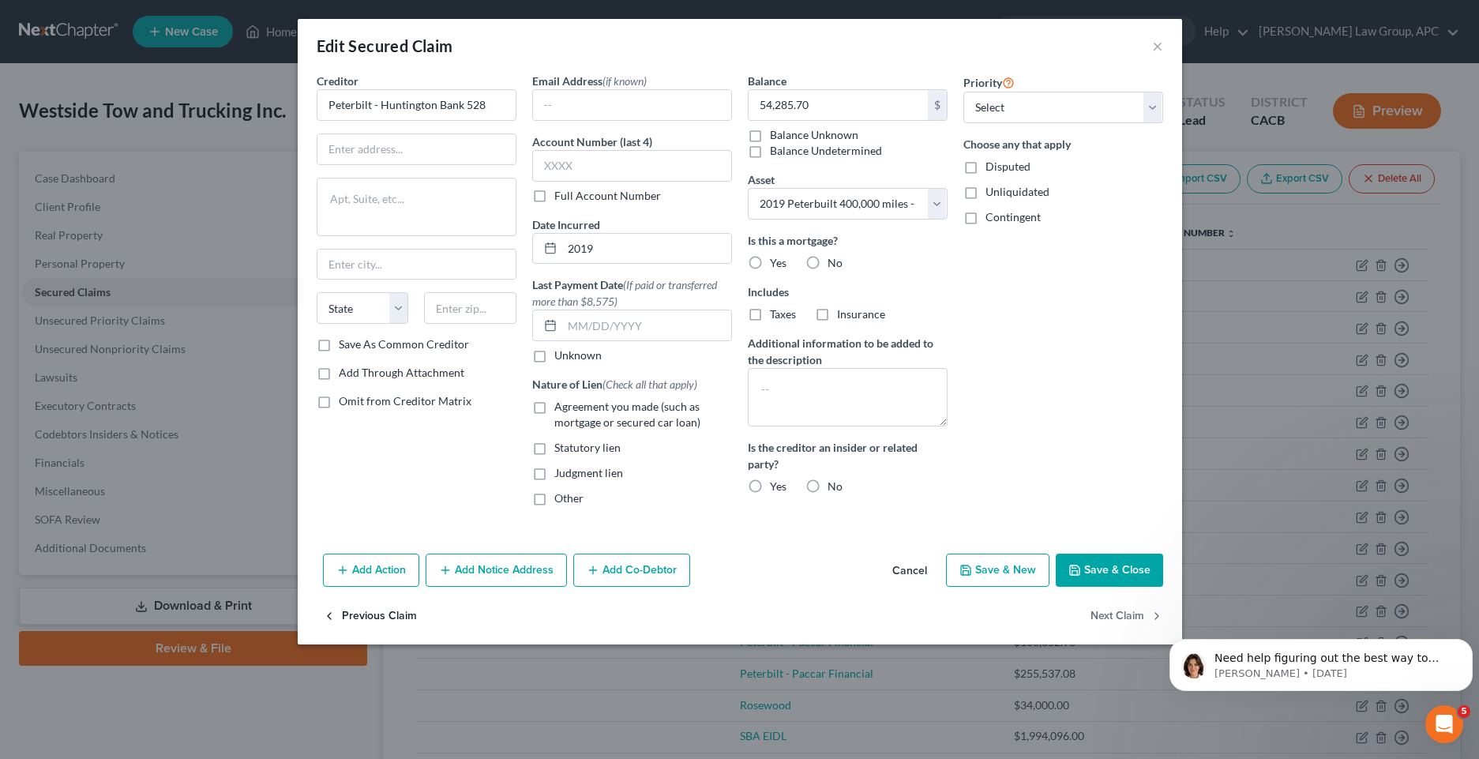
click at [355, 629] on button "Previous Claim" at bounding box center [370, 615] width 94 height 33
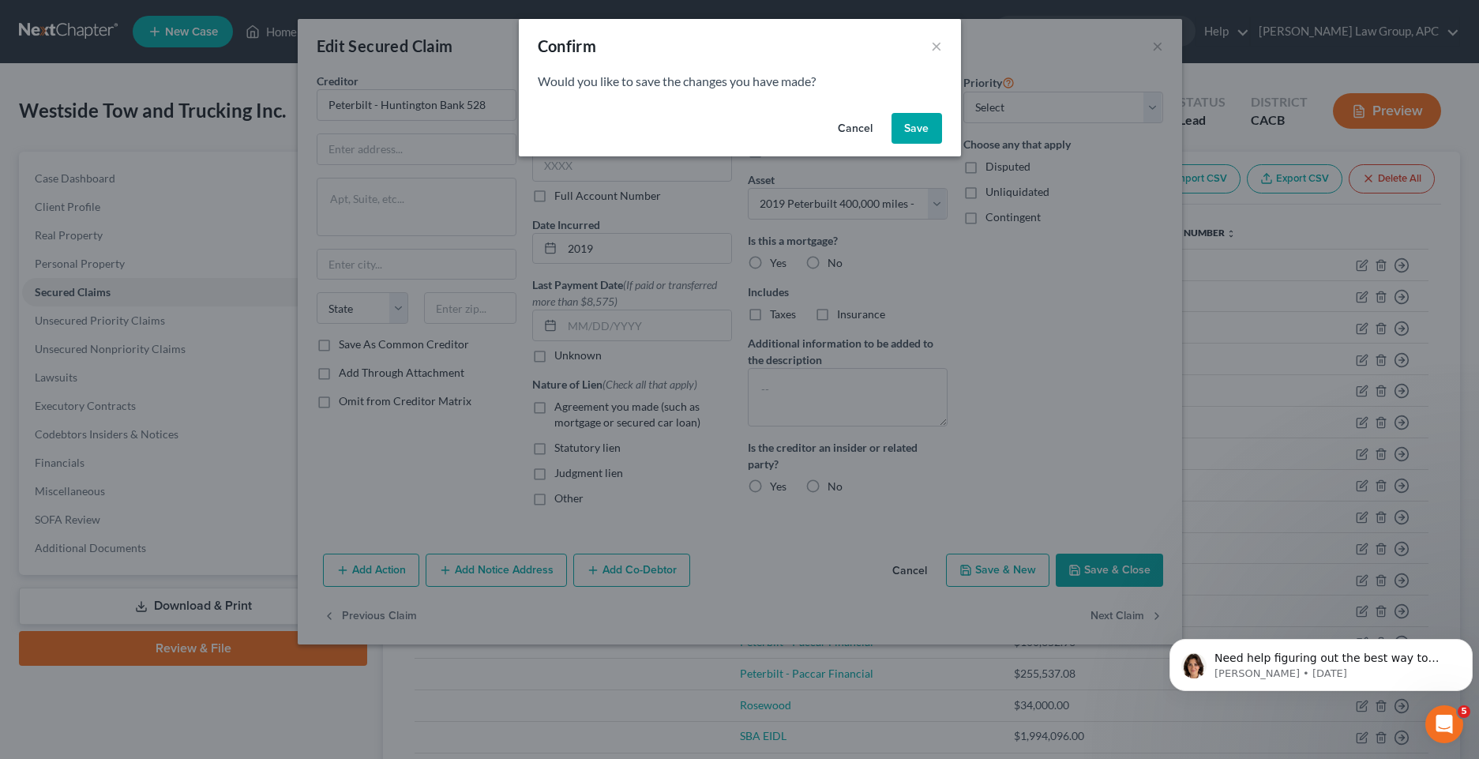
click at [854, 129] on button "Cancel" at bounding box center [855, 129] width 60 height 32
select select "5"
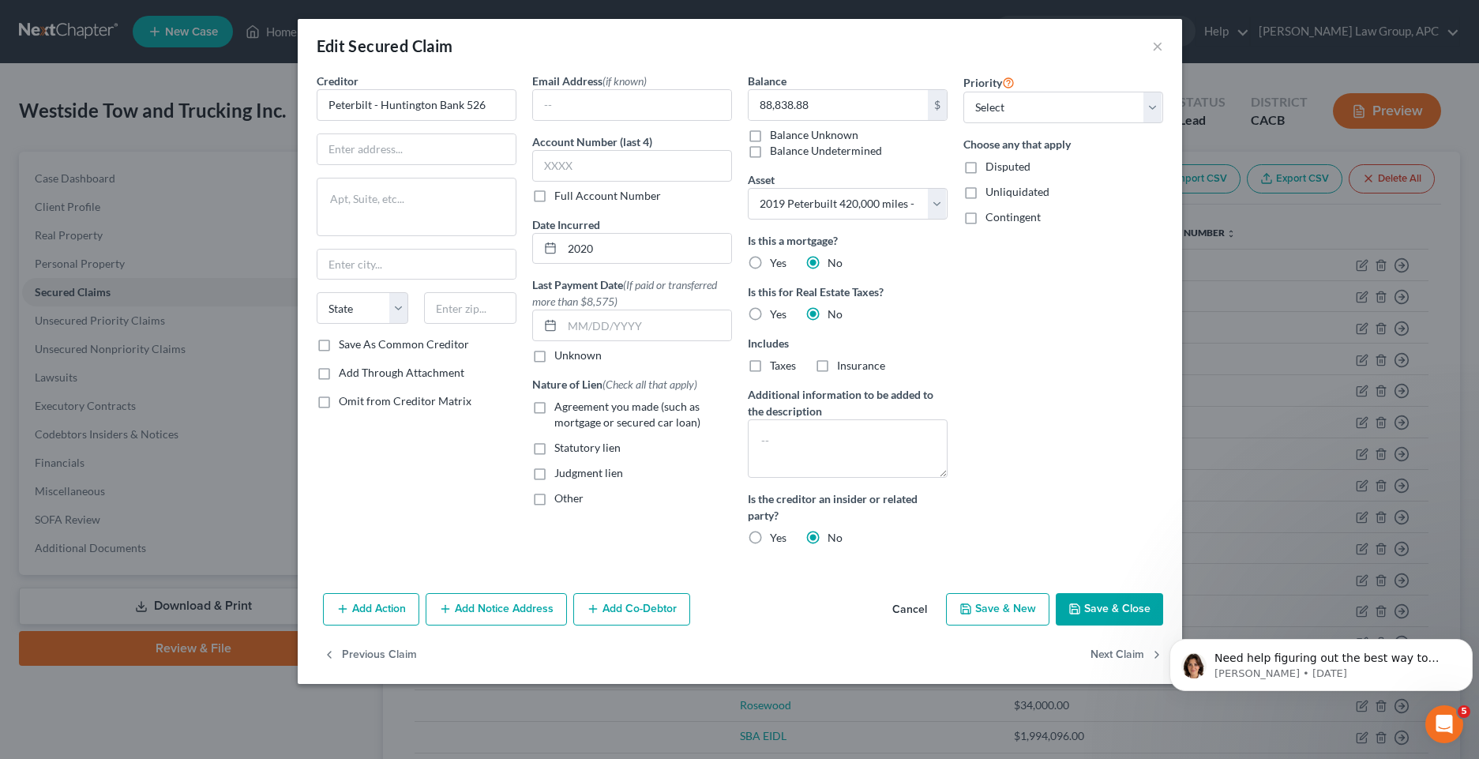
click at [1081, 621] on button "Save & Close" at bounding box center [1109, 609] width 107 height 33
select select
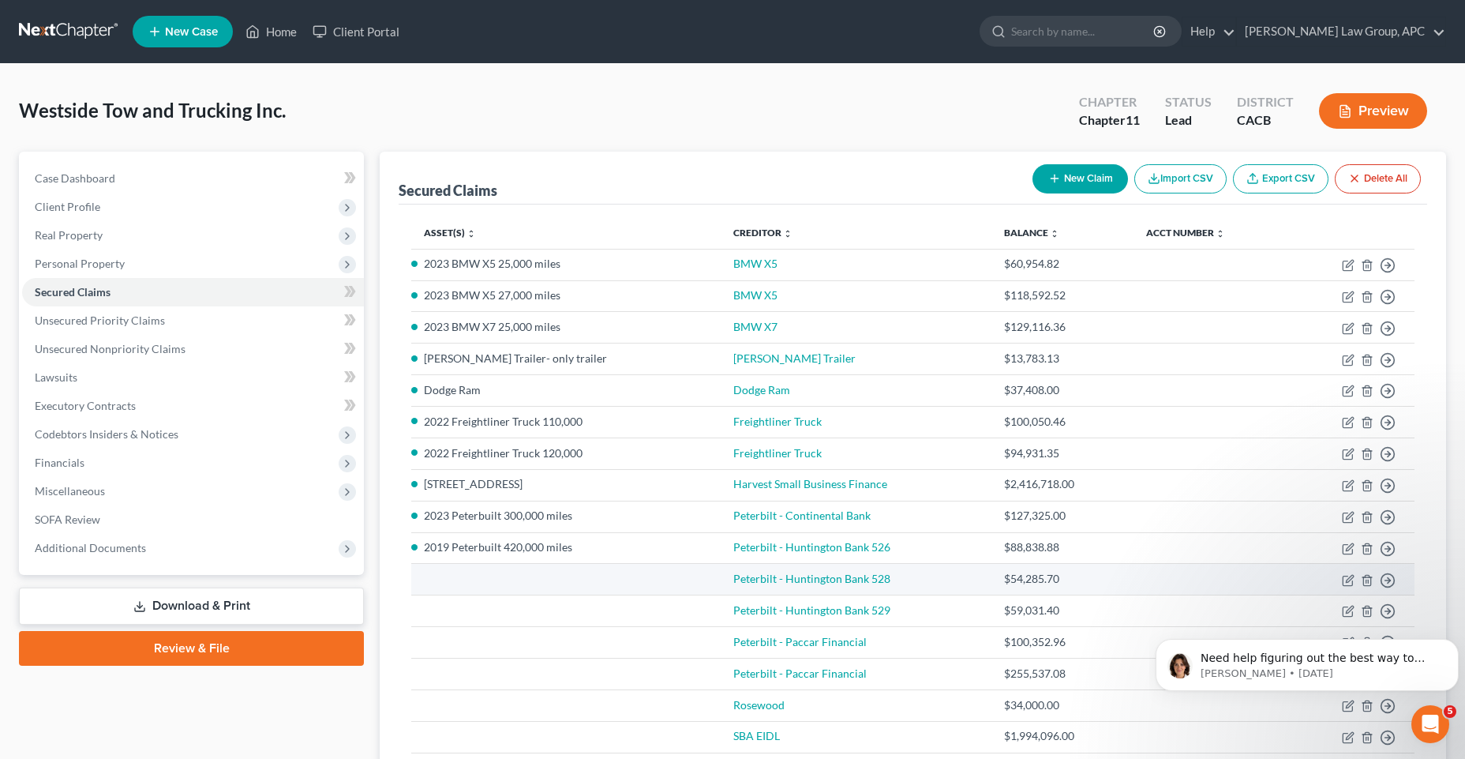
click at [812, 588] on td "Peterbilt - Huntington Bank 528" at bounding box center [856, 580] width 271 height 32
click at [833, 577] on link "Peterbilt - Huntington Bank 528" at bounding box center [812, 578] width 157 height 13
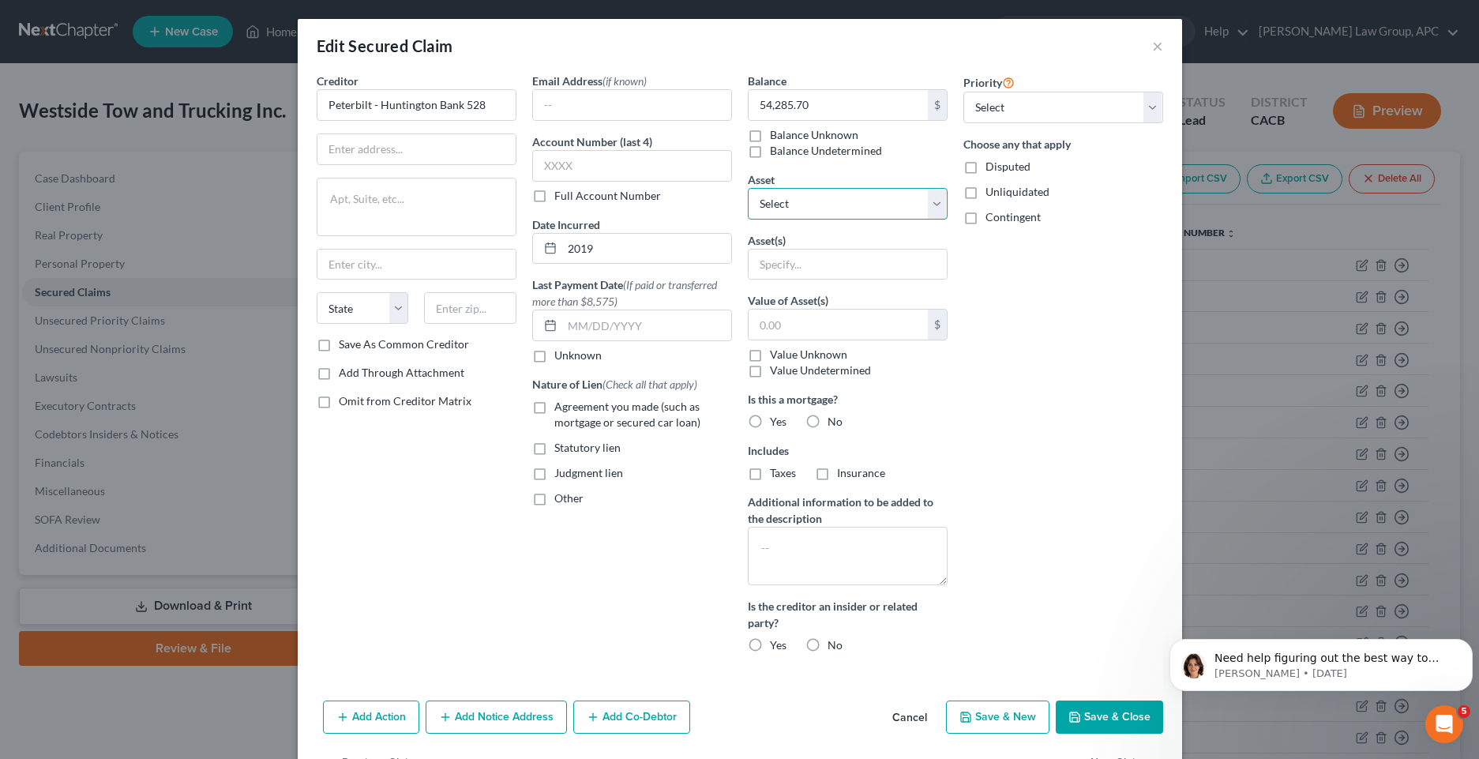
click at [938, 203] on select "Select Other Multiple Assets [STREET_ADDRESS] - $2800000.0 Dodge Ram - $50000.0…" at bounding box center [848, 204] width 200 height 32
select select "7"
click at [748, 188] on select "Select Other Multiple Assets [STREET_ADDRESS] - $2800000.0 Dodge Ram - $50000.0…" at bounding box center [848, 204] width 200 height 32
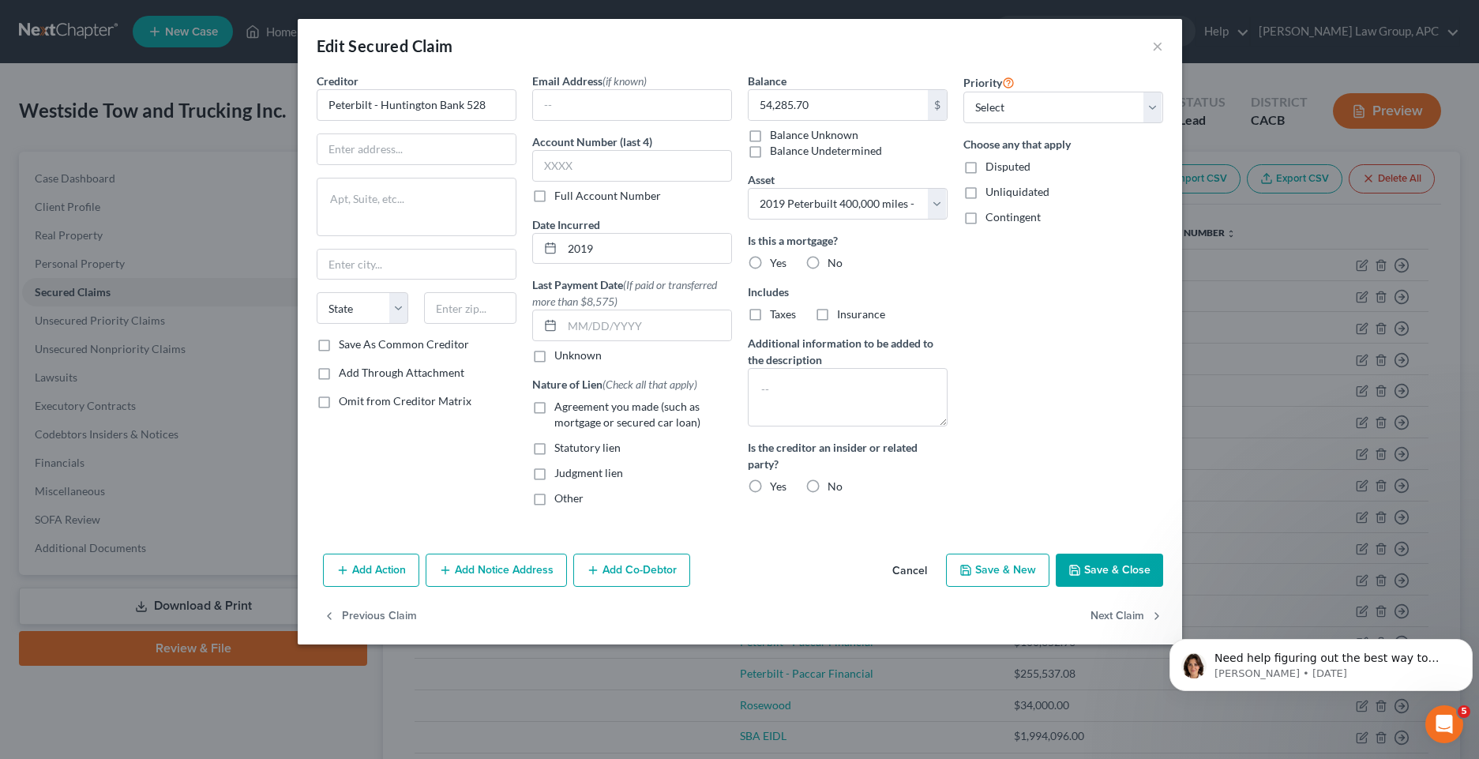
click at [1084, 572] on button "Save & Close" at bounding box center [1109, 570] width 107 height 33
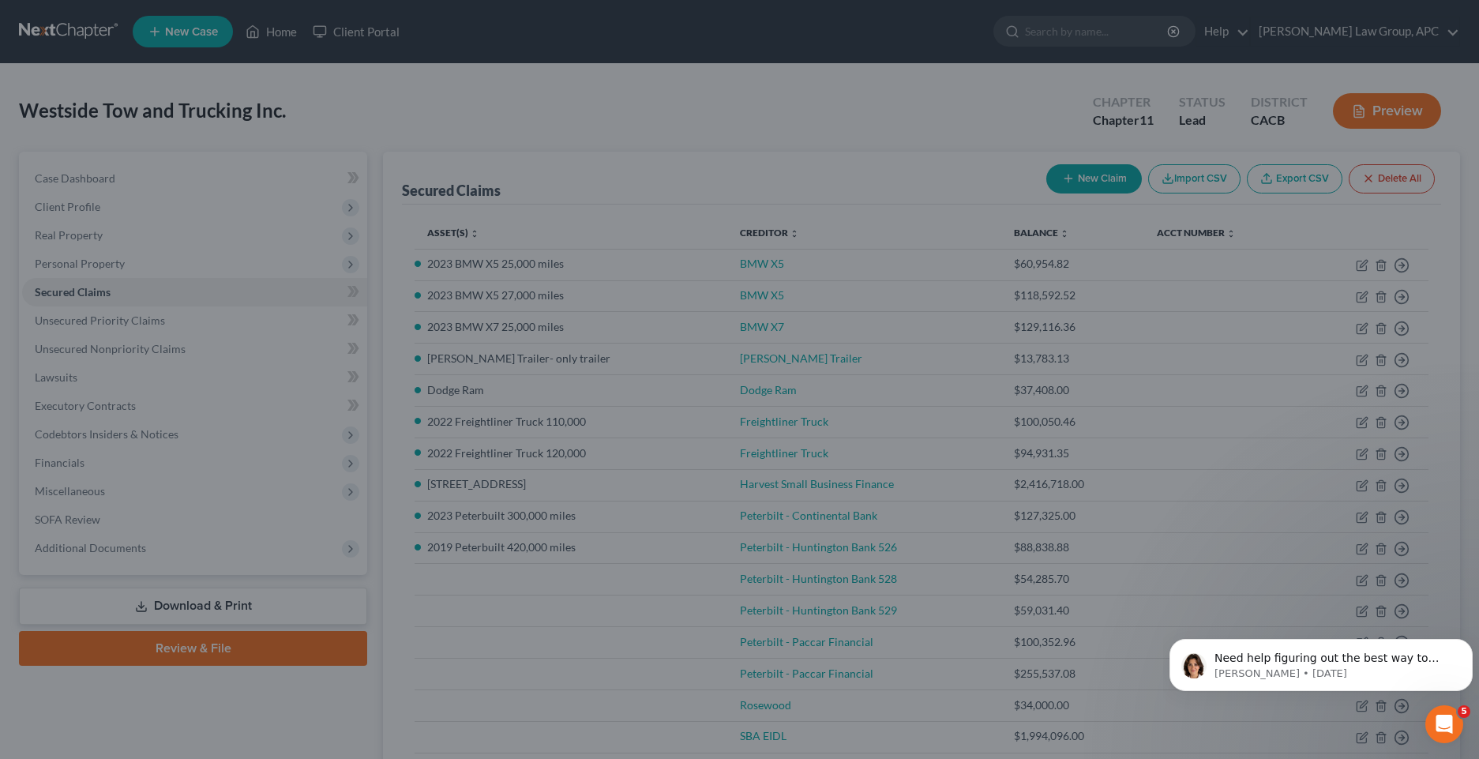
select select "7"
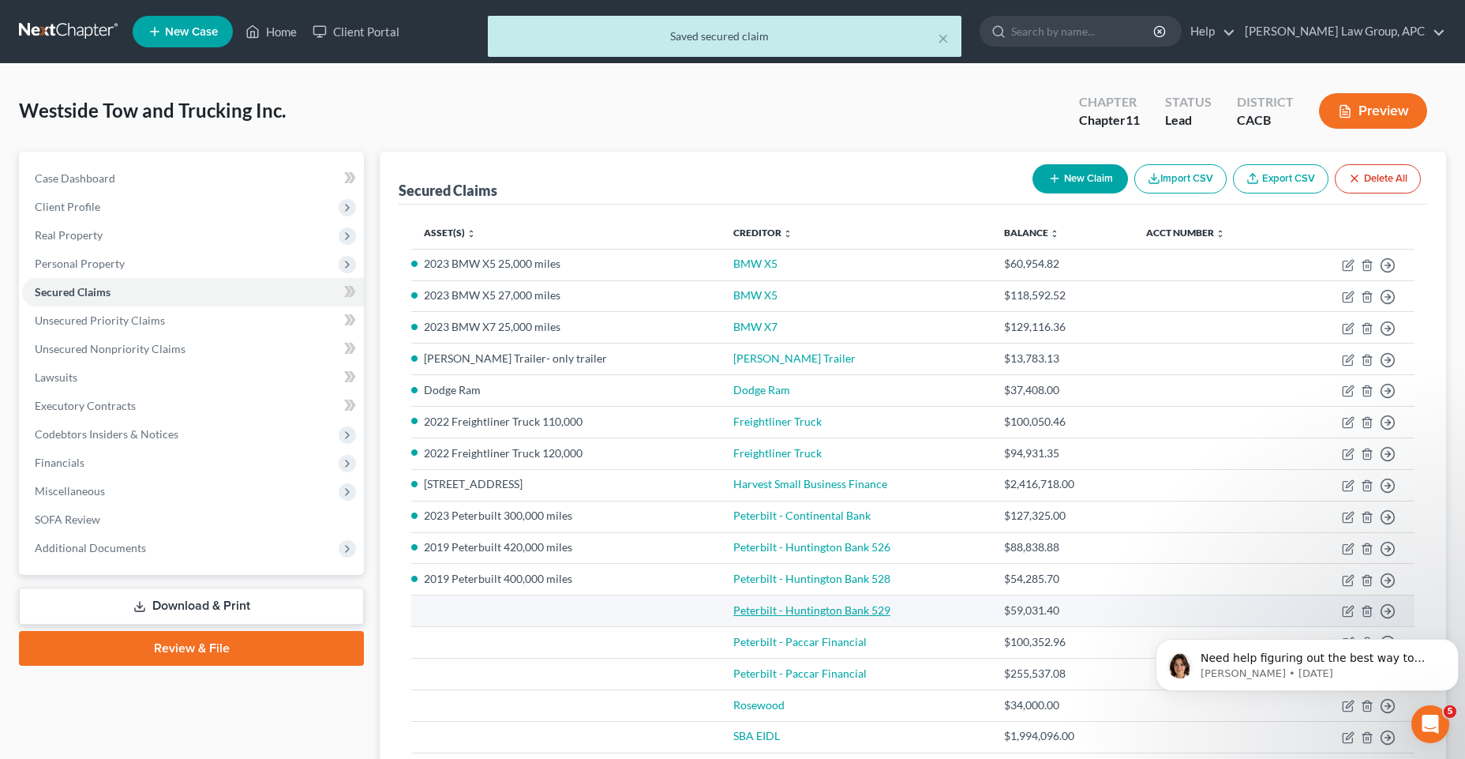
click at [859, 610] on link "Peterbilt - Huntington Bank 529" at bounding box center [812, 609] width 157 height 13
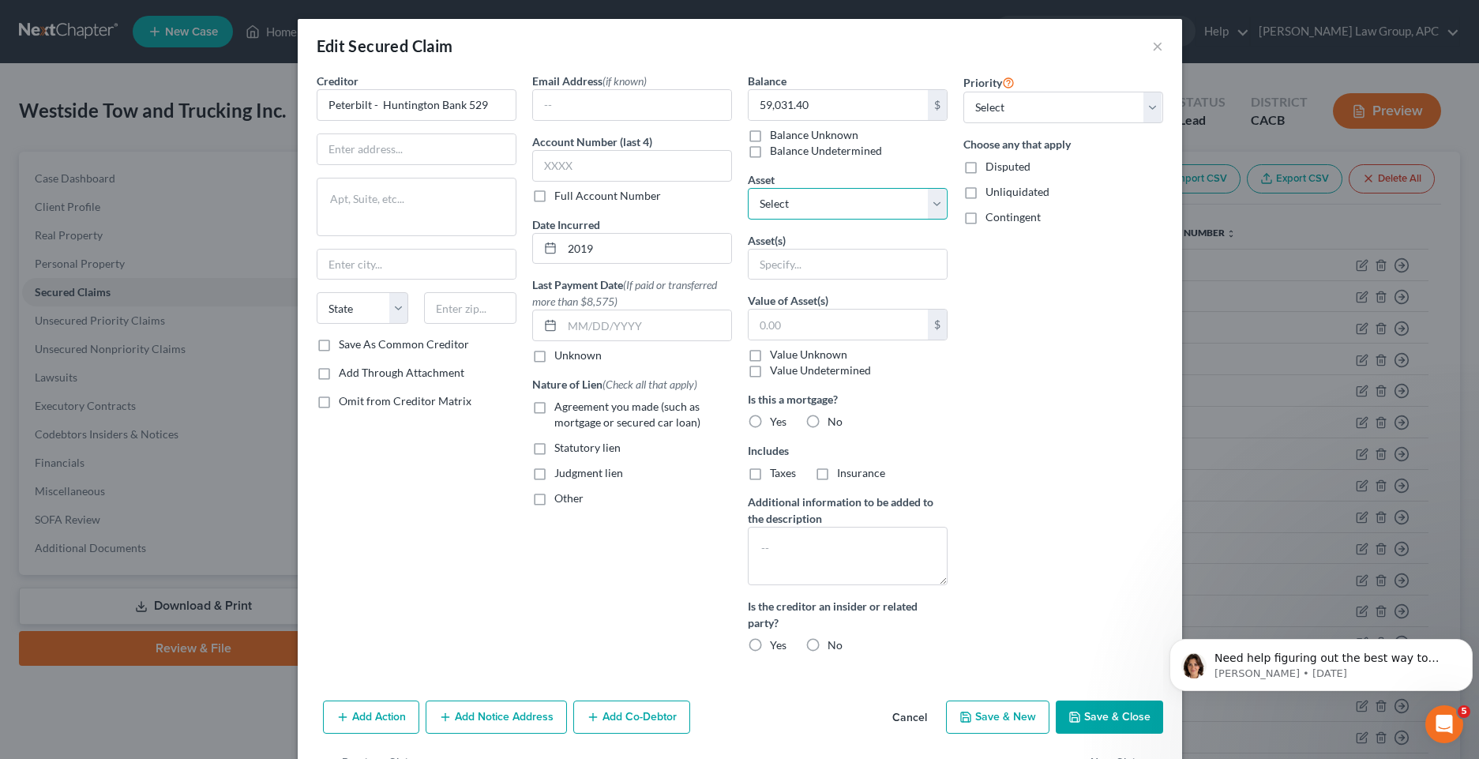
click at [924, 209] on select "Select Other Multiple Assets [STREET_ADDRESS] - $2800000.0 Dodge Ram - $50000.0…" at bounding box center [848, 204] width 200 height 32
select select "6"
click at [748, 188] on select "Select Other Multiple Assets [STREET_ADDRESS] - $2800000.0 Dodge Ram - $50000.0…" at bounding box center [848, 204] width 200 height 32
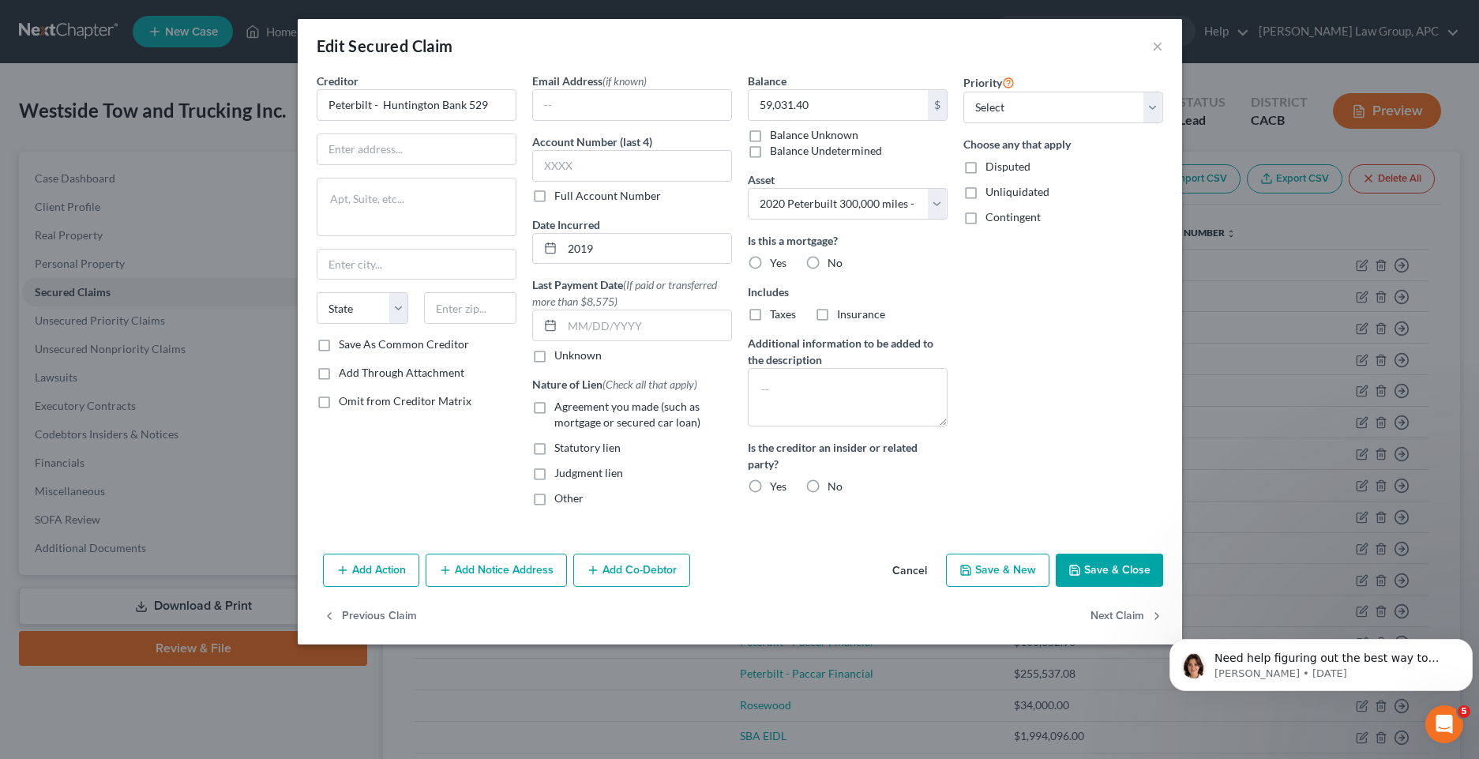
click at [1089, 572] on button "Save & Close" at bounding box center [1109, 570] width 107 height 33
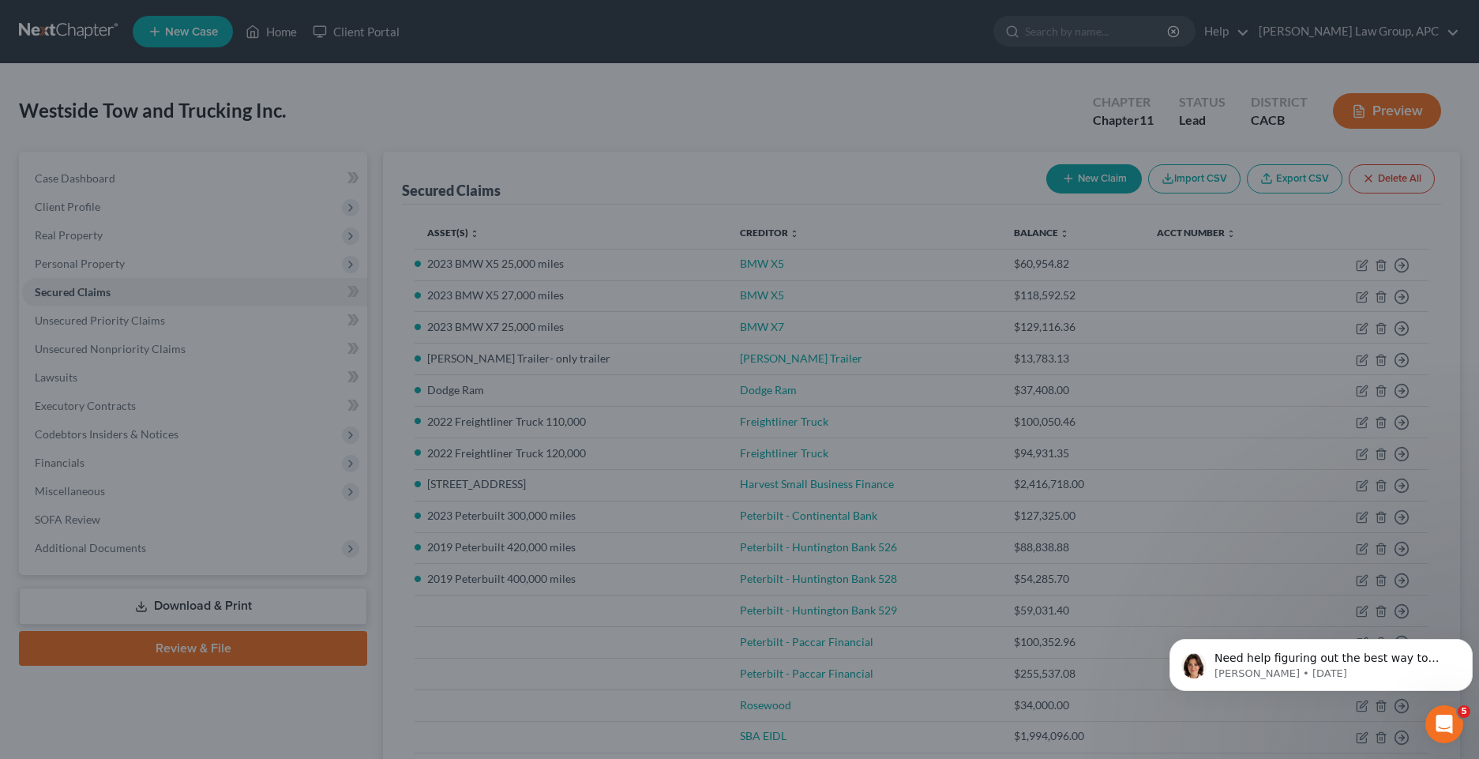
select select "6"
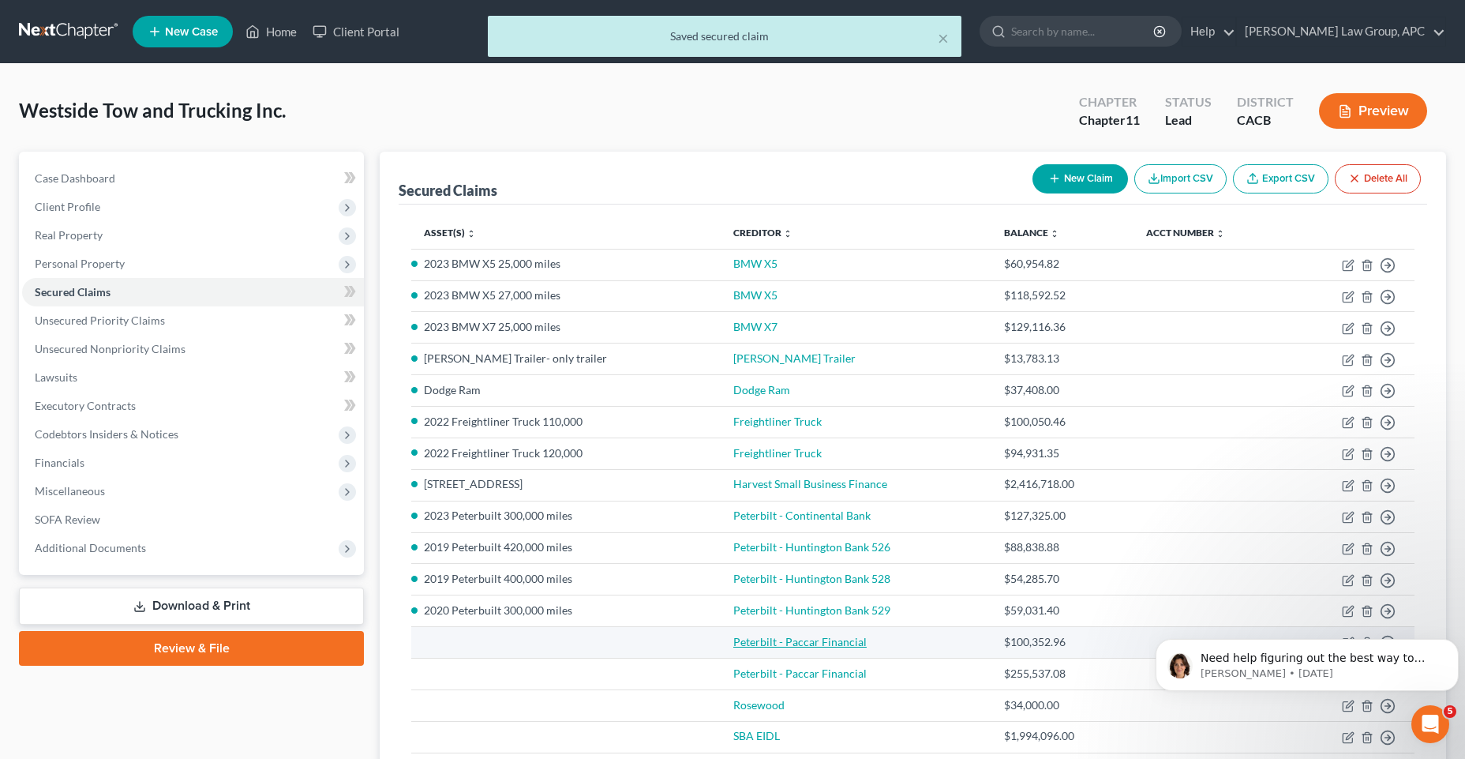
click at [835, 641] on link "Peterbilt - Paccar Financial" at bounding box center [800, 641] width 133 height 13
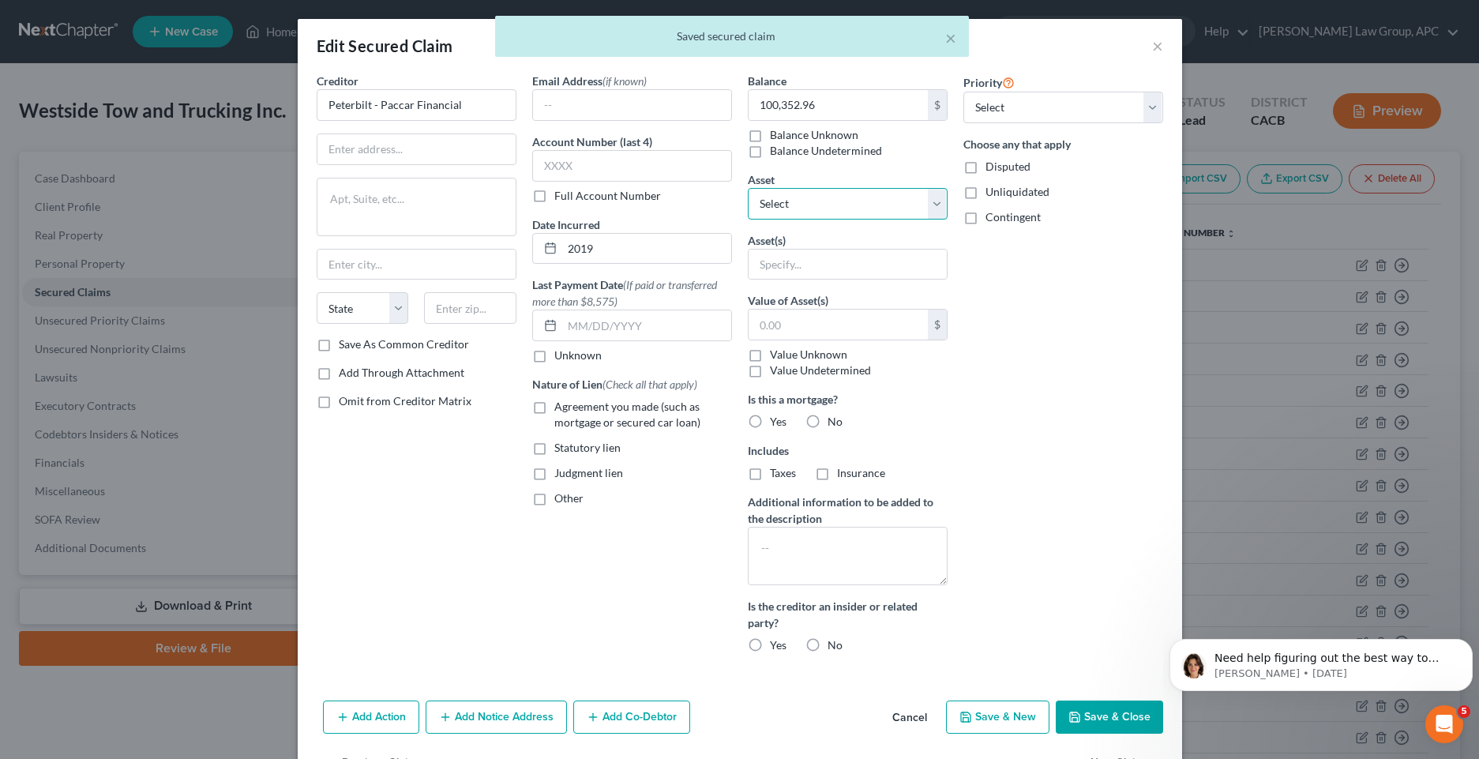
click at [927, 208] on select "Select Other Multiple Assets [STREET_ADDRESS] - $2800000.0 Dodge Ram - $50000.0…" at bounding box center [848, 204] width 200 height 32
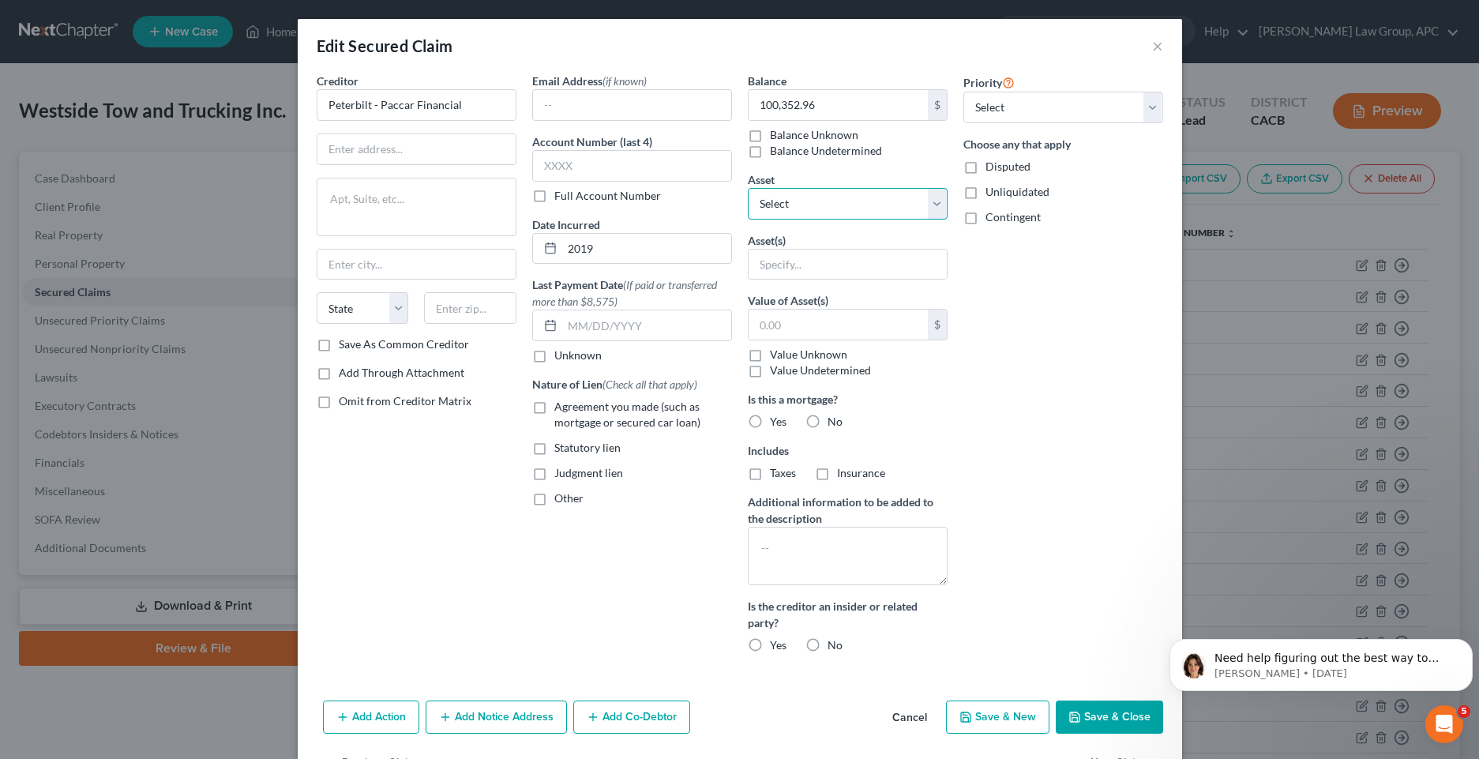
select select "8"
click at [748, 188] on select "Select Other Multiple Assets [STREET_ADDRESS] - $2800000.0 Dodge Ram - $50000.0…" at bounding box center [848, 204] width 200 height 32
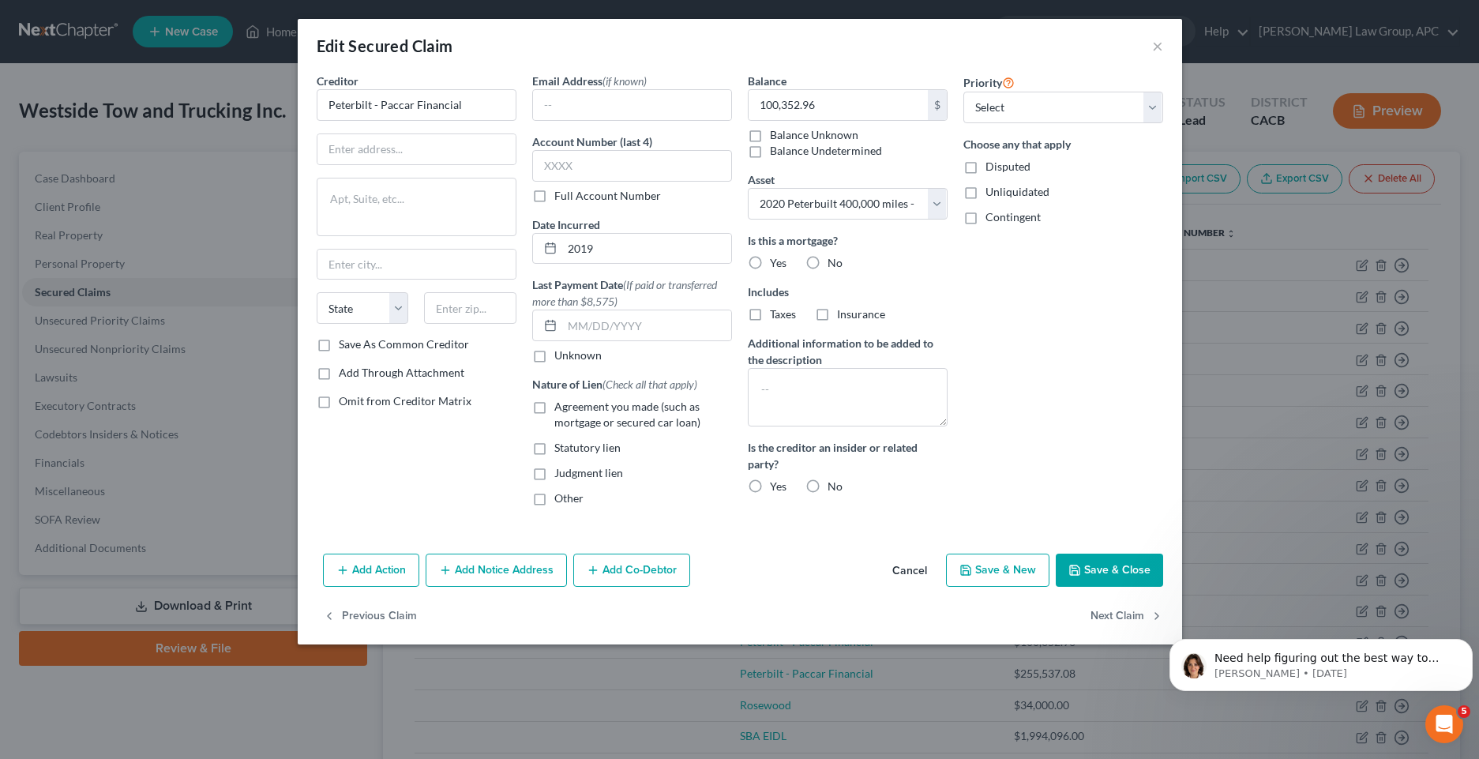
click at [1081, 573] on icon "button" at bounding box center [1074, 570] width 13 height 13
select select
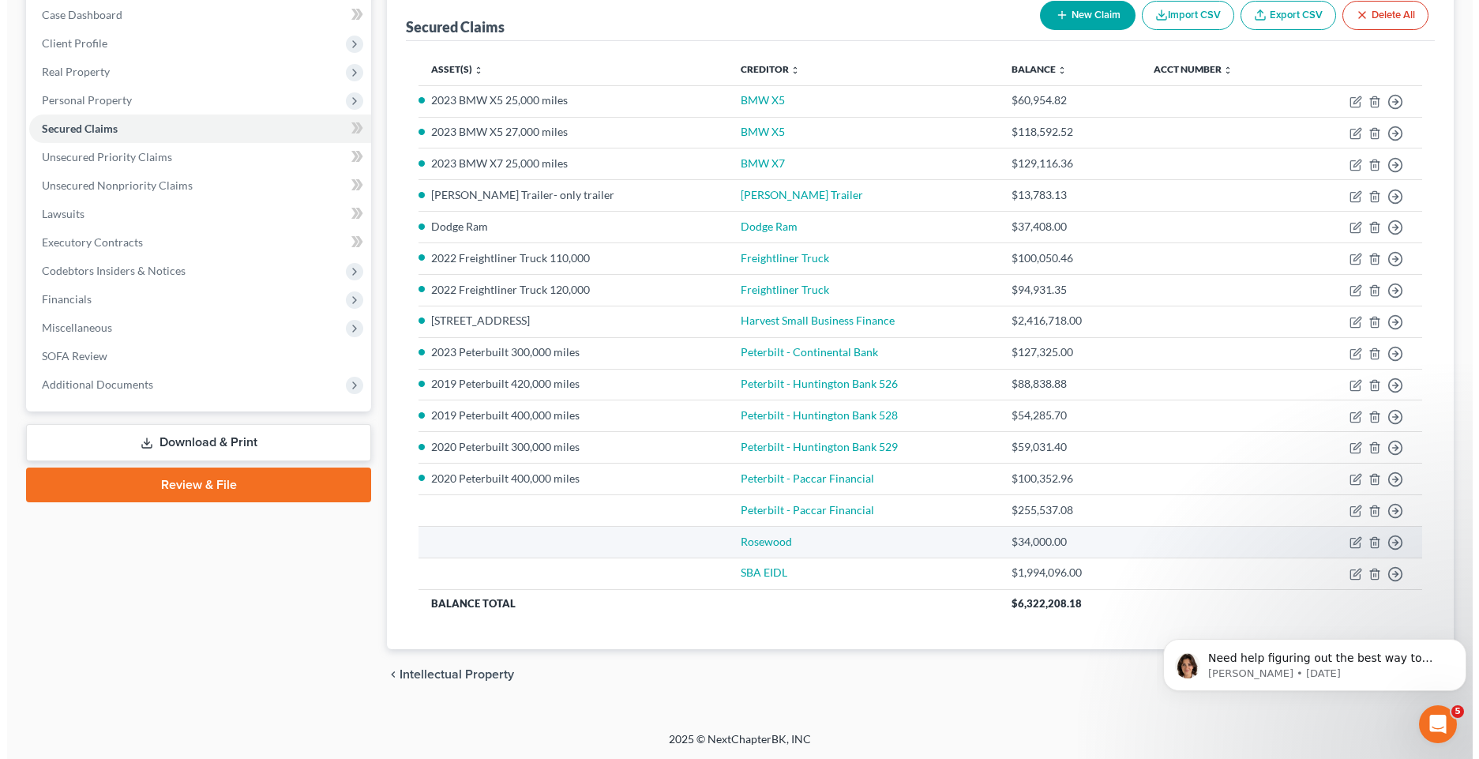
scroll to position [164, 0]
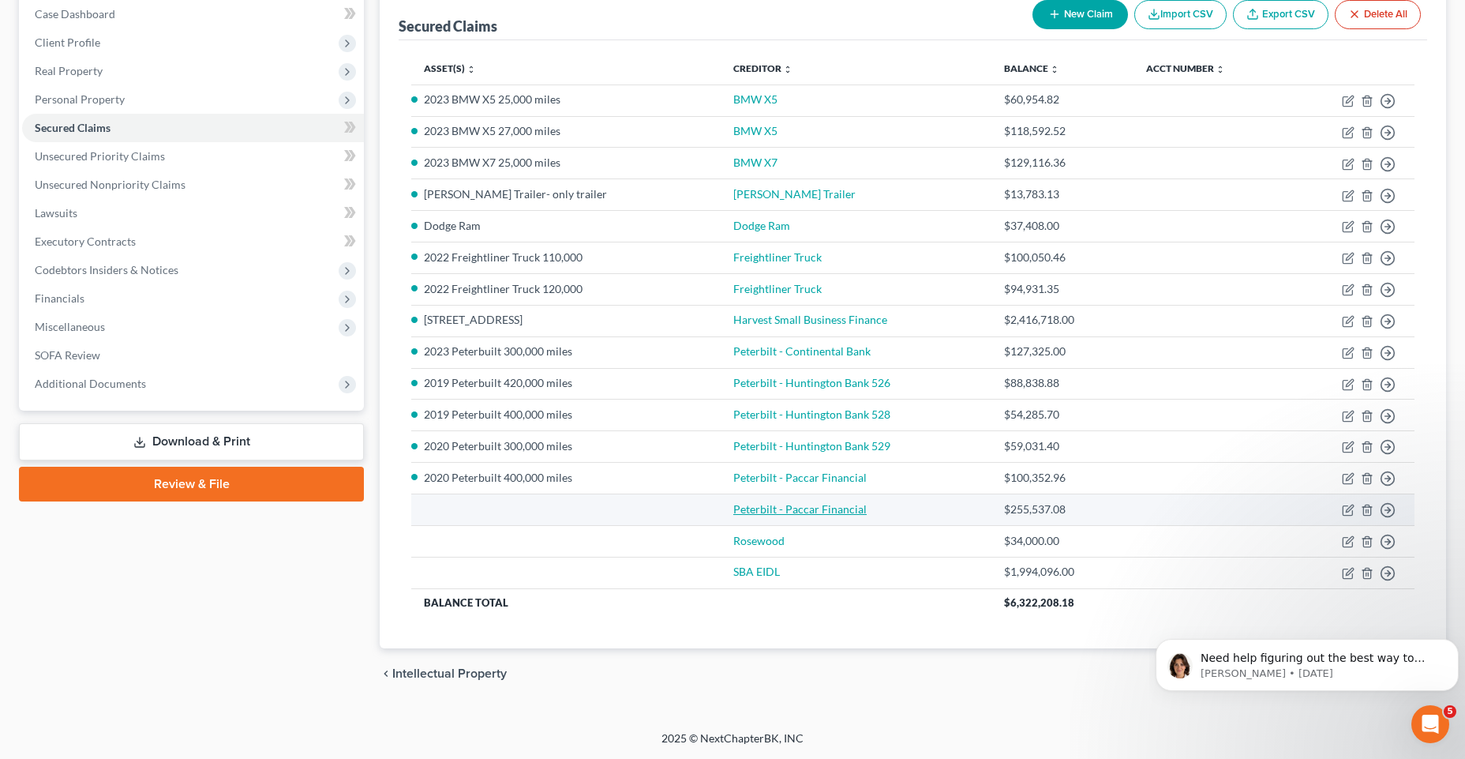
click at [824, 509] on link "Peterbilt - Paccar Financial" at bounding box center [800, 508] width 133 height 13
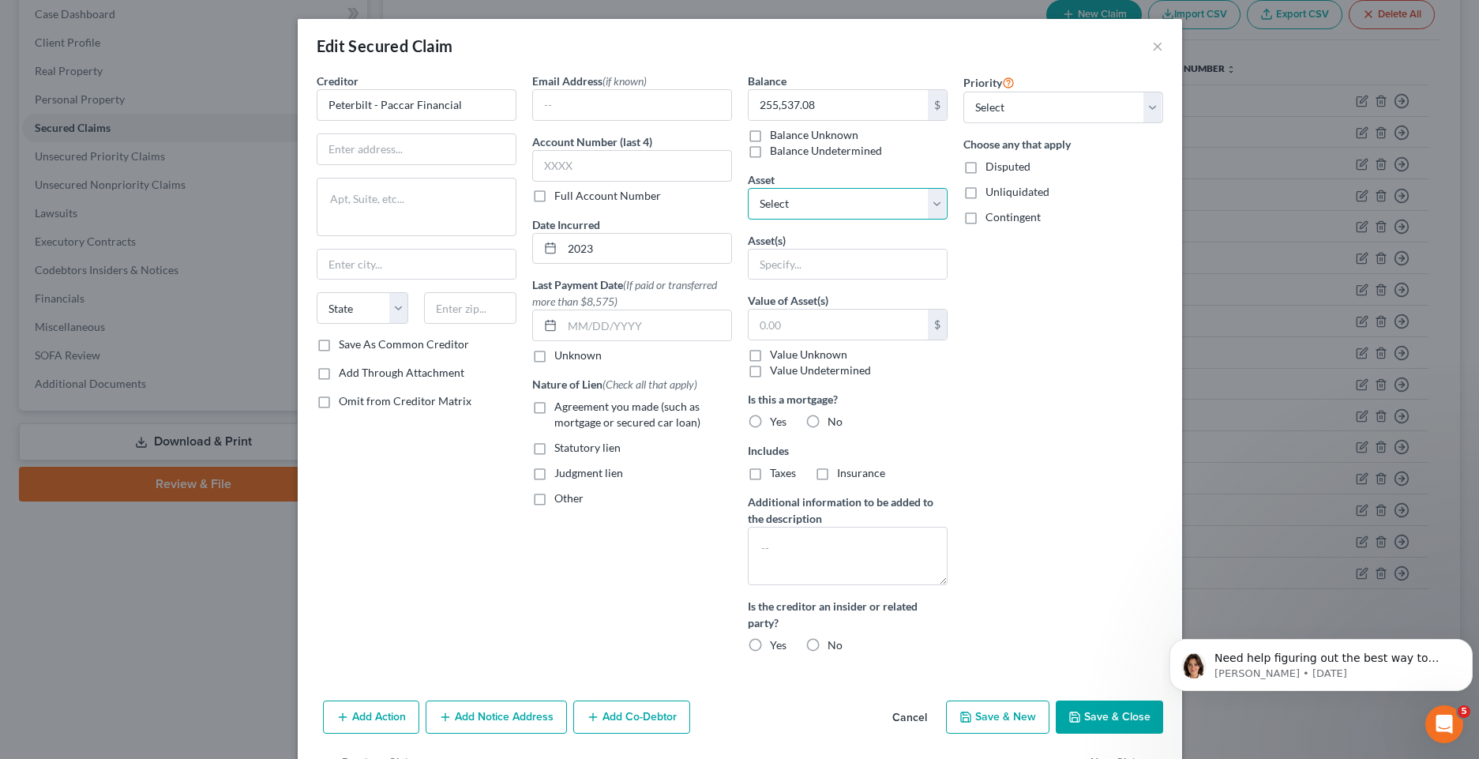
click at [933, 209] on select "Select Other Multiple Assets [STREET_ADDRESS] - $2800000.0 Dodge Ram - $50000.0…" at bounding box center [848, 204] width 200 height 32
select select "8"
click at [748, 188] on select "Select Other Multiple Assets [STREET_ADDRESS] - $2800000.0 Dodge Ram - $50000.0…" at bounding box center [848, 204] width 200 height 32
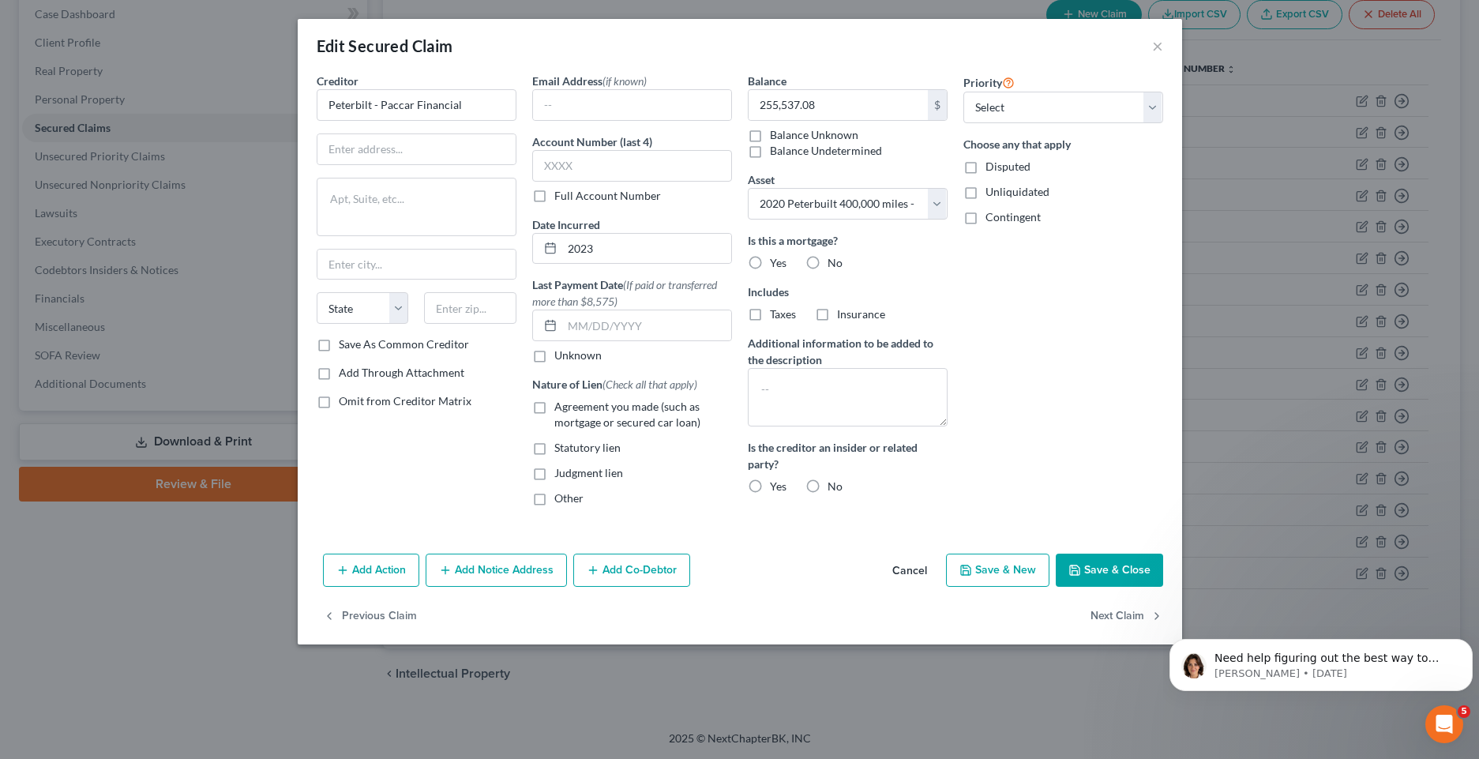
click at [1081, 570] on icon "button" at bounding box center [1074, 570] width 13 height 13
select select
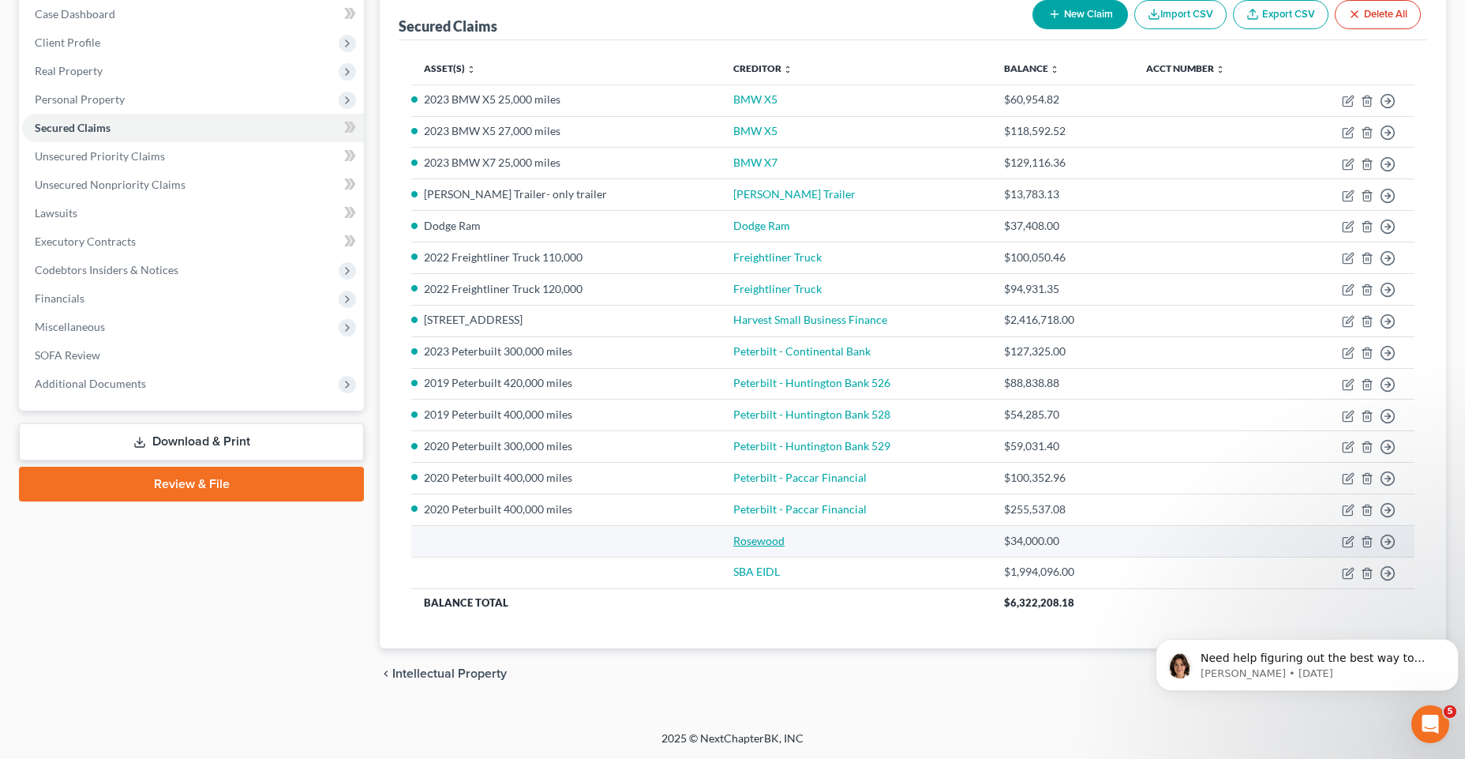
click at [785, 542] on link "Rosewood" at bounding box center [759, 540] width 51 height 13
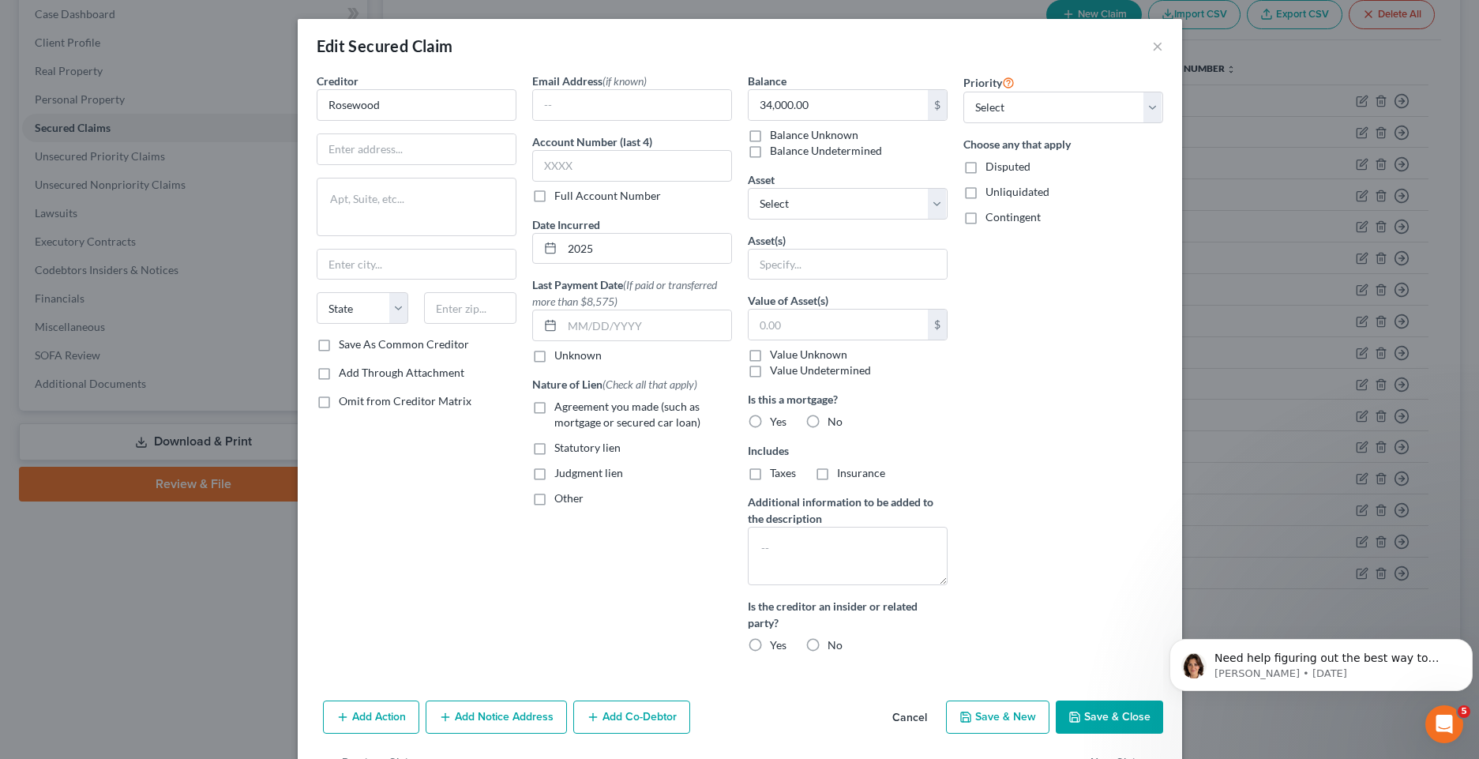
click at [985, 165] on label "Disputed" at bounding box center [1007, 167] width 45 height 16
click at [992, 165] on input "Disputed" at bounding box center [997, 164] width 10 height 10
checkbox input "true"
click at [827, 422] on label "No" at bounding box center [834, 422] width 15 height 16
click at [834, 422] on input "No" at bounding box center [839, 419] width 10 height 10
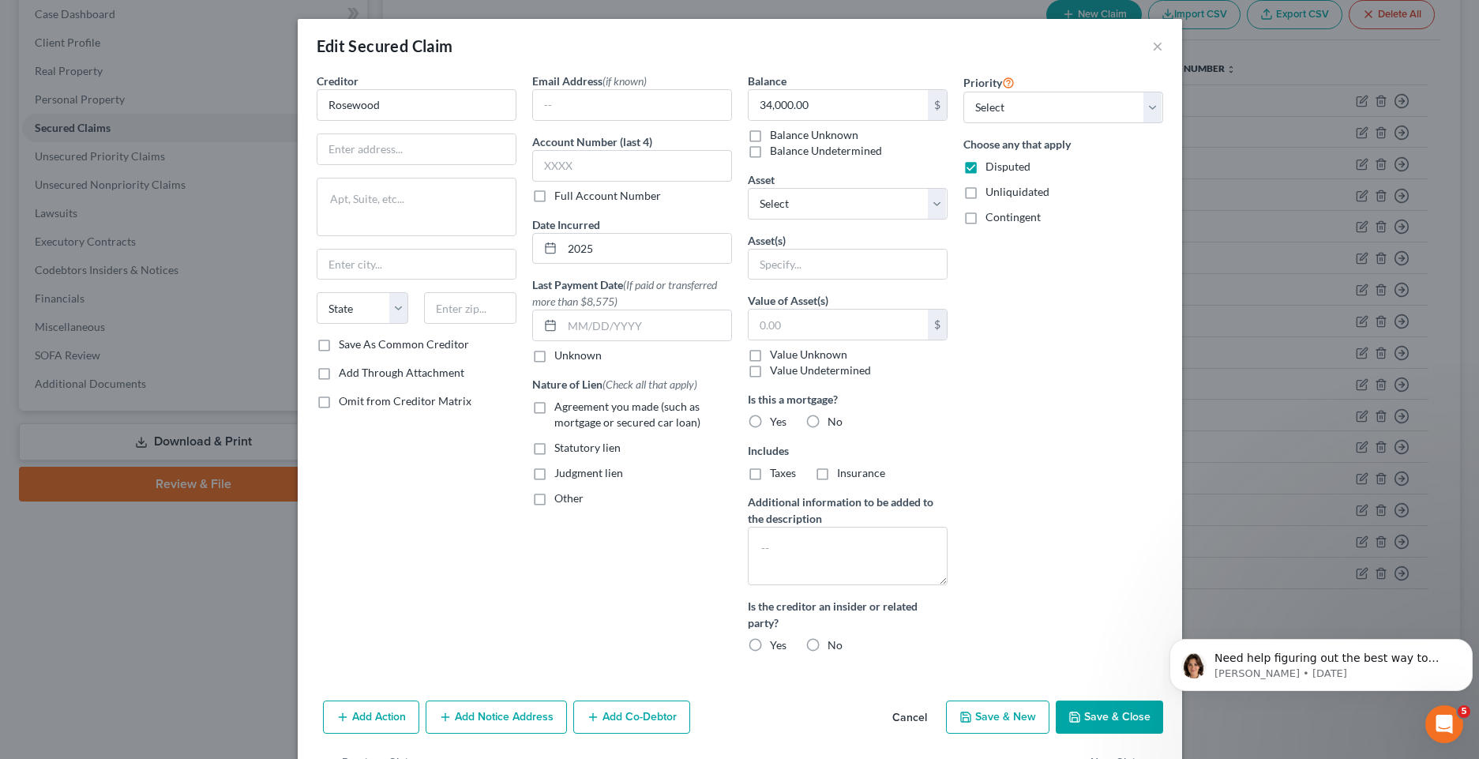
radio input "true"
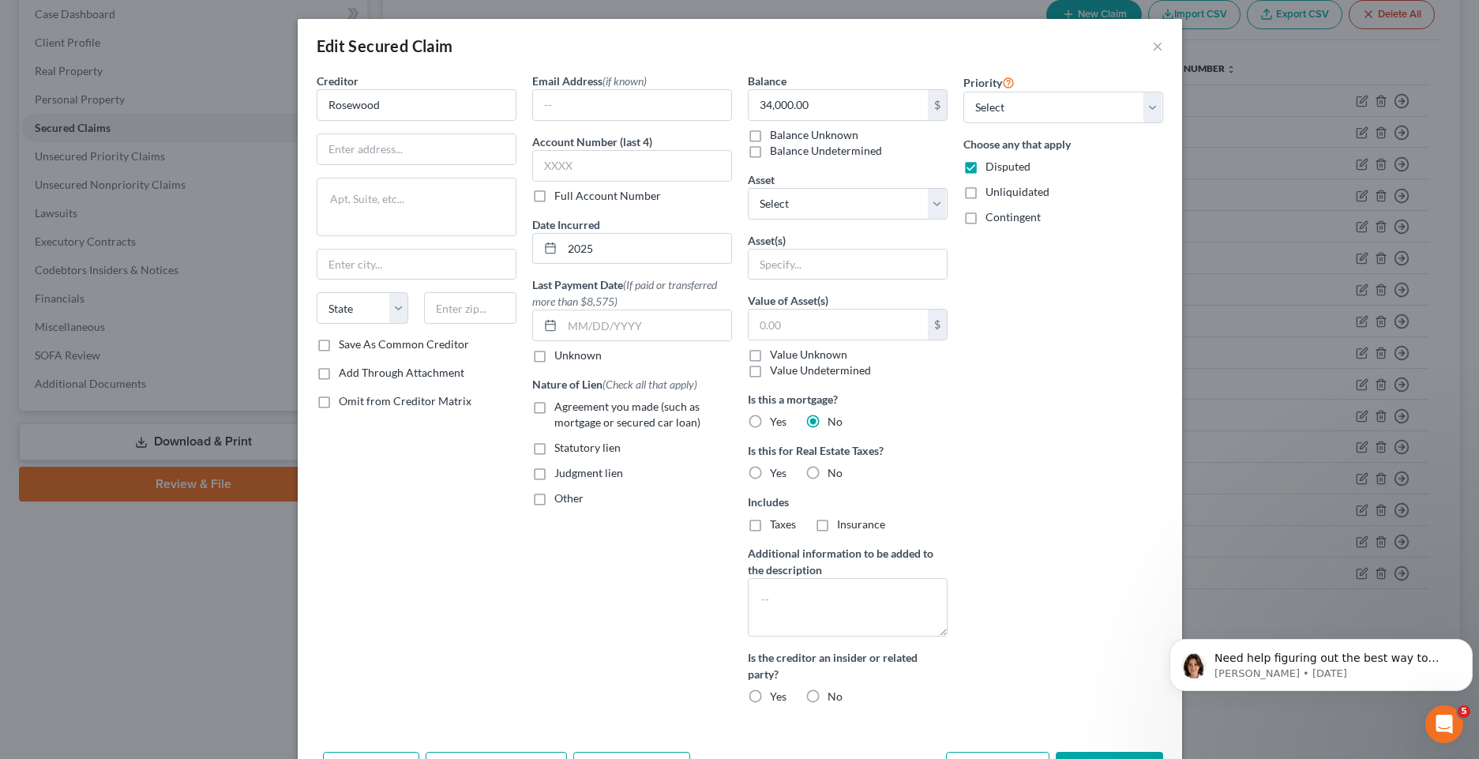
click at [827, 468] on label "No" at bounding box center [834, 473] width 15 height 16
click at [834, 468] on input "No" at bounding box center [839, 470] width 10 height 10
radio input "true"
click at [827, 700] on label "No" at bounding box center [834, 697] width 15 height 16
click at [834, 699] on input "No" at bounding box center [839, 694] width 10 height 10
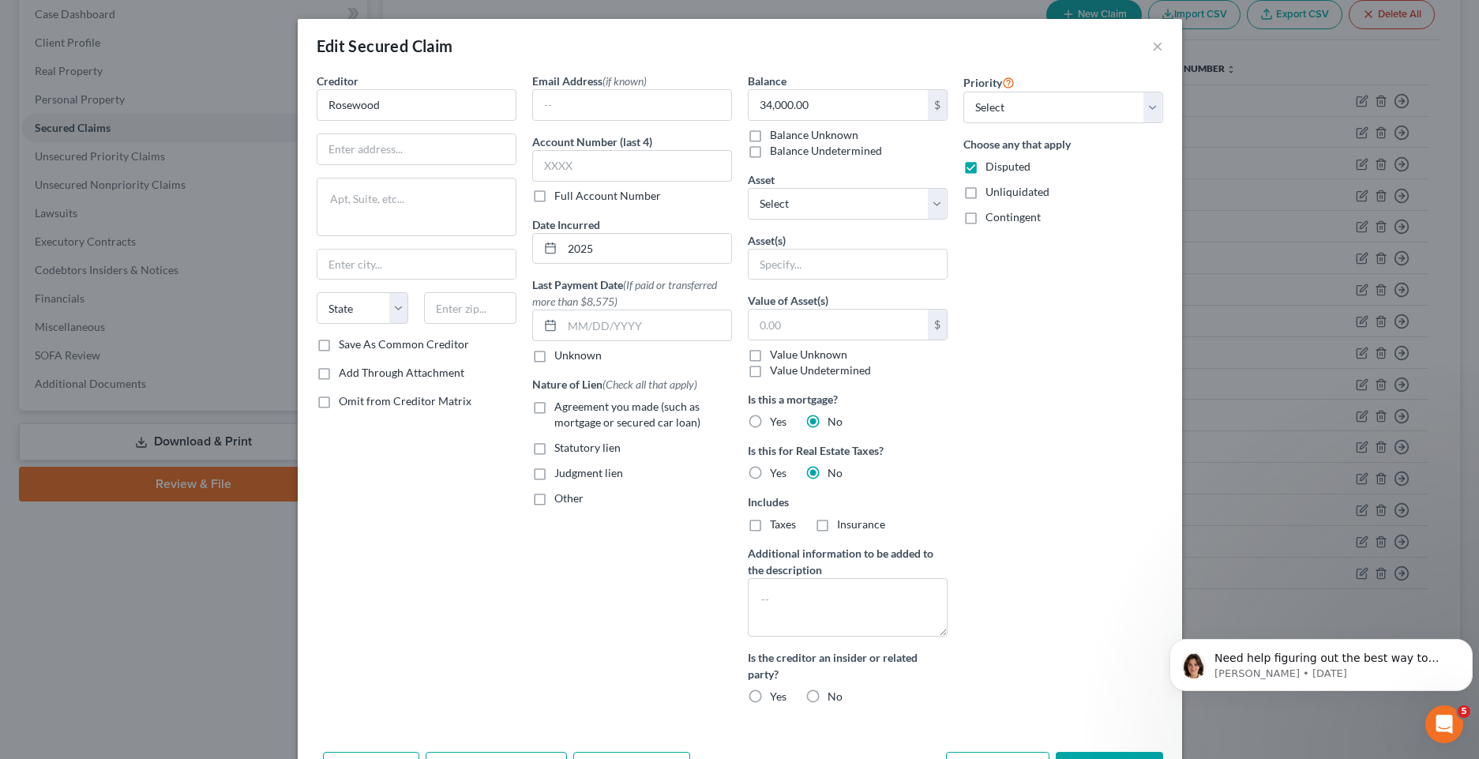
radio input "true"
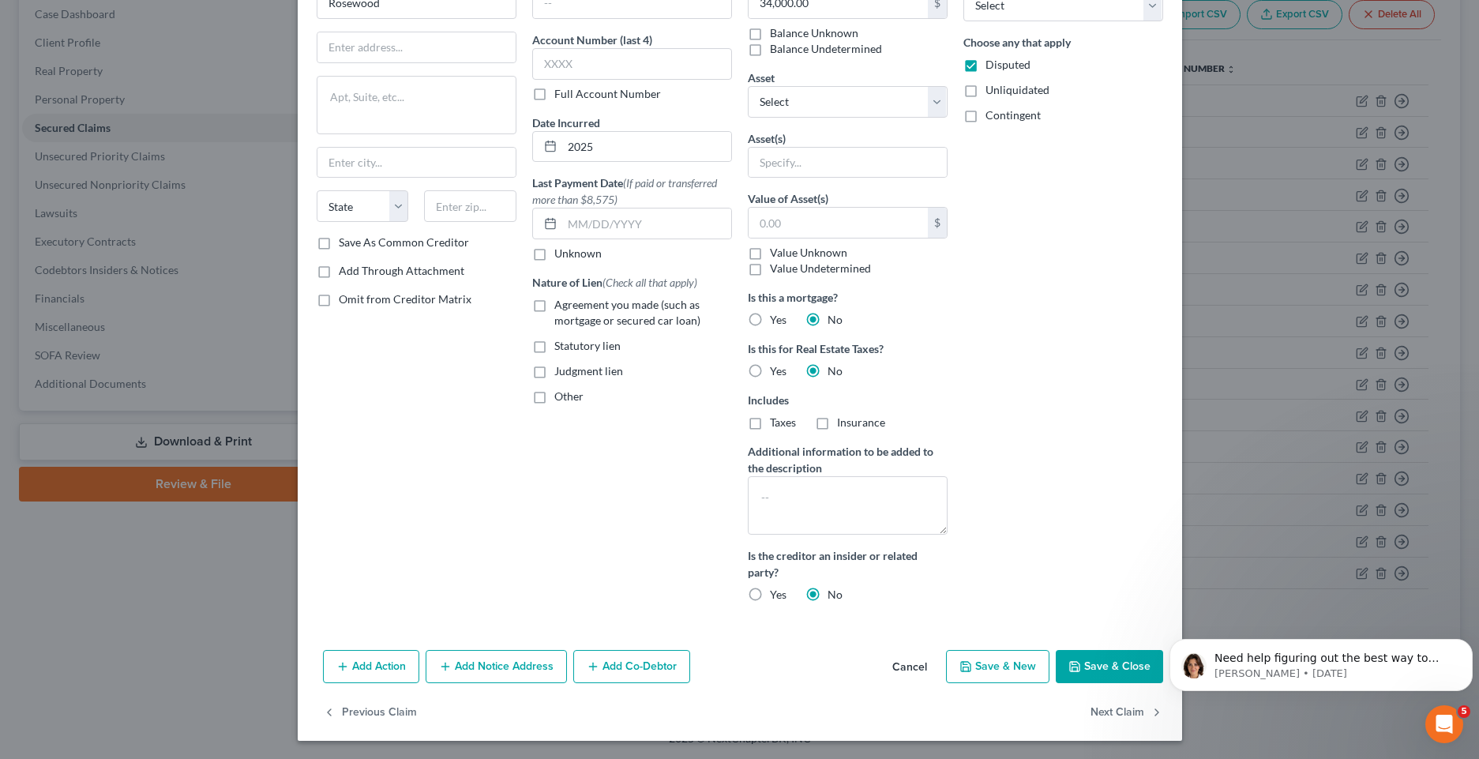
scroll to position [103, 0]
click at [1112, 669] on button "Save & Close" at bounding box center [1109, 665] width 107 height 33
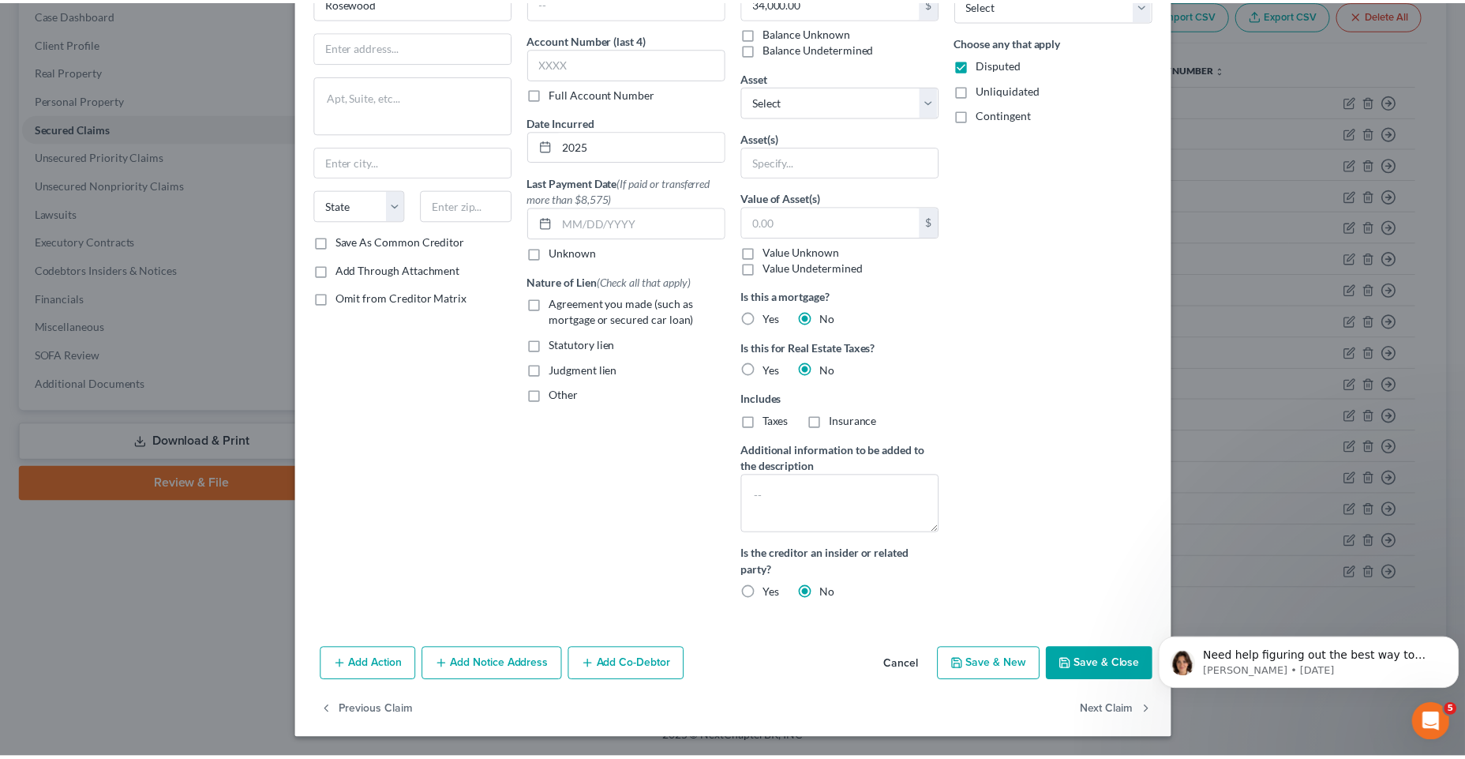
scroll to position [0, 0]
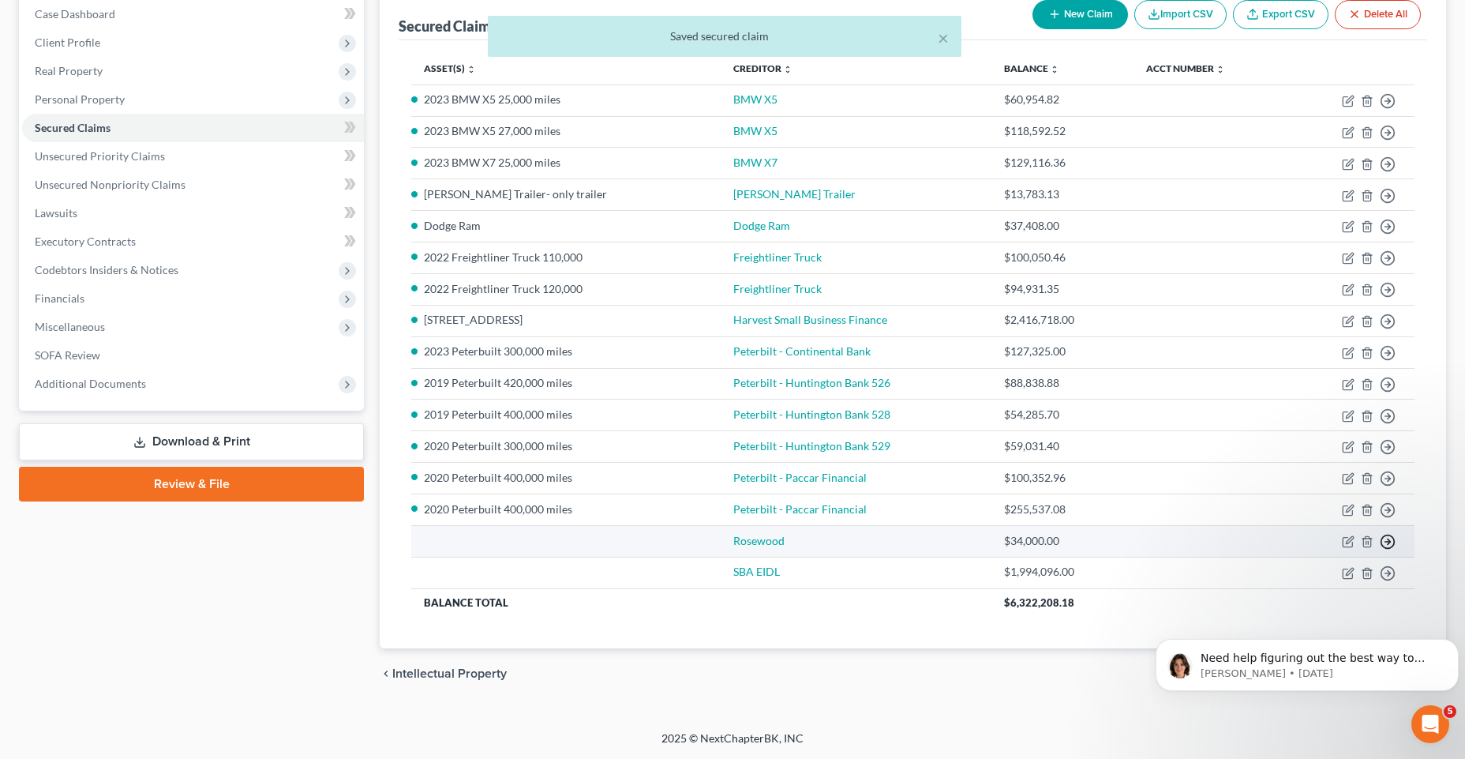
click at [1392, 542] on icon "button" at bounding box center [1388, 542] width 16 height 16
click at [1313, 577] on link "Move to F" at bounding box center [1316, 579] width 132 height 27
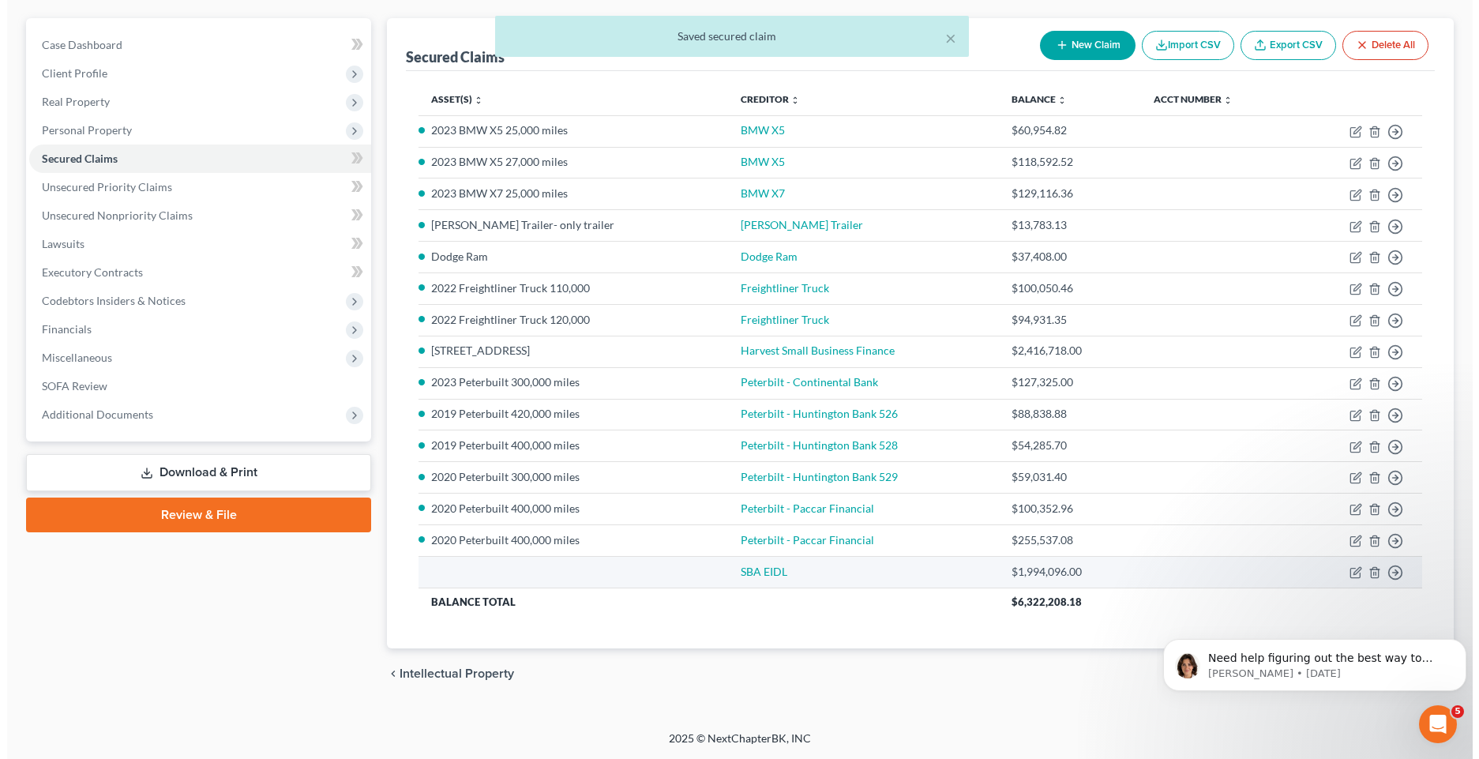
scroll to position [133, 0]
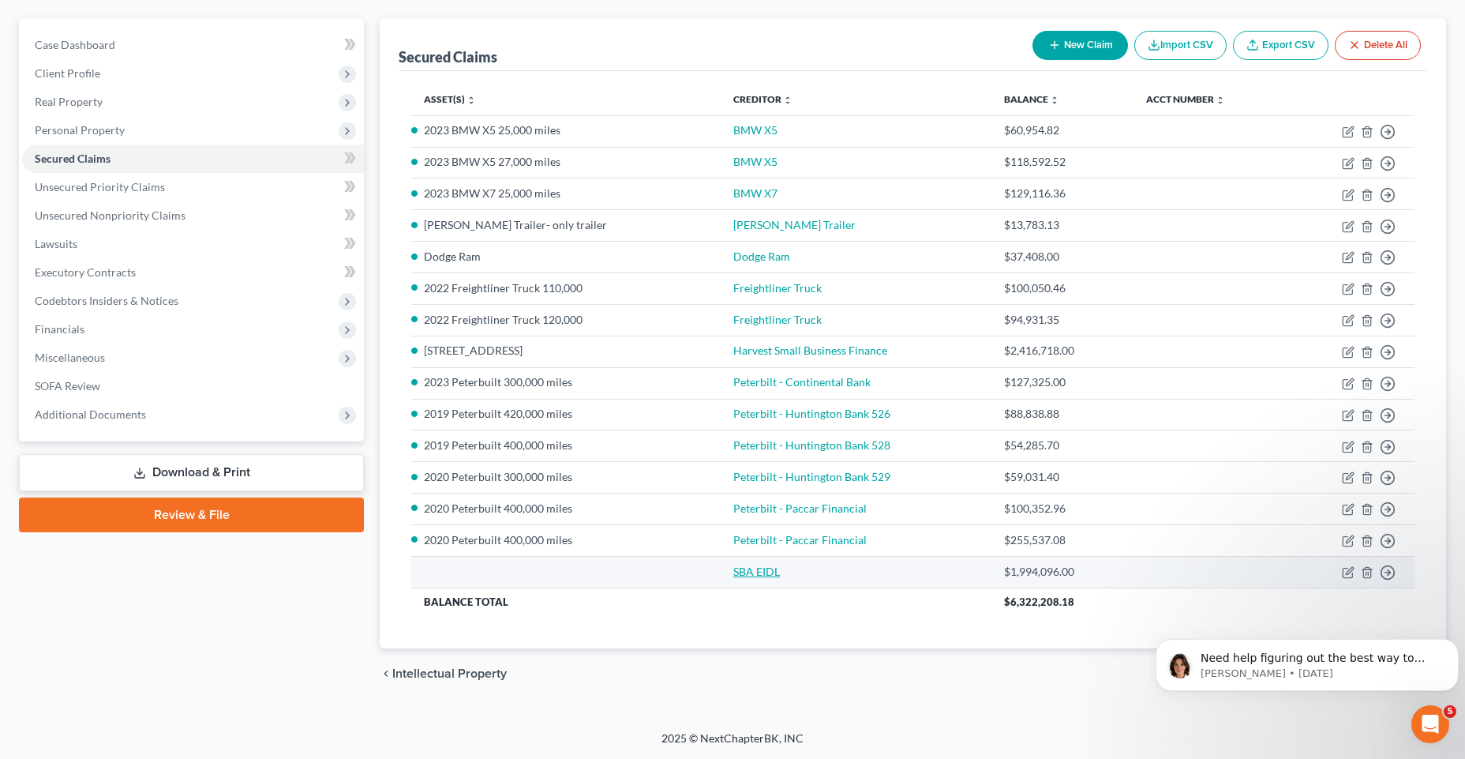
click at [780, 573] on link "SBA EIDL" at bounding box center [757, 571] width 47 height 13
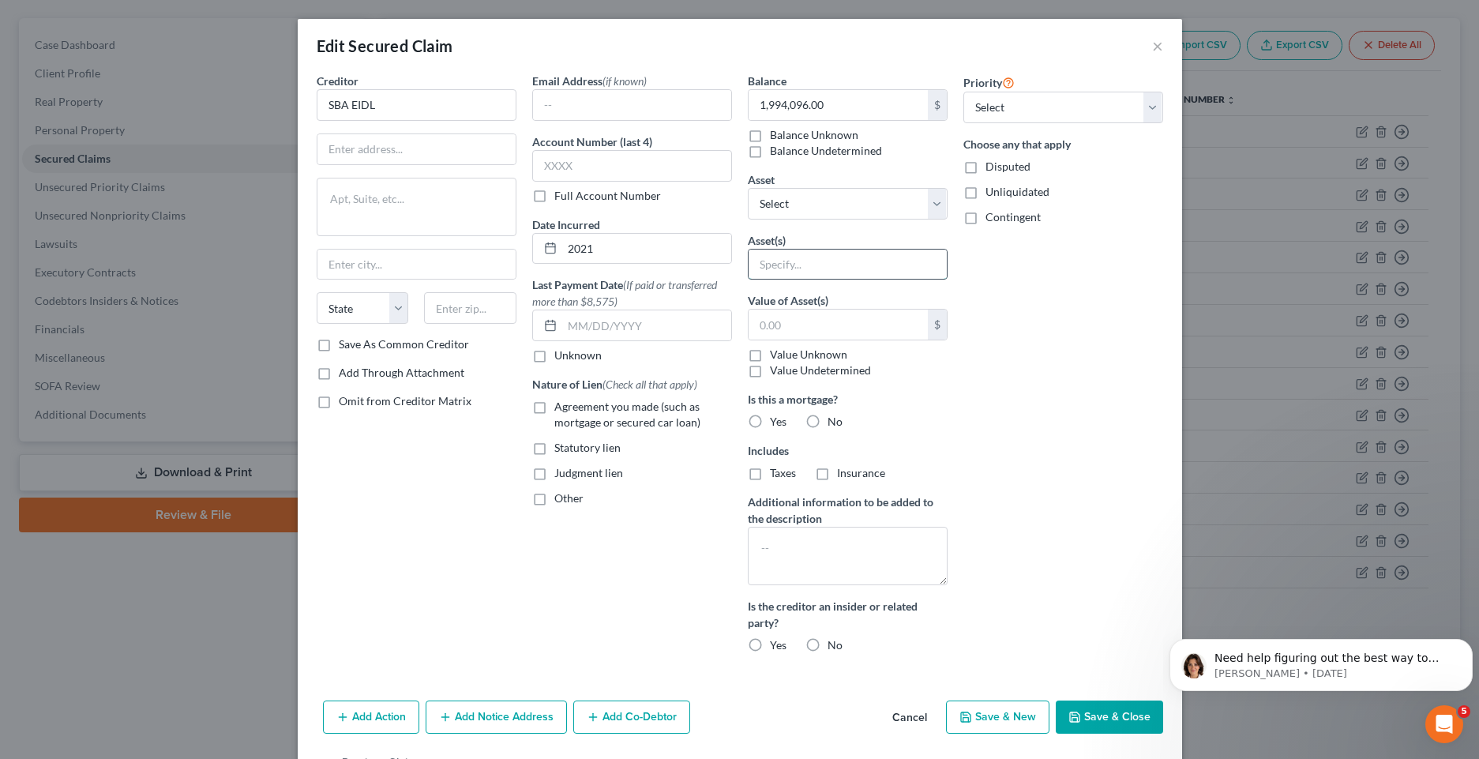
click at [887, 263] on input "text" at bounding box center [848, 265] width 198 height 30
click at [936, 203] on select "Select Other Multiple Assets [STREET_ADDRESS] - $2800000.0 Dodge Ram - $50000.0…" at bounding box center [848, 204] width 200 height 32
select select "1"
click at [748, 188] on select "Select Other Multiple Assets [STREET_ADDRESS] - $2800000.0 Dodge Ram - $50000.0…" at bounding box center [848, 204] width 200 height 32
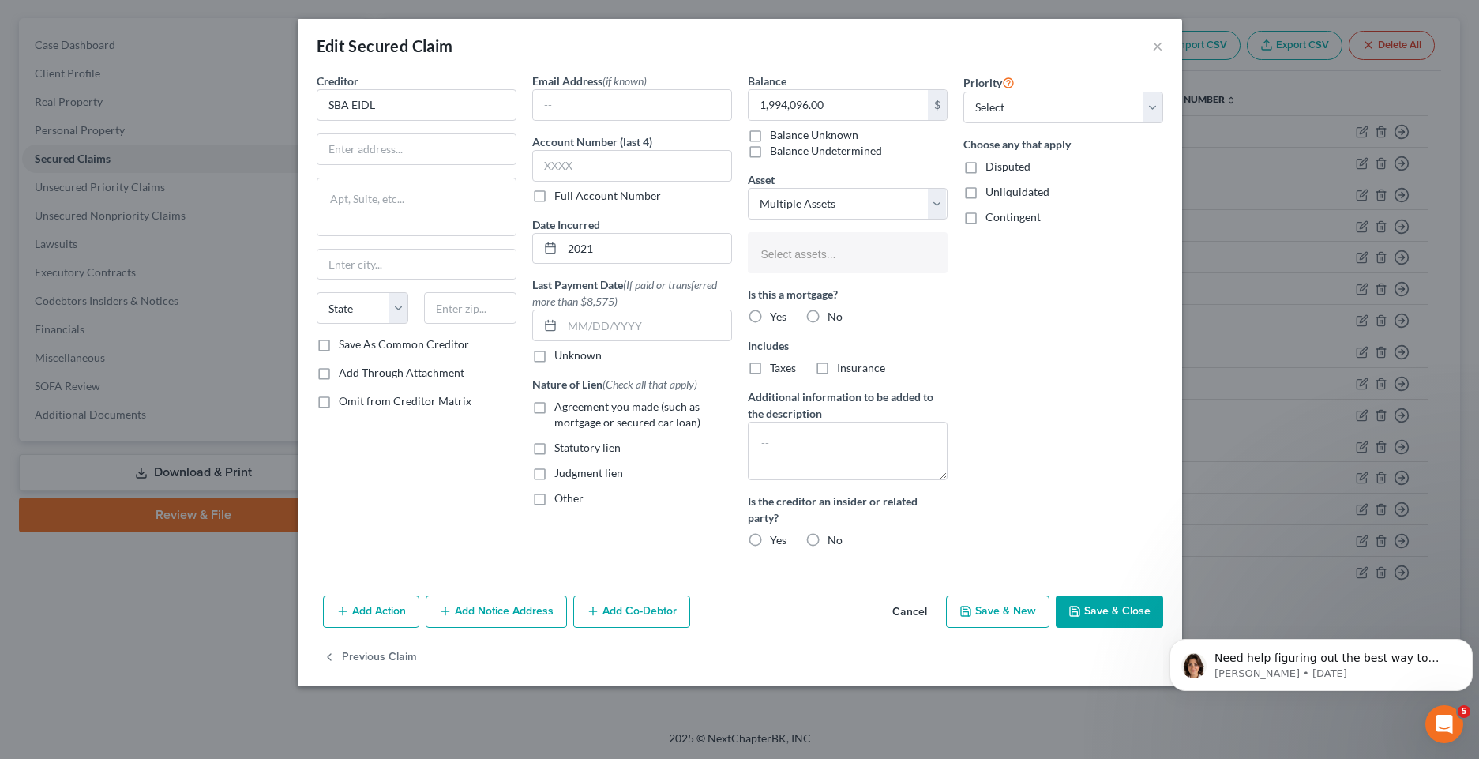
click at [554, 407] on label "Agreement you made (such as mortgage or secured car loan)" at bounding box center [643, 415] width 178 height 32
click at [561, 407] on input "Agreement you made (such as mortgage or secured car loan)" at bounding box center [566, 404] width 10 height 10
checkbox input "true"
click at [827, 311] on label "No" at bounding box center [834, 317] width 15 height 16
click at [834, 311] on input "No" at bounding box center [839, 314] width 10 height 10
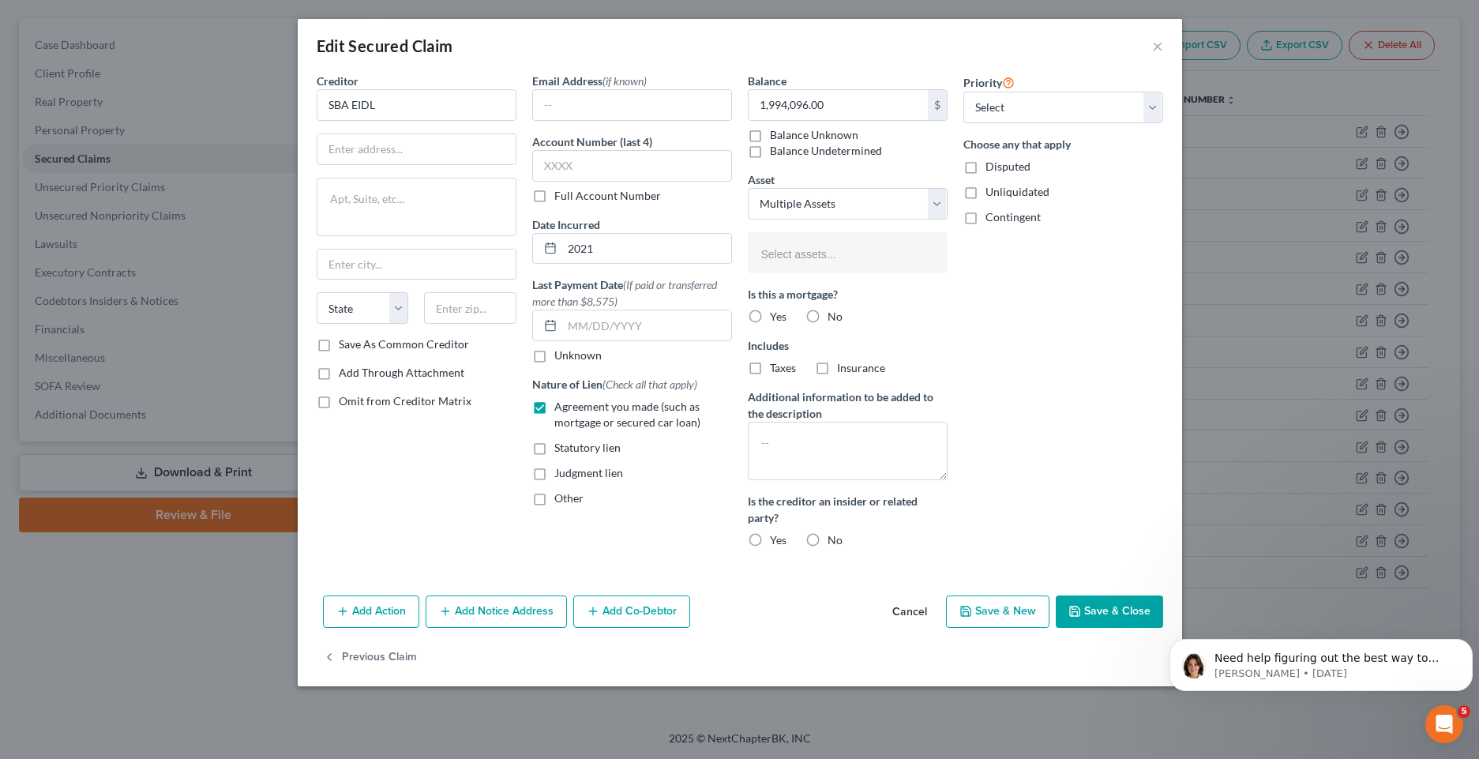
radio input "true"
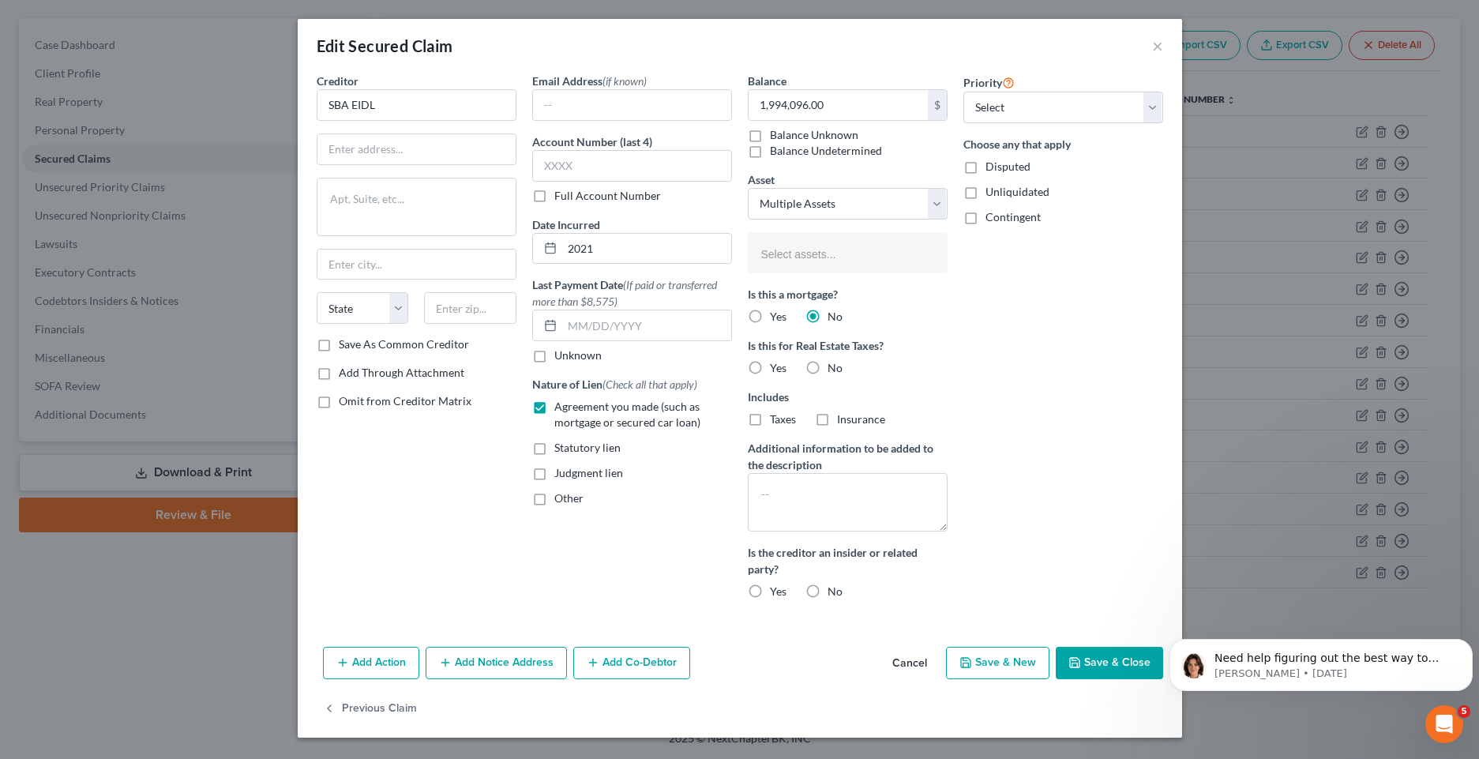
click at [827, 365] on label "No" at bounding box center [834, 368] width 15 height 16
click at [834, 365] on input "No" at bounding box center [839, 365] width 10 height 10
radio input "true"
click at [827, 591] on label "No" at bounding box center [834, 592] width 15 height 16
click at [834, 591] on input "No" at bounding box center [839, 589] width 10 height 10
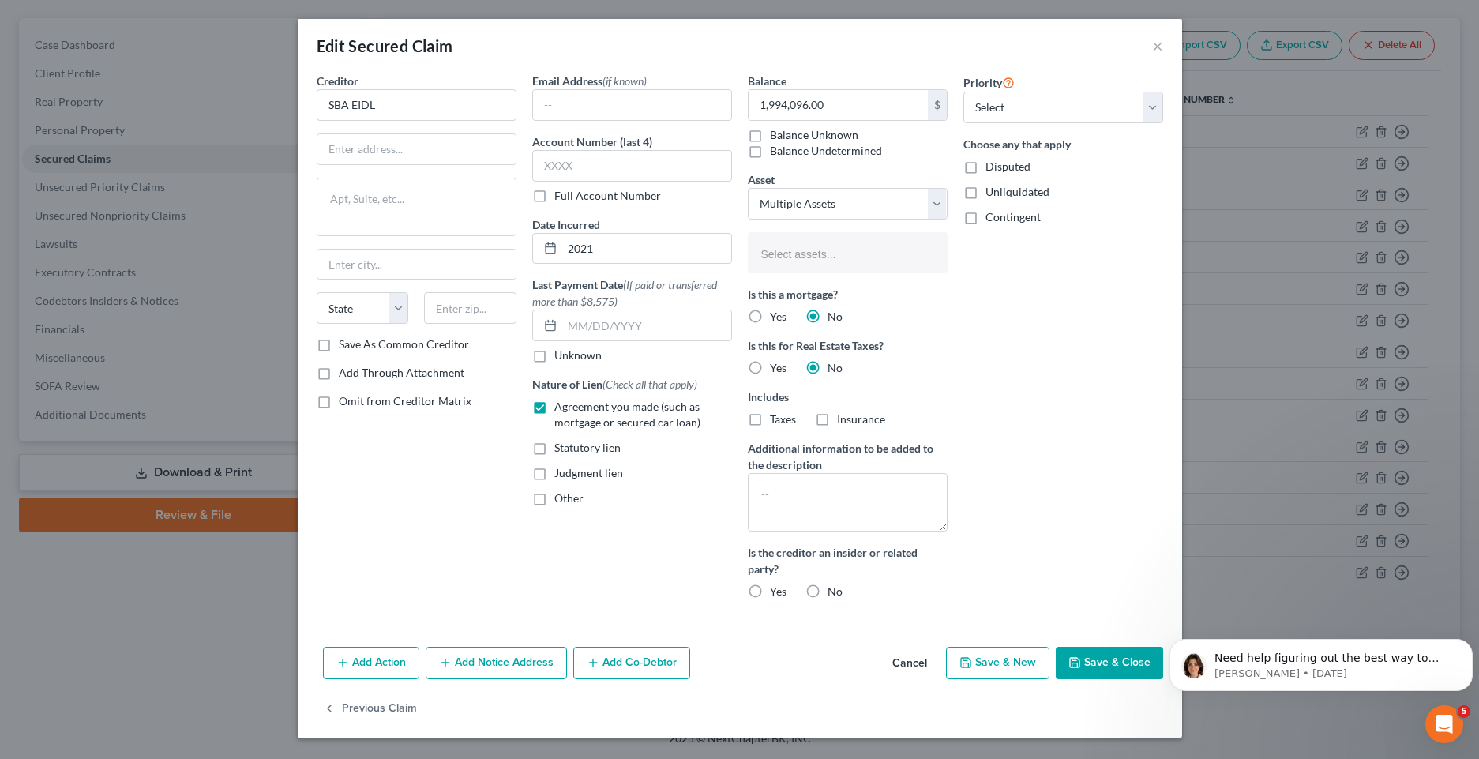
radio input "true"
click at [1098, 673] on button "Save & Close" at bounding box center [1109, 663] width 107 height 33
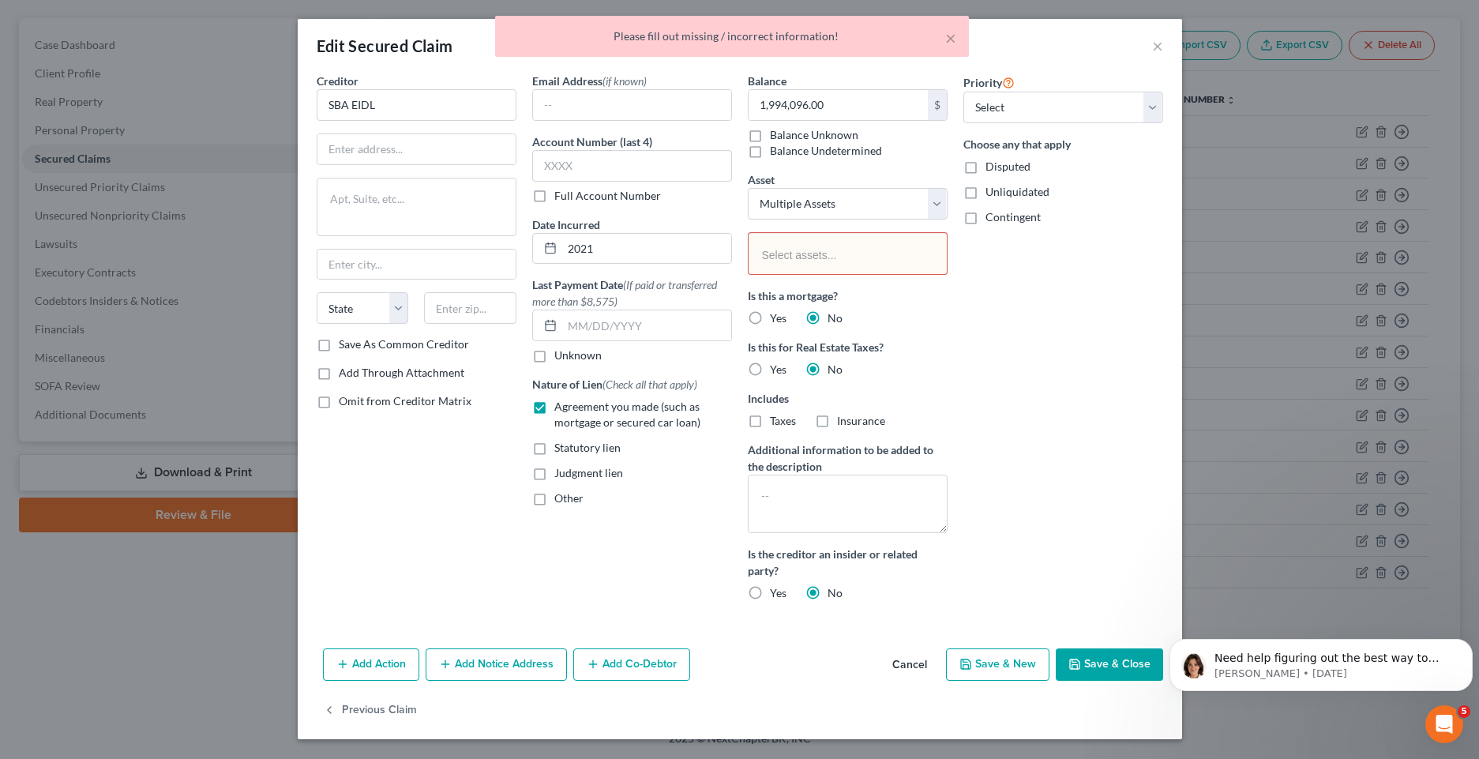
click at [1108, 666] on button "Save & Close" at bounding box center [1109, 664] width 107 height 33
click at [820, 257] on input "text" at bounding box center [846, 255] width 176 height 24
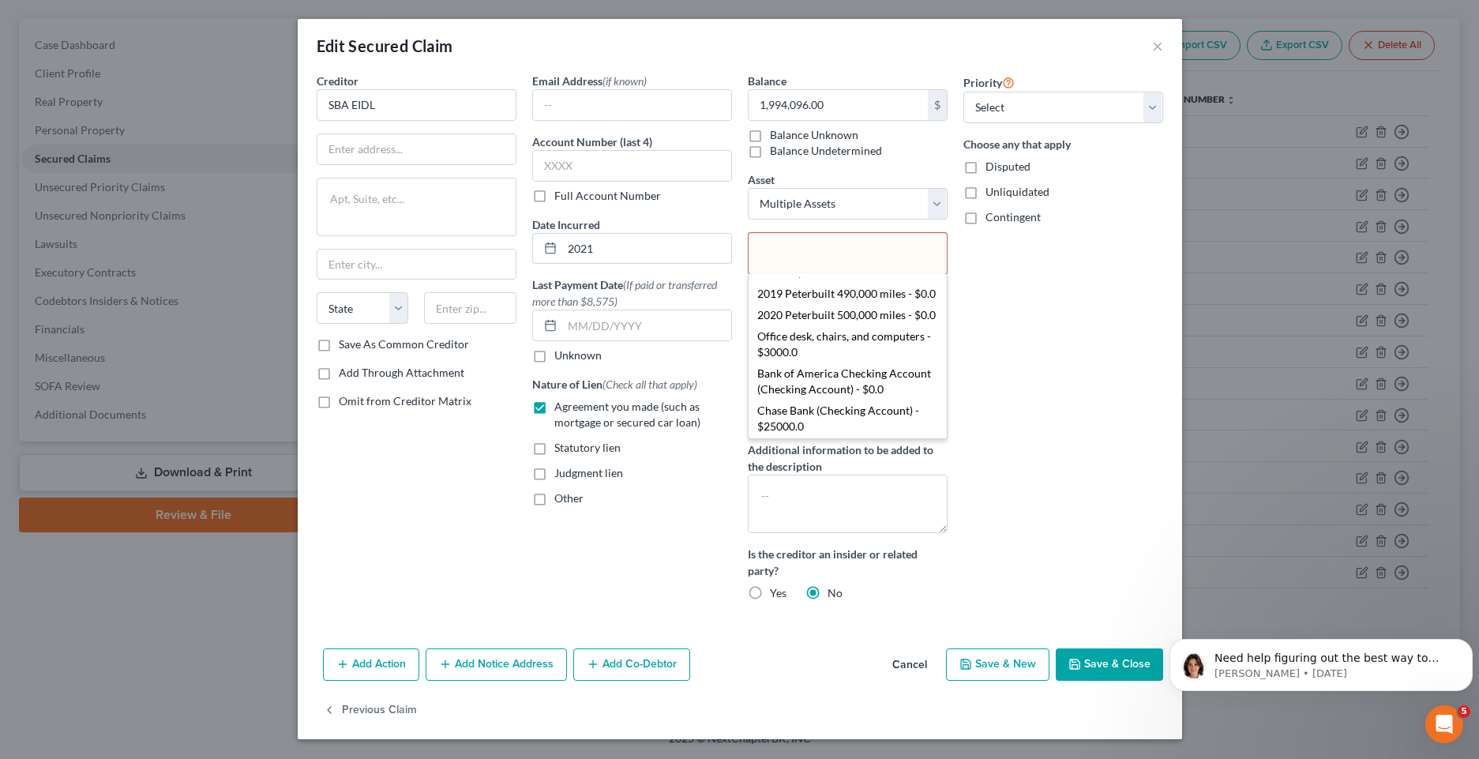
scroll to position [171, 0]
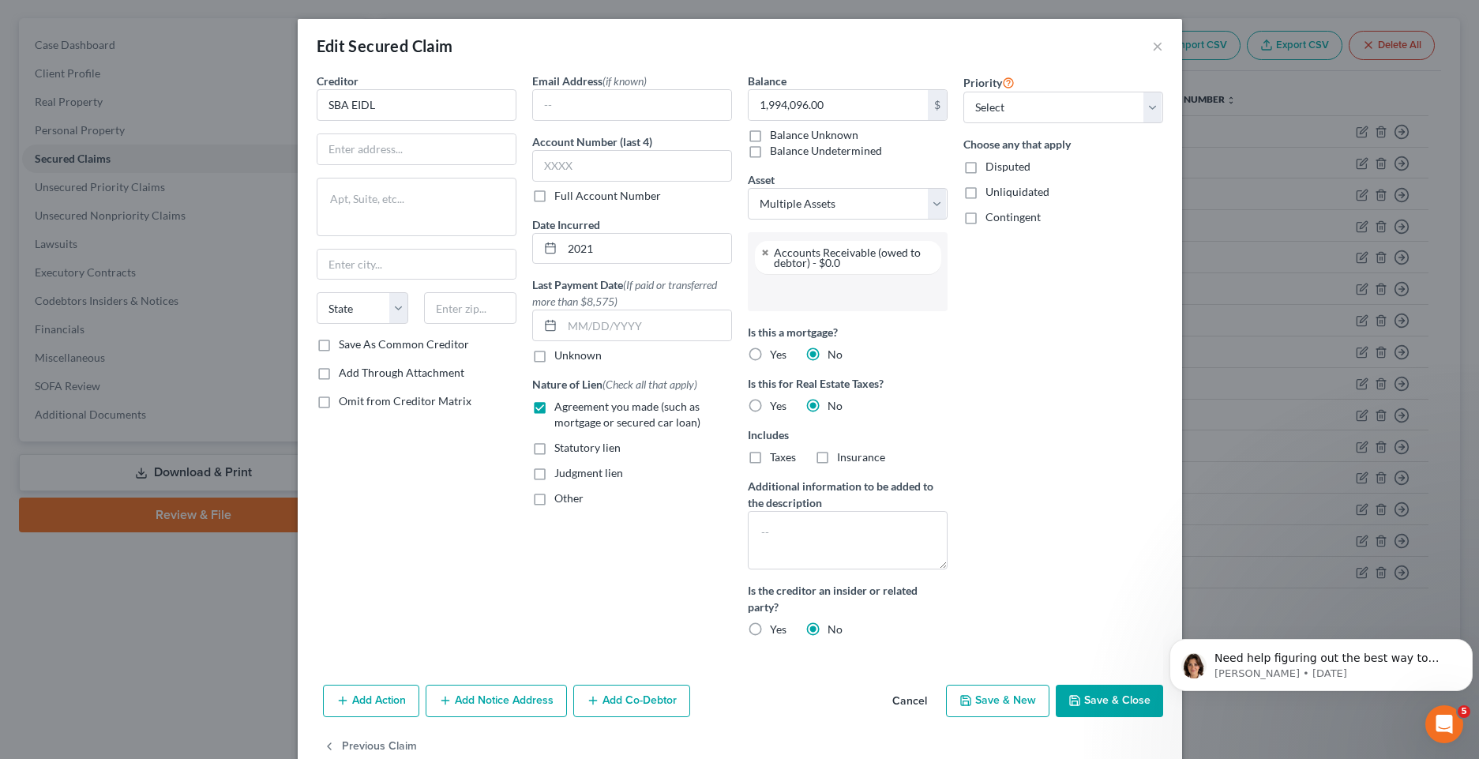
drag, startPoint x: 768, startPoint y: 288, endPoint x: 760, endPoint y: 293, distance: 9.9
click at [760, 293] on input "text" at bounding box center [846, 292] width 178 height 24
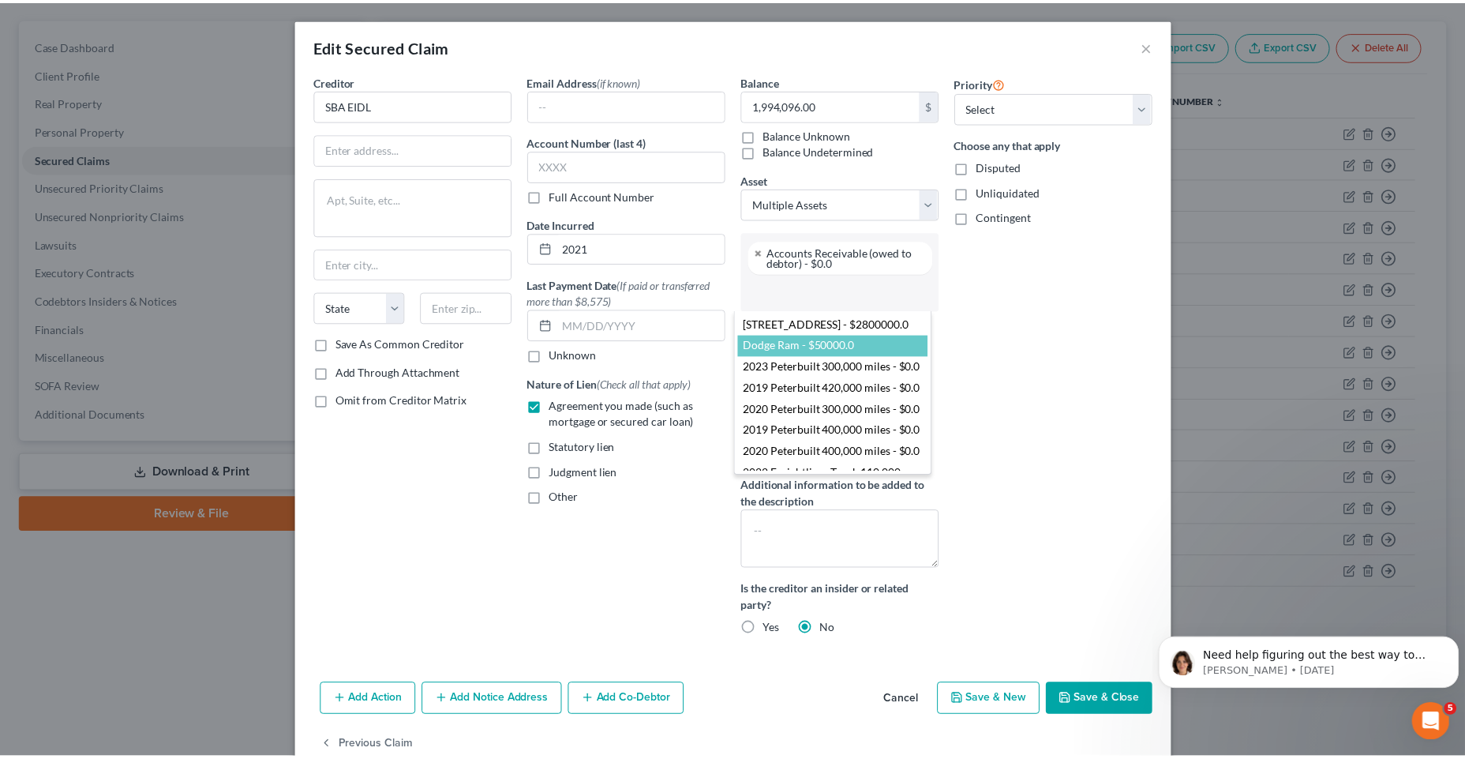
scroll to position [0, 0]
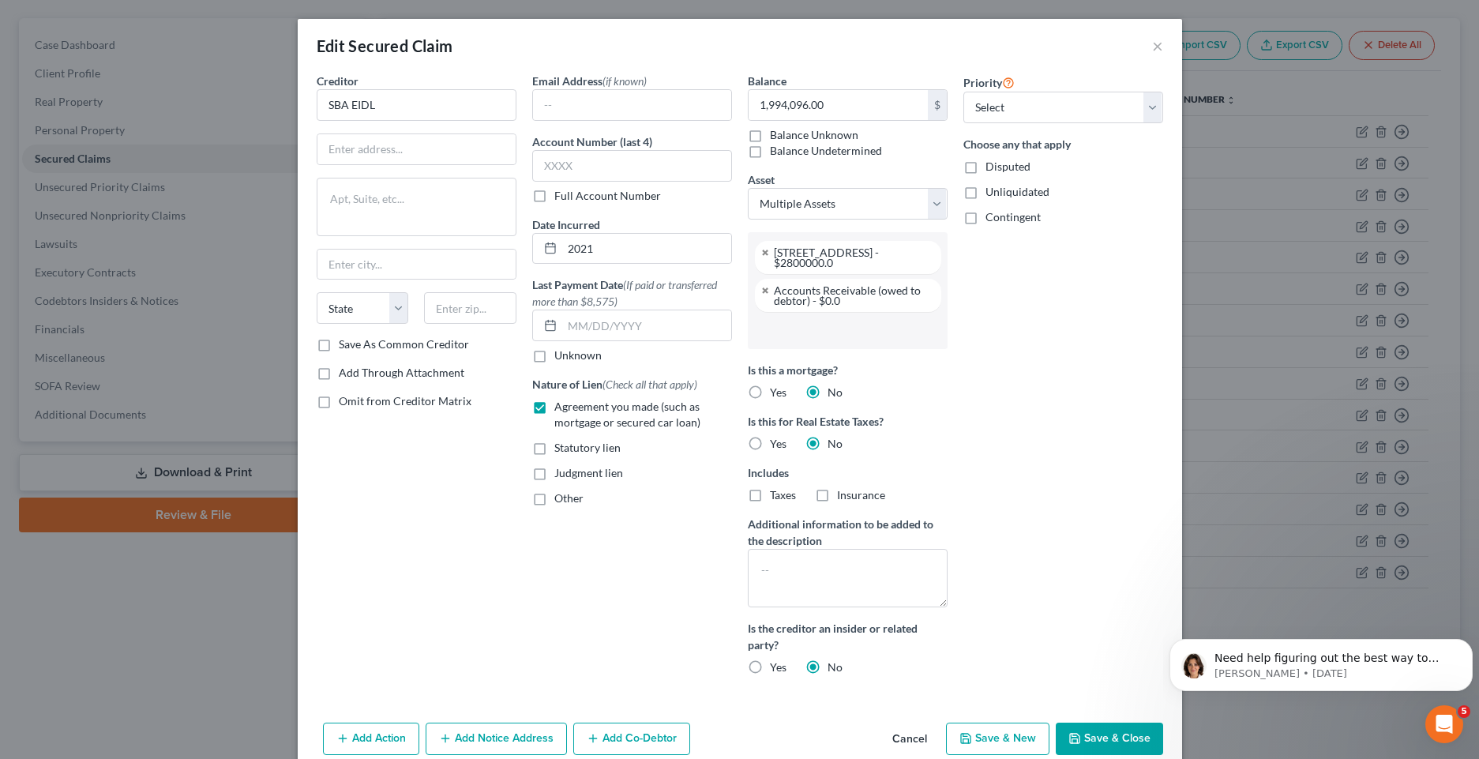
click at [1088, 746] on button "Save & Close" at bounding box center [1109, 738] width 107 height 33
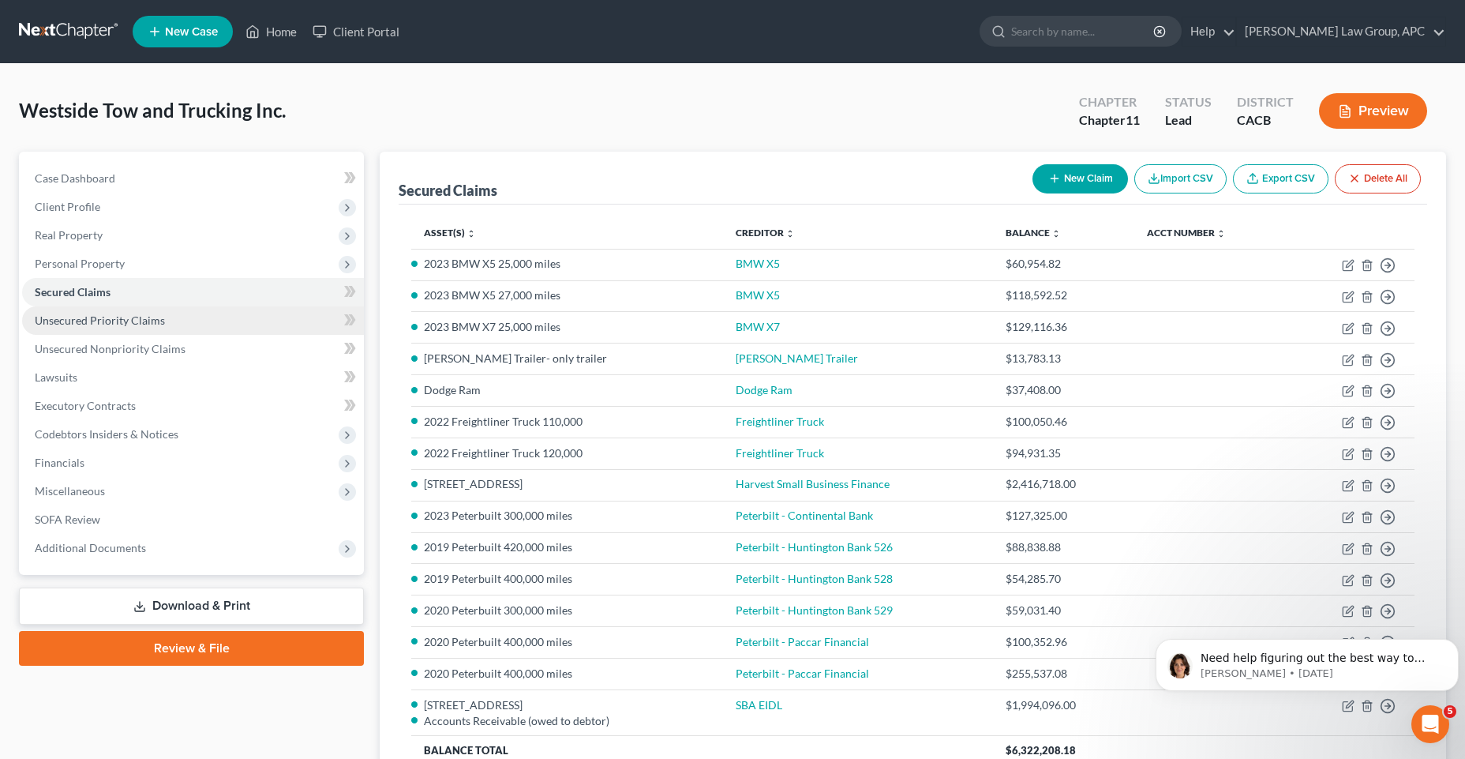
click at [119, 326] on span "Unsecured Priority Claims" at bounding box center [100, 319] width 130 height 13
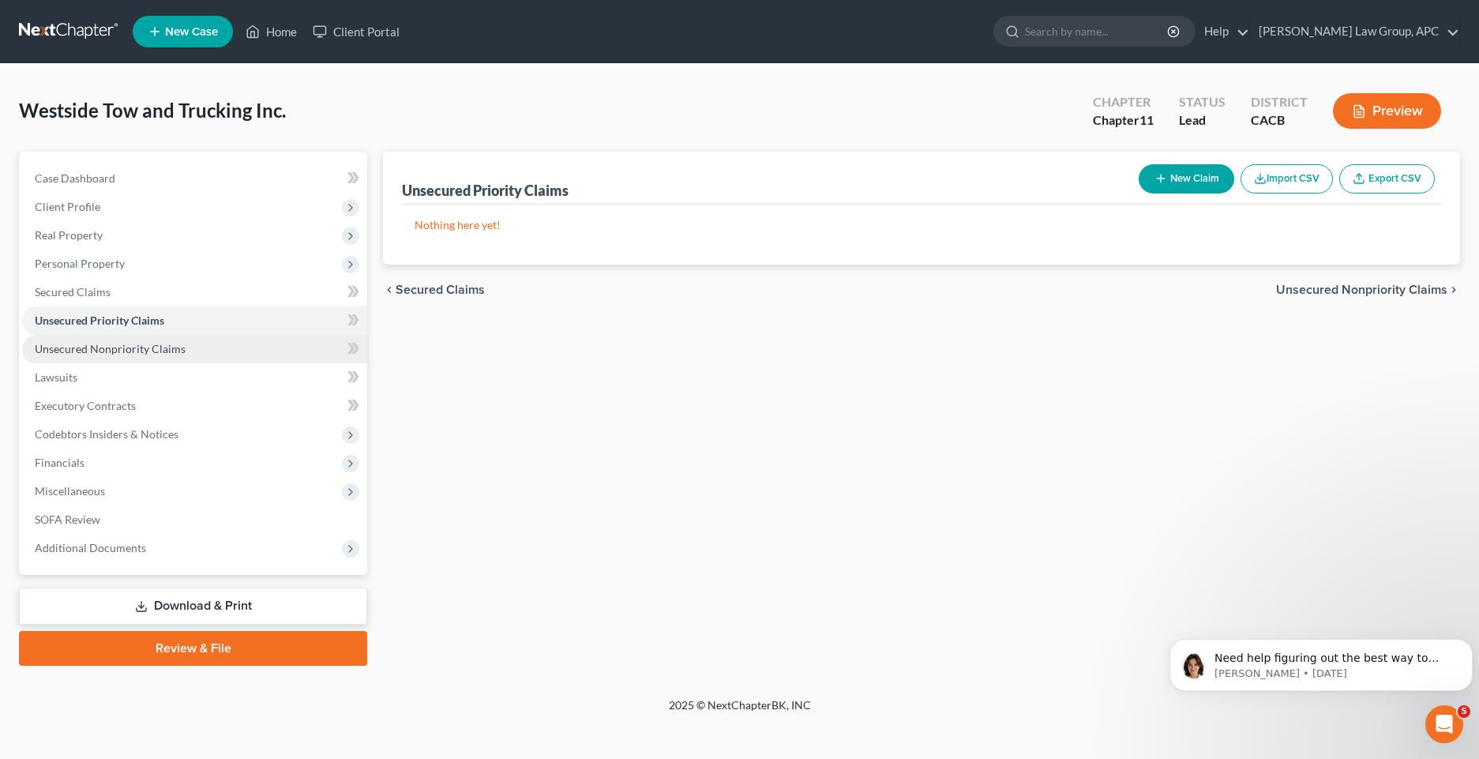
click at [136, 346] on span "Unsecured Nonpriority Claims" at bounding box center [110, 348] width 151 height 13
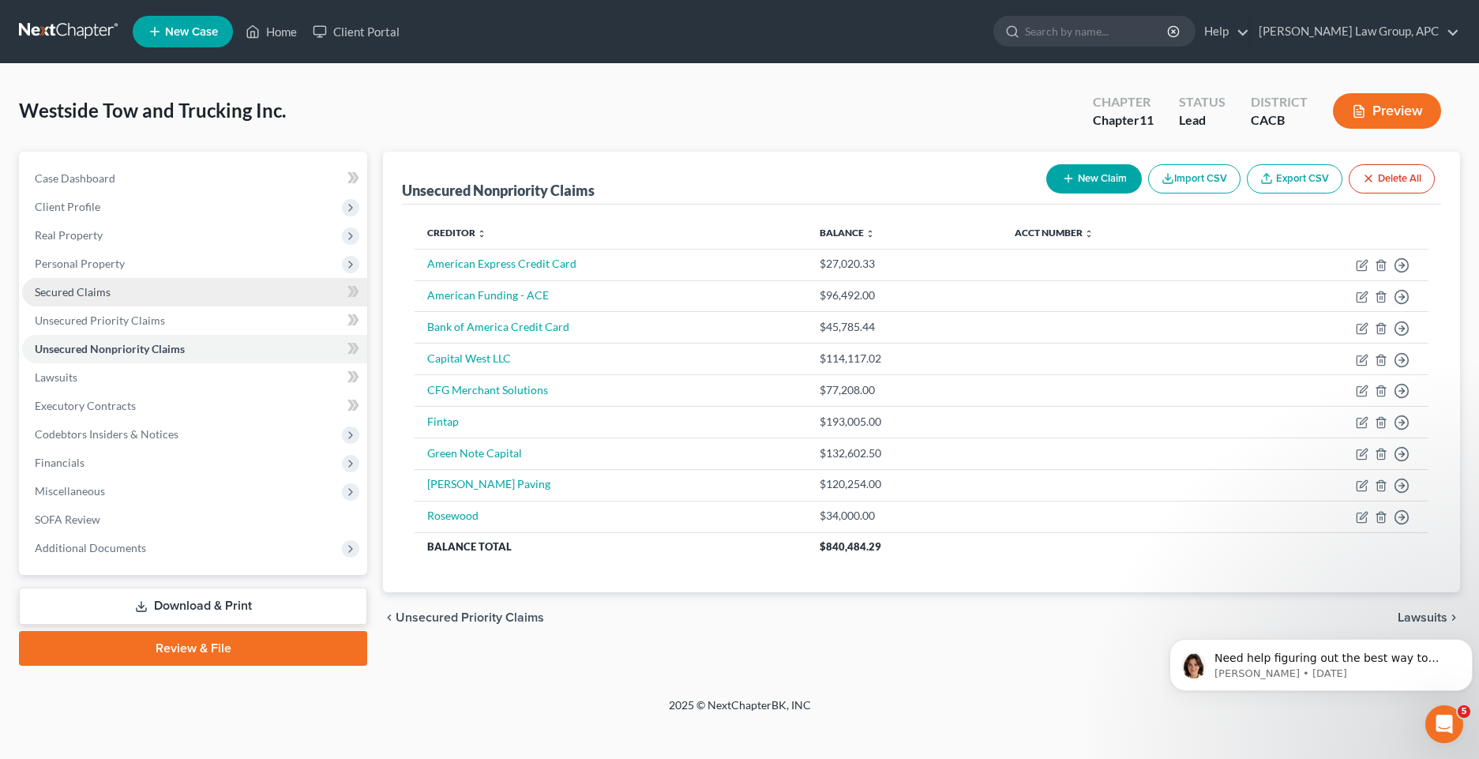
click at [91, 294] on span "Secured Claims" at bounding box center [73, 291] width 76 height 13
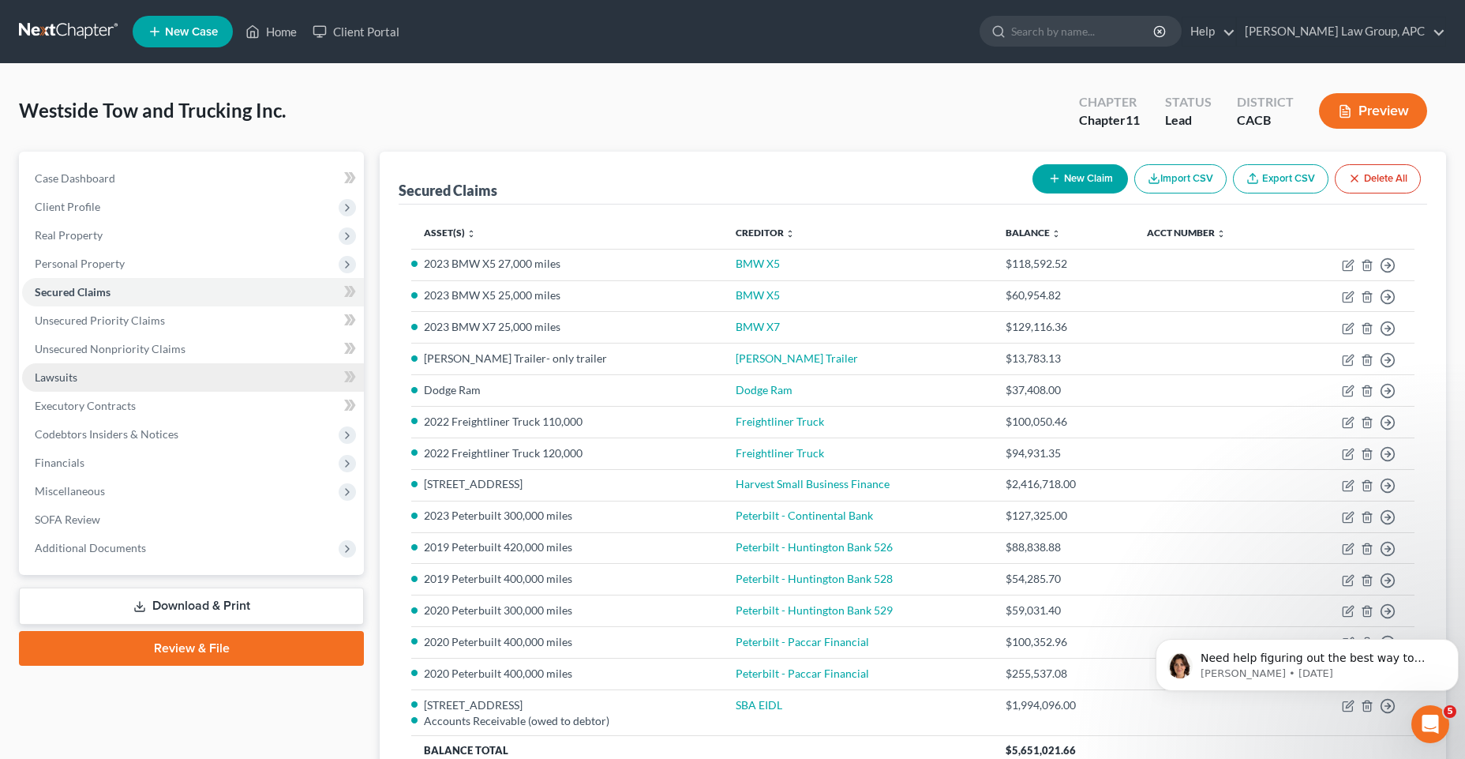
click at [58, 379] on span "Lawsuits" at bounding box center [56, 376] width 43 height 13
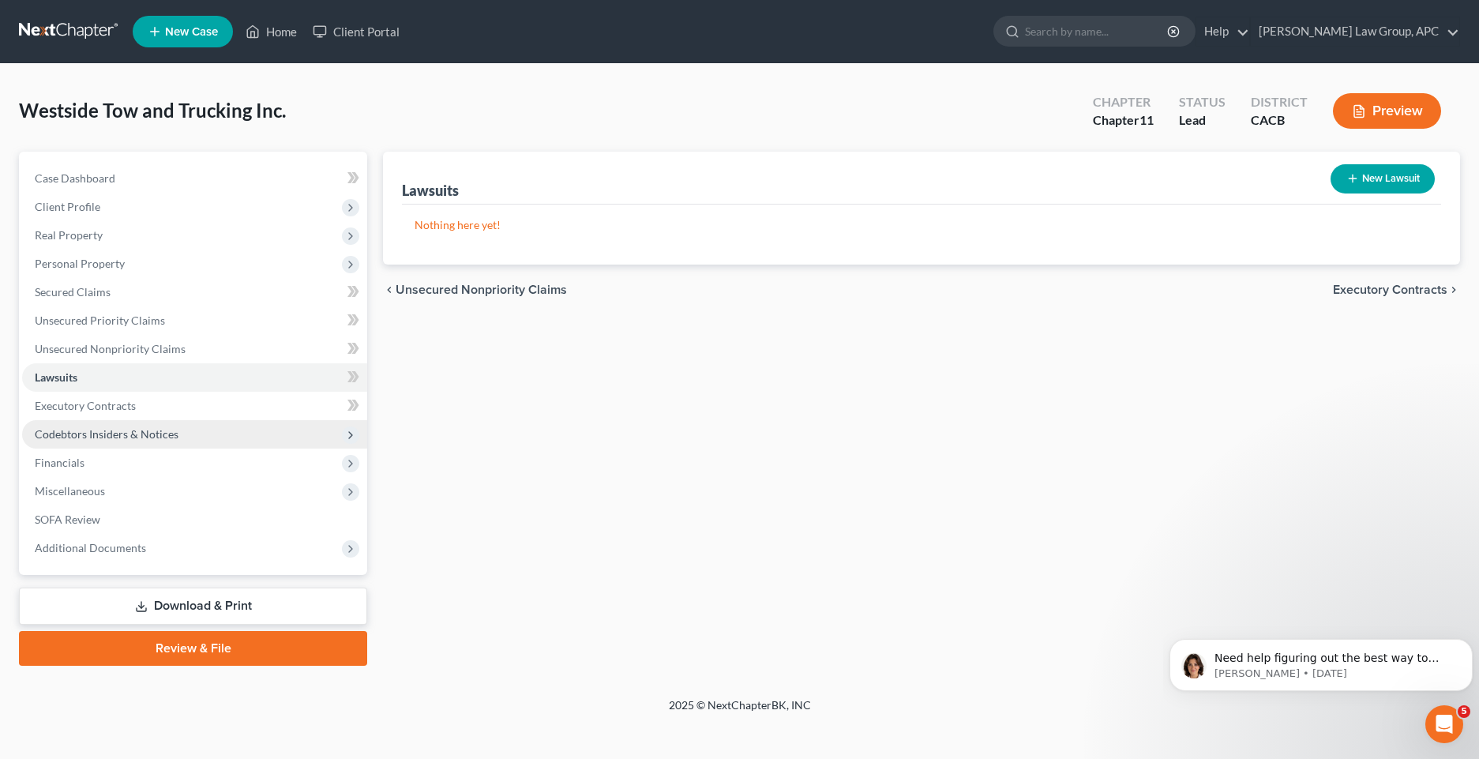
click at [89, 443] on span "Codebtors Insiders & Notices" at bounding box center [194, 434] width 345 height 28
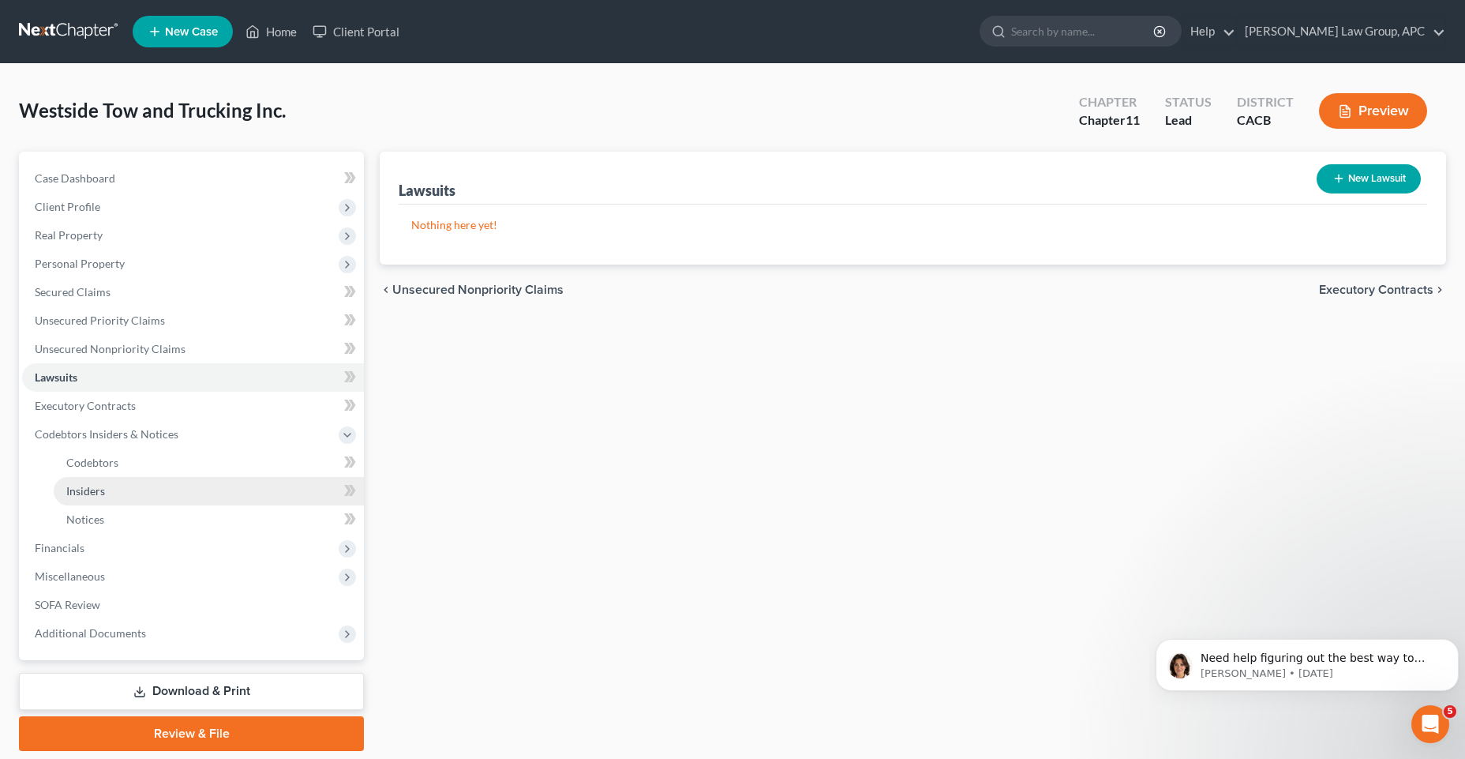
click at [85, 497] on link "Insiders" at bounding box center [209, 491] width 310 height 28
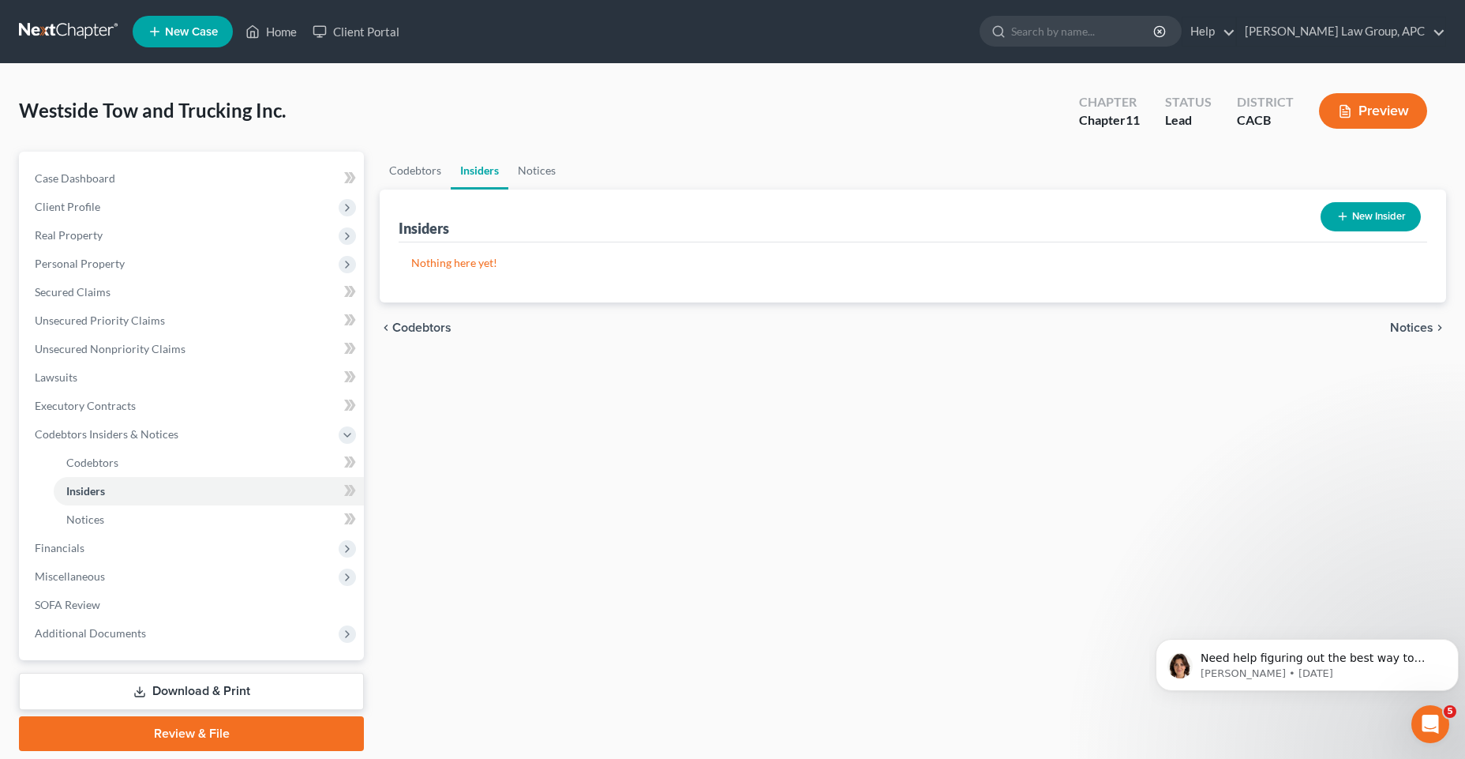
click at [1377, 213] on button "New Insider" at bounding box center [1371, 216] width 100 height 29
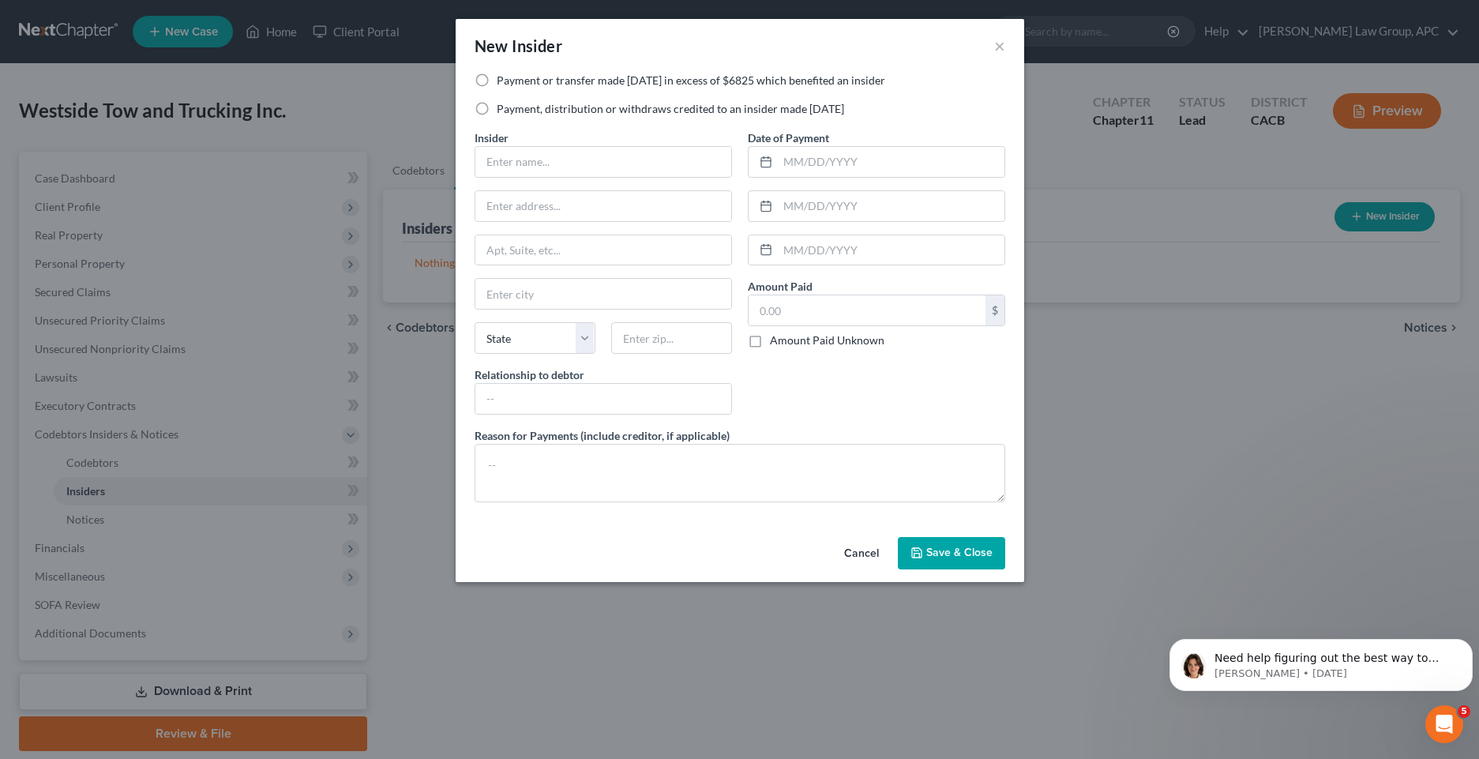
click at [497, 83] on label "Payment or transfer made [DATE] in excess of $6825 which benefited an insider" at bounding box center [691, 81] width 388 height 16
click at [503, 83] on input "Payment or transfer made [DATE] in excess of $6825 which benefited an insider" at bounding box center [508, 78] width 10 height 10
click at [568, 459] on textarea at bounding box center [740, 473] width 531 height 58
click at [535, 156] on input "text" at bounding box center [603, 162] width 256 height 30
click at [660, 155] on input "[PERSON_NAME]" at bounding box center [603, 162] width 256 height 30
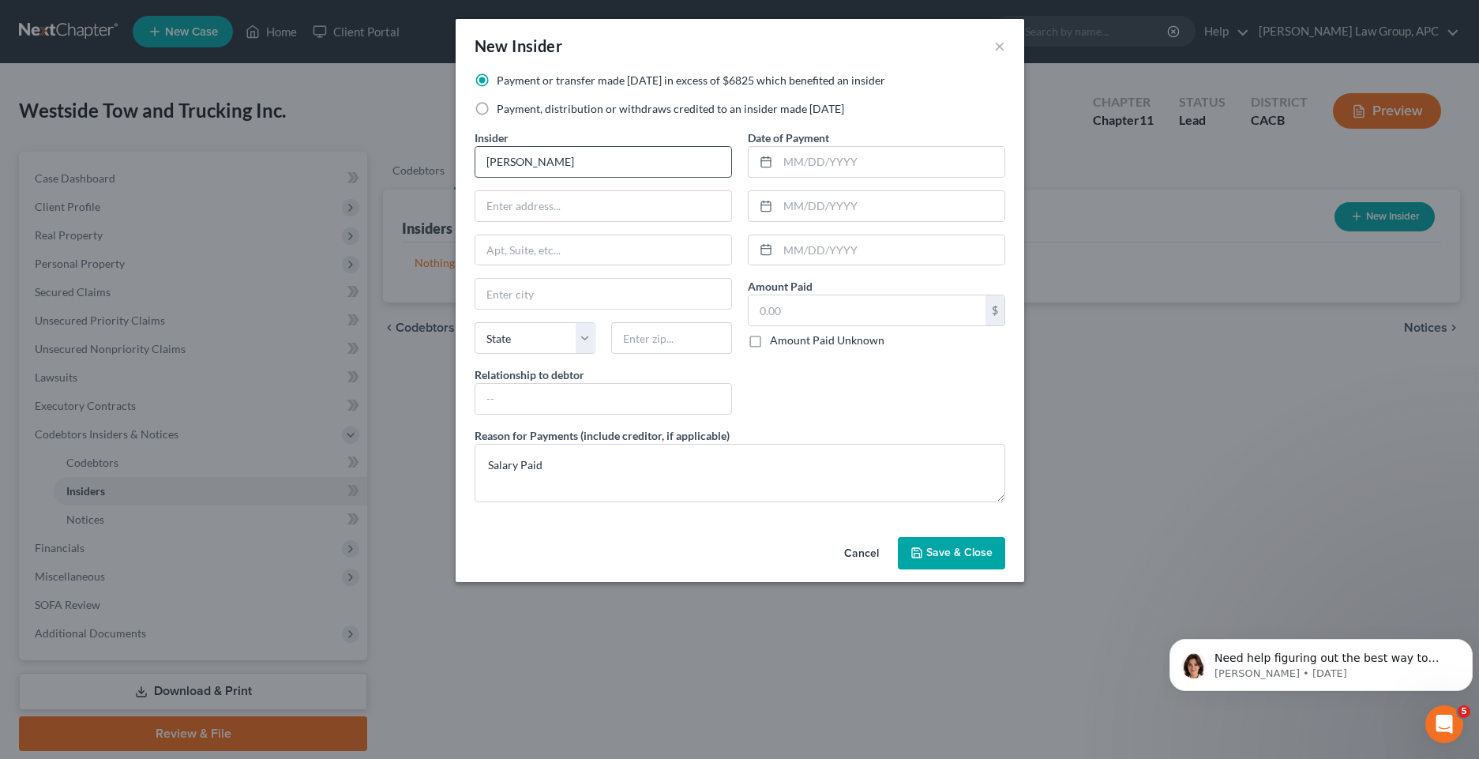
click at [513, 165] on input "[PERSON_NAME]" at bounding box center [603, 162] width 256 height 30
click at [557, 381] on label "Relationship to debtor" at bounding box center [530, 374] width 110 height 17
click at [554, 391] on input "text" at bounding box center [603, 399] width 256 height 30
click at [550, 189] on div "Insider * [PERSON_NAME] Nduru [PERSON_NAME] State [US_STATE] AK AR AZ CA CO CT …" at bounding box center [603, 278] width 273 height 298
click at [551, 212] on input "text" at bounding box center [603, 206] width 256 height 30
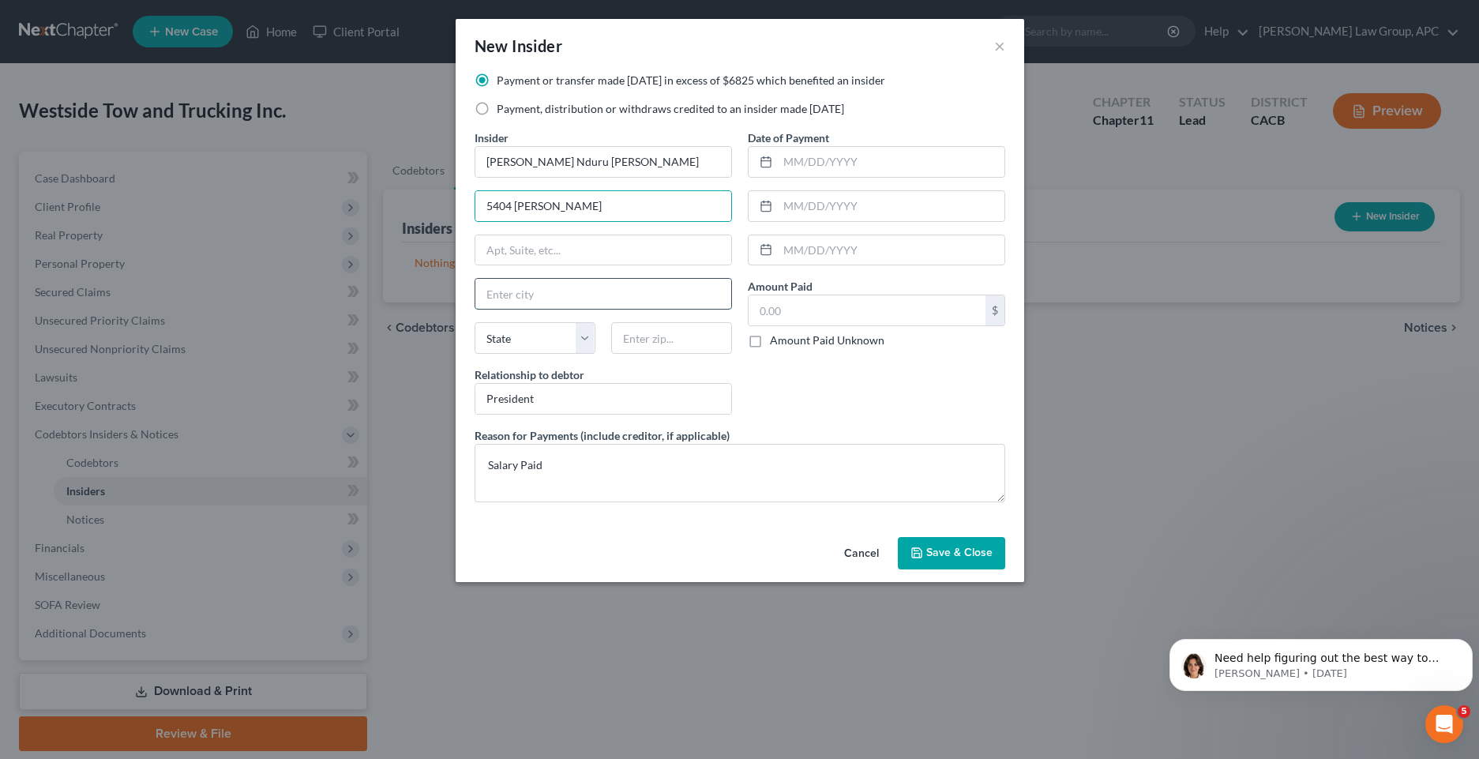
click at [542, 302] on input "text" at bounding box center [603, 294] width 256 height 30
click at [563, 293] on input "Camarilloq" at bounding box center [603, 294] width 256 height 30
click at [584, 347] on select "State [US_STATE] AK AR AZ CA CO CT DE DC [GEOGRAPHIC_DATA] [GEOGRAPHIC_DATA] GU…" at bounding box center [535, 338] width 121 height 32
click at [475, 322] on select "State [US_STATE] AK AR AZ CA CO CT DE DC [GEOGRAPHIC_DATA] [GEOGRAPHIC_DATA] GU…" at bounding box center [535, 338] width 121 height 32
click at [642, 342] on input "text" at bounding box center [671, 338] width 121 height 32
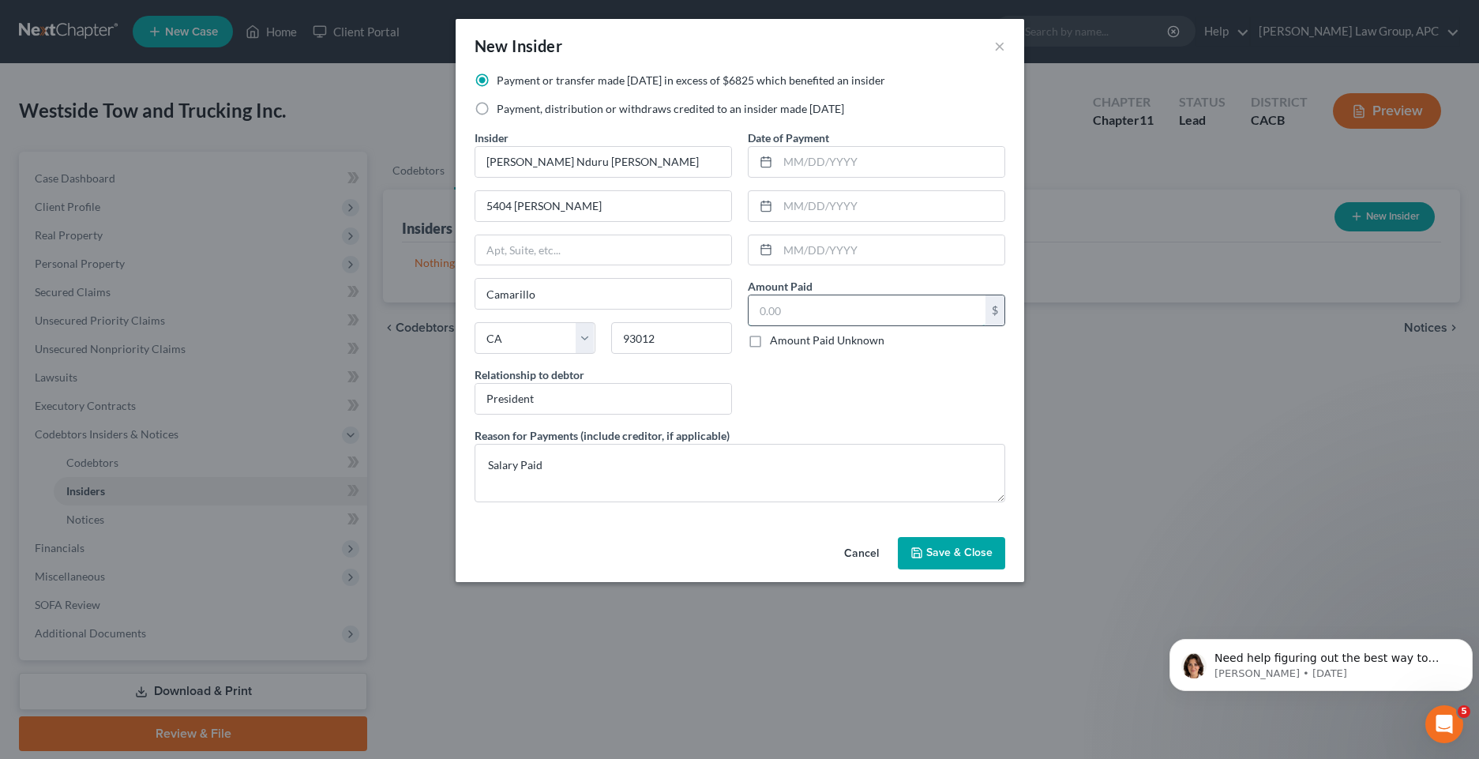
click at [806, 314] on input "text" at bounding box center [867, 310] width 237 height 30
click at [770, 343] on label "Amount Paid Unknown" at bounding box center [827, 340] width 114 height 16
click at [776, 343] on input "Amount Paid Unknown" at bounding box center [781, 337] width 10 height 10
click at [978, 552] on span "Save & Close" at bounding box center [959, 552] width 66 height 13
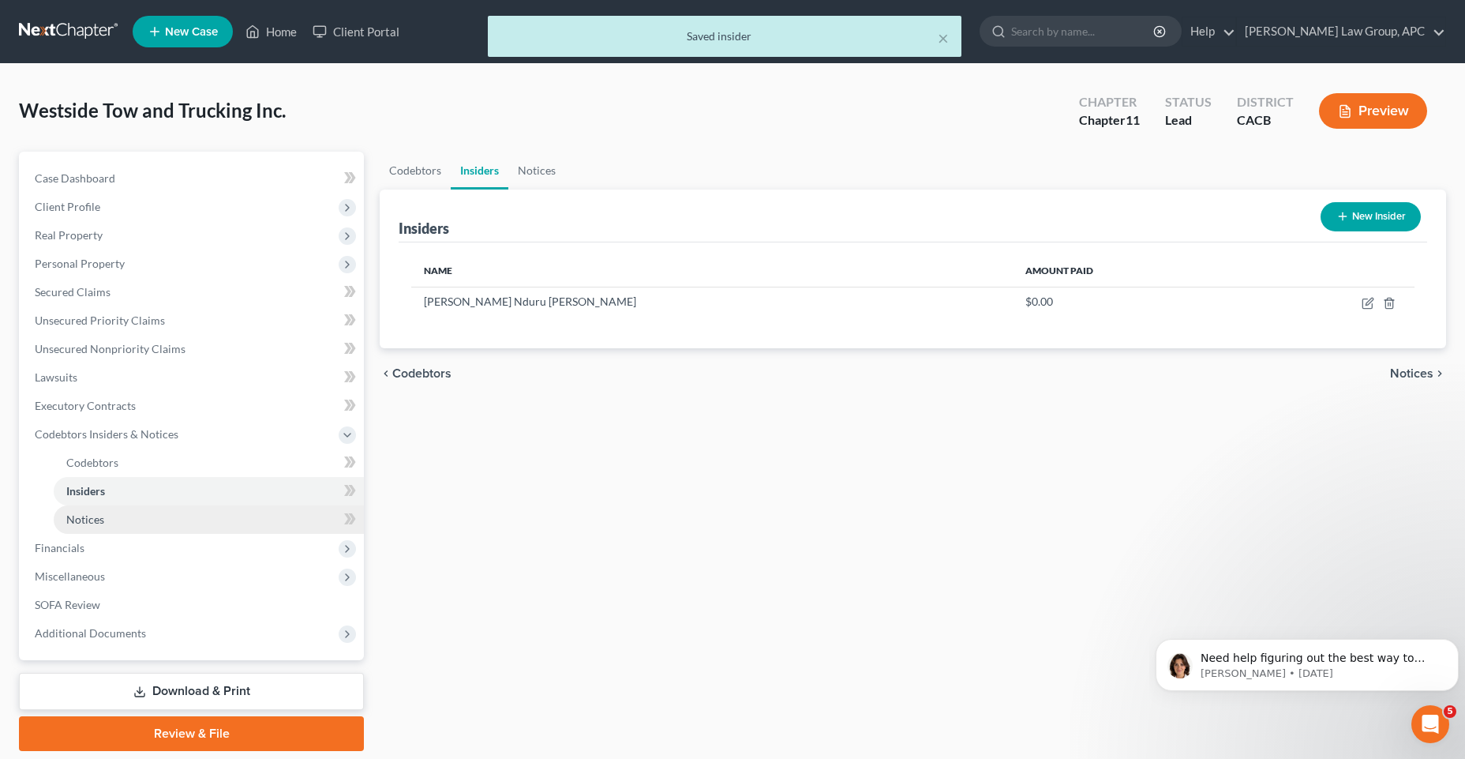
click at [101, 523] on span "Notices" at bounding box center [85, 518] width 38 height 13
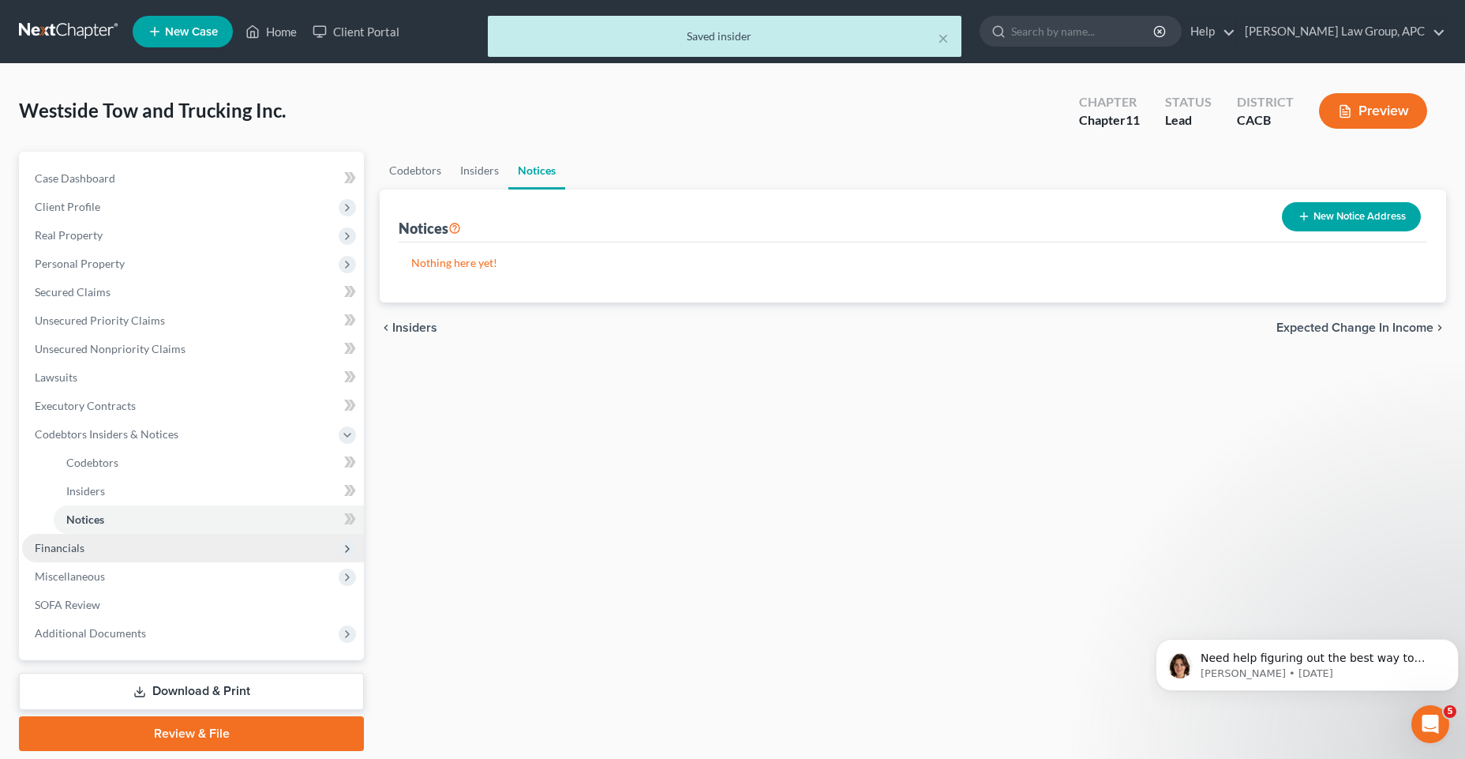
click at [91, 542] on span "Financials" at bounding box center [193, 548] width 342 height 28
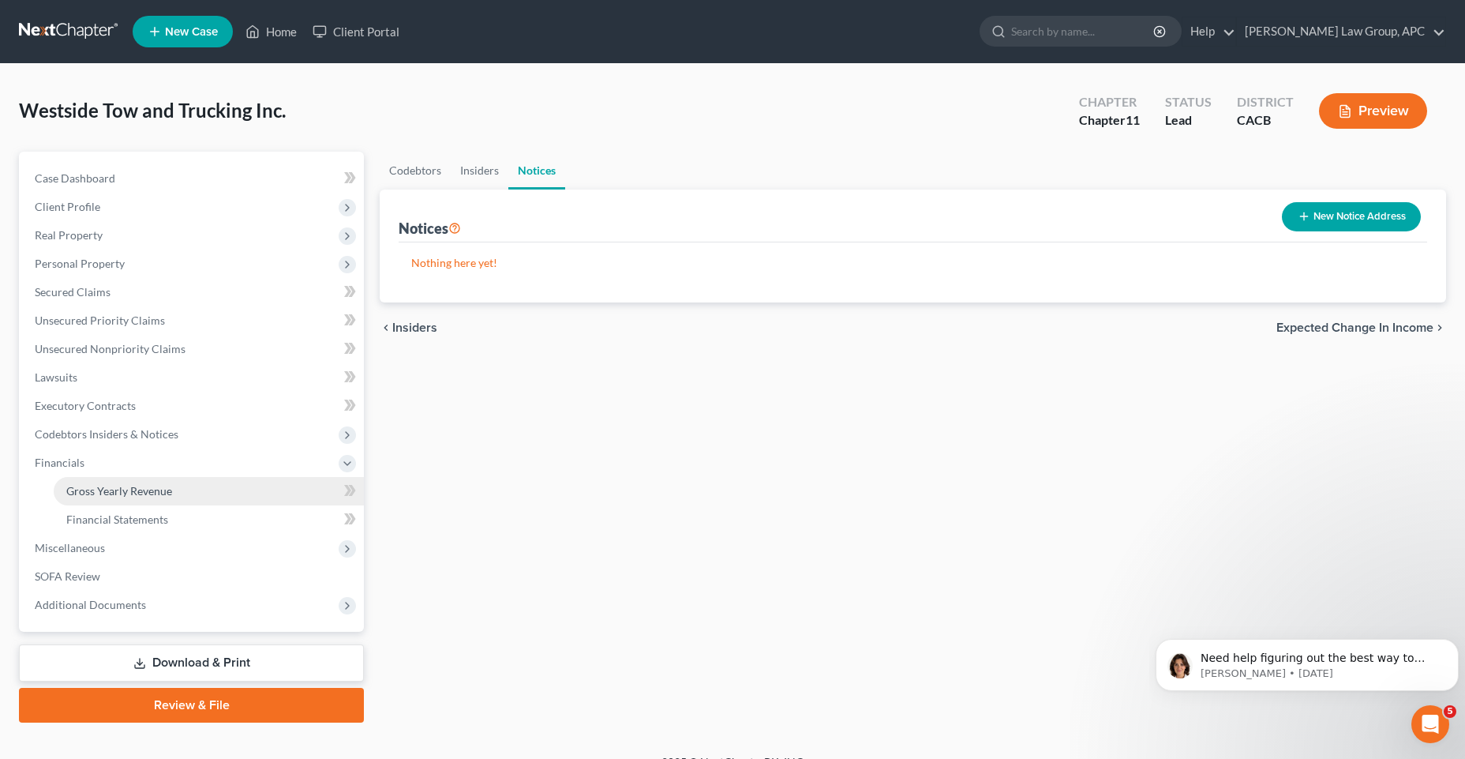
click at [117, 488] on span "Gross Yearly Revenue" at bounding box center [119, 490] width 106 height 13
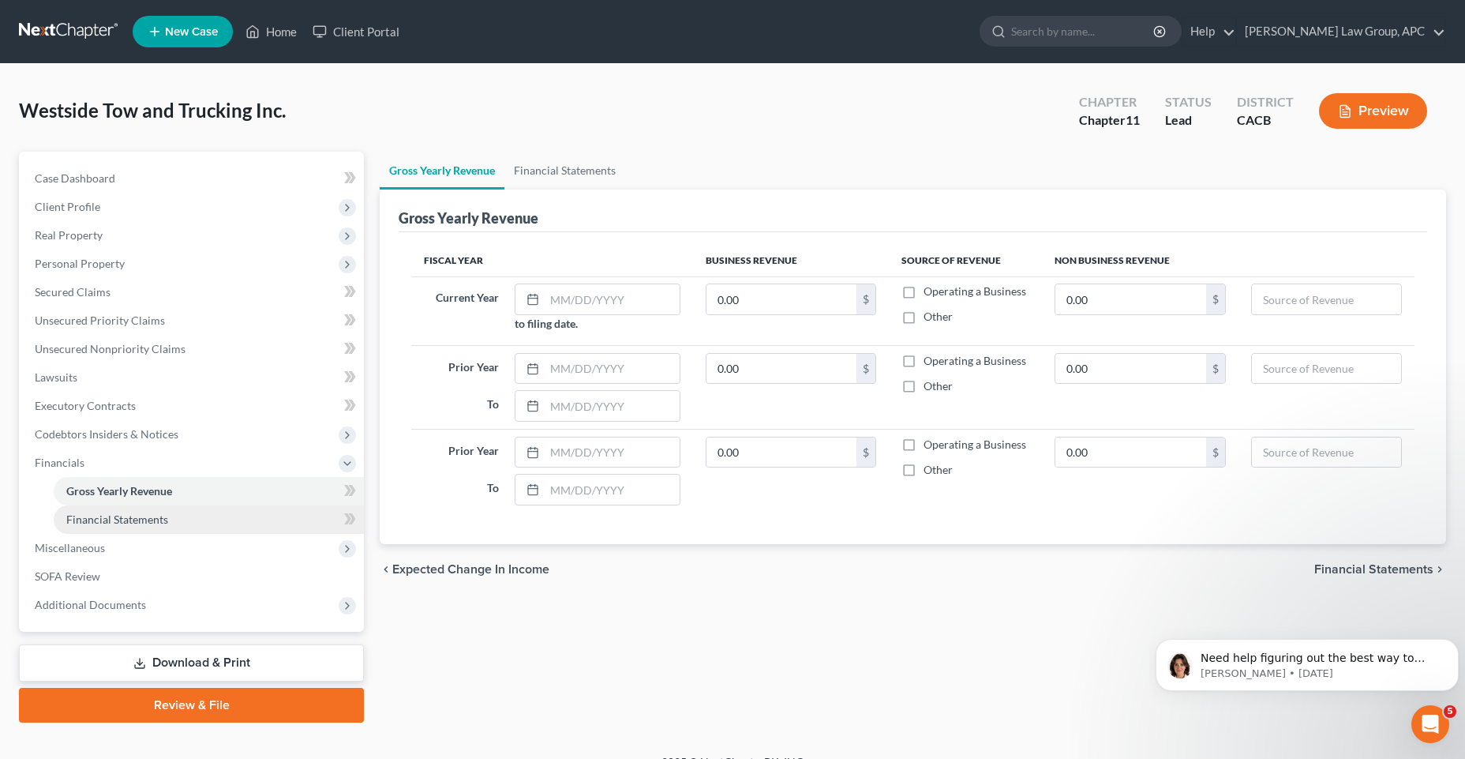
click at [225, 525] on link "Financial Statements" at bounding box center [209, 519] width 310 height 28
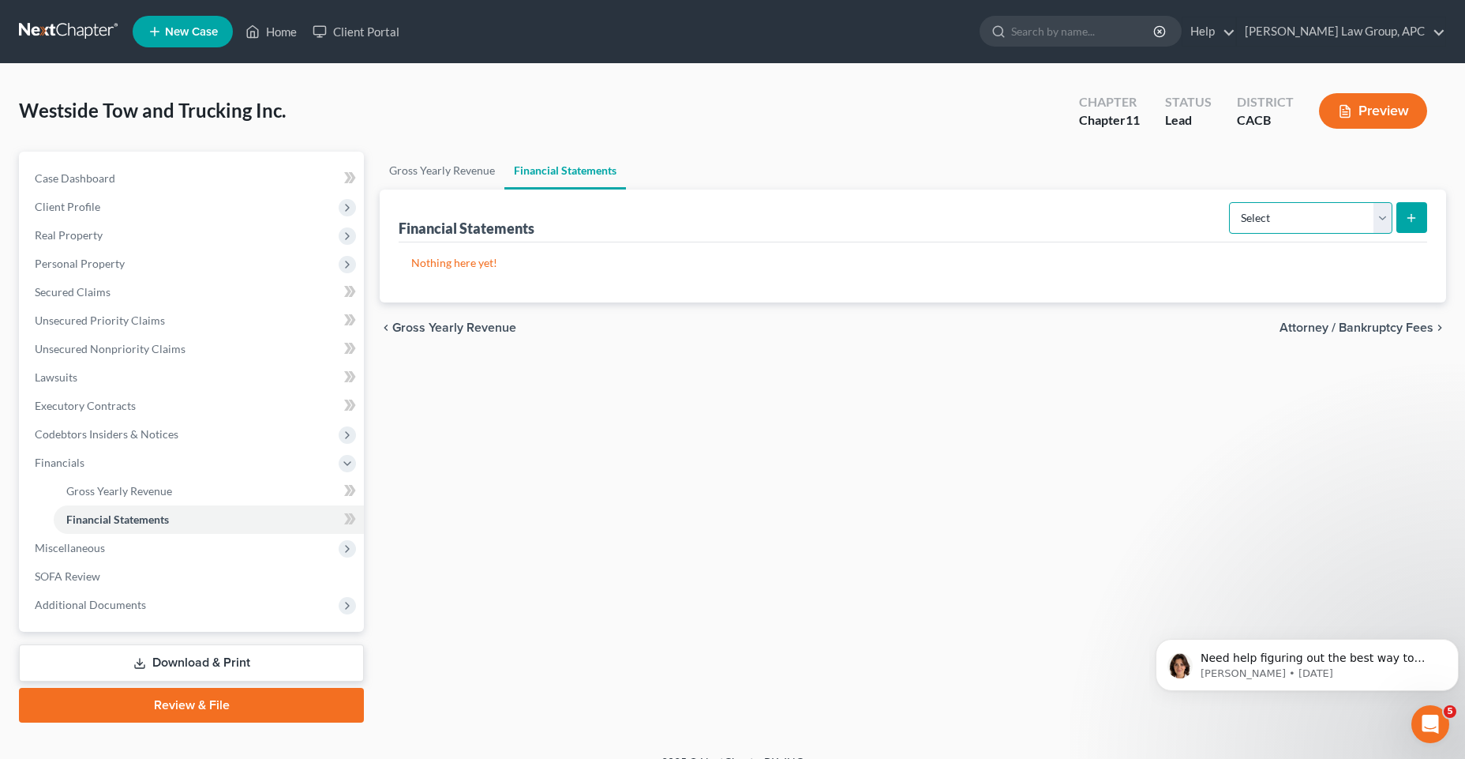
click at [1390, 210] on select "Select Auditor Bookkeeper Creditor Pension Contribution Records Keeper Tax Cons…" at bounding box center [1310, 218] width 163 height 32
drag, startPoint x: 988, startPoint y: 419, endPoint x: 970, endPoint y: 420, distance: 18.2
click at [988, 419] on div "Gross Yearly Revenue Financial Statements Financial Statements Select Auditor B…" at bounding box center [913, 437] width 1083 height 571
click at [86, 553] on span "Miscellaneous" at bounding box center [70, 547] width 70 height 13
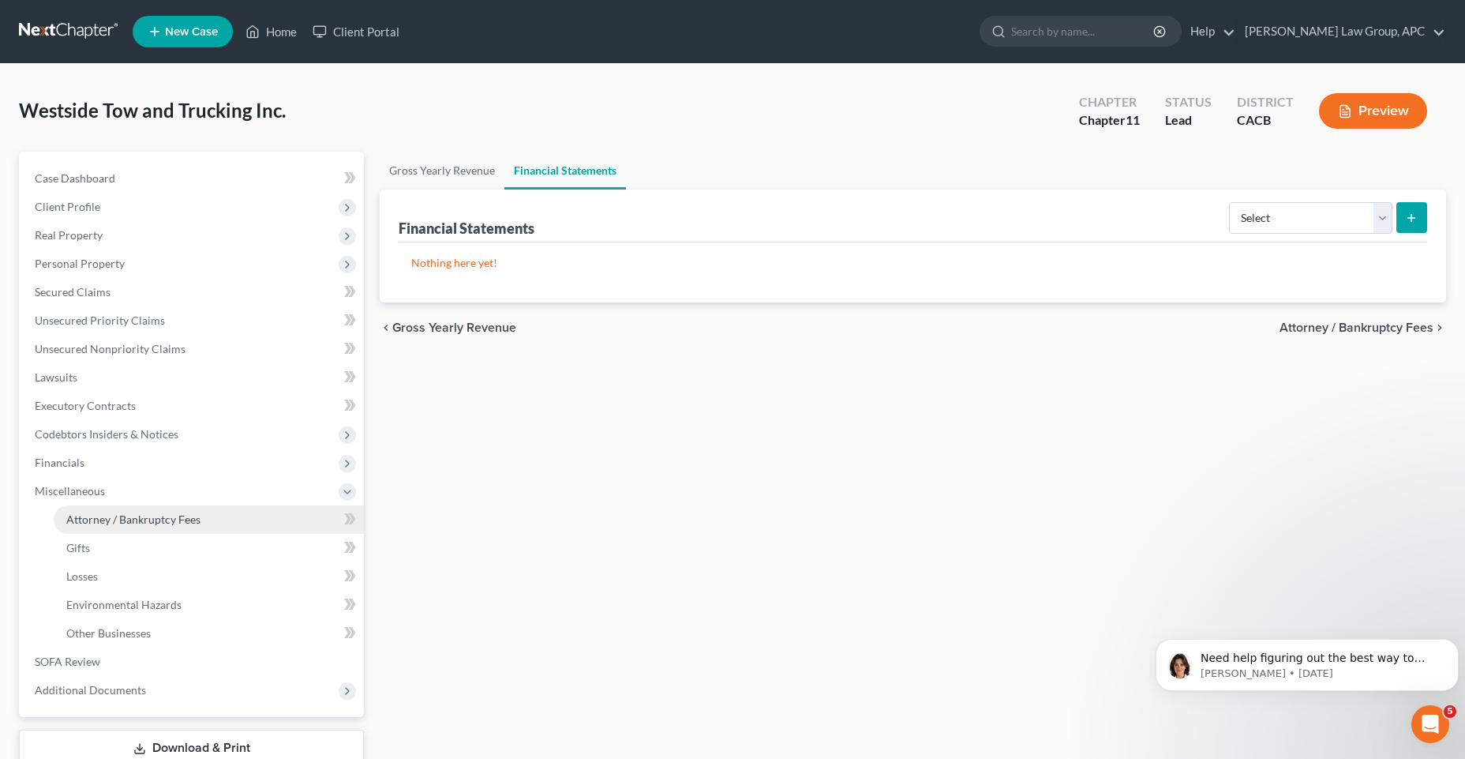
click at [156, 531] on link "Attorney / Bankruptcy Fees" at bounding box center [209, 519] width 310 height 28
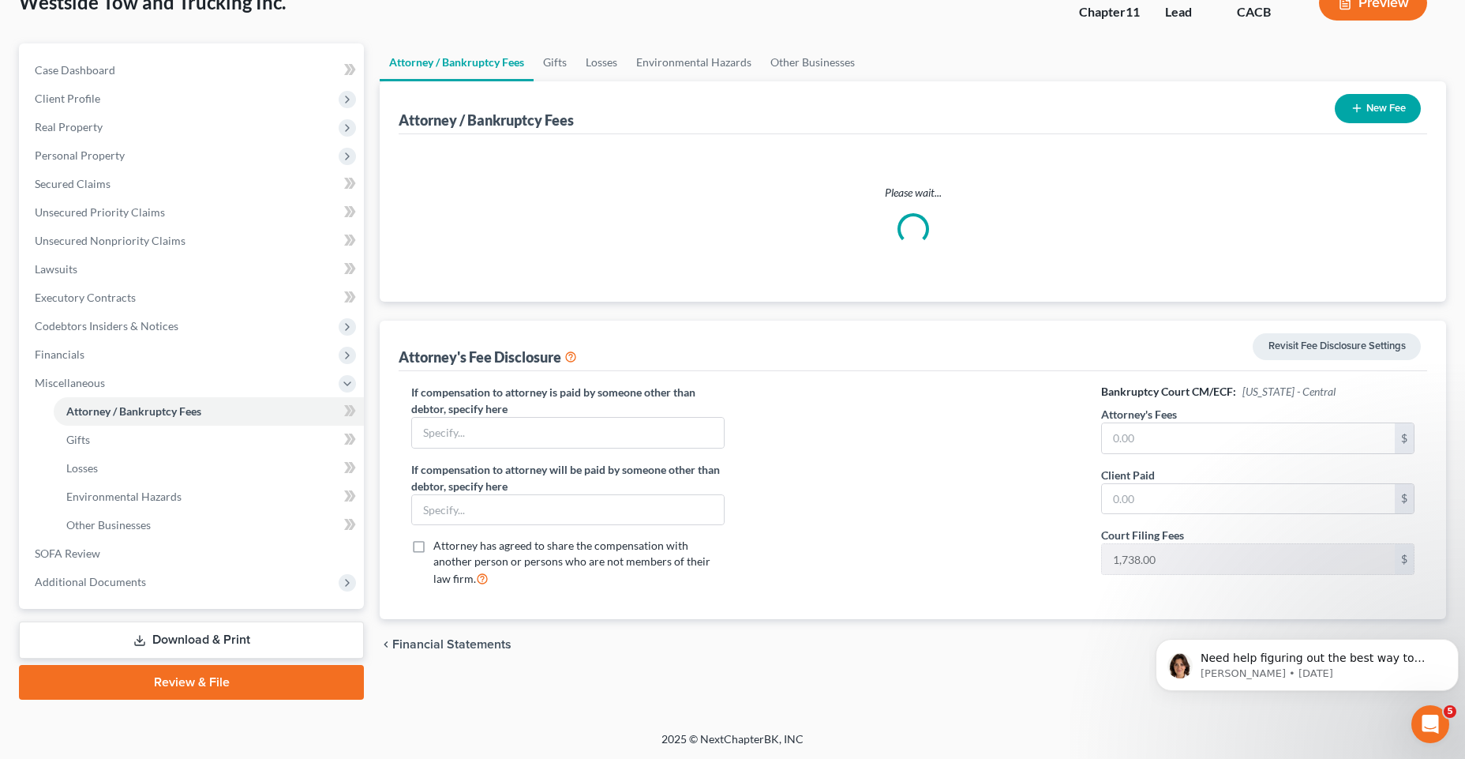
scroll to position [109, 0]
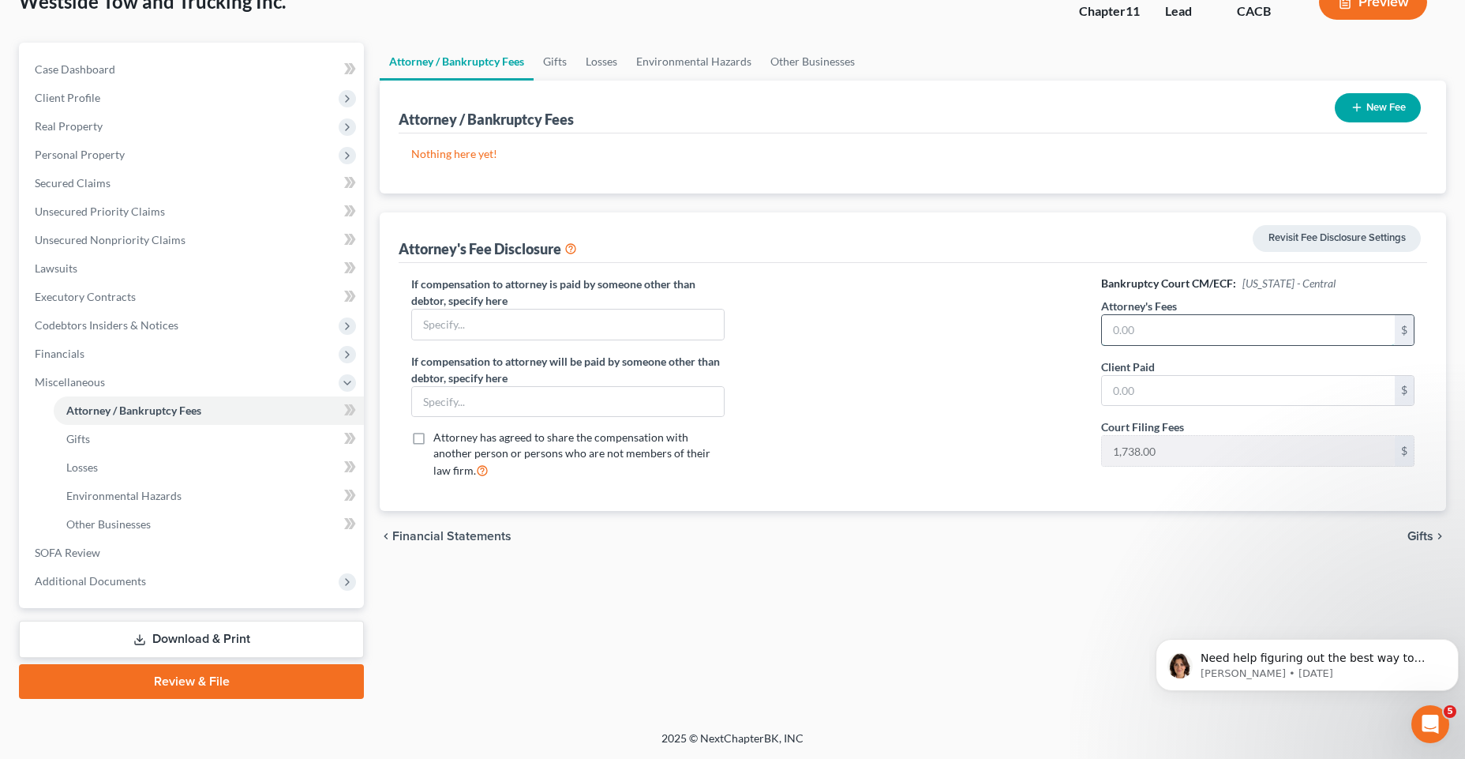
click at [1150, 335] on input "text" at bounding box center [1248, 330] width 293 height 30
click at [1119, 394] on input "text" at bounding box center [1248, 391] width 293 height 30
click at [436, 327] on input "text" at bounding box center [568, 325] width 312 height 30
click at [1427, 542] on span "Gifts" at bounding box center [1421, 536] width 26 height 13
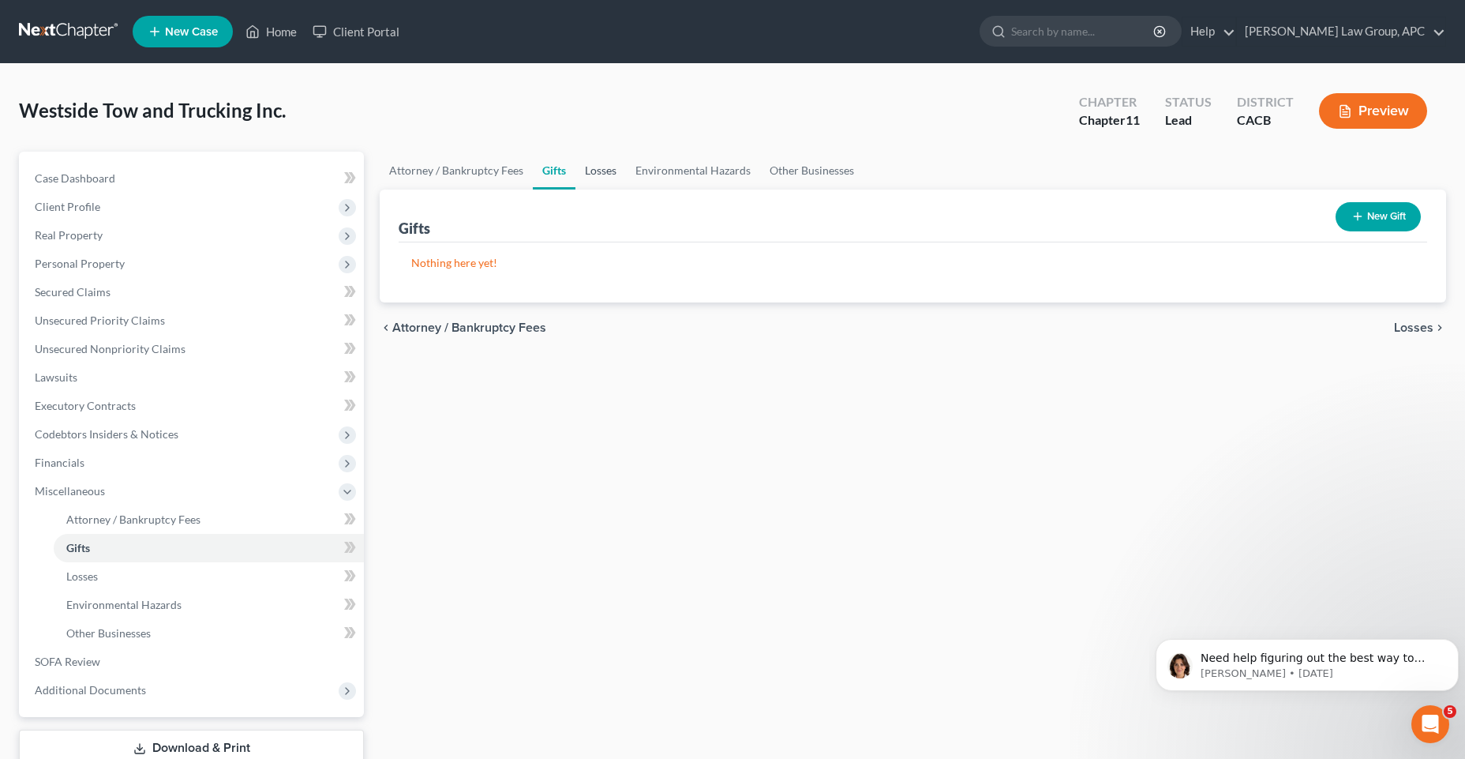
click at [611, 166] on link "Losses" at bounding box center [601, 171] width 51 height 38
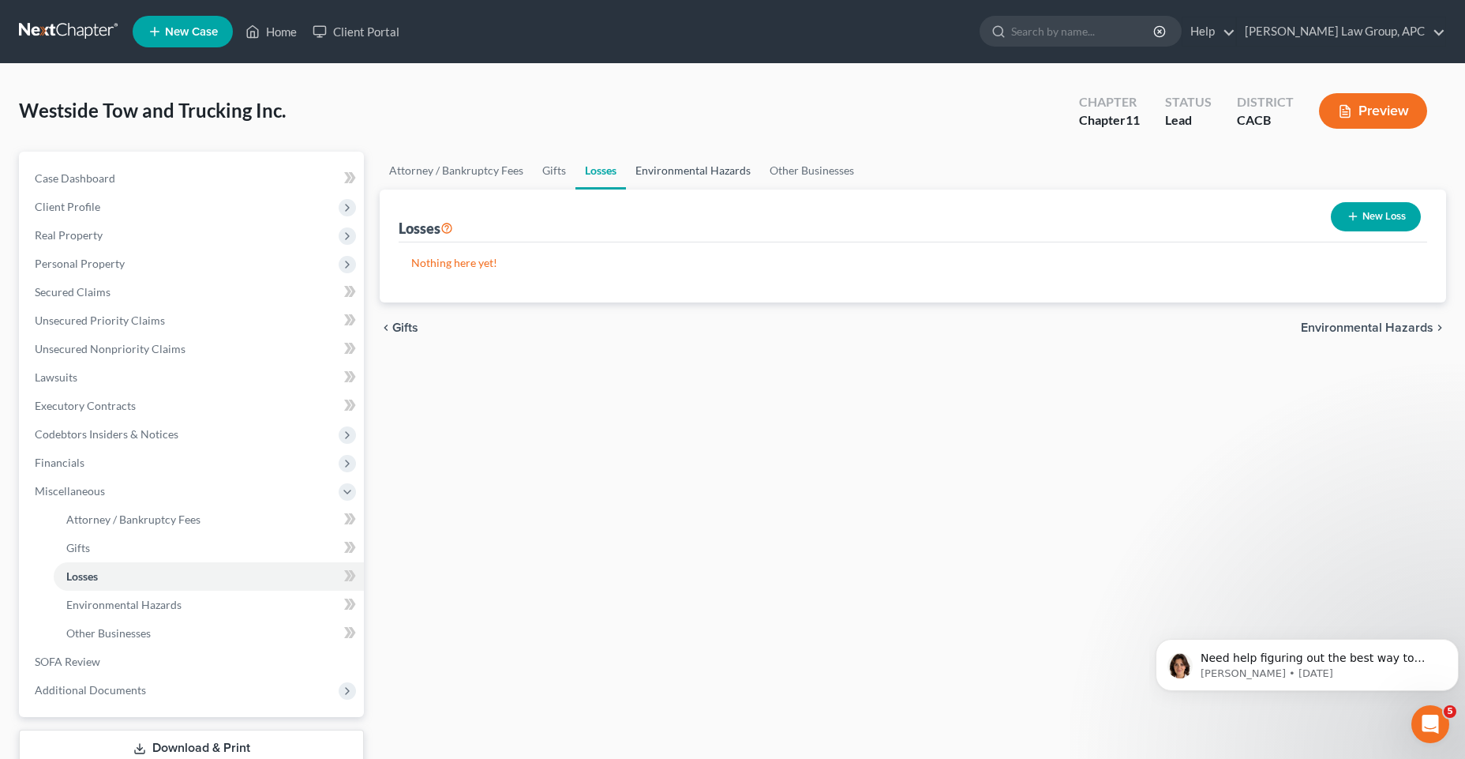
click at [664, 168] on link "Environmental Hazards" at bounding box center [693, 171] width 134 height 38
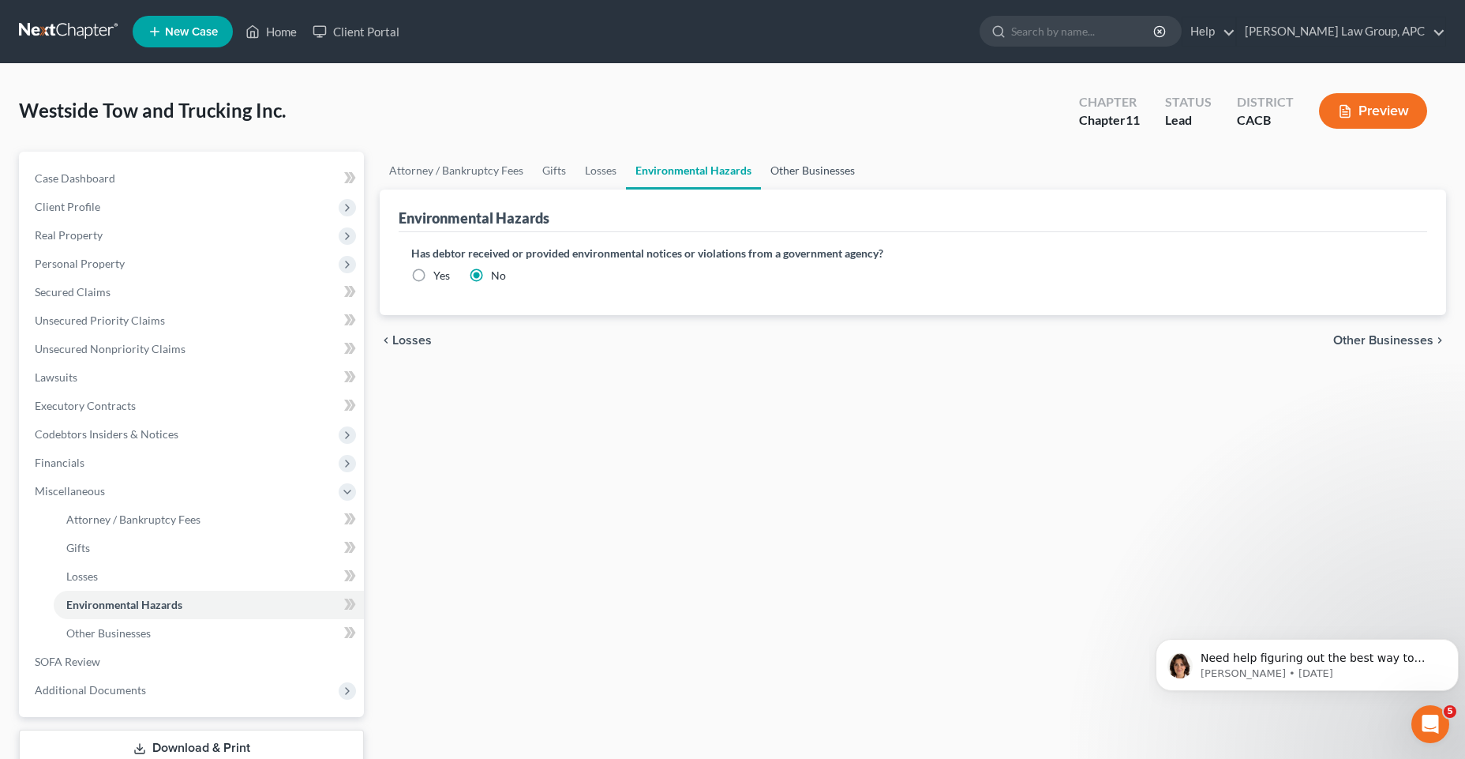
click at [790, 171] on link "Other Businesses" at bounding box center [812, 171] width 103 height 38
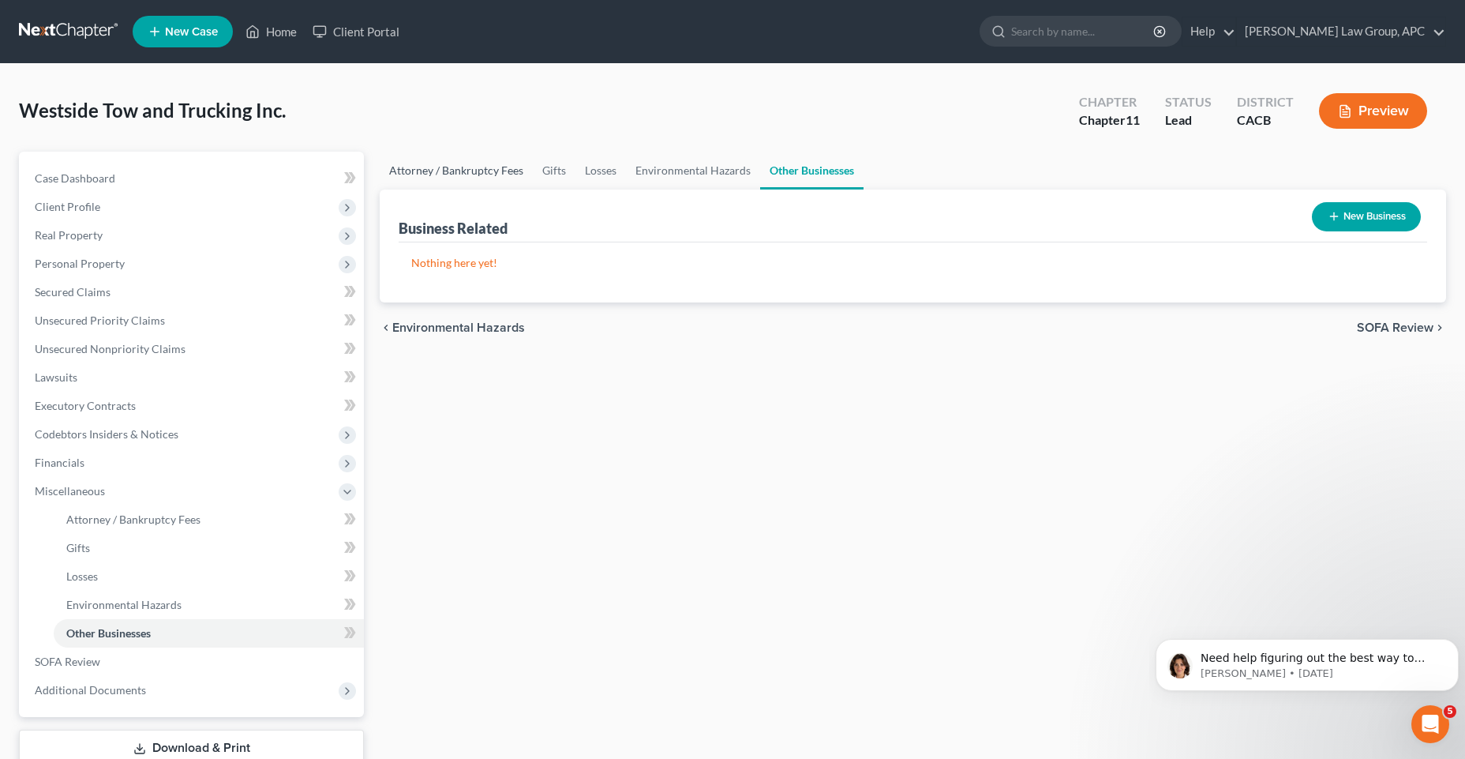
click at [406, 172] on link "Attorney / Bankruptcy Fees" at bounding box center [456, 171] width 153 height 38
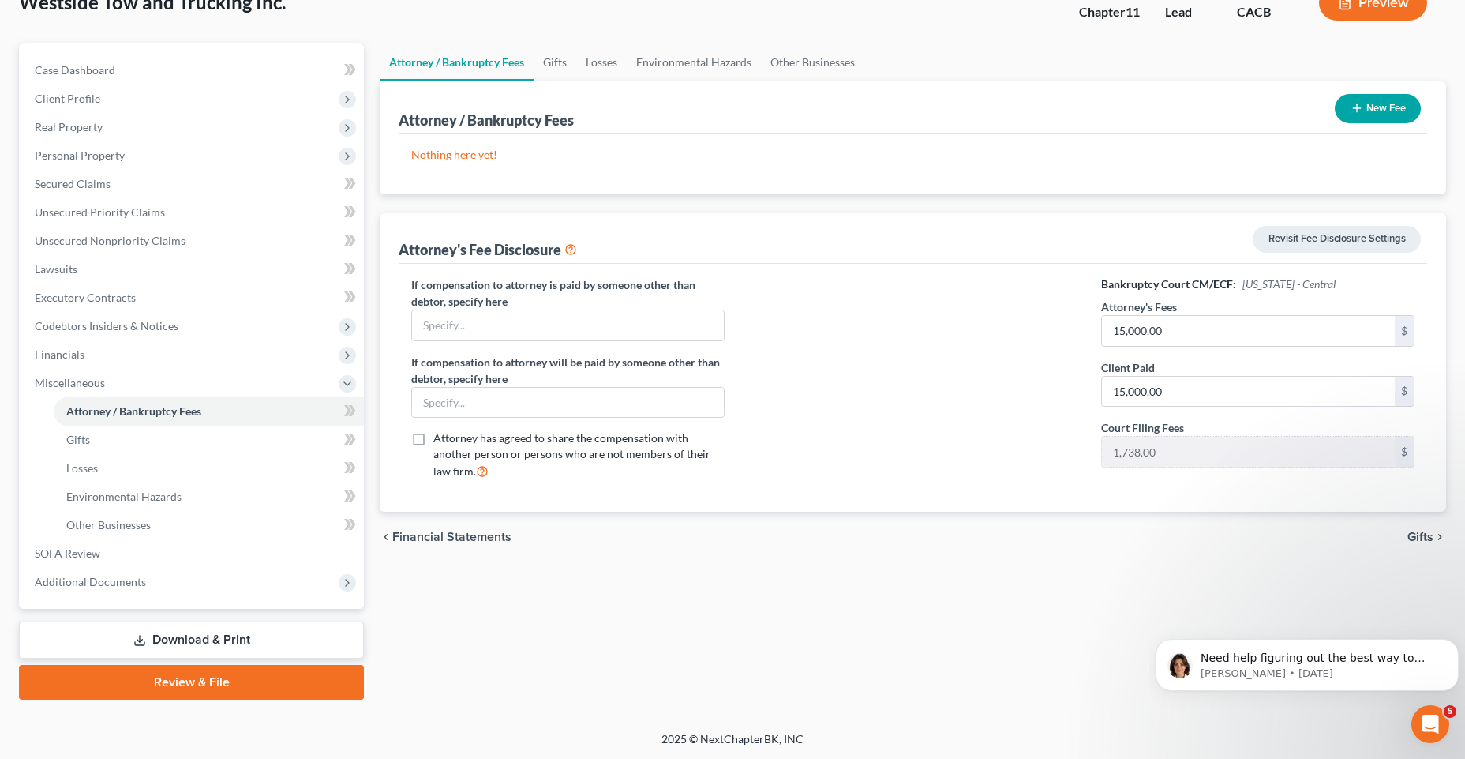
scroll to position [109, 0]
click at [103, 546] on link "SOFA Review" at bounding box center [193, 553] width 342 height 28
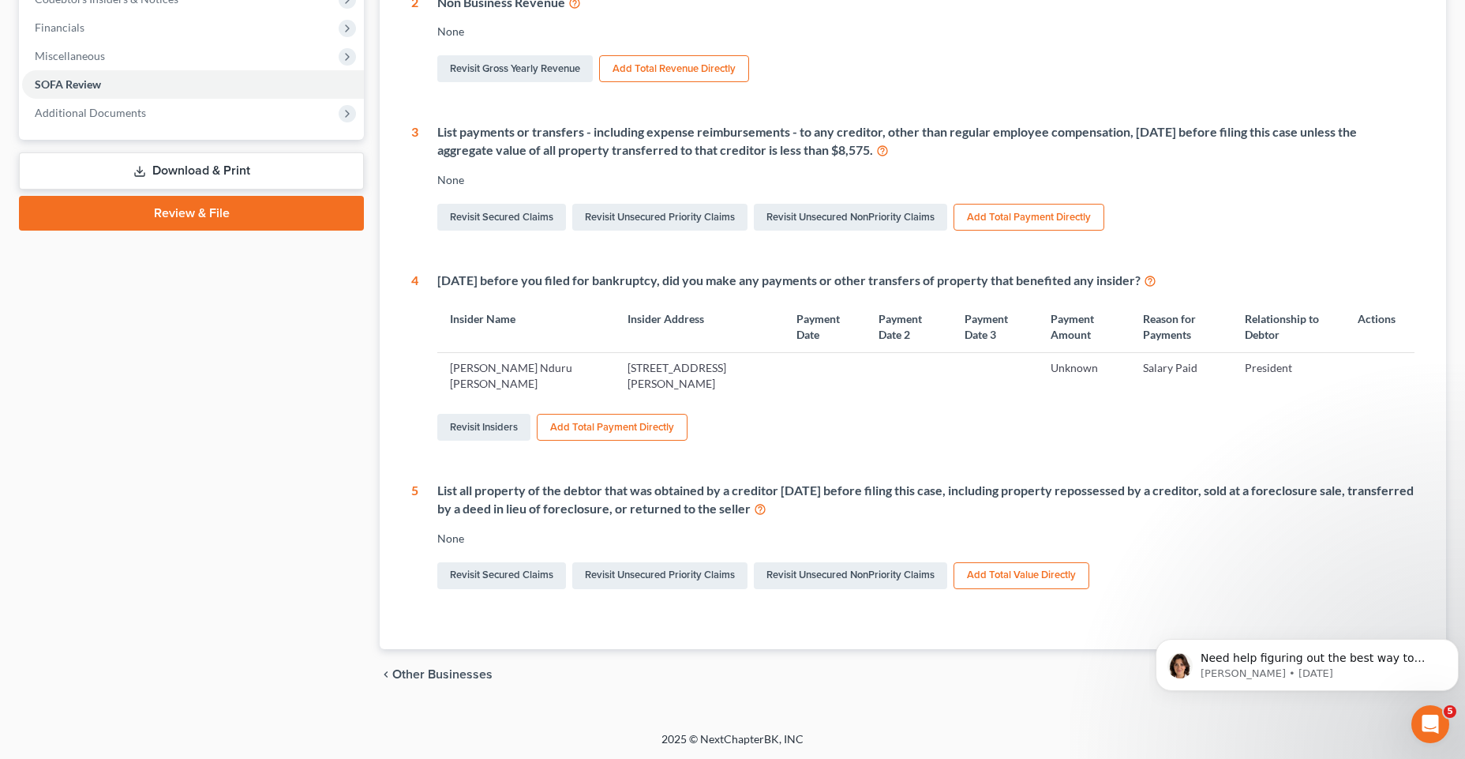
scroll to position [436, 0]
click at [525, 225] on link "Revisit Secured Claims" at bounding box center [501, 216] width 129 height 27
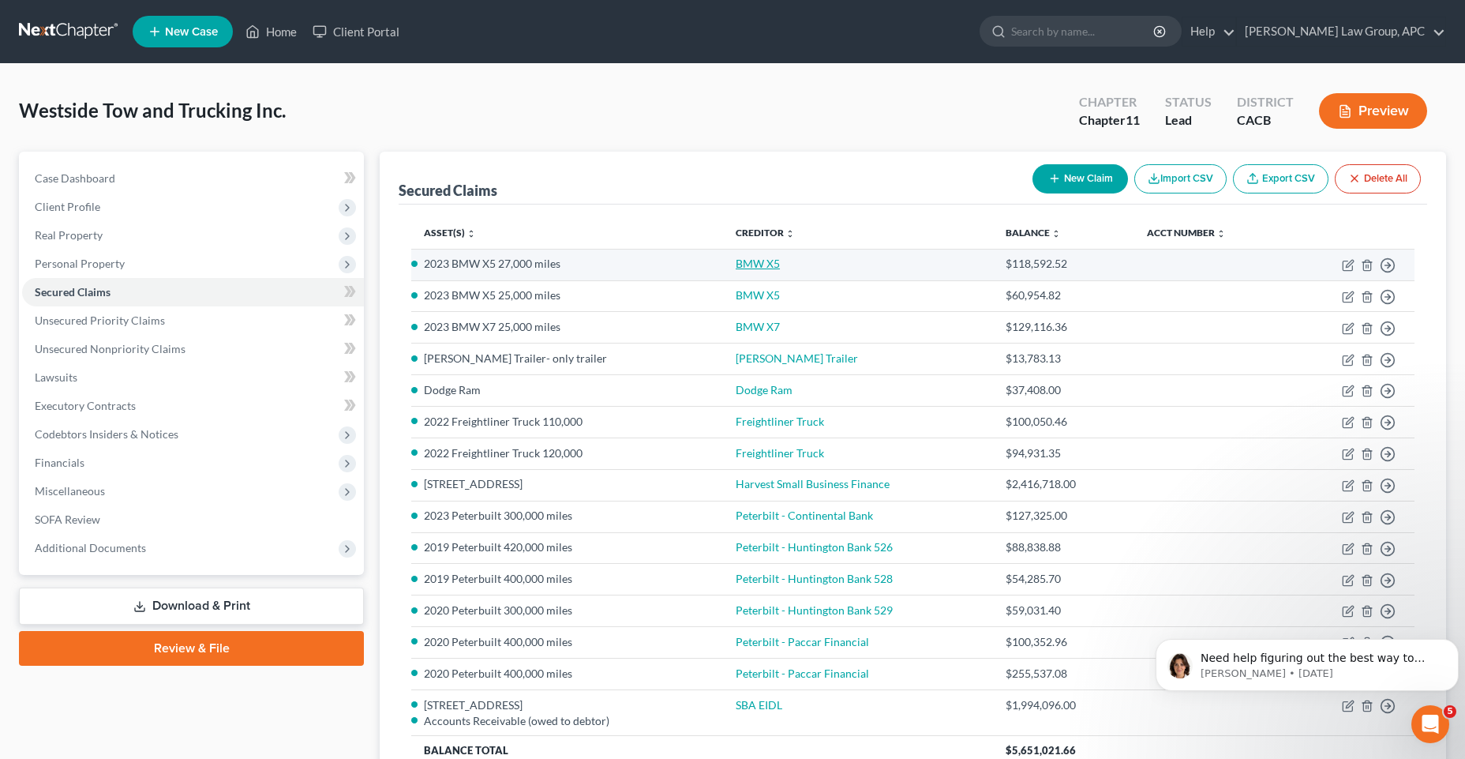
click at [770, 264] on link "BMW X5" at bounding box center [758, 263] width 44 height 13
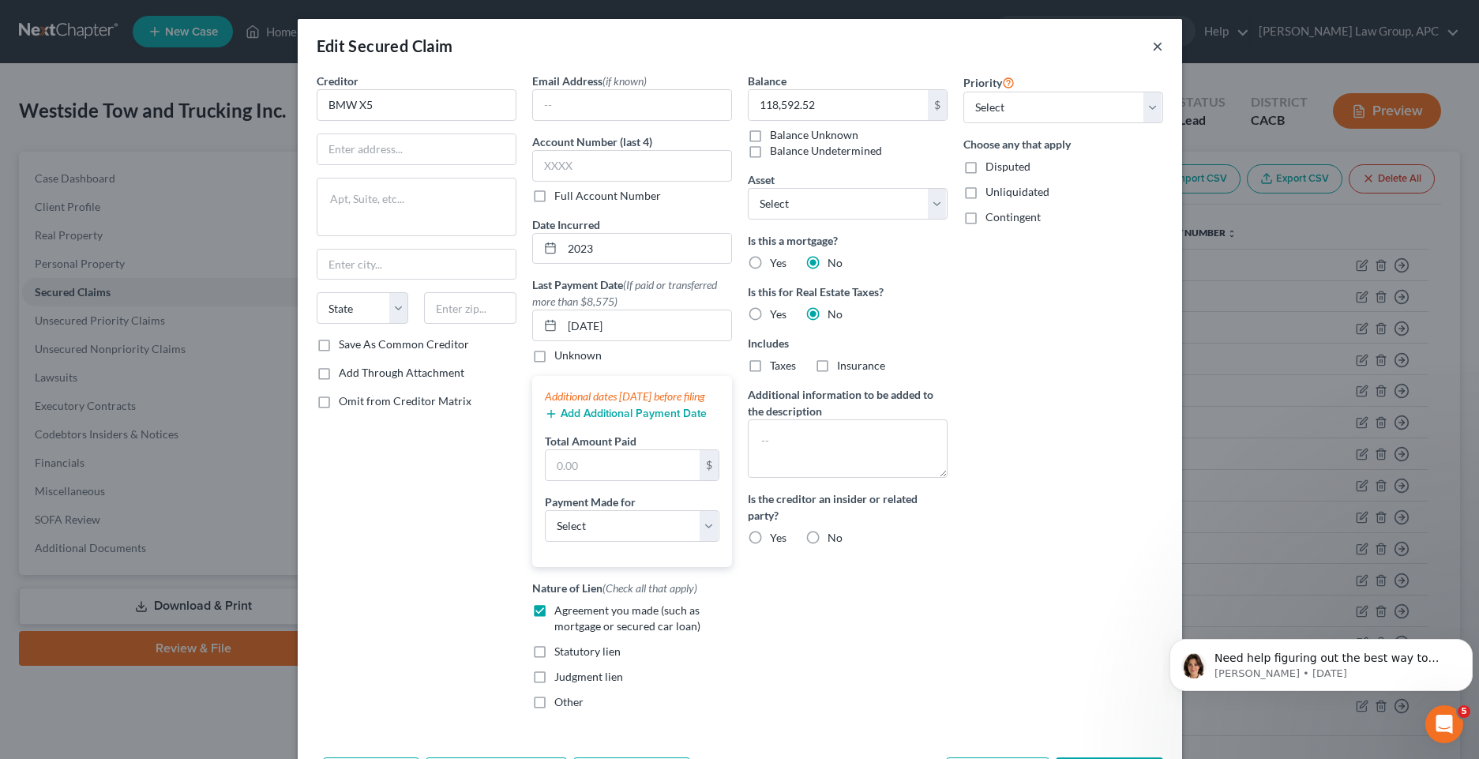
click at [1152, 52] on button "×" at bounding box center [1157, 45] width 11 height 19
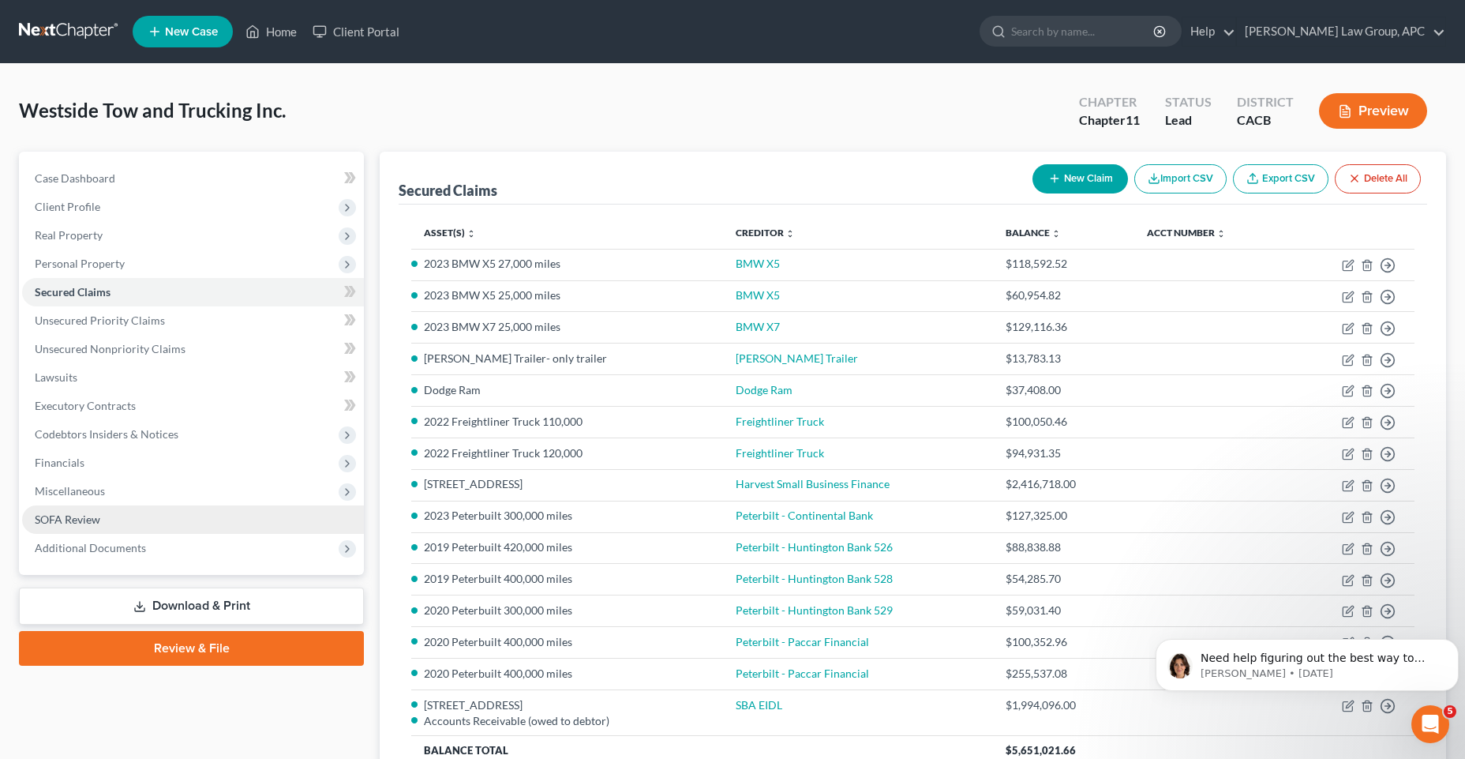
click at [92, 527] on link "SOFA Review" at bounding box center [193, 519] width 342 height 28
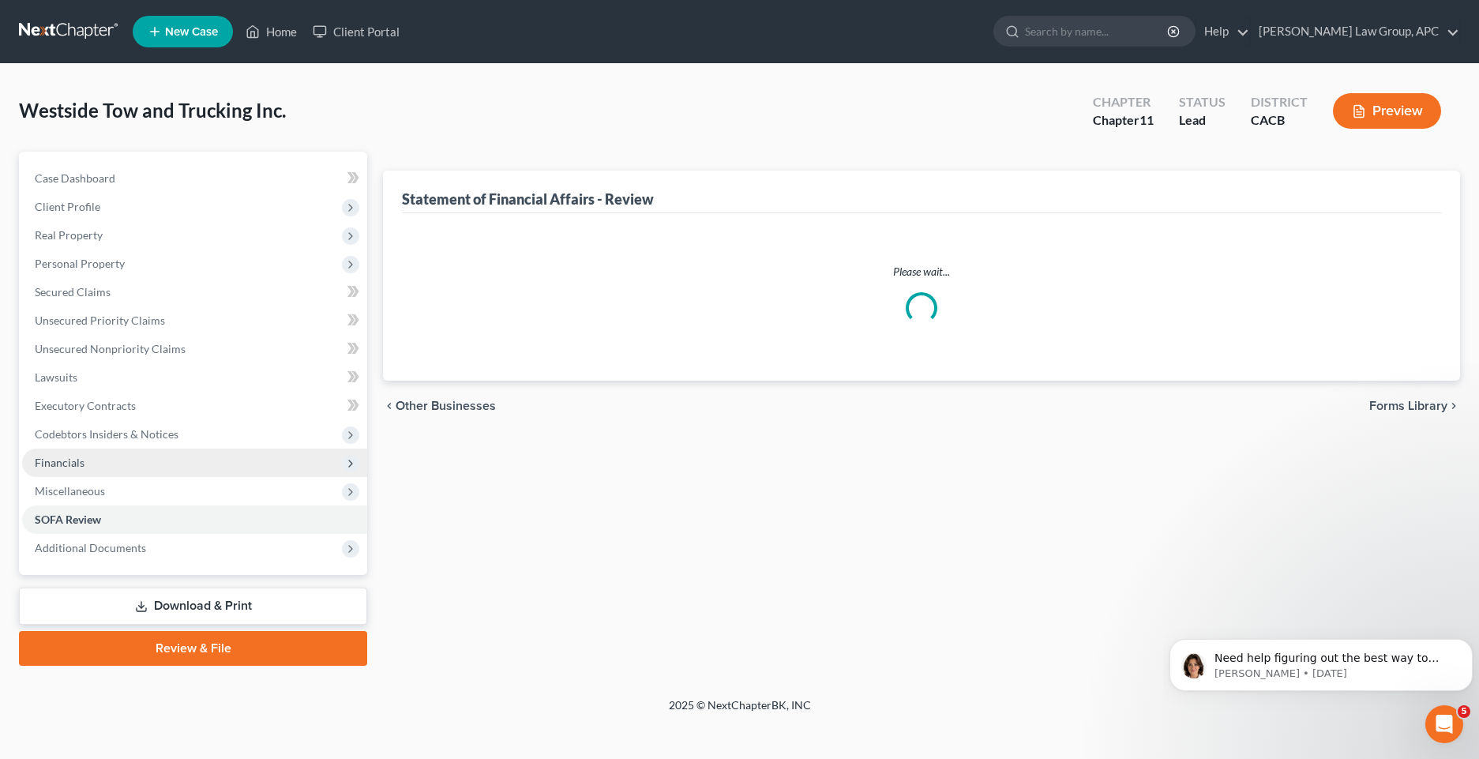
click at [100, 467] on span "Financials" at bounding box center [194, 462] width 345 height 28
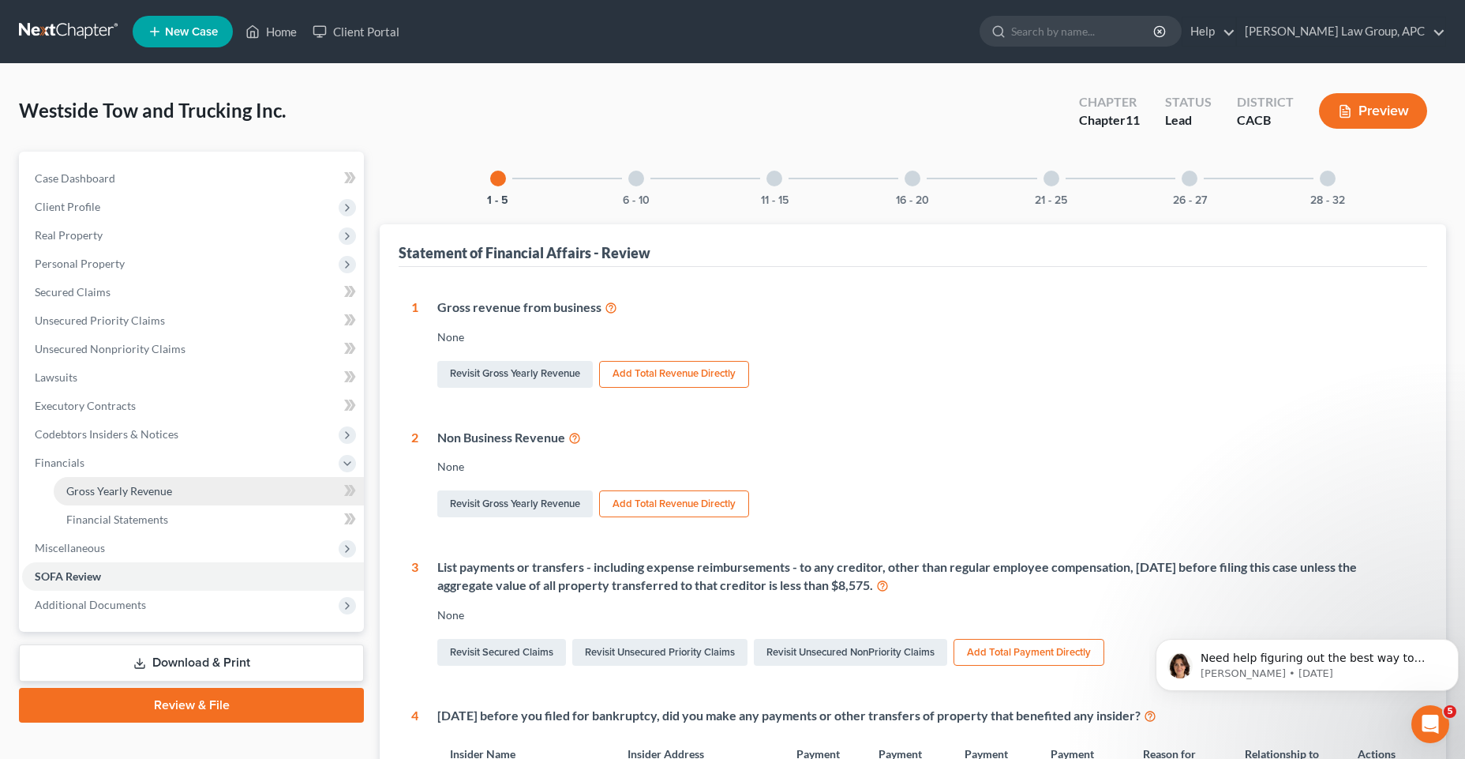
click at [90, 486] on span "Gross Yearly Revenue" at bounding box center [119, 490] width 106 height 13
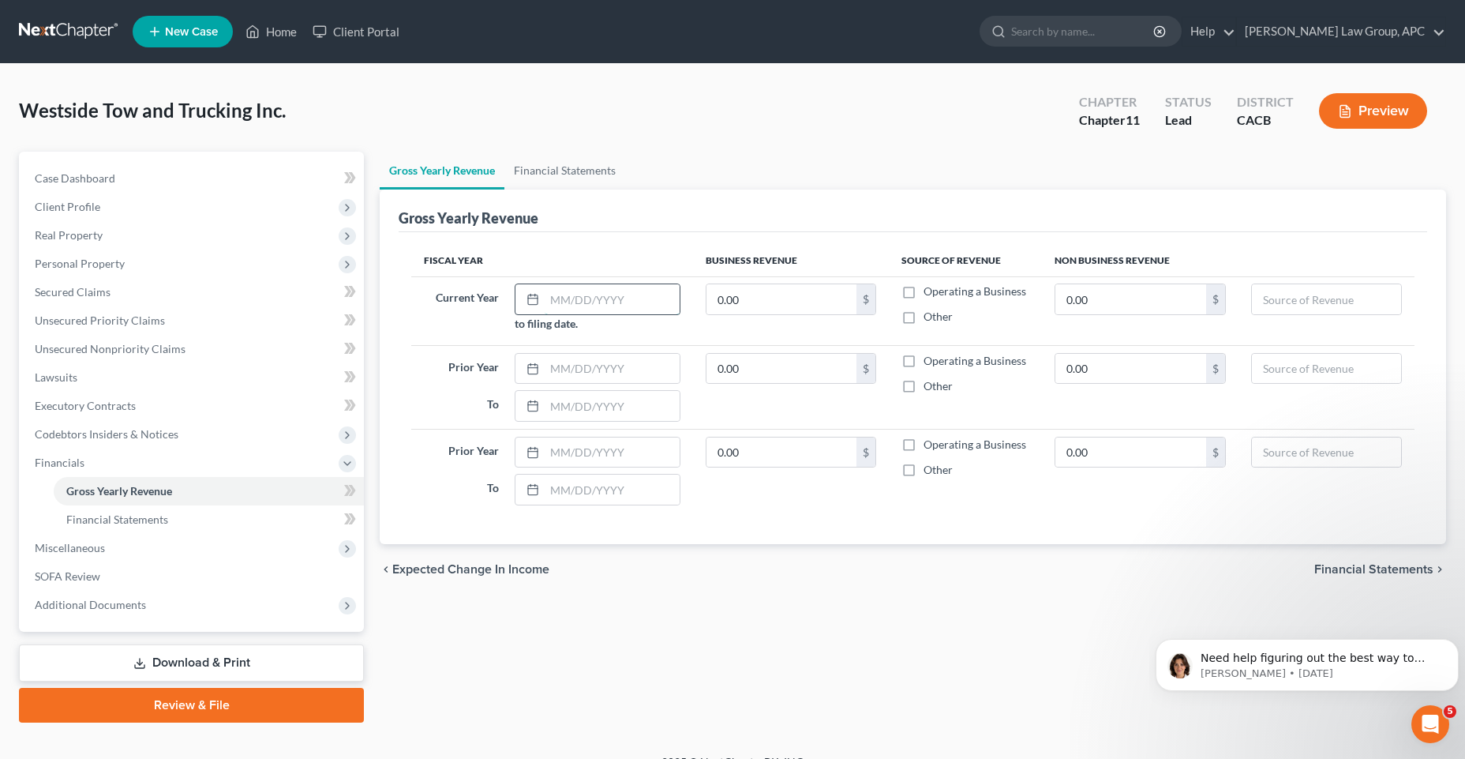
click at [569, 301] on input "text" at bounding box center [612, 299] width 135 height 30
click at [222, 664] on link "Download & Print" at bounding box center [191, 662] width 345 height 37
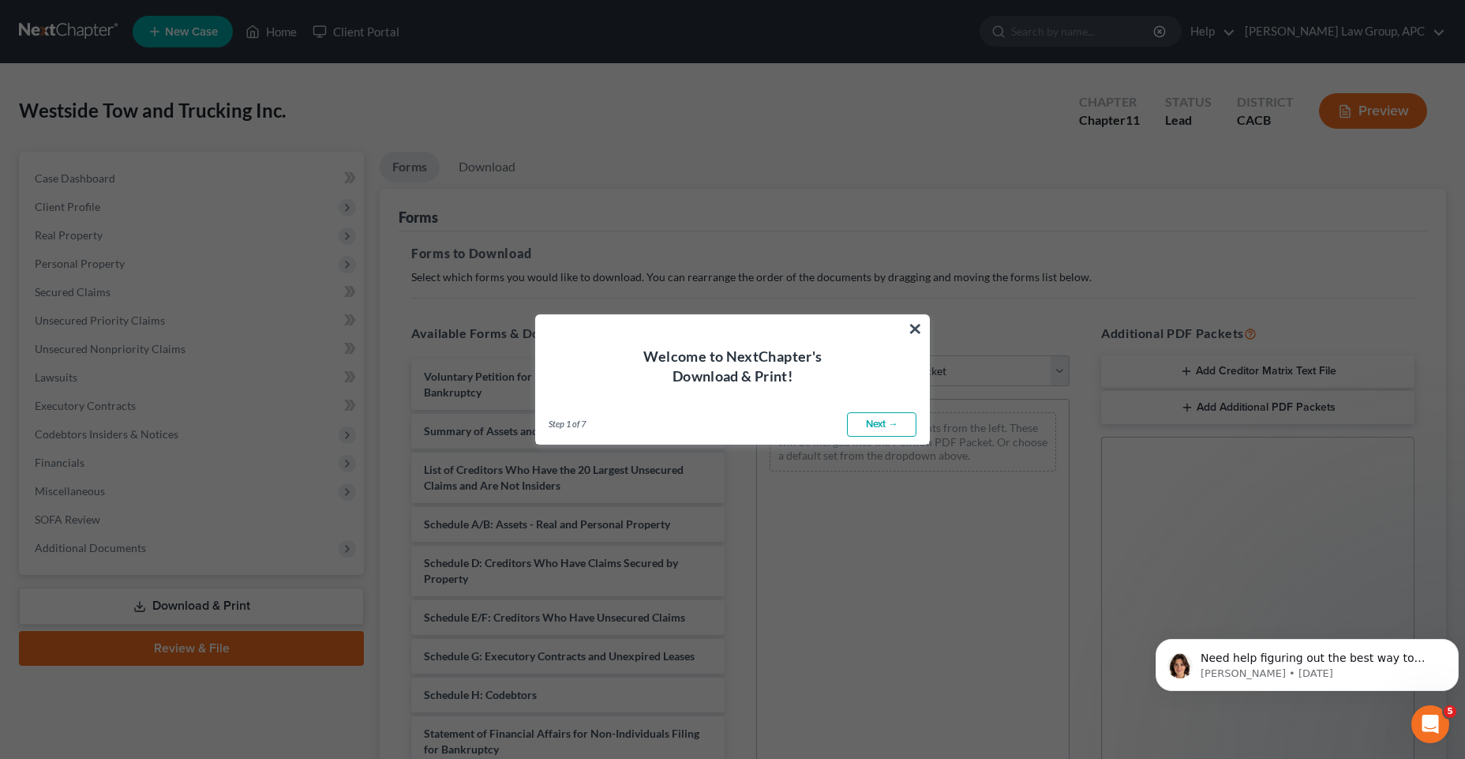
click at [893, 417] on link "Next →" at bounding box center [881, 424] width 69 height 25
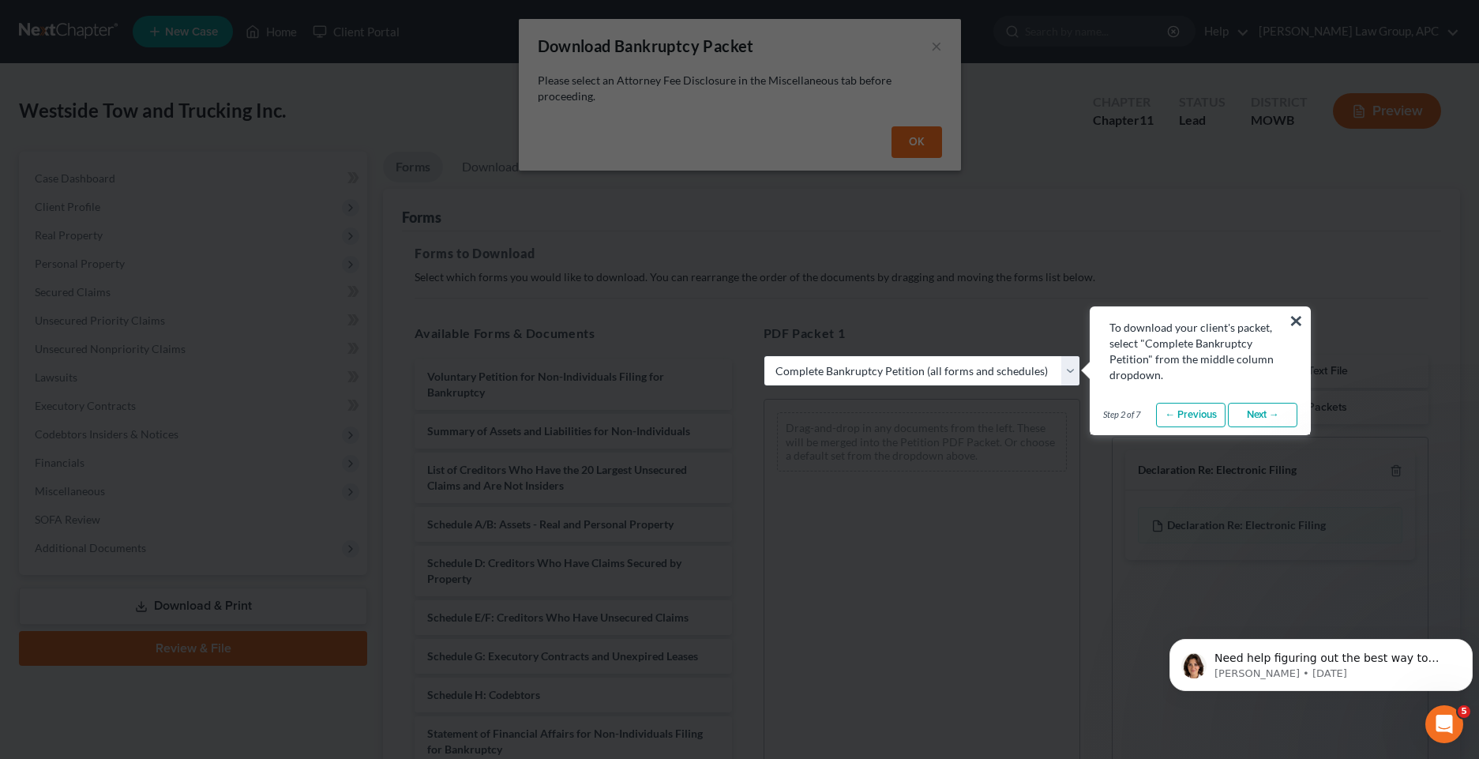
click at [1294, 321] on button "×" at bounding box center [1296, 320] width 15 height 25
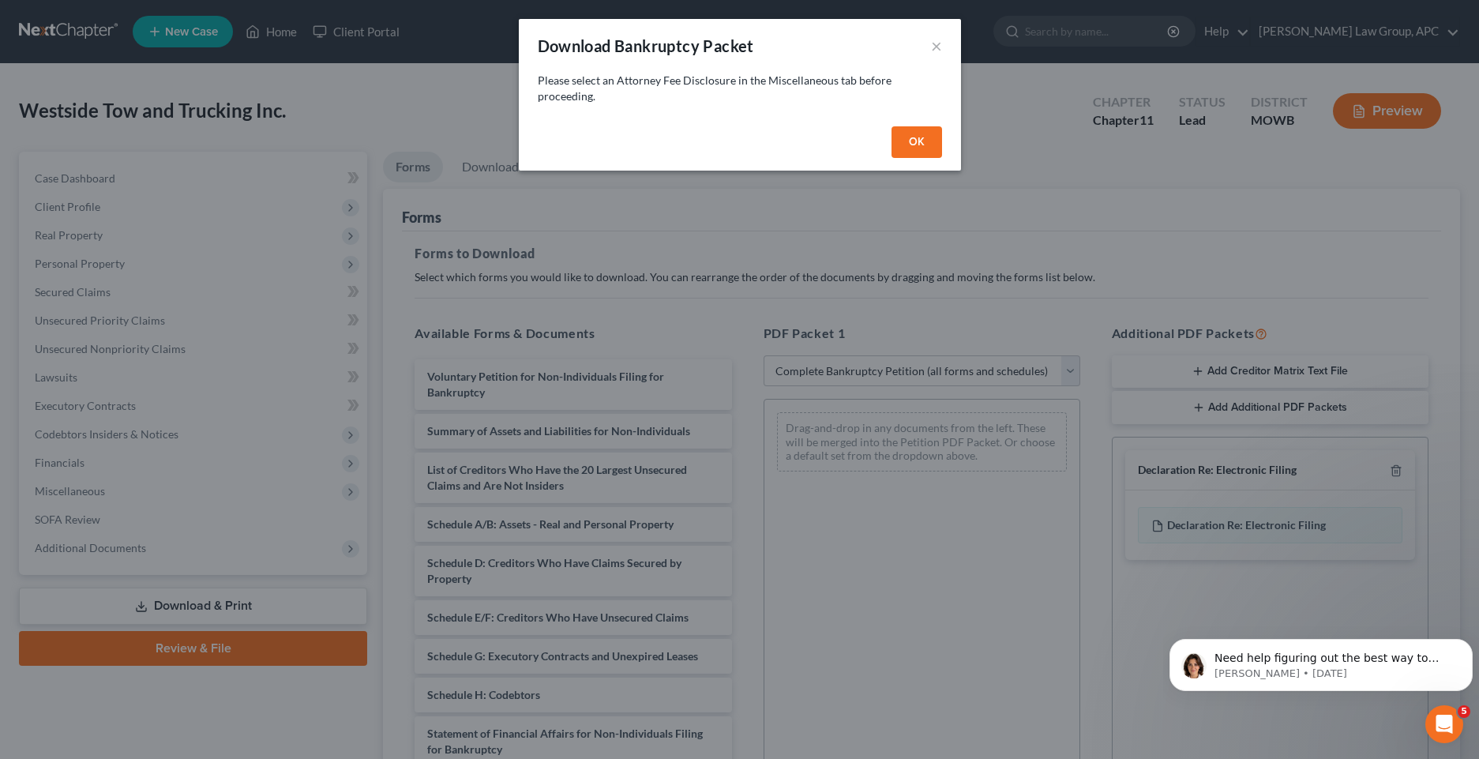
click at [921, 144] on button "OK" at bounding box center [916, 142] width 51 height 32
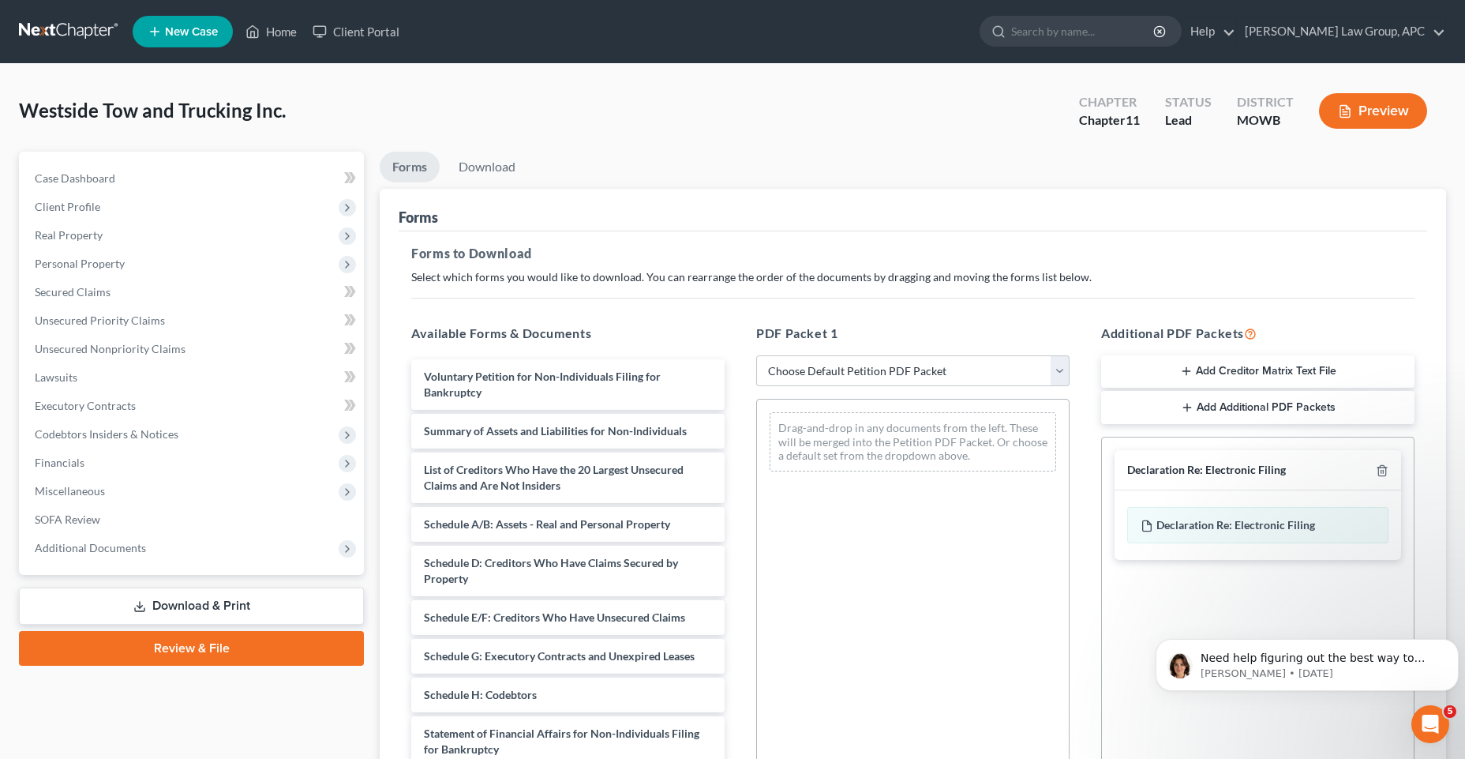
click at [194, 654] on link "Review & File" at bounding box center [191, 648] width 345 height 35
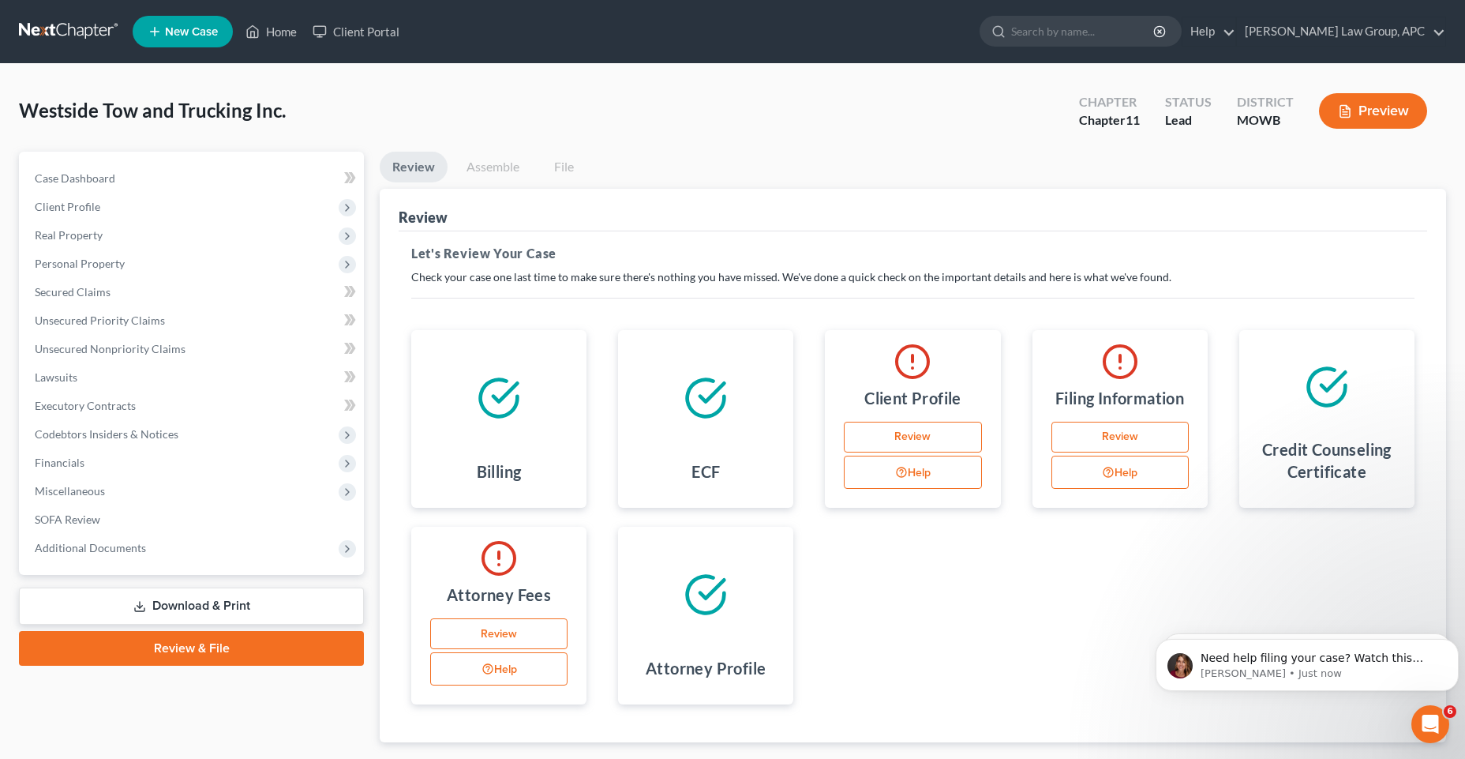
click at [512, 631] on link "Review" at bounding box center [498, 634] width 137 height 32
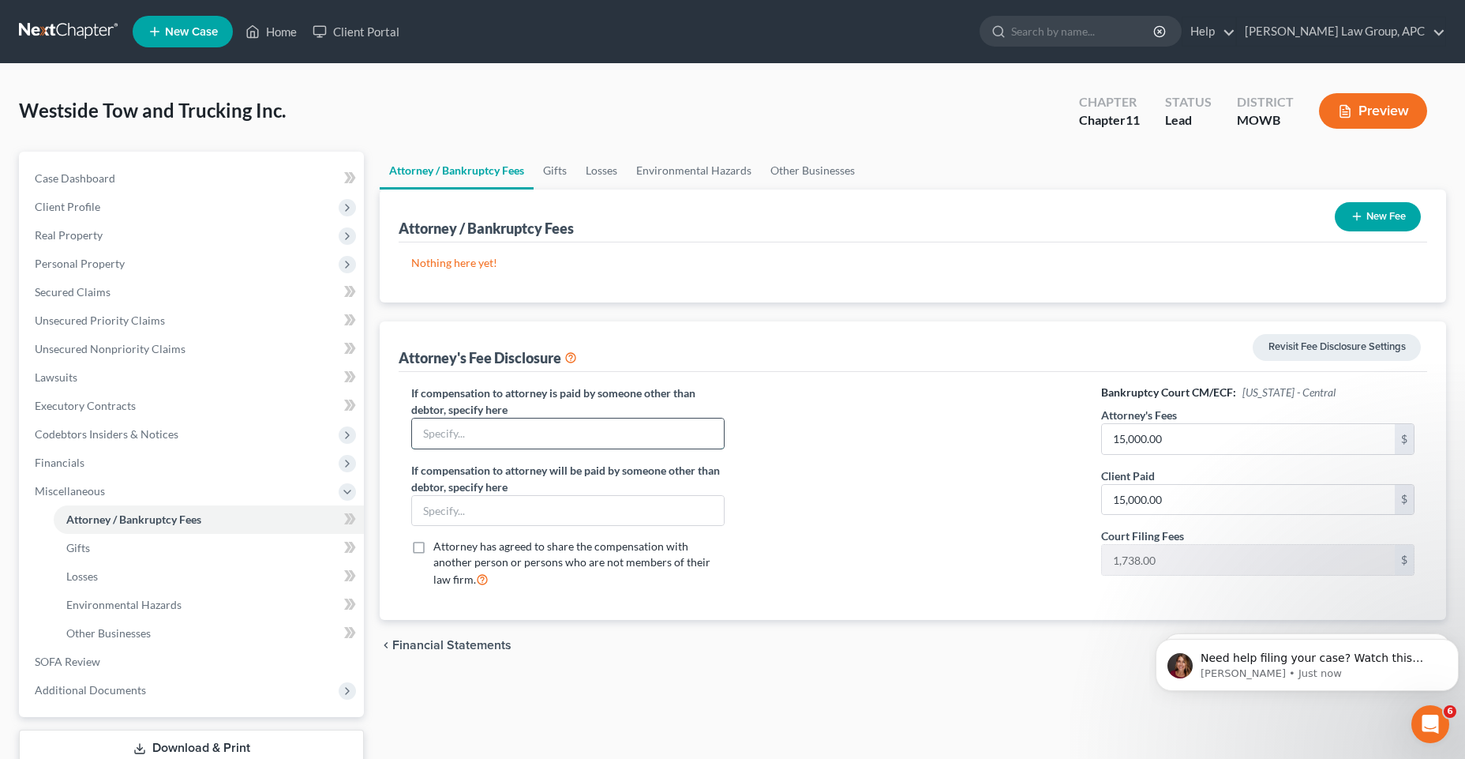
click at [448, 436] on input "text" at bounding box center [568, 433] width 312 height 30
click at [1368, 214] on button "New Fee" at bounding box center [1378, 216] width 86 height 29
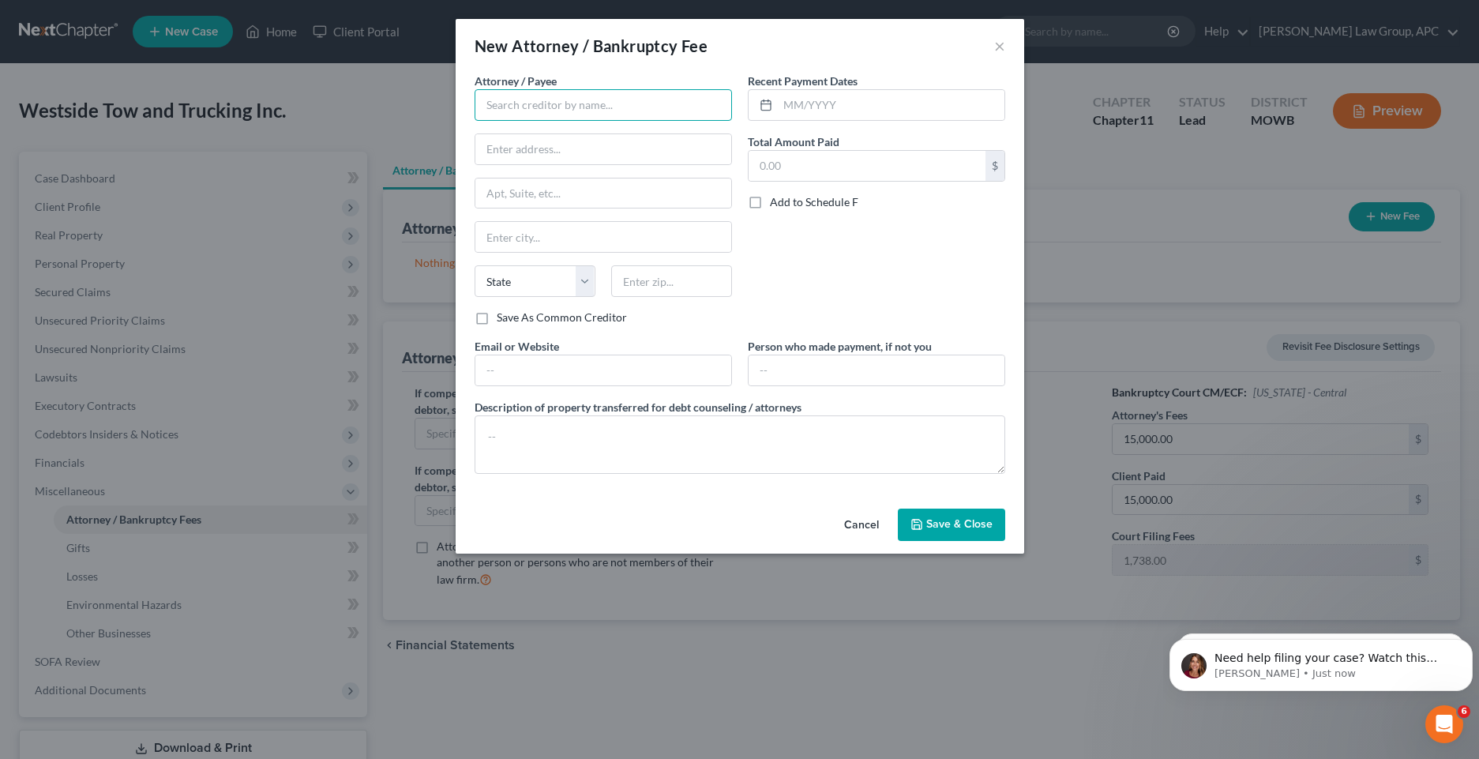
click at [597, 110] on input "text" at bounding box center [603, 105] width 257 height 32
drag, startPoint x: 777, startPoint y: 104, endPoint x: 793, endPoint y: 114, distance: 18.4
click at [778, 104] on div at bounding box center [876, 105] width 257 height 32
click at [795, 115] on input "text" at bounding box center [891, 105] width 227 height 30
click at [828, 112] on input "10/" at bounding box center [891, 105] width 227 height 30
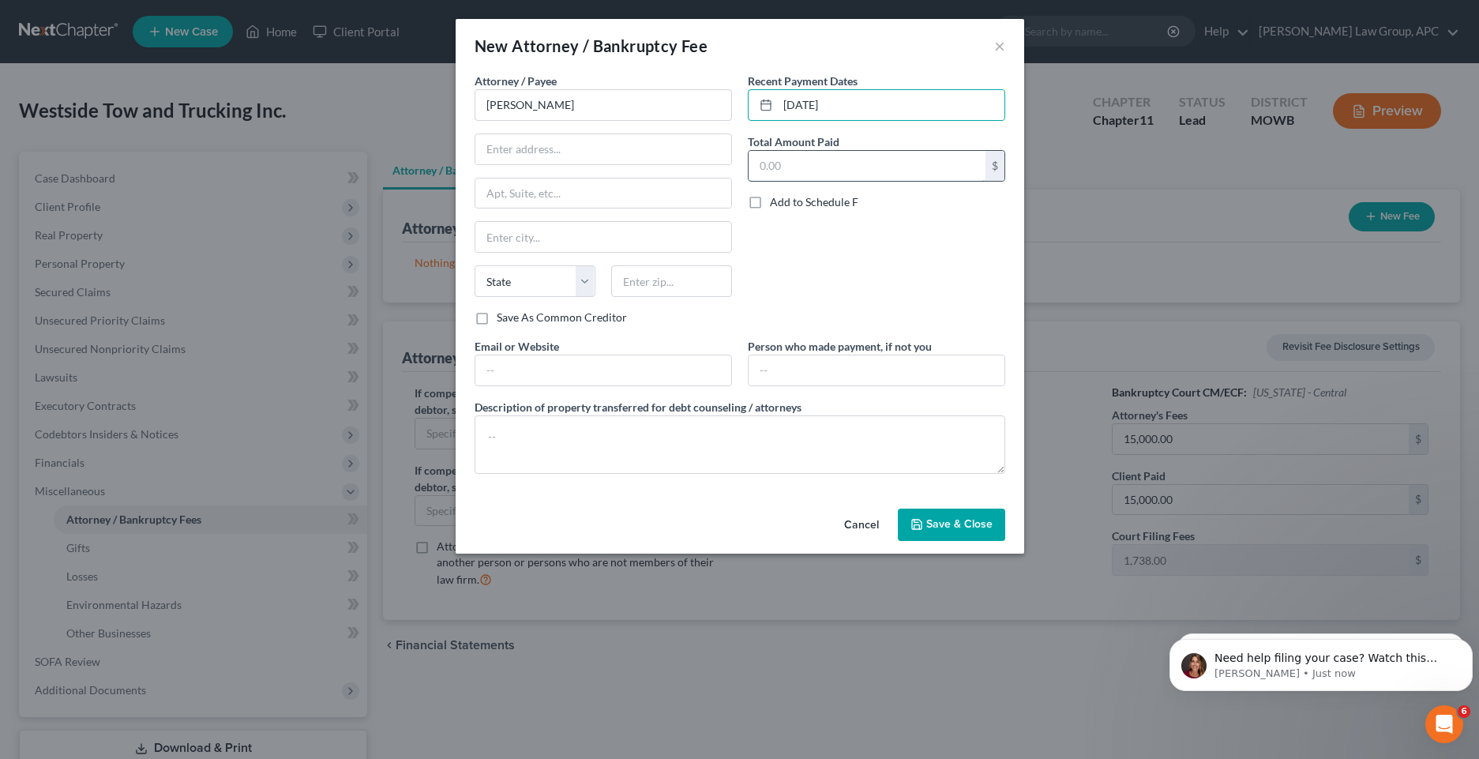
click at [829, 166] on input "text" at bounding box center [867, 166] width 237 height 30
click at [545, 144] on input "text" at bounding box center [603, 149] width 256 height 30
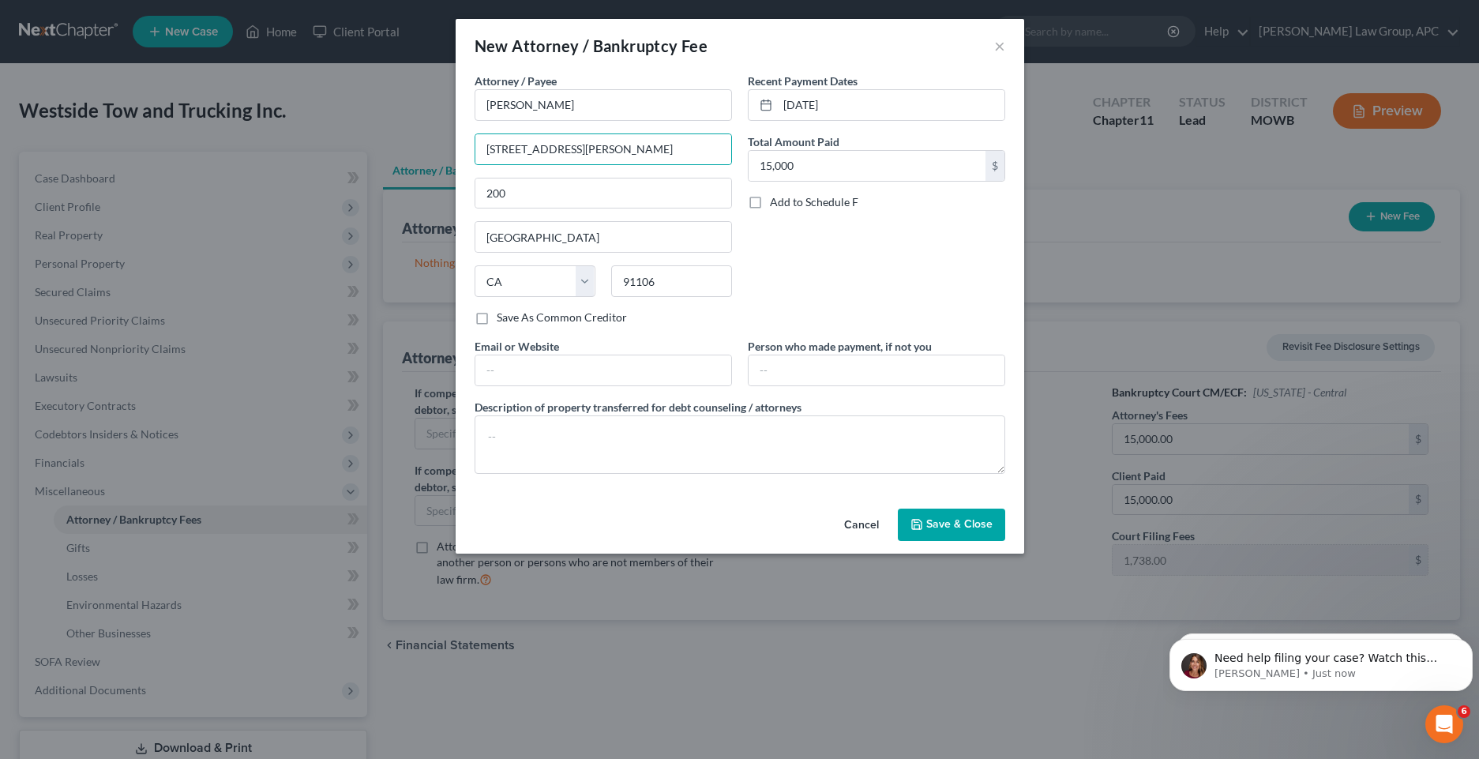
click at [497, 318] on label "Save As Common Creditor" at bounding box center [562, 318] width 130 height 16
click at [503, 318] on input "Save As Common Creditor" at bounding box center [508, 315] width 10 height 10
click at [497, 315] on label "Save As Common Creditor" at bounding box center [562, 318] width 130 height 16
click at [503, 315] on input "Save As Common Creditor" at bounding box center [508, 315] width 10 height 10
click at [809, 375] on input "text" at bounding box center [877, 370] width 256 height 30
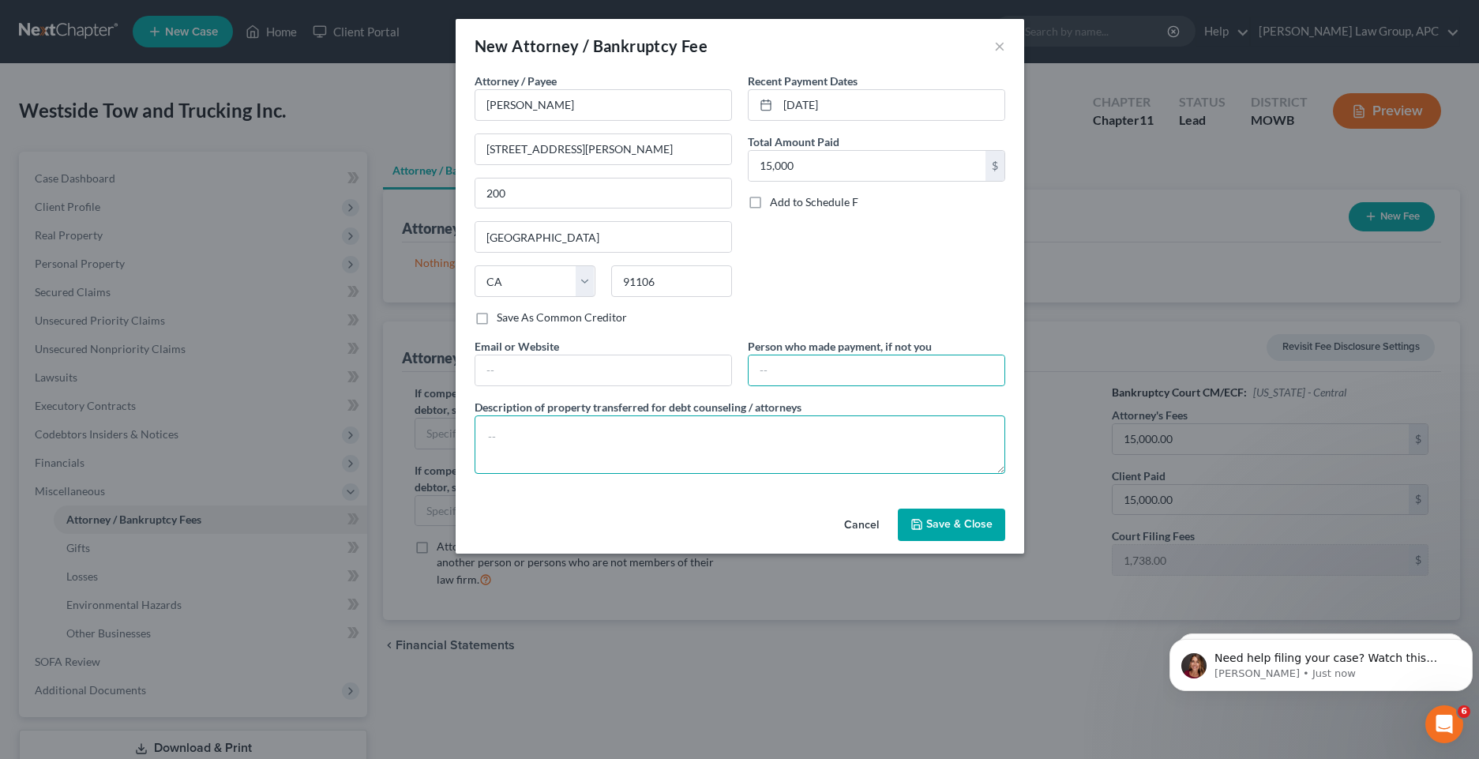
click at [760, 440] on textarea at bounding box center [740, 444] width 531 height 58
click at [929, 531] on button "Save & Close" at bounding box center [951, 524] width 107 height 33
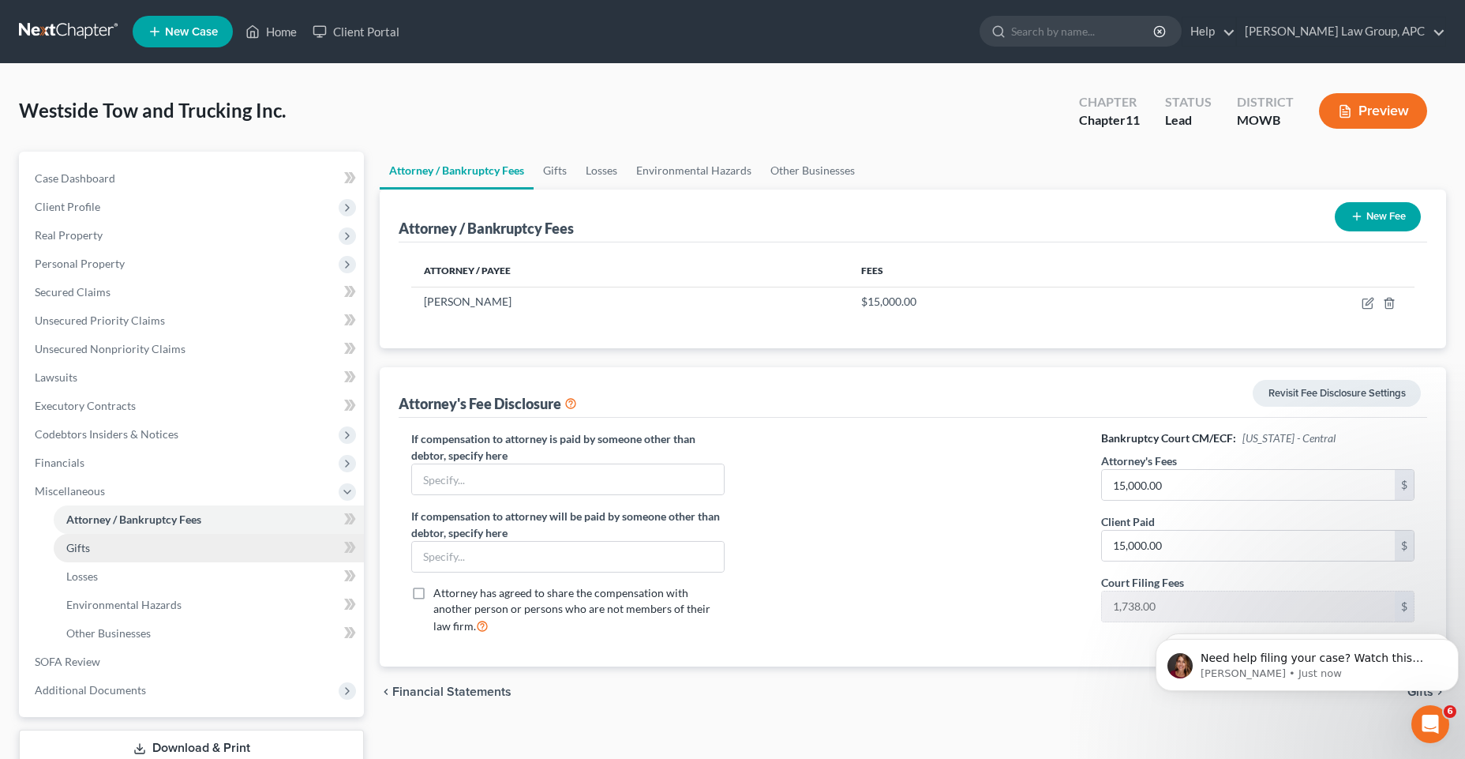
click at [84, 554] on link "Gifts" at bounding box center [209, 548] width 310 height 28
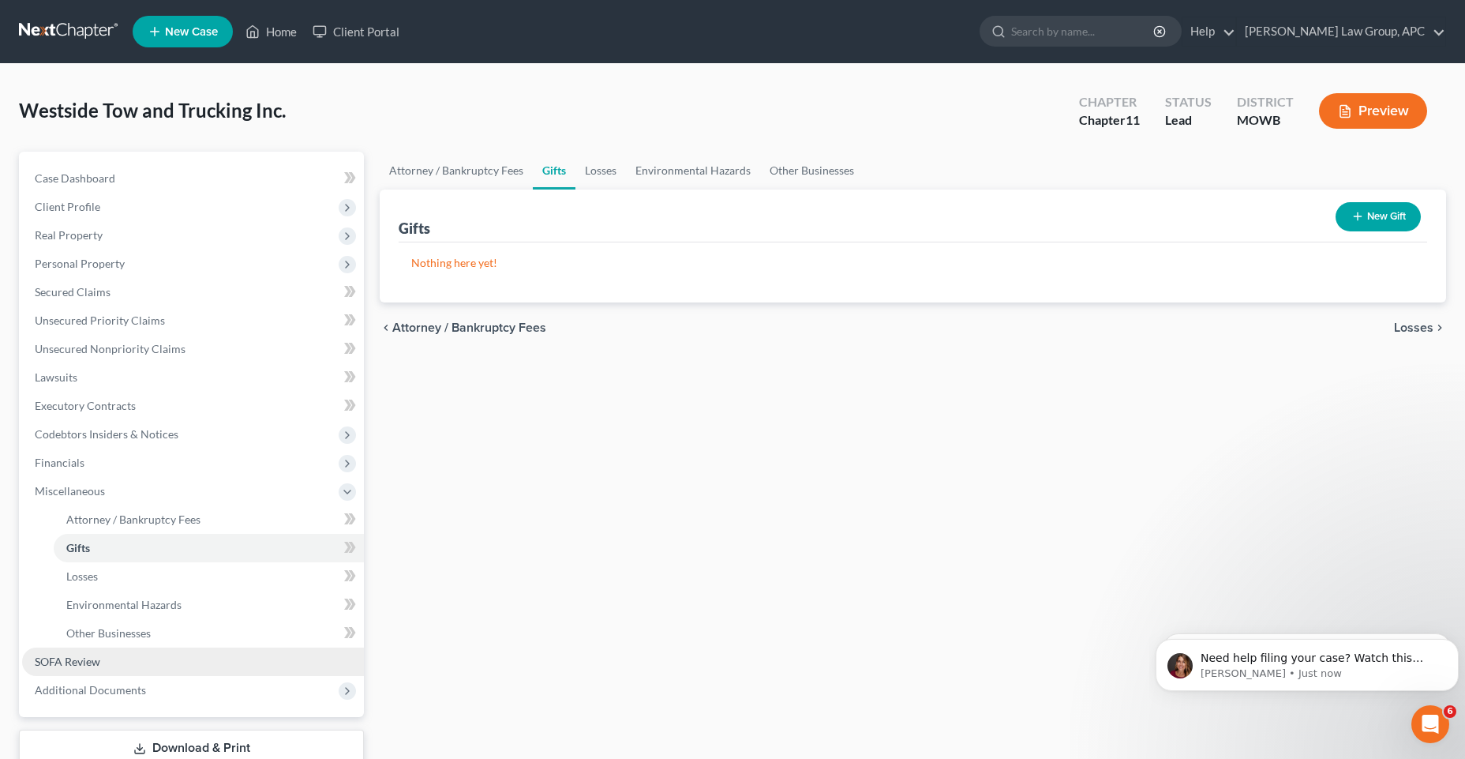
click at [78, 659] on span "SOFA Review" at bounding box center [68, 661] width 66 height 13
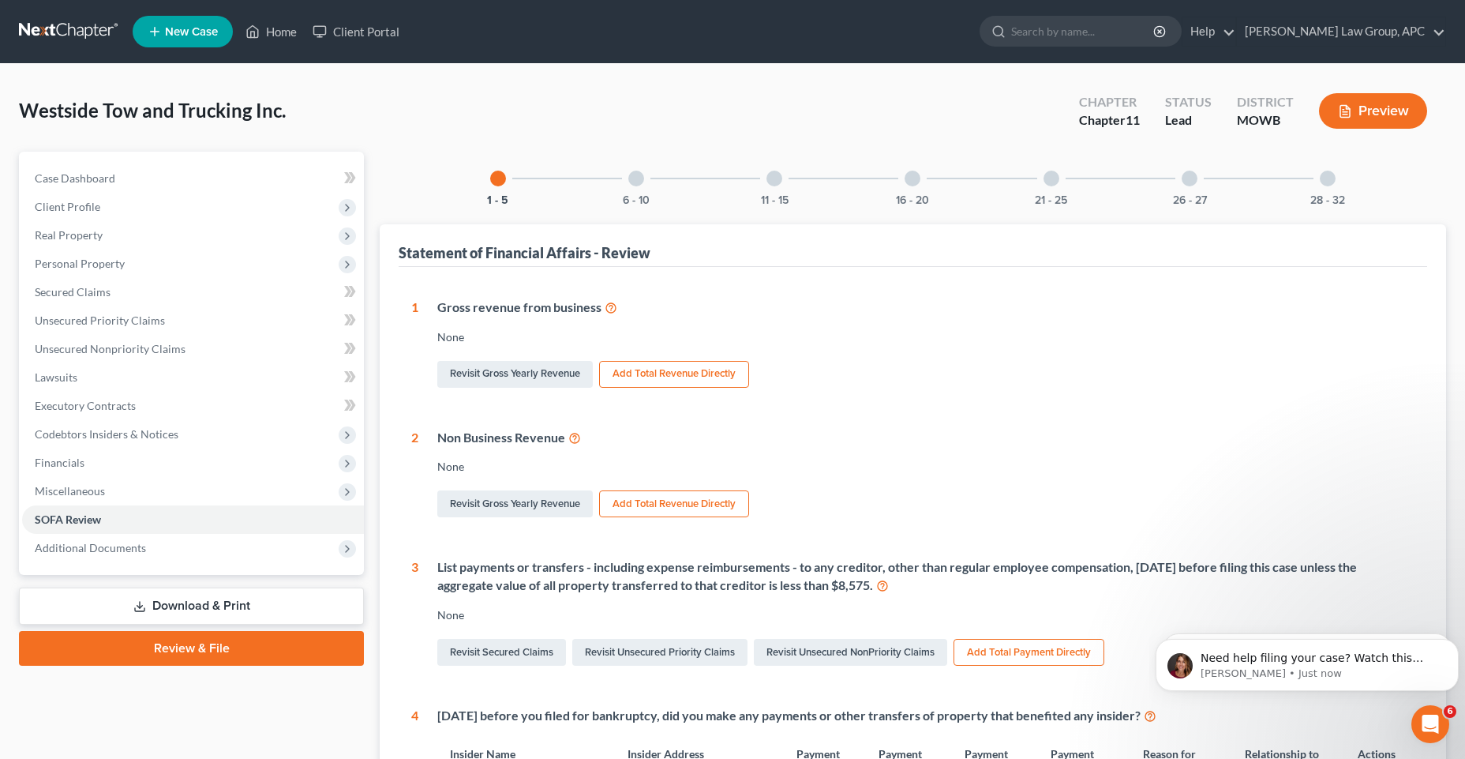
click at [124, 655] on link "Review & File" at bounding box center [191, 648] width 345 height 35
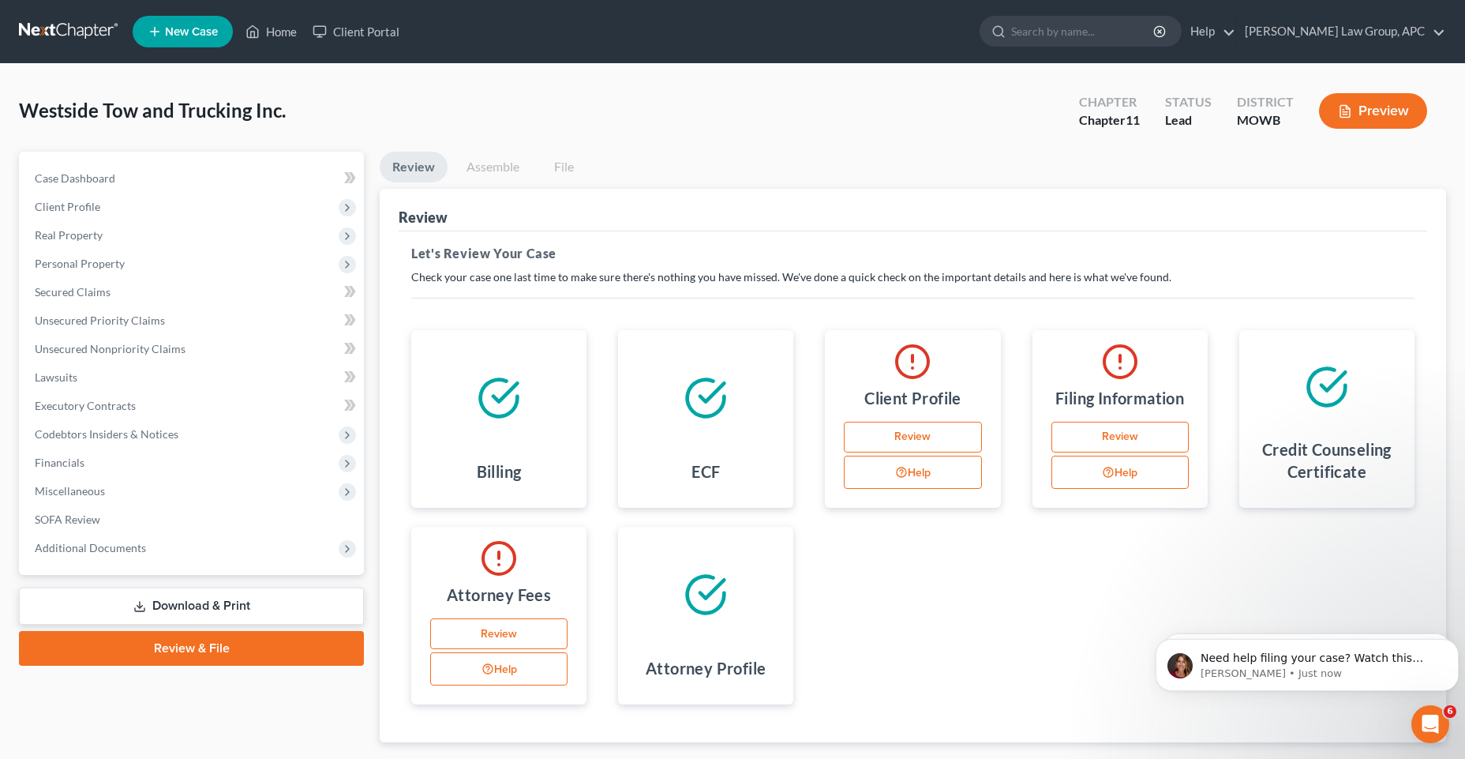
click at [880, 448] on link "Review" at bounding box center [912, 438] width 137 height 32
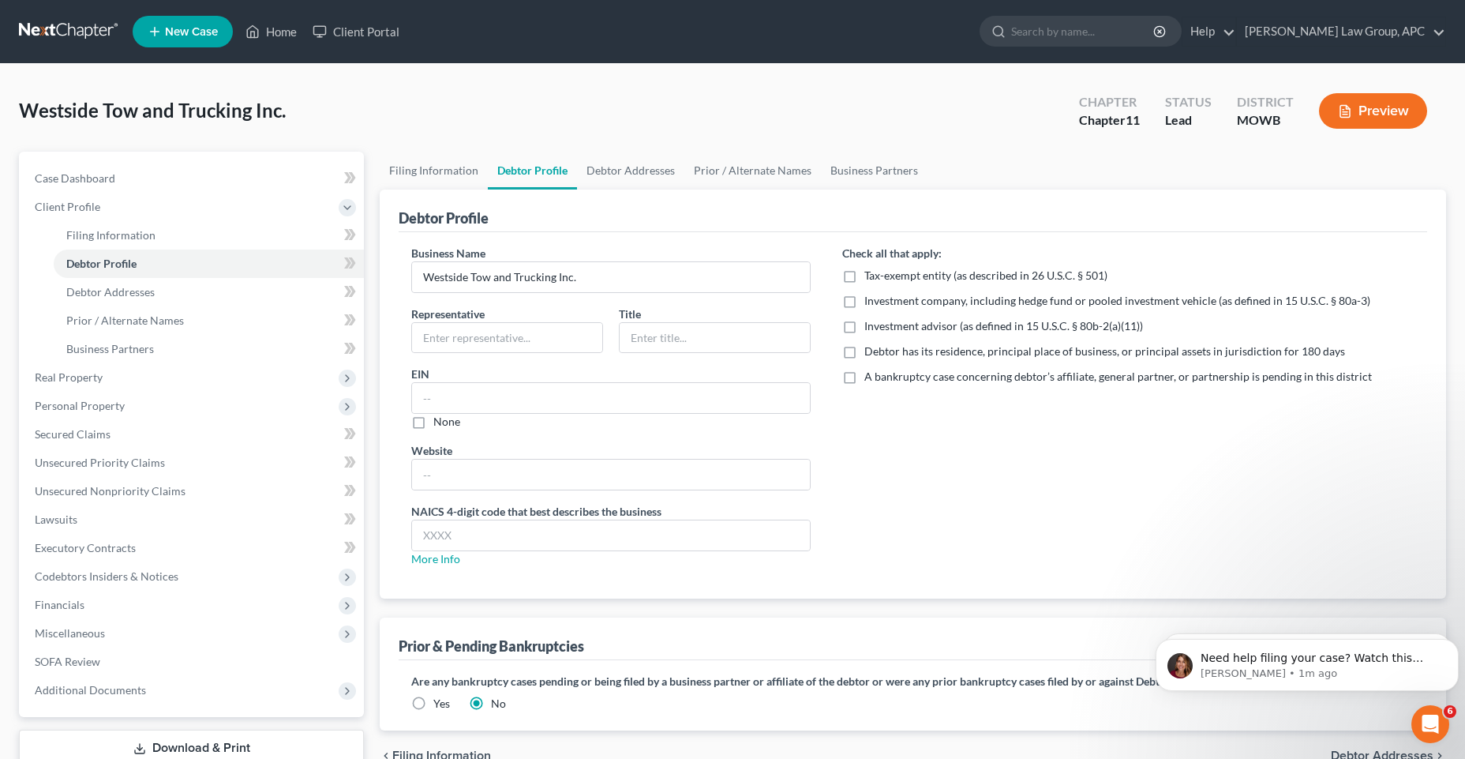
click at [865, 358] on label "Debtor has its residence, principal place of business, or principal assets in j…" at bounding box center [1105, 351] width 481 height 16
click at [871, 354] on input "Debtor has its residence, principal place of business, or principal assets in j…" at bounding box center [876, 348] width 10 height 10
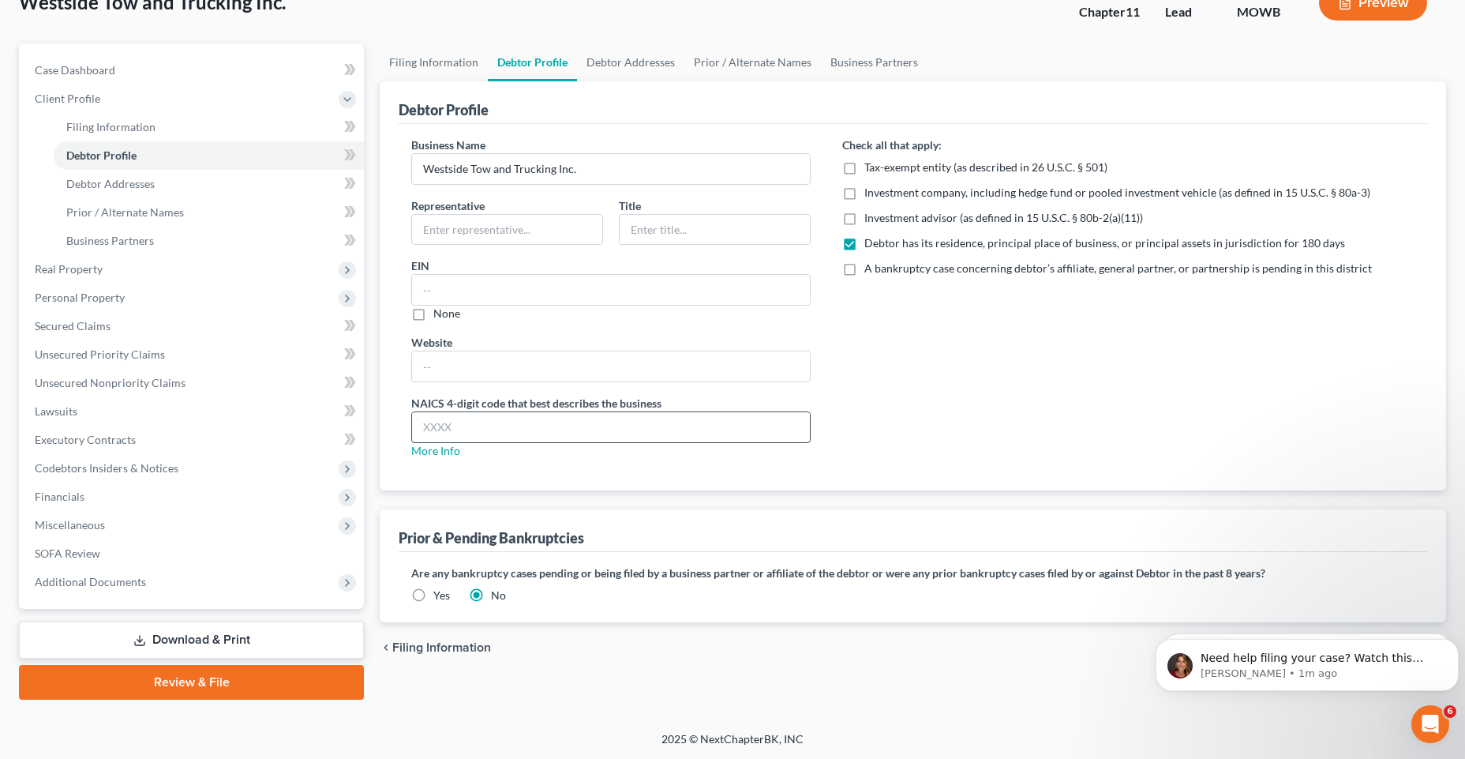
scroll to position [109, 0]
